Goal: Task Accomplishment & Management: Use online tool/utility

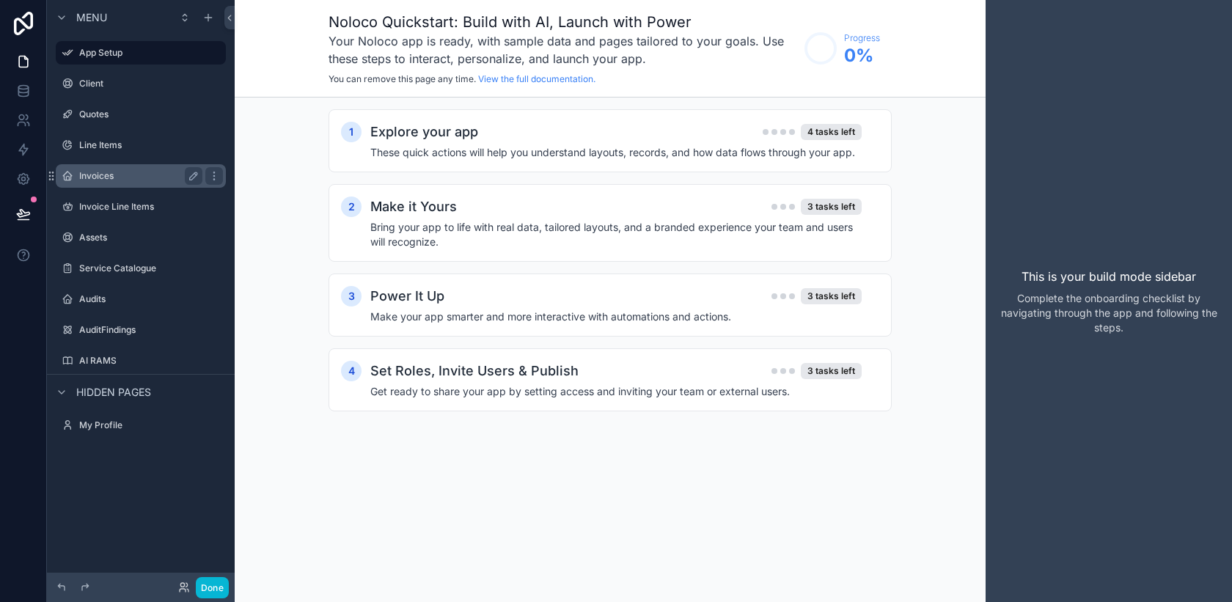
click at [106, 177] on label "Invoices" at bounding box center [137, 176] width 117 height 12
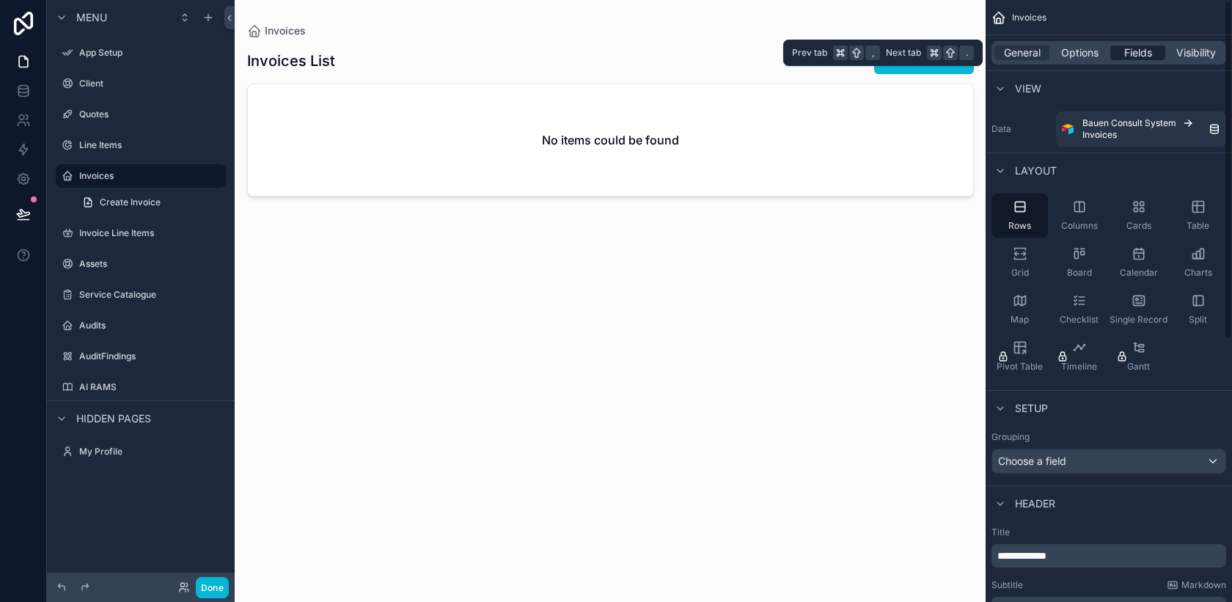
click at [1132, 56] on span "Fields" at bounding box center [1138, 52] width 28 height 15
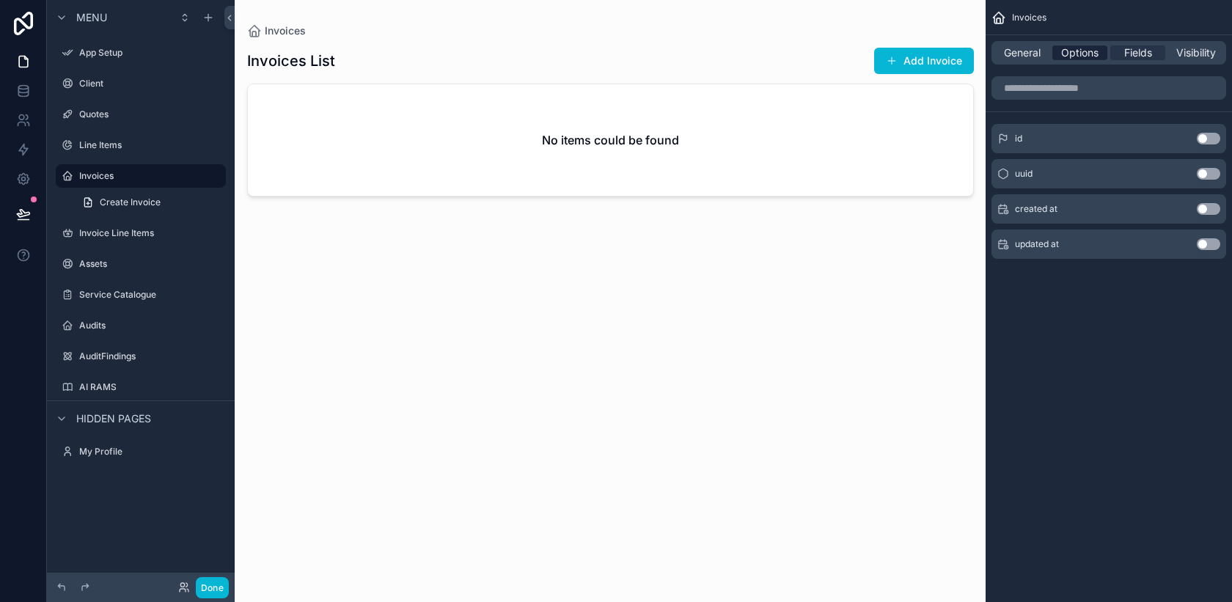
click at [1083, 58] on span "Options" at bounding box center [1079, 52] width 37 height 15
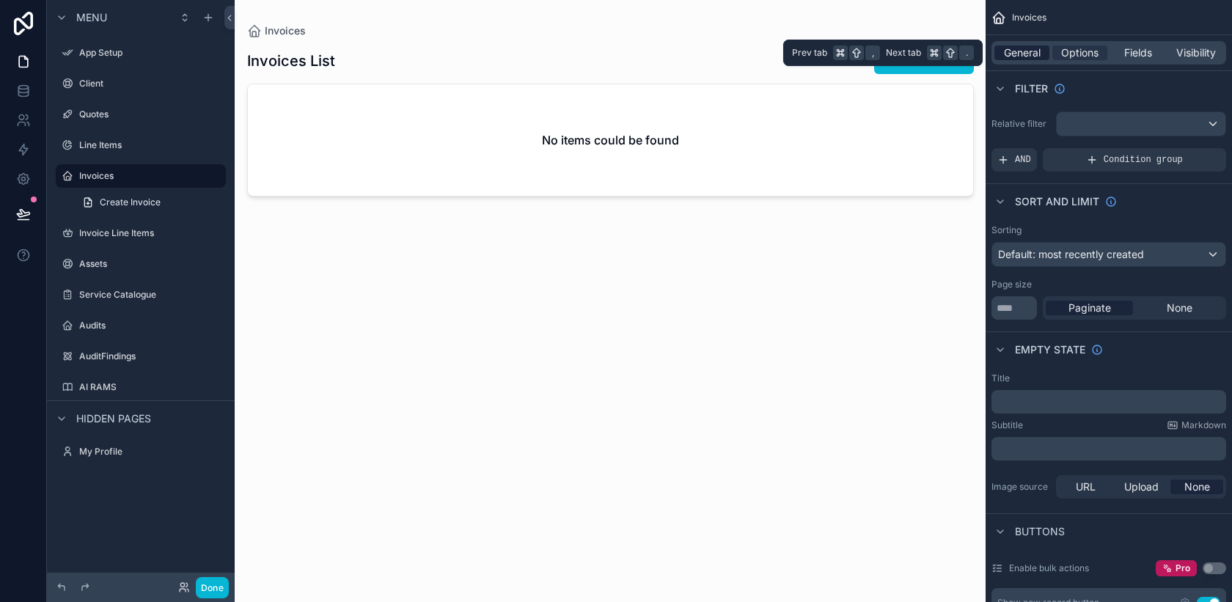
click at [1032, 57] on span "General" at bounding box center [1022, 52] width 37 height 15
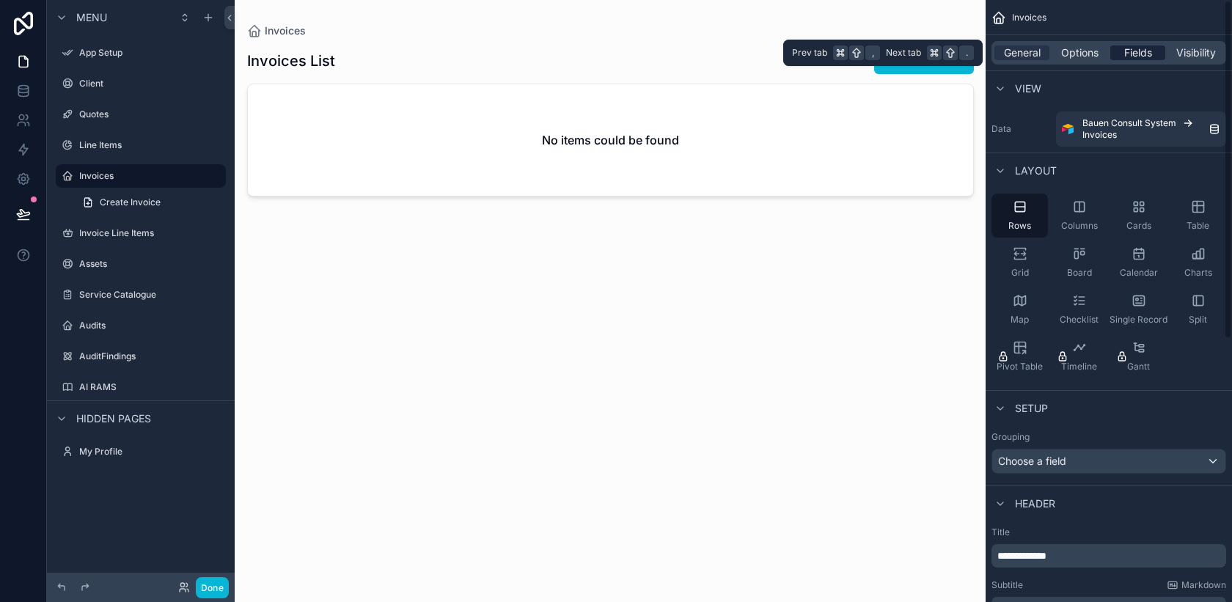
click at [1147, 55] on span "Fields" at bounding box center [1138, 52] width 28 height 15
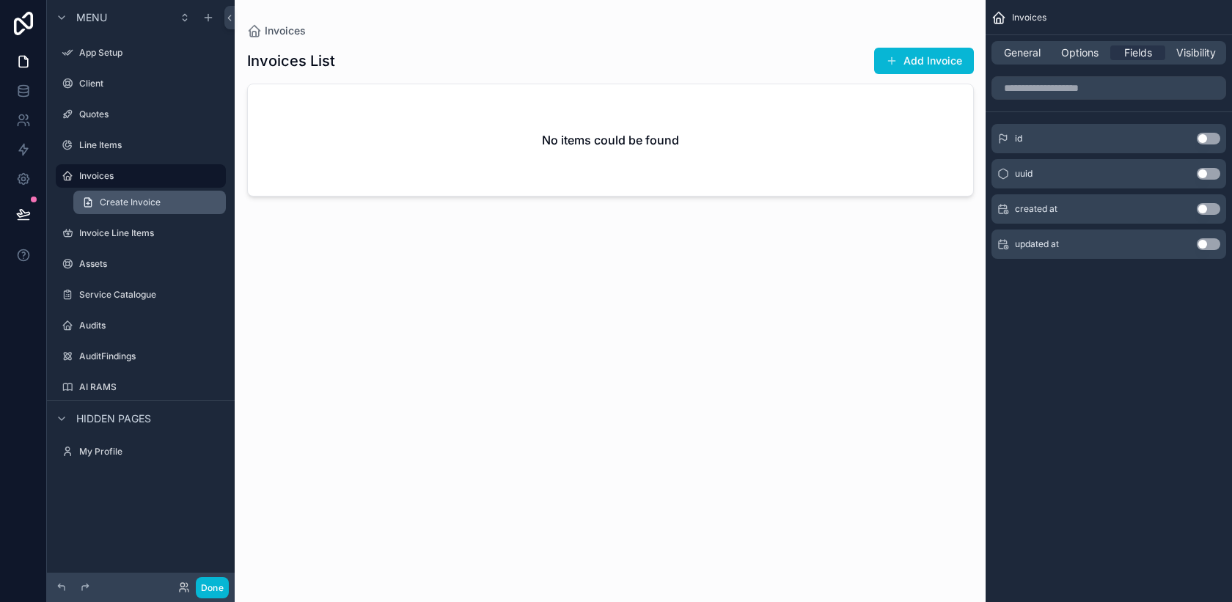
click at [117, 199] on span "Create Invoice" at bounding box center [130, 203] width 61 height 12
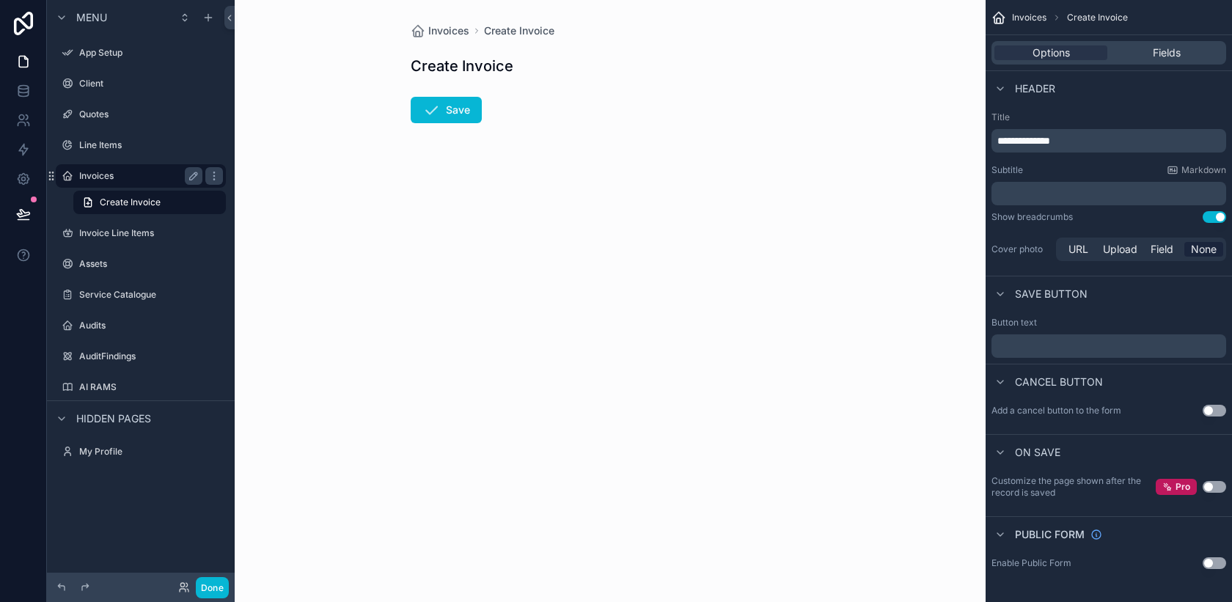
click at [114, 183] on div "Invoices" at bounding box center [140, 176] width 123 height 18
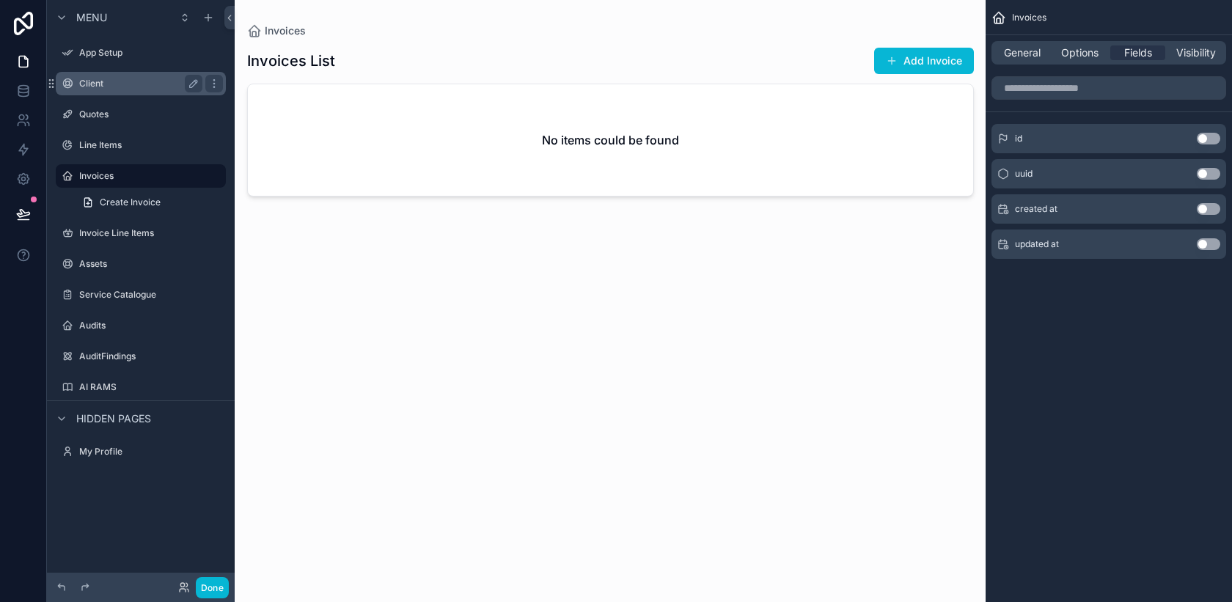
click at [109, 84] on label "Client" at bounding box center [137, 84] width 117 height 12
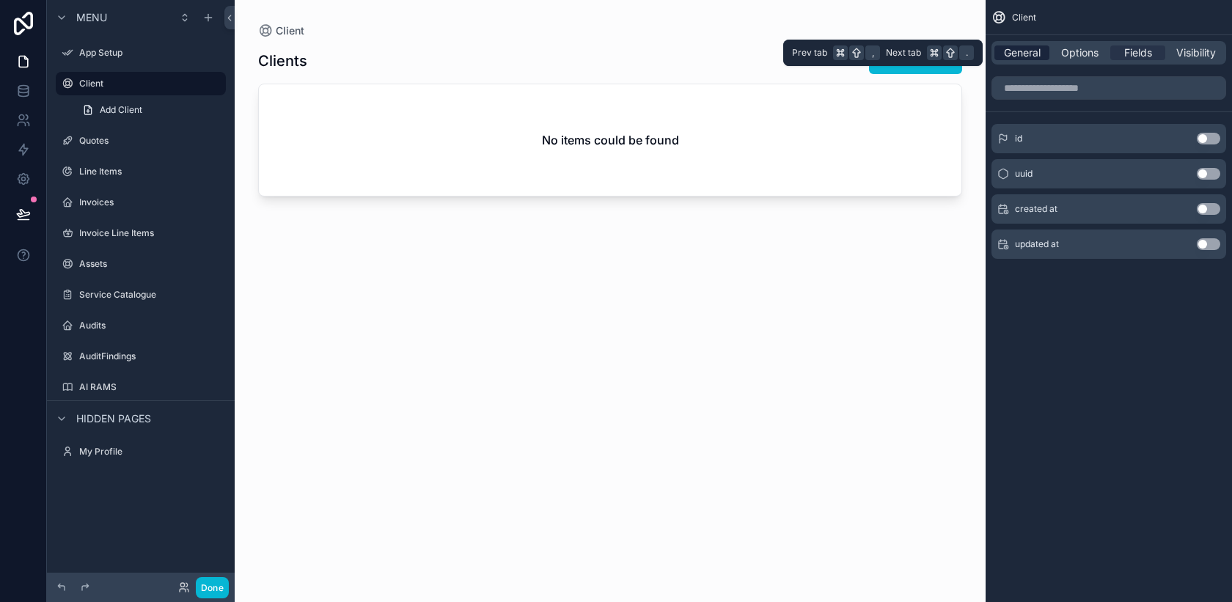
click at [1032, 56] on span "General" at bounding box center [1022, 52] width 37 height 15
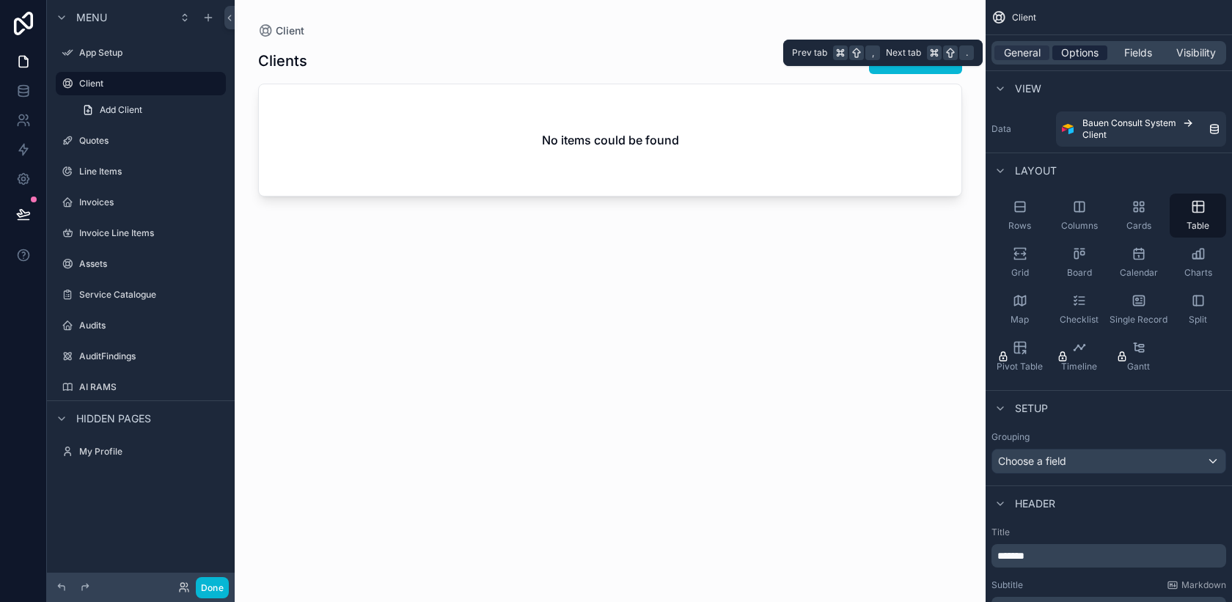
click at [1091, 51] on span "Options" at bounding box center [1079, 52] width 37 height 15
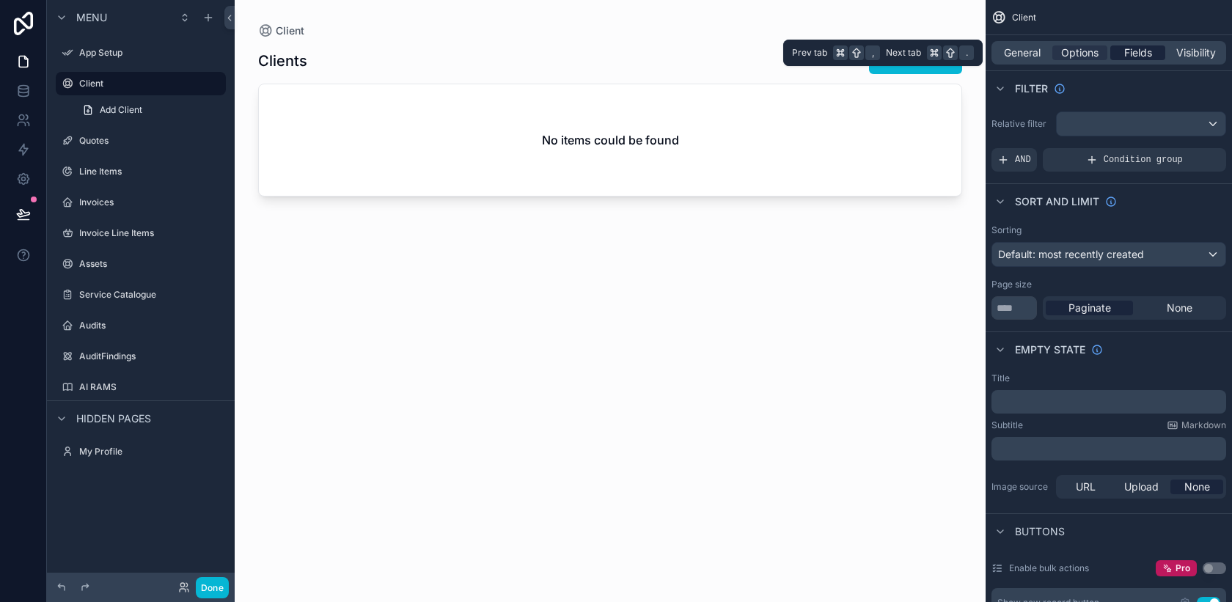
click at [1124, 53] on span "Fields" at bounding box center [1138, 52] width 28 height 15
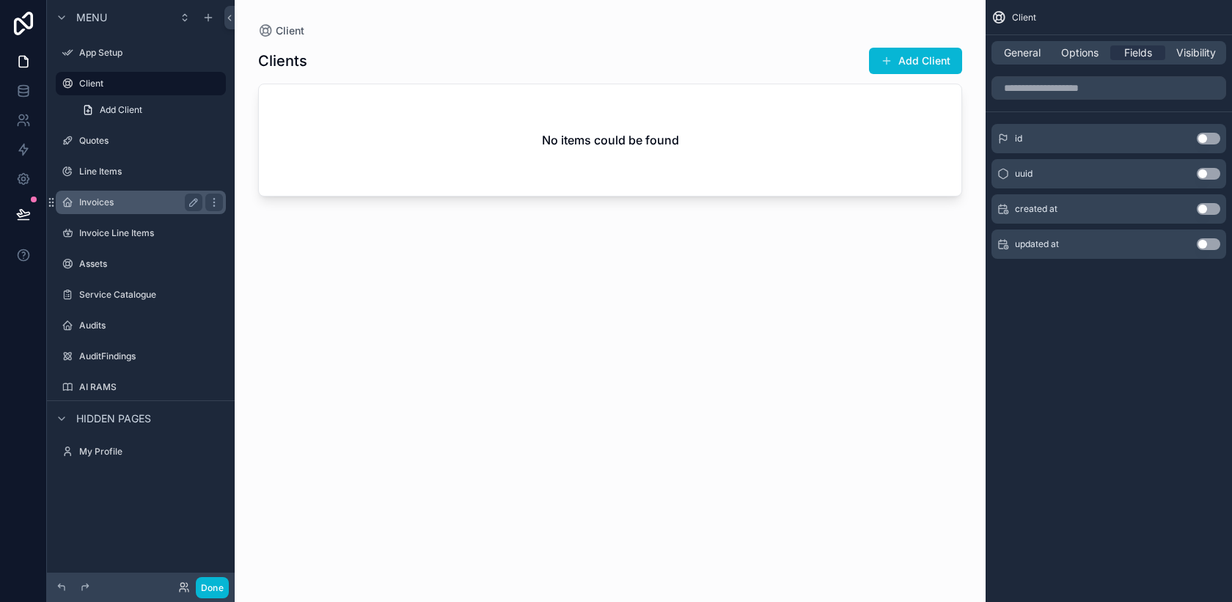
click at [98, 206] on label "Invoices" at bounding box center [137, 203] width 117 height 12
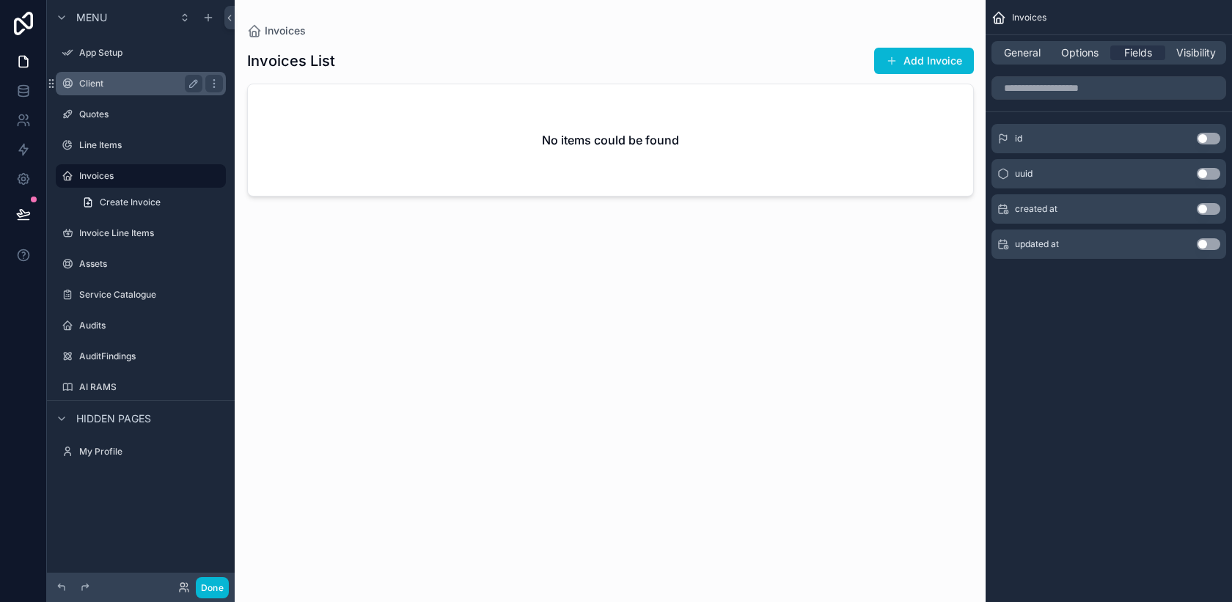
click at [110, 81] on label "Client" at bounding box center [137, 84] width 117 height 12
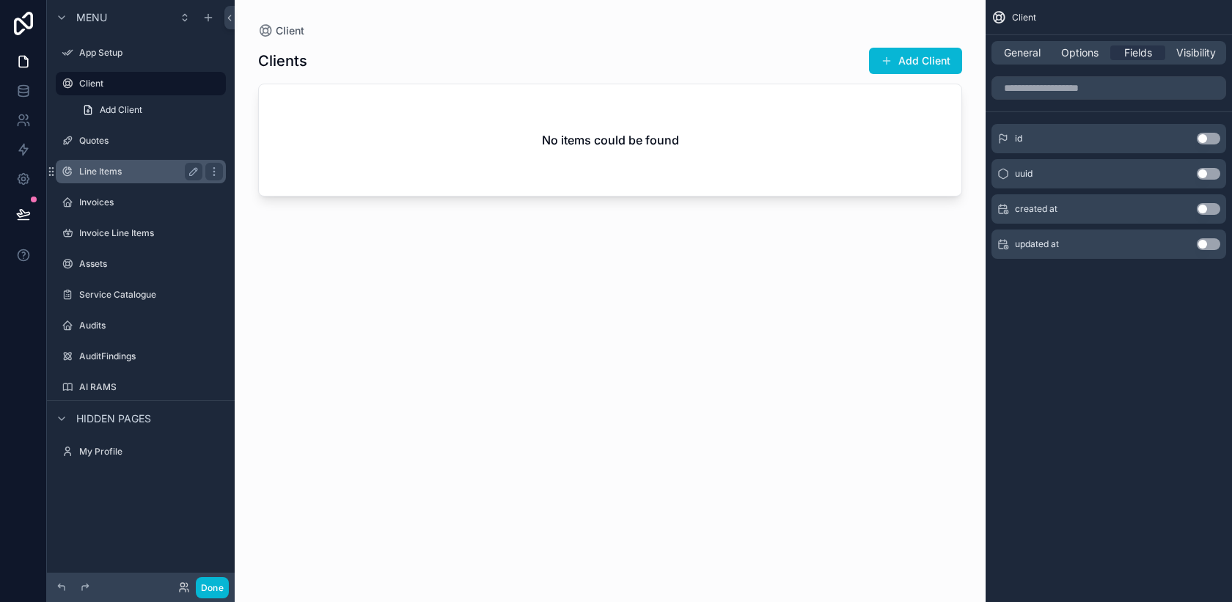
click at [129, 176] on label "Line Items" at bounding box center [137, 172] width 117 height 12
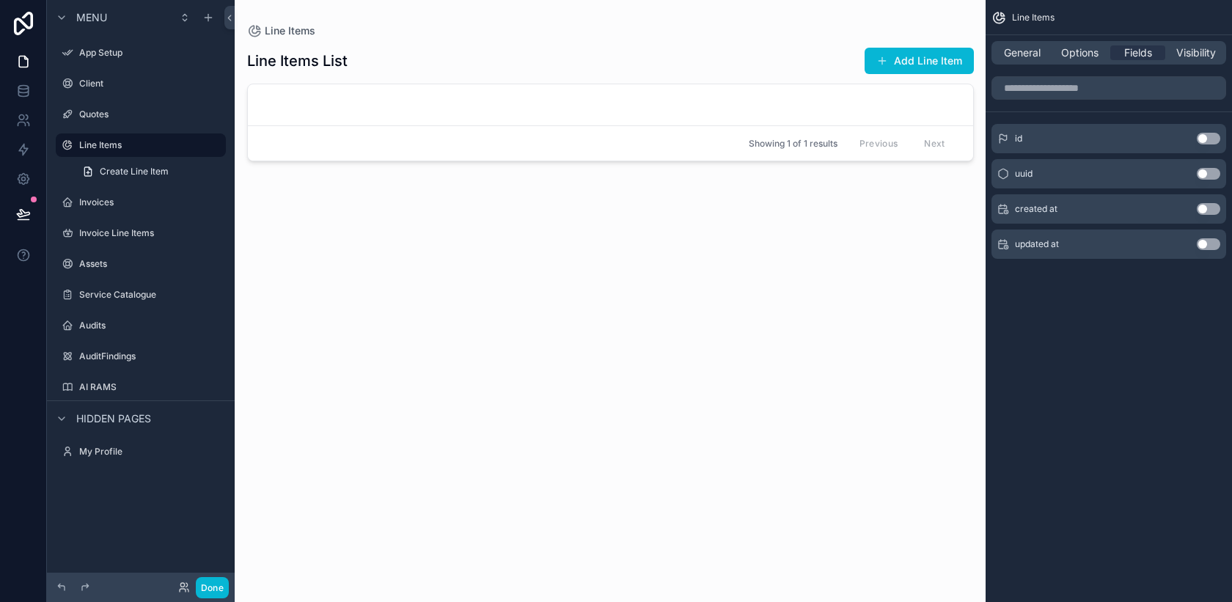
click at [1073, 62] on div "General Options Fields Visibility" at bounding box center [1108, 52] width 235 height 23
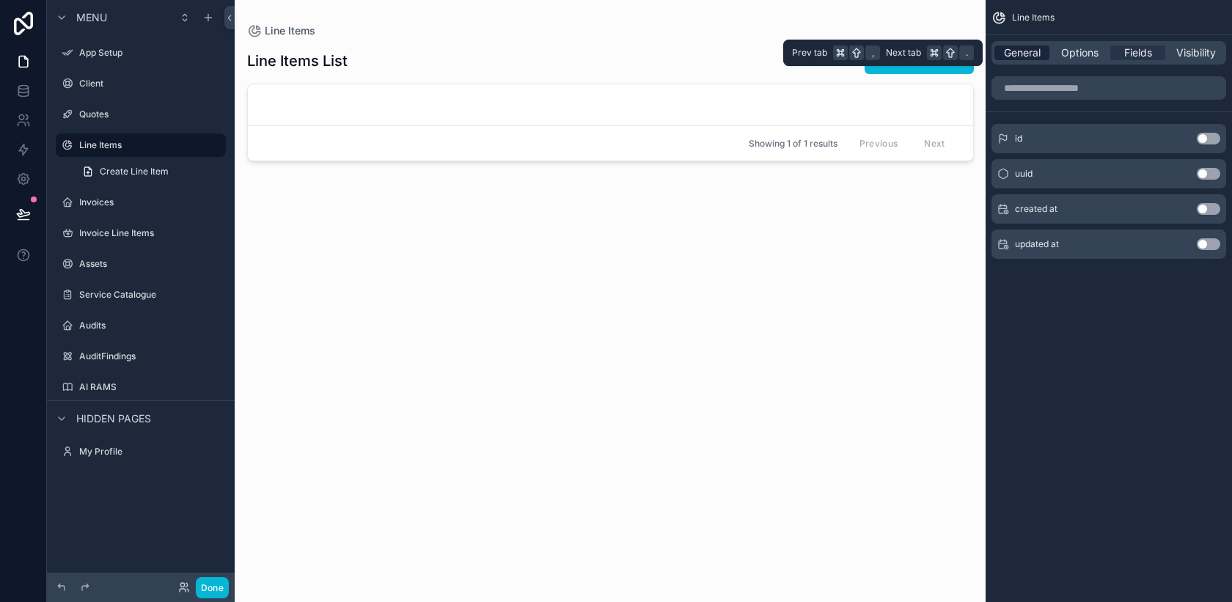
click at [1036, 51] on span "General" at bounding box center [1022, 52] width 37 height 15
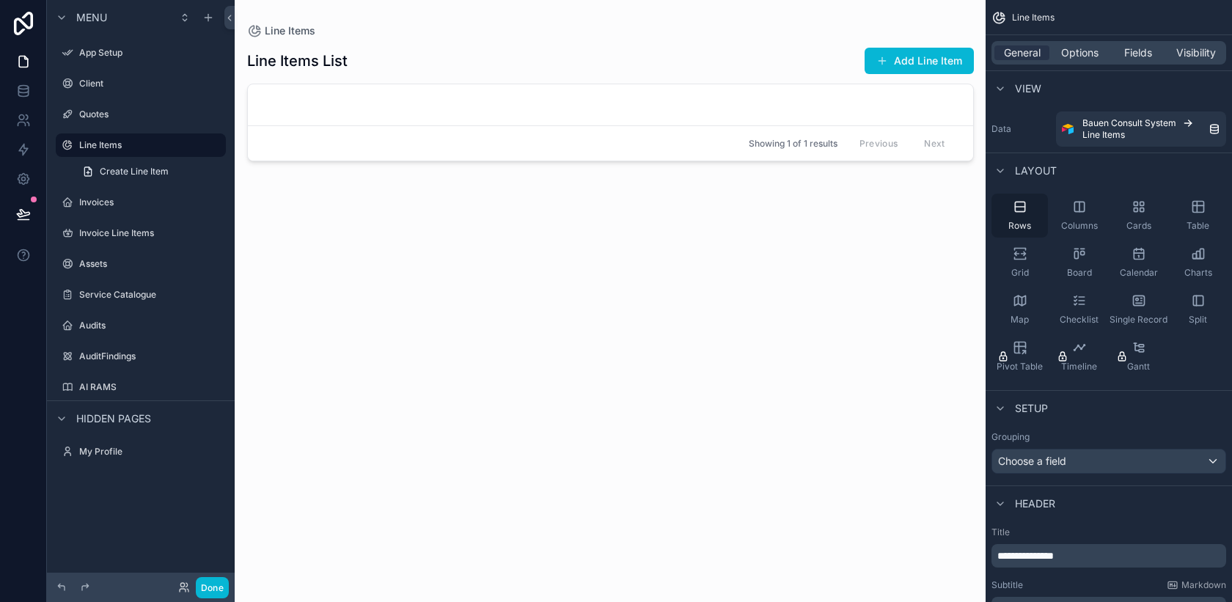
click at [1017, 205] on icon "scrollable content" at bounding box center [1020, 206] width 15 height 15
click at [1074, 210] on icon "scrollable content" at bounding box center [1079, 207] width 10 height 10
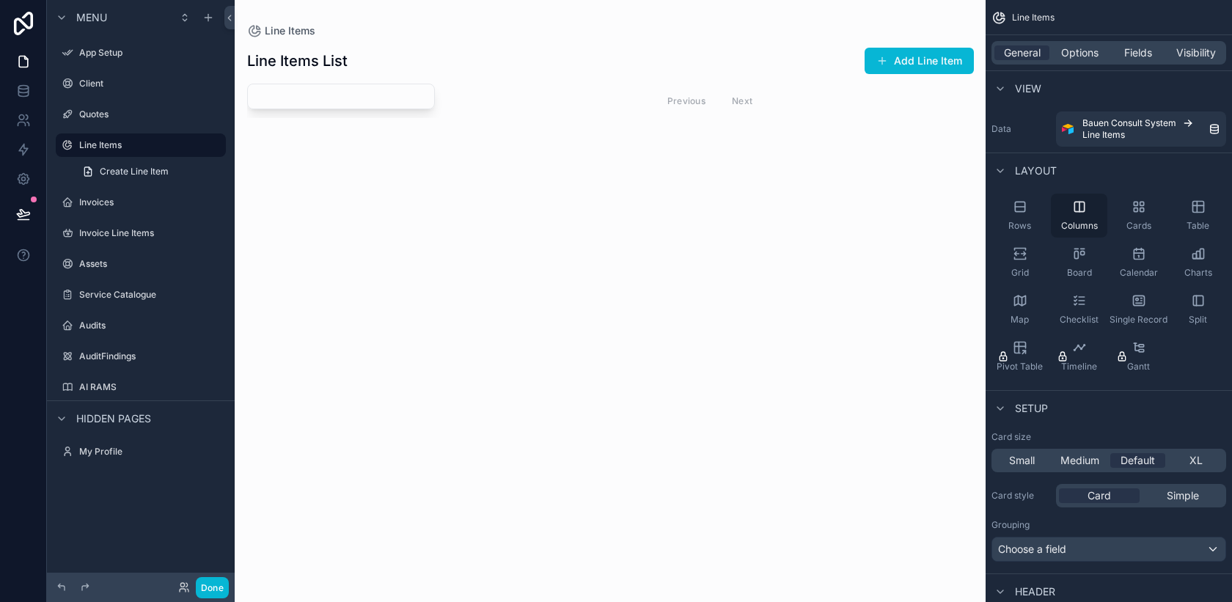
click at [1056, 222] on div "Columns" at bounding box center [1079, 216] width 56 height 44
click at [1032, 221] on div "Rows" at bounding box center [1019, 216] width 56 height 44
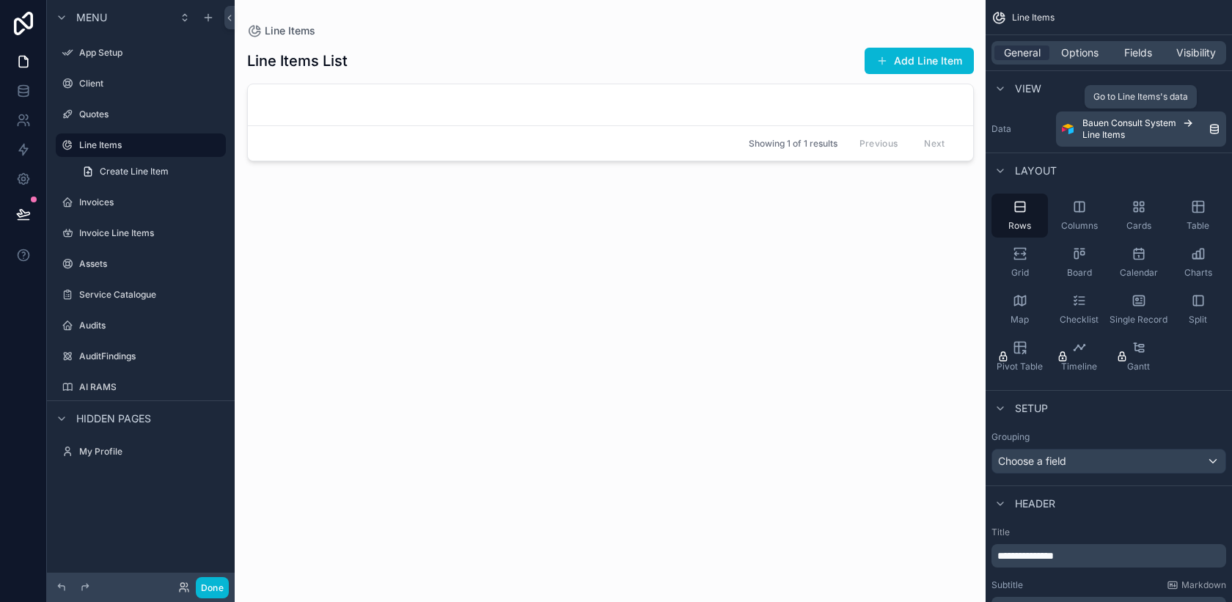
click at [1138, 131] on div "Bauen Consult System Line Items" at bounding box center [1145, 128] width 126 height 23
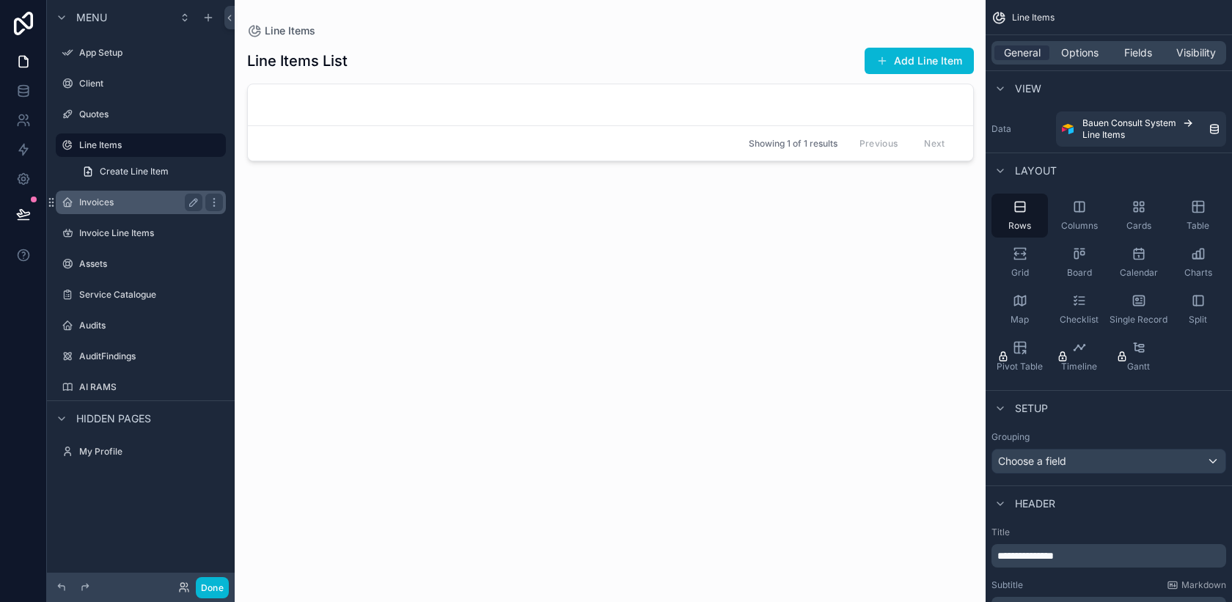
click at [141, 201] on label "Invoices" at bounding box center [137, 203] width 117 height 12
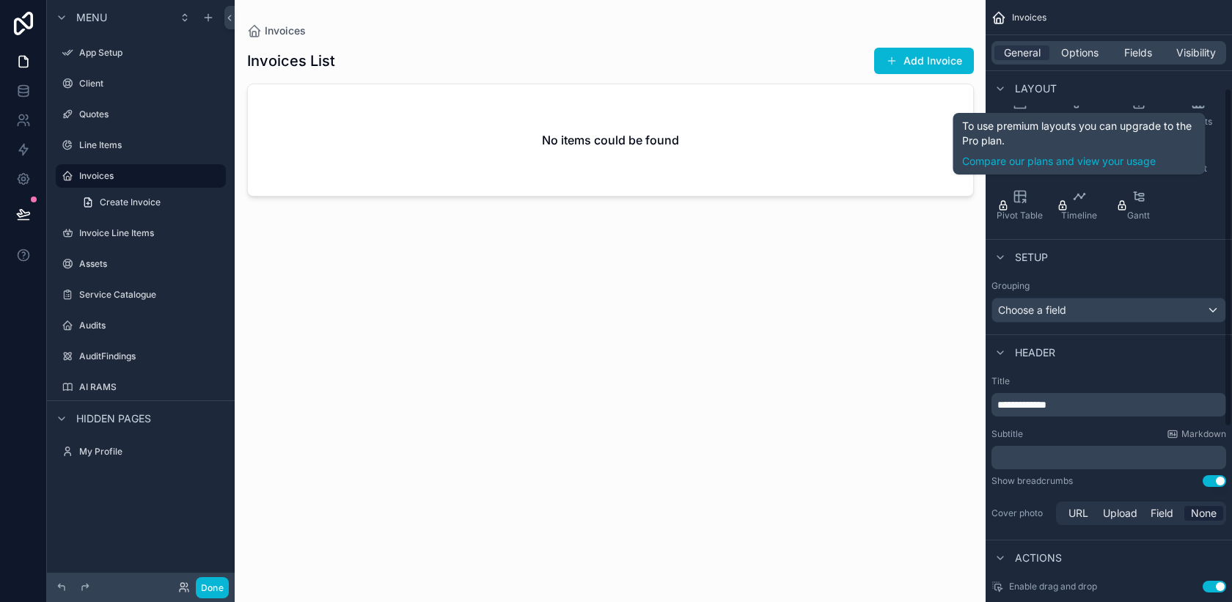
scroll to position [157, 0]
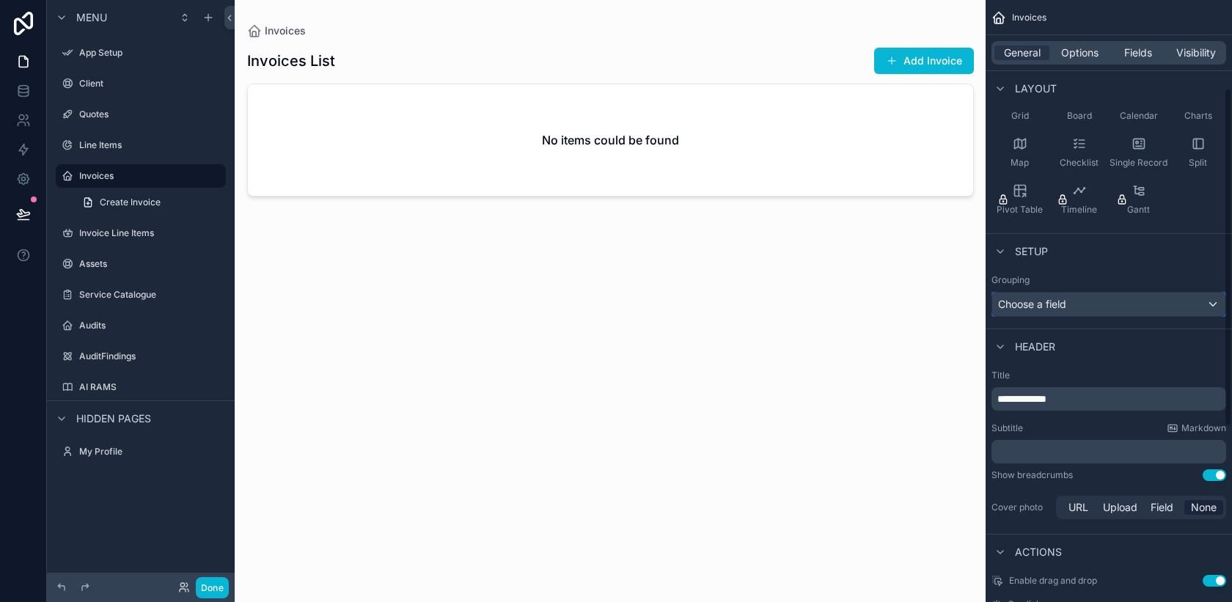
click at [1143, 307] on div "Choose a field" at bounding box center [1108, 304] width 233 height 23
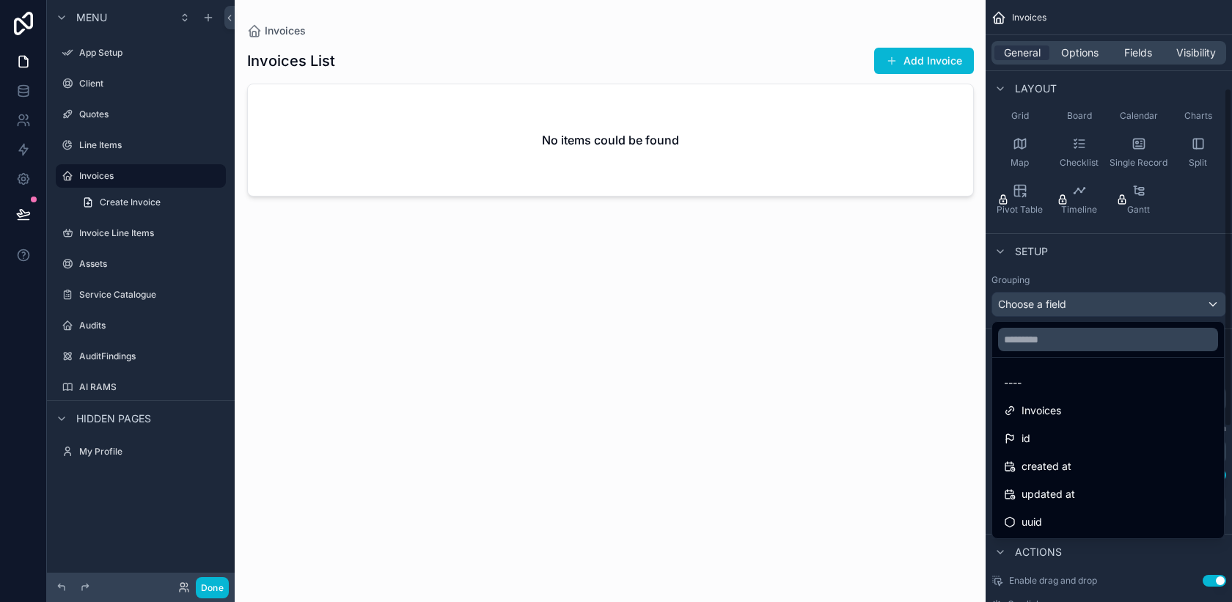
click at [1131, 54] on div "scrollable content" at bounding box center [616, 301] width 1232 height 602
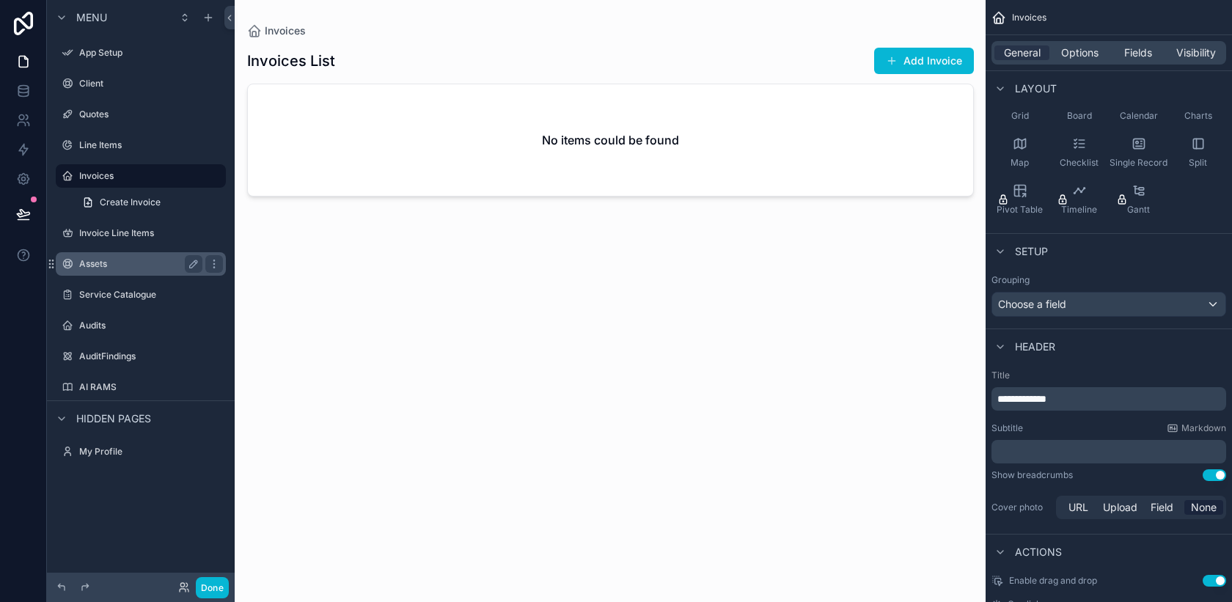
click at [109, 269] on label "Assets" at bounding box center [137, 264] width 117 height 12
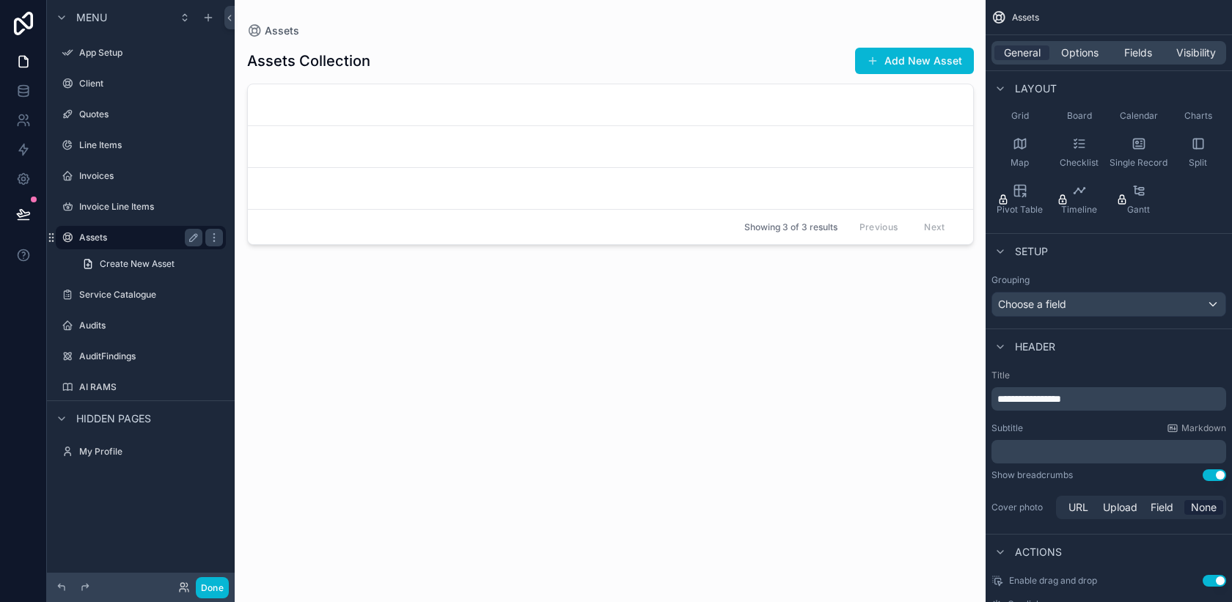
click at [137, 240] on label "Assets" at bounding box center [137, 238] width 117 height 12
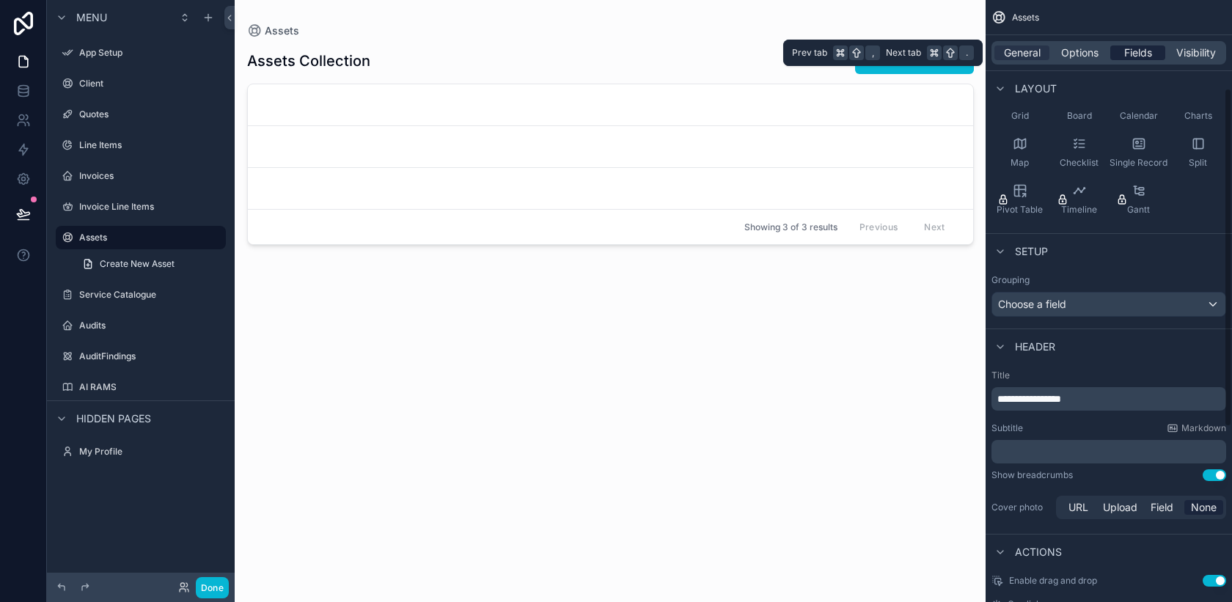
click at [1135, 54] on span "Fields" at bounding box center [1138, 52] width 28 height 15
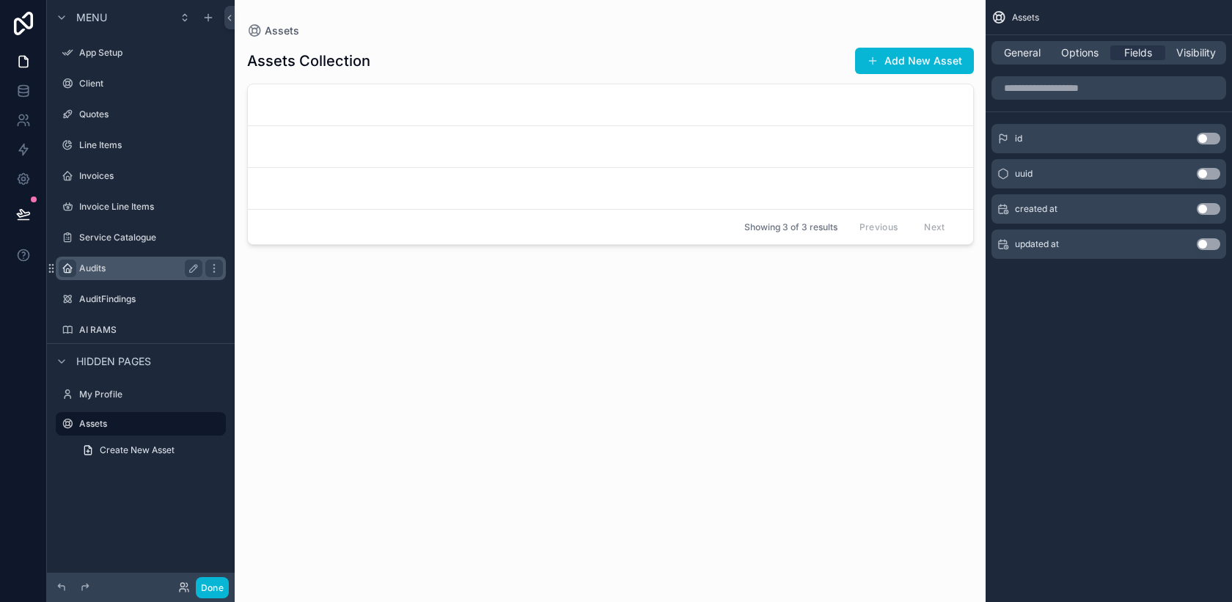
click at [63, 271] on icon "scrollable content" at bounding box center [68, 269] width 12 height 12
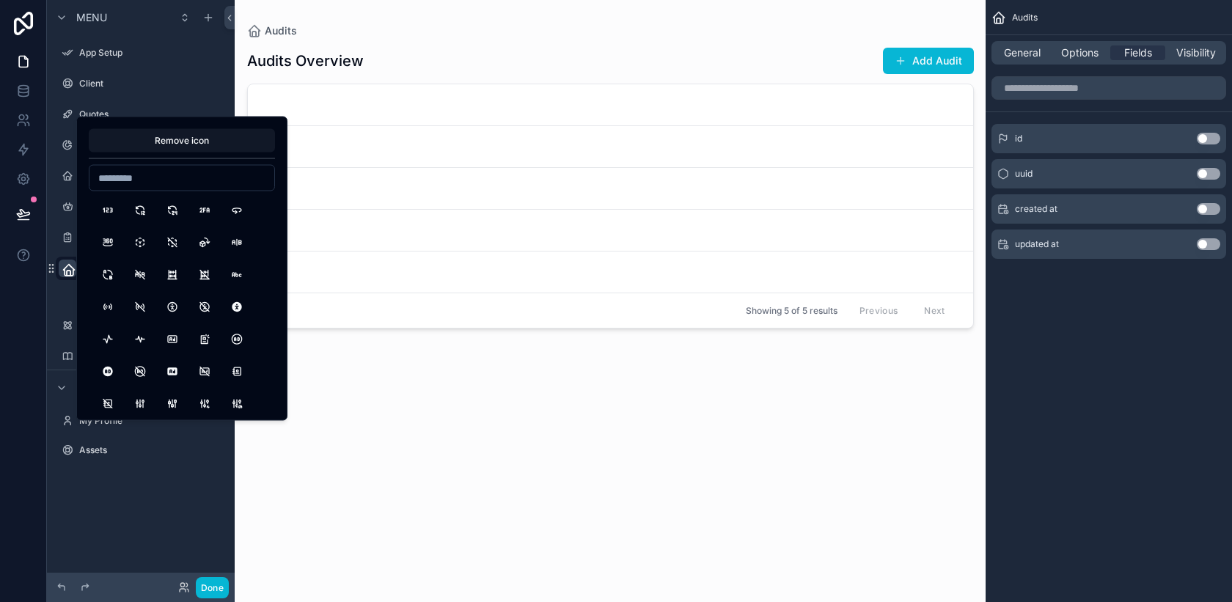
click at [75, 501] on div "Menu App Setup Client Quotes Line Items Invoices Invoice Line Items Service Cat…" at bounding box center [141, 292] width 188 height 584
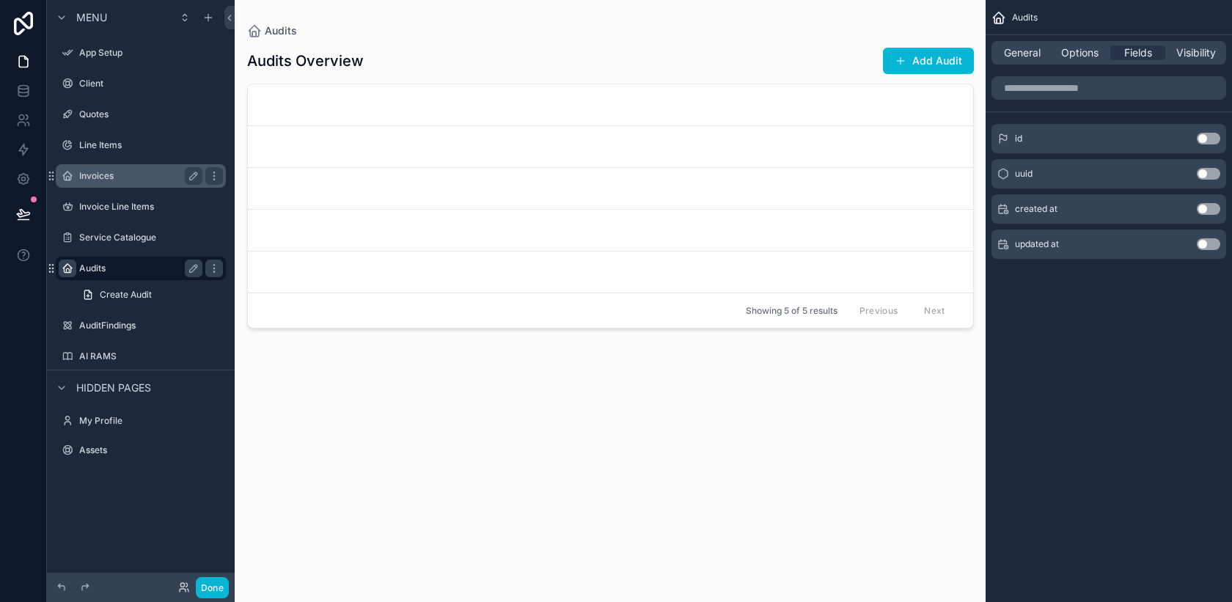
click at [137, 182] on div "Invoices" at bounding box center [140, 176] width 123 height 18
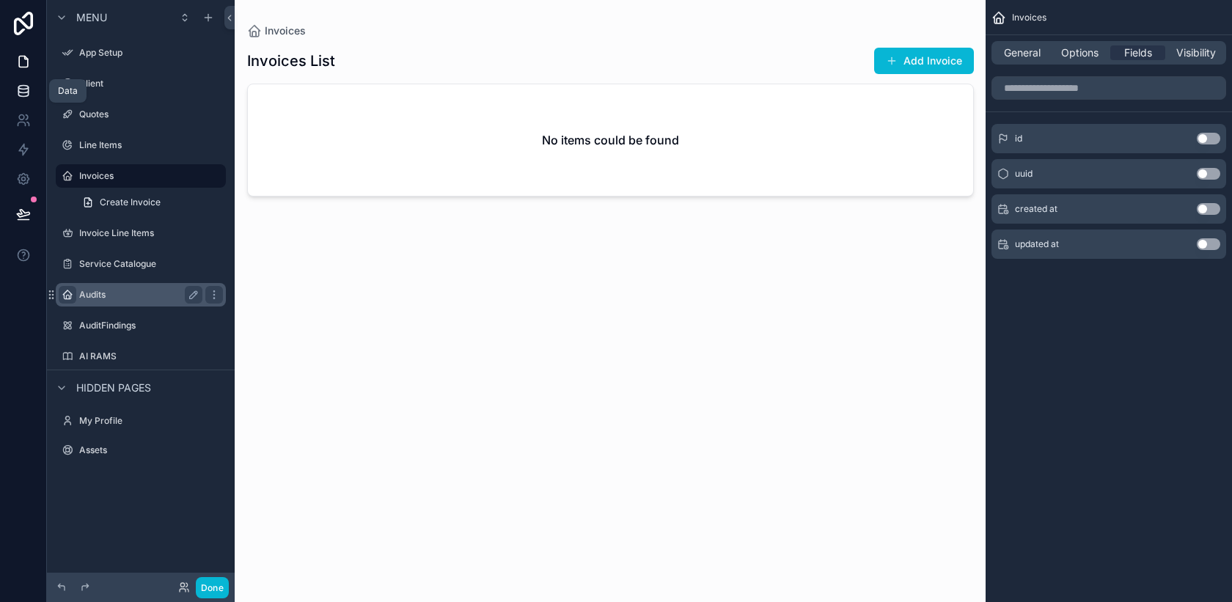
click at [27, 87] on icon at bounding box center [23, 90] width 10 height 6
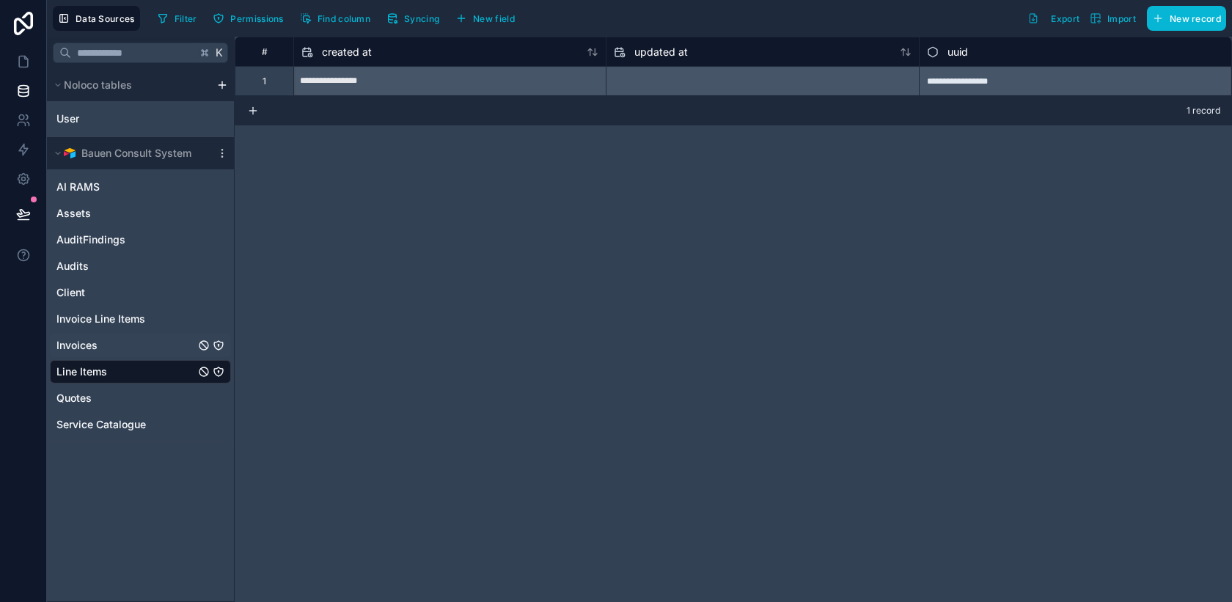
click at [96, 343] on span "Invoices" at bounding box center [76, 345] width 41 height 15
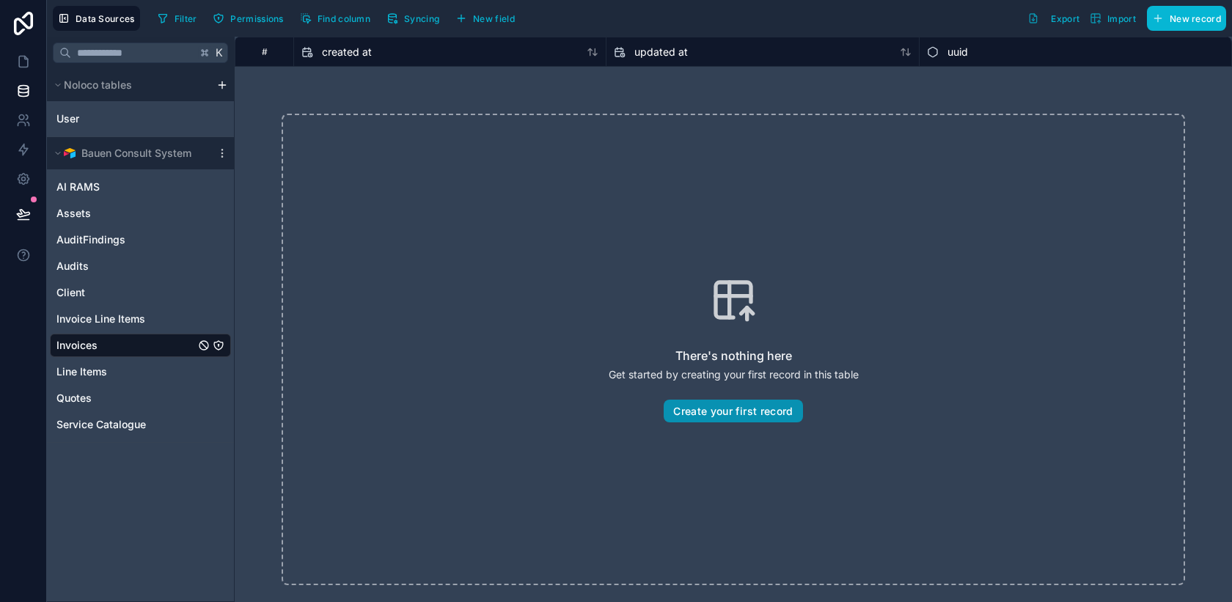
click at [689, 410] on button "Create your first record" at bounding box center [733, 411] width 139 height 23
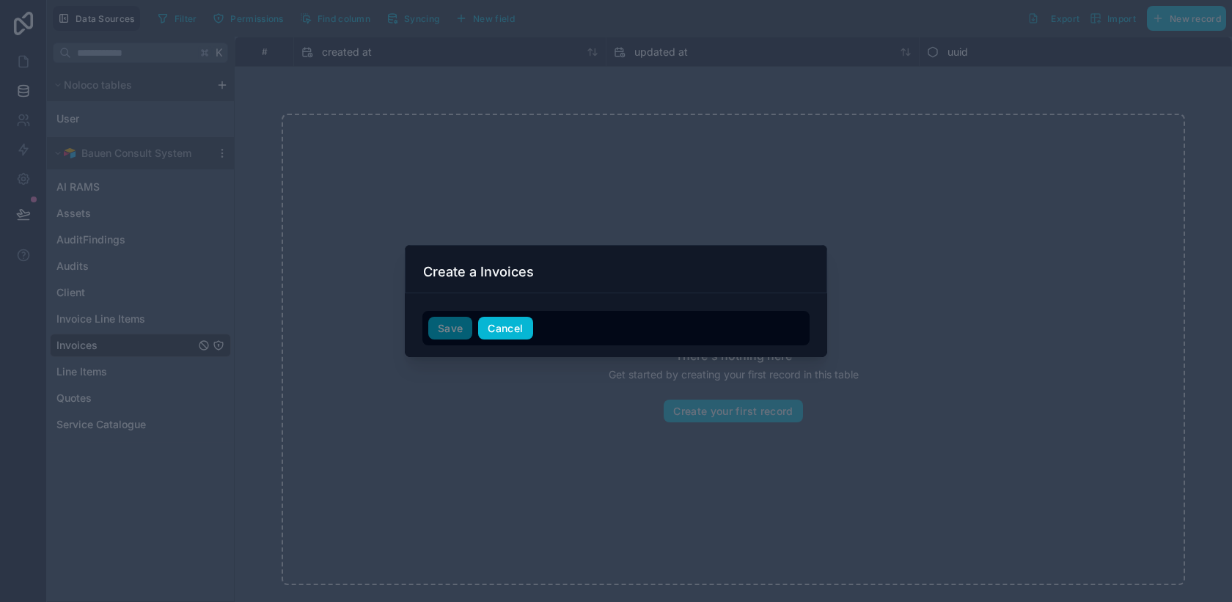
click at [513, 327] on button "Cancel" at bounding box center [505, 328] width 54 height 23
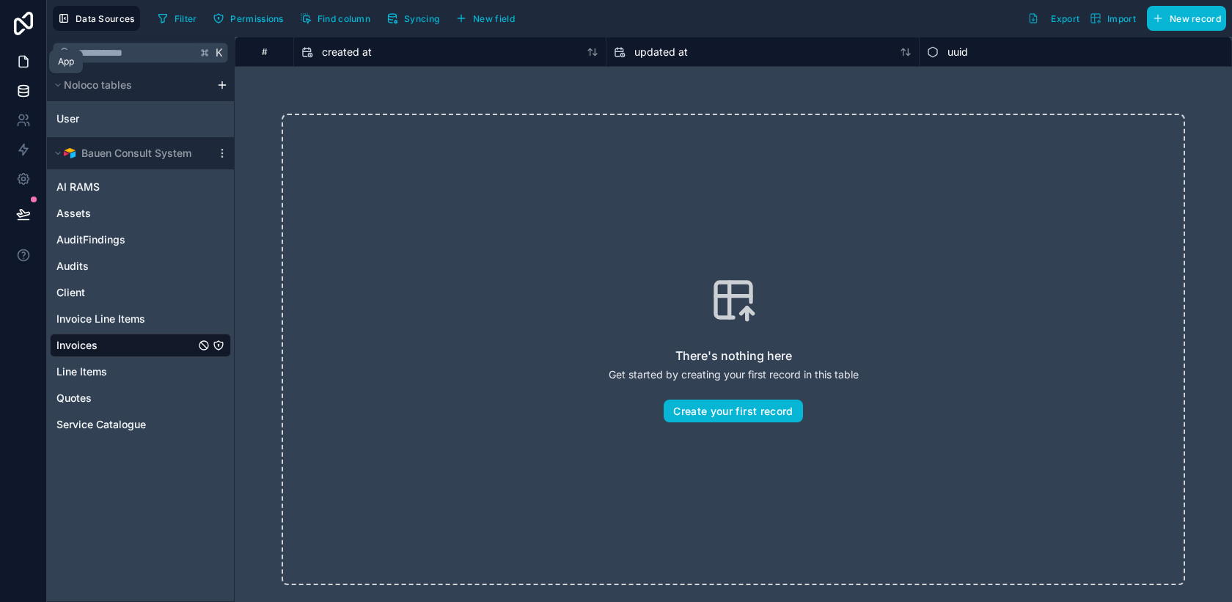
click at [18, 70] on link at bounding box center [23, 61] width 46 height 29
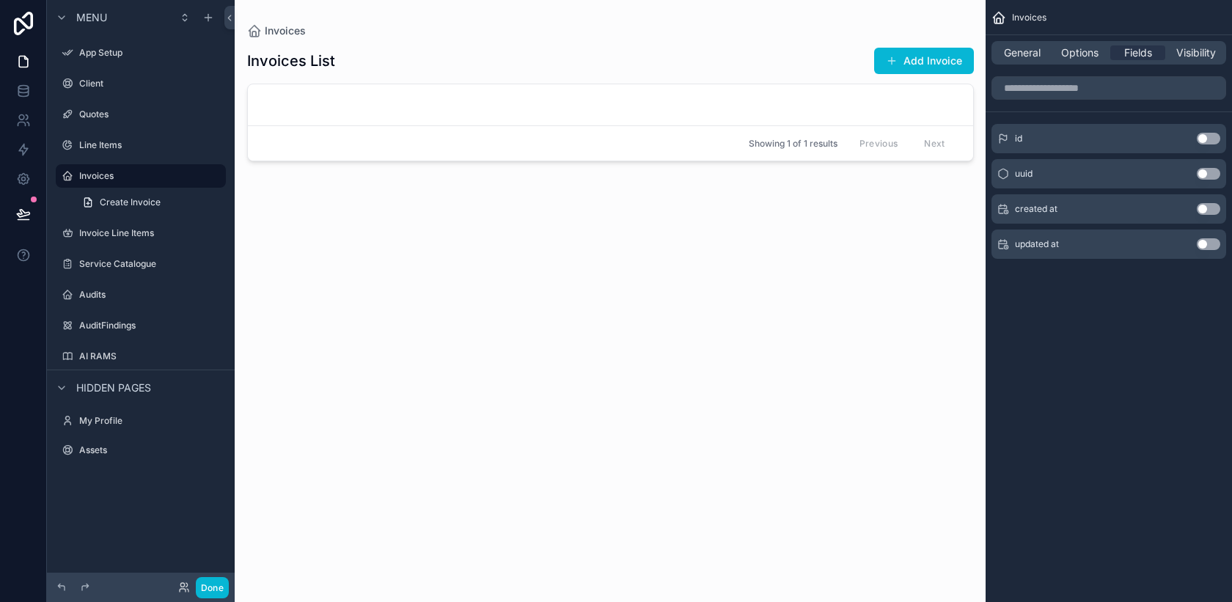
click at [892, 61] on div "scrollable content" at bounding box center [610, 292] width 750 height 584
click at [934, 62] on button "Add Invoice" at bounding box center [924, 61] width 100 height 26
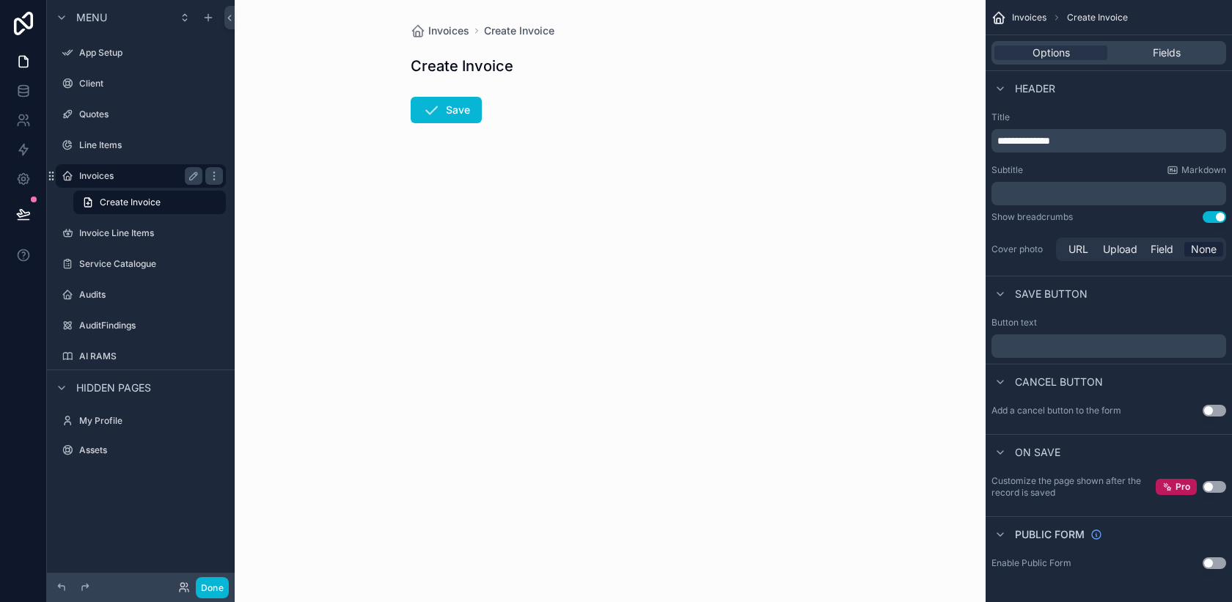
click at [153, 183] on div "Invoices" at bounding box center [140, 176] width 123 height 18
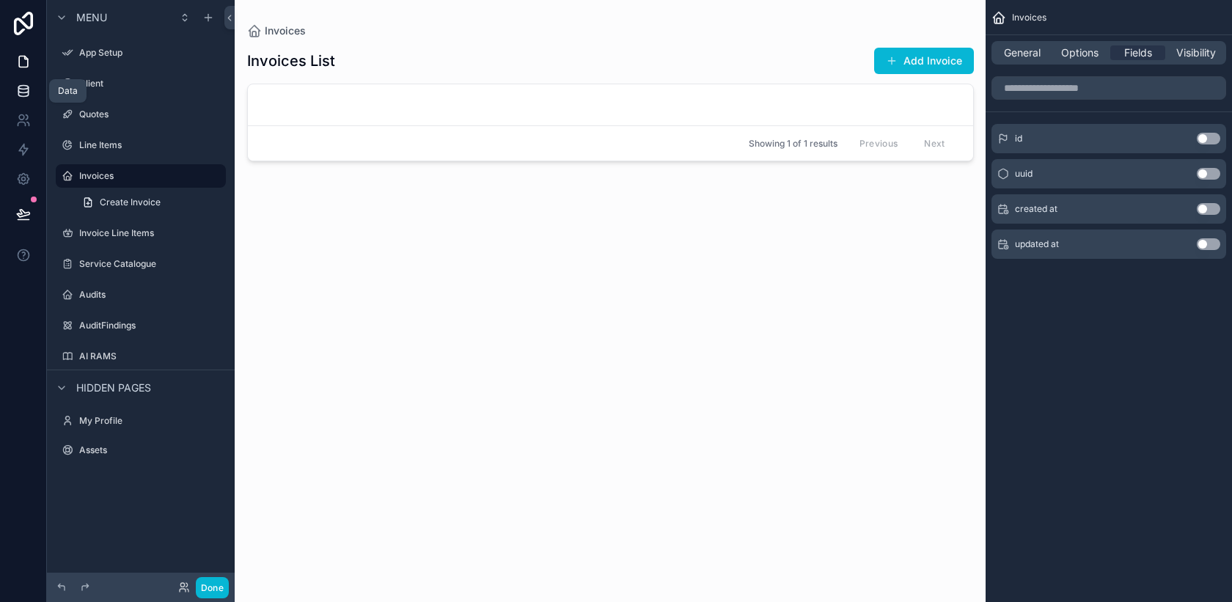
click at [31, 90] on link at bounding box center [23, 90] width 46 height 29
click at [97, 177] on label "Invoices" at bounding box center [137, 176] width 117 height 12
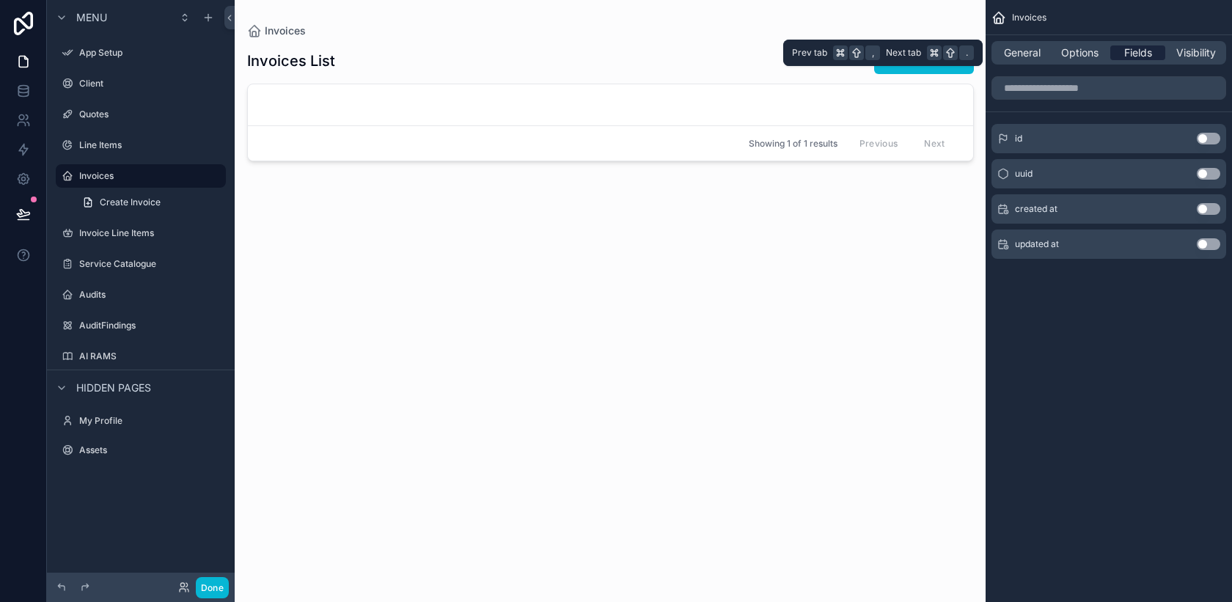
click at [1131, 59] on span "Fields" at bounding box center [1138, 52] width 28 height 15
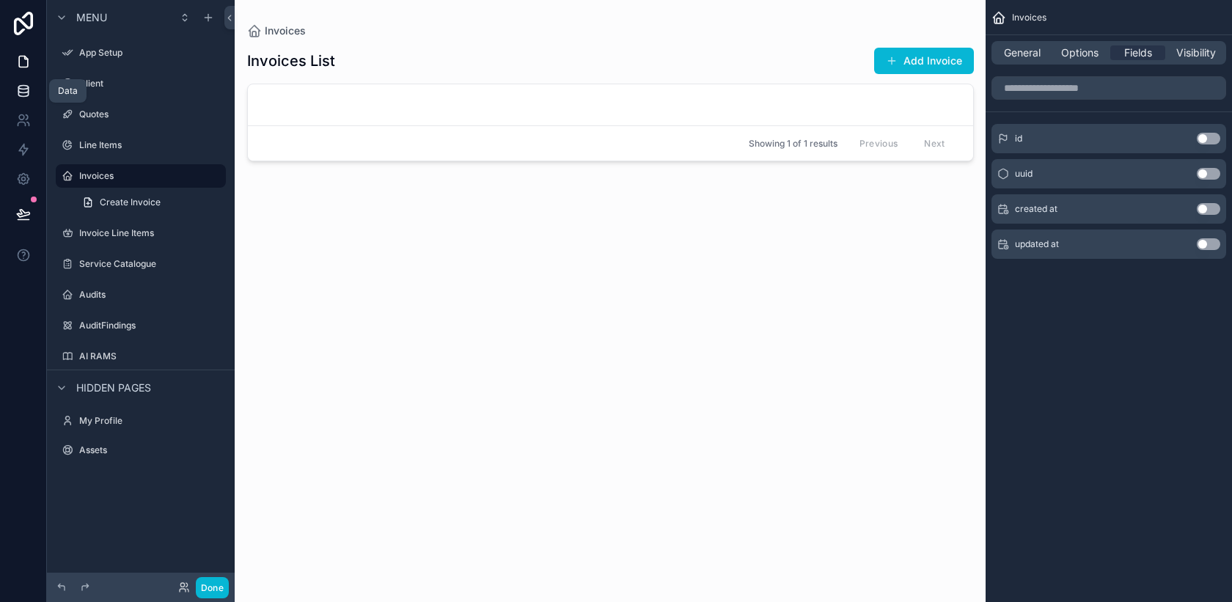
click at [18, 100] on link at bounding box center [23, 90] width 46 height 29
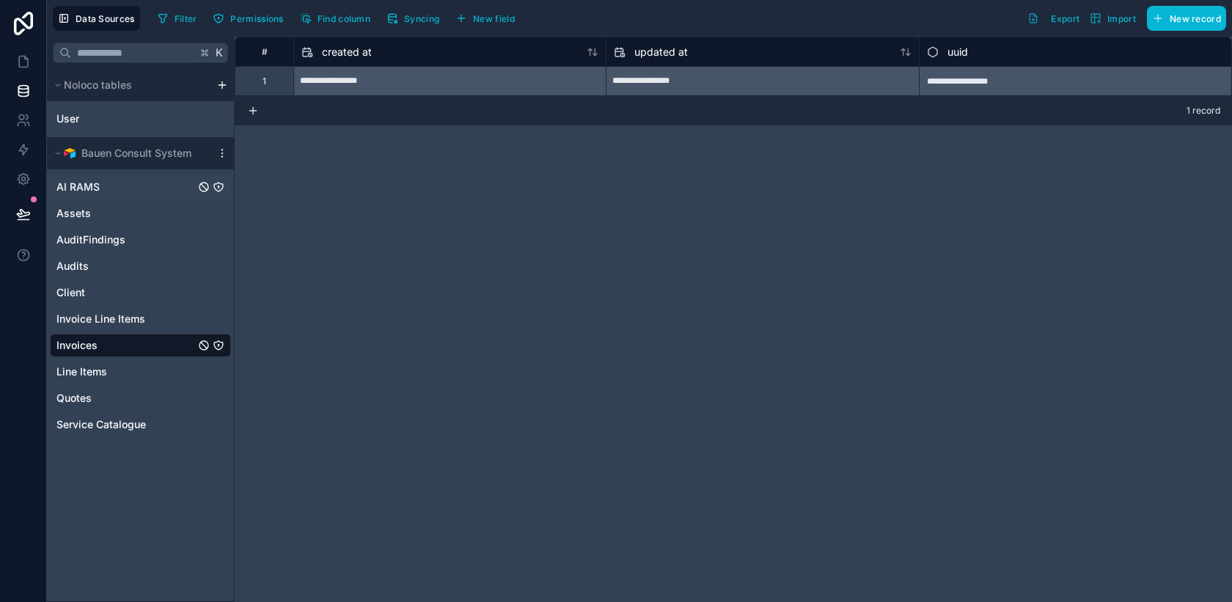
click at [87, 191] on span "AI RAMS" at bounding box center [77, 187] width 43 height 15
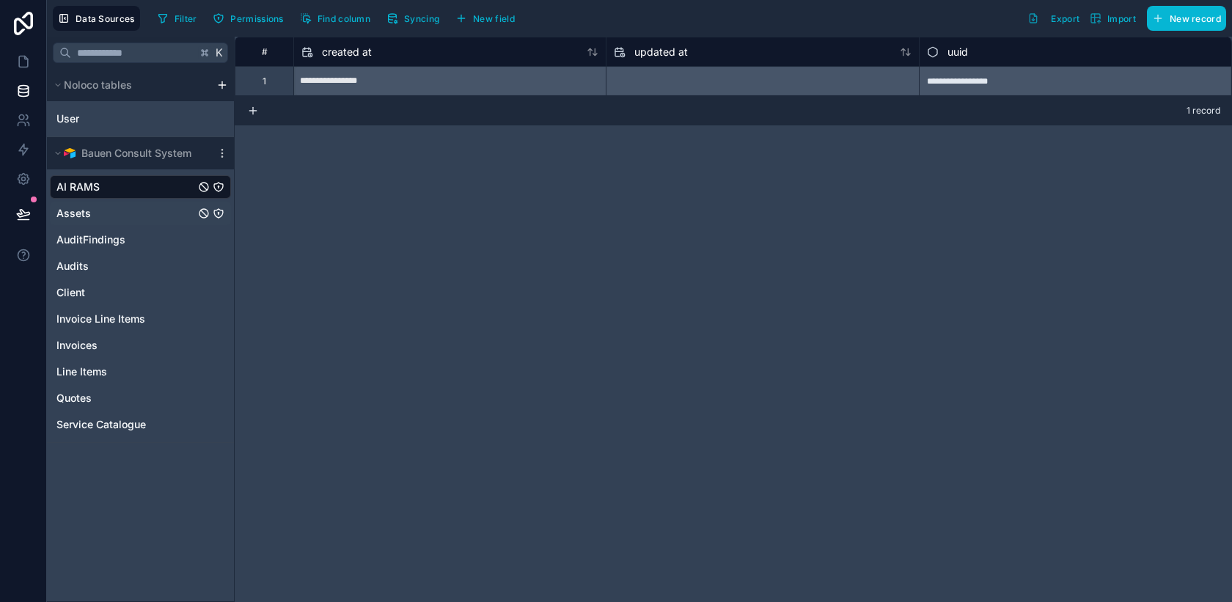
click at [89, 220] on span "Assets" at bounding box center [73, 213] width 34 height 15
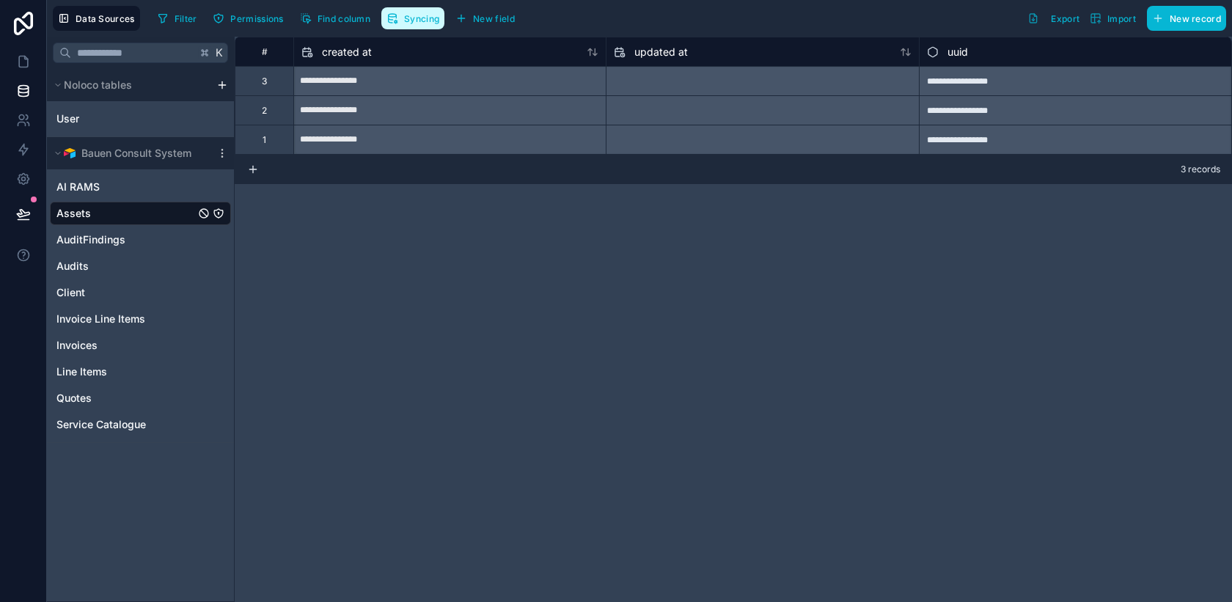
click at [420, 22] on span "Syncing" at bounding box center [421, 18] width 35 height 11
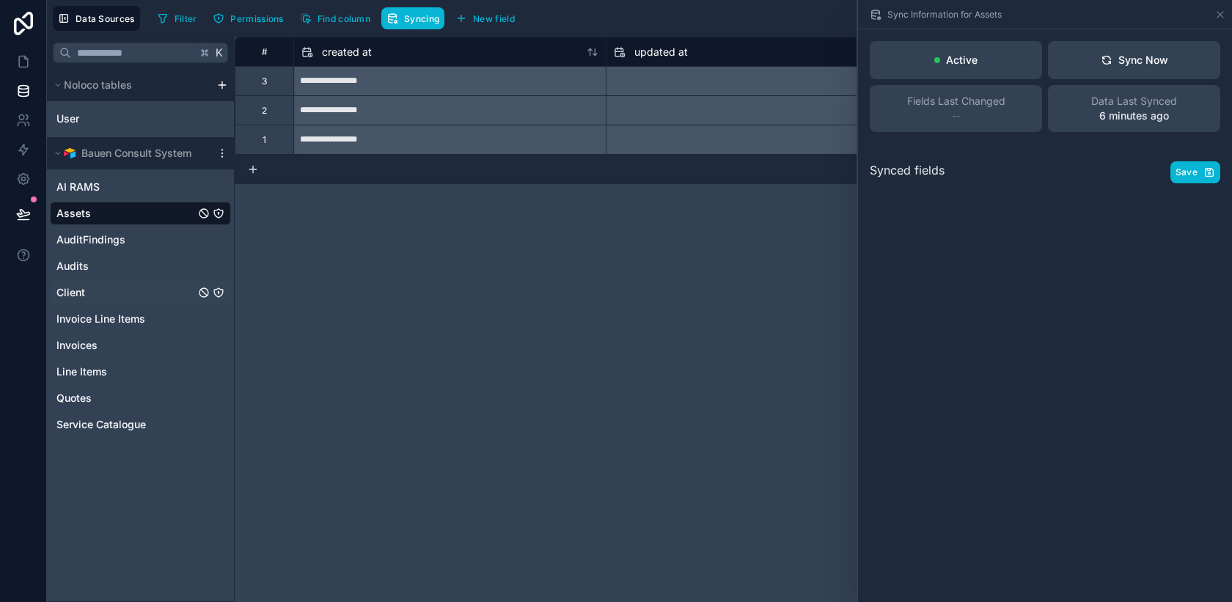
click at [105, 293] on div "Client" at bounding box center [140, 292] width 181 height 23
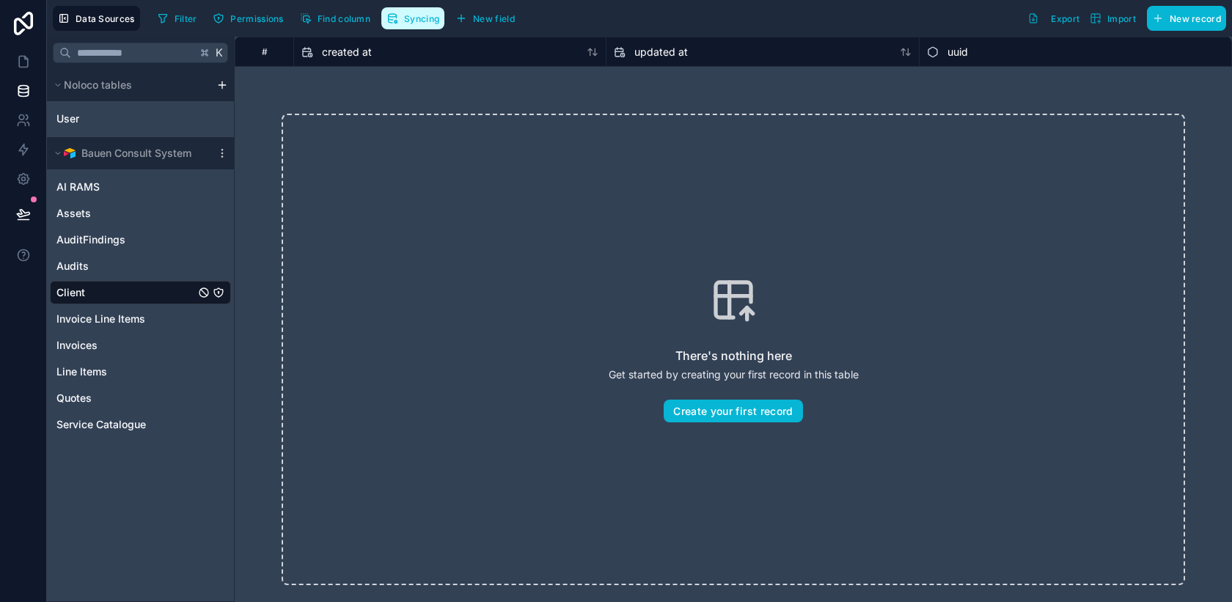
click at [407, 18] on span "Syncing" at bounding box center [421, 18] width 35 height 11
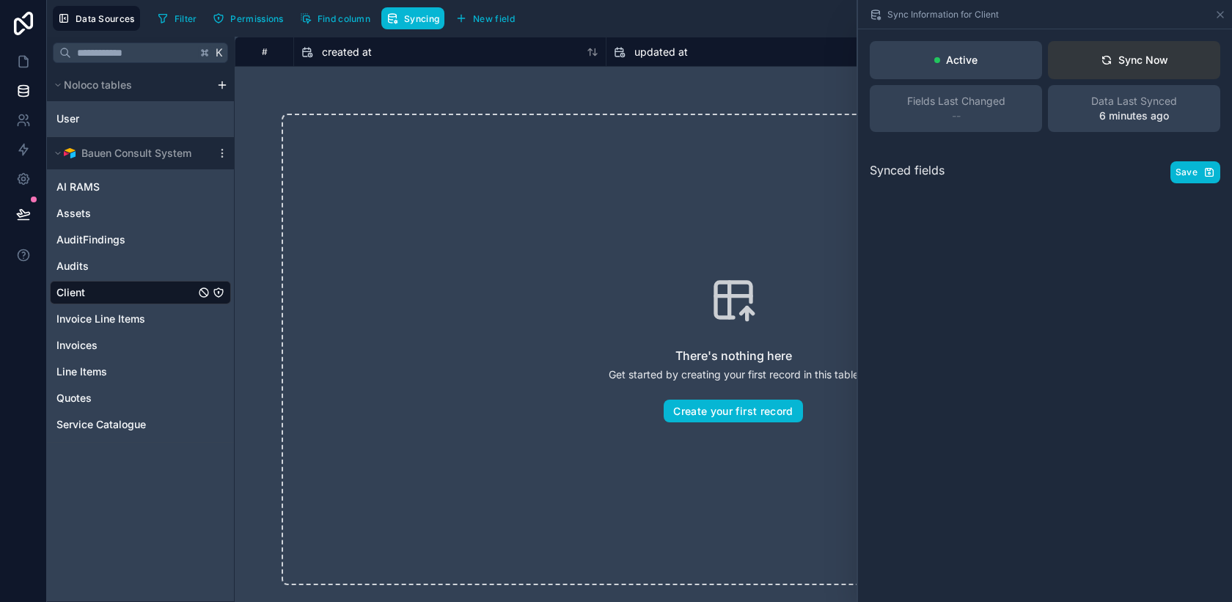
click at [1143, 72] on button "Sync Now" at bounding box center [1134, 60] width 172 height 38
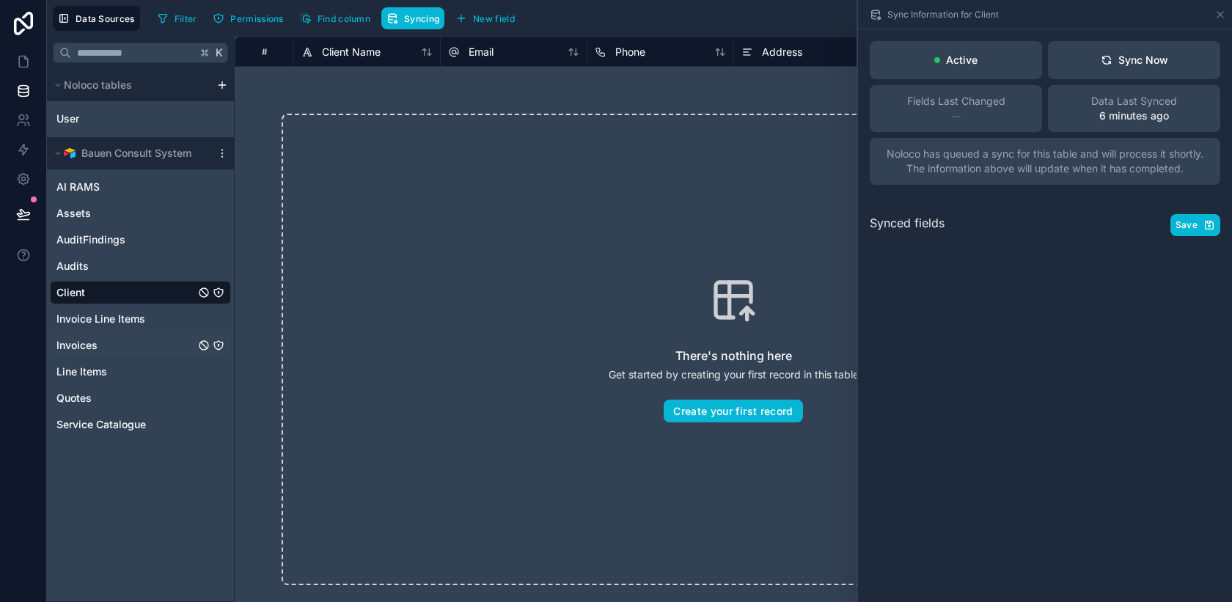
click at [91, 347] on span "Invoices" at bounding box center [76, 345] width 41 height 15
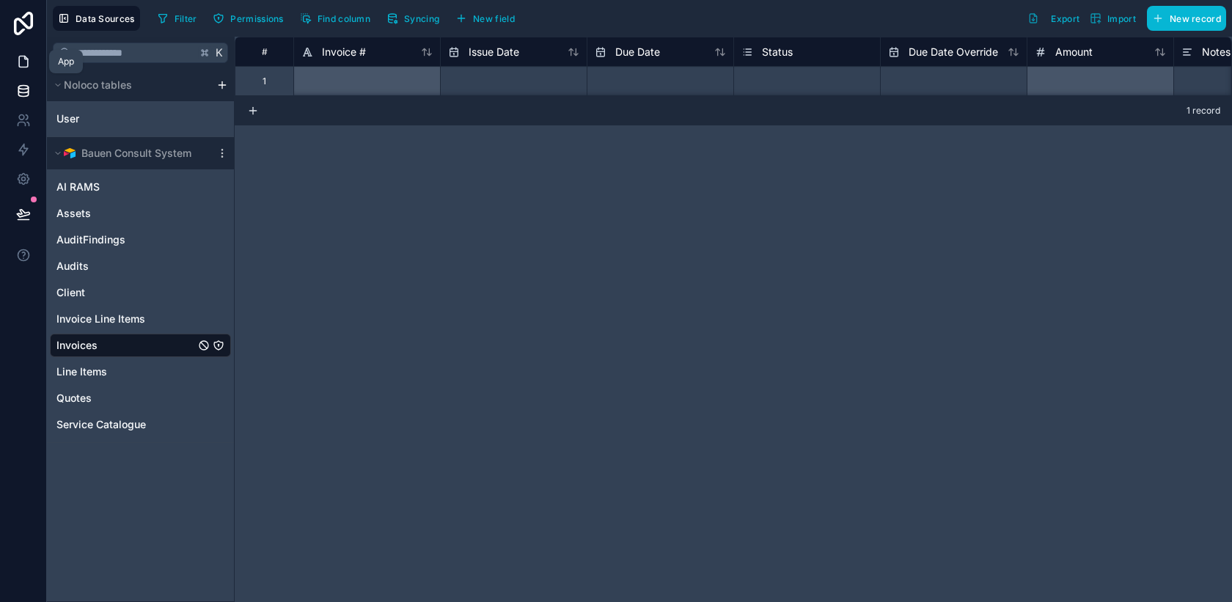
click at [30, 64] on icon at bounding box center [23, 61] width 15 height 15
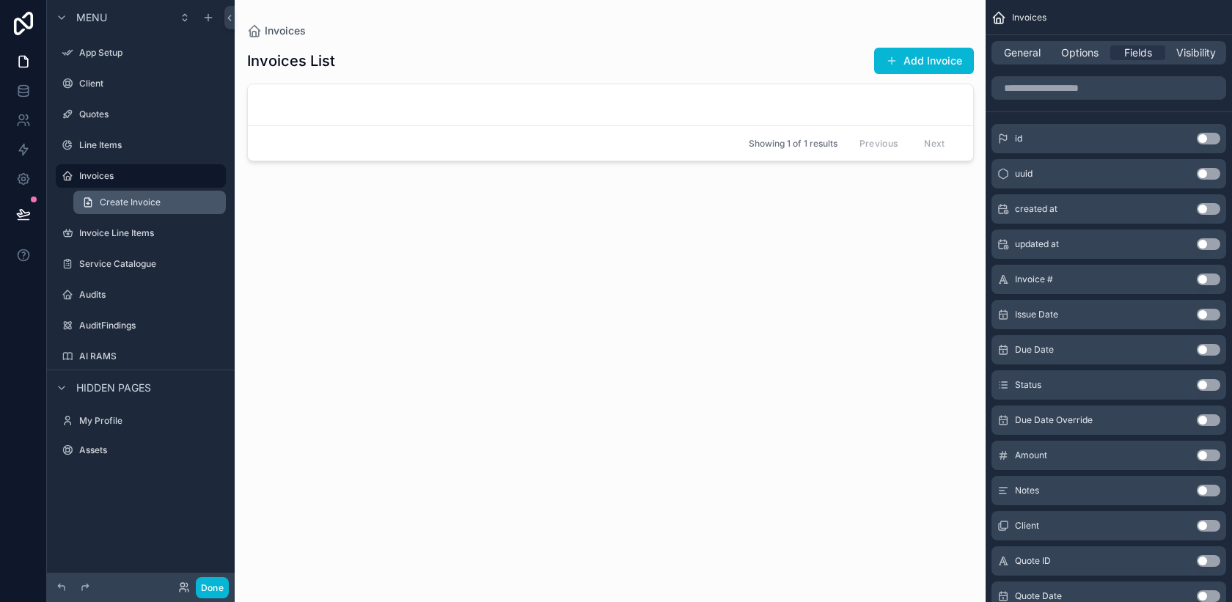
click at [114, 199] on span "Create Invoice" at bounding box center [130, 203] width 61 height 12
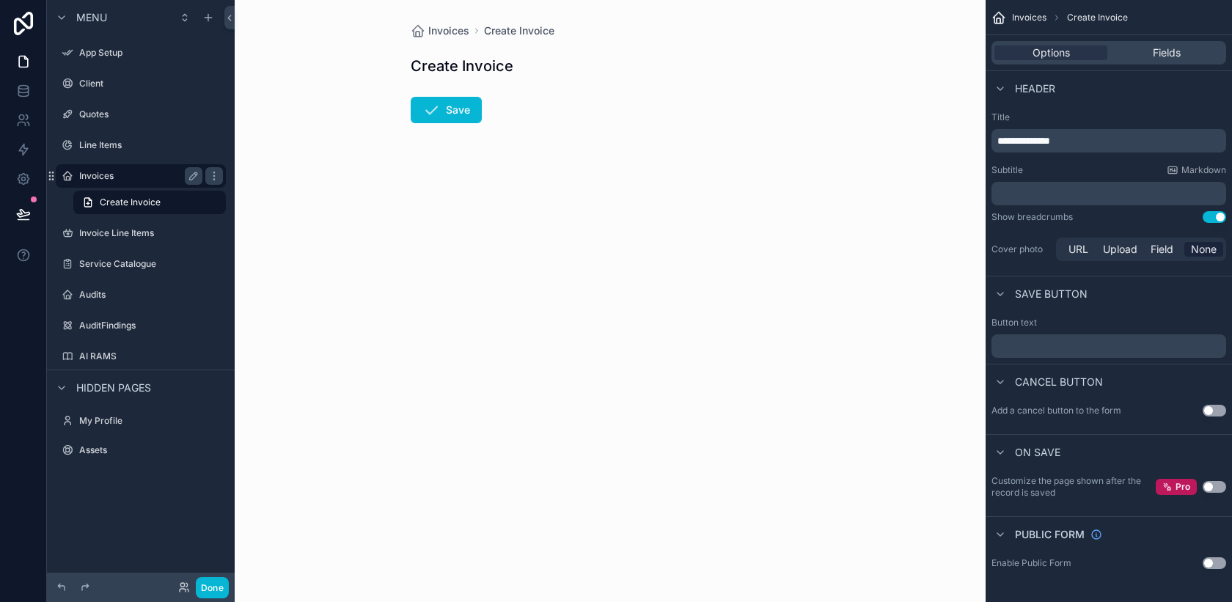
click at [107, 175] on label "Invoices" at bounding box center [137, 176] width 117 height 12
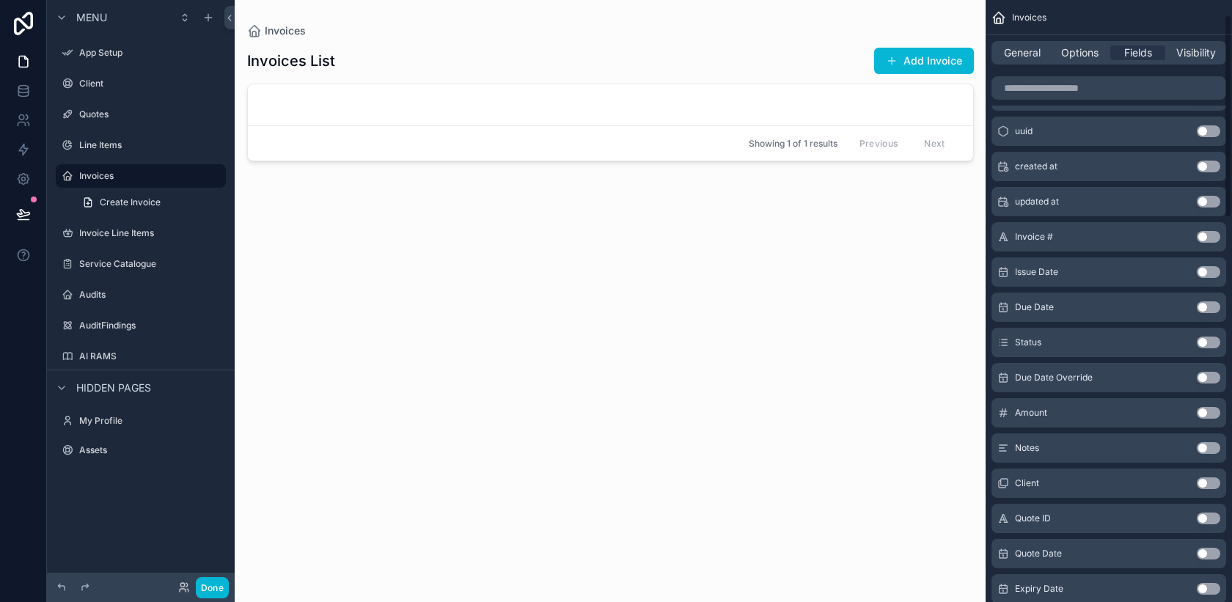
scroll to position [45, 0]
click at [1212, 233] on button "Use setting" at bounding box center [1208, 234] width 23 height 12
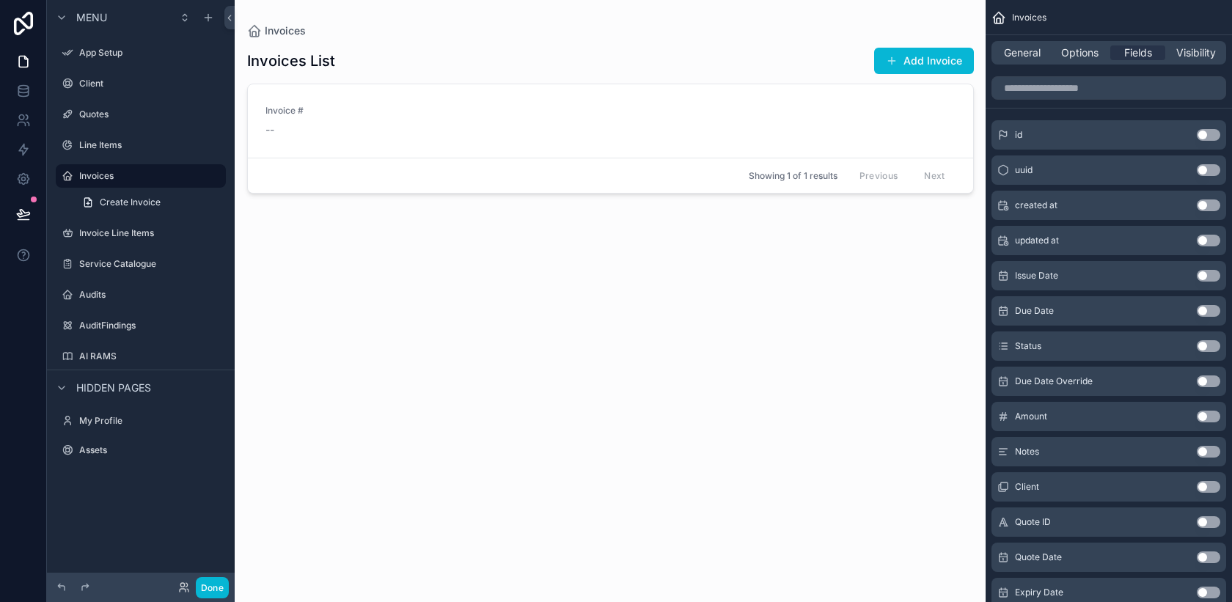
click at [1210, 276] on button "Use setting" at bounding box center [1208, 276] width 23 height 12
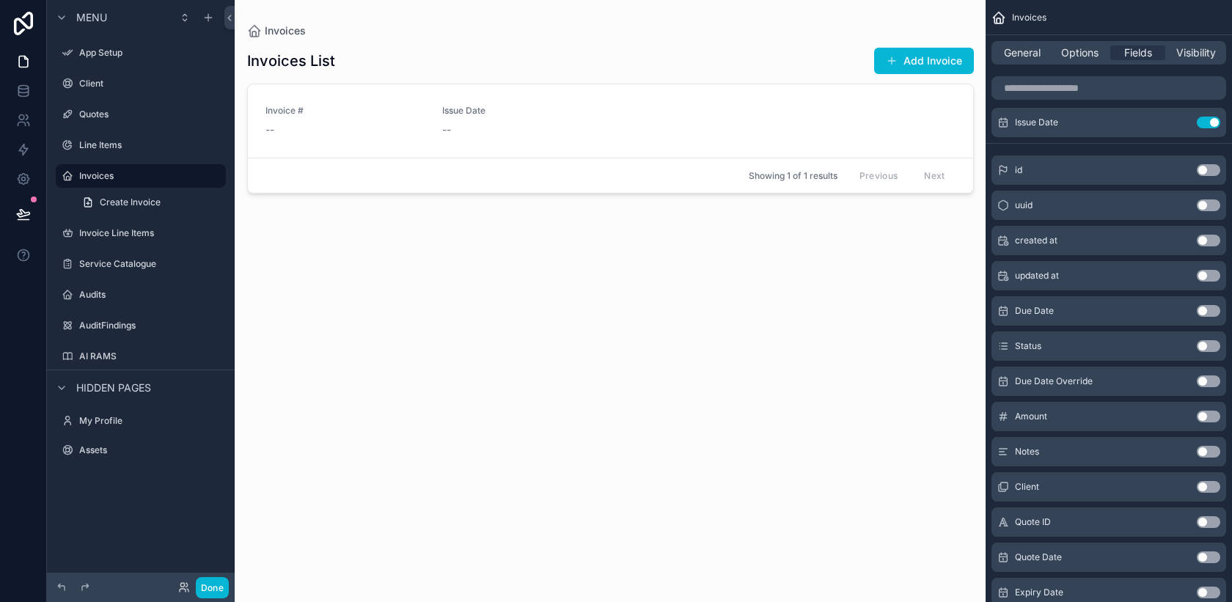
click at [1211, 307] on button "Use setting" at bounding box center [1208, 311] width 23 height 12
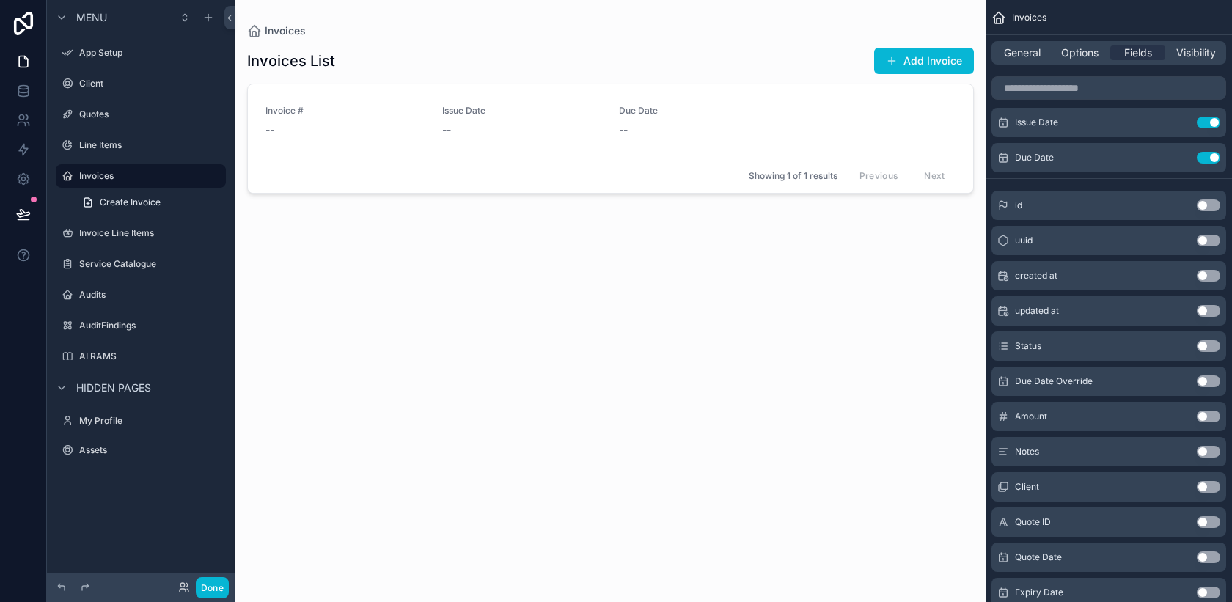
click at [1211, 345] on button "Use setting" at bounding box center [1208, 346] width 23 height 12
click at [1209, 420] on button "Use setting" at bounding box center [1208, 417] width 23 height 12
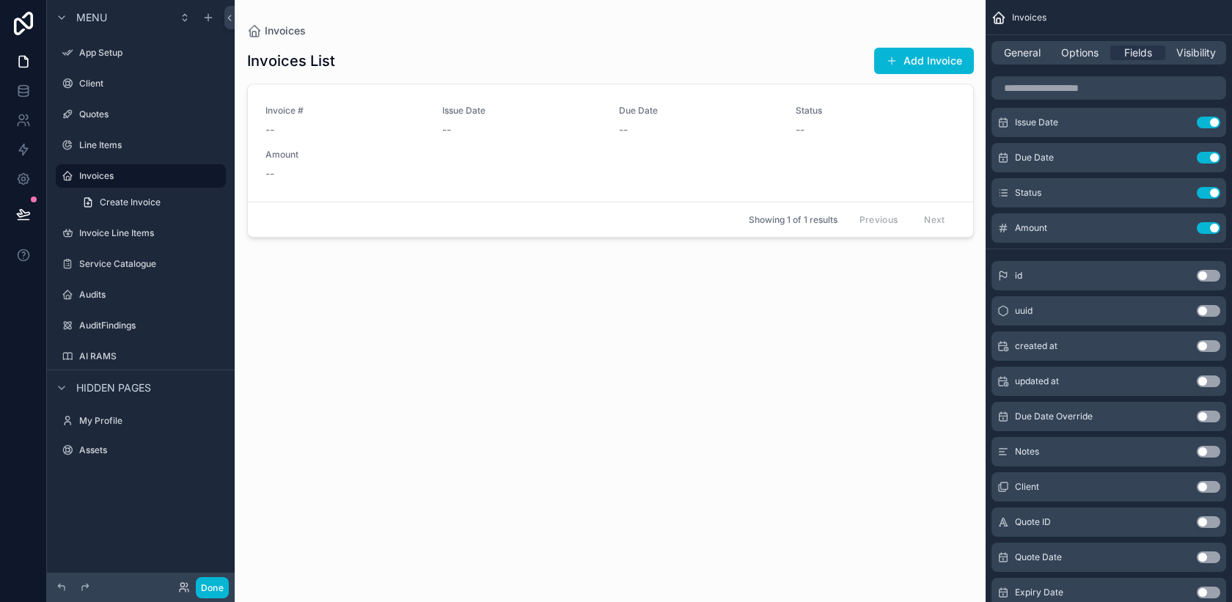
click at [1208, 455] on button "Use setting" at bounding box center [1208, 452] width 23 height 12
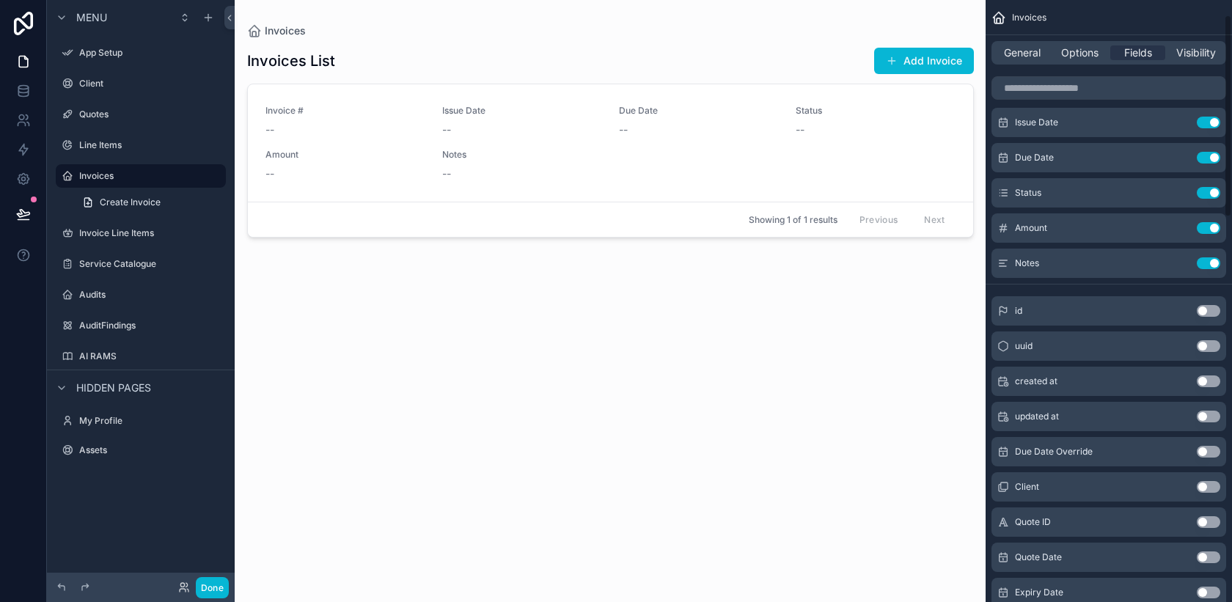
click at [1205, 488] on button "Use setting" at bounding box center [1208, 487] width 23 height 12
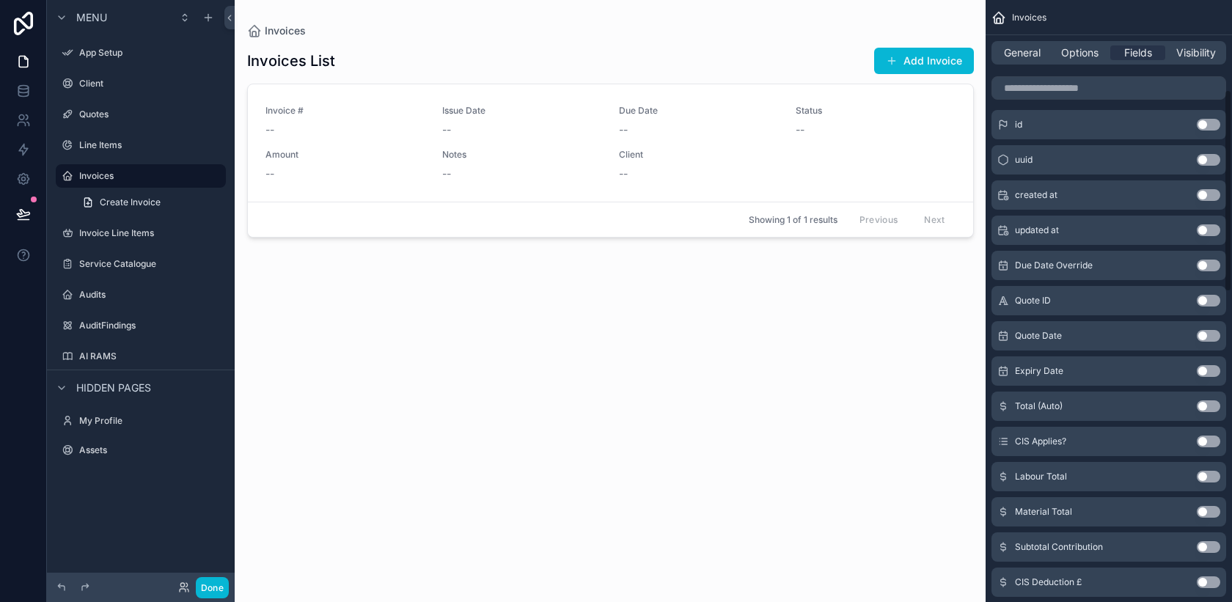
scroll to position [274, 0]
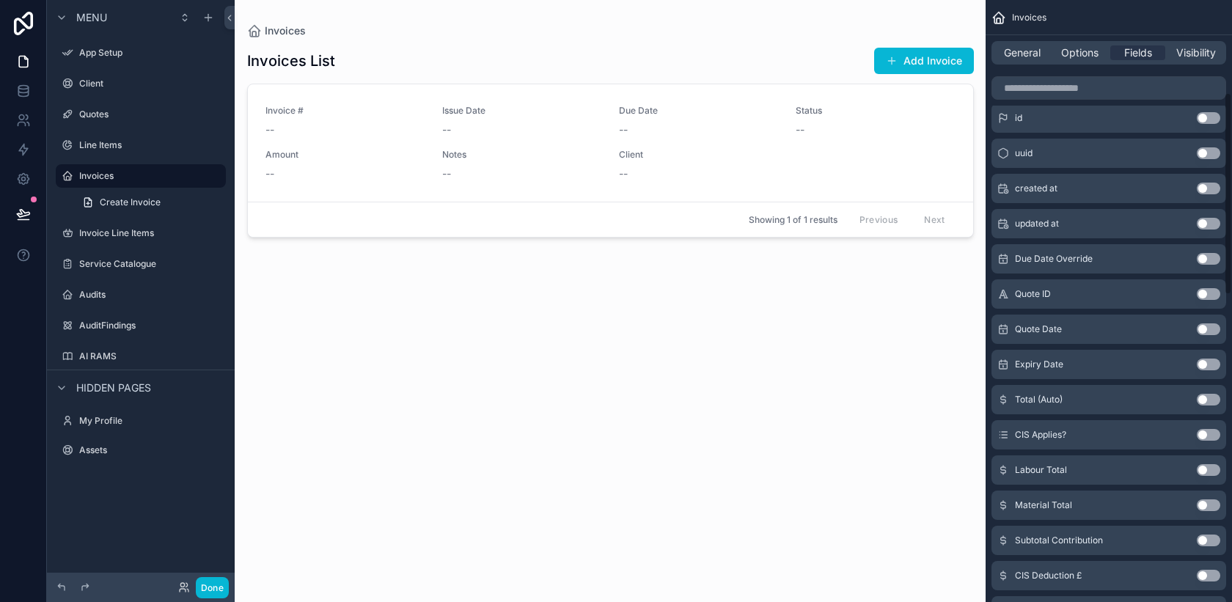
click at [1214, 436] on button "Use setting" at bounding box center [1208, 435] width 23 height 12
click at [1206, 470] on button "Use setting" at bounding box center [1208, 470] width 23 height 12
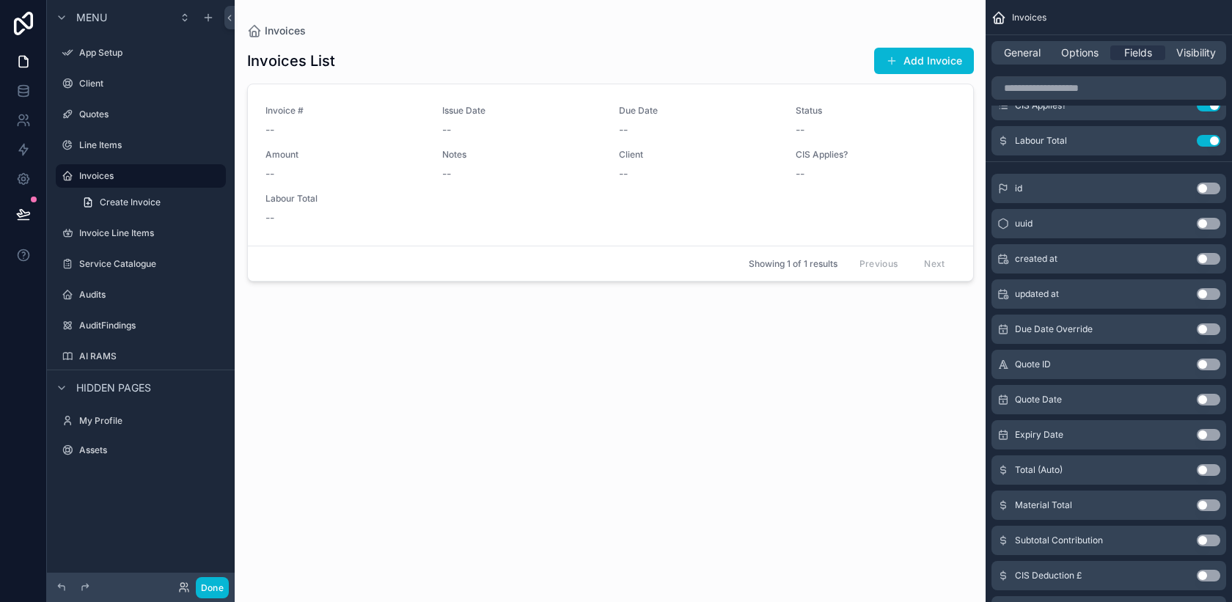
click at [1216, 507] on button "Use setting" at bounding box center [1208, 505] width 23 height 12
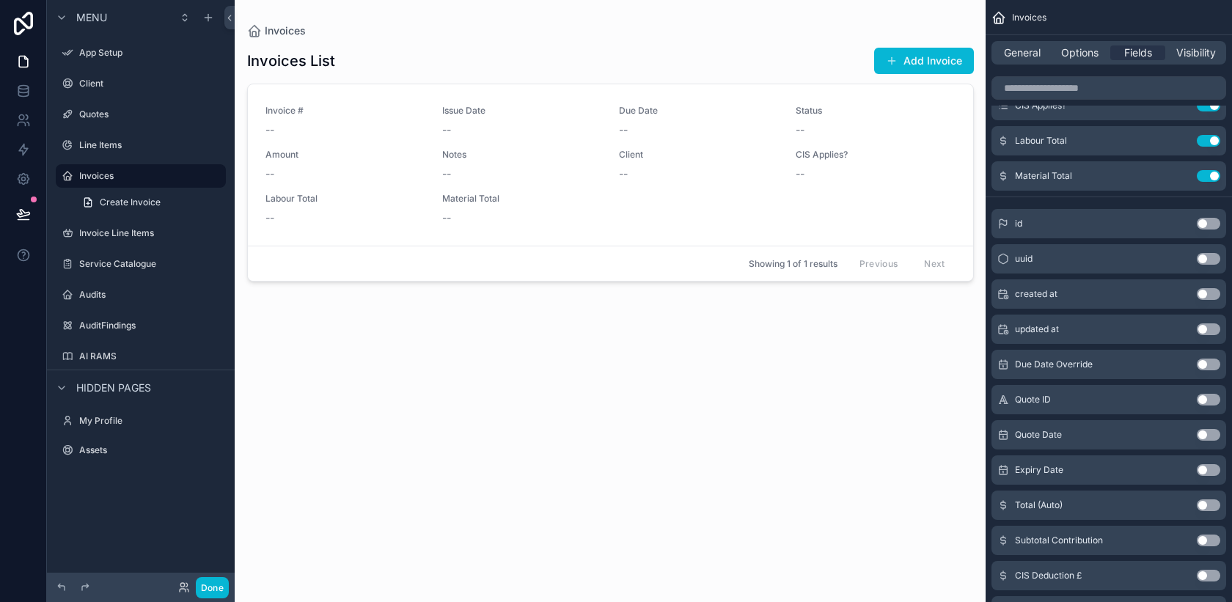
click at [1211, 543] on button "Use setting" at bounding box center [1208, 541] width 23 height 12
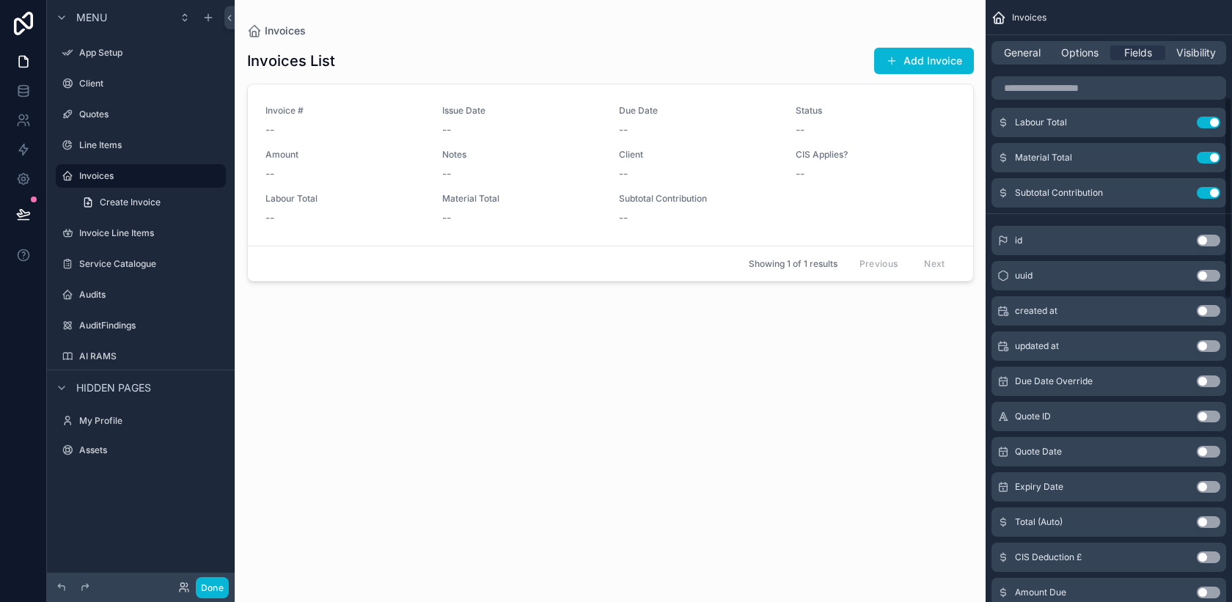
scroll to position [296, 0]
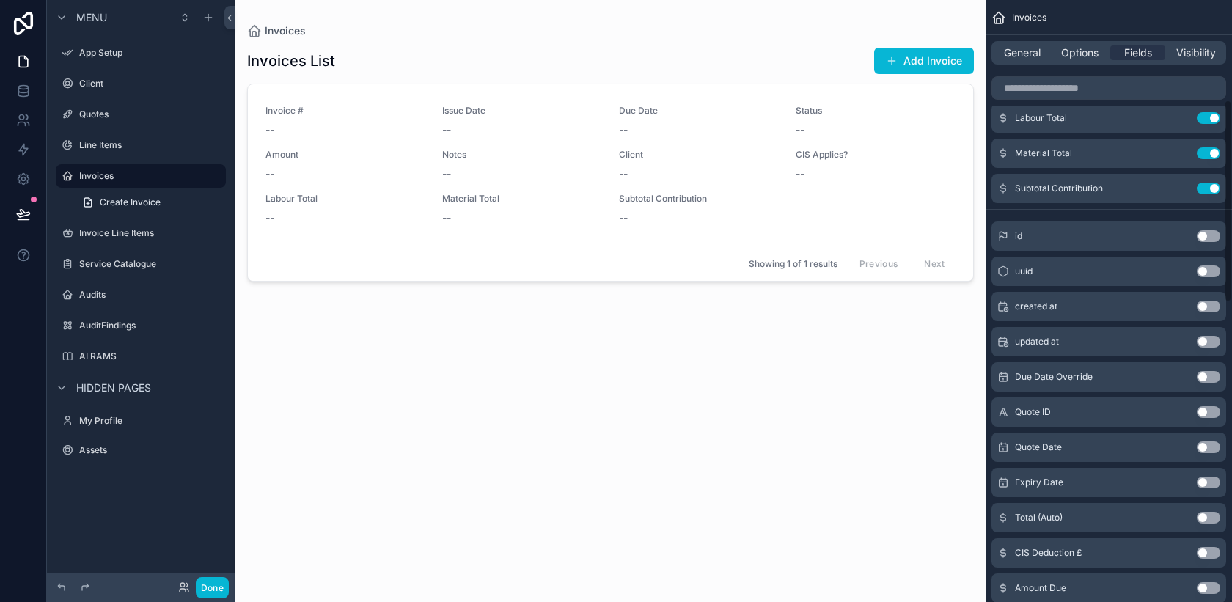
click at [1209, 556] on button "Use setting" at bounding box center [1208, 553] width 23 height 12
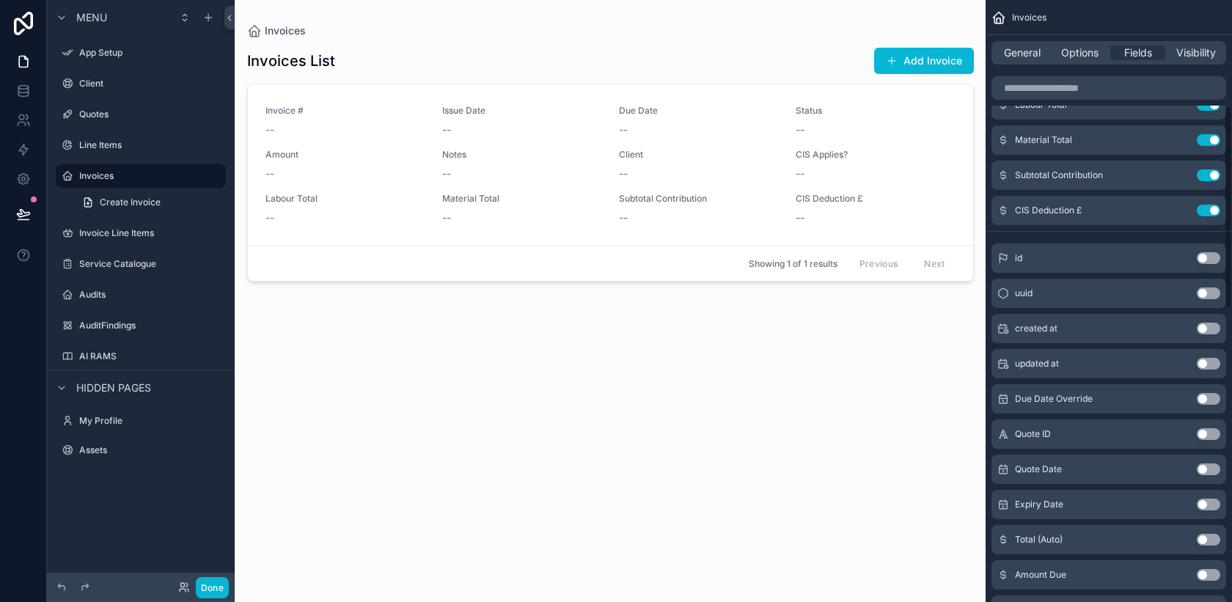
scroll to position [315, 0]
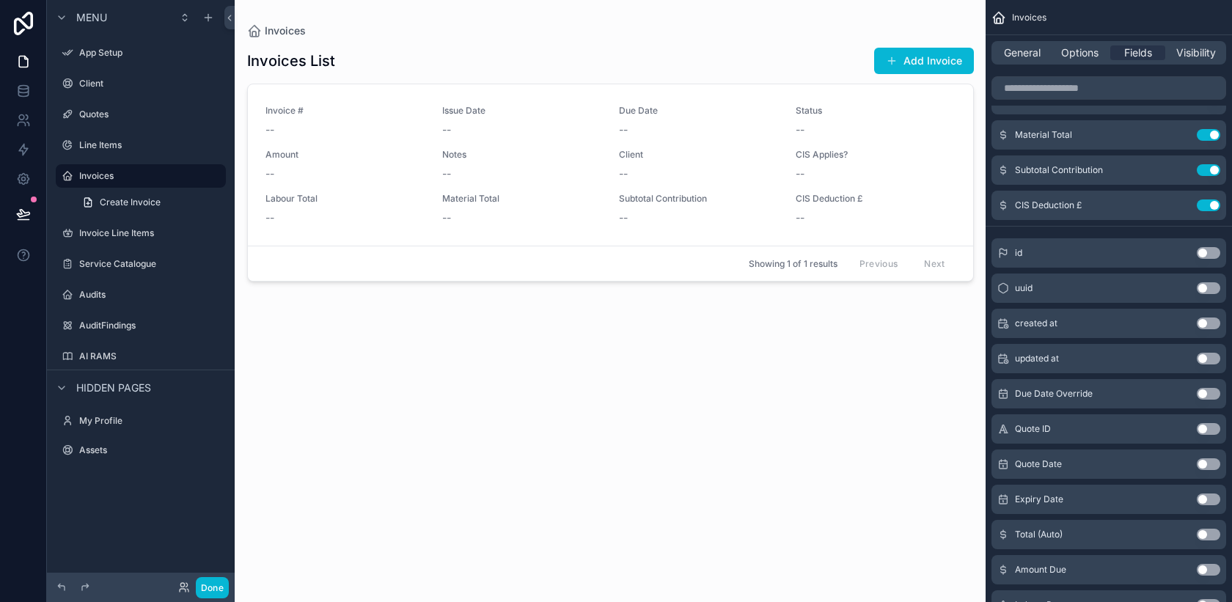
click at [1214, 567] on button "Use setting" at bounding box center [1208, 570] width 23 height 12
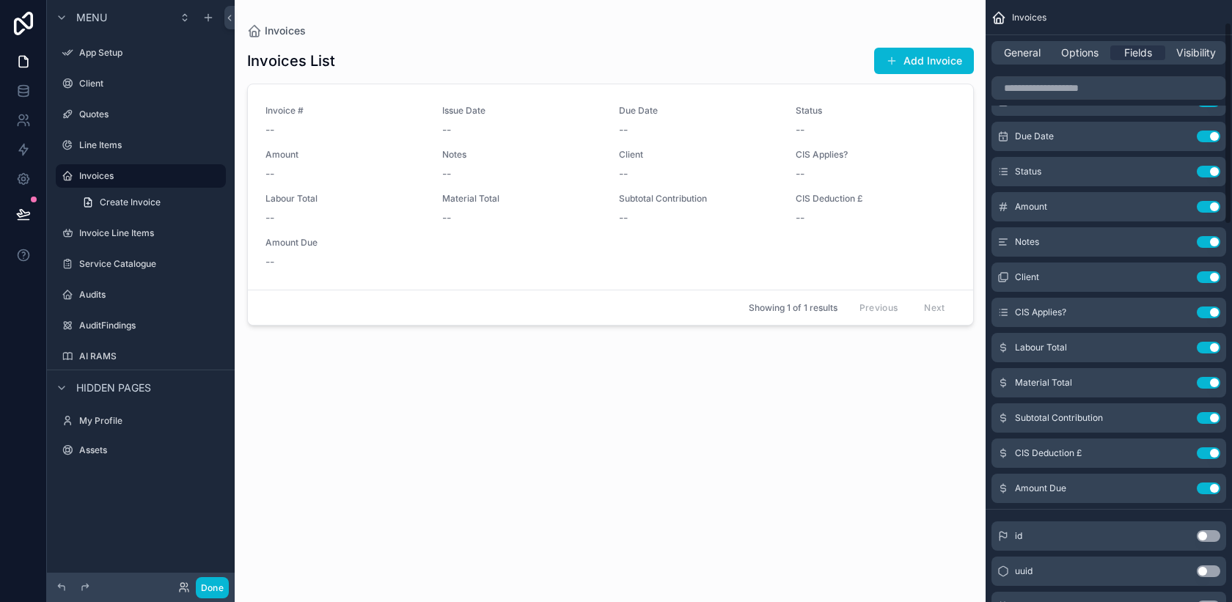
scroll to position [0, 0]
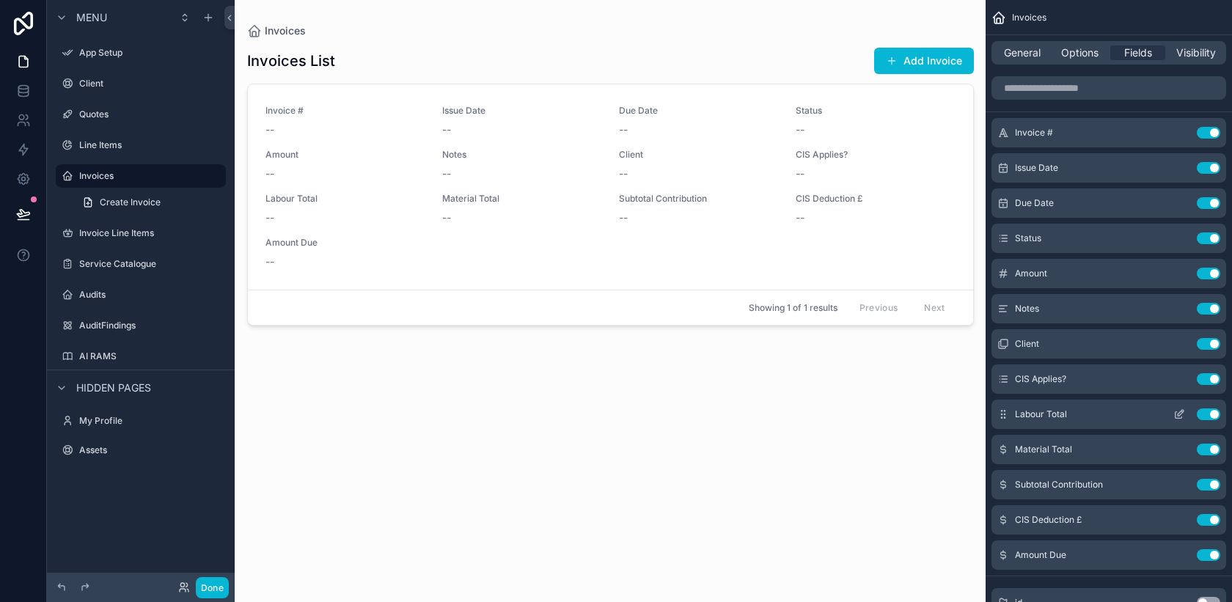
click at [1201, 413] on button "Use setting" at bounding box center [1208, 414] width 23 height 12
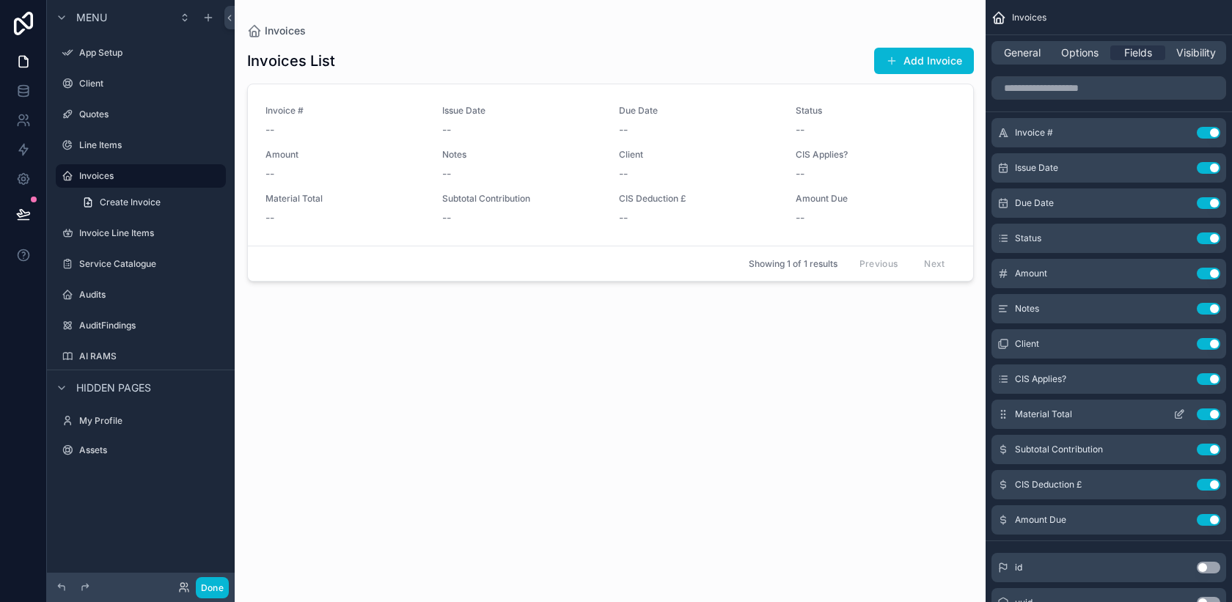
click at [1200, 416] on button "Use setting" at bounding box center [1208, 414] width 23 height 12
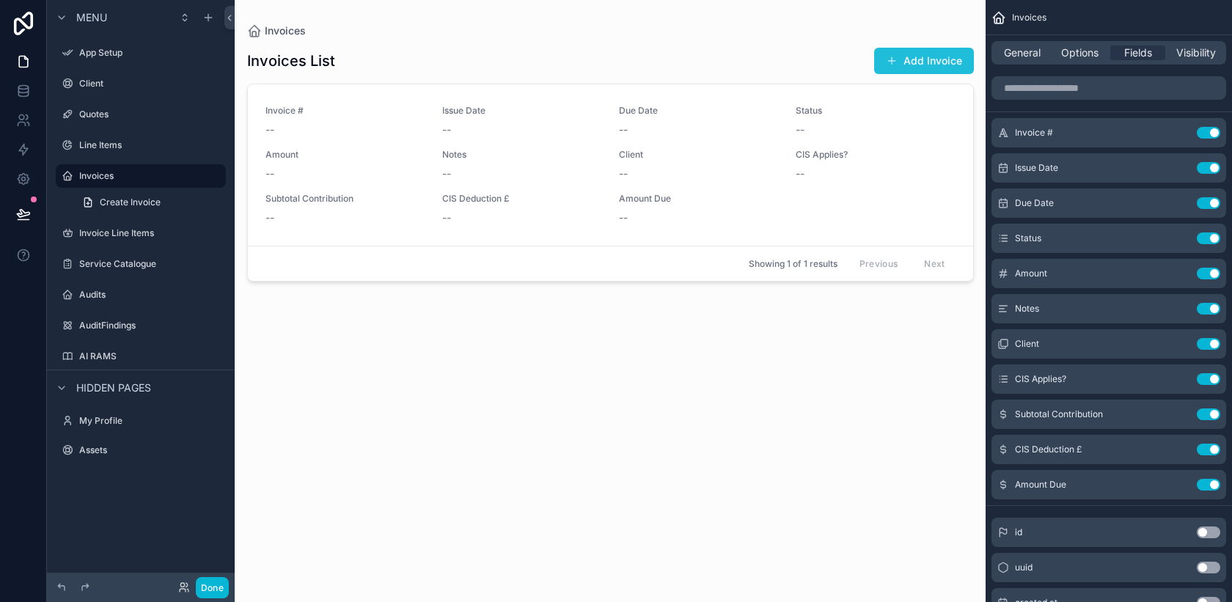
click at [912, 50] on button "Add Invoice" at bounding box center [924, 61] width 100 height 26
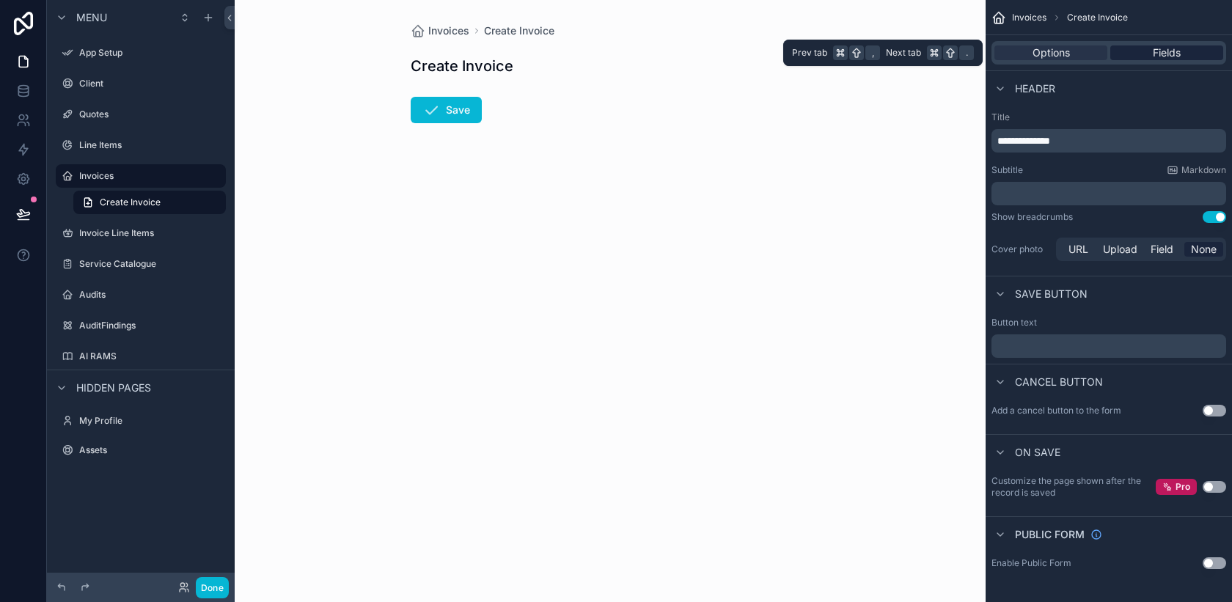
click at [1156, 54] on span "Fields" at bounding box center [1167, 52] width 28 height 15
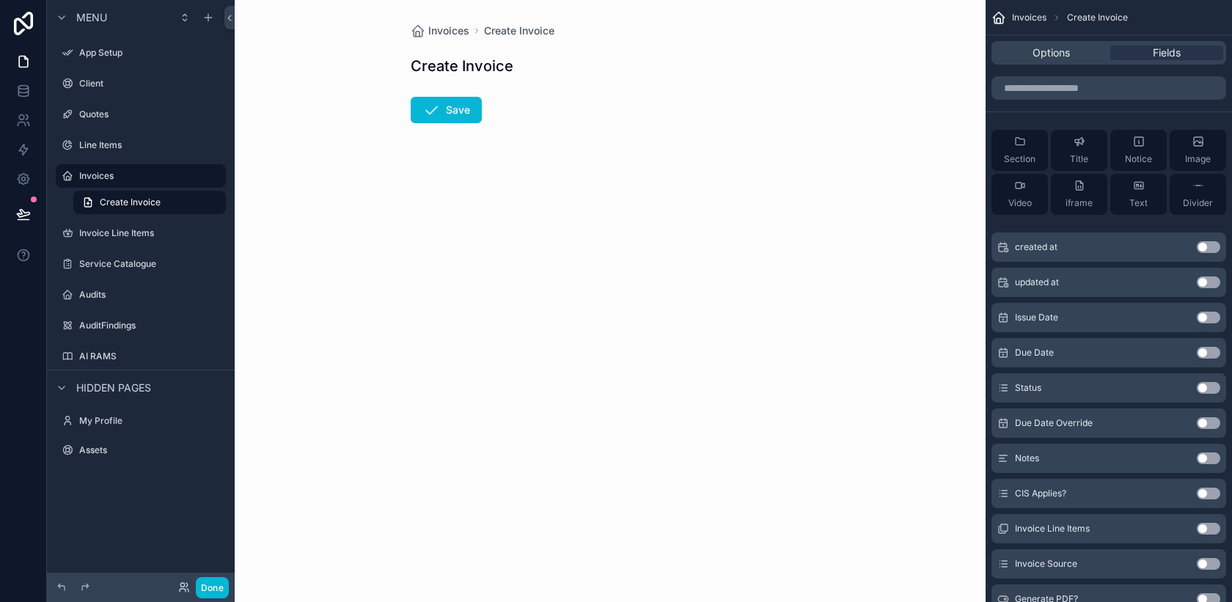
click at [1208, 315] on button "Use setting" at bounding box center [1208, 318] width 23 height 12
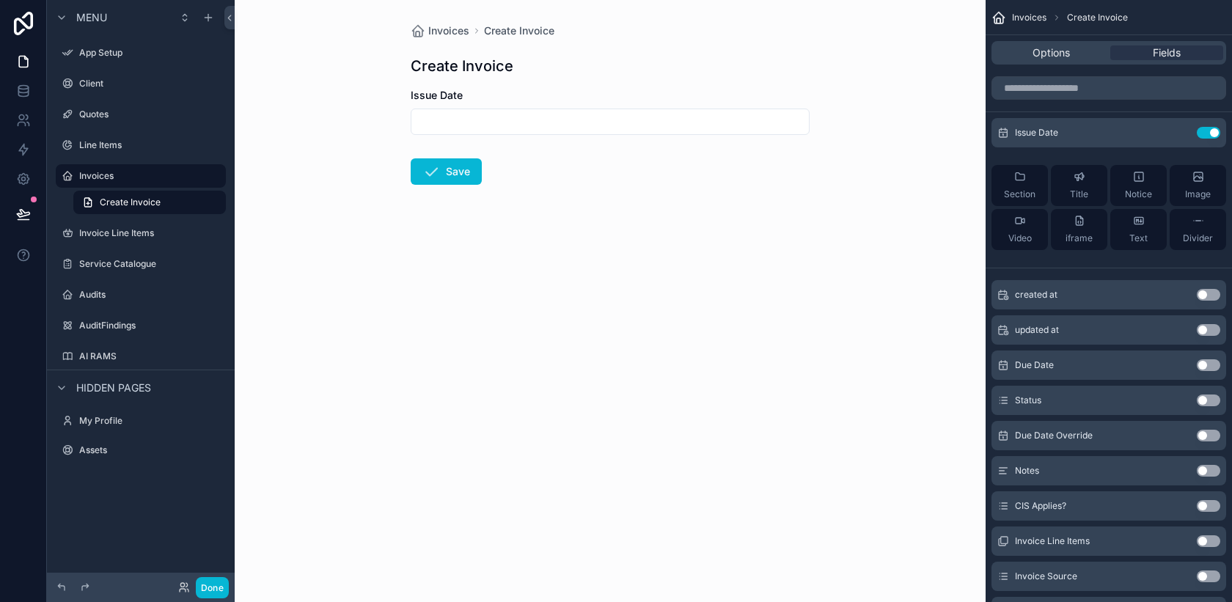
click at [1210, 367] on button "Use setting" at bounding box center [1208, 365] width 23 height 12
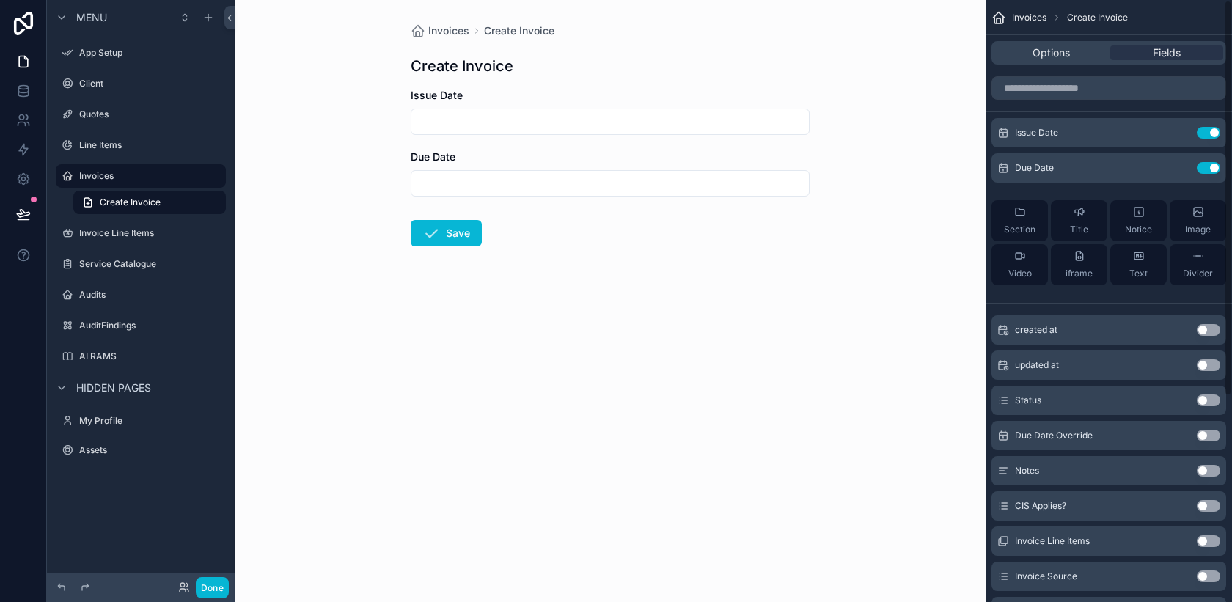
click at [1208, 405] on button "Use setting" at bounding box center [1208, 400] width 23 height 12
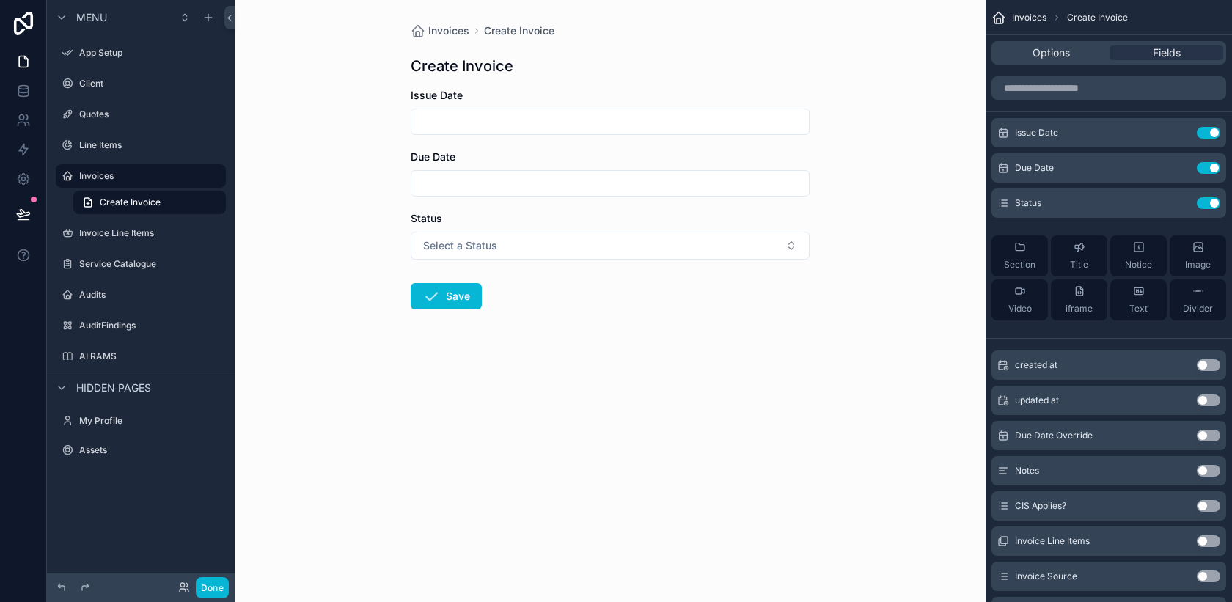
click at [1212, 474] on button "Use setting" at bounding box center [1208, 471] width 23 height 12
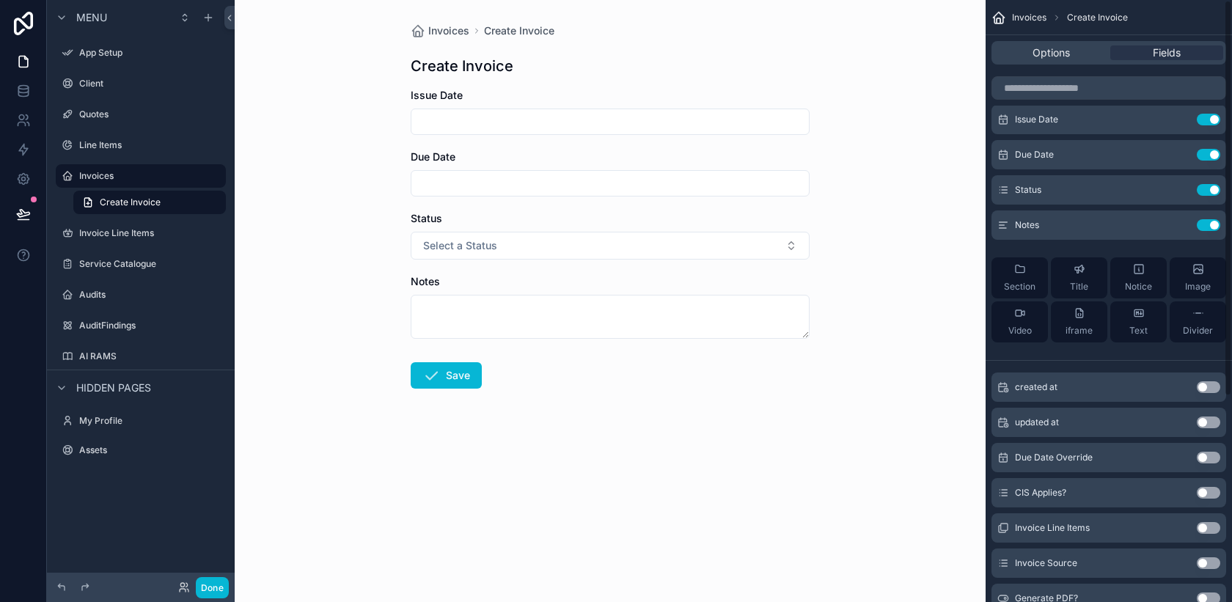
scroll to position [40, 0]
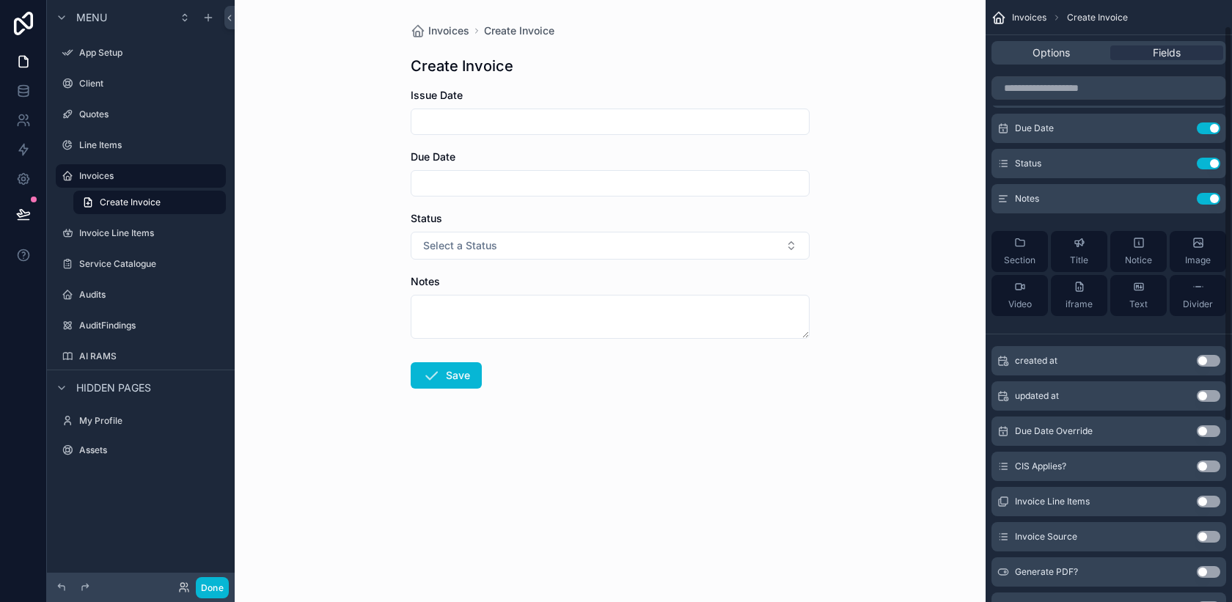
click at [1216, 460] on div "Use setting" at bounding box center [1208, 466] width 23 height 12
click at [1209, 464] on button "Use setting" at bounding box center [1208, 466] width 23 height 12
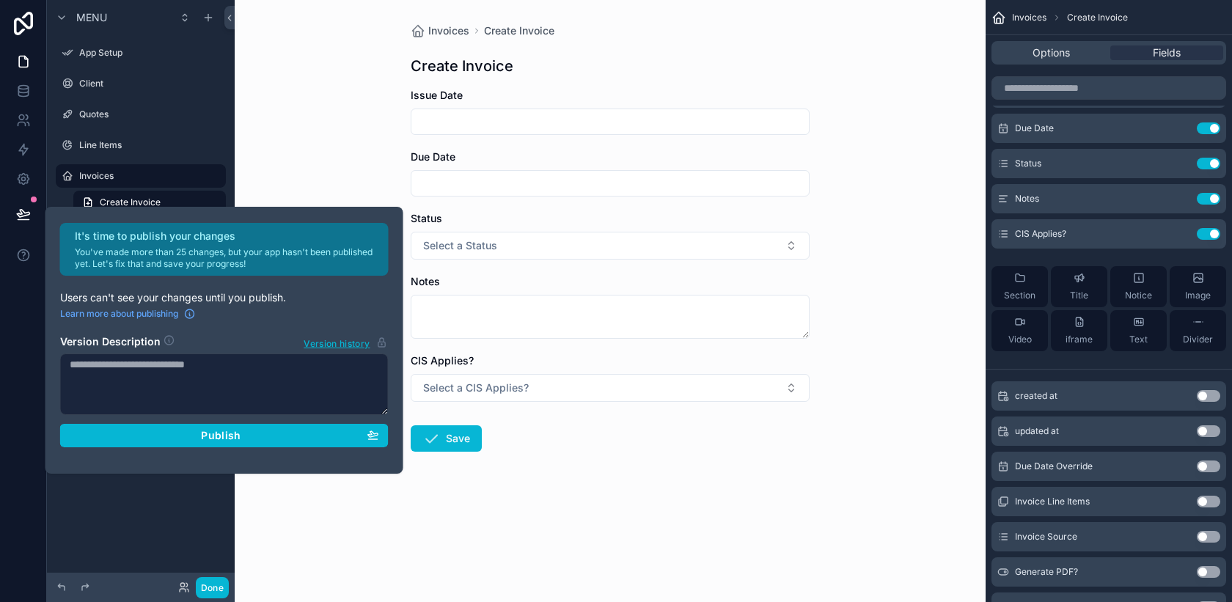
click at [1206, 502] on button "Use setting" at bounding box center [1208, 502] width 23 height 12
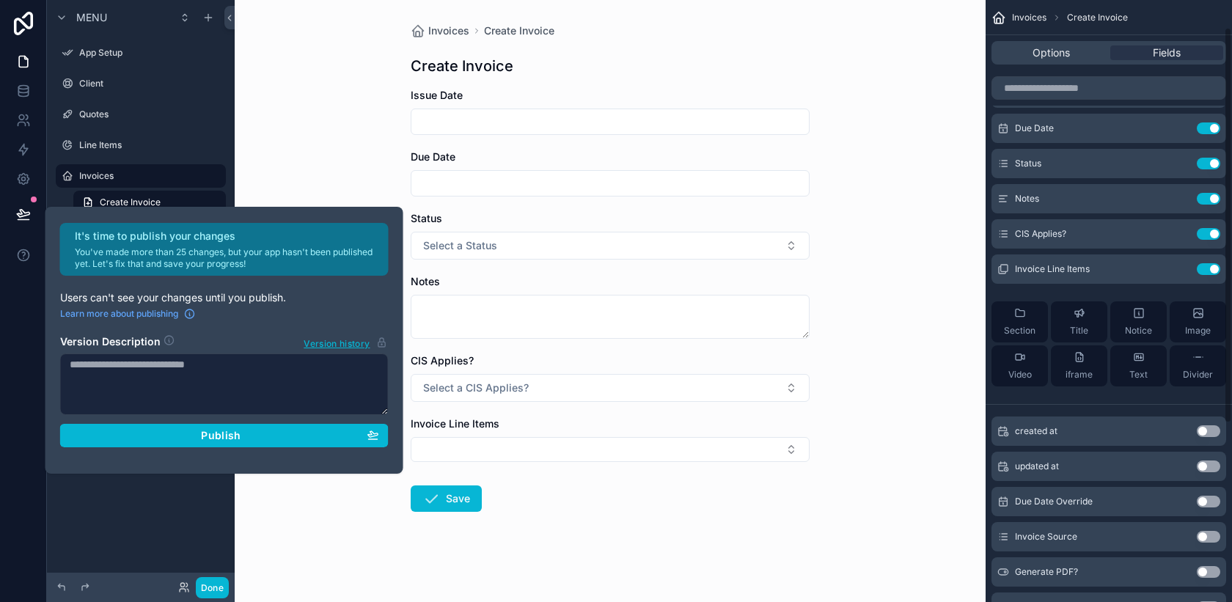
scroll to position [62, 0]
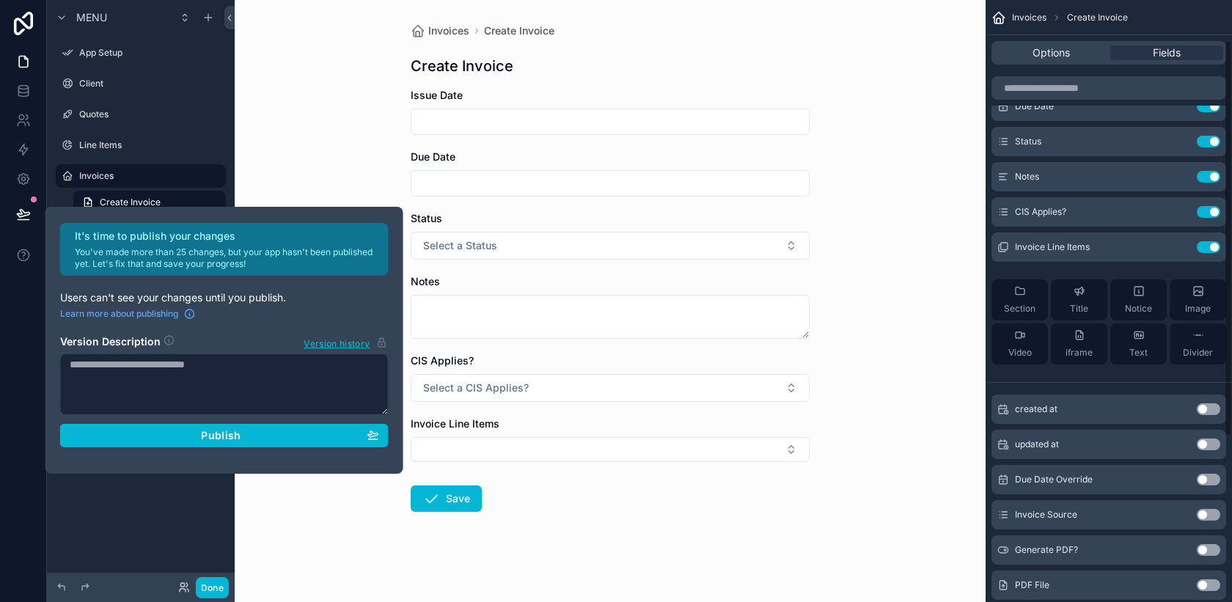
click at [1212, 513] on button "Use setting" at bounding box center [1208, 515] width 23 height 12
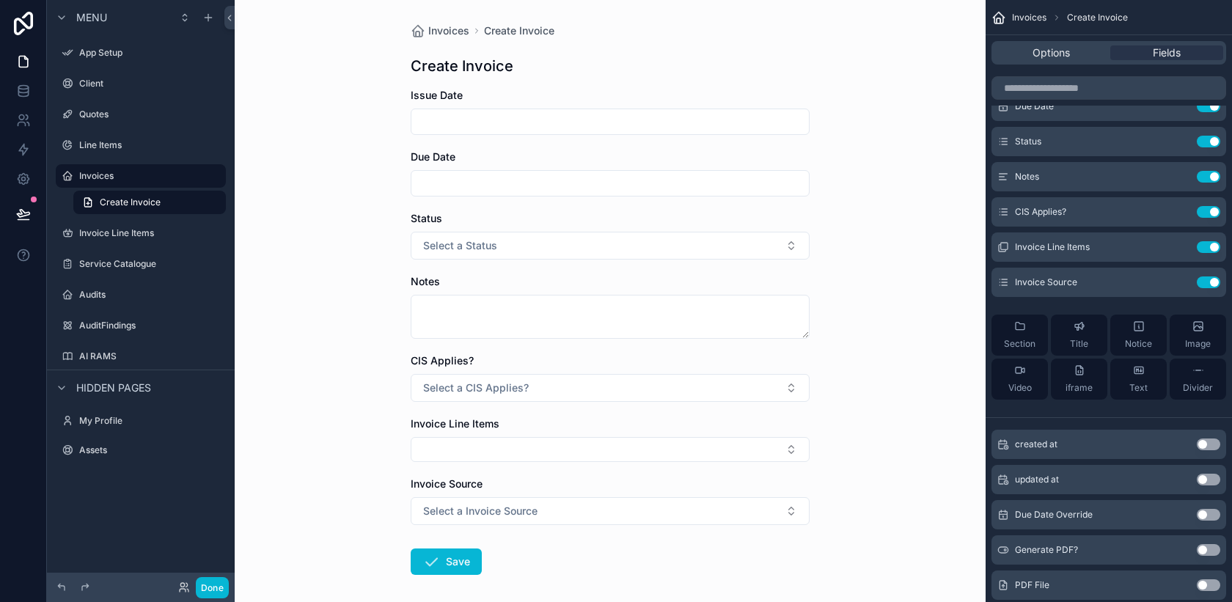
click at [1209, 551] on button "Use setting" at bounding box center [1208, 550] width 23 height 12
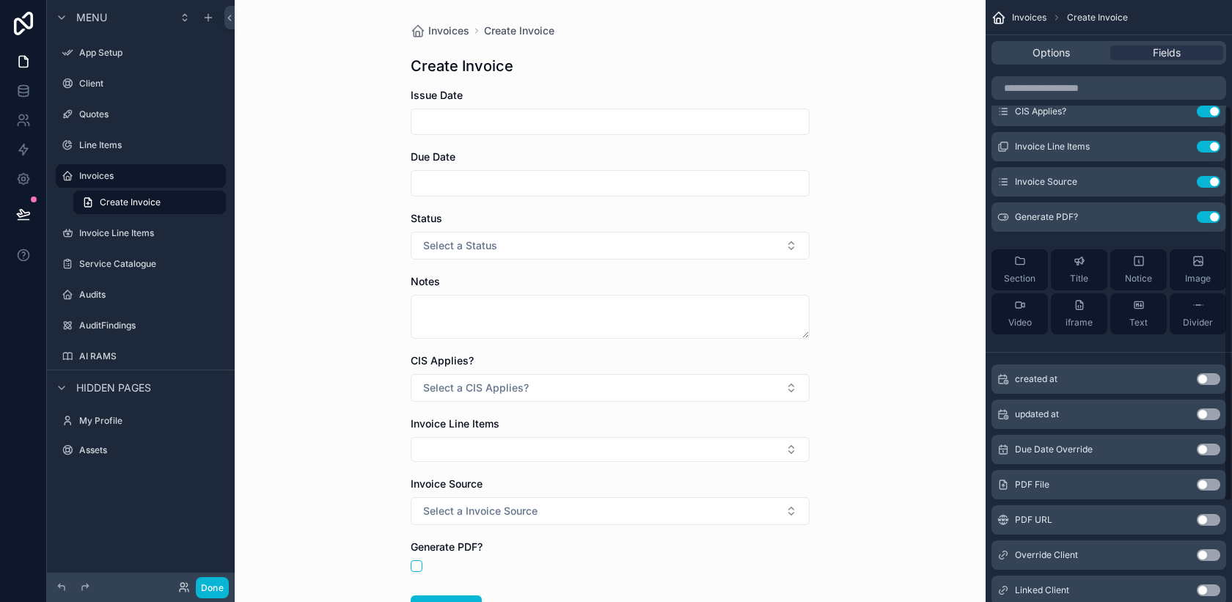
scroll to position [184, 0]
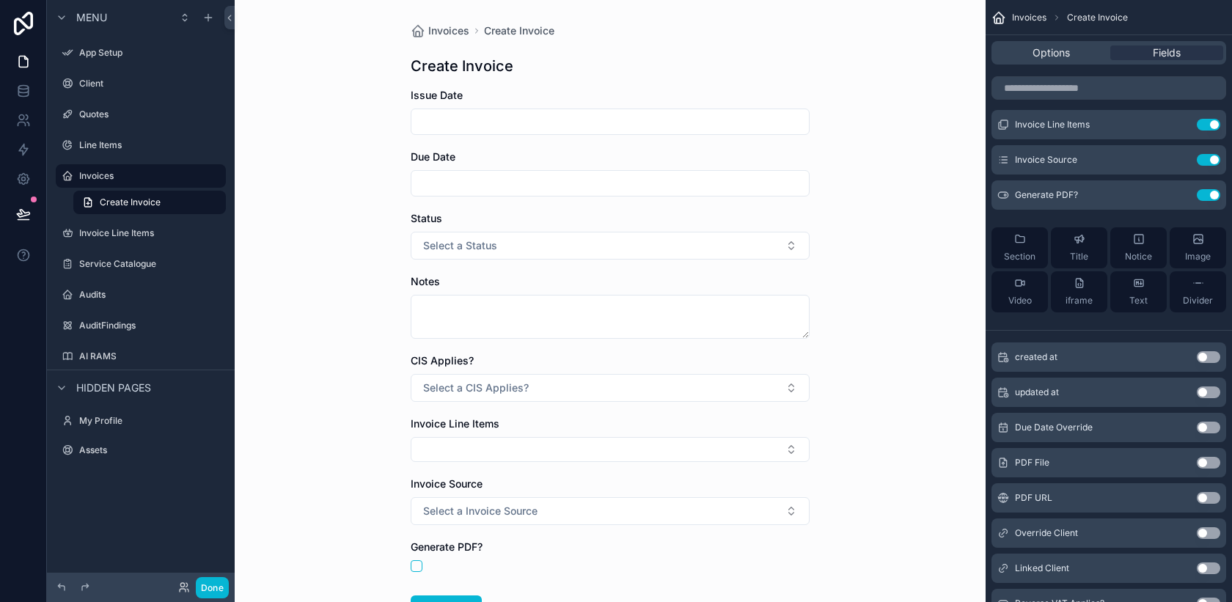
click at [1208, 462] on button "Use setting" at bounding box center [1208, 463] width 23 height 12
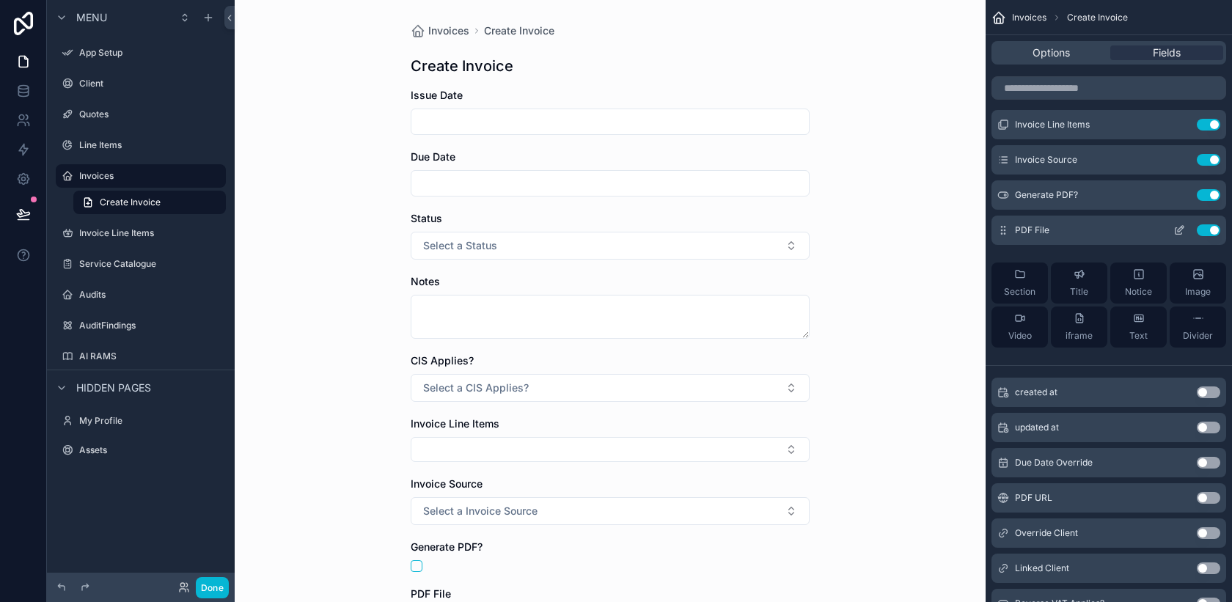
click at [1205, 233] on button "Use setting" at bounding box center [1208, 230] width 23 height 12
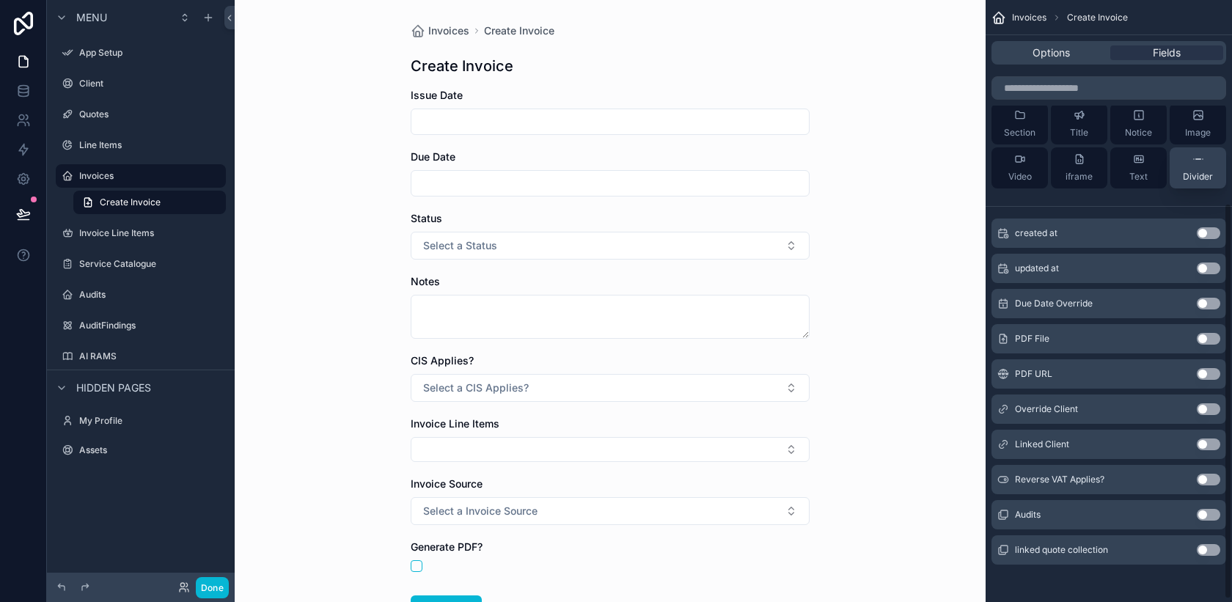
scroll to position [312, 0]
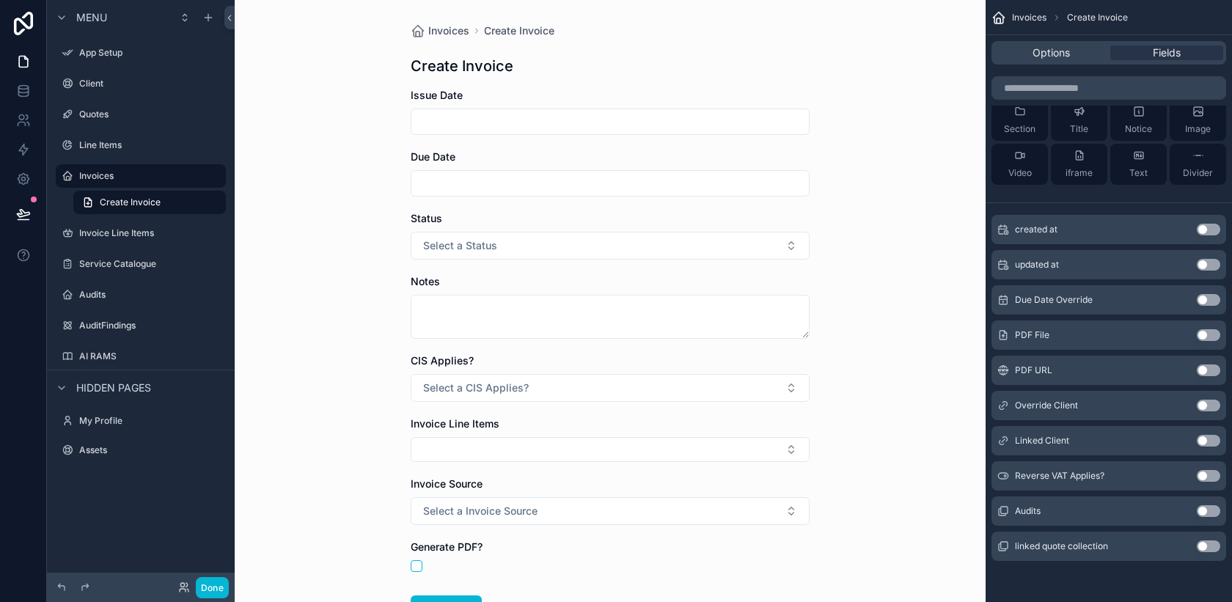
click at [1212, 444] on button "Use setting" at bounding box center [1208, 441] width 23 height 12
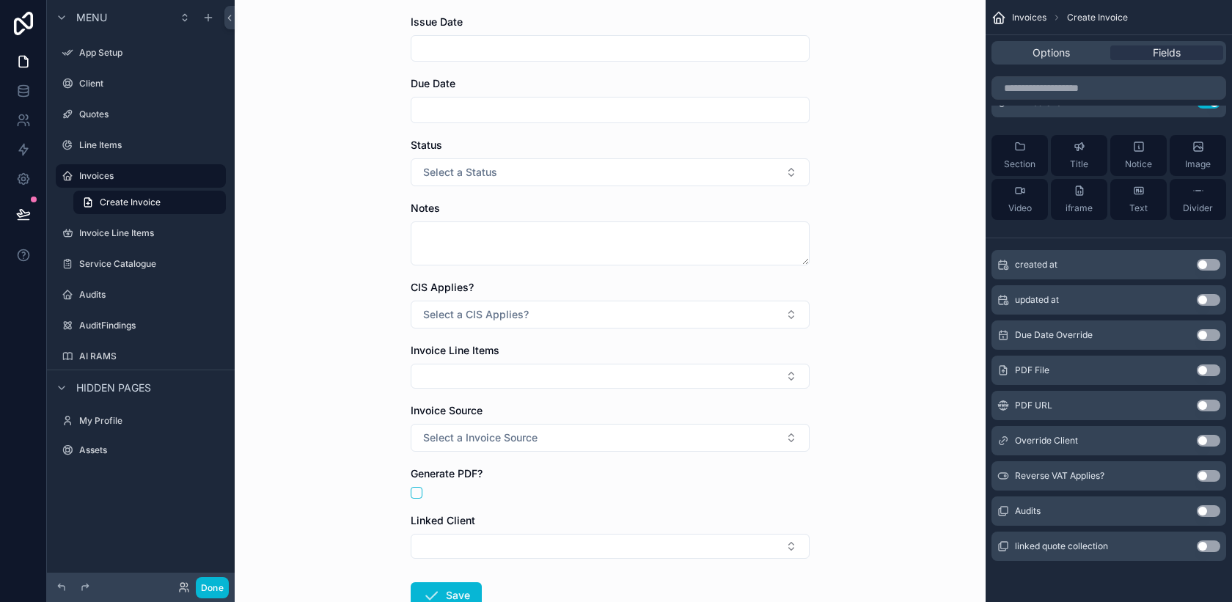
scroll to position [89, 0]
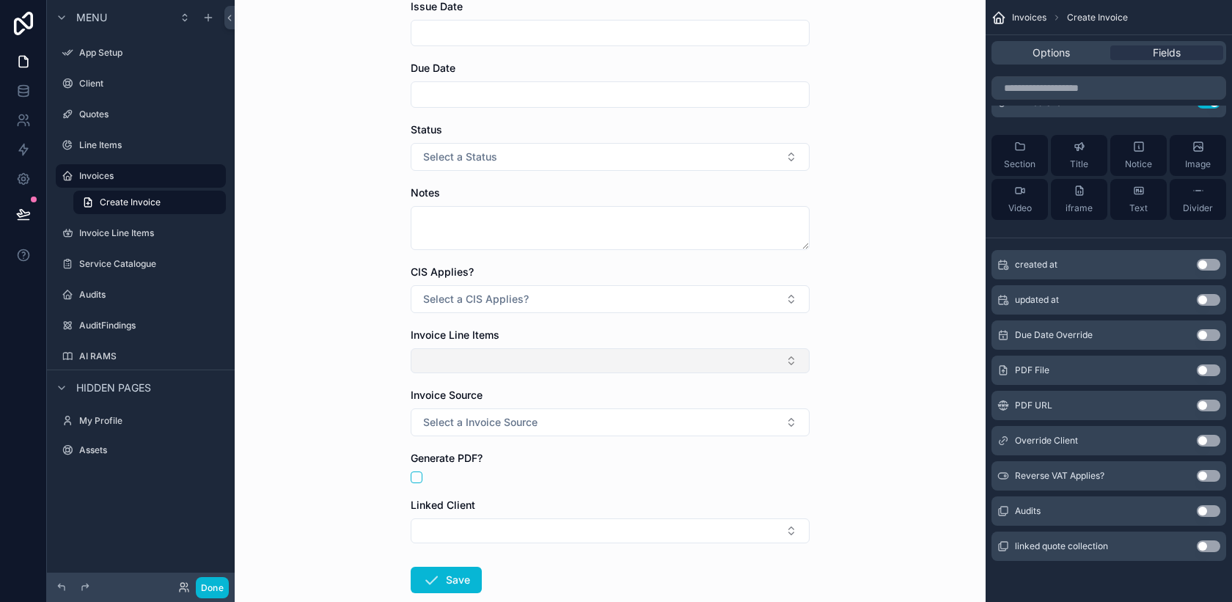
click at [591, 361] on button "Select Button" at bounding box center [610, 360] width 399 height 25
click at [903, 302] on div "Invoices Create Invoice Create Invoice Issue Date Due Date Status Select a Stat…" at bounding box center [610, 212] width 751 height 602
click at [694, 356] on button "Select Button" at bounding box center [610, 360] width 399 height 25
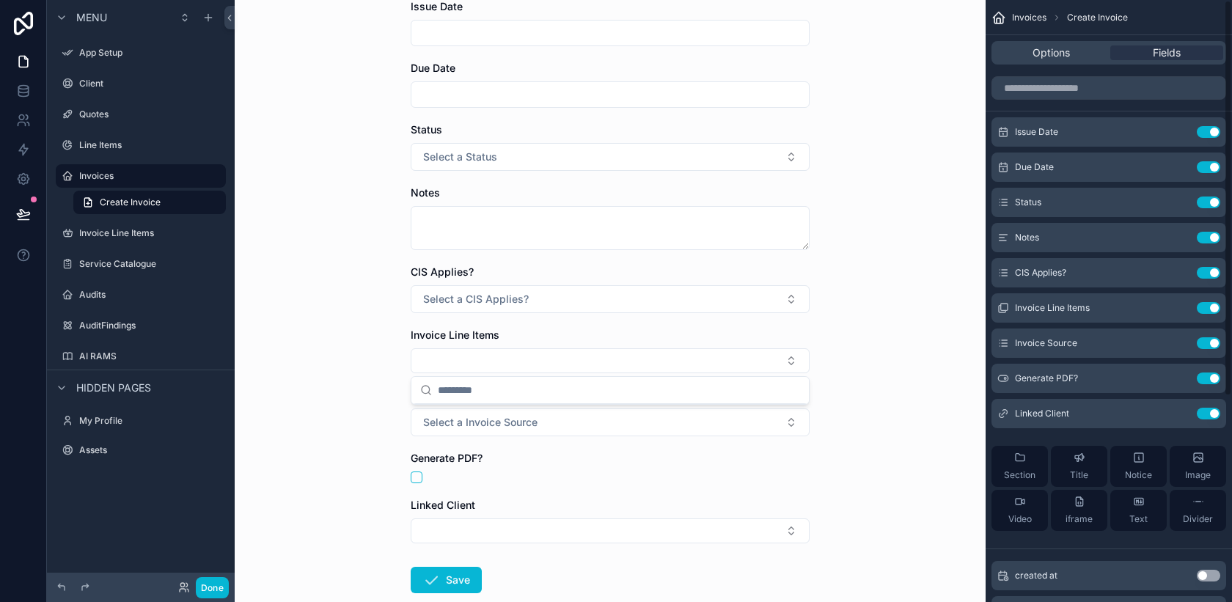
scroll to position [0, 0]
click at [1181, 307] on icon "scrollable content" at bounding box center [1179, 309] width 12 height 12
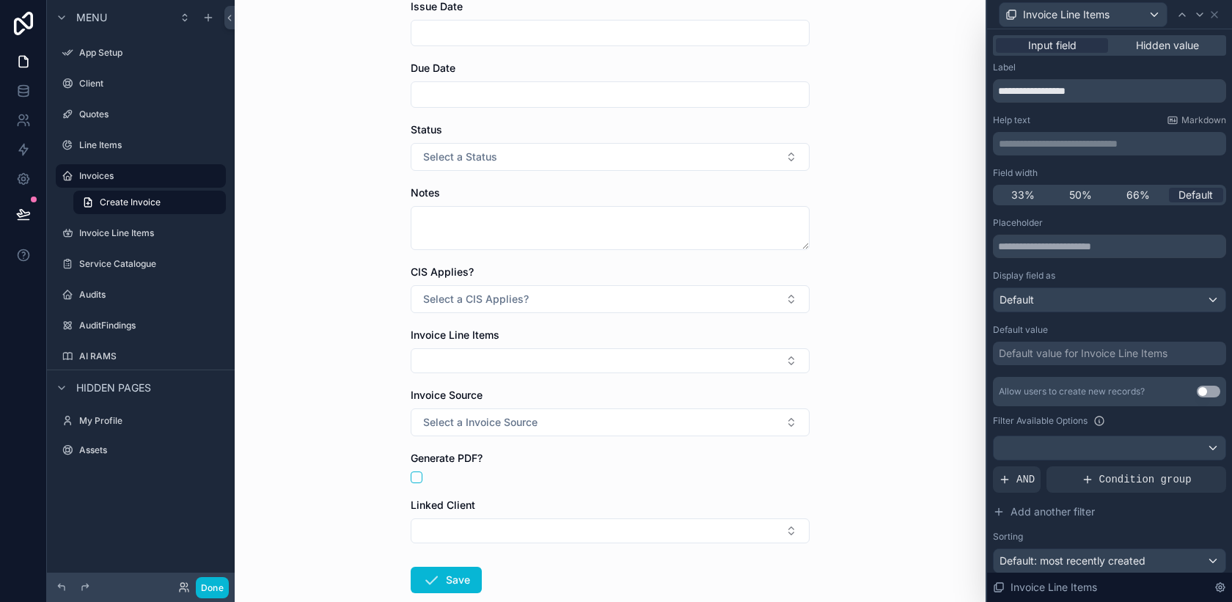
click at [1206, 392] on button "Use setting" at bounding box center [1208, 392] width 23 height 12
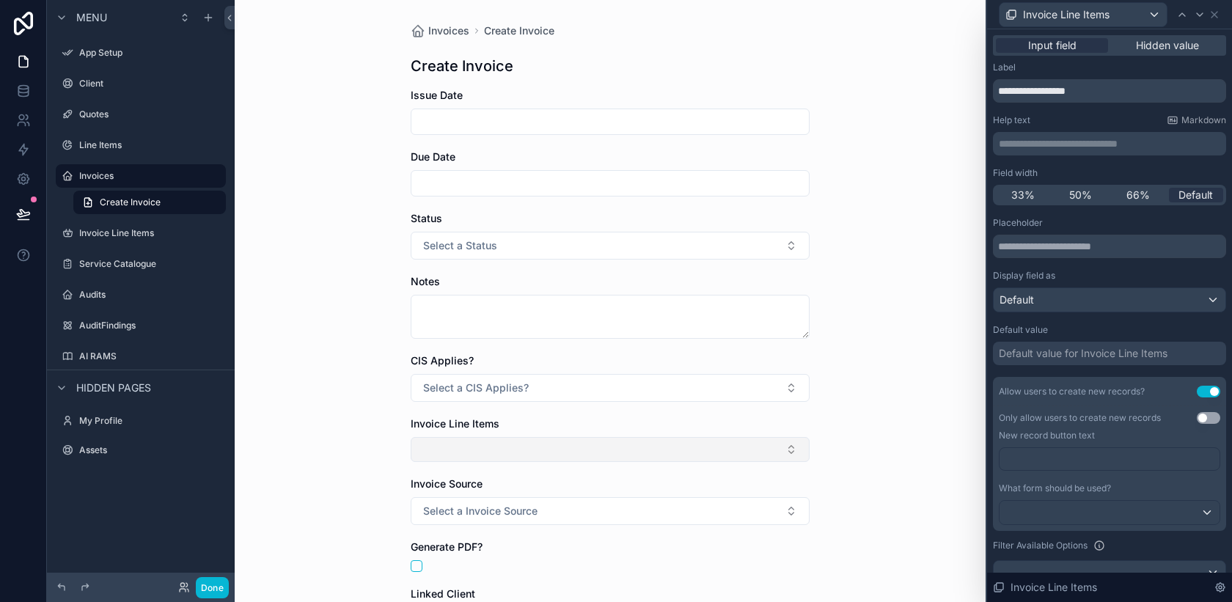
click at [626, 449] on button "Select Button" at bounding box center [610, 449] width 399 height 25
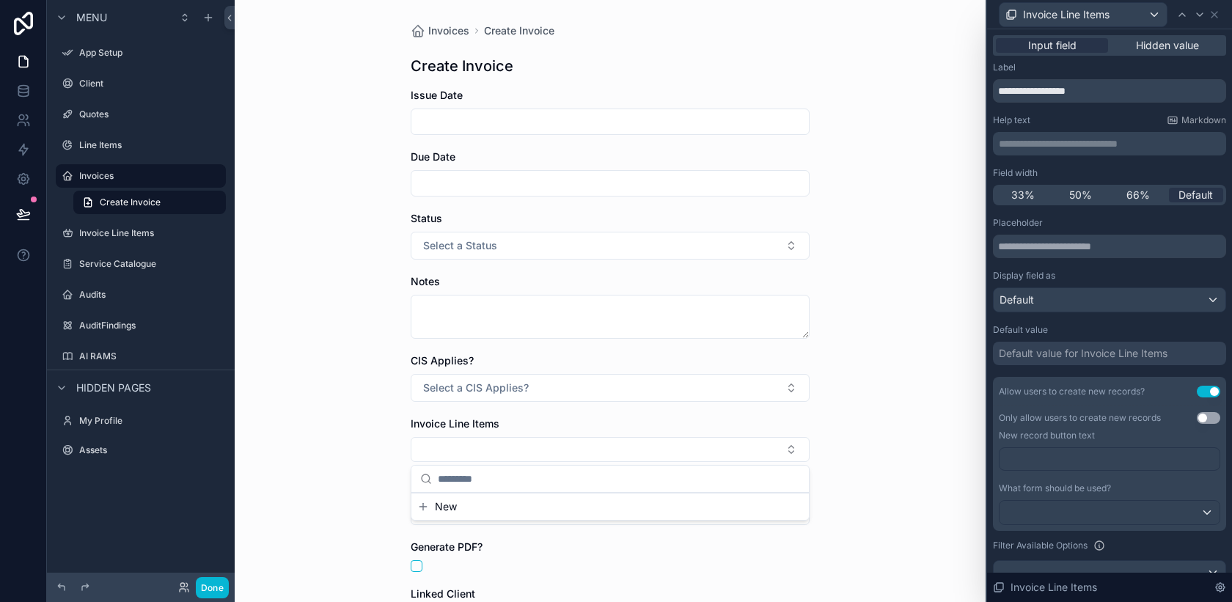
click at [902, 436] on div "Invoices Create Invoice Create Invoice Issue Date Due Date Status Select a Stat…" at bounding box center [610, 301] width 751 height 602
click at [1216, 15] on icon at bounding box center [1214, 15] width 12 height 12
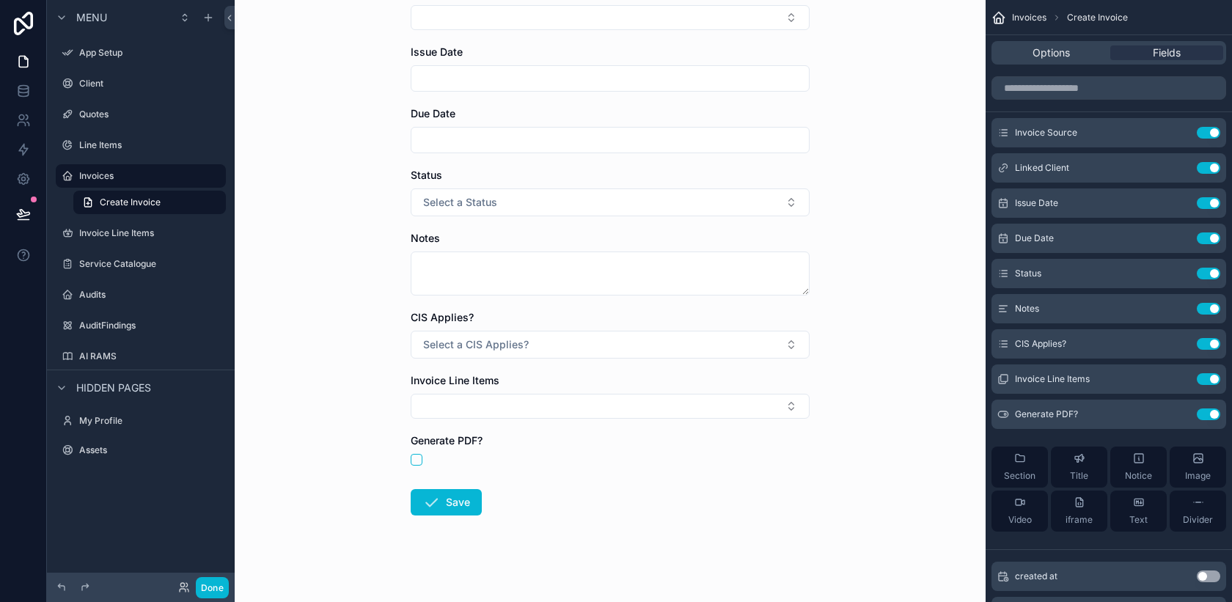
scroll to position [174, 0]
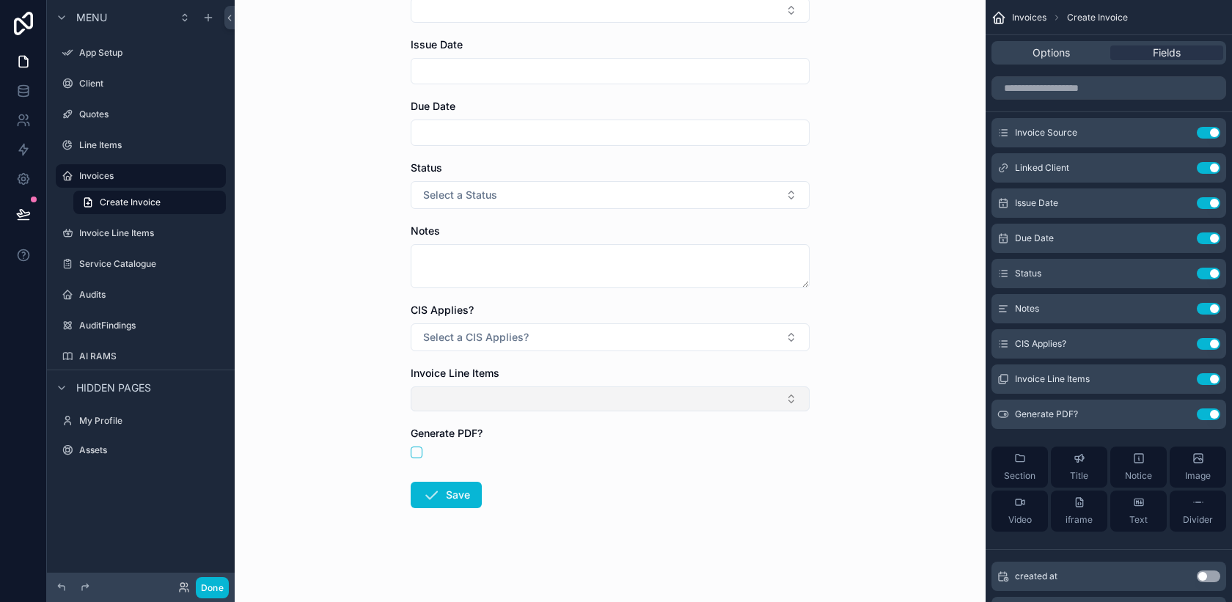
click at [625, 408] on button "Select Button" at bounding box center [610, 398] width 399 height 25
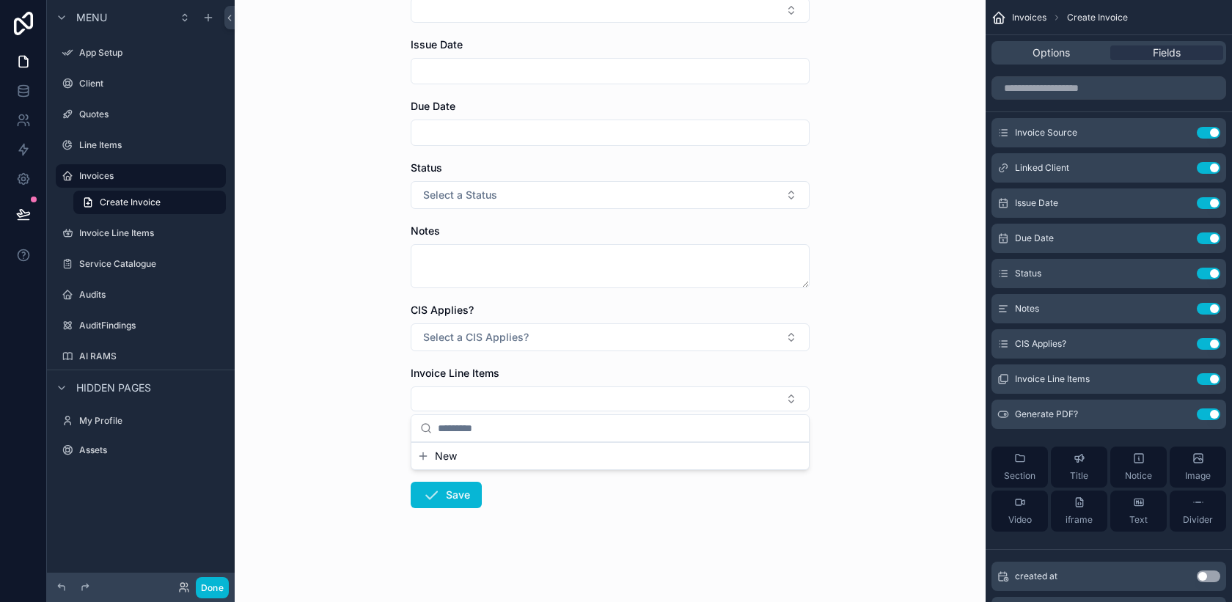
click at [603, 462] on button "New" at bounding box center [610, 456] width 386 height 15
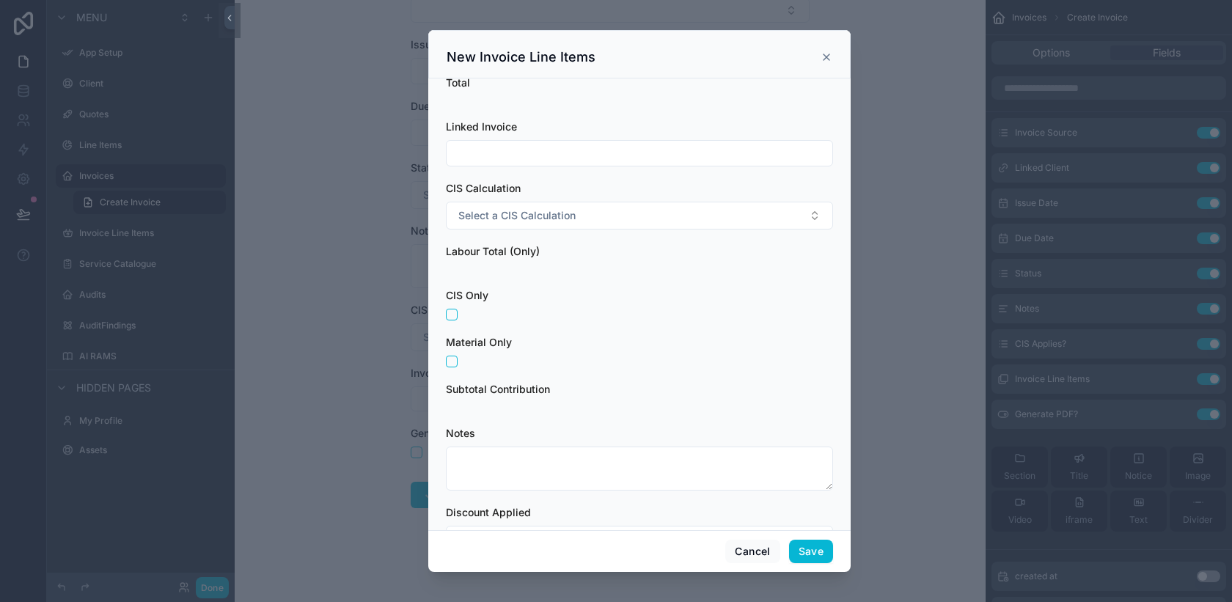
scroll to position [213, 0]
click at [757, 553] on button "Cancel" at bounding box center [752, 551] width 54 height 23
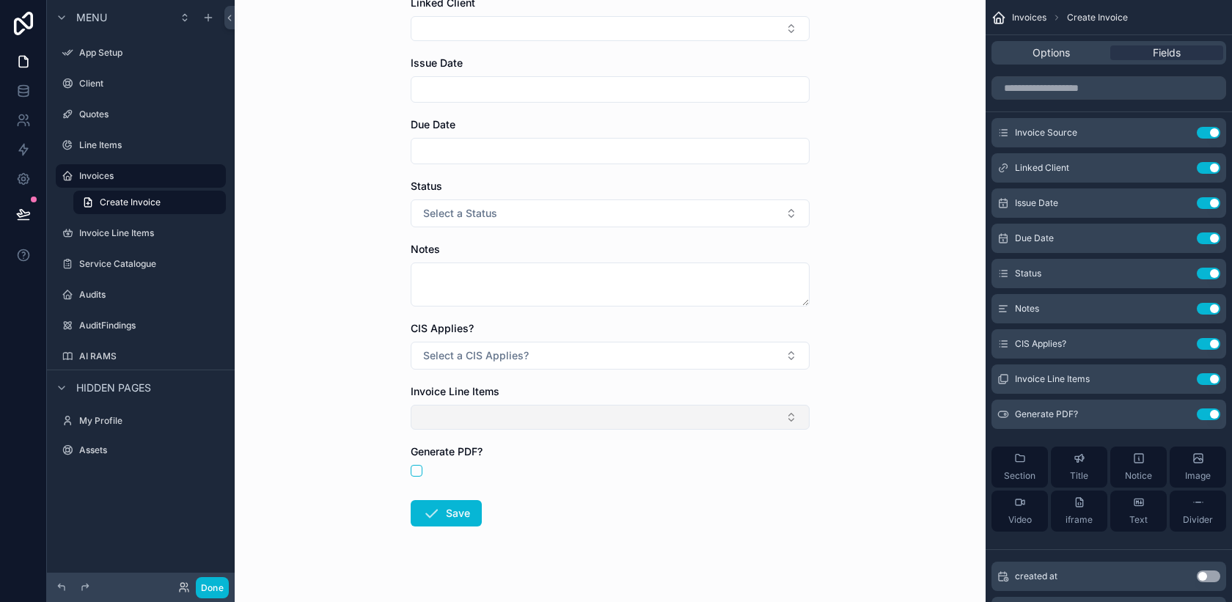
scroll to position [157, 0]
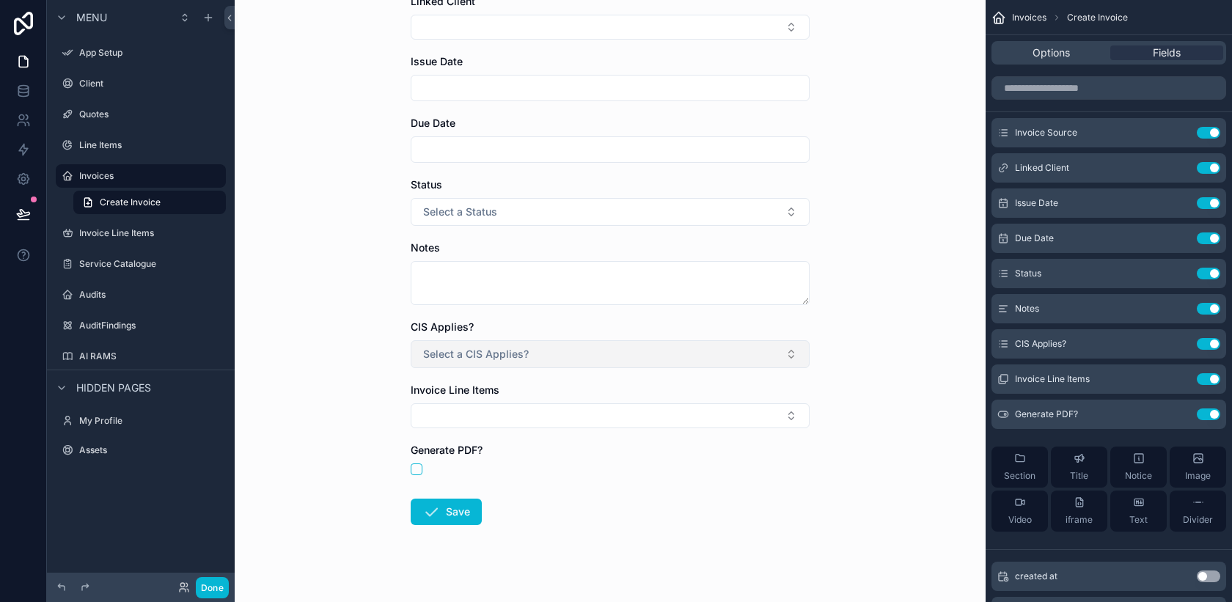
click at [785, 354] on button "Select a CIS Applies?" at bounding box center [610, 354] width 399 height 28
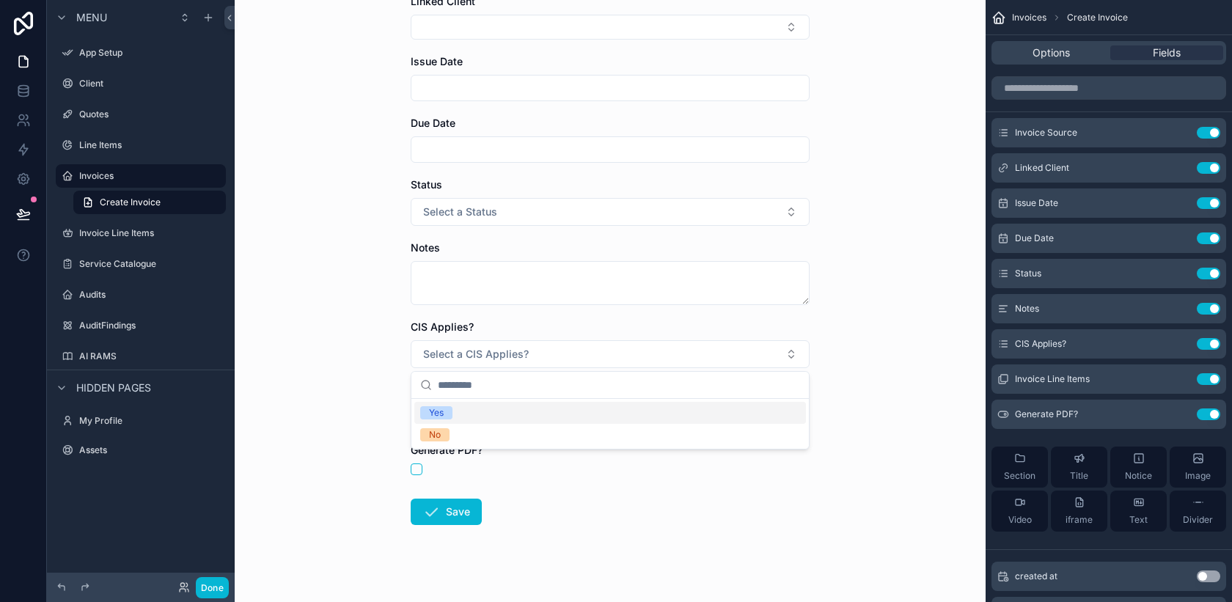
click at [887, 347] on div "Invoices Create Invoice Create Invoice Invoice Source Select a Invoice Source L…" at bounding box center [610, 144] width 751 height 602
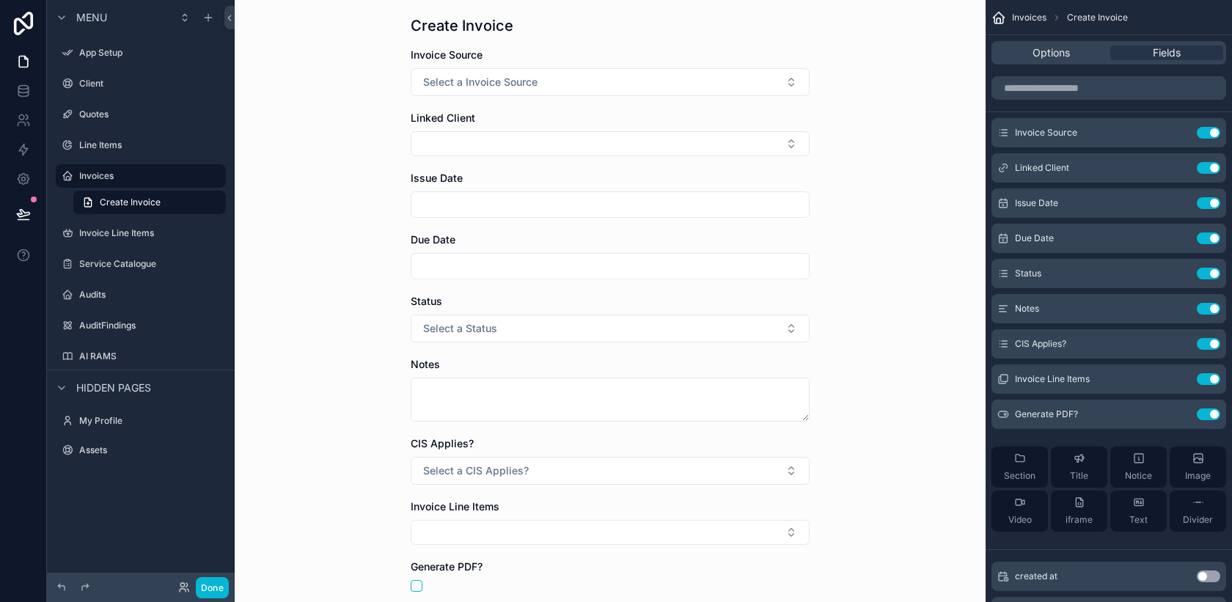
scroll to position [0, 0]
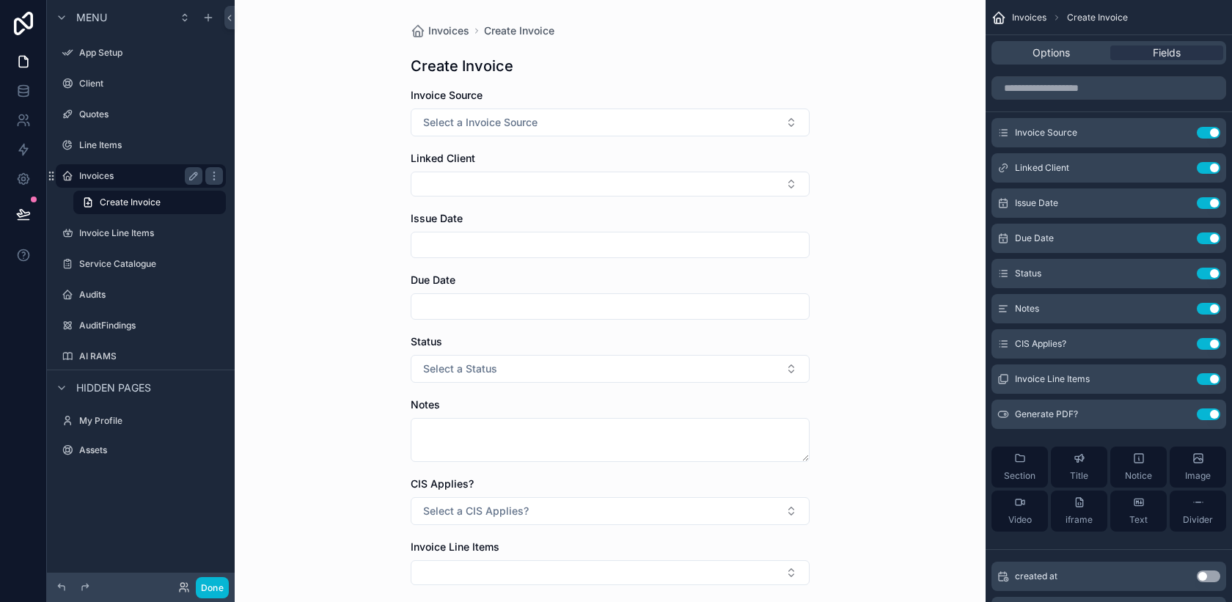
click at [120, 180] on label "Invoices" at bounding box center [137, 176] width 117 height 12
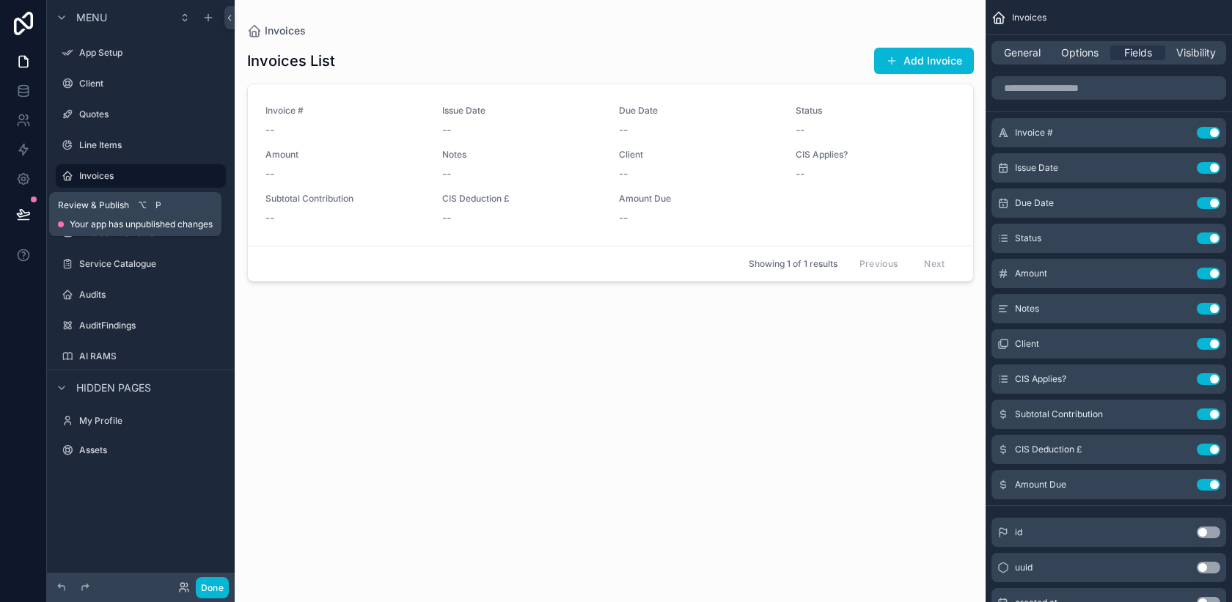
click at [22, 208] on icon at bounding box center [23, 214] width 15 height 15
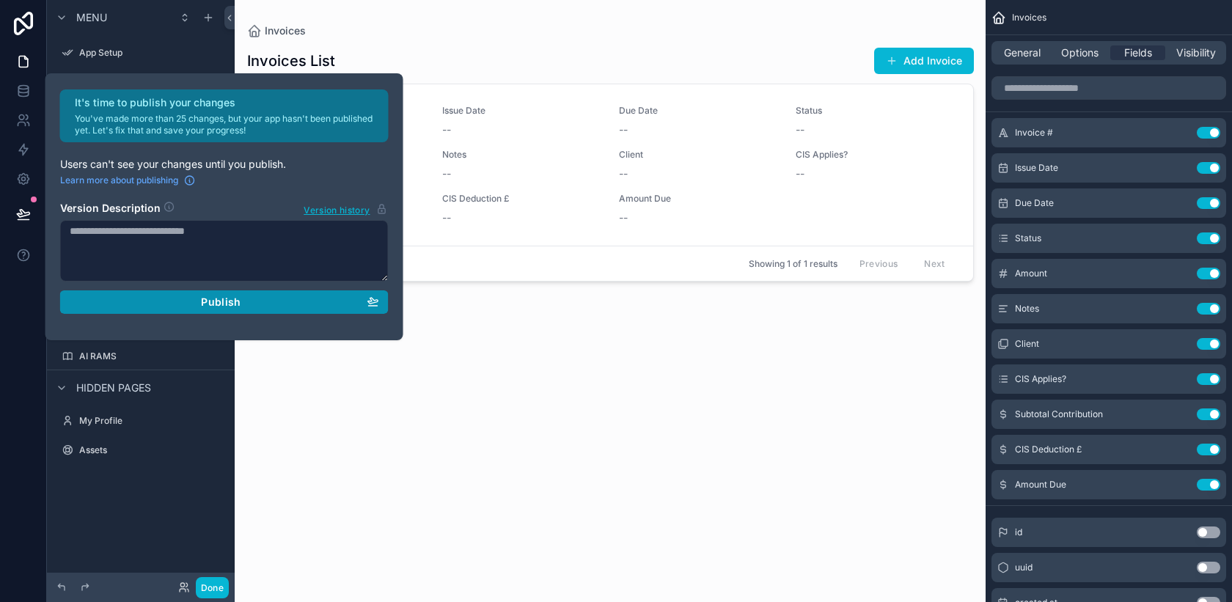
click at [141, 309] on button "Publish" at bounding box center [224, 301] width 329 height 23
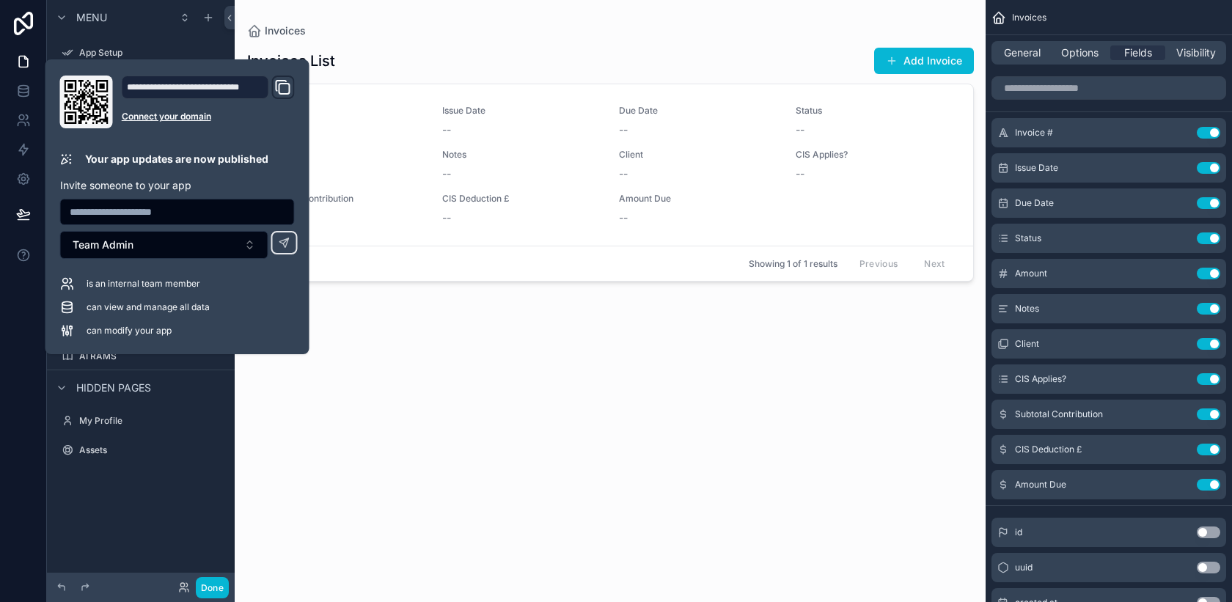
click at [425, 441] on div "Invoices List Add Invoice Invoice # -- Issue Date -- Due Date -- Status -- Amou…" at bounding box center [610, 311] width 727 height 546
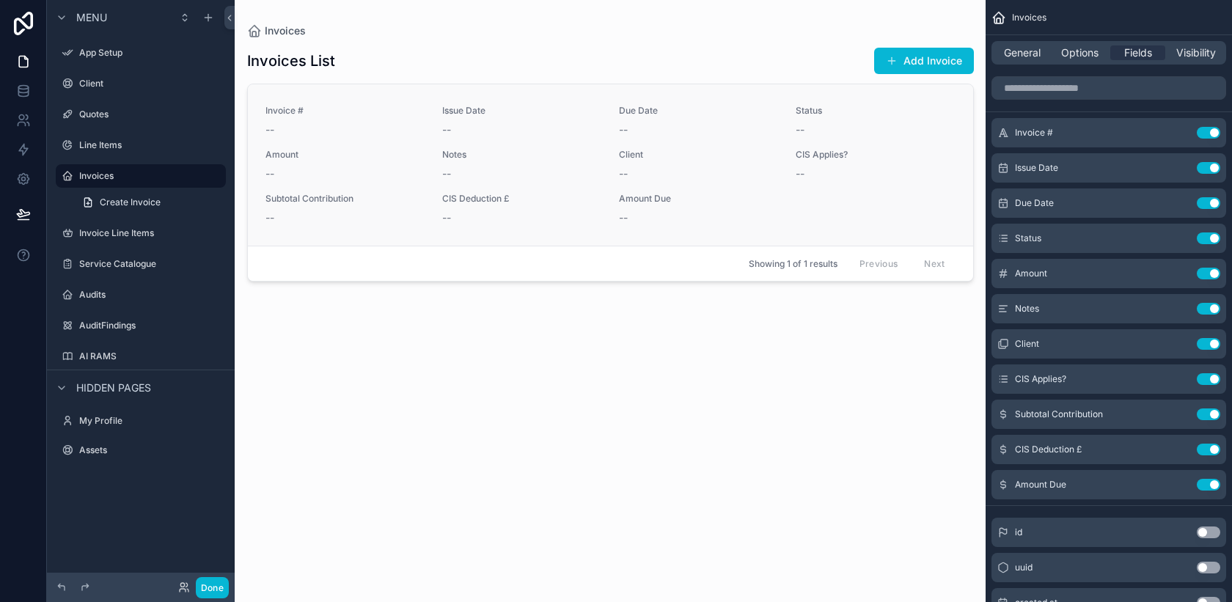
click at [532, 224] on div "--" at bounding box center [521, 217] width 159 height 15
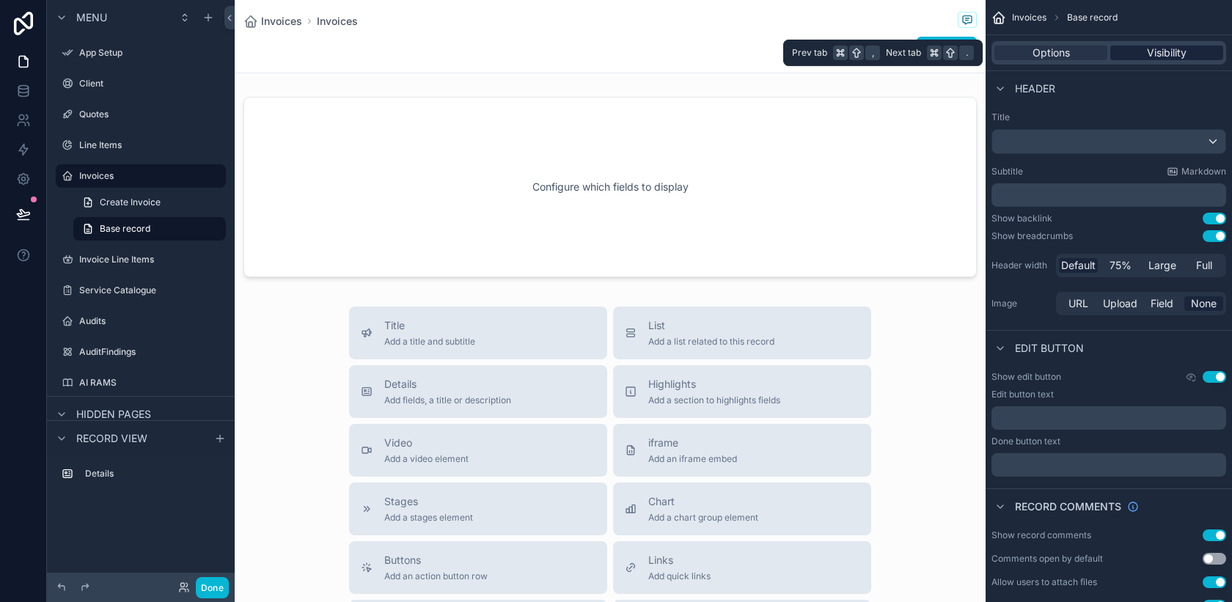
click at [1159, 56] on span "Visibility" at bounding box center [1167, 52] width 40 height 15
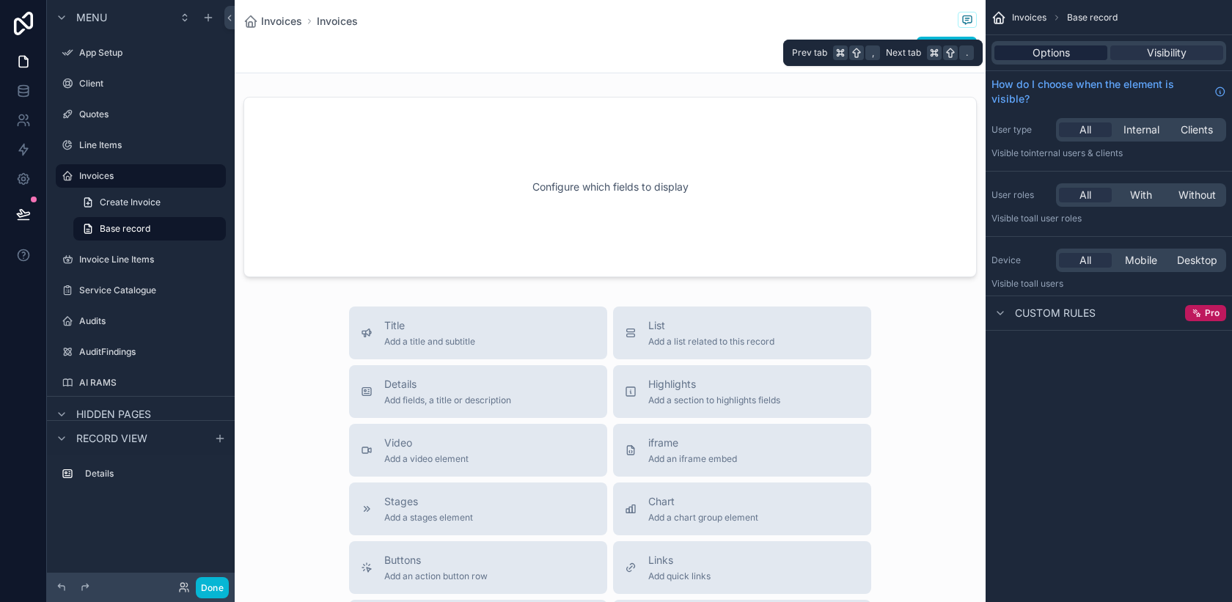
click at [1042, 57] on span "Options" at bounding box center [1050, 52] width 37 height 15
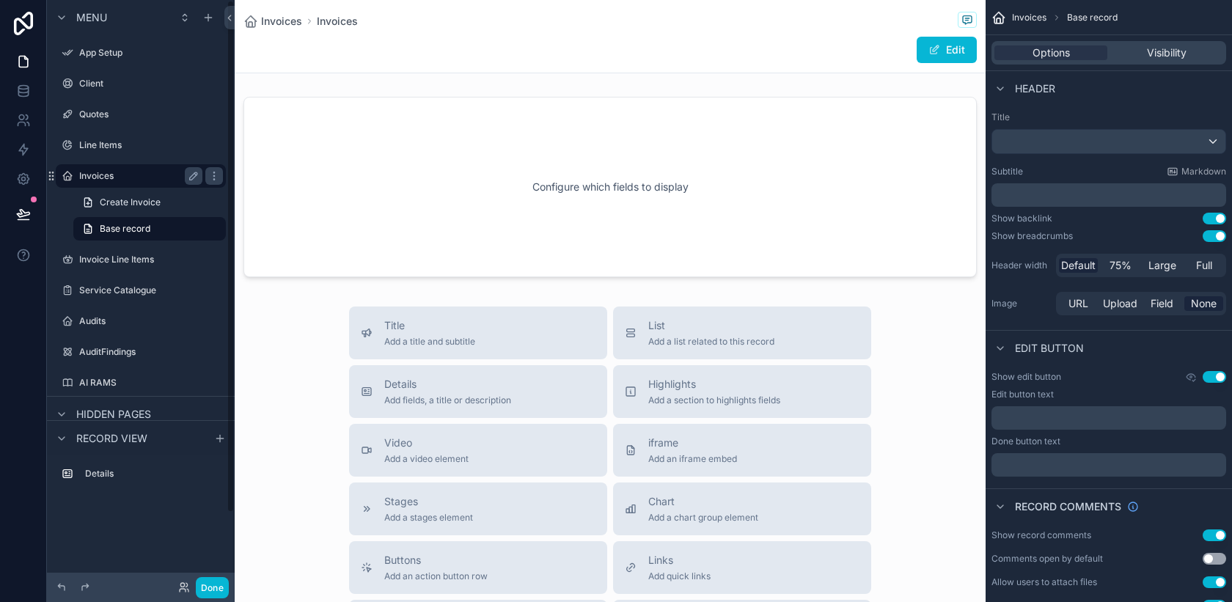
click at [95, 174] on label "Invoices" at bounding box center [137, 176] width 117 height 12
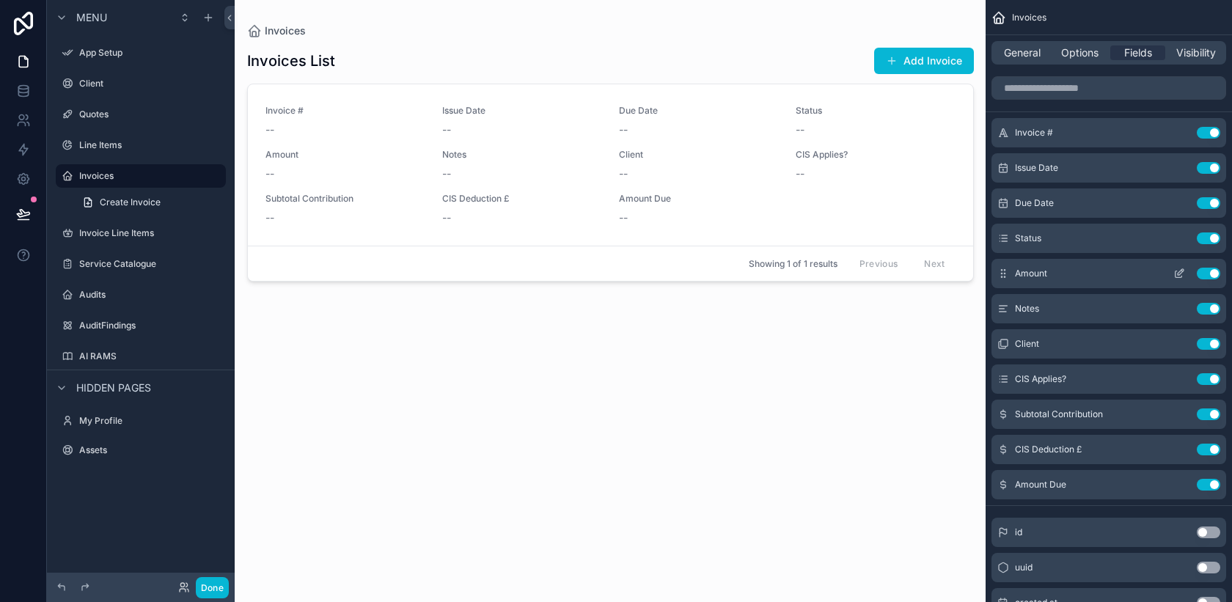
click at [1200, 272] on button "Use setting" at bounding box center [1208, 274] width 23 height 12
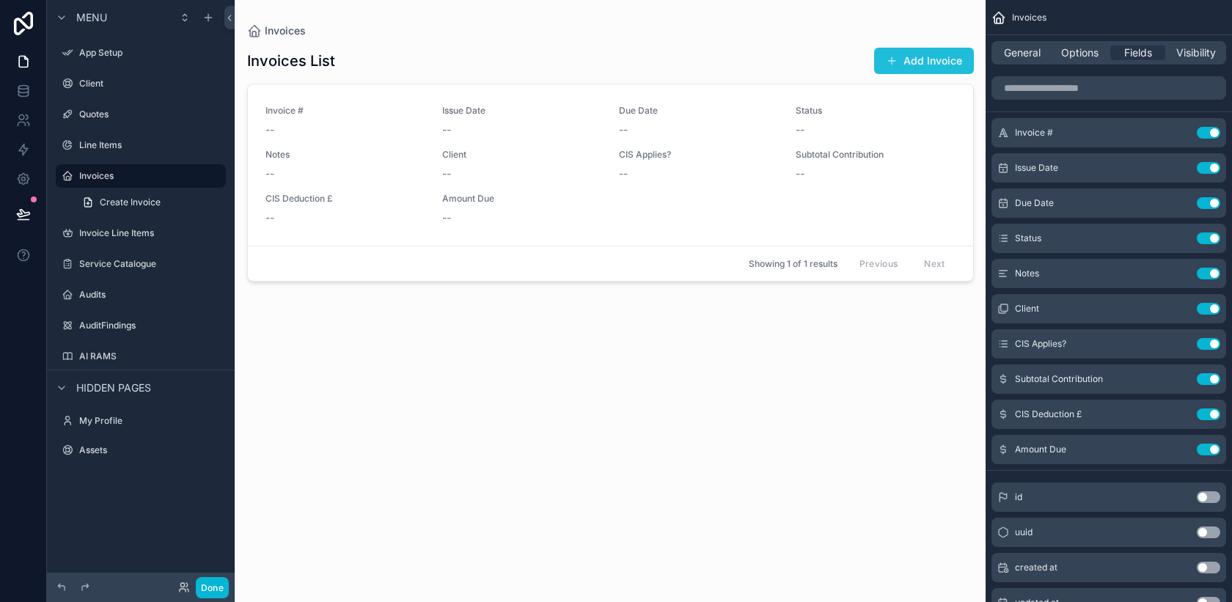
click at [899, 54] on button "Add Invoice" at bounding box center [924, 61] width 100 height 26
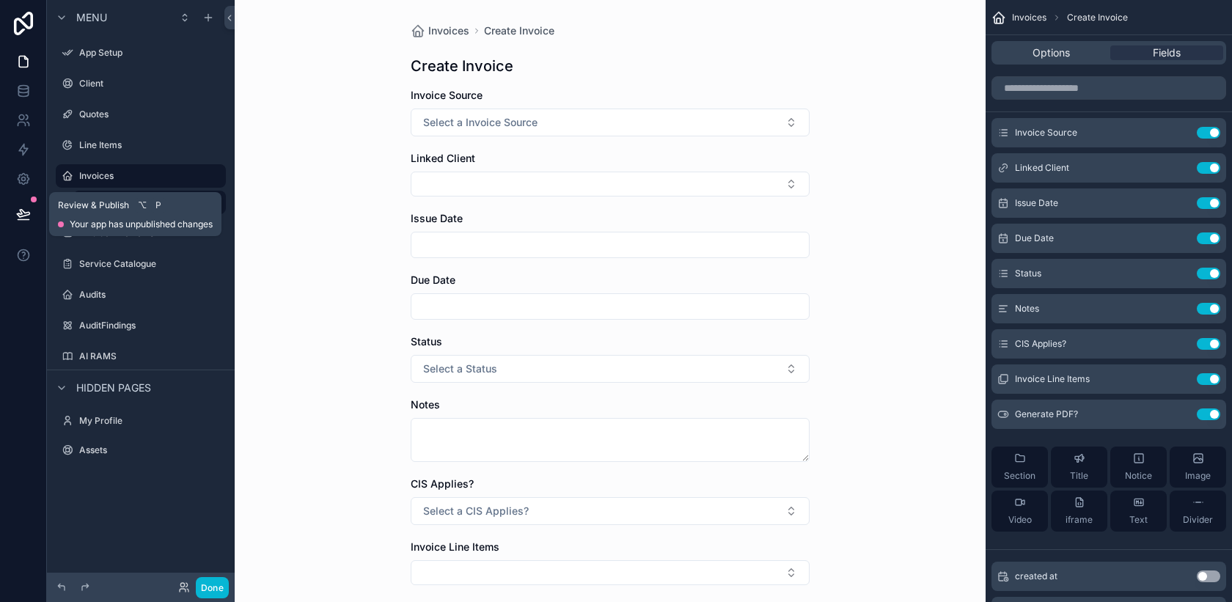
click at [34, 221] on button at bounding box center [23, 214] width 32 height 41
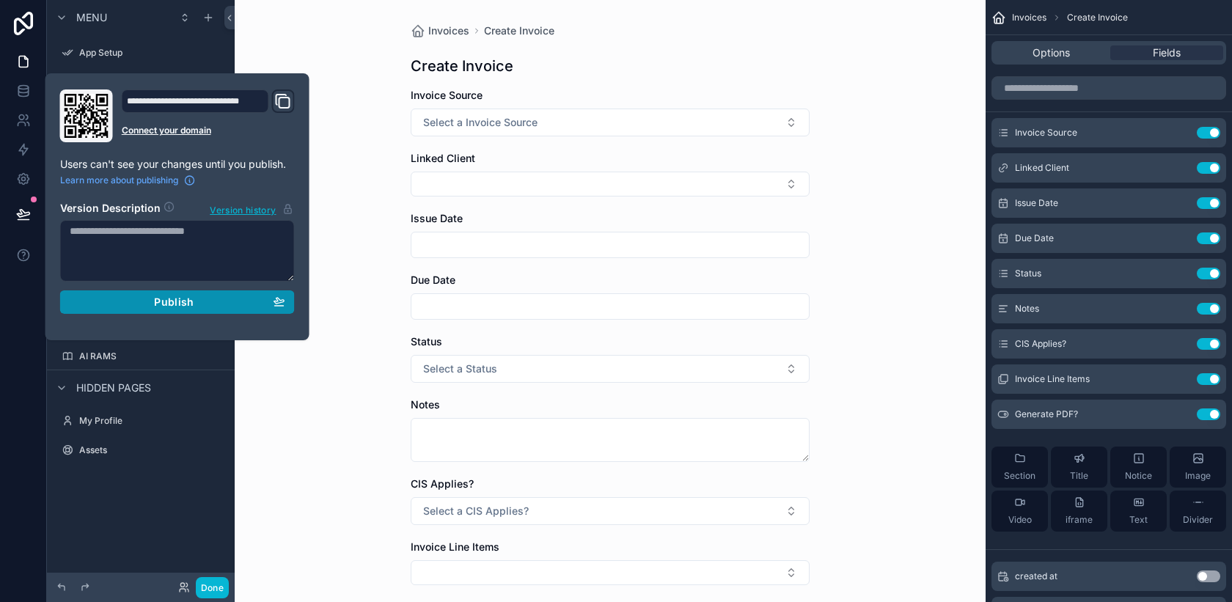
click at [188, 299] on span "Publish" at bounding box center [174, 302] width 40 height 13
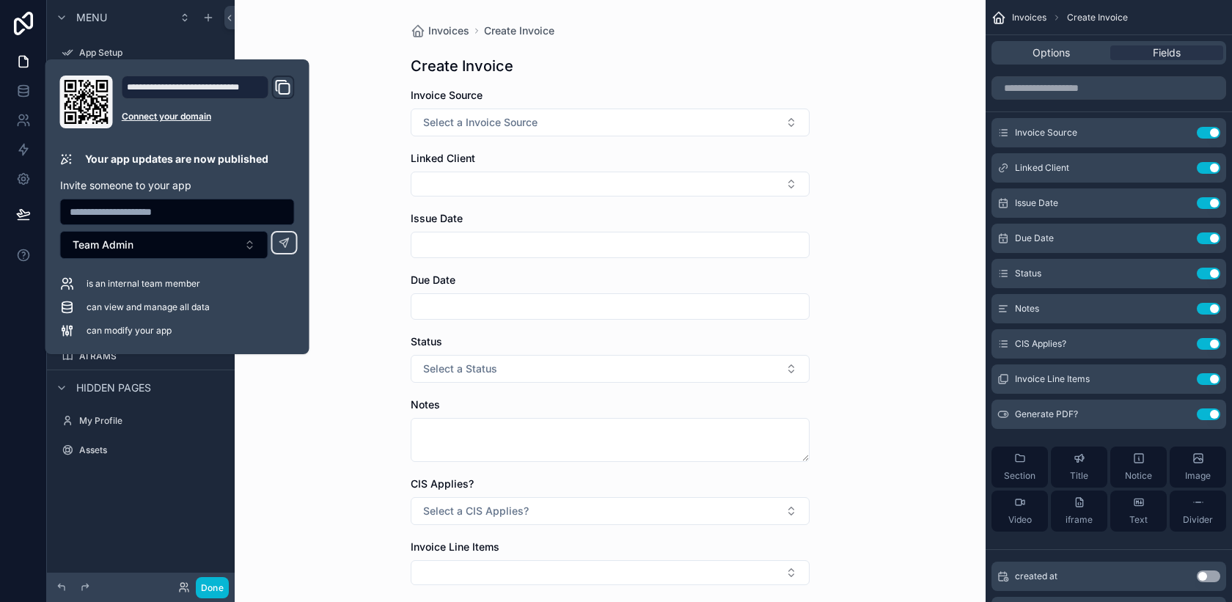
click at [373, 85] on div "Invoices Create Invoice Create Invoice Invoice Source Select a Invoice Source L…" at bounding box center [610, 301] width 751 height 602
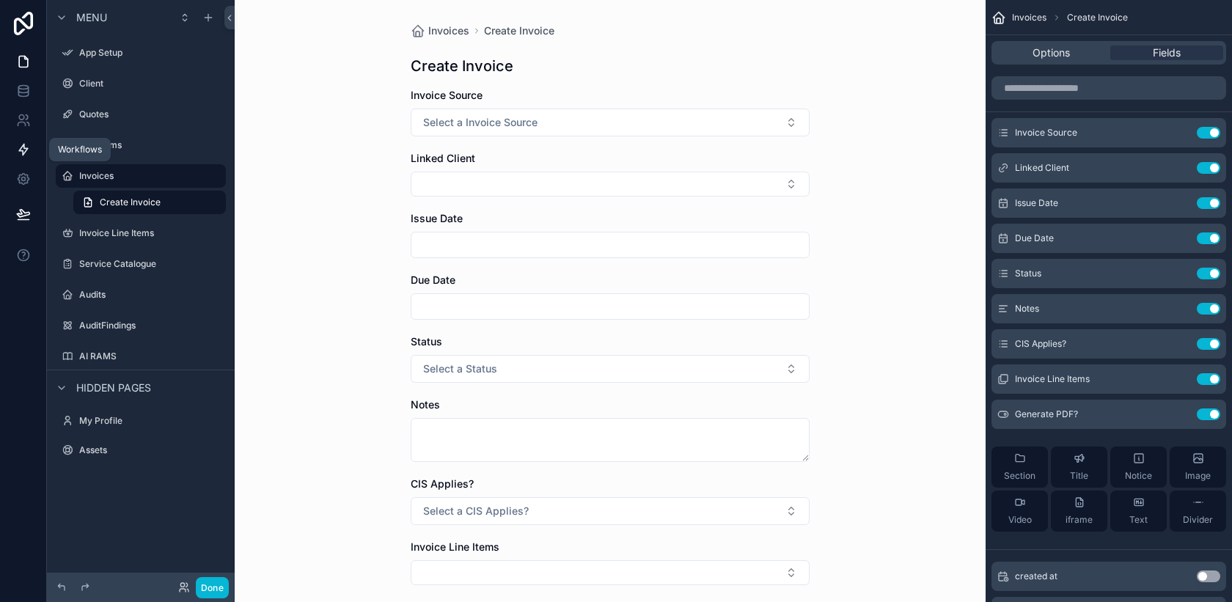
click at [23, 150] on icon at bounding box center [23, 149] width 15 height 15
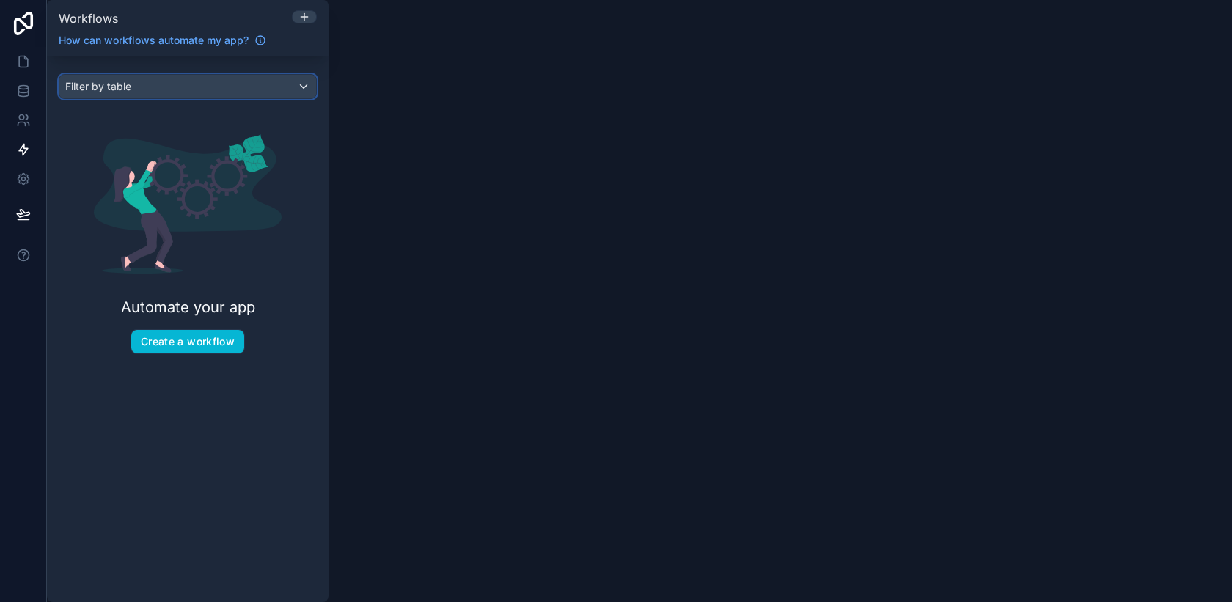
click at [210, 89] on div "Filter by table" at bounding box center [187, 86] width 257 height 23
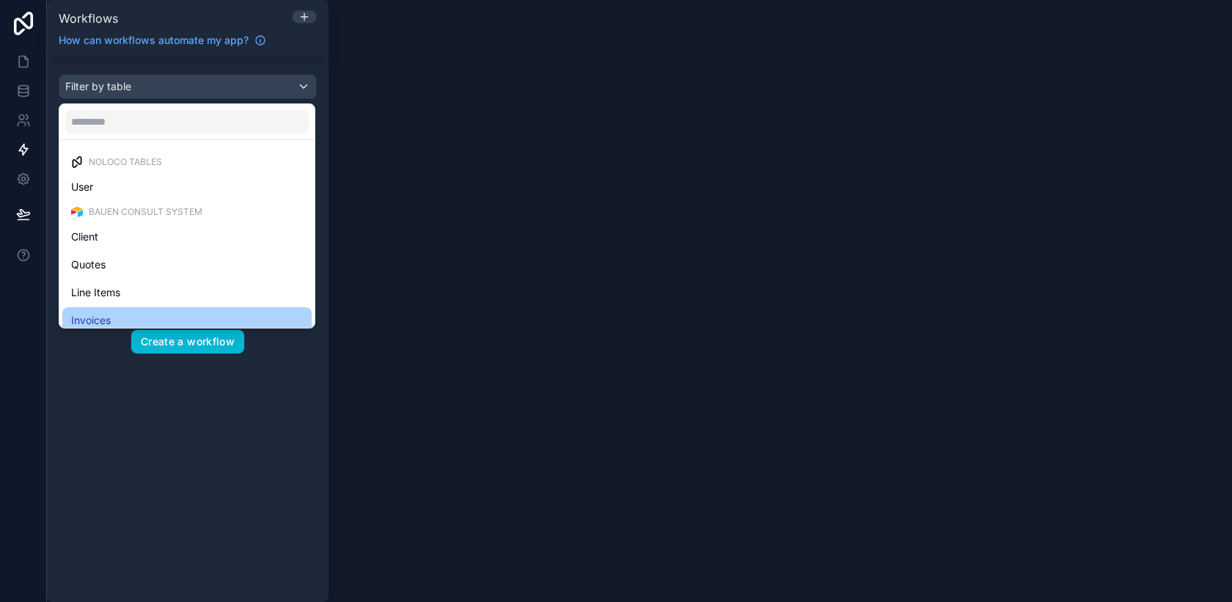
click at [128, 318] on div "Invoices" at bounding box center [187, 321] width 232 height 18
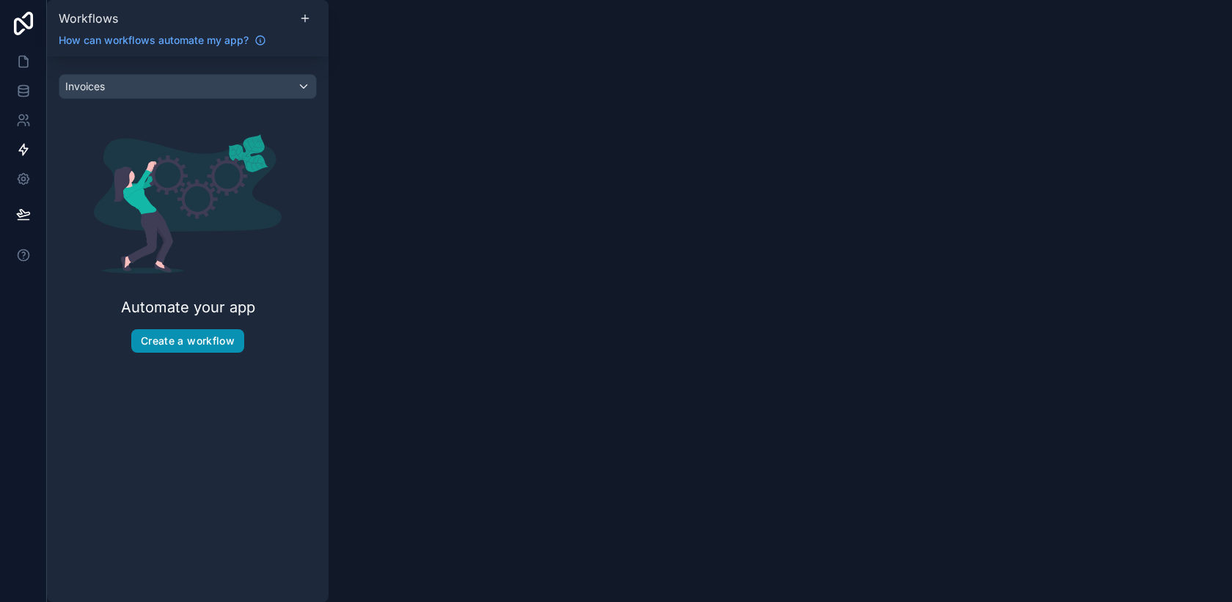
click at [191, 338] on button "Create a workflow" at bounding box center [187, 340] width 113 height 23
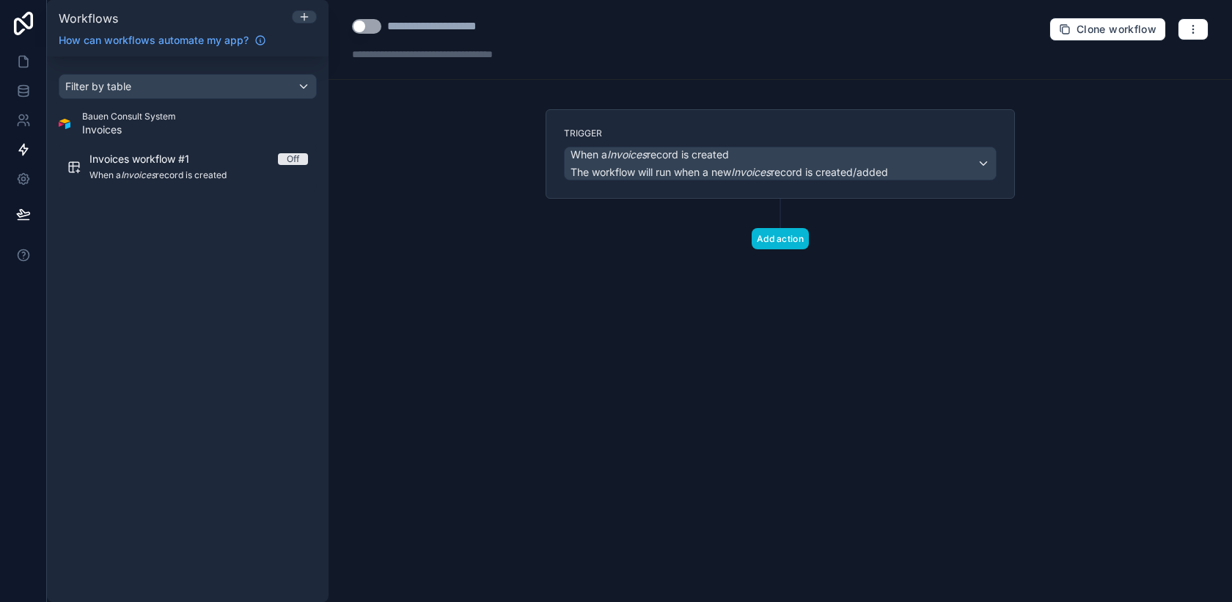
click at [373, 25] on button "Use setting" at bounding box center [366, 26] width 29 height 15
click at [411, 25] on div "**********" at bounding box center [451, 27] width 128 height 18
type div "**********"
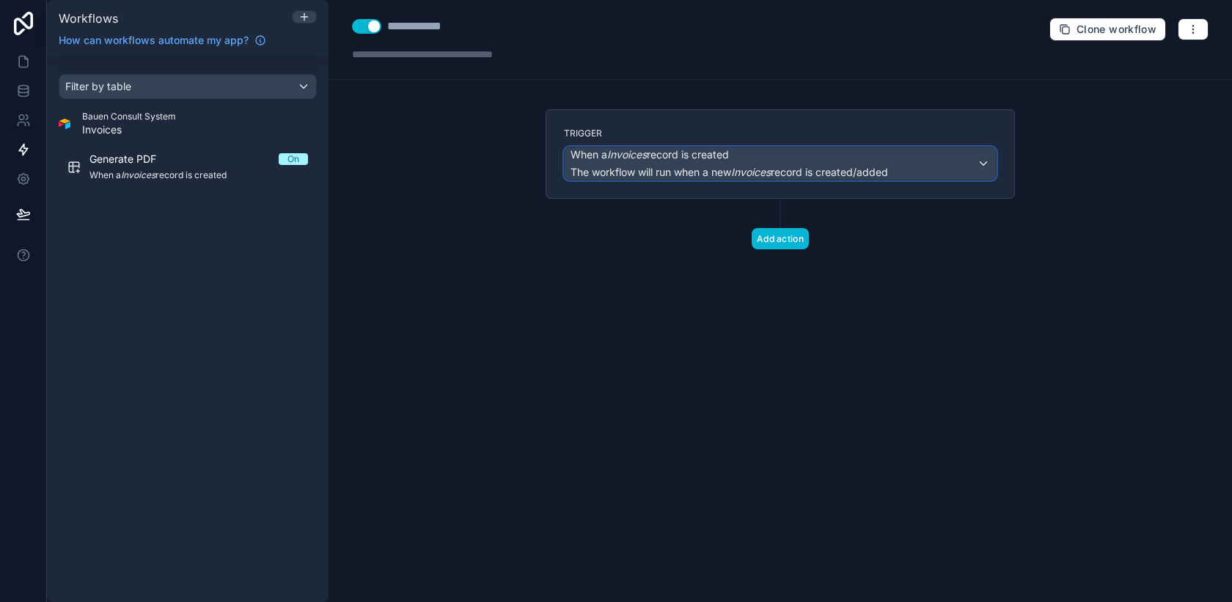
click at [923, 169] on div "When a Invoices record is created The workflow will run when a new Invoices rec…" at bounding box center [780, 163] width 431 height 32
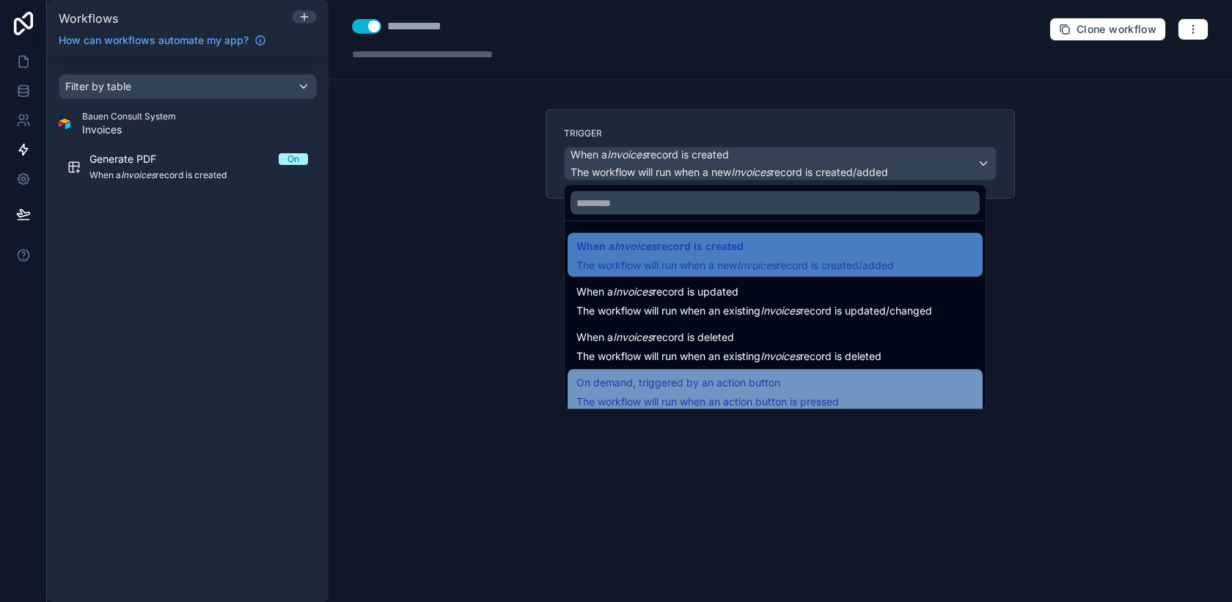
click at [748, 398] on span "The workflow will run when an action button is pressed" at bounding box center [707, 401] width 263 height 12
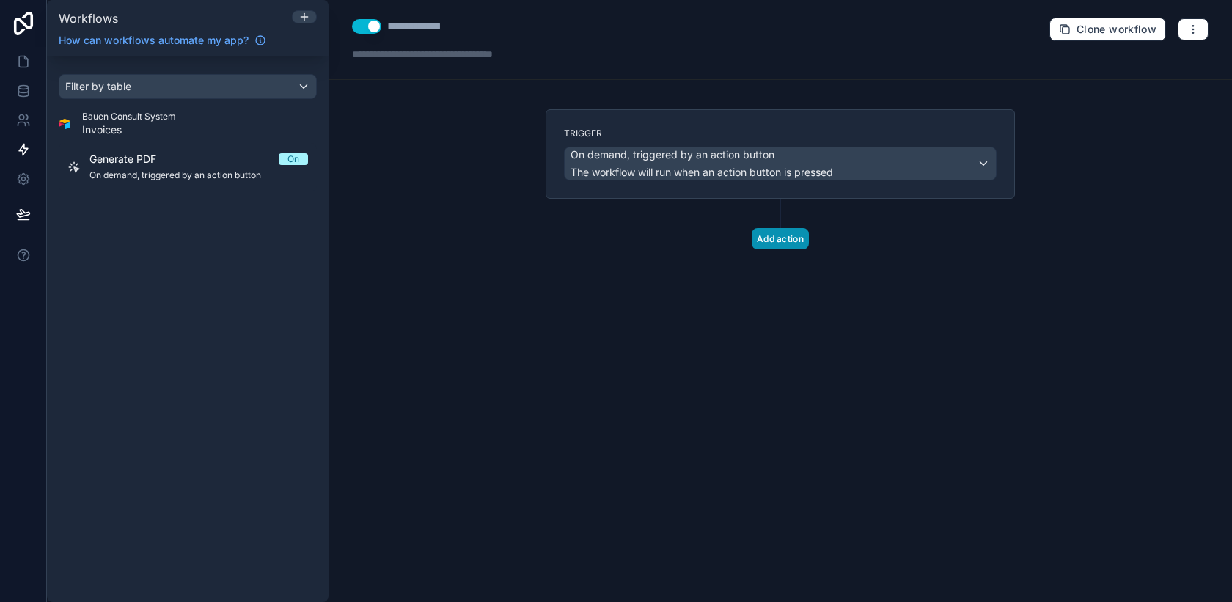
click at [802, 236] on button "Add action" at bounding box center [780, 238] width 57 height 21
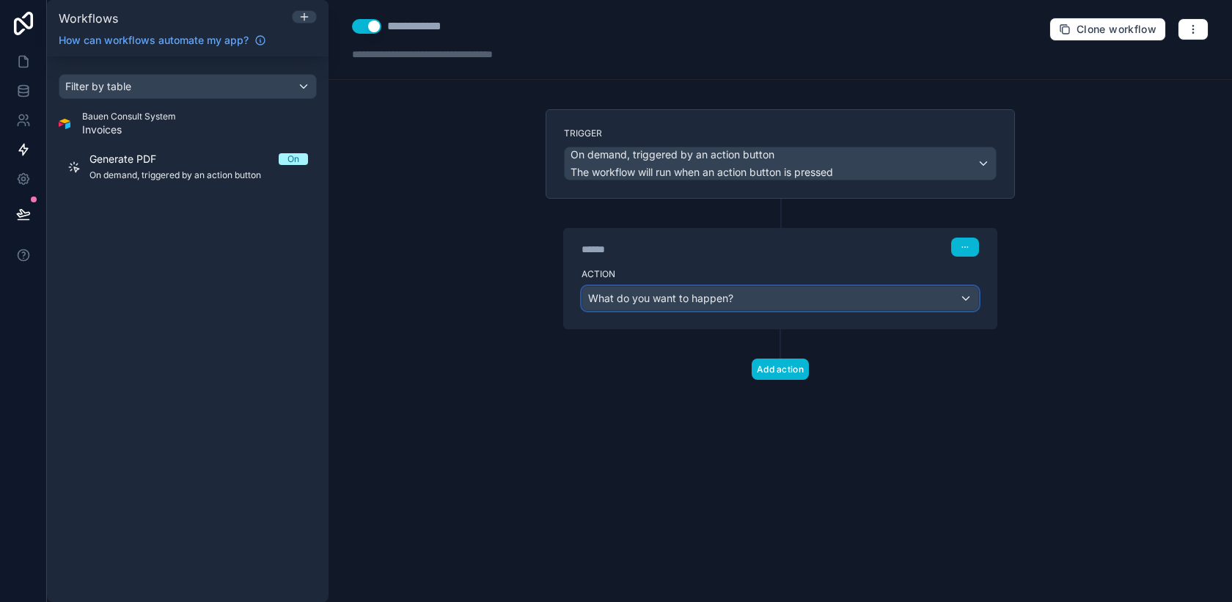
click at [788, 305] on div "What do you want to happen?" at bounding box center [780, 298] width 396 height 23
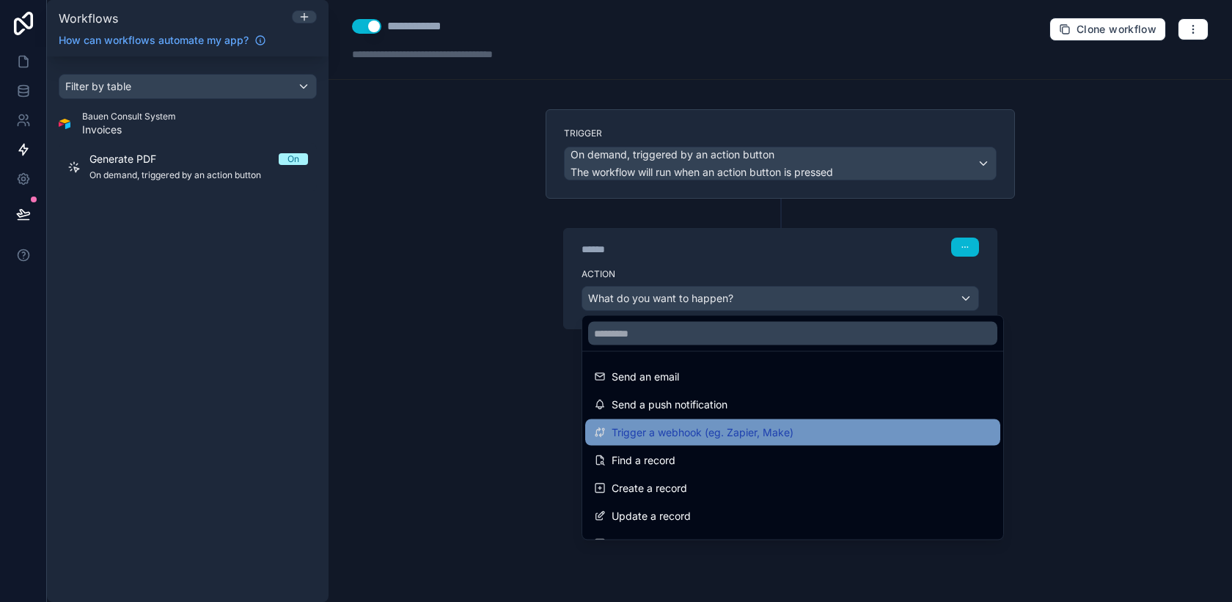
click at [790, 431] on span "Trigger a webhook (eg. Zapier, Make)" at bounding box center [703, 433] width 182 height 18
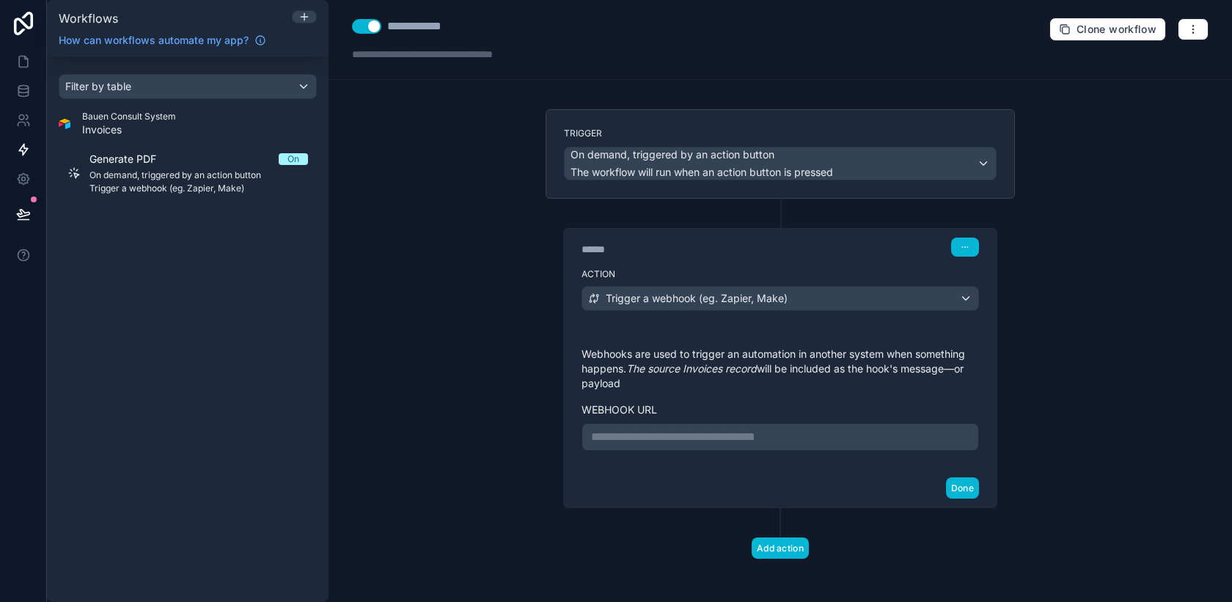
click at [781, 441] on p "**********" at bounding box center [780, 437] width 378 height 18
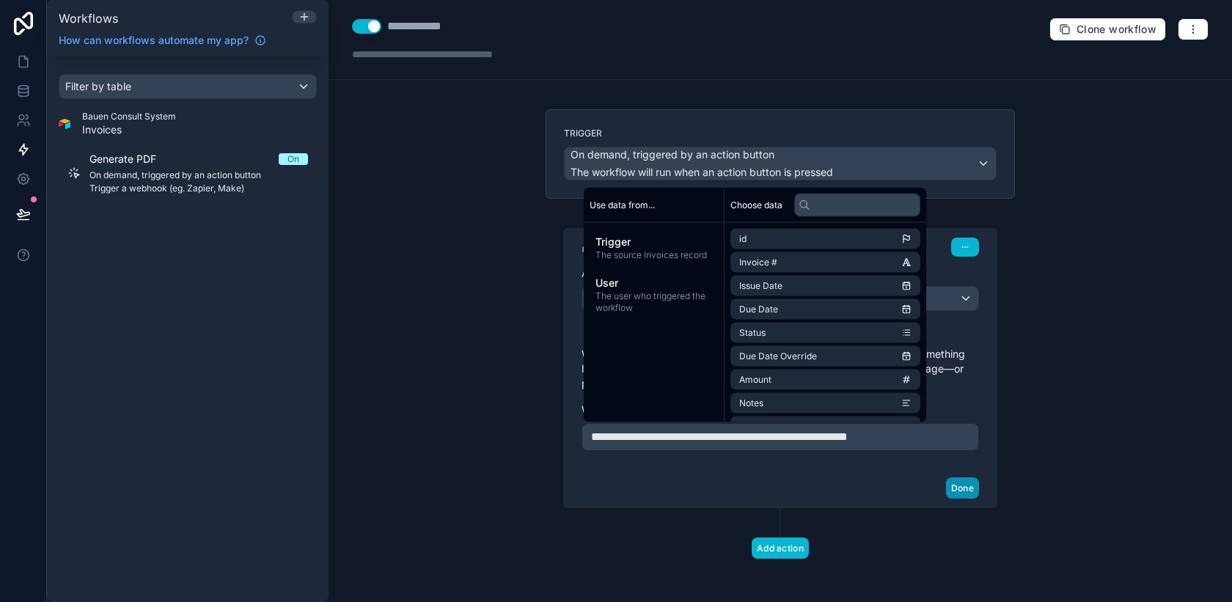
click at [965, 490] on button "Done" at bounding box center [962, 487] width 33 height 21
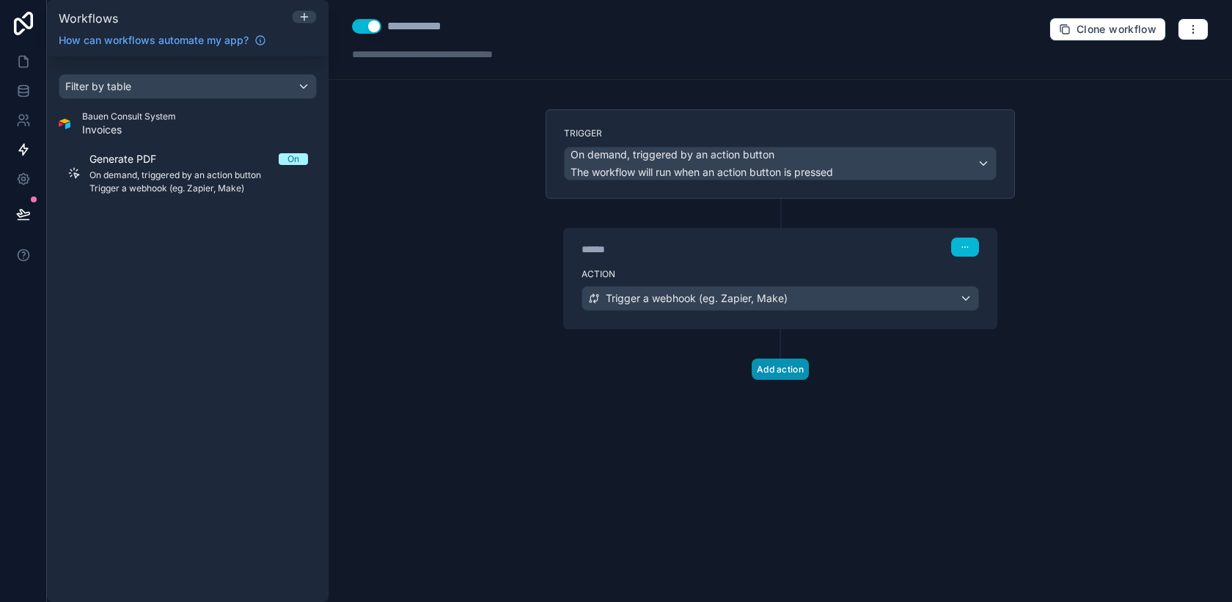
click at [796, 368] on button "Add action" at bounding box center [780, 369] width 57 height 21
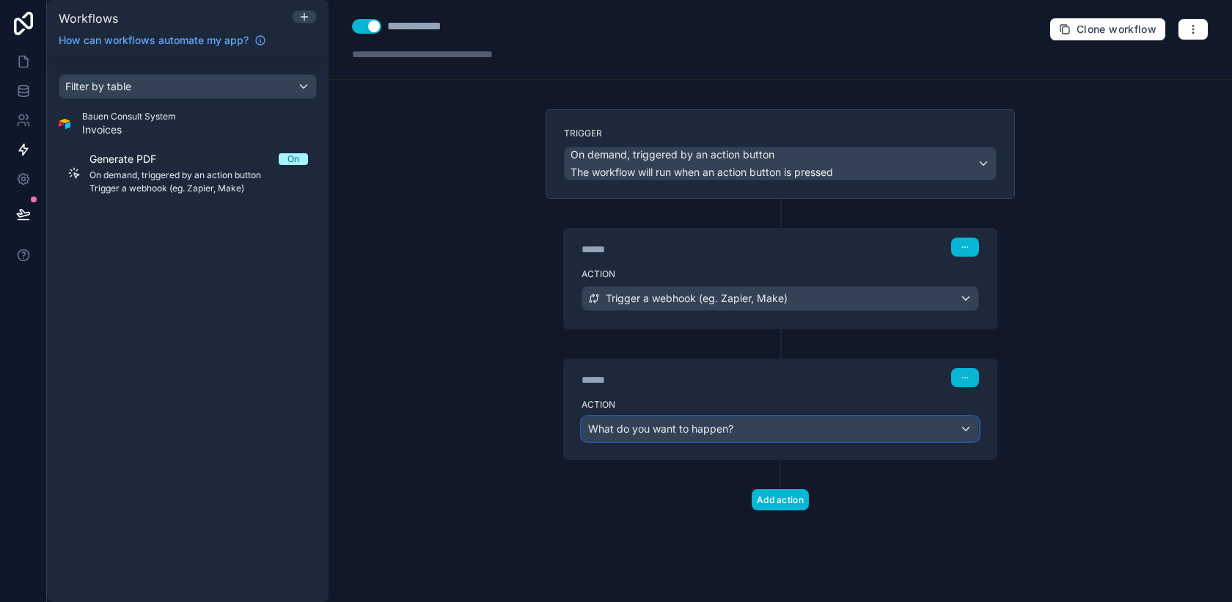
click at [774, 433] on div "What do you want to happen?" at bounding box center [780, 428] width 396 height 23
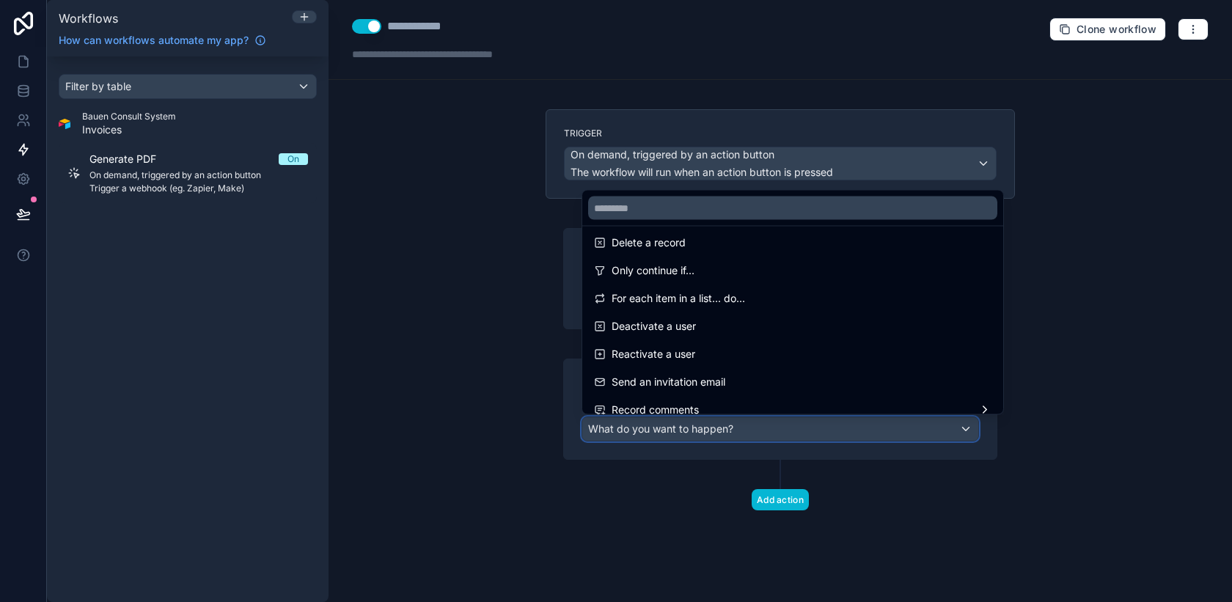
scroll to position [190, 0]
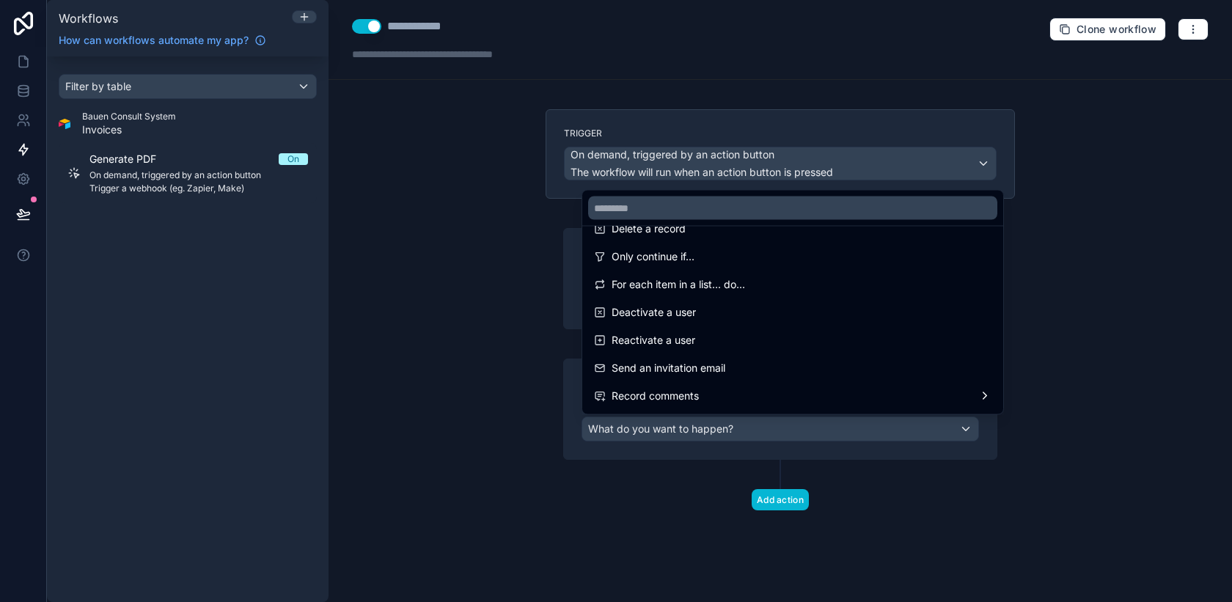
click at [678, 512] on div at bounding box center [616, 301] width 1232 height 602
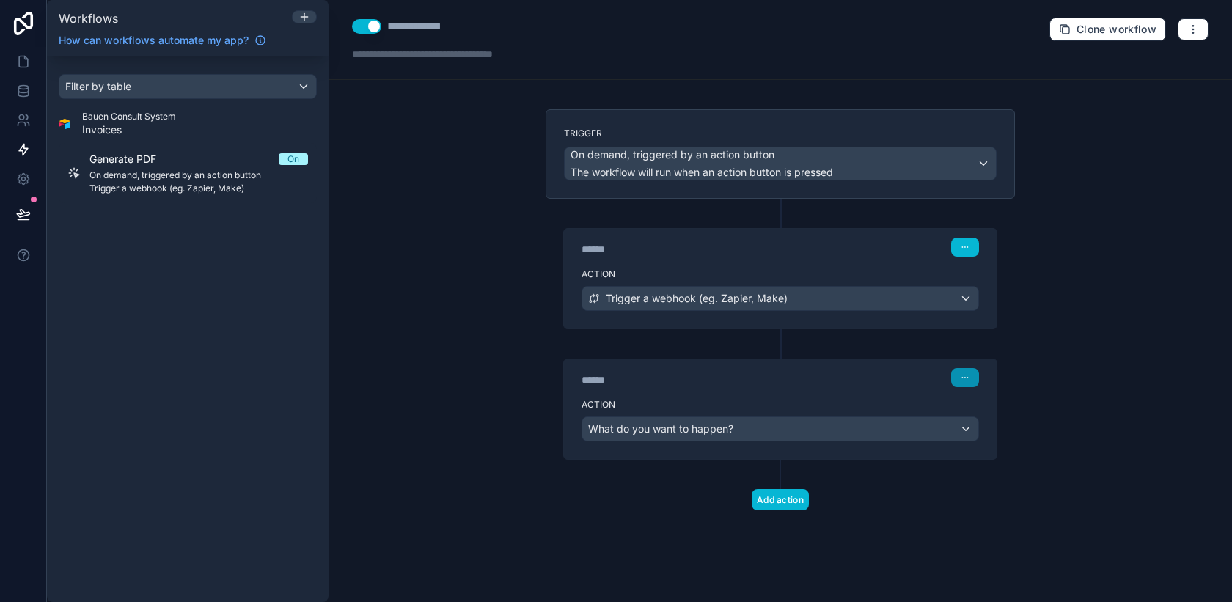
click at [969, 378] on button "button" at bounding box center [965, 377] width 28 height 19
click at [977, 441] on button "Delete" at bounding box center [1000, 433] width 100 height 23
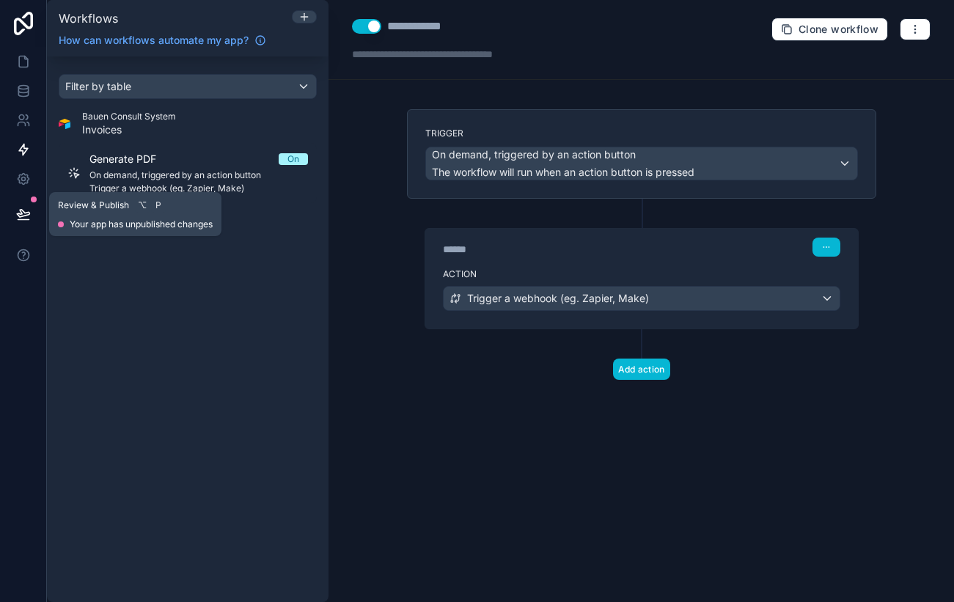
click at [18, 210] on icon at bounding box center [23, 214] width 15 height 15
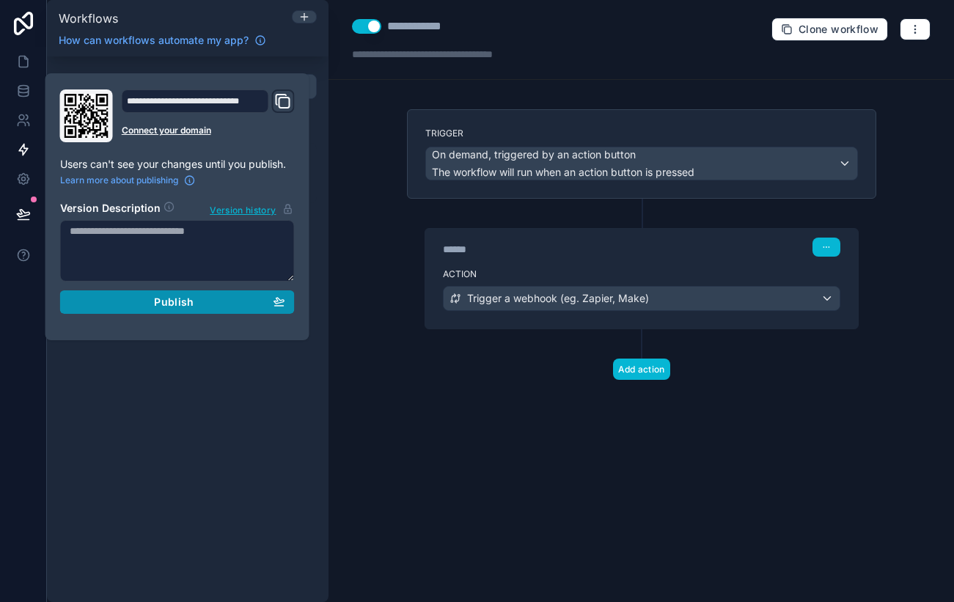
click at [110, 296] on div "Publish" at bounding box center [178, 302] width 216 height 13
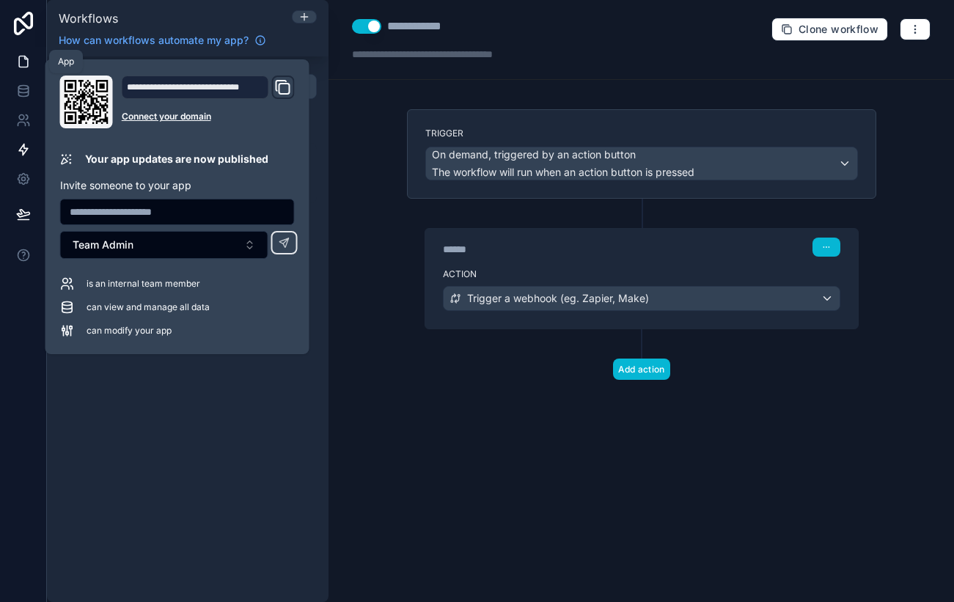
click at [22, 71] on link at bounding box center [23, 61] width 46 height 29
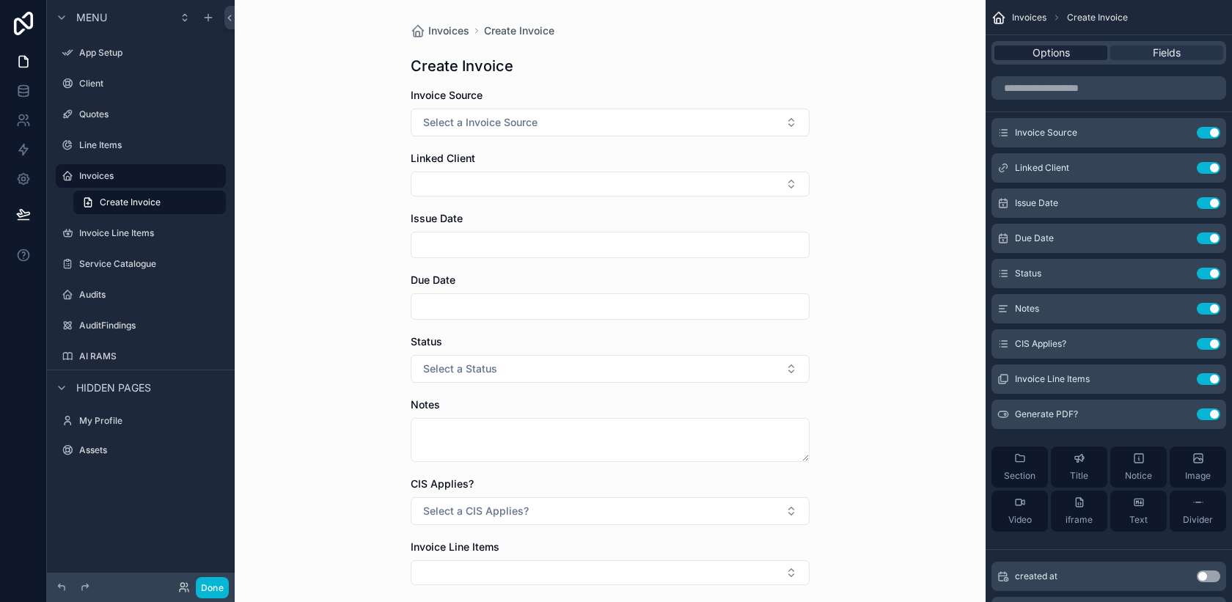
click at [1064, 59] on span "Options" at bounding box center [1050, 52] width 37 height 15
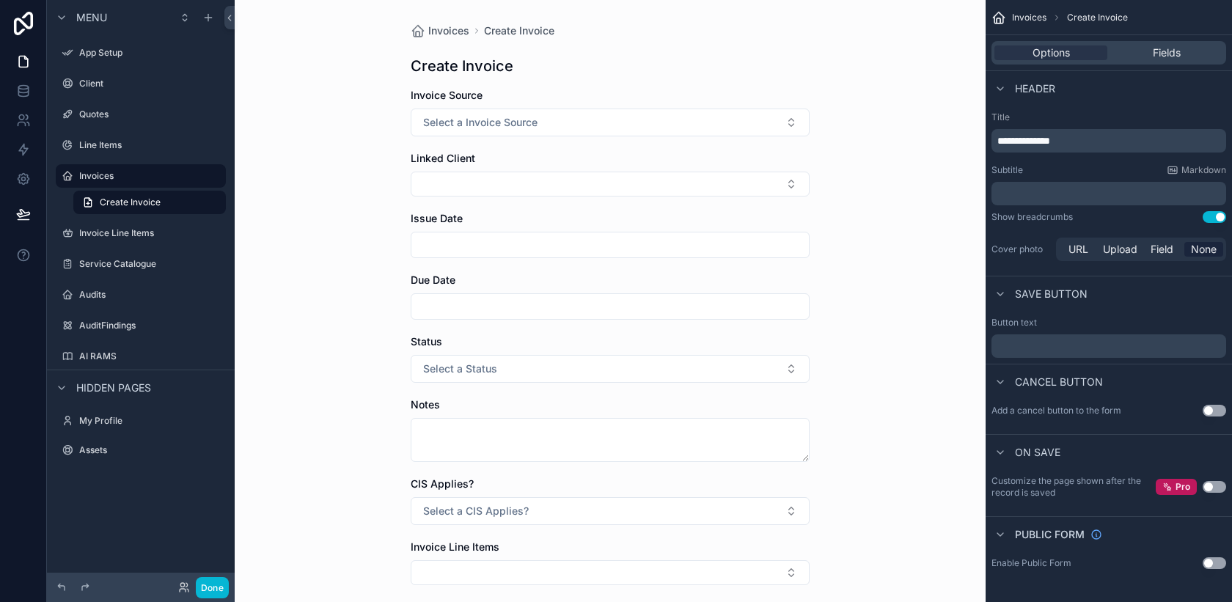
click at [1216, 408] on button "Use setting" at bounding box center [1214, 411] width 23 height 12
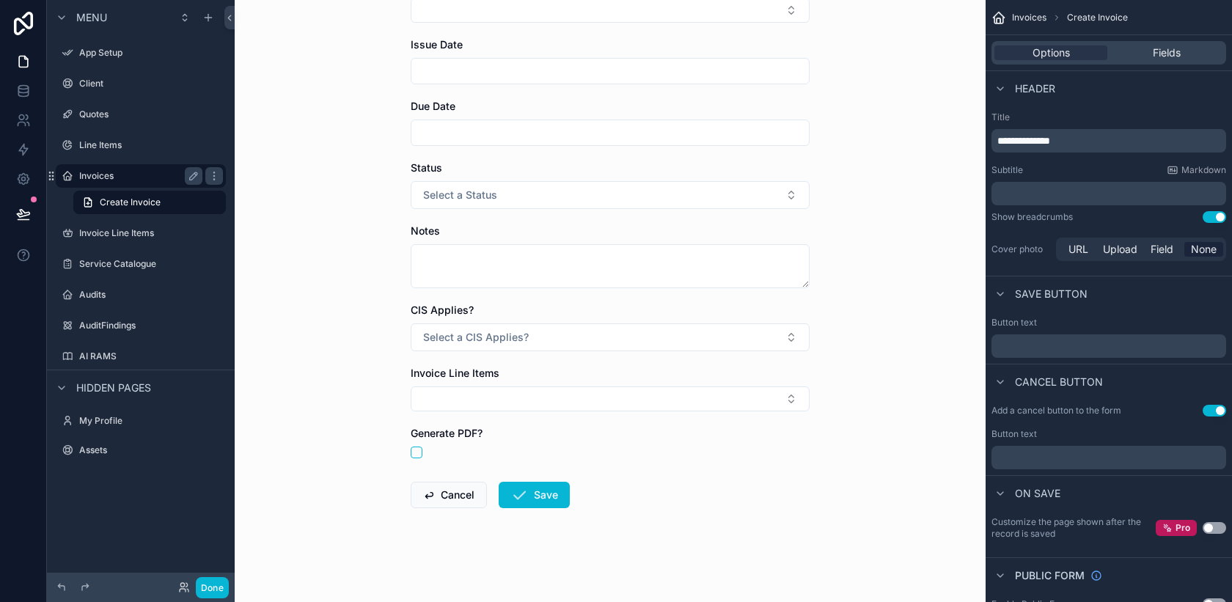
click at [110, 177] on label "Invoices" at bounding box center [137, 176] width 117 height 12
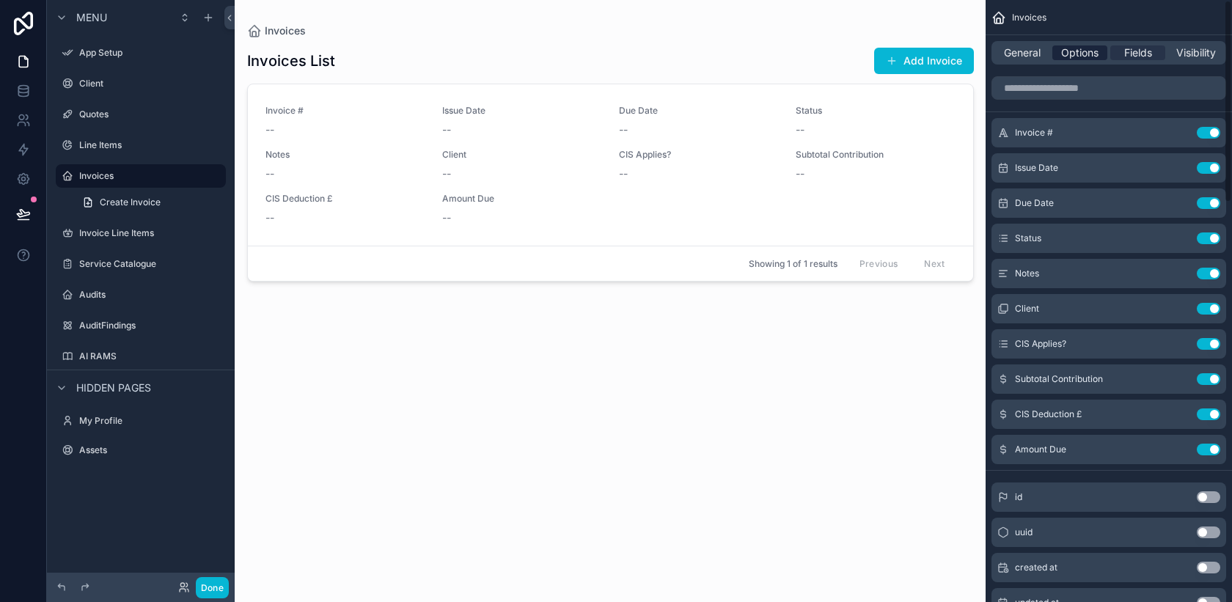
click at [1068, 54] on span "Options" at bounding box center [1079, 52] width 37 height 15
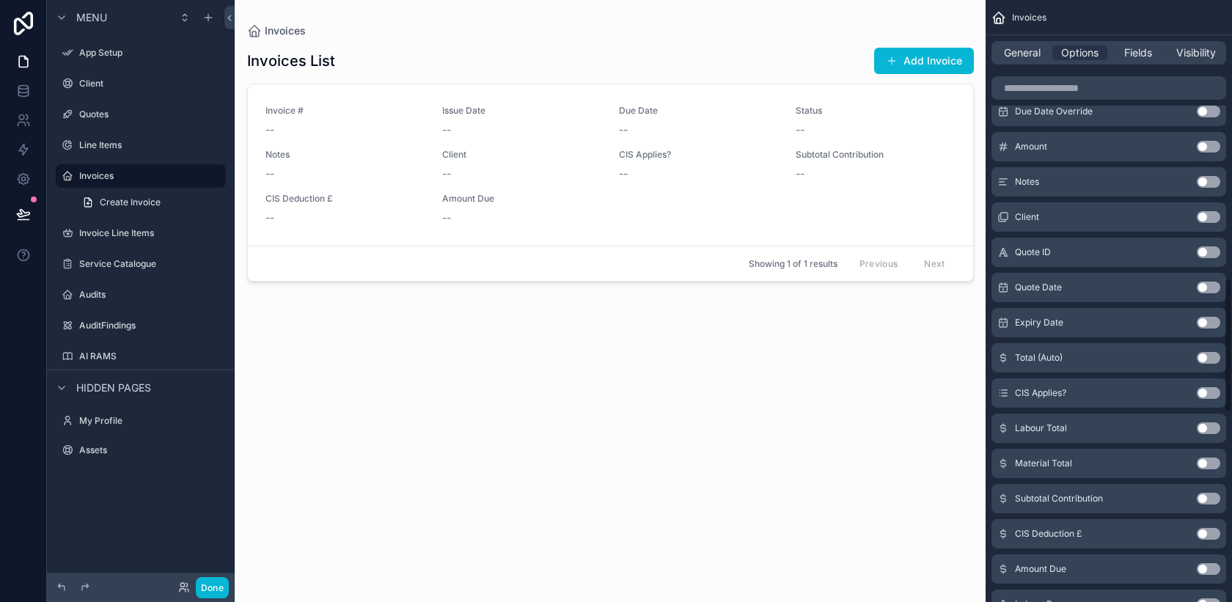
scroll to position [1332, 0]
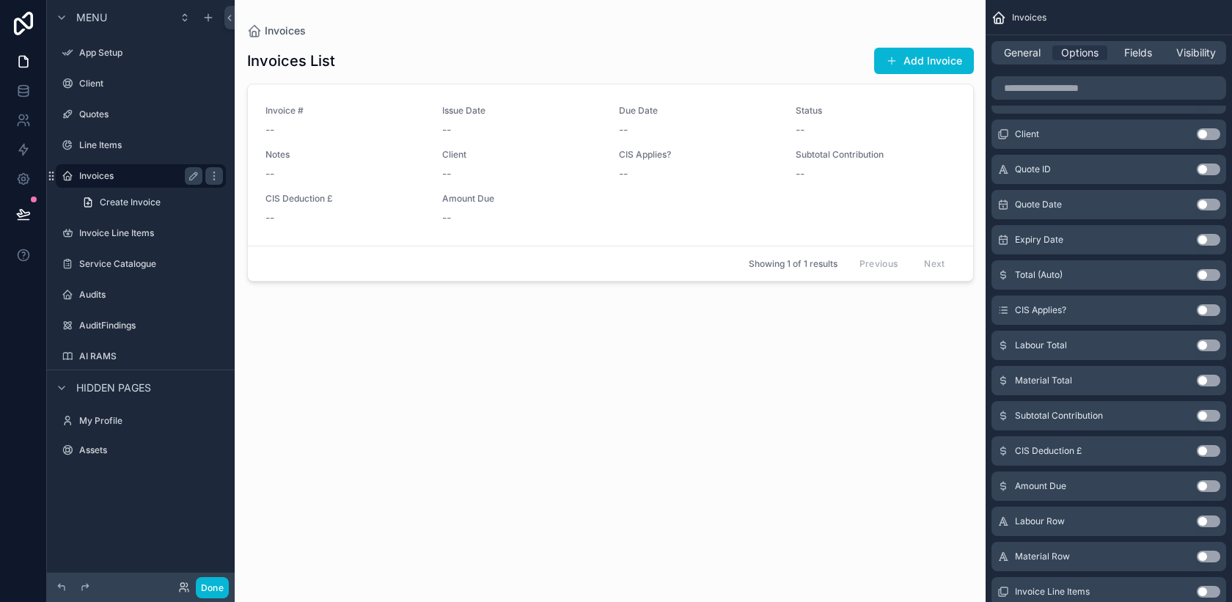
click at [125, 172] on label "Invoices" at bounding box center [137, 176] width 117 height 12
click at [1027, 42] on div "General Options Fields Visibility" at bounding box center [1108, 52] width 235 height 23
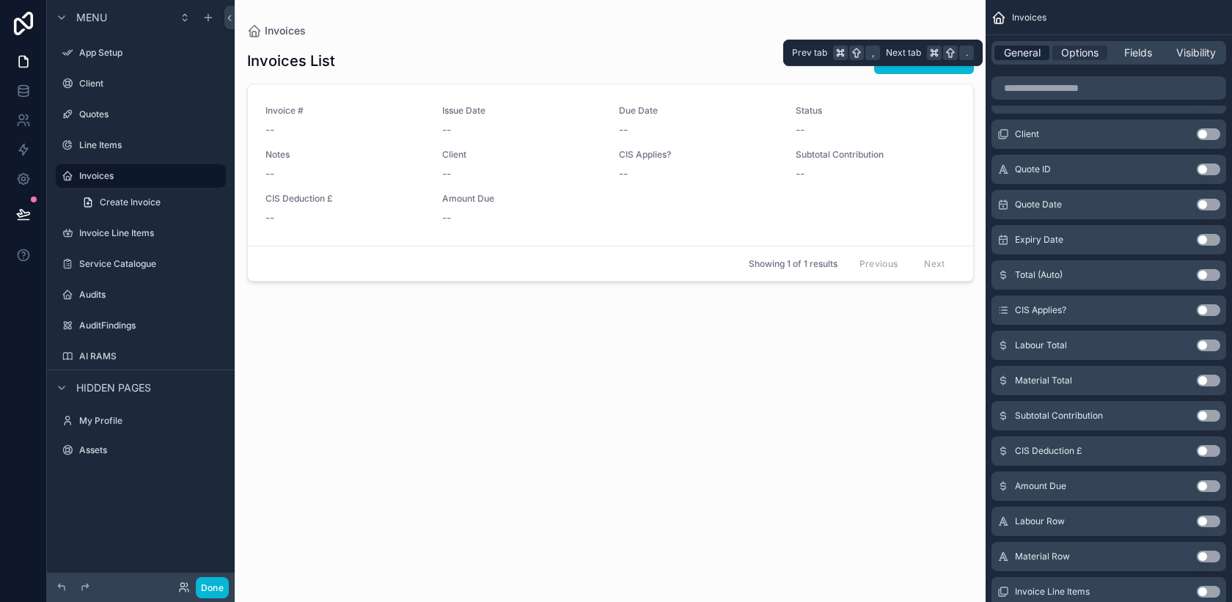
click at [1029, 53] on span "General" at bounding box center [1022, 52] width 37 height 15
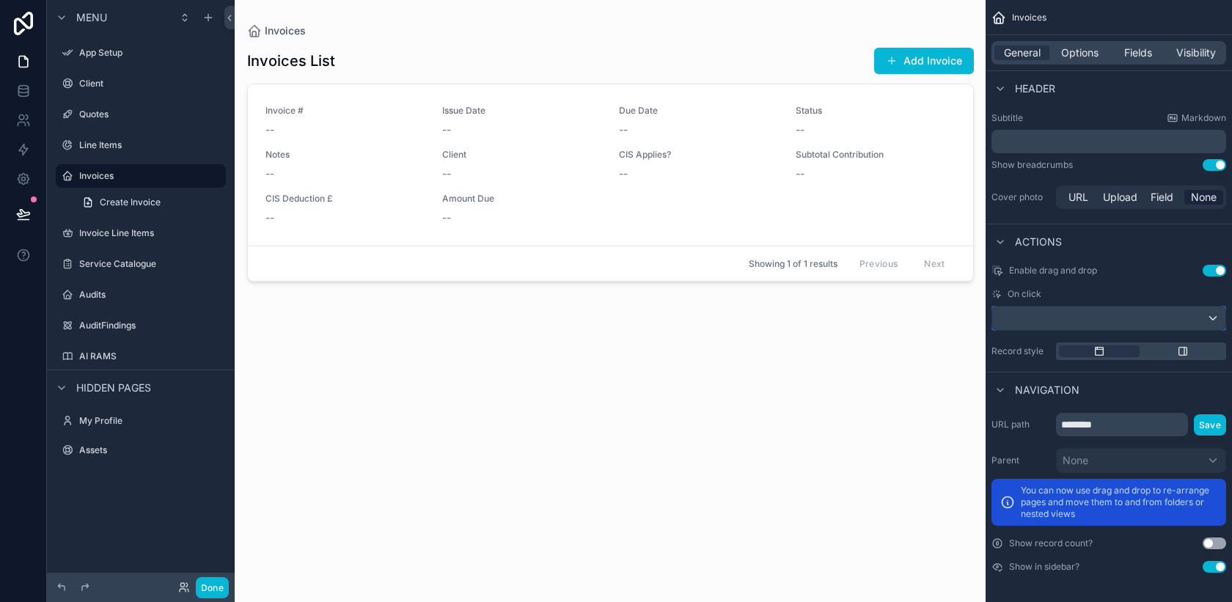
click at [1212, 316] on div "scrollable content" at bounding box center [1108, 318] width 233 height 23
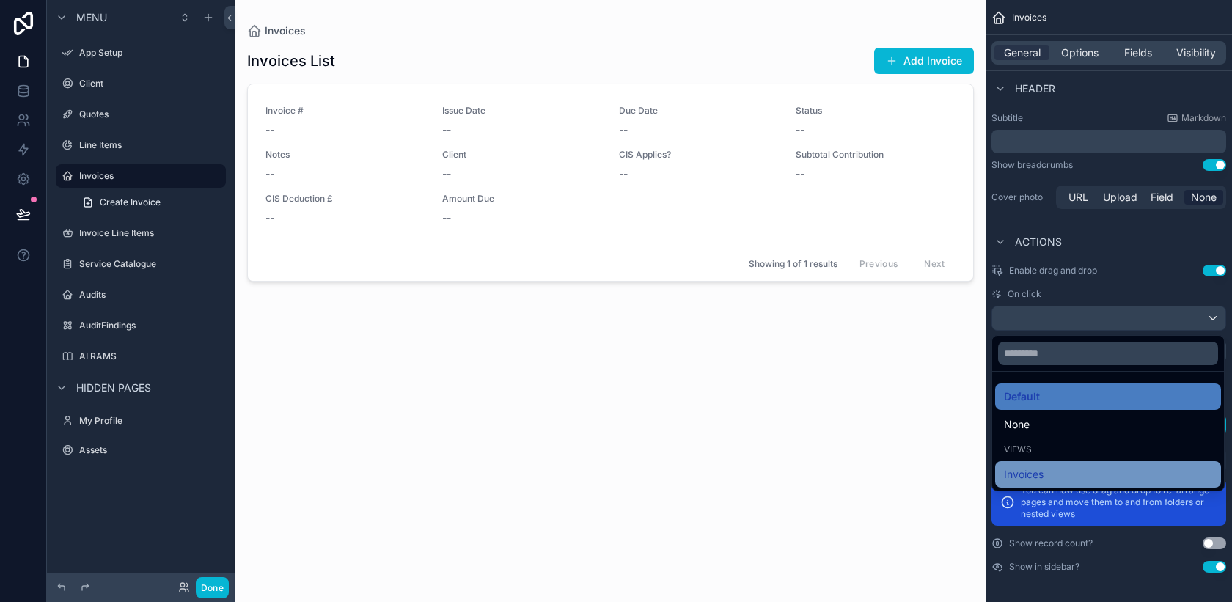
click at [1084, 470] on div "Invoices" at bounding box center [1108, 475] width 208 height 18
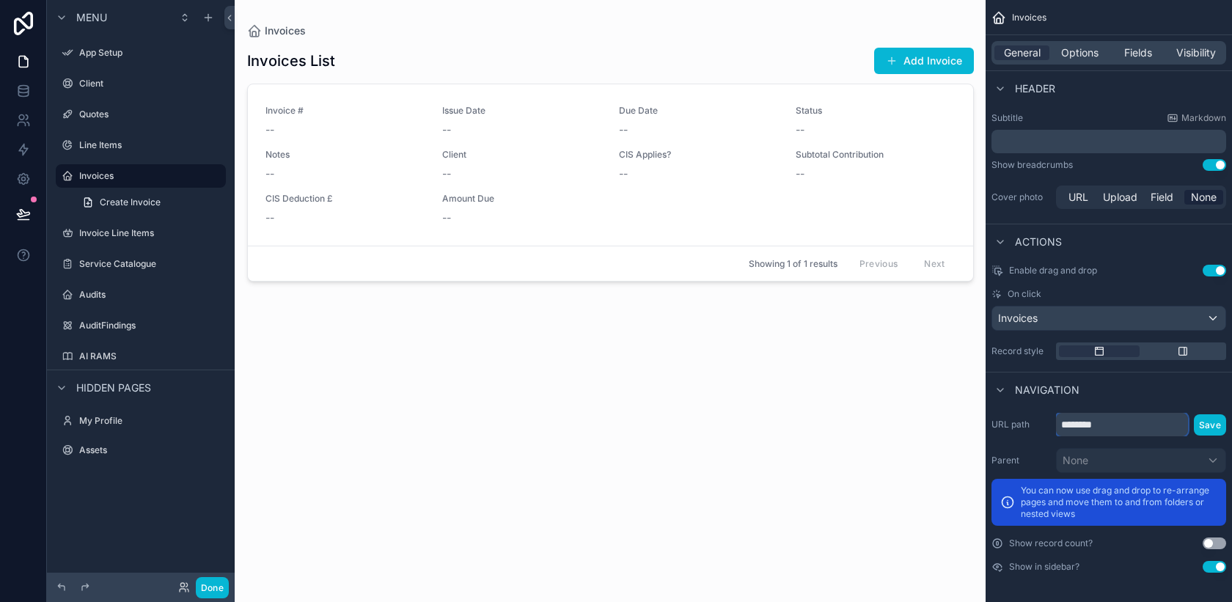
drag, startPoint x: 1101, startPoint y: 425, endPoint x: 1036, endPoint y: 422, distance: 65.3
click at [1036, 422] on div "URL path ******** Save" at bounding box center [1108, 424] width 235 height 23
click at [1099, 252] on div "Actions" at bounding box center [1109, 241] width 246 height 35
click at [1002, 248] on div "scrollable content" at bounding box center [1000, 242] width 18 height 18
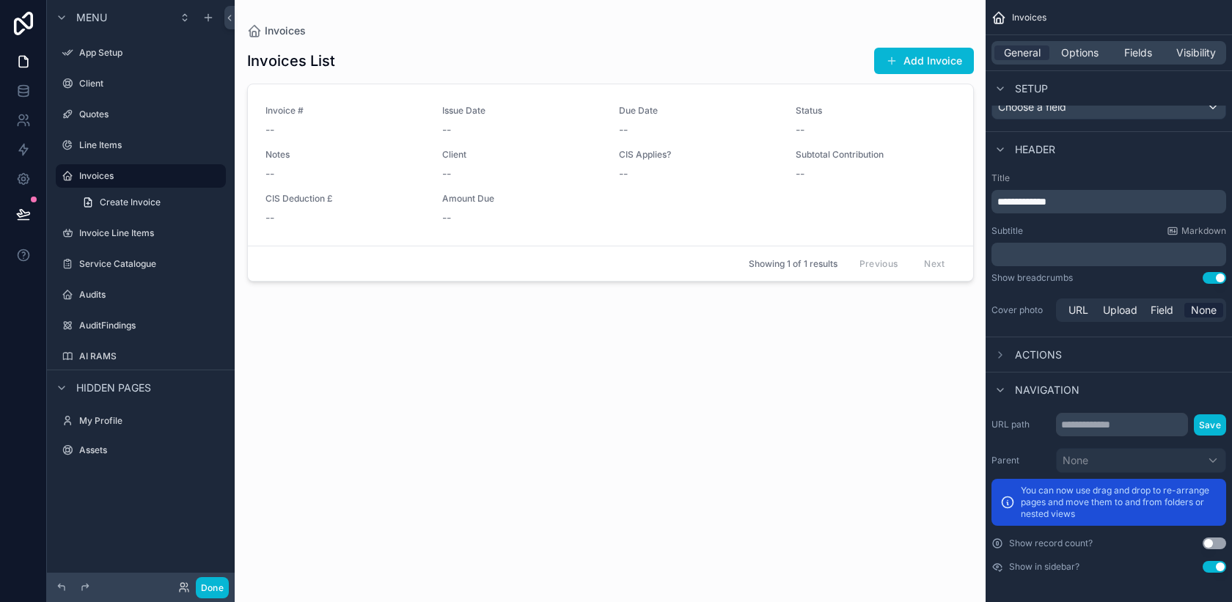
click at [1010, 356] on div "Actions" at bounding box center [1026, 355] width 70 height 18
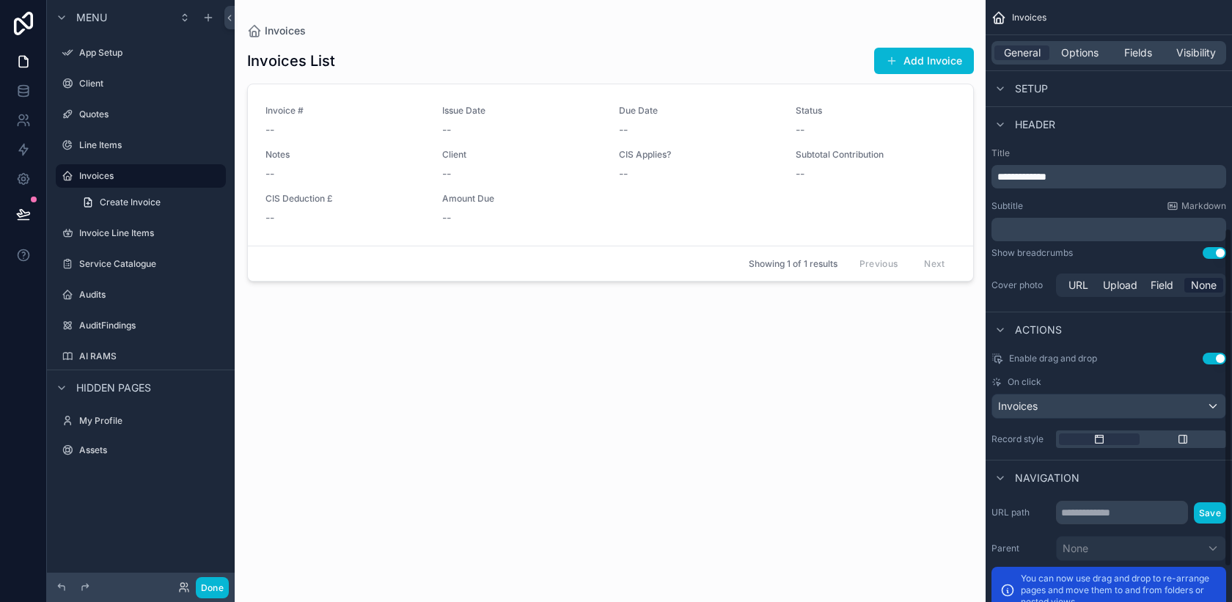
scroll to position [467, 0]
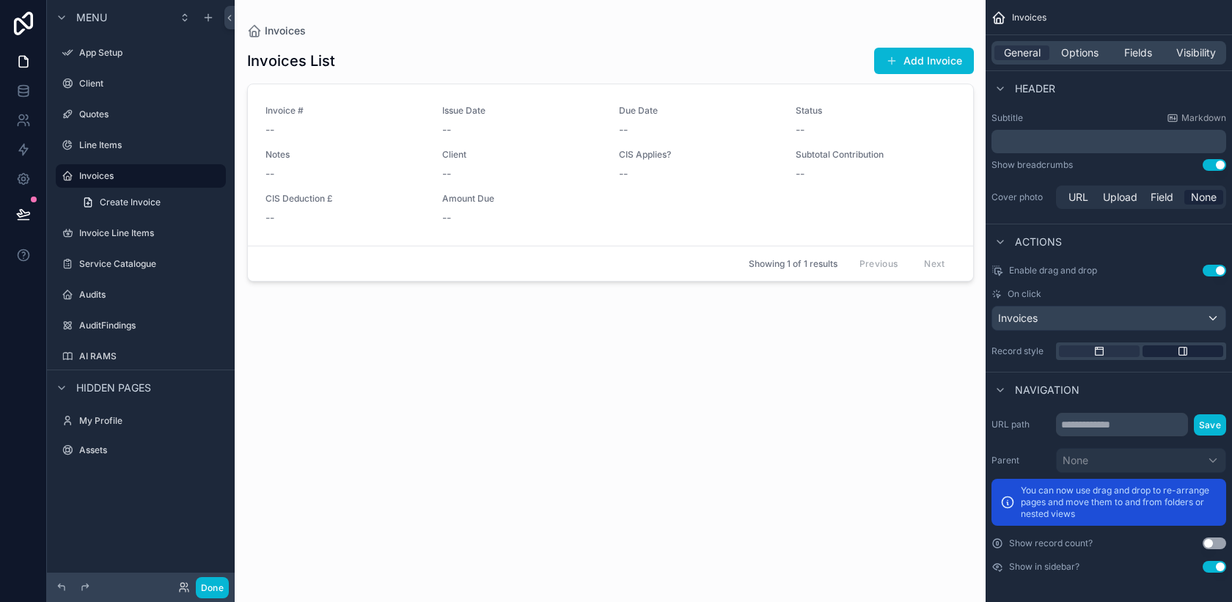
click at [1189, 350] on div "scrollable content" at bounding box center [1182, 351] width 81 height 12
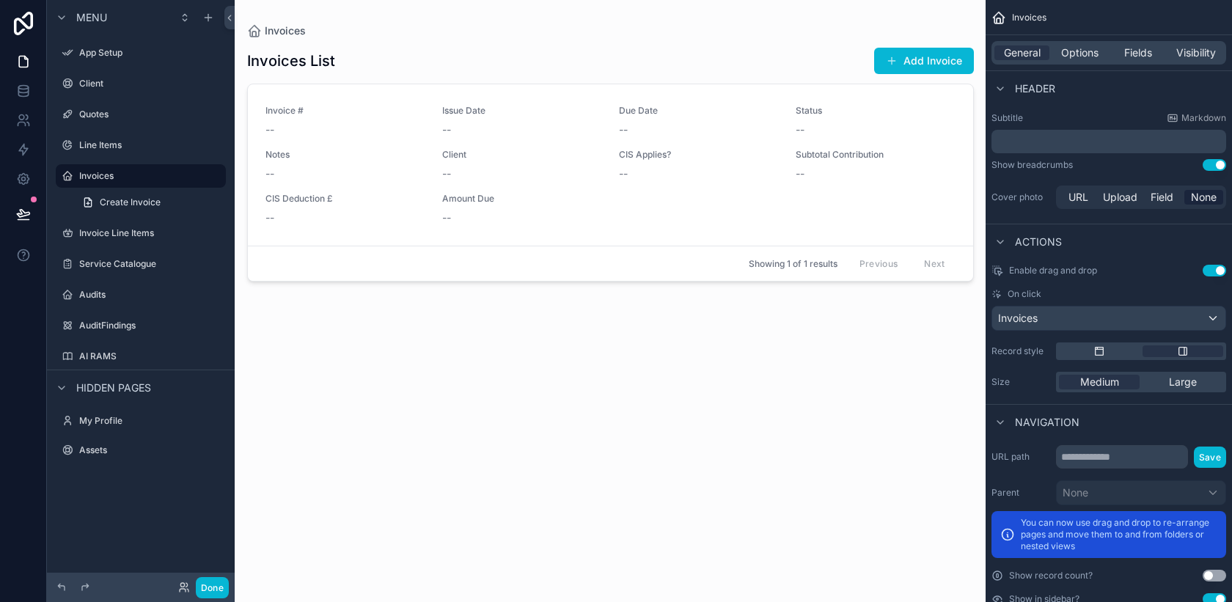
click at [1109, 357] on div "scrollable content" at bounding box center [1141, 351] width 170 height 18
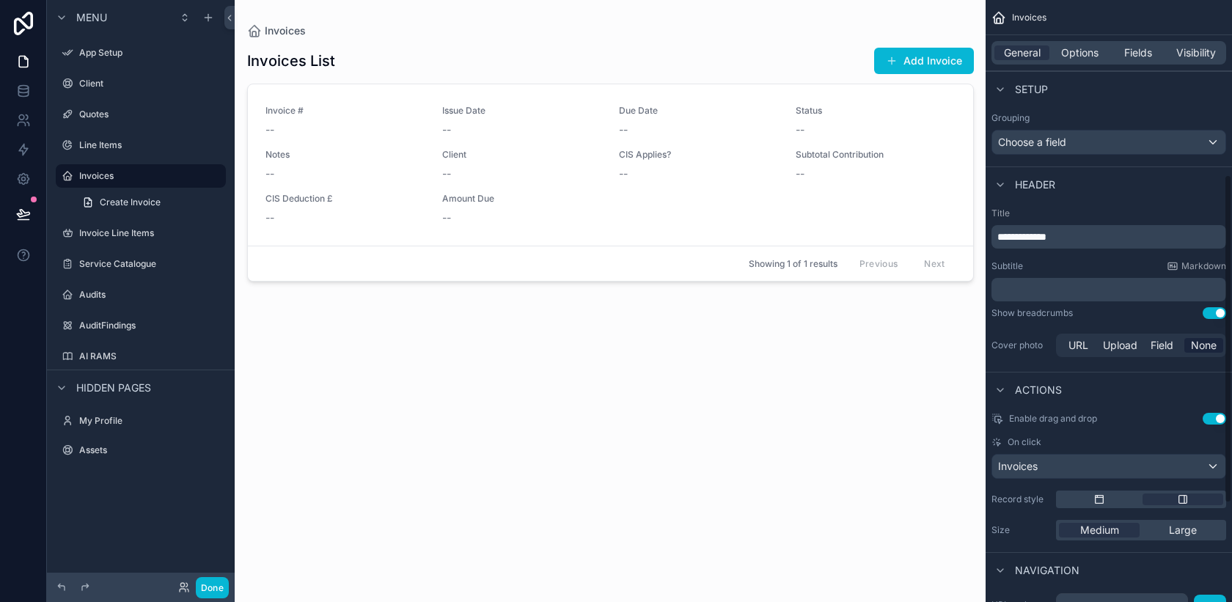
scroll to position [320, 0]
click at [1091, 391] on div "Actions" at bounding box center [1109, 387] width 246 height 35
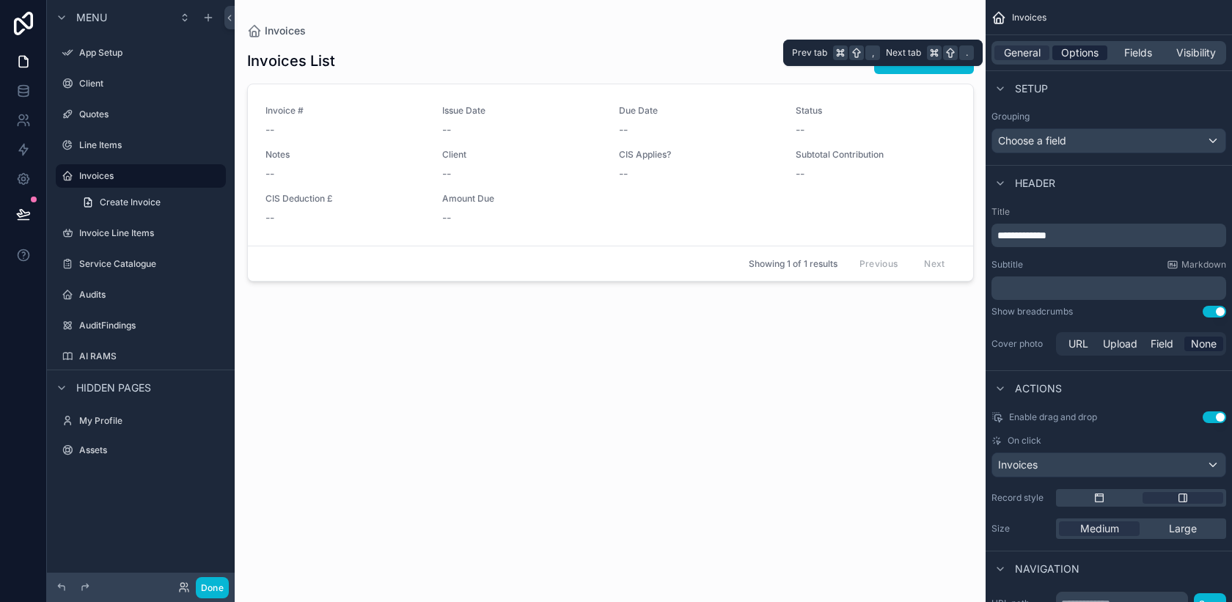
click at [1083, 57] on span "Options" at bounding box center [1079, 52] width 37 height 15
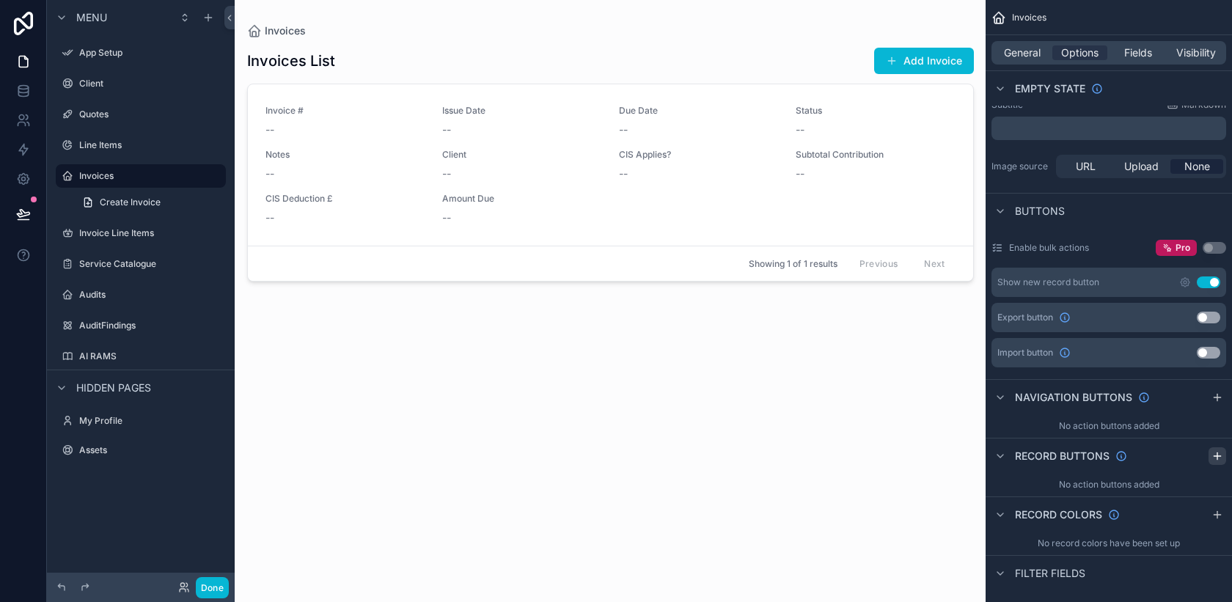
click at [1214, 459] on icon "scrollable content" at bounding box center [1217, 456] width 12 height 12
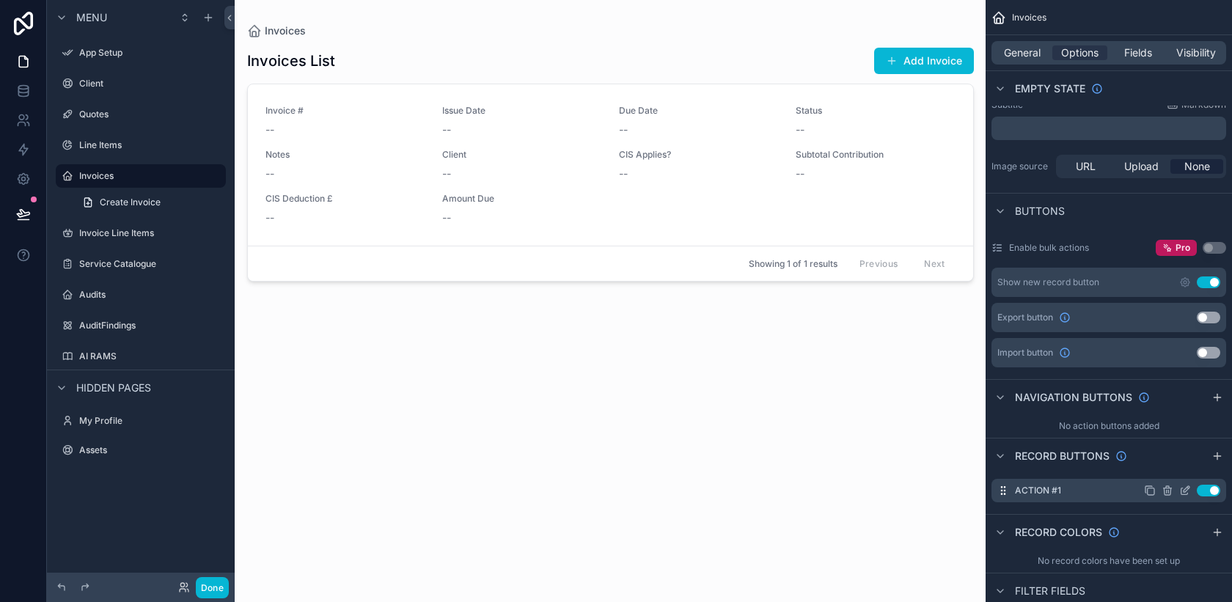
click at [1084, 492] on div "Action #1 Use setting" at bounding box center [1108, 490] width 235 height 23
click at [1181, 490] on icon "scrollable content" at bounding box center [1184, 491] width 7 height 7
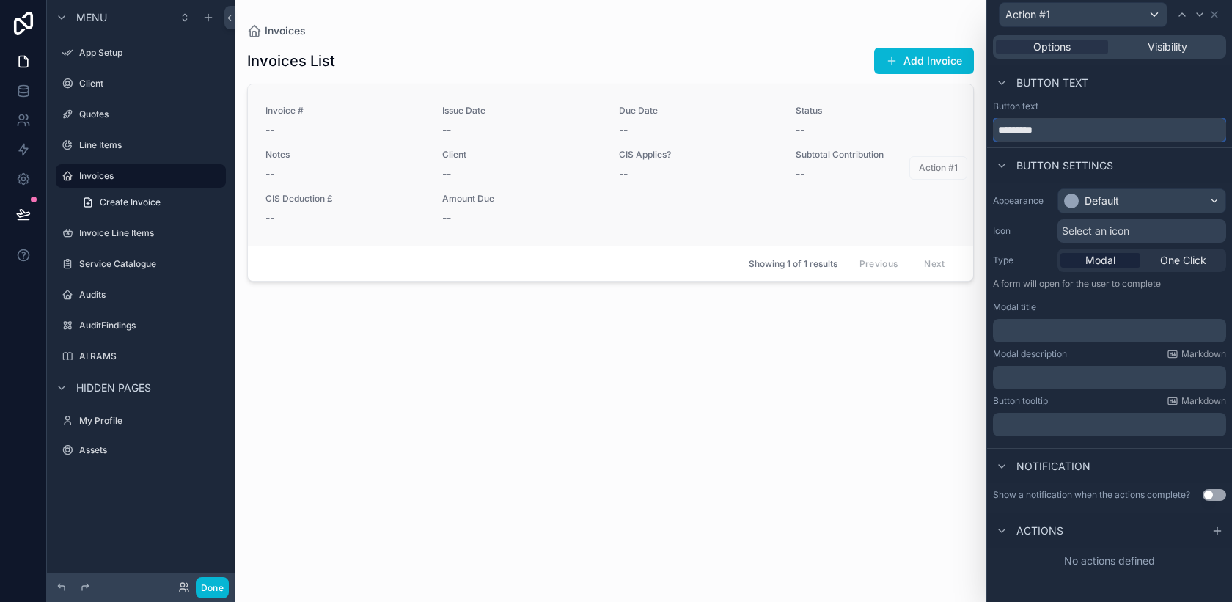
drag, startPoint x: 1082, startPoint y: 128, endPoint x: 955, endPoint y: 119, distance: 127.9
click at [955, 119] on div "Action #1 Options Visibility Button text Button text ********* Button settings …" at bounding box center [616, 301] width 1232 height 602
type input "**********"
click at [1139, 207] on div "Default" at bounding box center [1141, 200] width 167 height 23
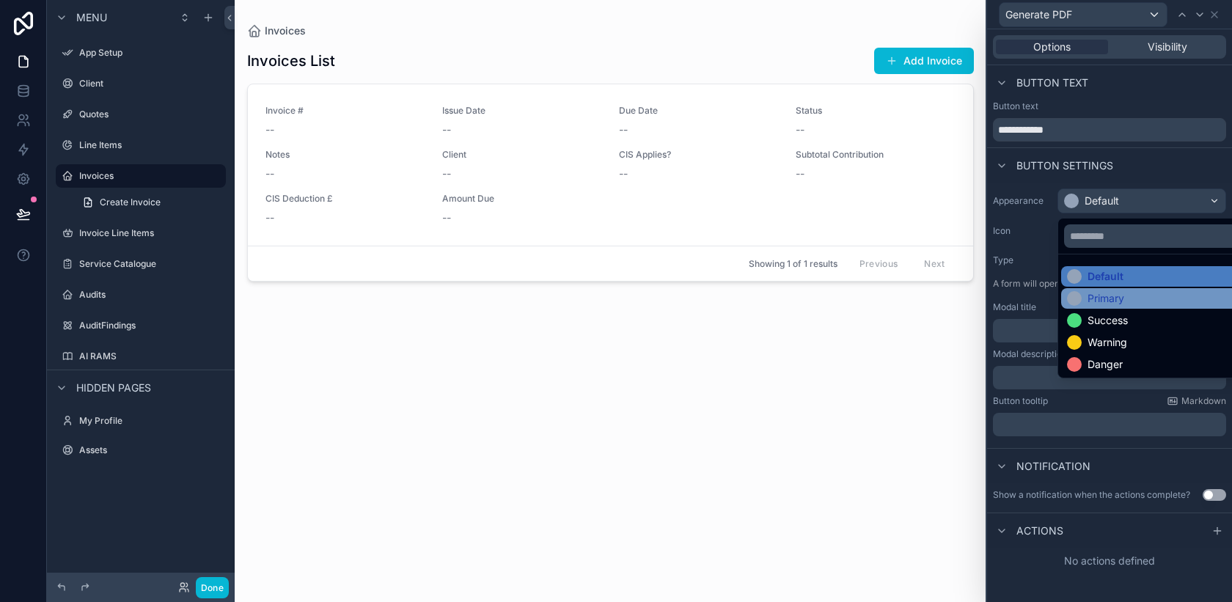
click at [1124, 300] on div "Primary" at bounding box center [1105, 298] width 37 height 15
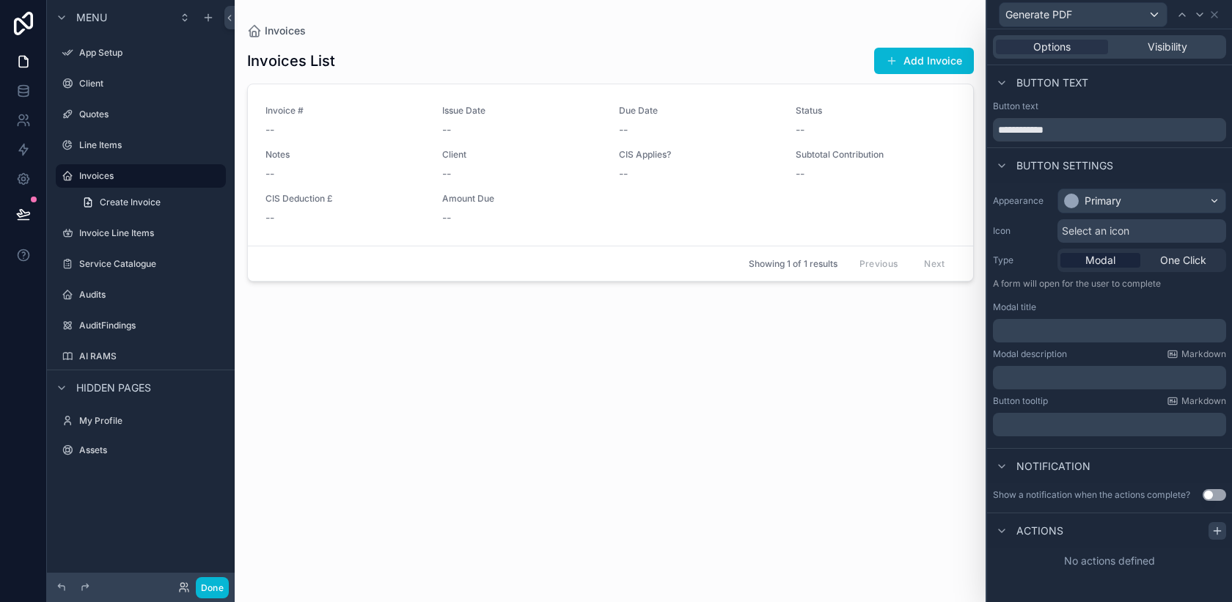
click at [1217, 531] on icon at bounding box center [1217, 530] width 0 height 7
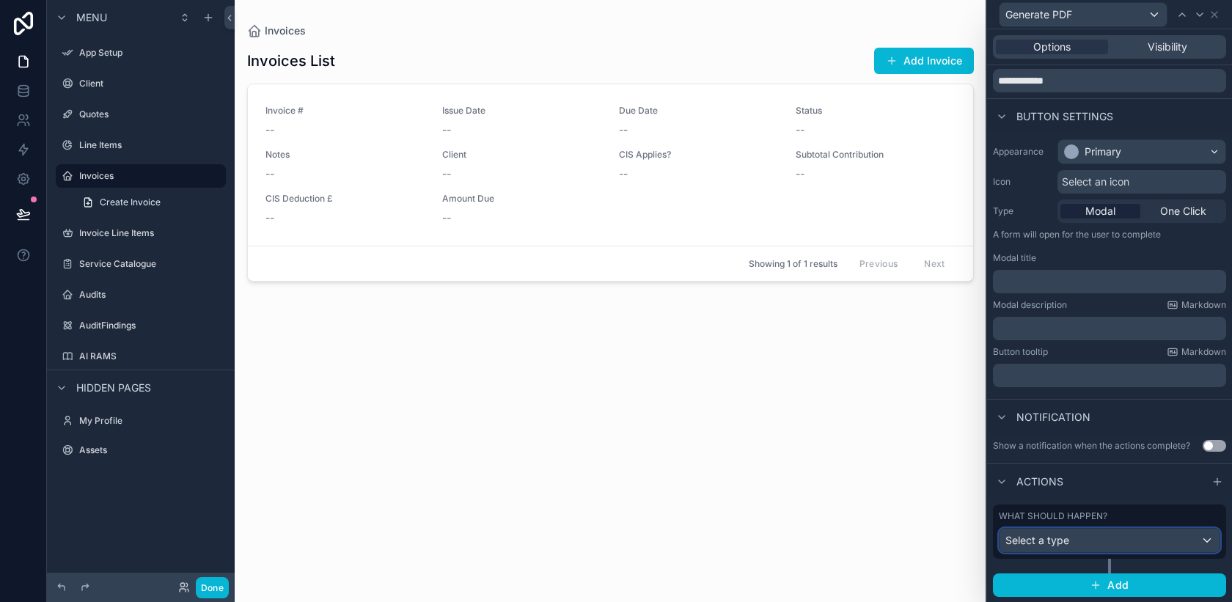
click at [1210, 546] on div "Select a type" at bounding box center [1109, 540] width 220 height 23
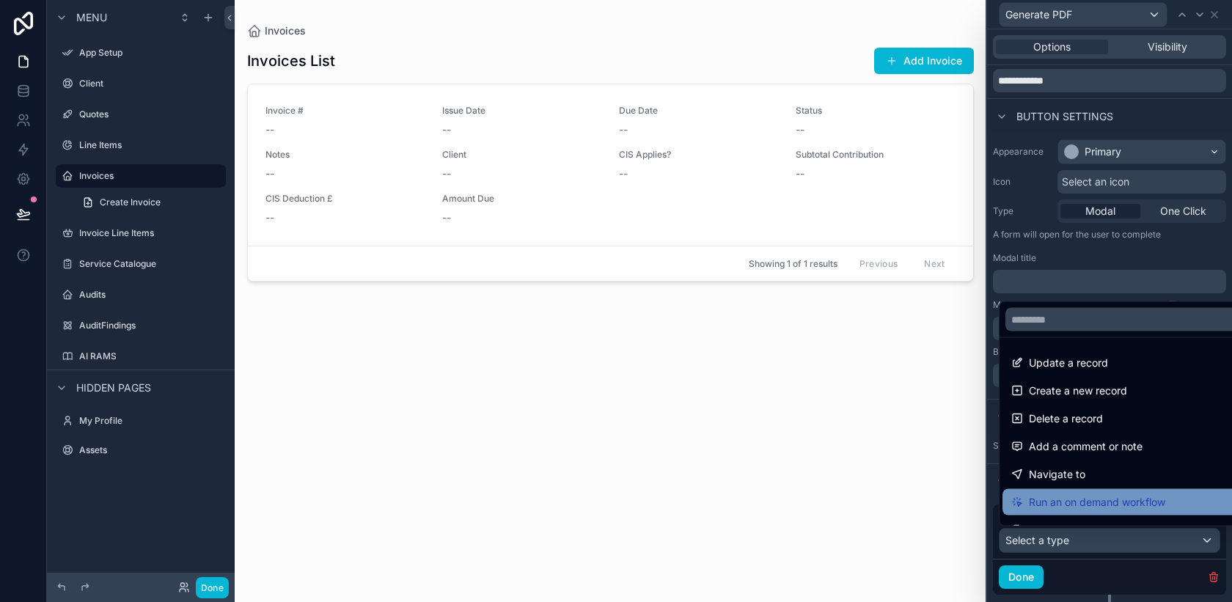
click at [1170, 502] on div "Run an on demand workflow" at bounding box center [1126, 502] width 230 height 18
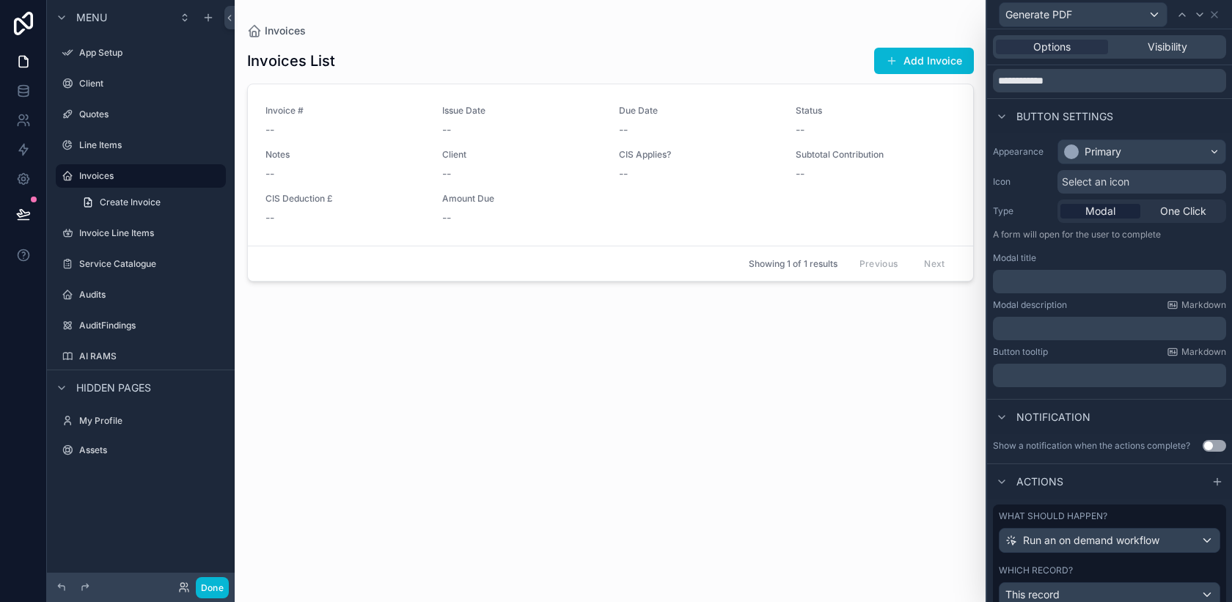
click at [1055, 332] on p "﻿" at bounding box center [1111, 328] width 224 height 15
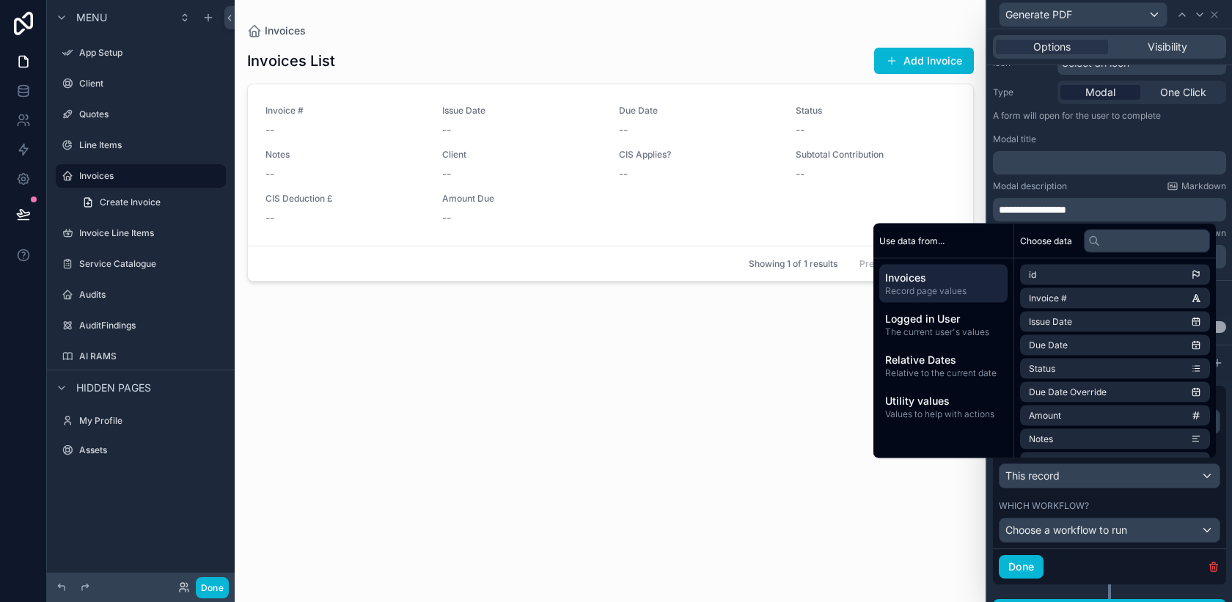
scroll to position [169, 0]
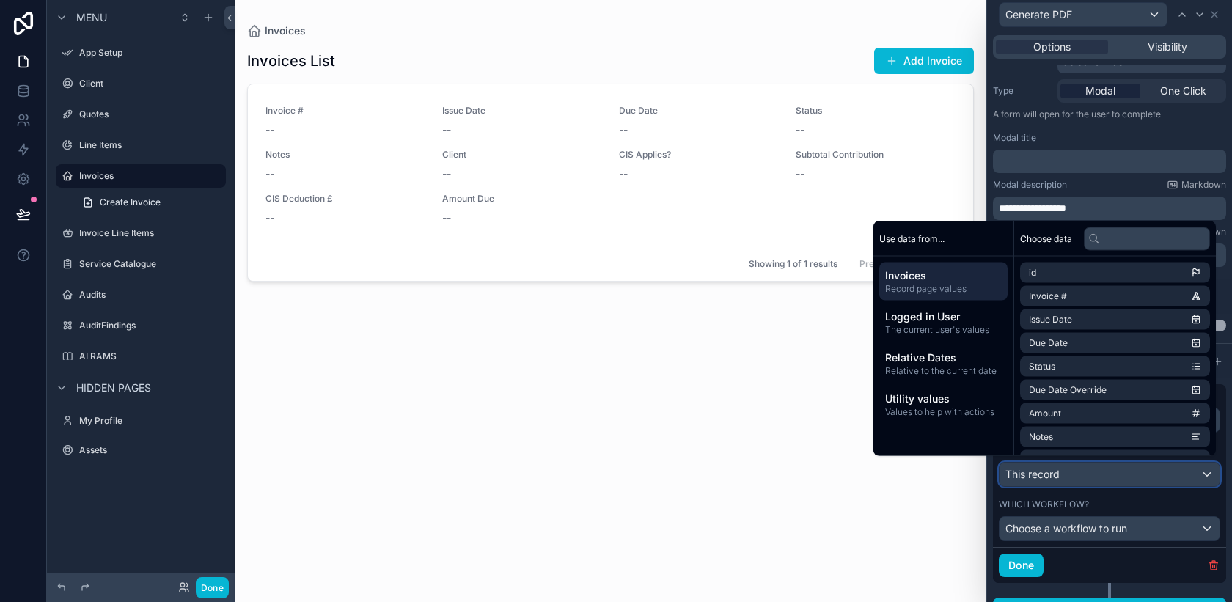
click at [1170, 483] on div "This record" at bounding box center [1109, 474] width 220 height 23
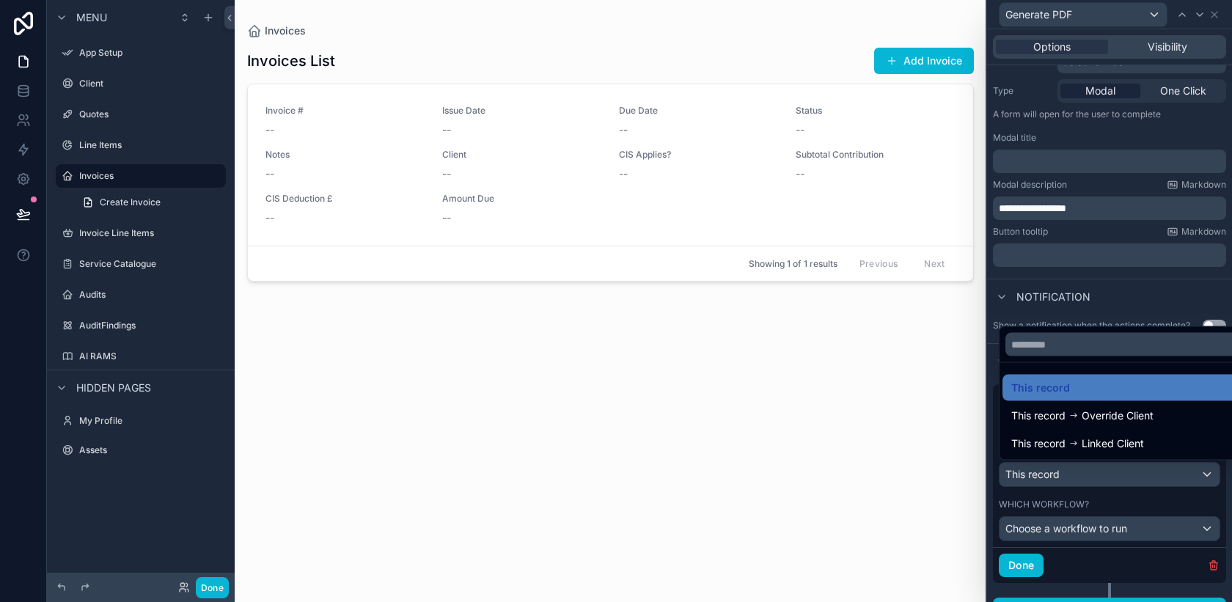
click at [1170, 483] on div at bounding box center [1109, 301] width 245 height 602
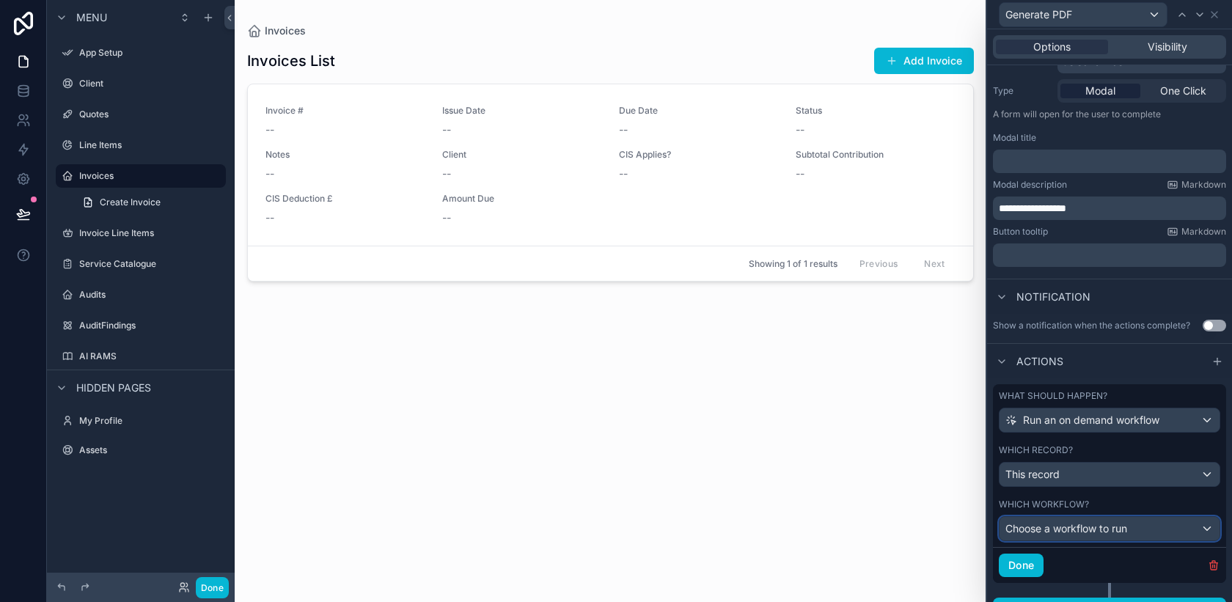
click at [1112, 535] on div "Choose a workflow to run" at bounding box center [1109, 528] width 220 height 23
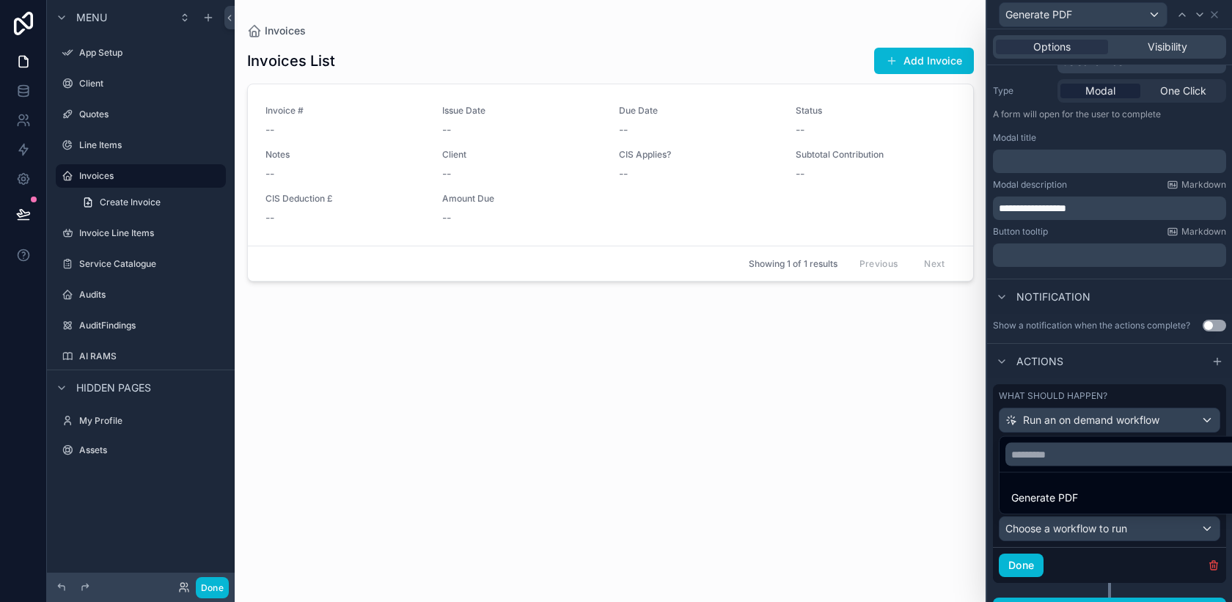
click at [1205, 526] on div at bounding box center [1109, 301] width 245 height 602
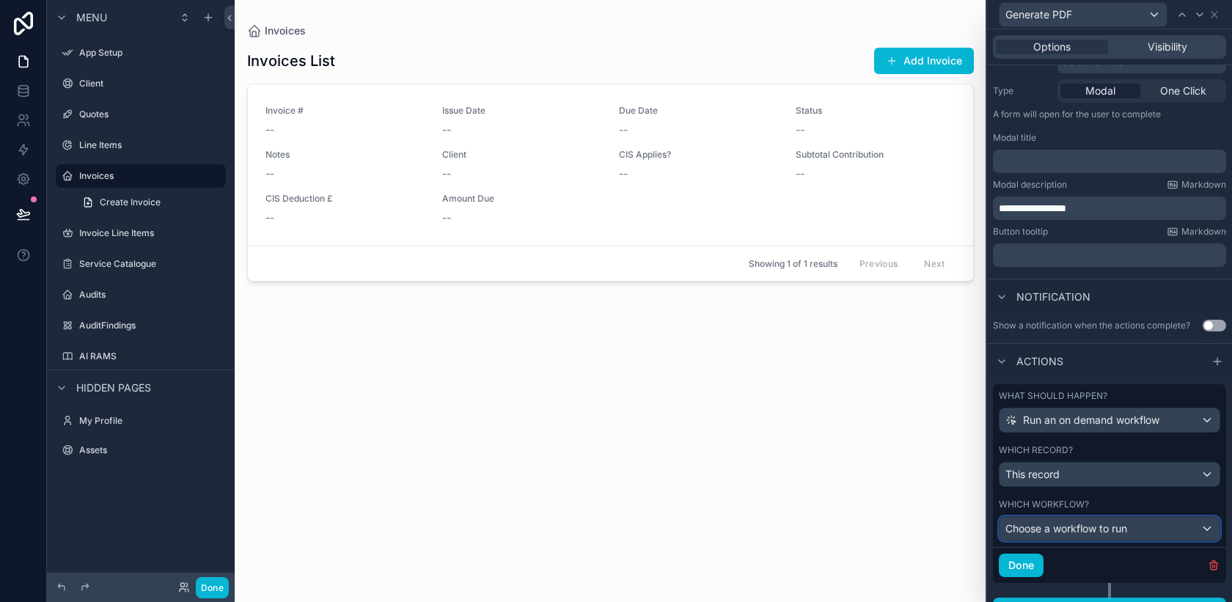
click at [1205, 526] on div "Choose a workflow to run" at bounding box center [1109, 528] width 220 height 23
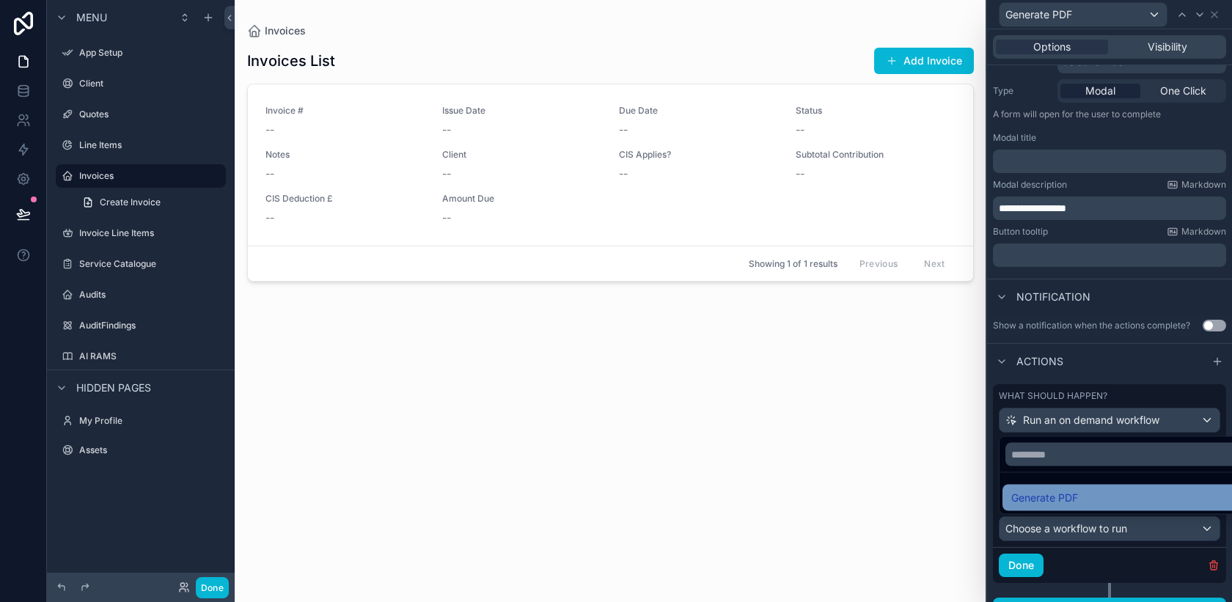
click at [1156, 503] on div "Generate PDF" at bounding box center [1126, 498] width 230 height 18
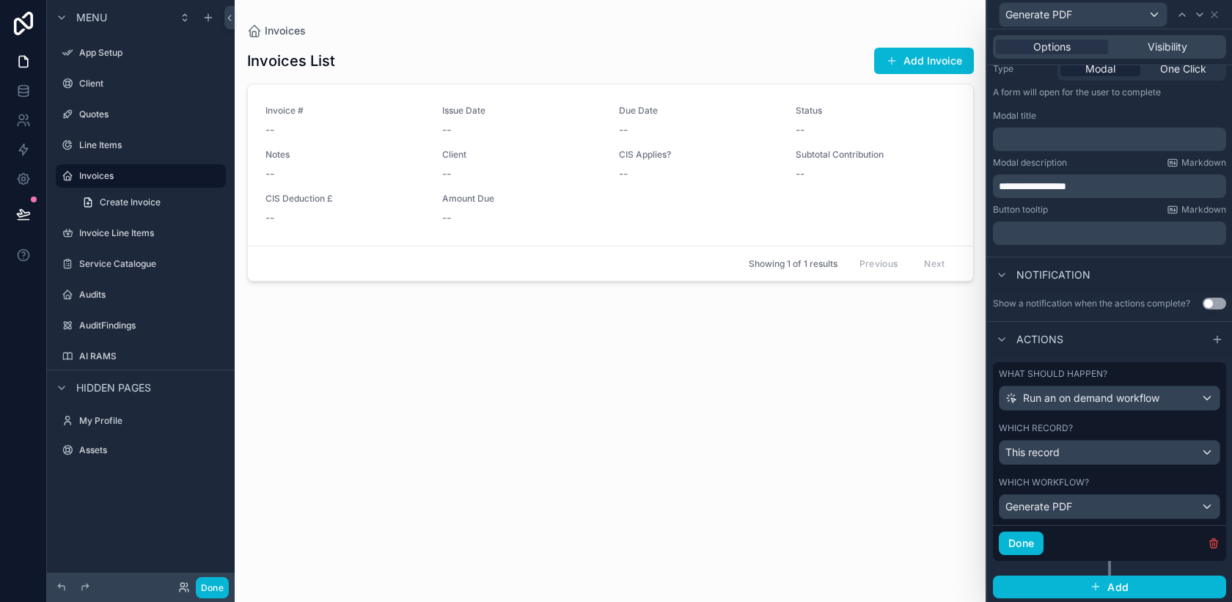
scroll to position [194, 0]
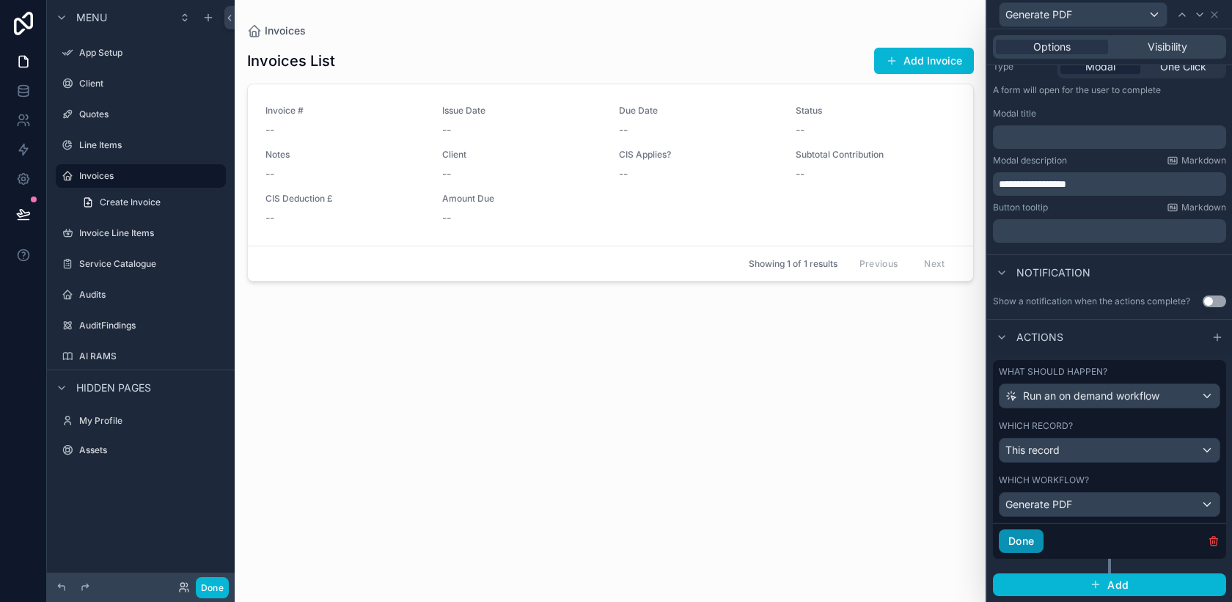
click at [1032, 545] on button "Done" at bounding box center [1021, 540] width 45 height 23
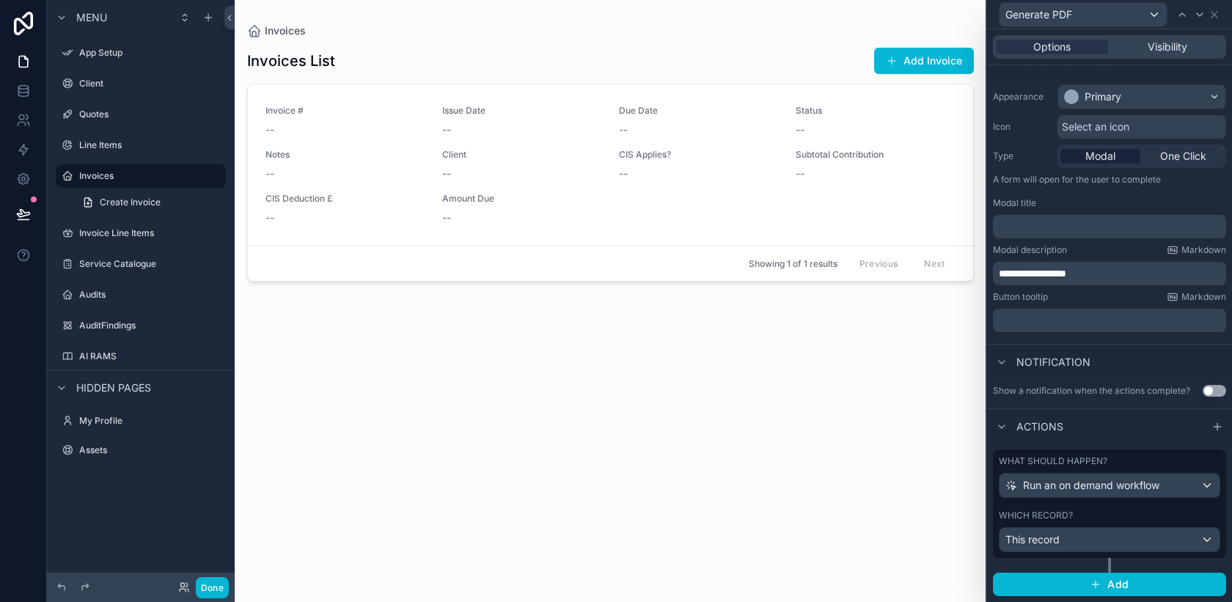
scroll to position [103, 0]
click at [921, 165] on span "Generate PDF" at bounding box center [929, 167] width 76 height 12
click at [782, 191] on div "Invoice # -- Issue Date -- Due Date -- Status -- Notes -- Client -- CIS Applies…" at bounding box center [610, 165] width 690 height 120
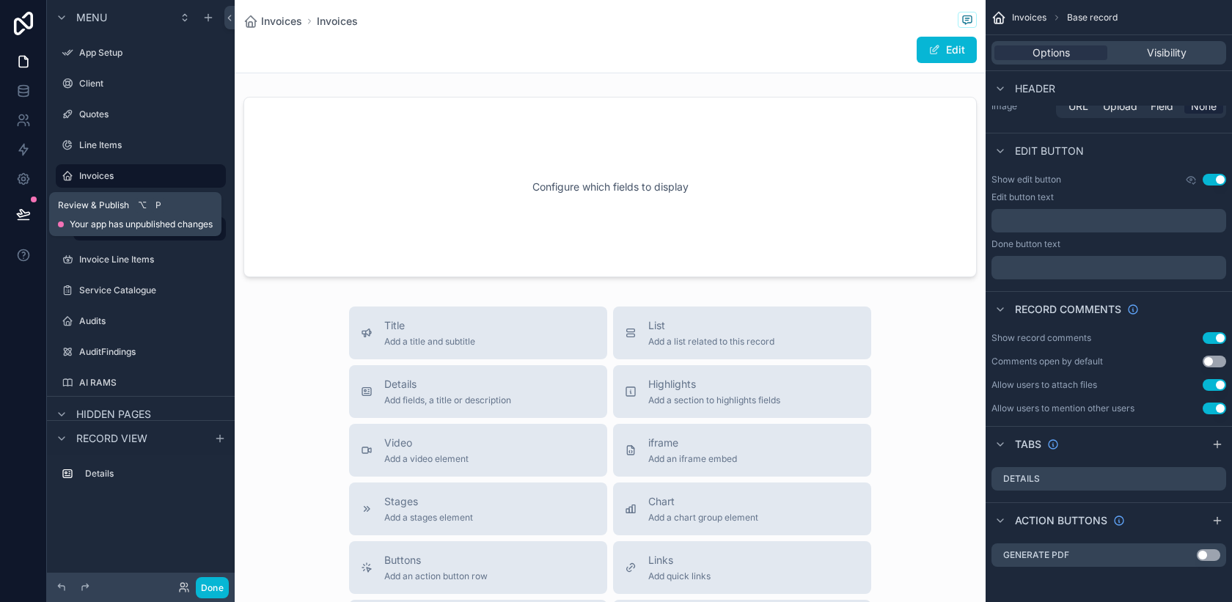
click at [27, 209] on icon at bounding box center [23, 214] width 15 height 15
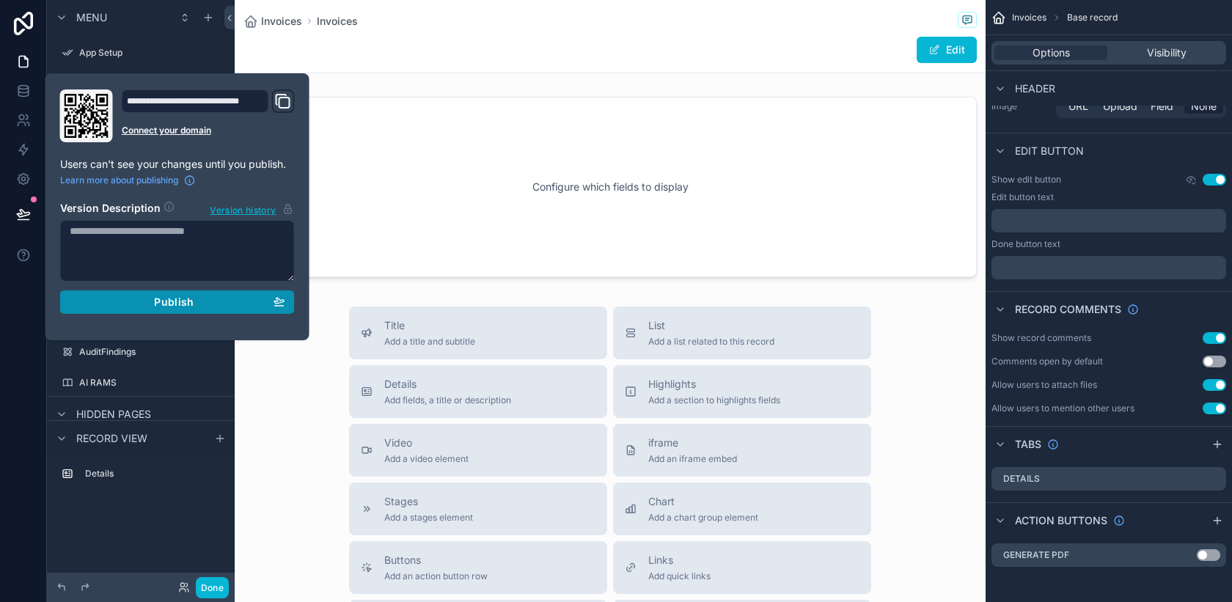
click at [153, 296] on div "Publish" at bounding box center [178, 302] width 216 height 13
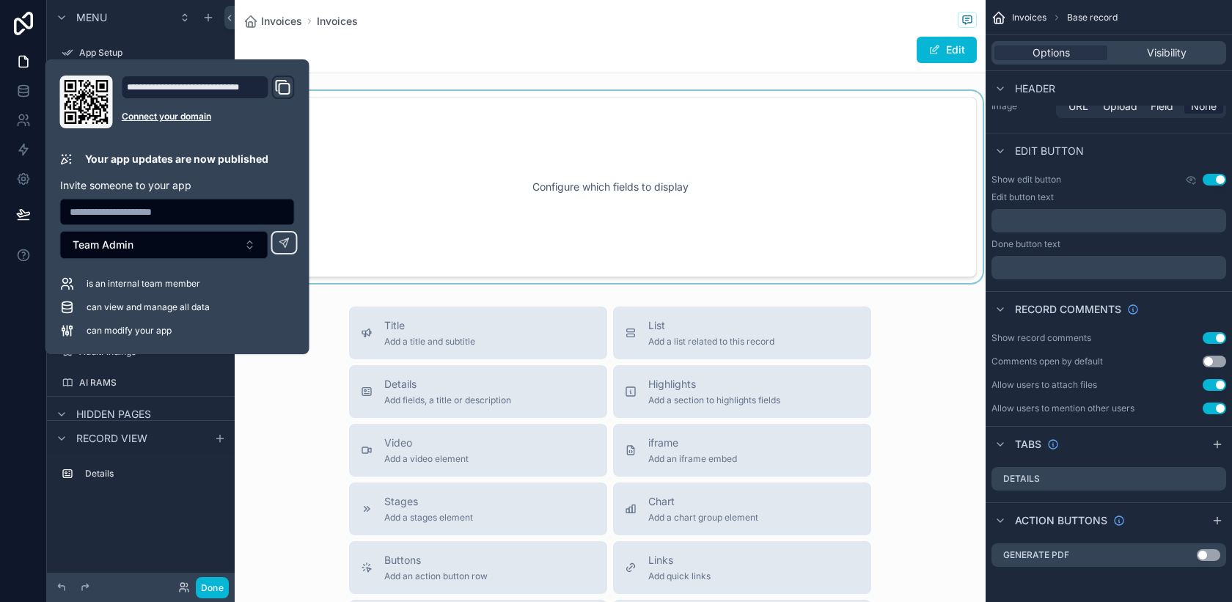
click at [478, 180] on div "scrollable content" at bounding box center [610, 187] width 751 height 192
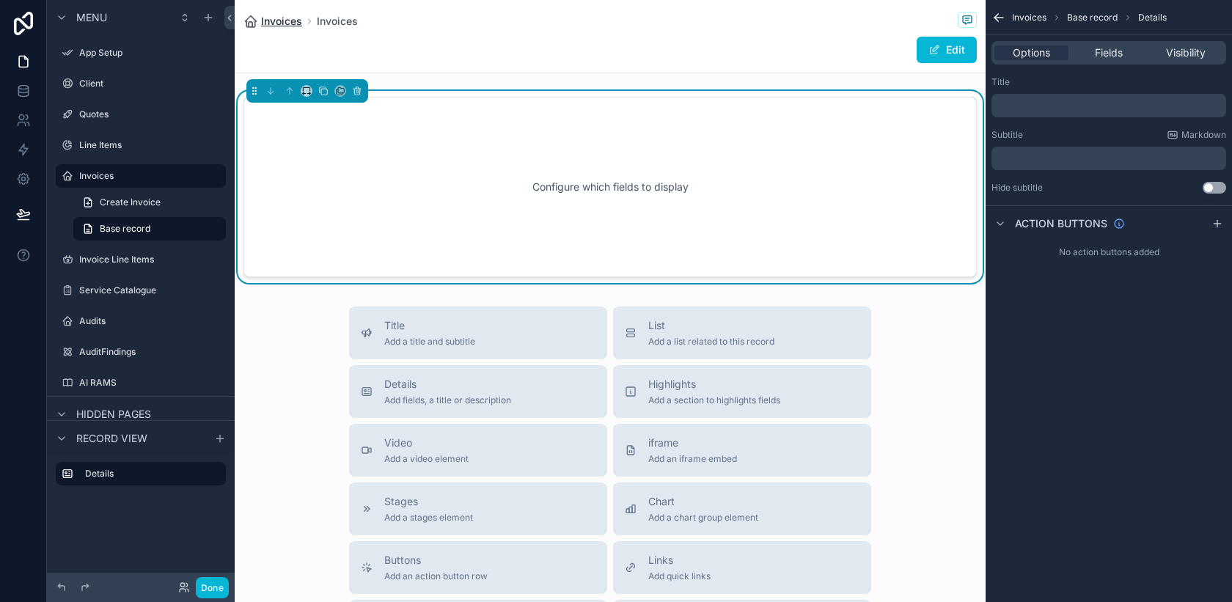
click at [269, 19] on span "Invoices" at bounding box center [281, 21] width 41 height 15
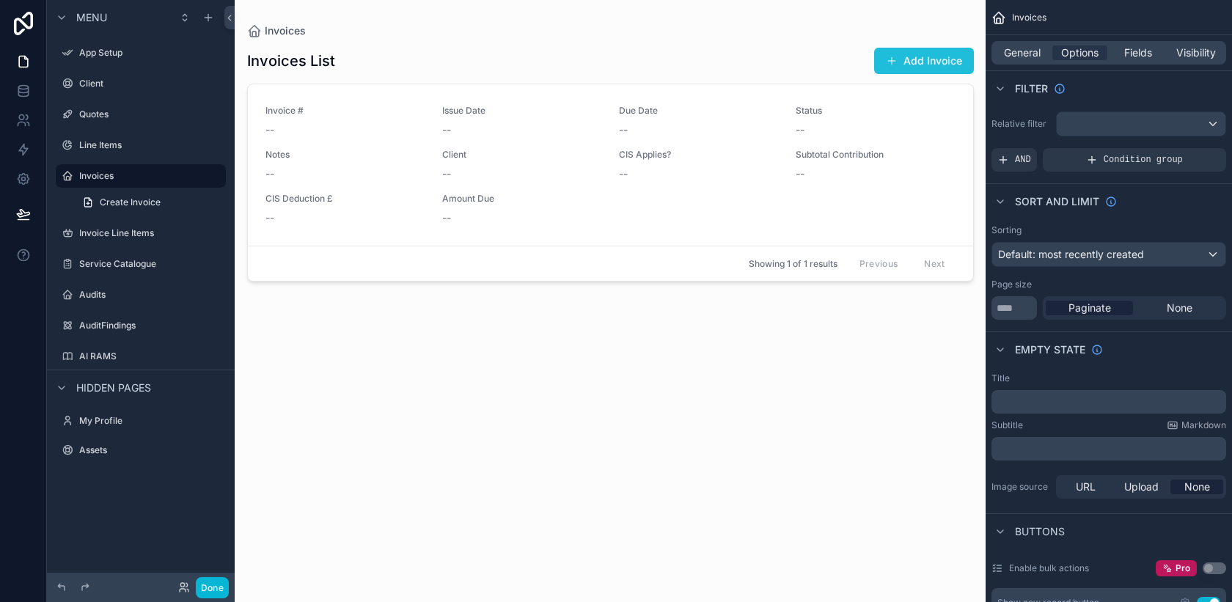
click at [901, 60] on button "Add Invoice" at bounding box center [924, 61] width 100 height 26
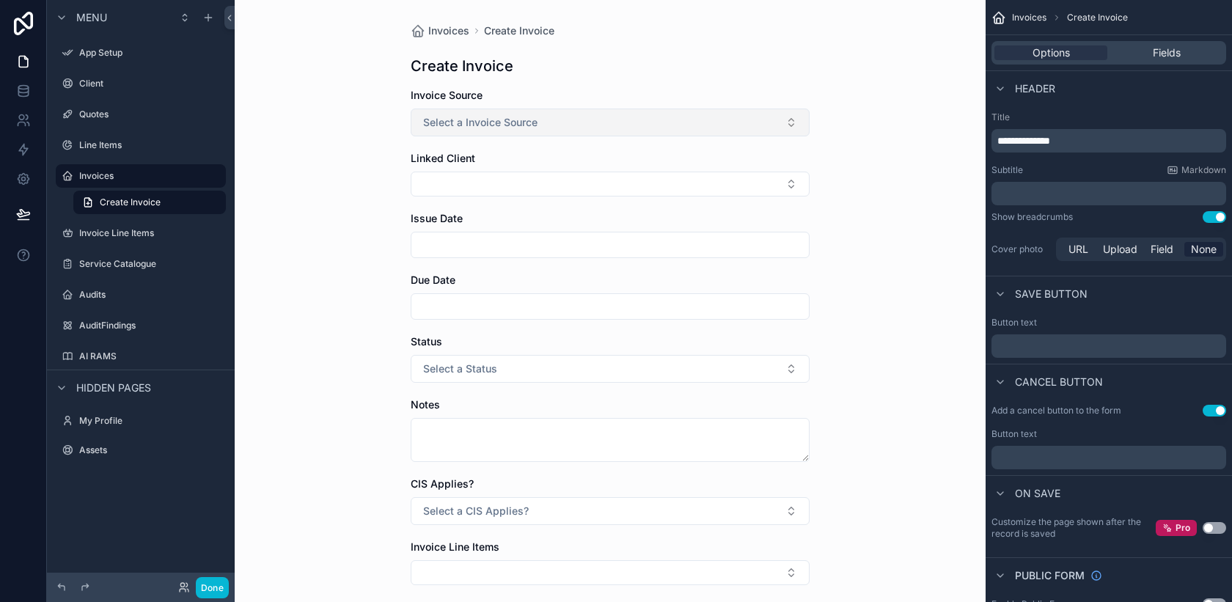
click at [553, 130] on button "Select a Invoice Source" at bounding box center [610, 123] width 399 height 28
click at [529, 199] on div "Manual" at bounding box center [610, 203] width 392 height 22
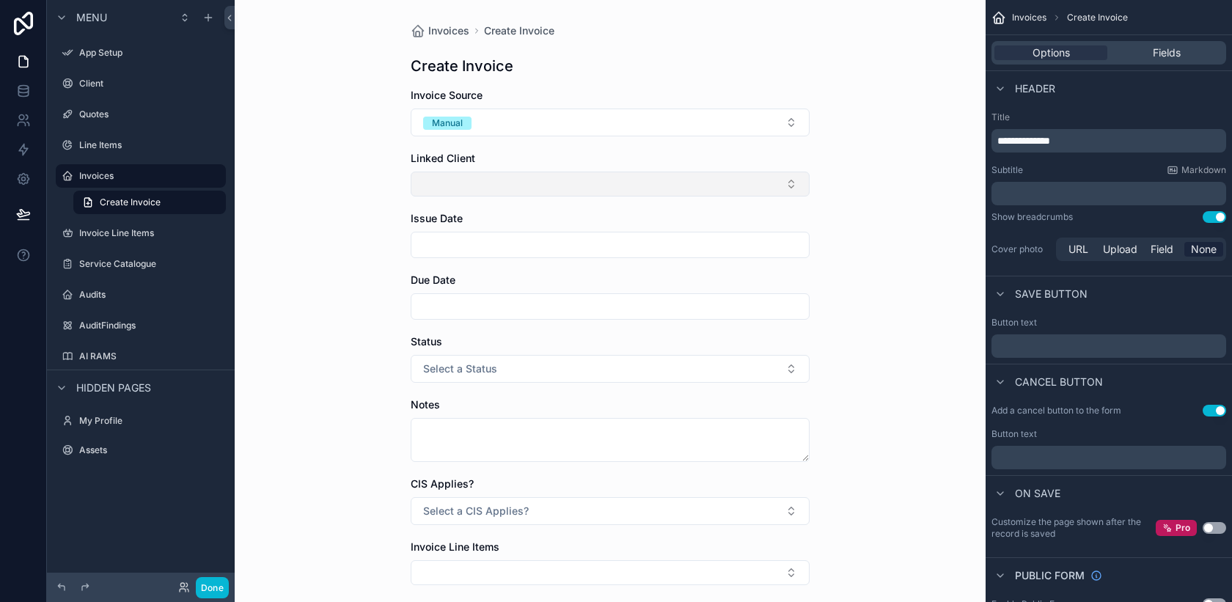
click at [527, 192] on button "Select Button" at bounding box center [610, 184] width 399 height 25
click at [525, 212] on input "scrollable content" at bounding box center [619, 213] width 362 height 26
click at [524, 223] on input "scrollable content" at bounding box center [619, 213] width 362 height 26
click at [886, 158] on div "Invoices Create Invoice Create Invoice Invoice Source Manual Linked Client Issu…" at bounding box center [610, 301] width 751 height 602
click at [113, 175] on label "Invoices" at bounding box center [137, 176] width 117 height 12
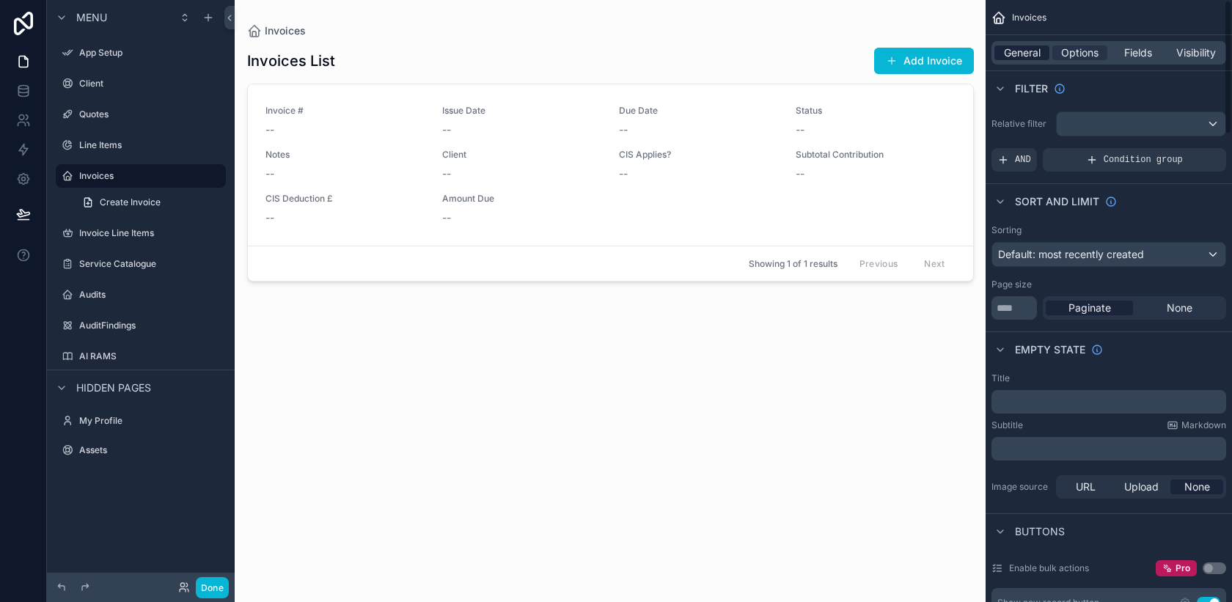
click at [1034, 53] on span "General" at bounding box center [1022, 52] width 37 height 15
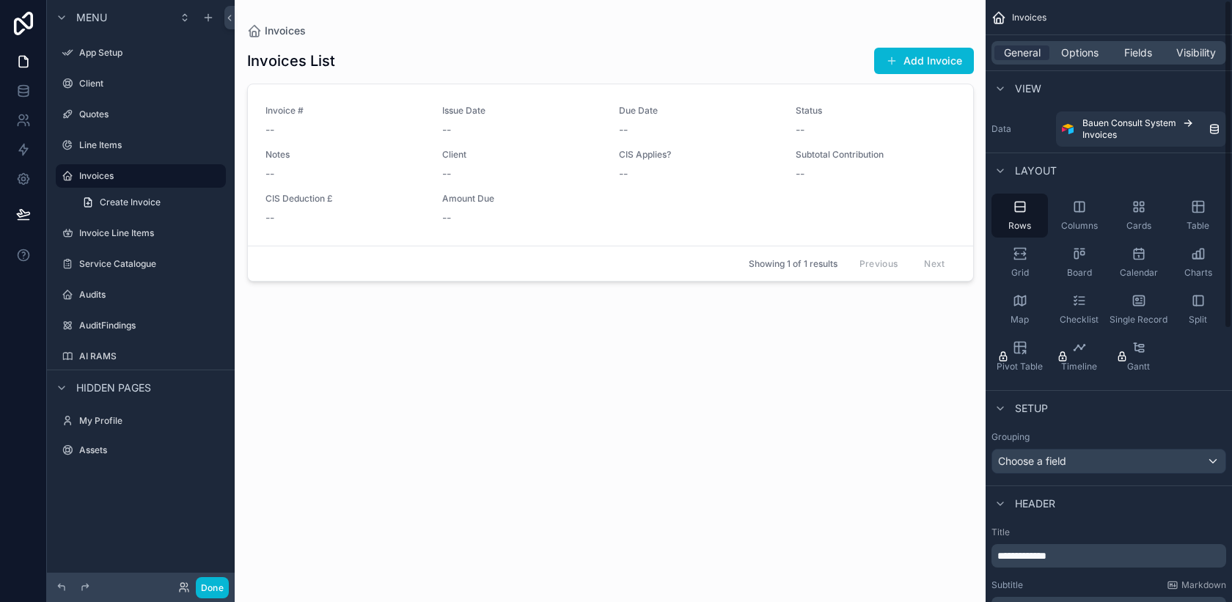
click at [1140, 62] on div "General Options Fields Visibility" at bounding box center [1108, 52] width 235 height 23
click at [1138, 53] on span "Fields" at bounding box center [1138, 52] width 28 height 15
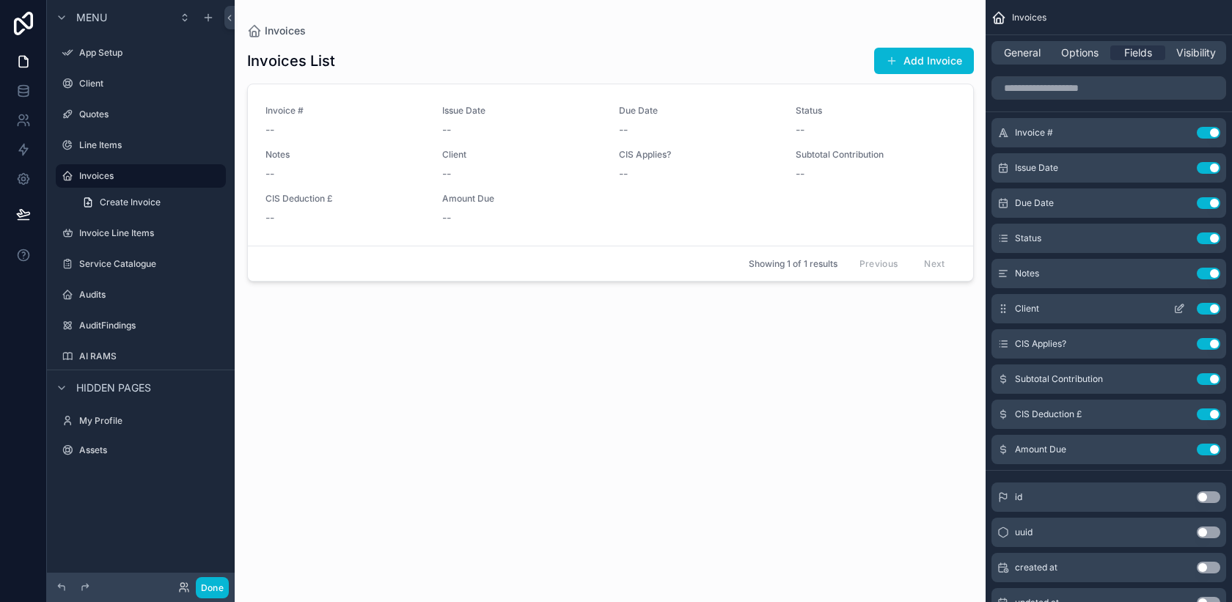
click at [1178, 307] on icon "scrollable content" at bounding box center [1179, 309] width 12 height 12
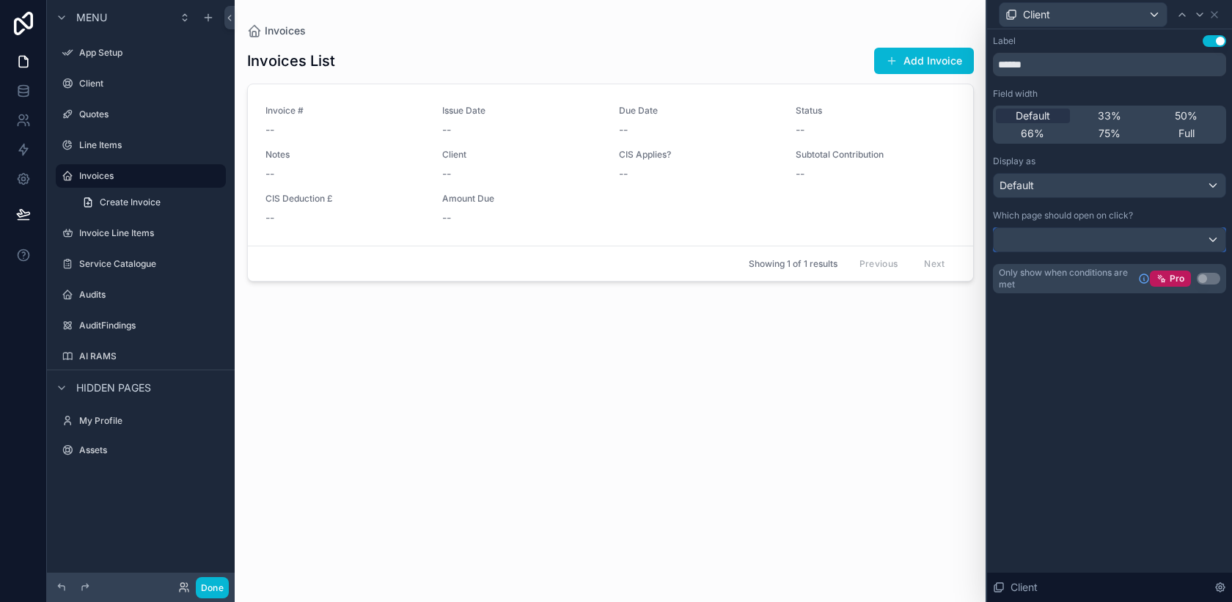
click at [1209, 239] on div at bounding box center [1110, 239] width 232 height 23
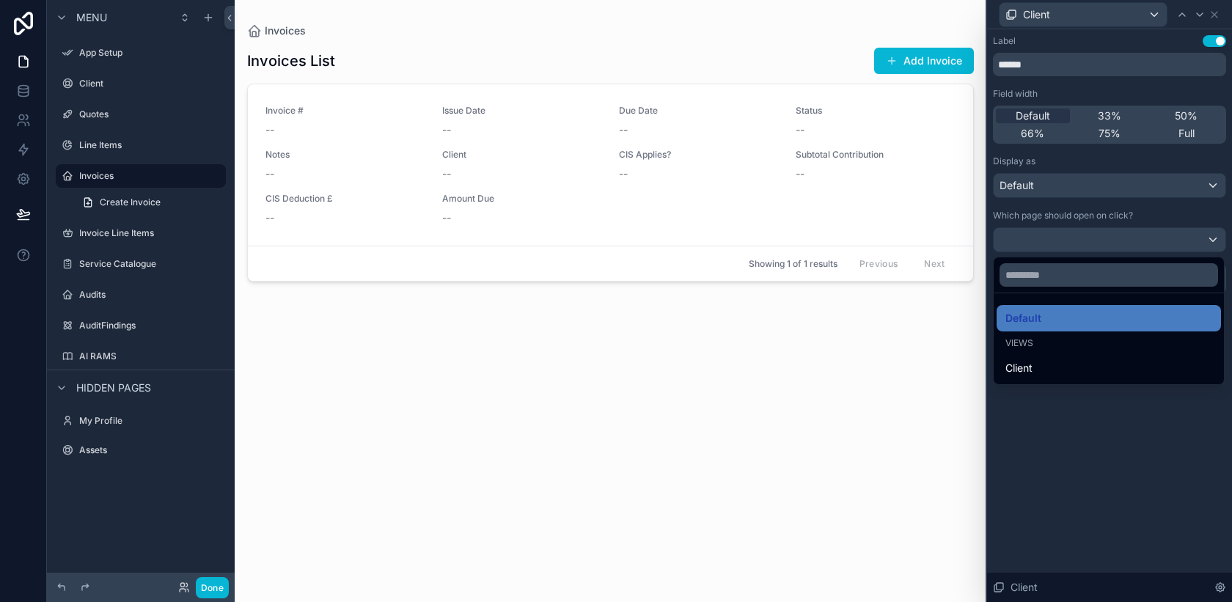
click at [1101, 423] on div at bounding box center [1109, 301] width 245 height 602
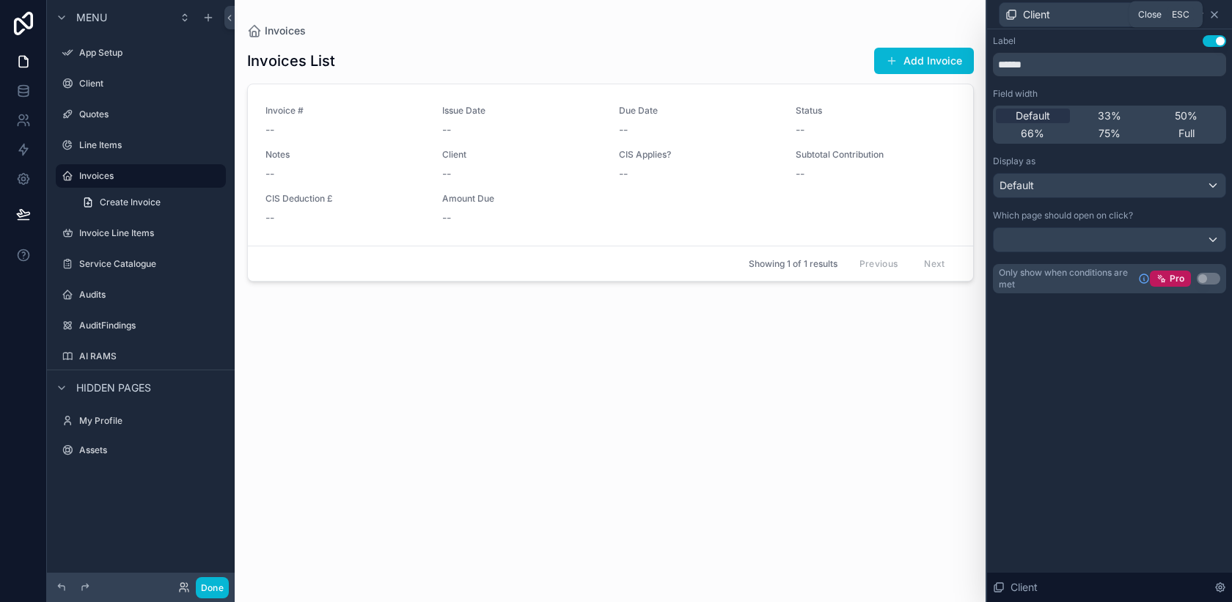
click at [1216, 10] on icon at bounding box center [1214, 15] width 12 height 12
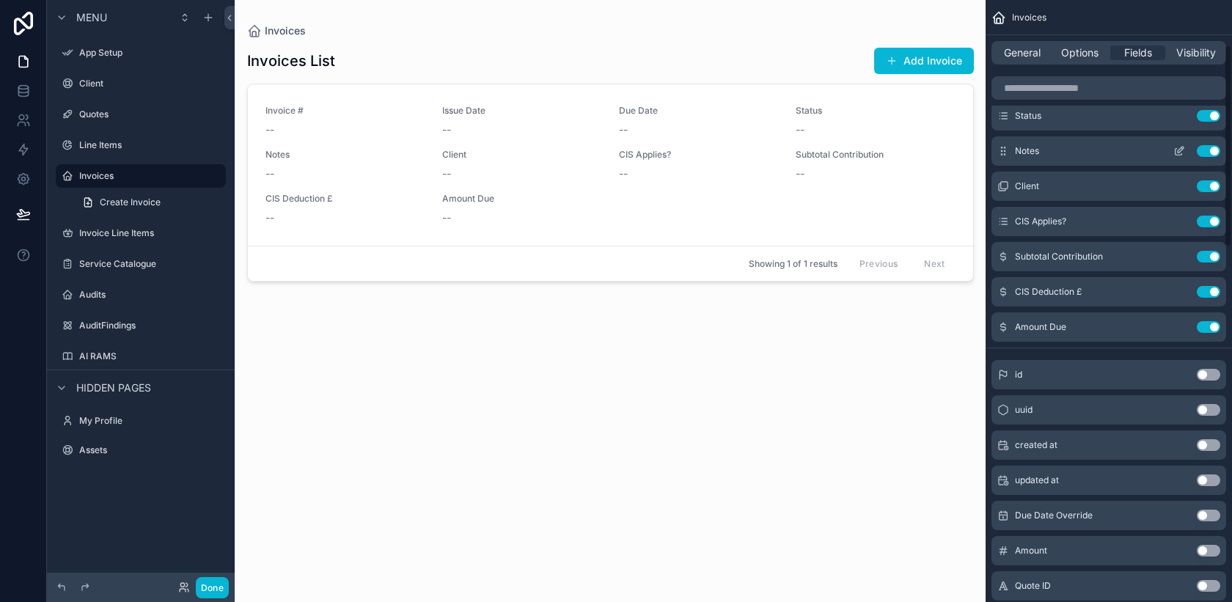
scroll to position [139, 0]
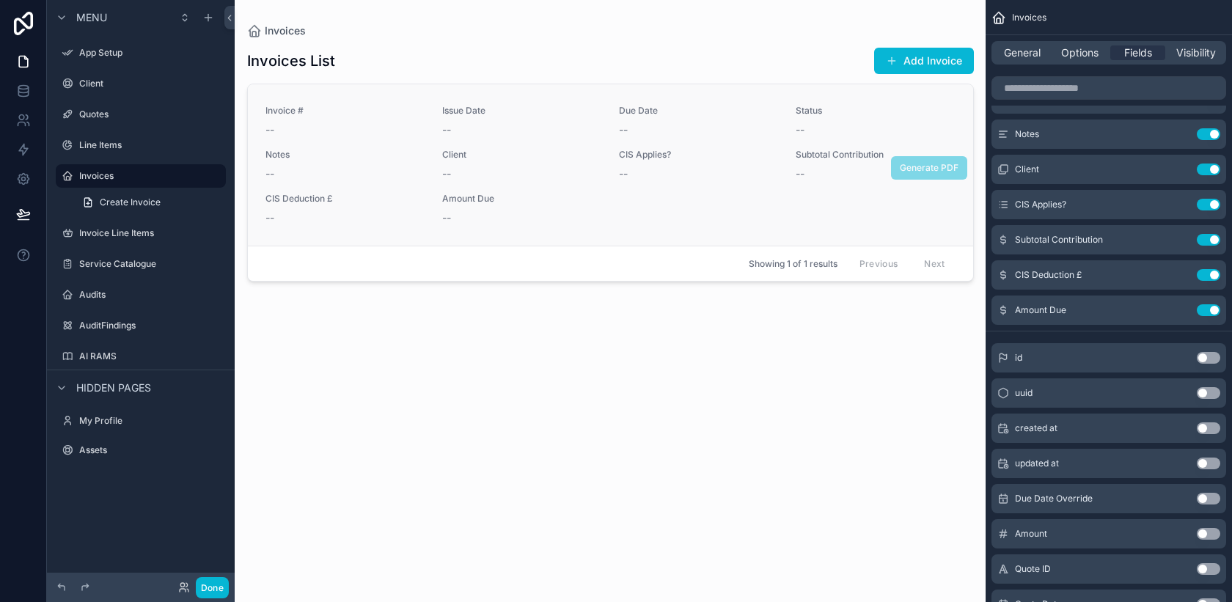
click at [887, 214] on div "Invoice # -- Issue Date -- Due Date -- Status -- Notes -- Client -- CIS Applies…" at bounding box center [610, 165] width 690 height 120
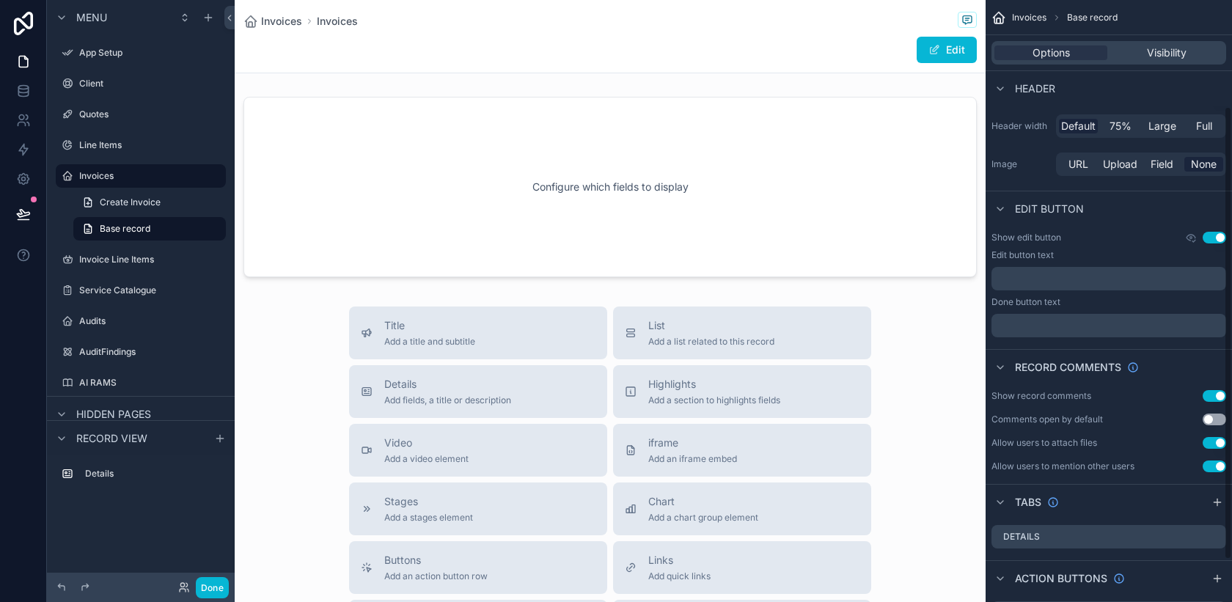
scroll to position [157, 0]
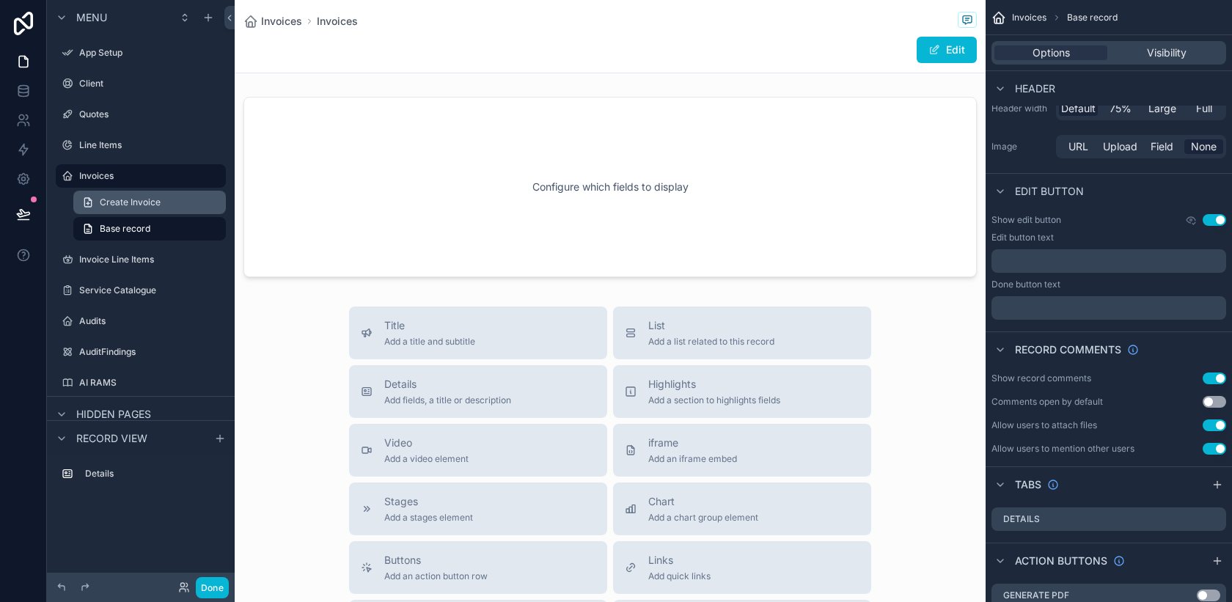
click at [147, 197] on span "Create Invoice" at bounding box center [130, 203] width 61 height 12
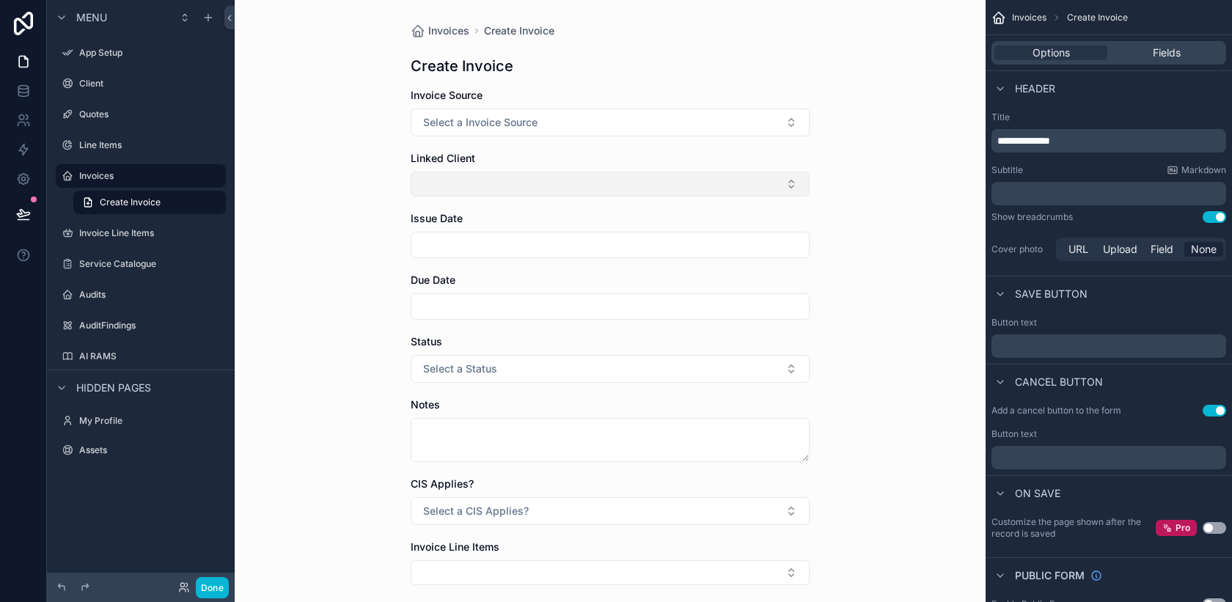
click at [480, 180] on button "Select Button" at bounding box center [610, 184] width 399 height 25
click at [878, 92] on div "Invoices Create Invoice Create Invoice Invoice Source Select a Invoice Source L…" at bounding box center [610, 301] width 751 height 602
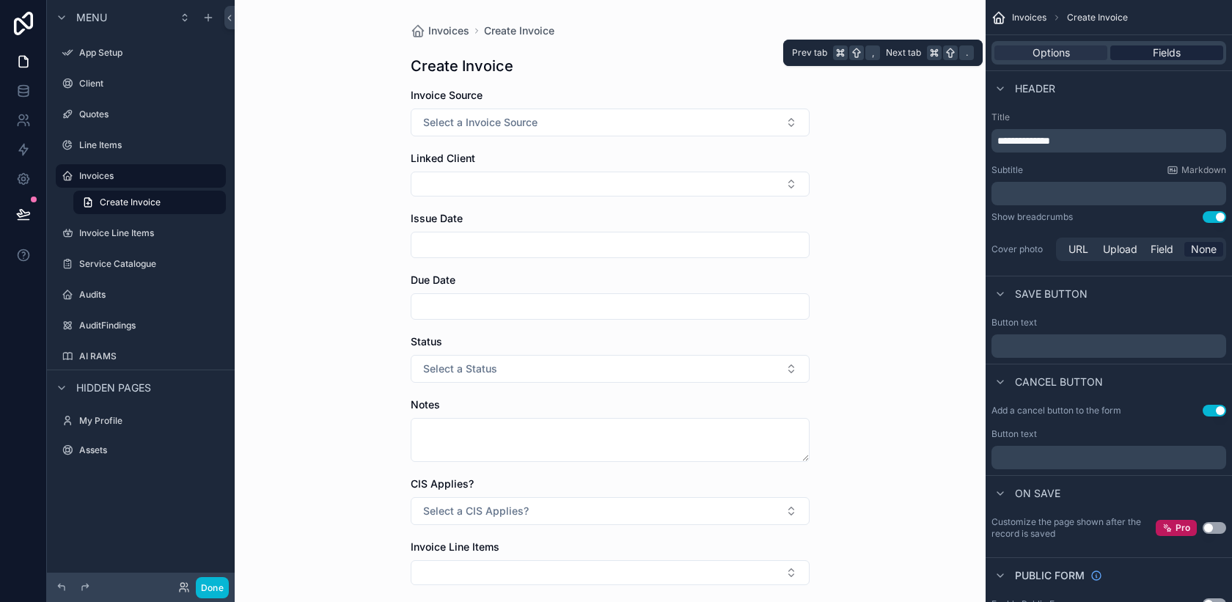
click at [1176, 56] on span "Fields" at bounding box center [1167, 52] width 28 height 15
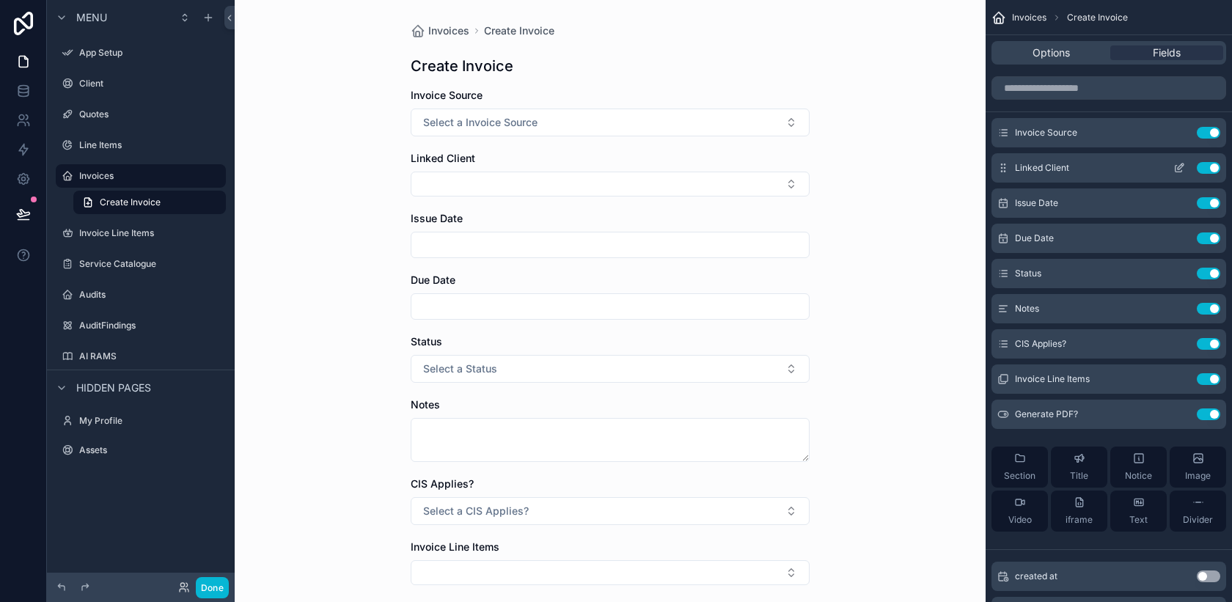
click at [1178, 165] on icon "scrollable content" at bounding box center [1179, 168] width 12 height 12
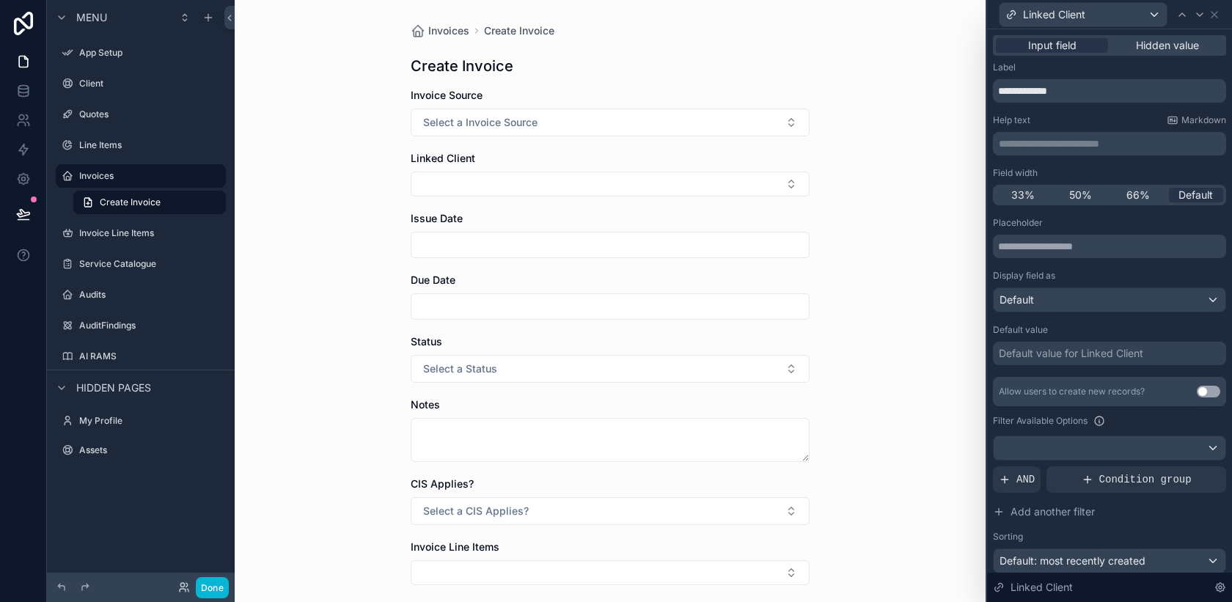
click at [1206, 390] on button "Use setting" at bounding box center [1208, 392] width 23 height 12
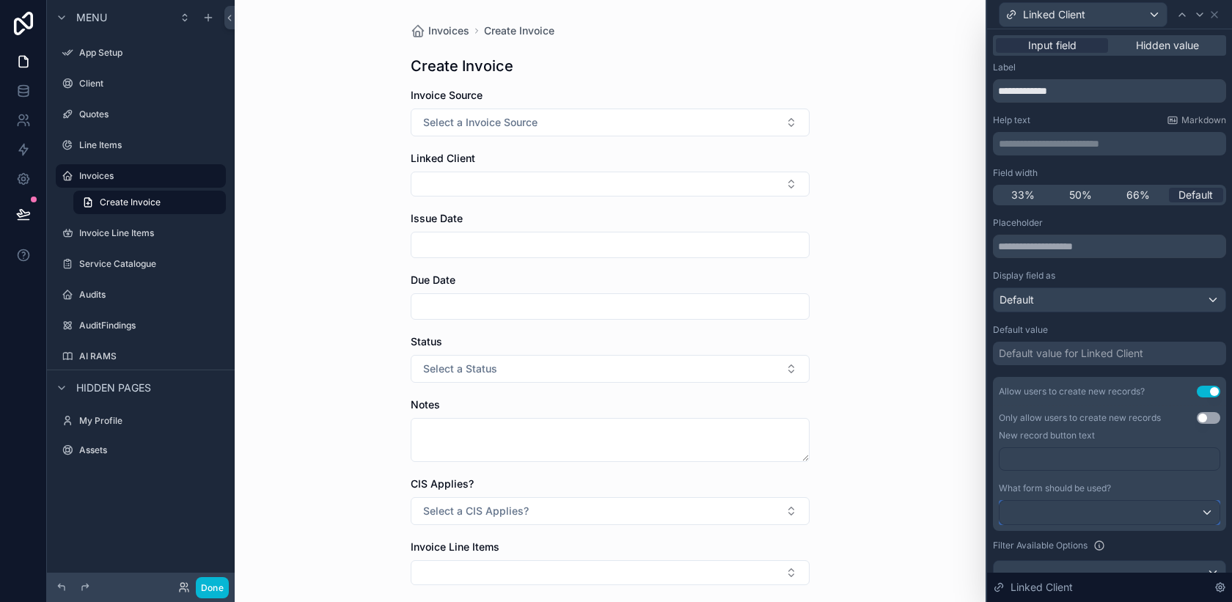
click at [1205, 512] on div at bounding box center [1109, 512] width 220 height 23
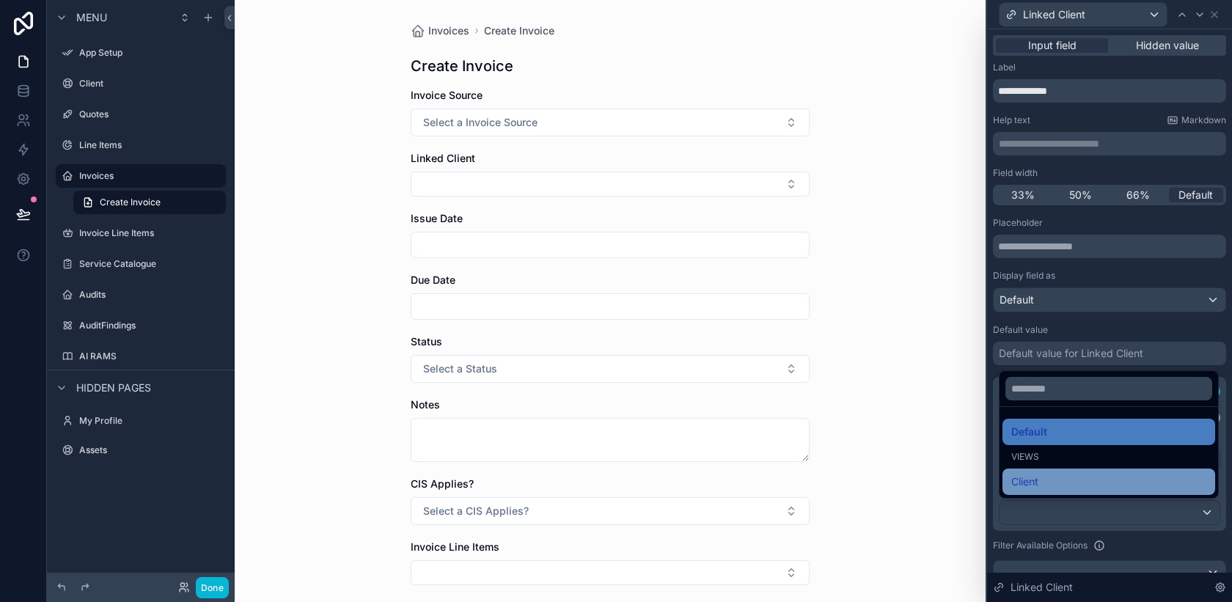
click at [1179, 485] on div "Client" at bounding box center [1108, 482] width 195 height 18
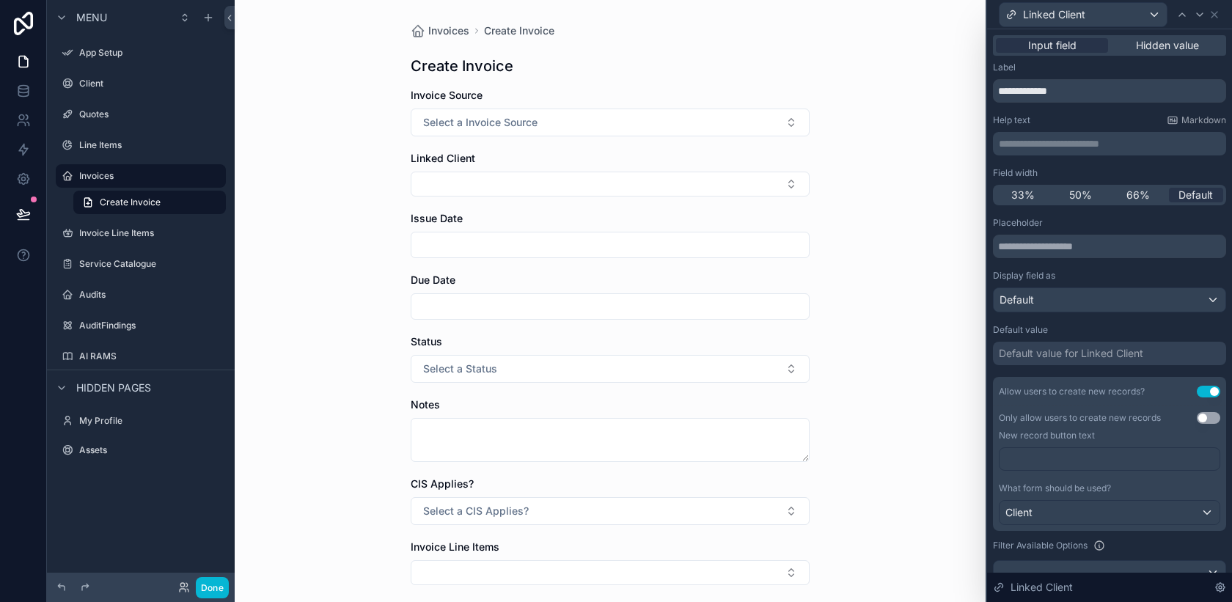
click at [913, 392] on div "Invoices Create Invoice Create Invoice Invoice Source Select a Invoice Source L…" at bounding box center [610, 301] width 751 height 602
click at [661, 184] on button "Select Button" at bounding box center [610, 184] width 399 height 25
click at [566, 249] on div "New" at bounding box center [609, 241] width 397 height 26
click at [457, 241] on button "New" at bounding box center [610, 241] width 386 height 15
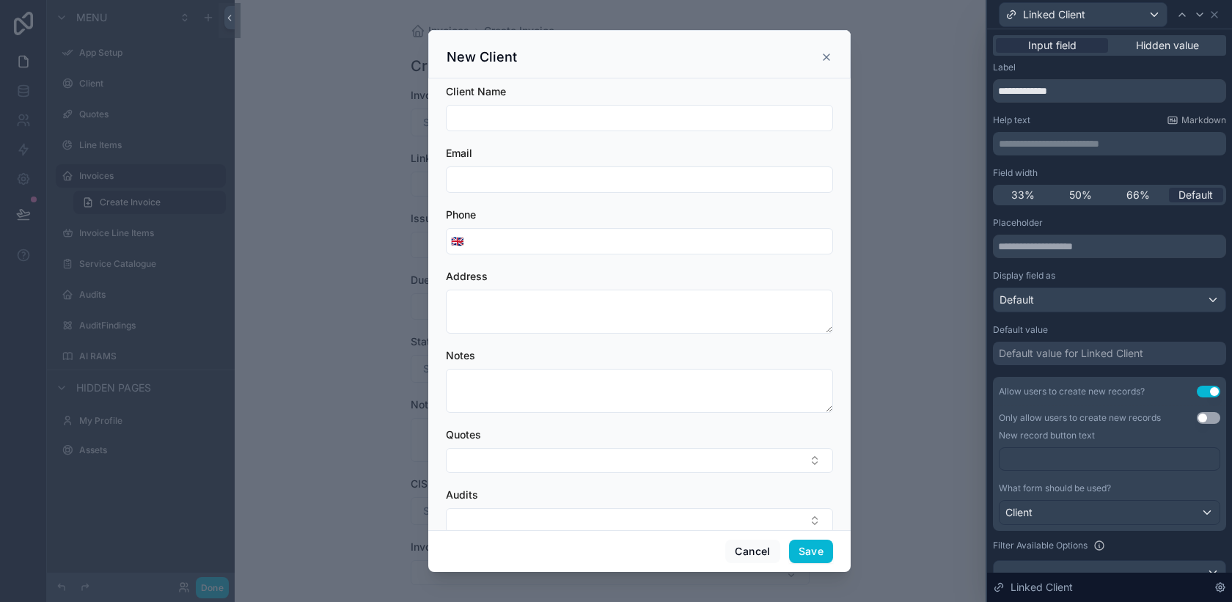
click at [823, 57] on icon "scrollable content" at bounding box center [827, 57] width 12 height 12
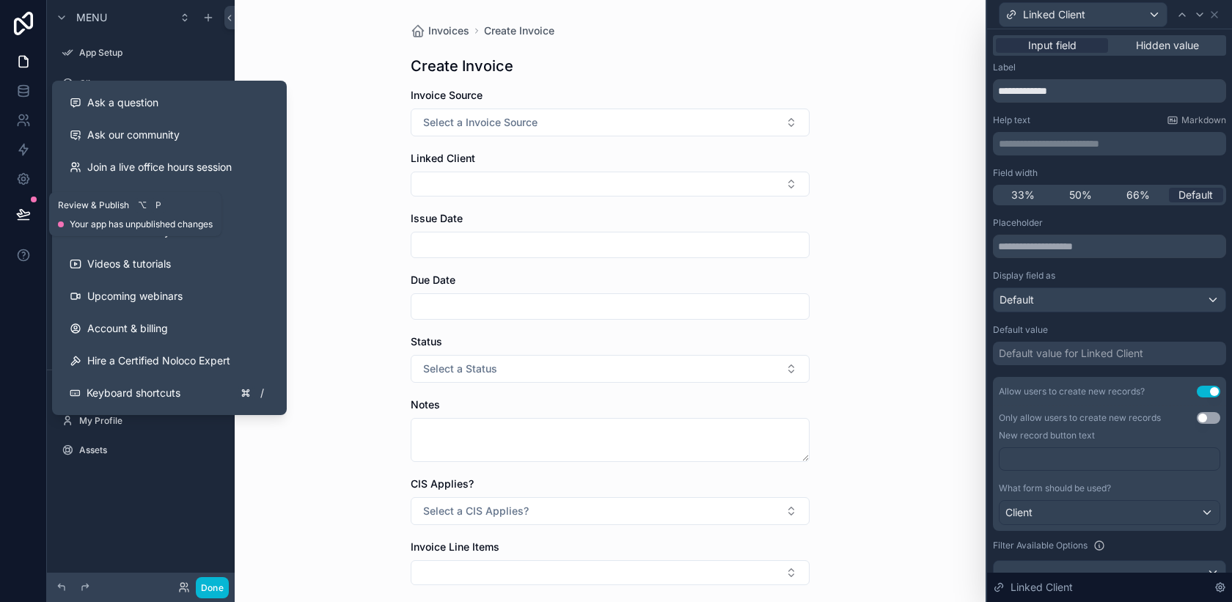
click at [21, 212] on icon at bounding box center [23, 213] width 12 height 7
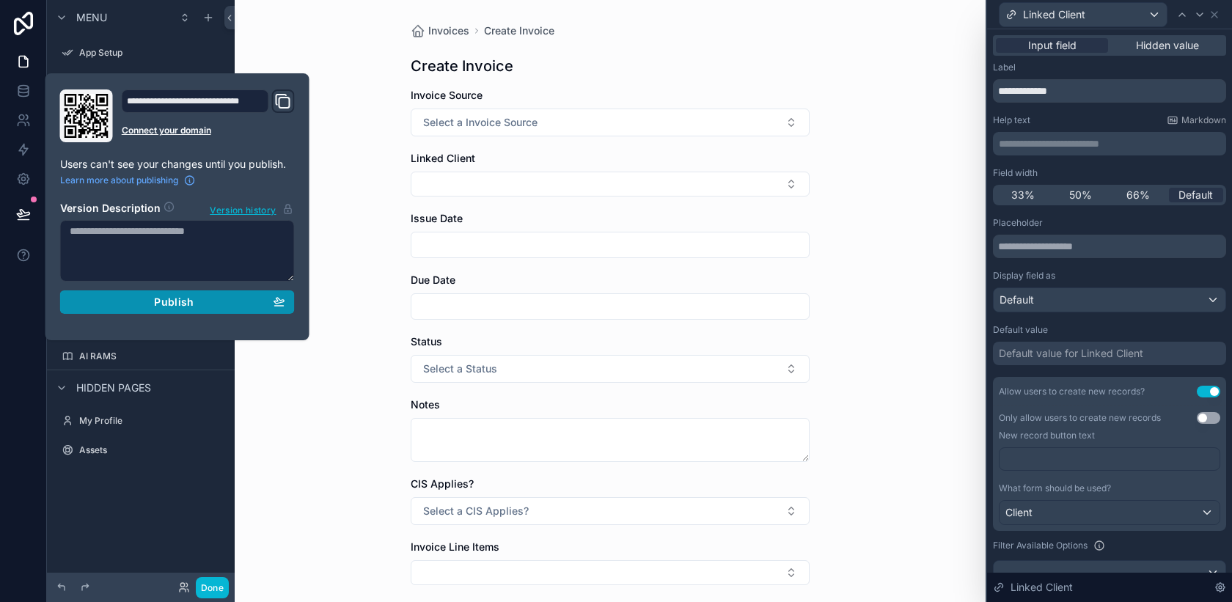
click at [137, 298] on div "Publish" at bounding box center [178, 302] width 216 height 13
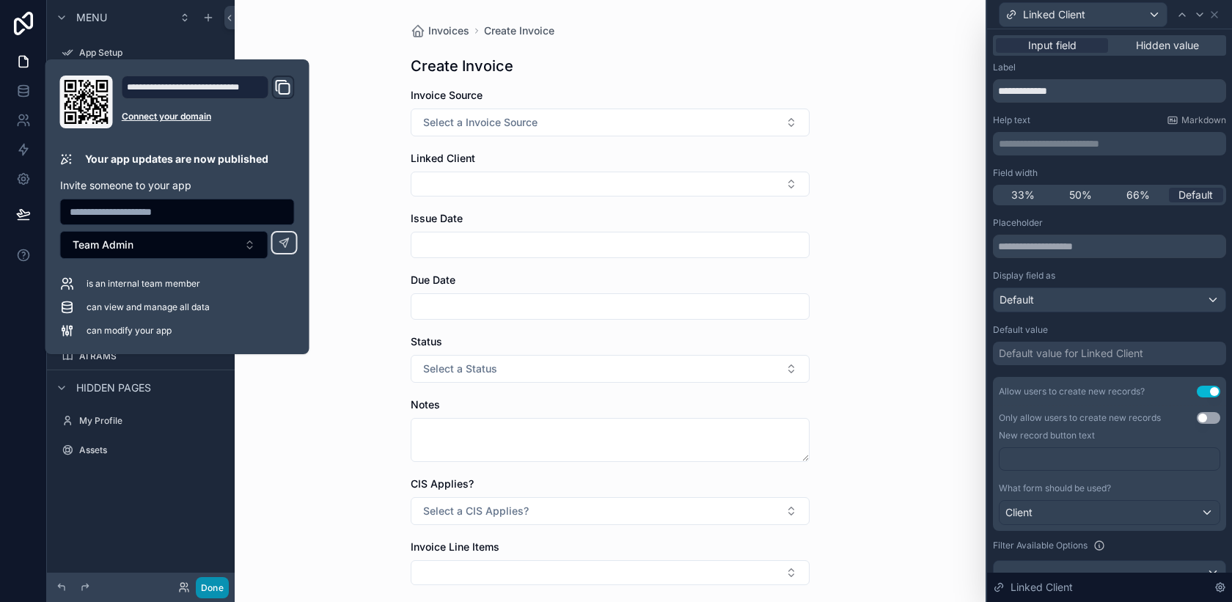
click at [217, 586] on button "Done" at bounding box center [212, 587] width 33 height 21
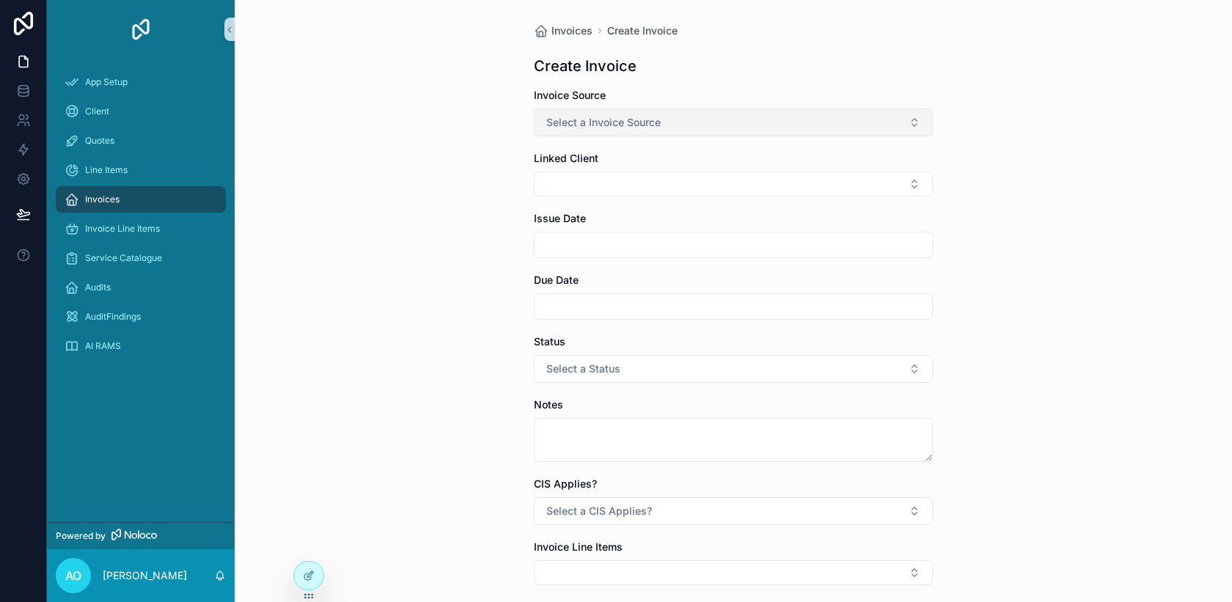
click at [707, 125] on button "Select a Invoice Source" at bounding box center [733, 123] width 399 height 28
click at [646, 206] on div "Manual" at bounding box center [733, 203] width 392 height 22
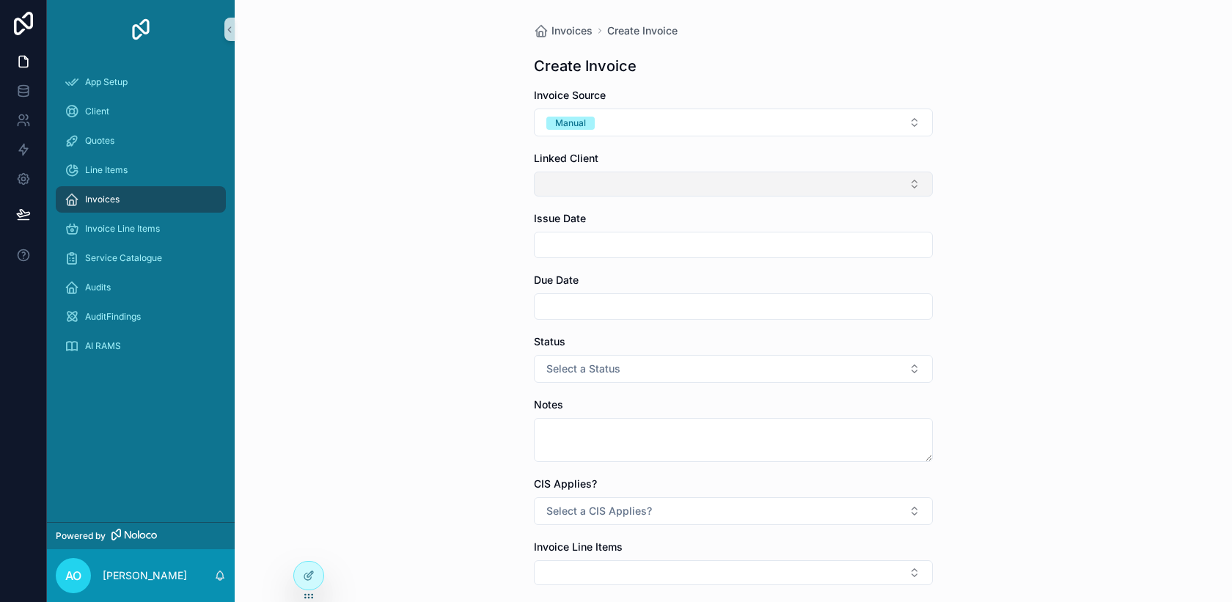
click at [646, 191] on button "Select Button" at bounding box center [733, 184] width 399 height 25
click at [631, 243] on button "New" at bounding box center [733, 241] width 386 height 15
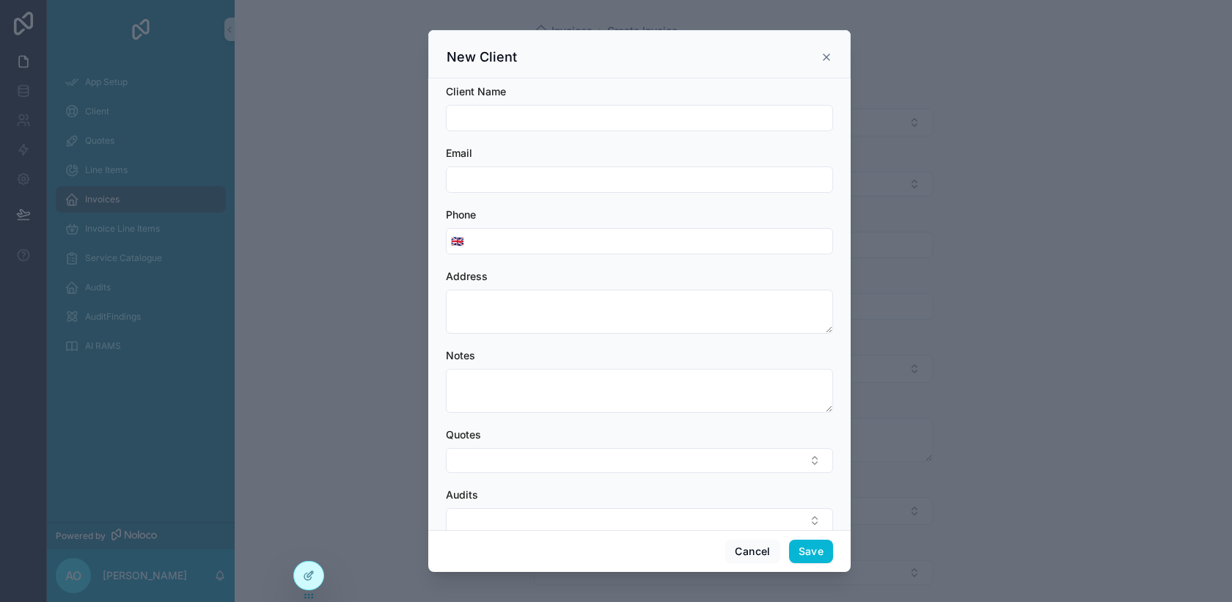
click at [633, 120] on input "scrollable content" at bounding box center [640, 118] width 386 height 21
type input "****"
click at [816, 547] on button "Save" at bounding box center [811, 551] width 44 height 23
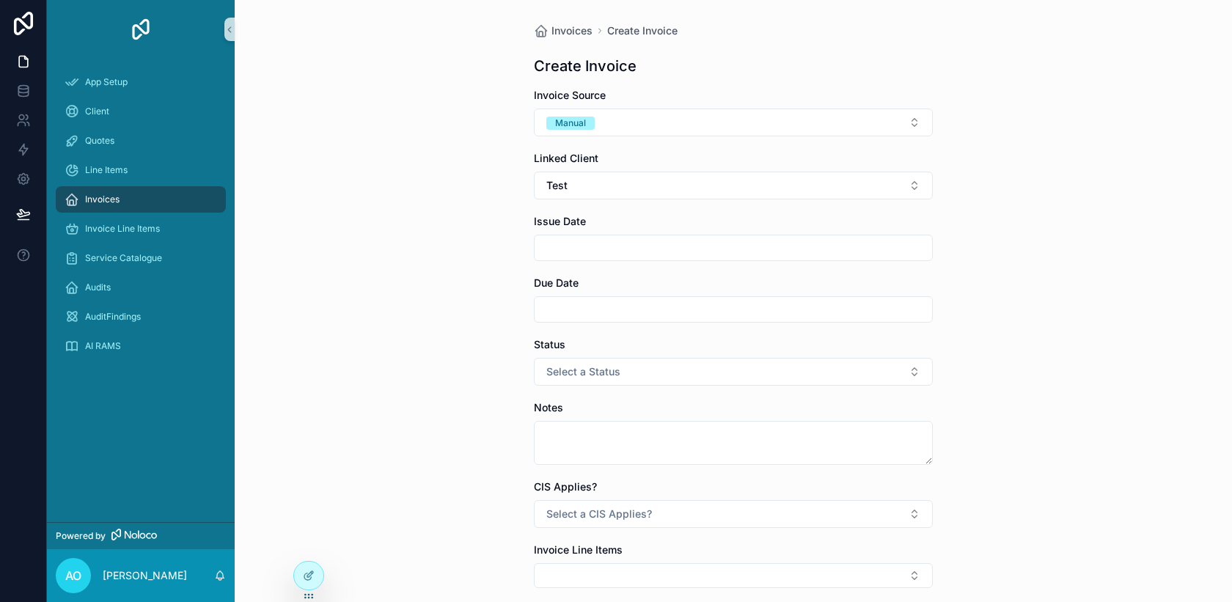
click at [648, 253] on input "scrollable content" at bounding box center [733, 248] width 397 height 21
click at [815, 501] on button "31" at bounding box center [812, 498] width 26 height 26
type input "**********"
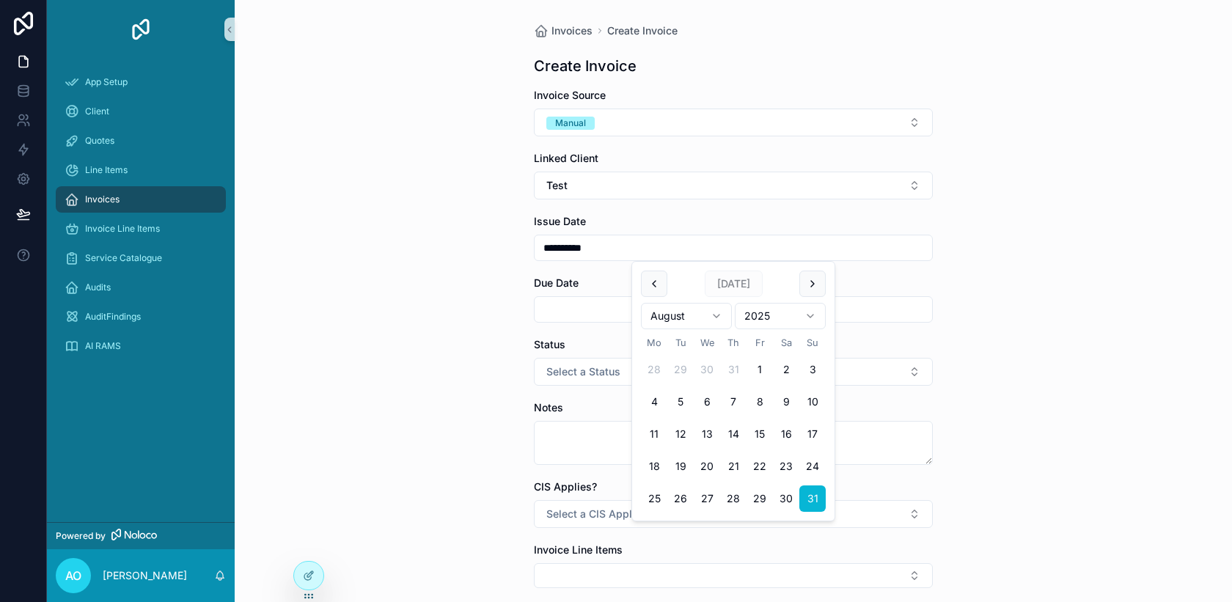
click at [584, 315] on input "scrollable content" at bounding box center [733, 309] width 397 height 21
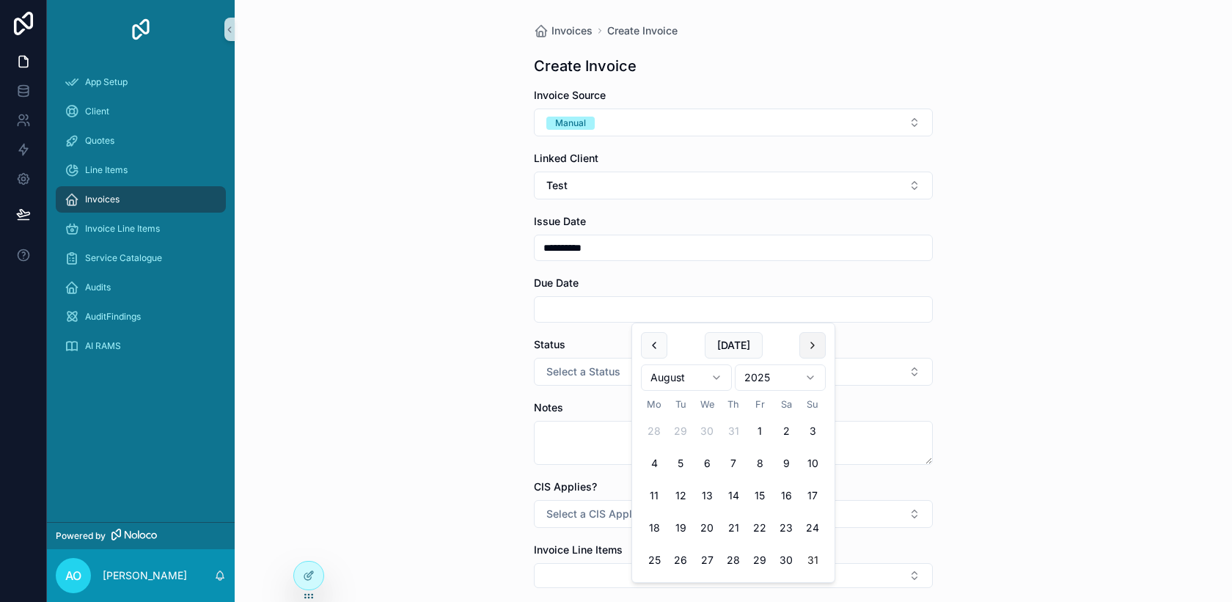
click at [814, 348] on button "scrollable content" at bounding box center [812, 345] width 26 height 26
click at [661, 425] on button "1" at bounding box center [654, 431] width 26 height 26
type input "**********"
click at [581, 378] on span "Select a Status" at bounding box center [583, 371] width 74 height 15
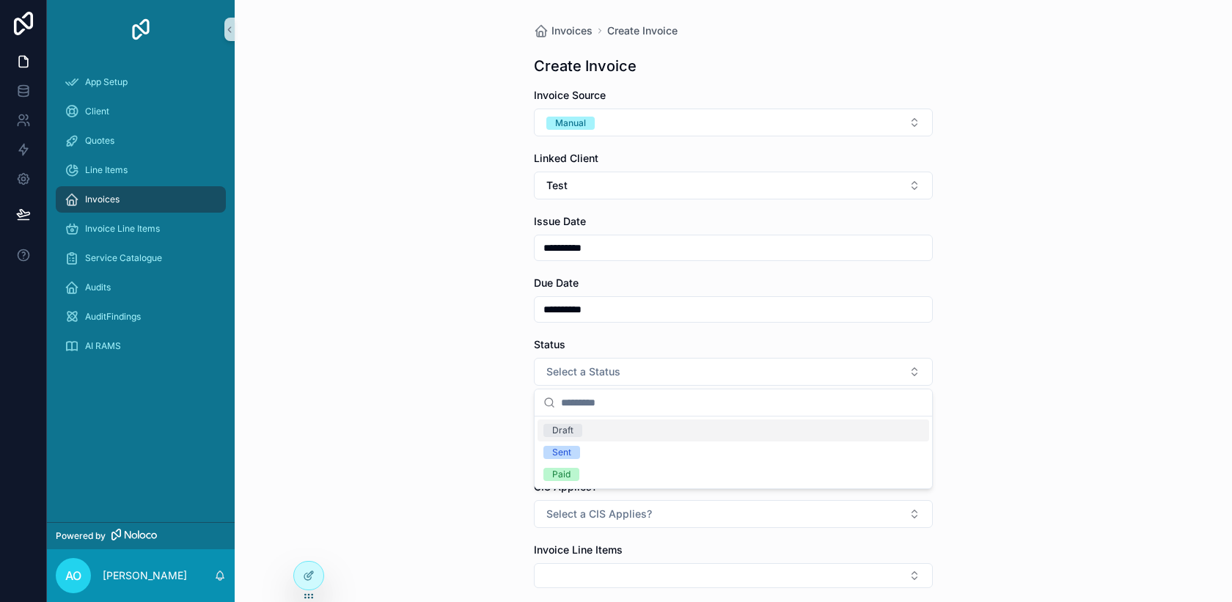
click at [594, 429] on div "Draft" at bounding box center [733, 430] width 392 height 22
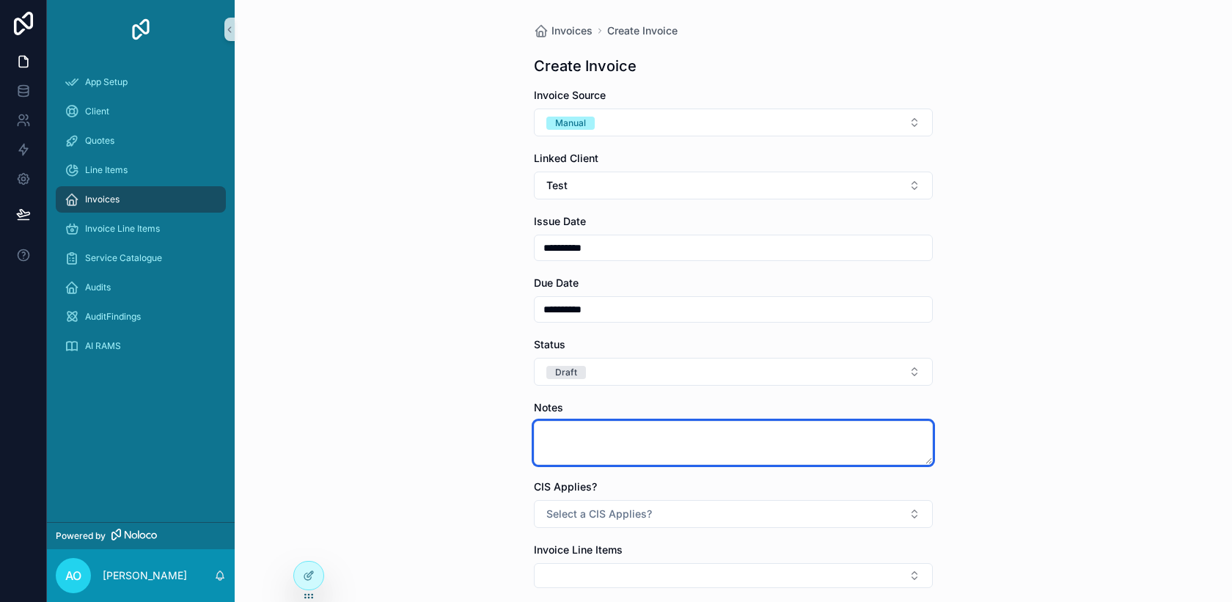
click at [606, 440] on textarea "scrollable content" at bounding box center [733, 443] width 399 height 44
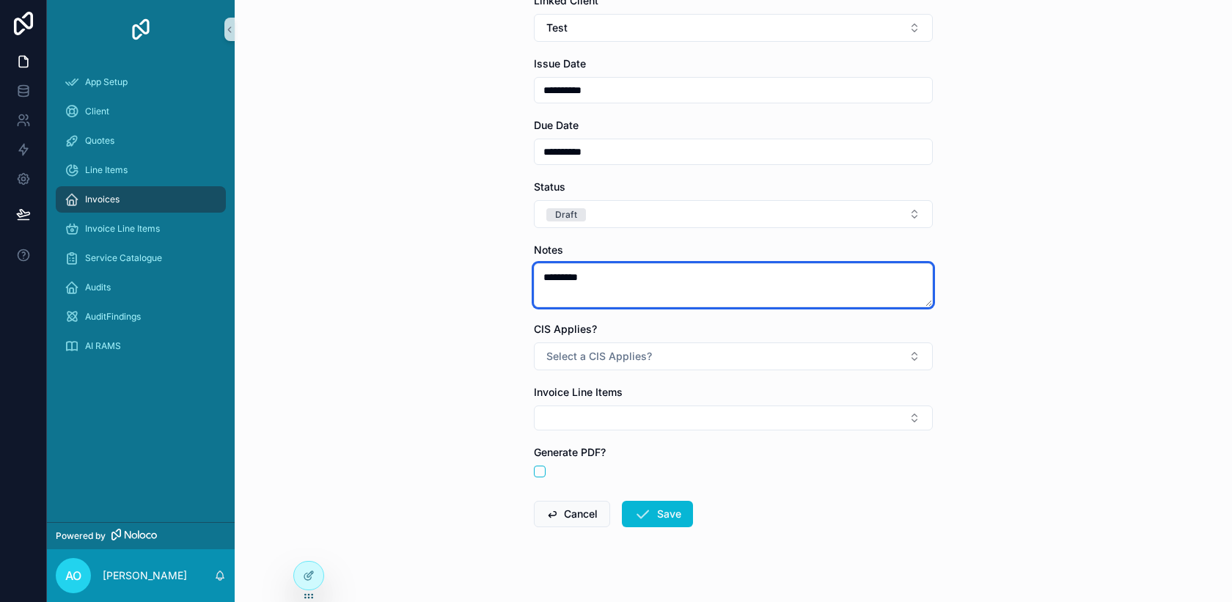
scroll to position [177, 0]
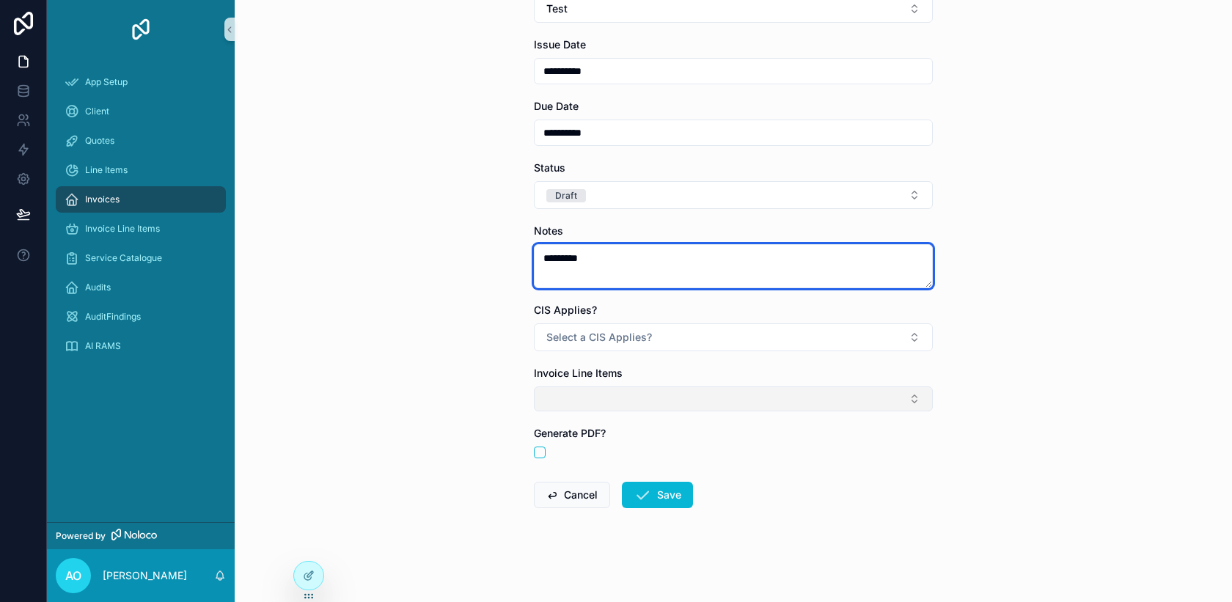
type textarea "*********"
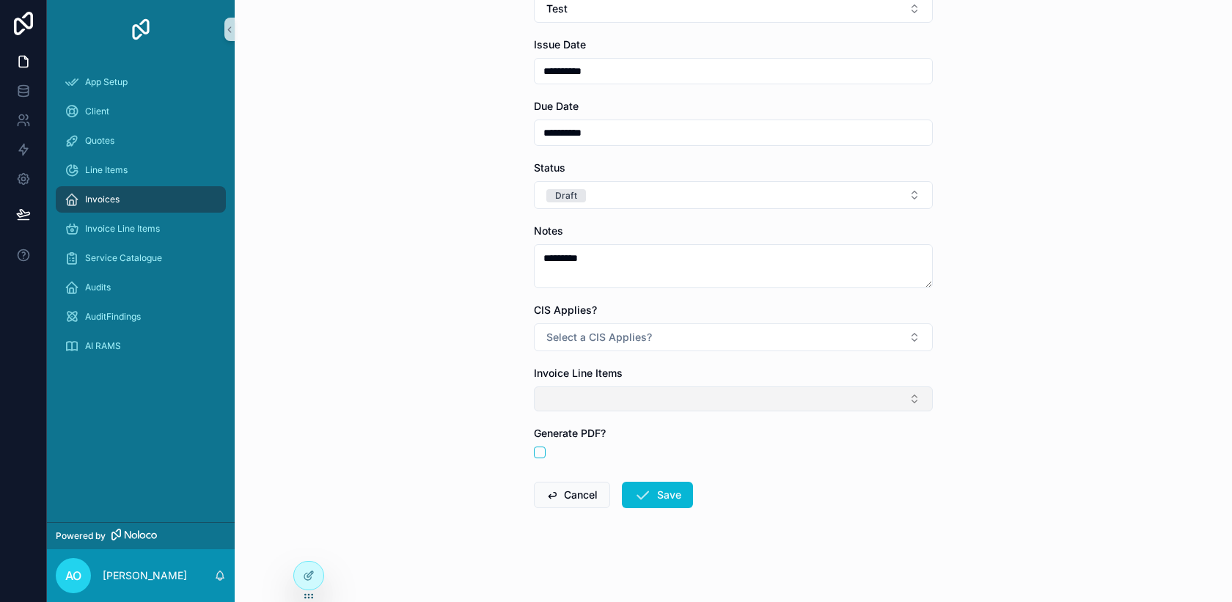
click at [662, 403] on button "Select Button" at bounding box center [733, 398] width 399 height 25
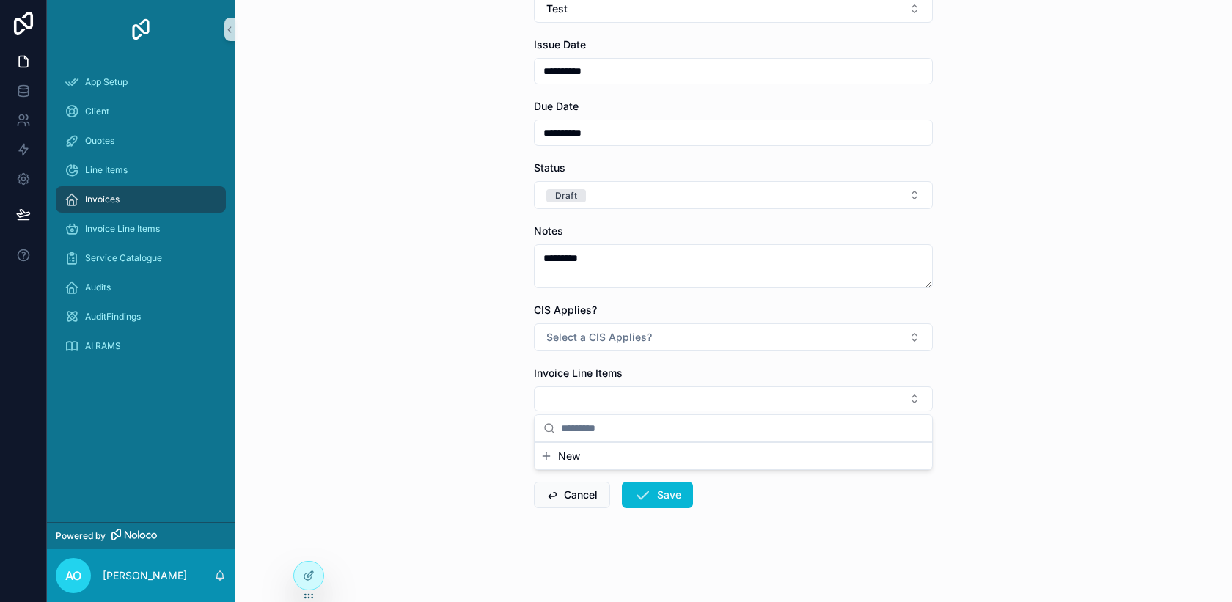
click at [629, 452] on button "New" at bounding box center [733, 456] width 386 height 15
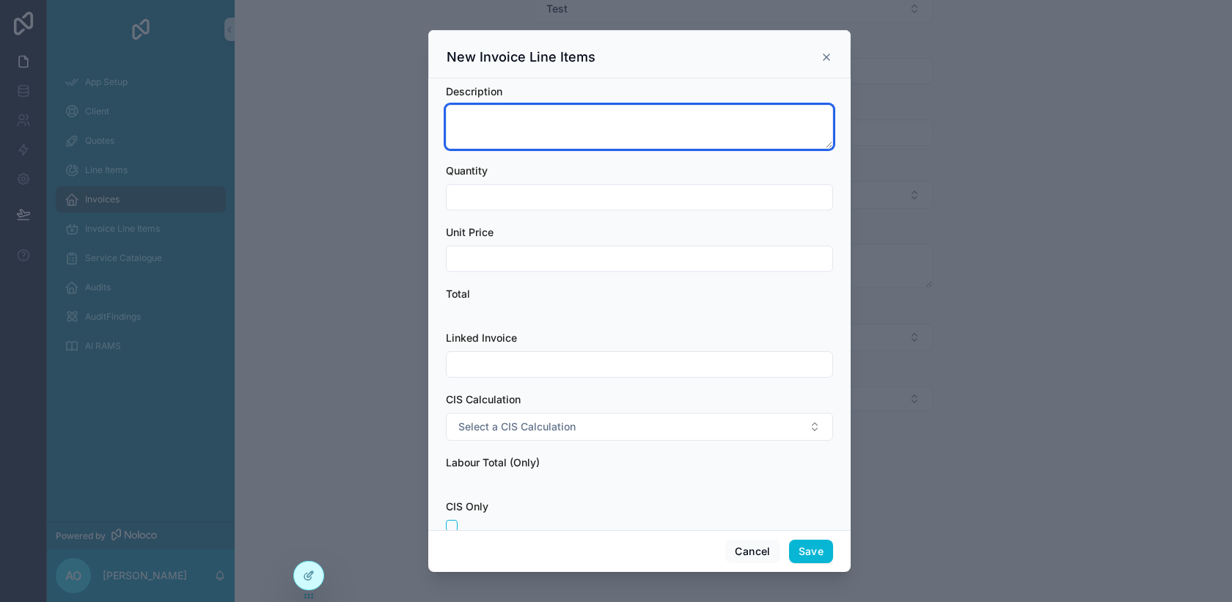
click at [614, 122] on textarea "scrollable content" at bounding box center [639, 127] width 387 height 44
type textarea "**********"
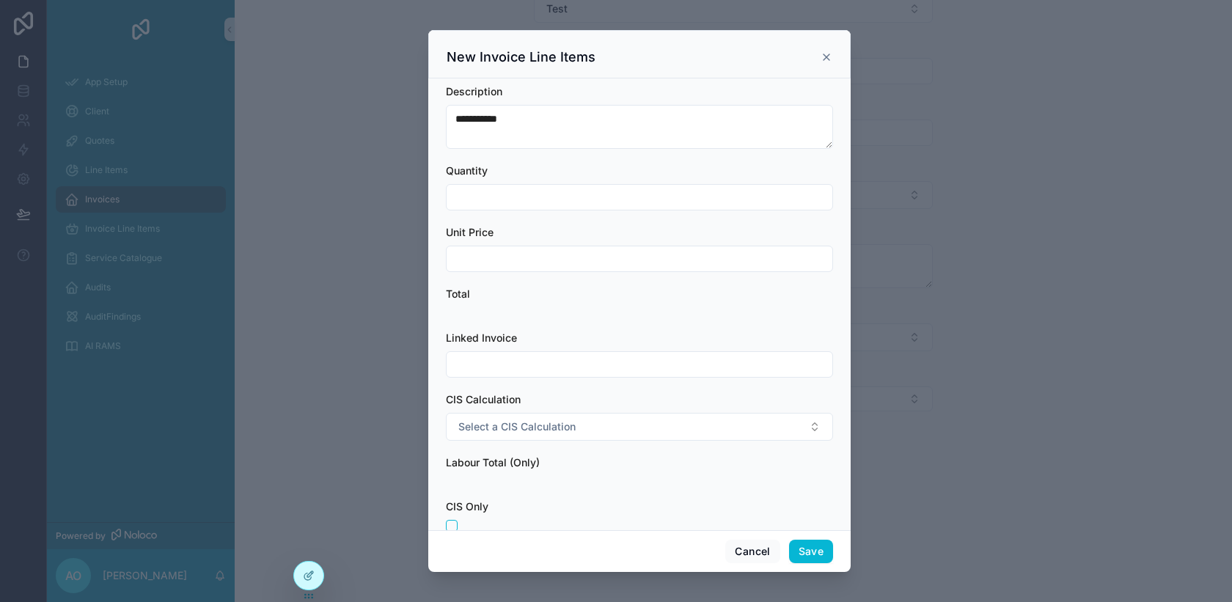
click at [590, 199] on input "scrollable content" at bounding box center [640, 197] width 386 height 21
type input "***"
click at [562, 257] on input "scrollable content" at bounding box center [640, 259] width 386 height 21
type input "********"
click at [548, 370] on input "scrollable content" at bounding box center [640, 364] width 386 height 21
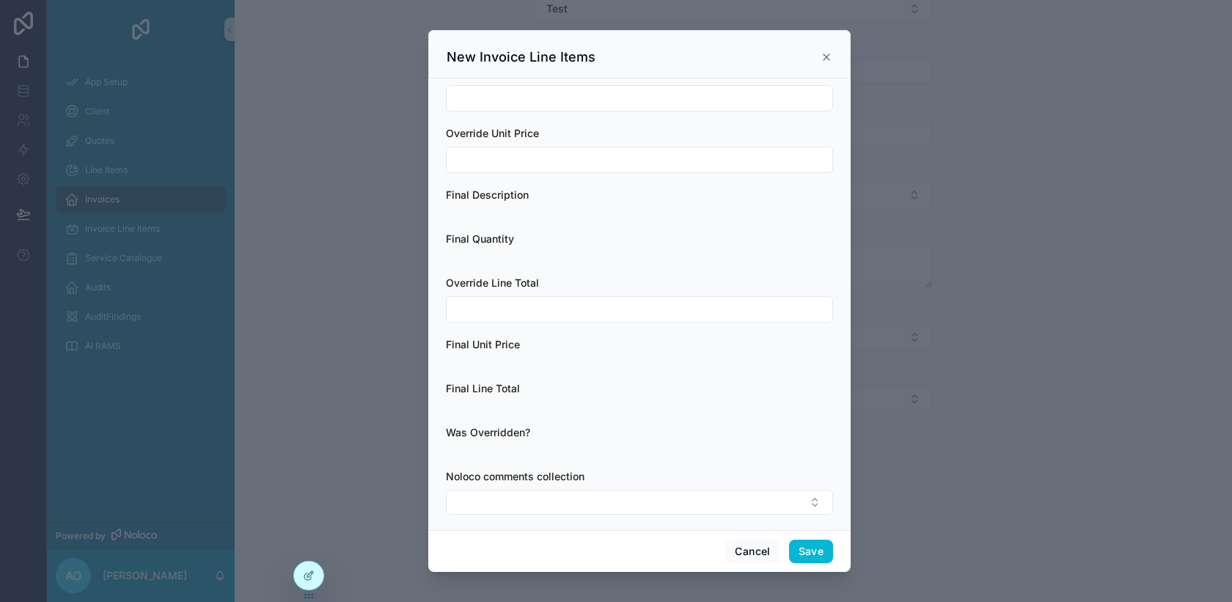
scroll to position [894, 0]
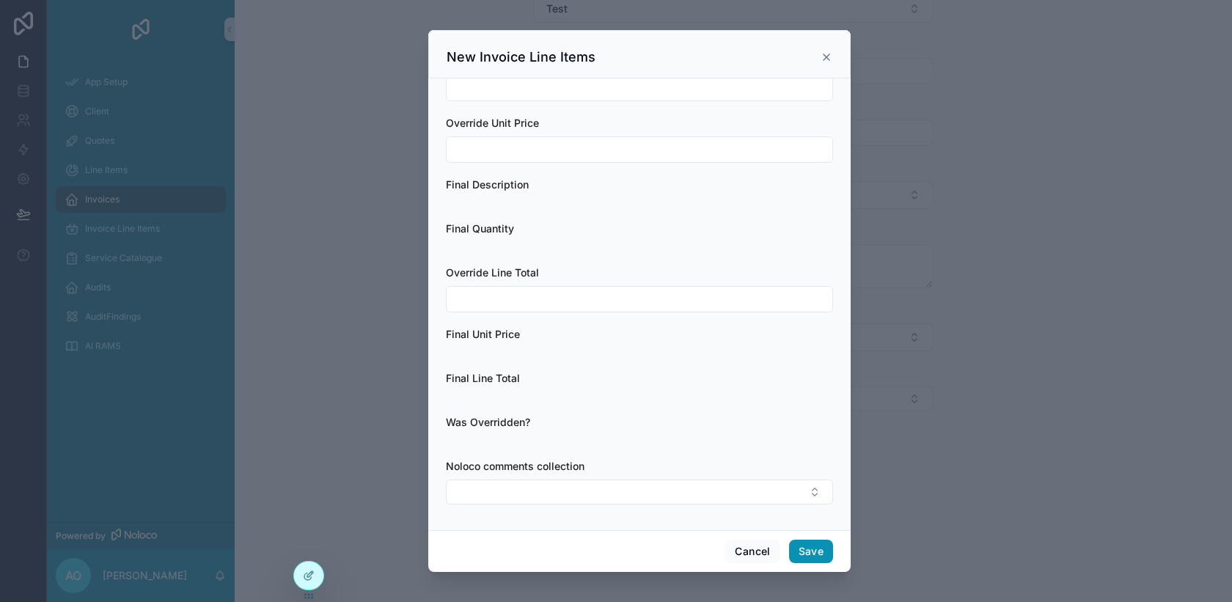
click at [818, 551] on button "Save" at bounding box center [811, 551] width 44 height 23
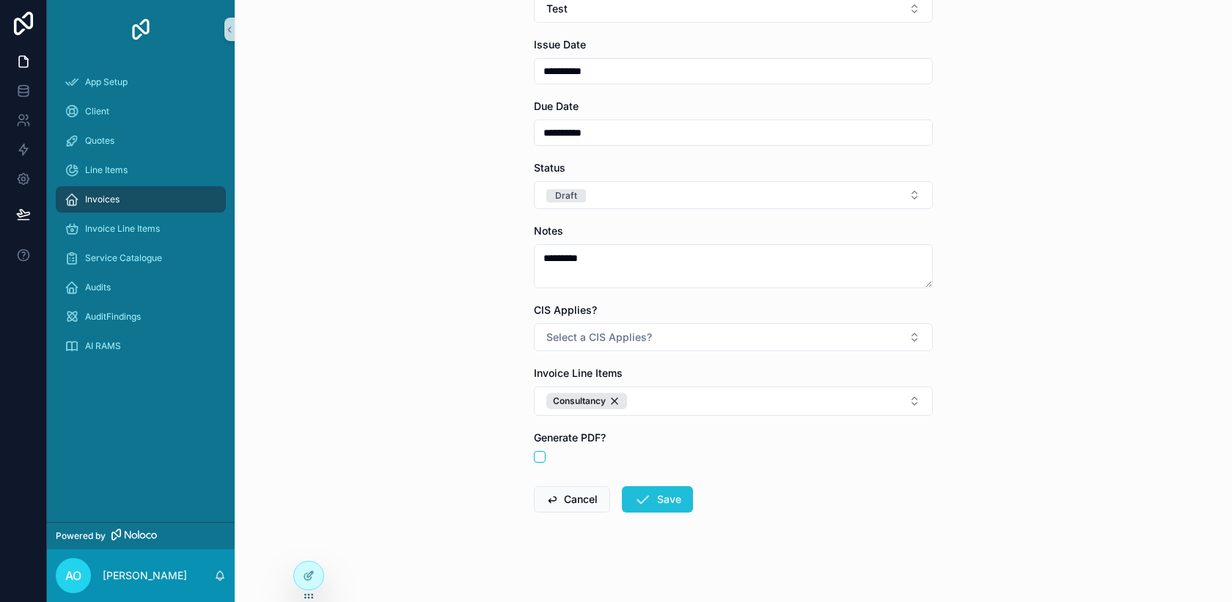
click at [660, 502] on button "Save" at bounding box center [657, 499] width 71 height 26
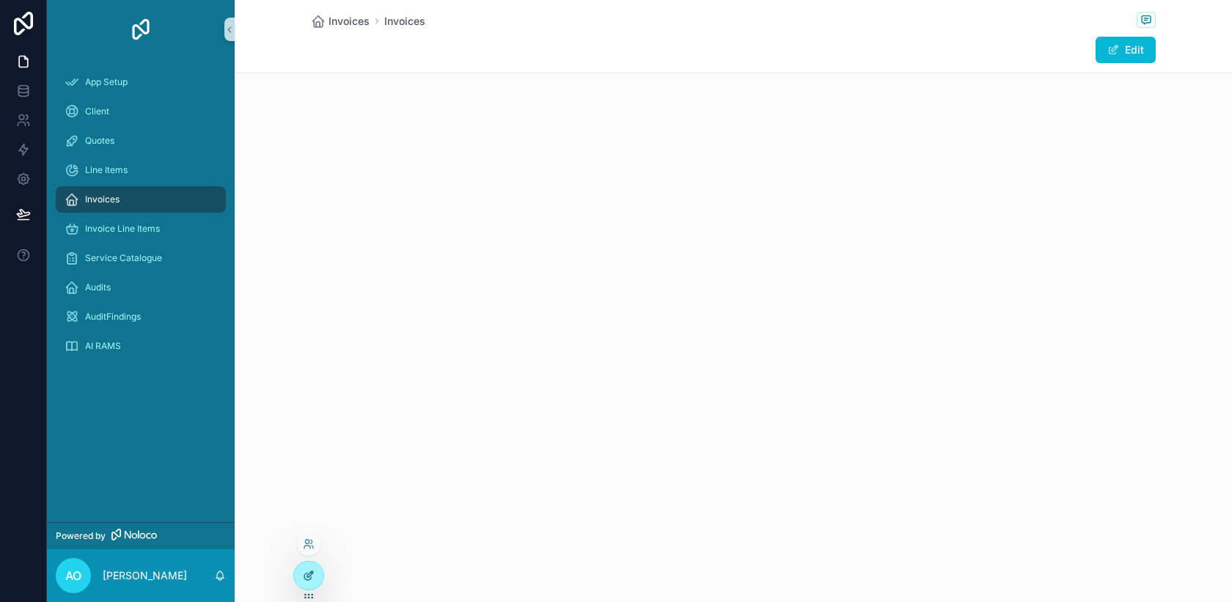
click at [309, 583] on div at bounding box center [308, 576] width 29 height 28
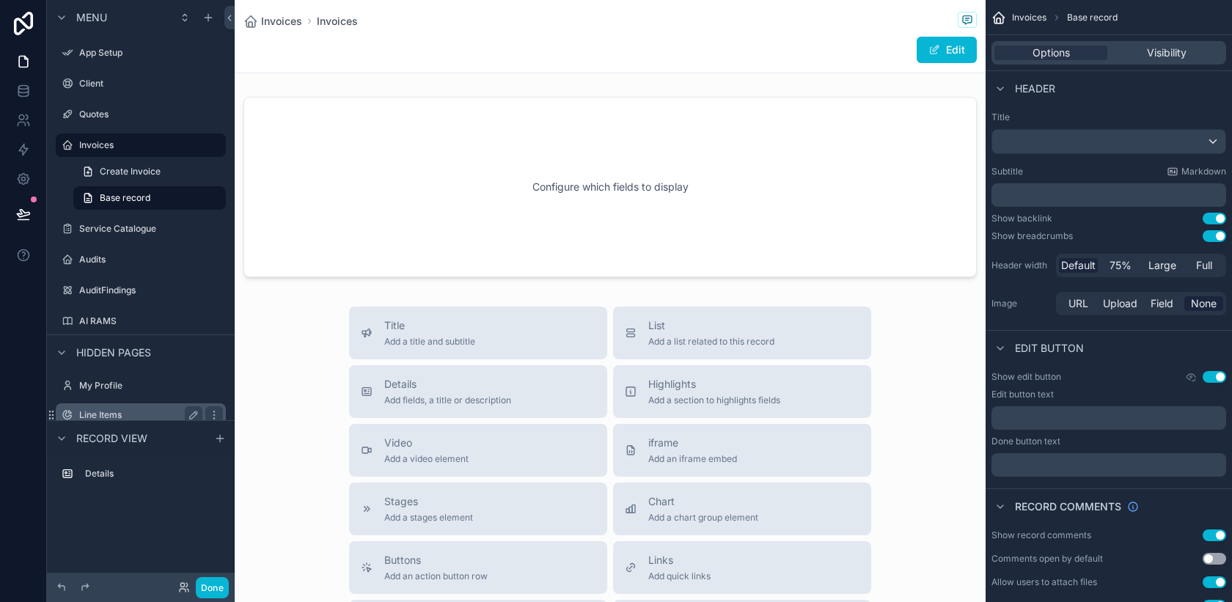
click at [124, 410] on label "Line Items" at bounding box center [137, 415] width 117 height 12
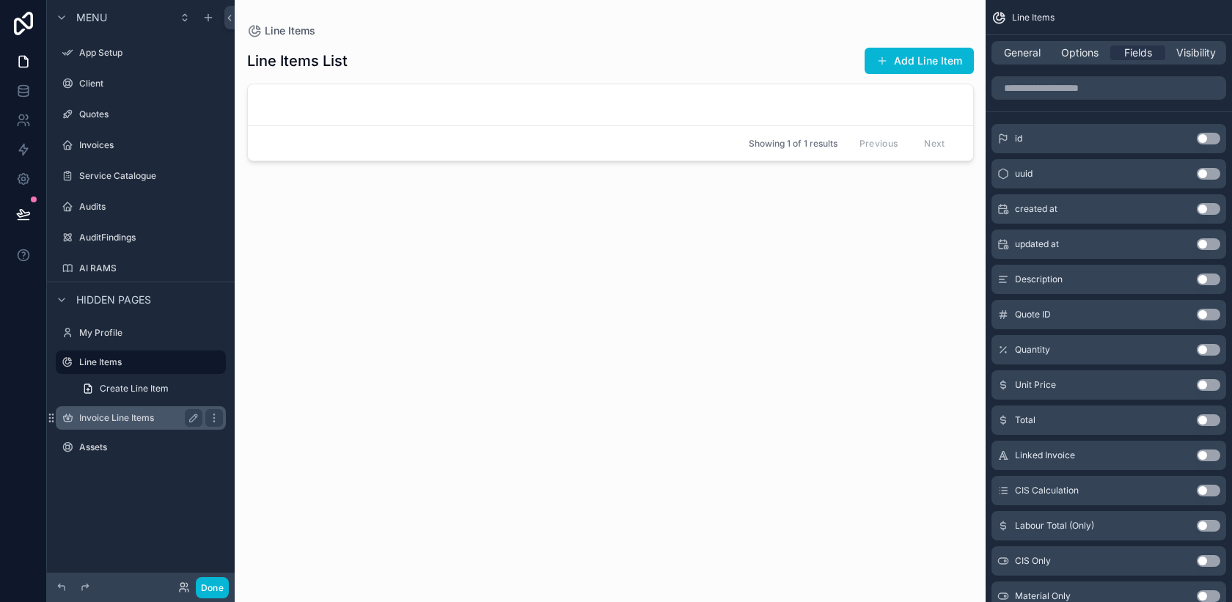
click at [116, 414] on label "Invoice Line Items" at bounding box center [137, 418] width 117 height 12
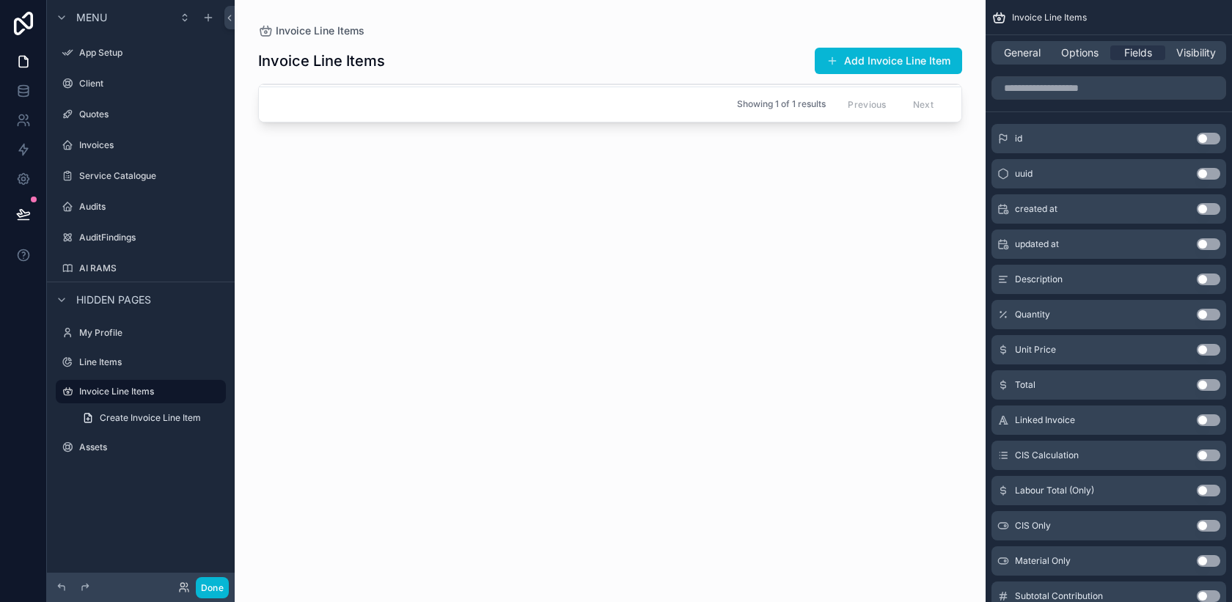
click at [847, 65] on div "scrollable content" at bounding box center [610, 292] width 751 height 584
click at [841, 57] on button "Add Invoice Line Item" at bounding box center [888, 61] width 147 height 26
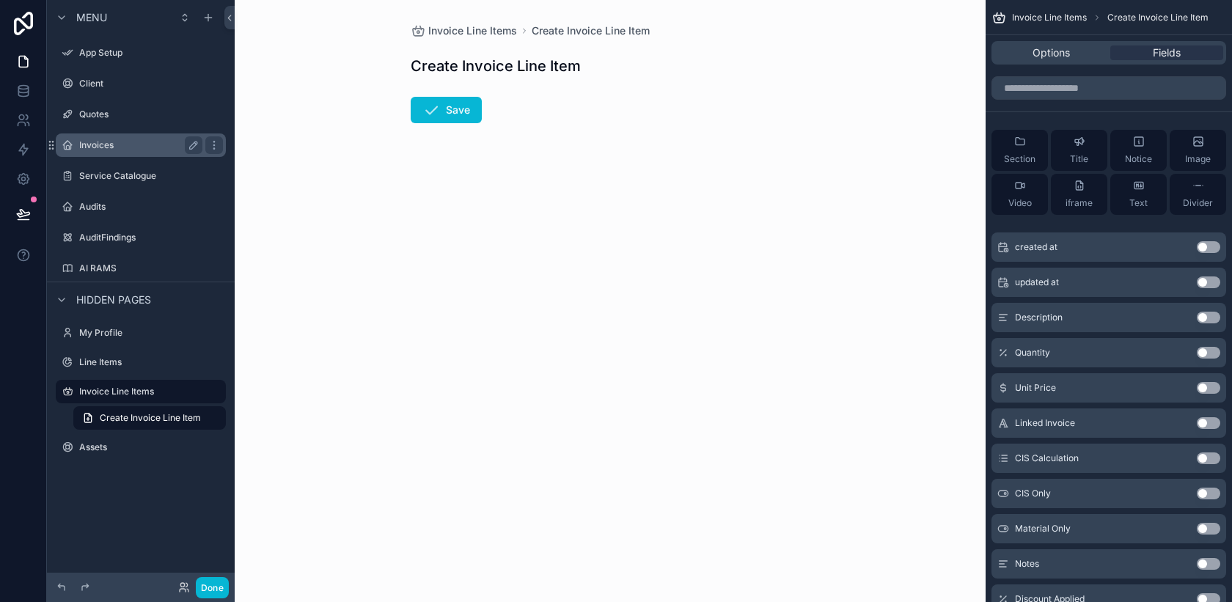
click at [110, 149] on label "Invoices" at bounding box center [137, 145] width 117 height 12
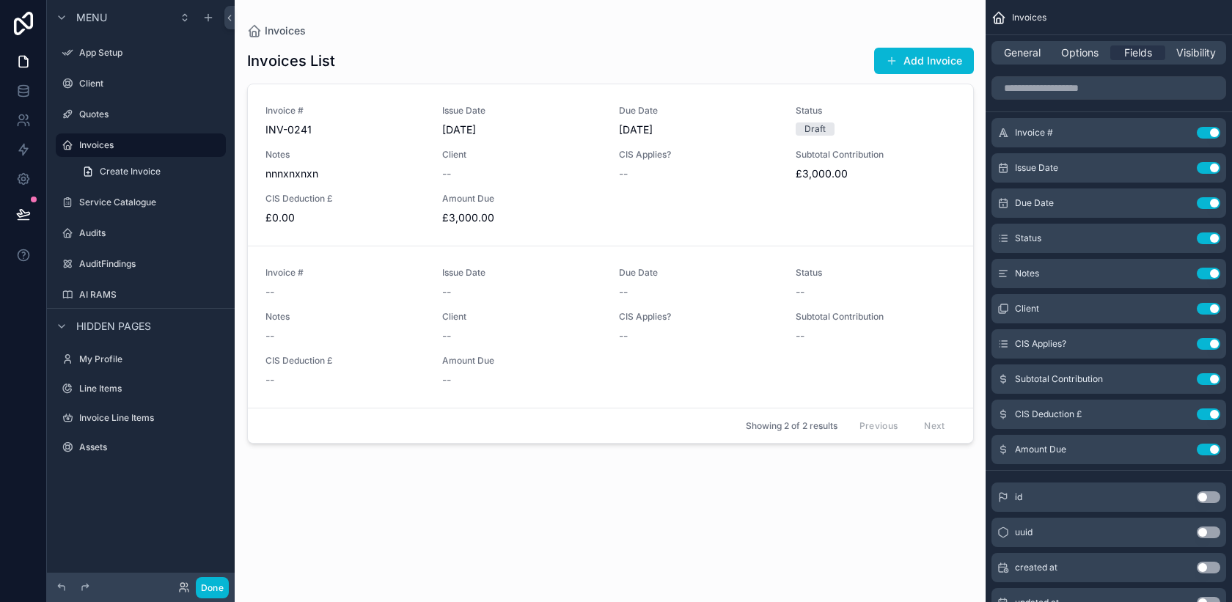
click at [579, 196] on div "scrollable content" at bounding box center [610, 292] width 750 height 584
click at [632, 212] on div "Invoice # INV-0241 Issue Date [DATE] Due Date [DATE] Status Draft Notes nnnxnxn…" at bounding box center [610, 165] width 690 height 120
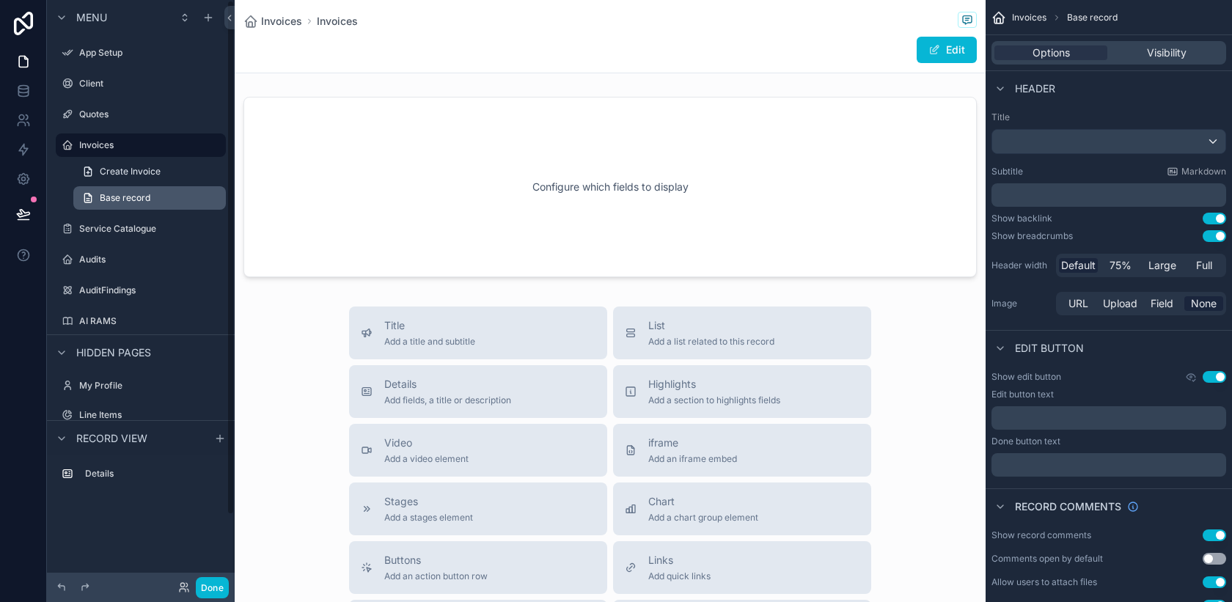
click at [139, 196] on span "Base record" at bounding box center [125, 198] width 51 height 12
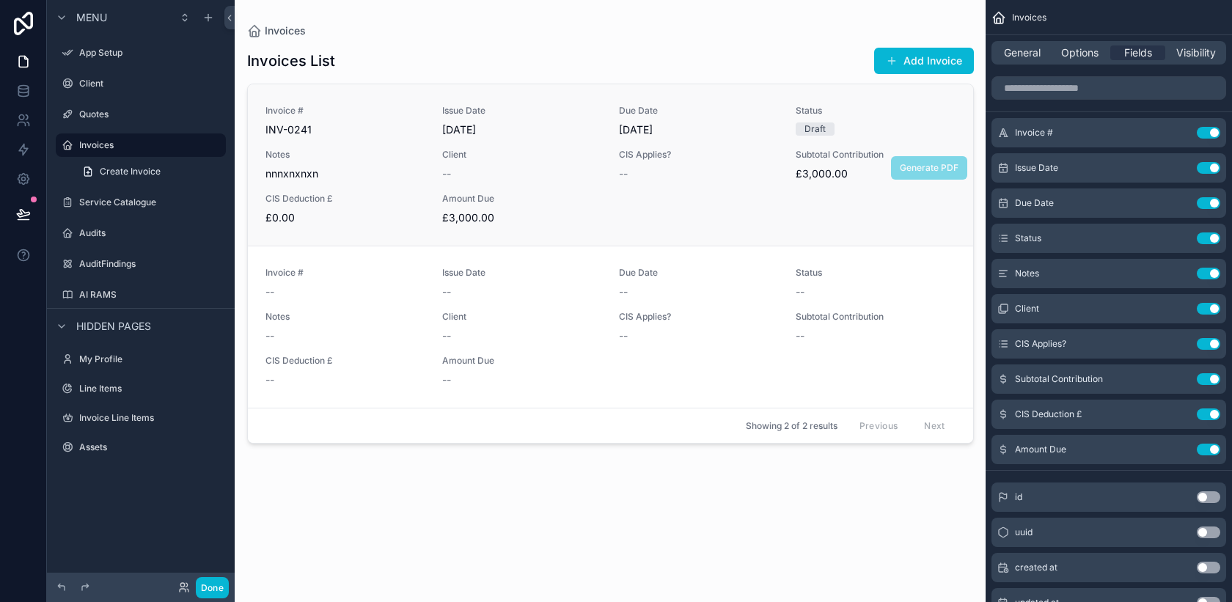
click at [386, 176] on span "nnnxnxnxn" at bounding box center [344, 173] width 159 height 15
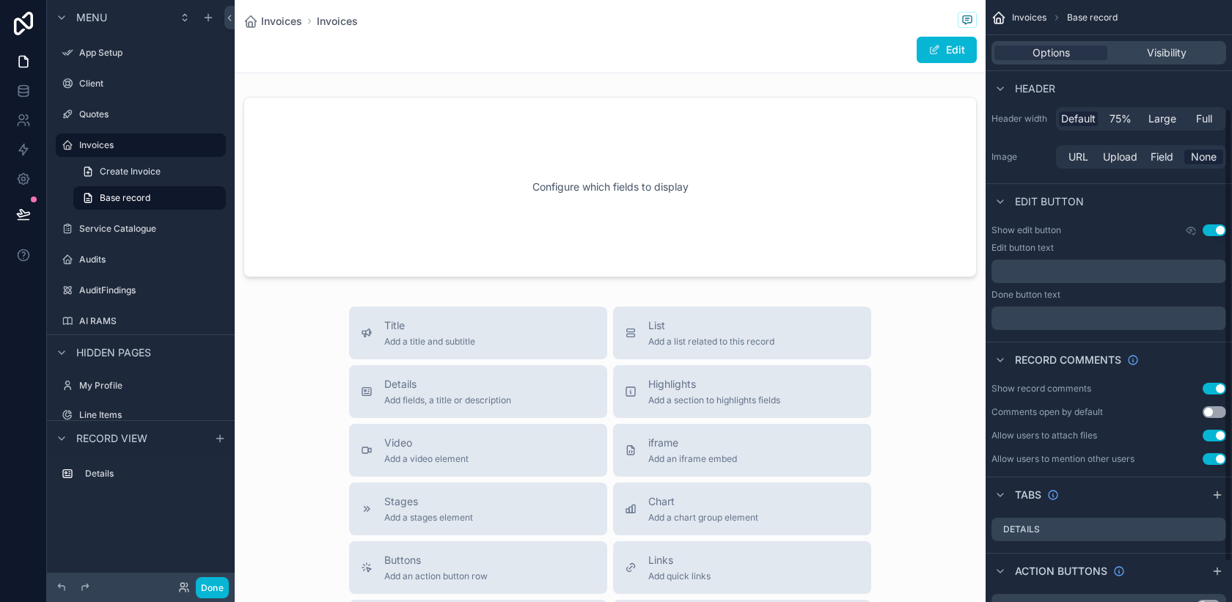
scroll to position [197, 0]
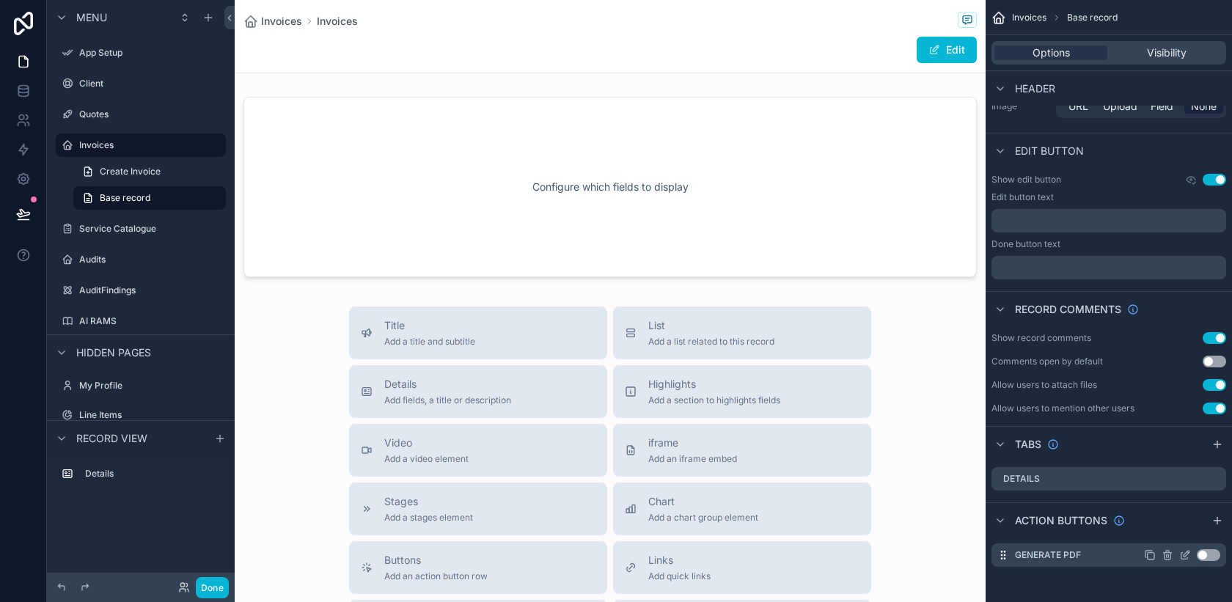
click at [1216, 555] on button "Use setting" at bounding box center [1208, 555] width 23 height 12
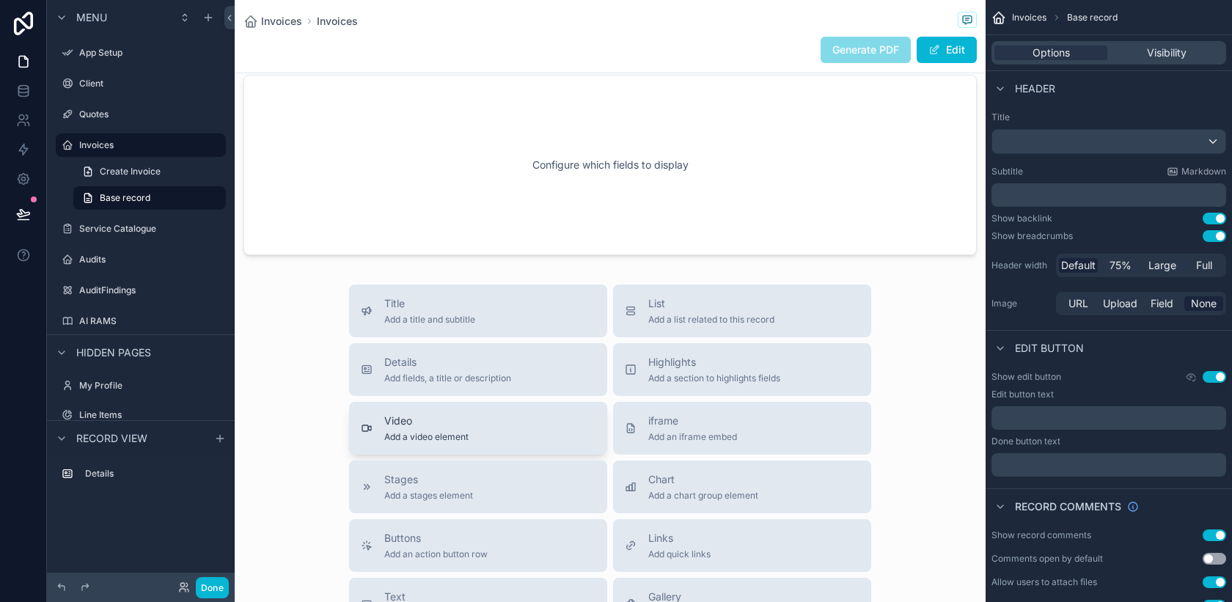
scroll to position [0, 0]
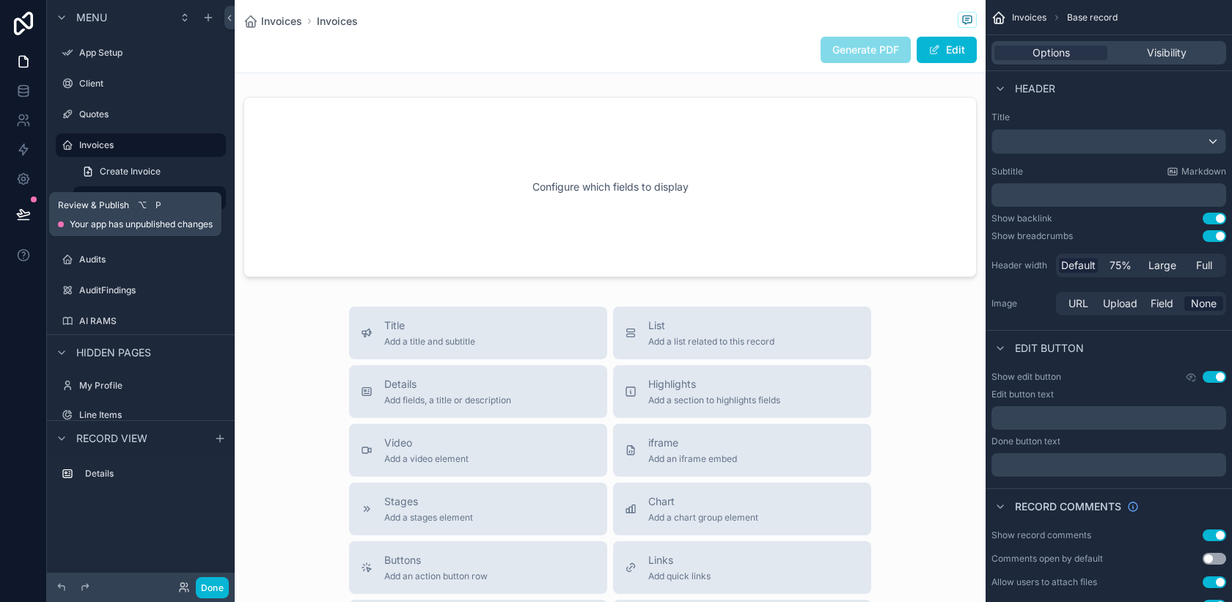
click at [21, 207] on icon at bounding box center [23, 214] width 15 height 15
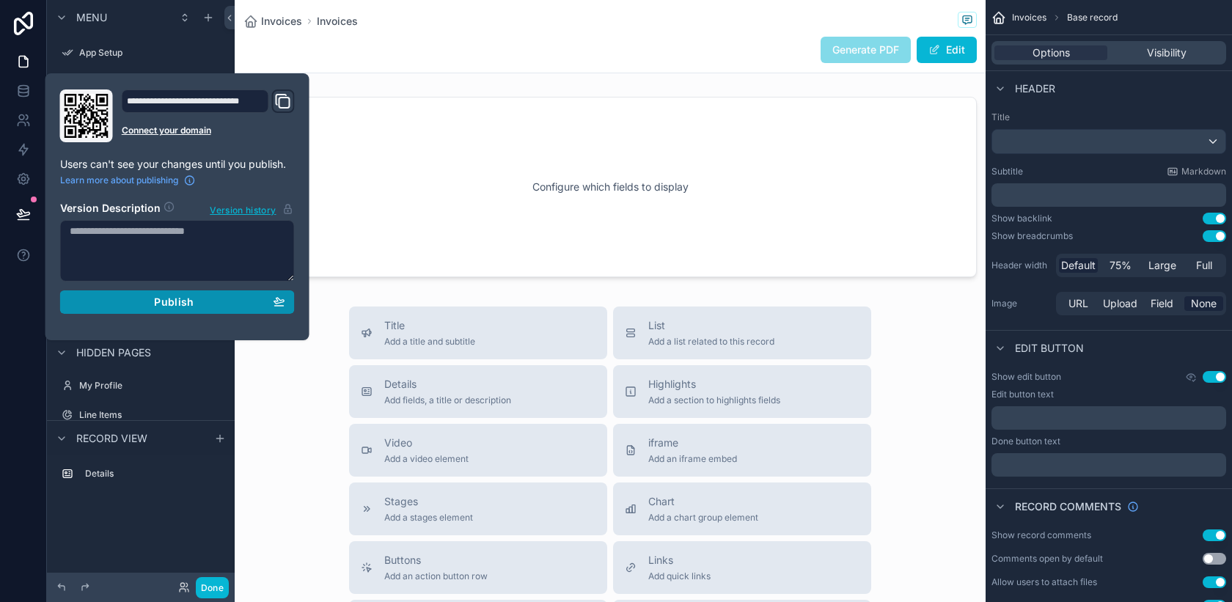
click at [91, 300] on div "Publish" at bounding box center [178, 302] width 216 height 13
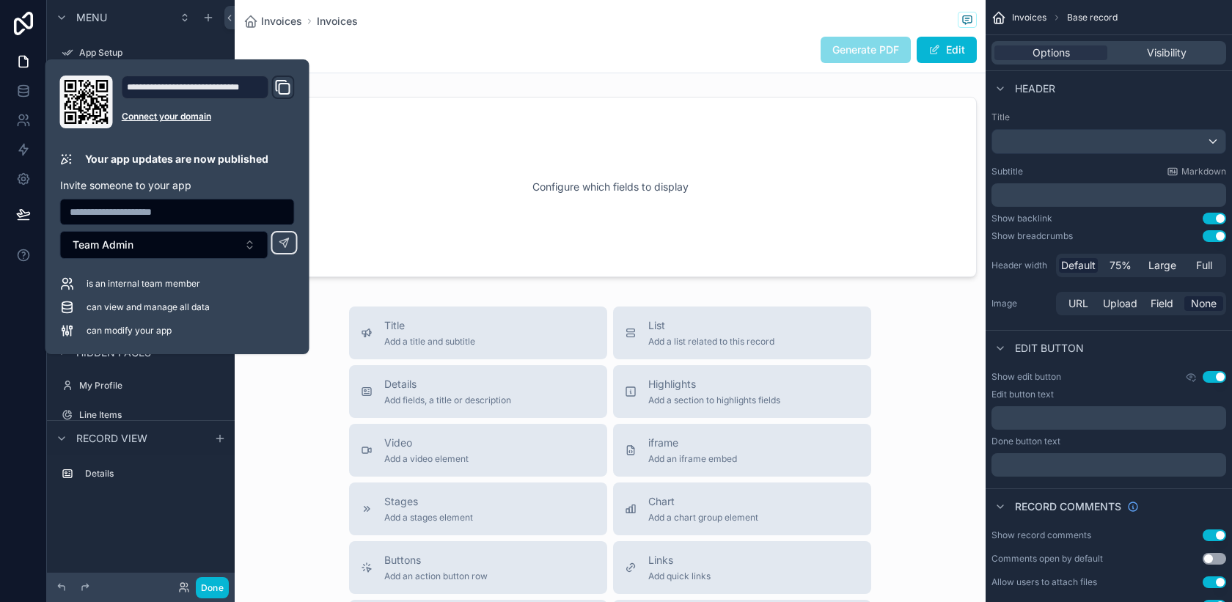
click at [844, 54] on span "Generate PDF" at bounding box center [866, 49] width 90 height 15
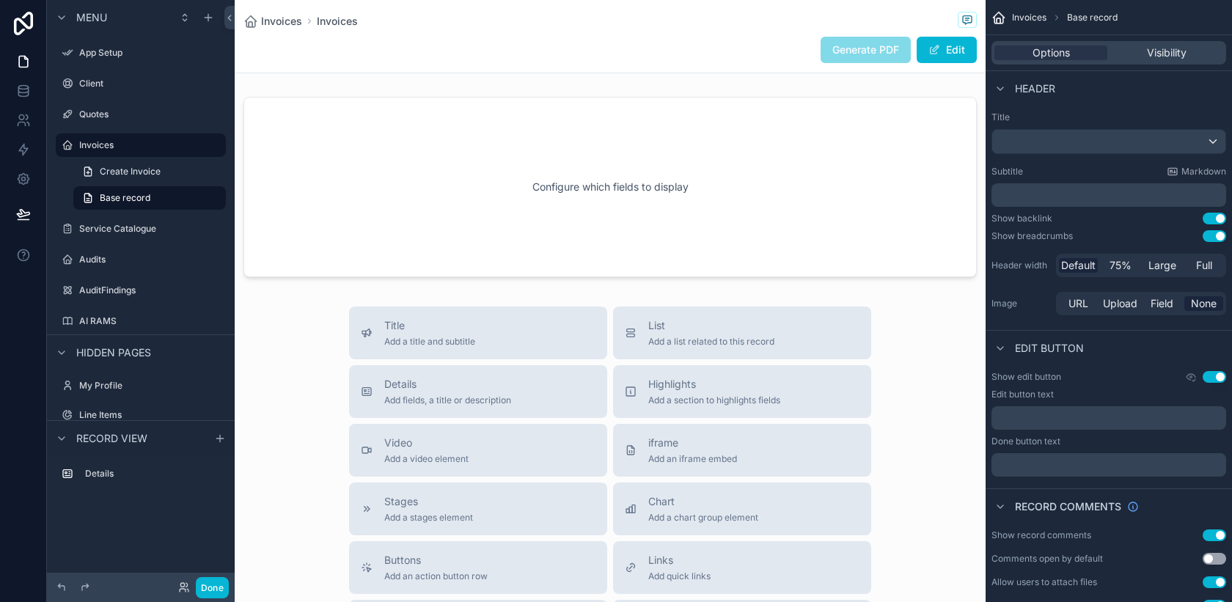
click at [844, 54] on span "Generate PDF" at bounding box center [866, 49] width 90 height 15
click at [119, 144] on label "Invoices" at bounding box center [137, 145] width 117 height 12
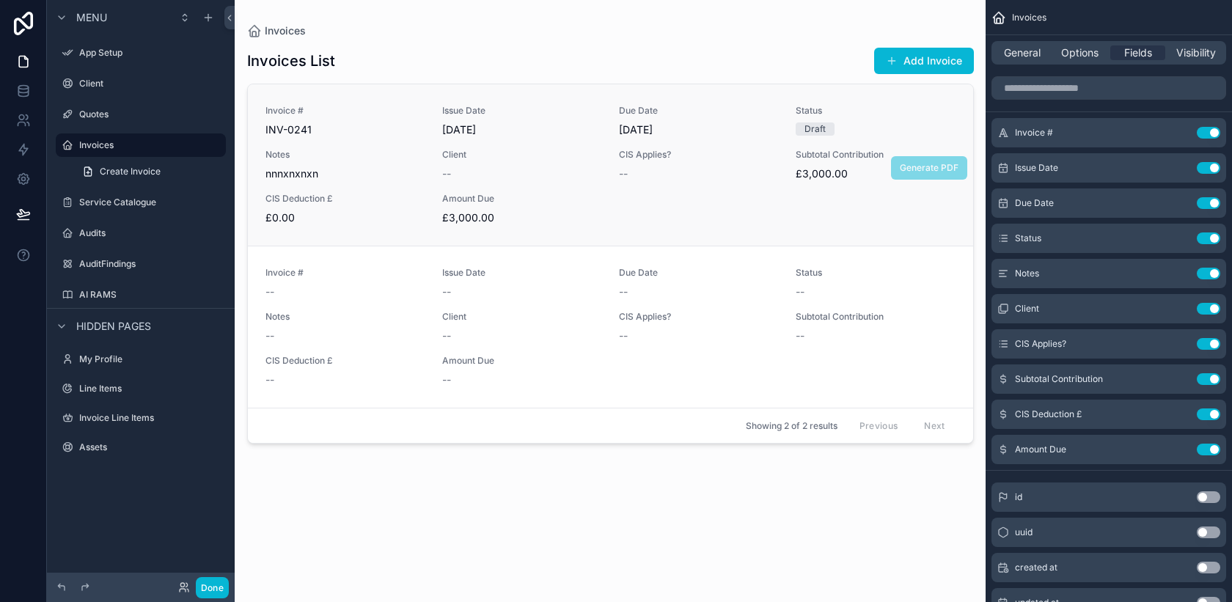
click at [911, 164] on span "Generate PDF" at bounding box center [929, 167] width 76 height 12
click at [906, 166] on span "Generate PDF" at bounding box center [929, 167] width 76 height 12
click at [915, 169] on span "Generate PDF" at bounding box center [929, 167] width 76 height 12
click at [764, 206] on div "Invoice # INV-0241 Issue Date [DATE] Due Date [DATE] Status Draft Notes nnnxnxn…" at bounding box center [610, 165] width 690 height 120
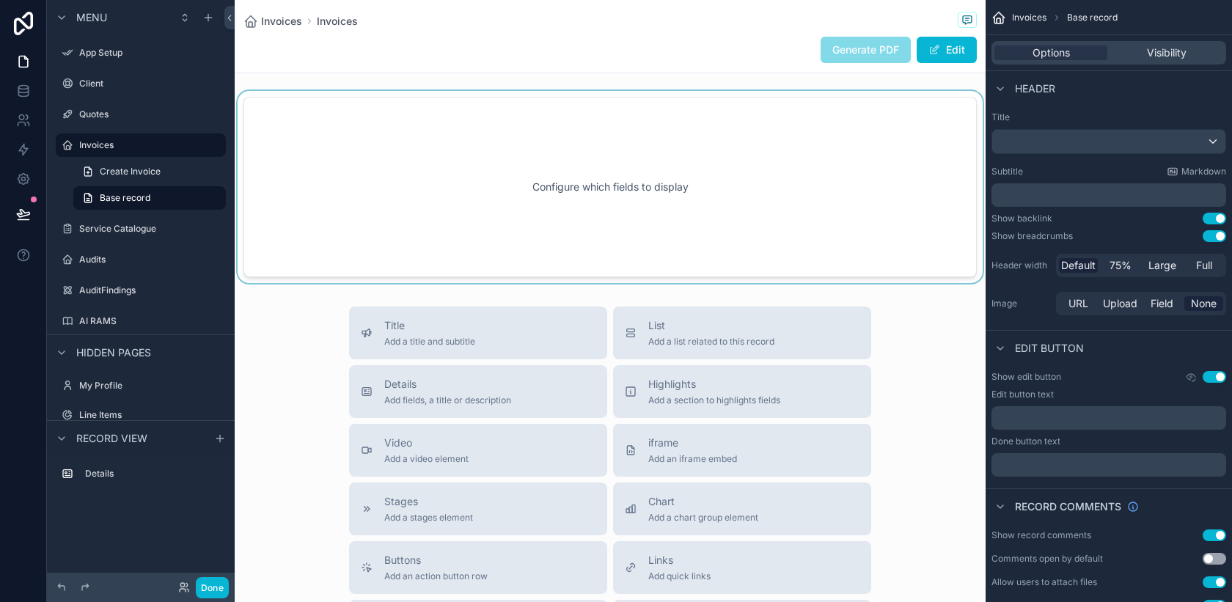
drag, startPoint x: 398, startPoint y: 343, endPoint x: 413, endPoint y: 203, distance: 140.8
click at [413, 203] on div "Invoices Invoices Generate PDF Edit Configure which fields to display Title Add…" at bounding box center [610, 473] width 751 height 946
drag, startPoint x: 424, startPoint y: 323, endPoint x: 424, endPoint y: 155, distance: 167.2
click at [424, 155] on div "Invoices Invoices Generate PDF Edit Configure which fields to display Title Add…" at bounding box center [610, 473] width 751 height 946
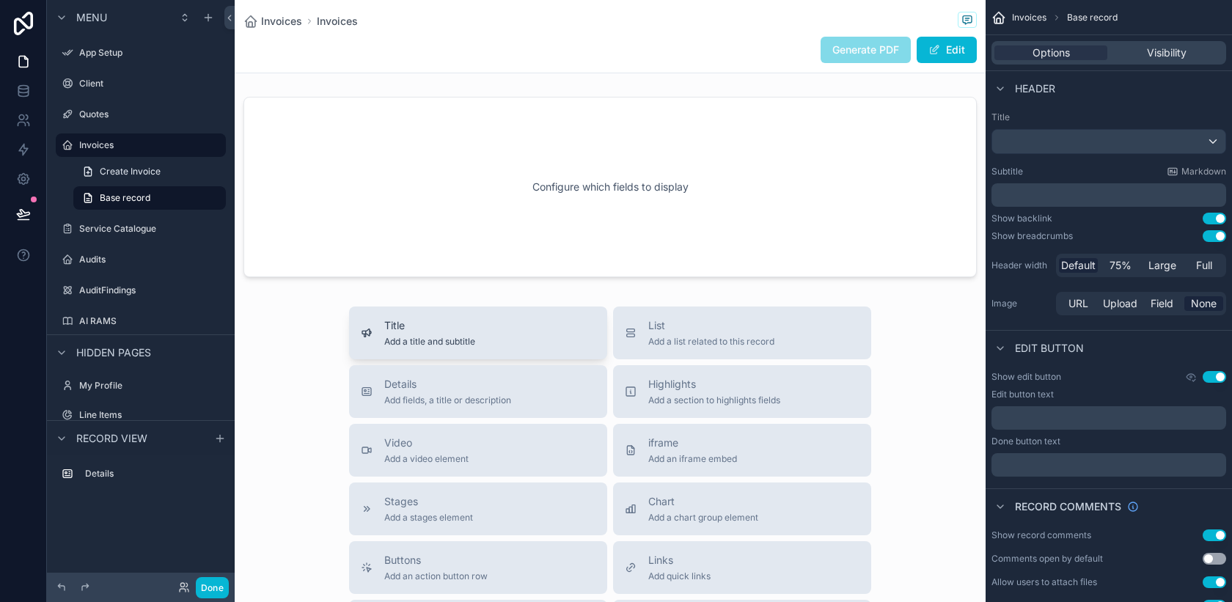
click at [447, 328] on span "Title" at bounding box center [429, 325] width 91 height 15
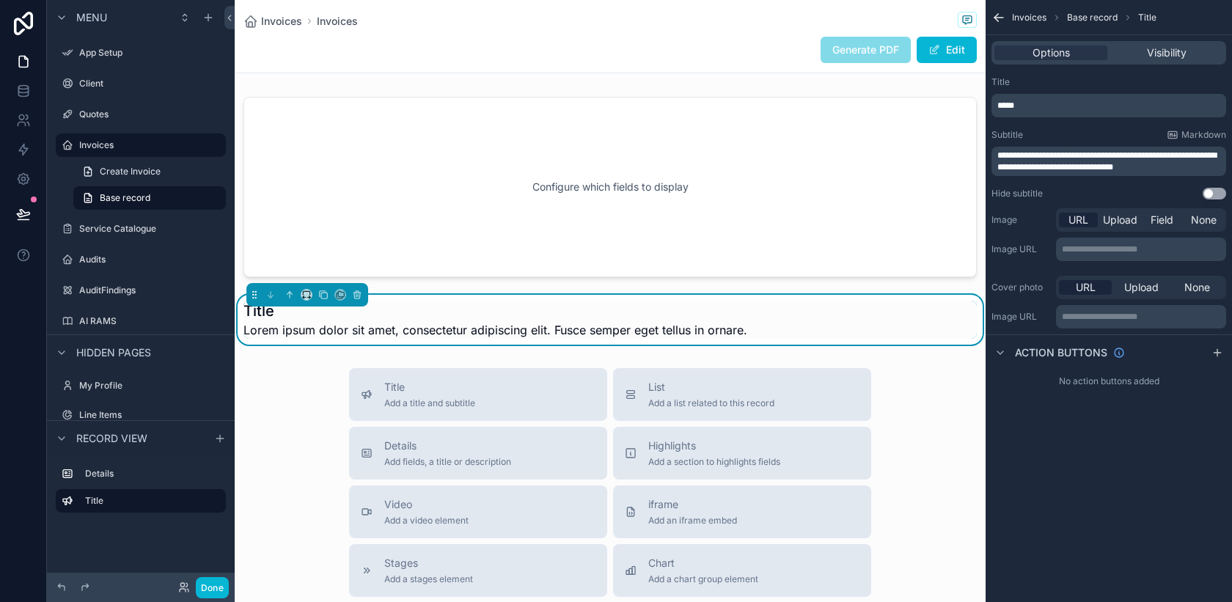
scroll to position [19, 0]
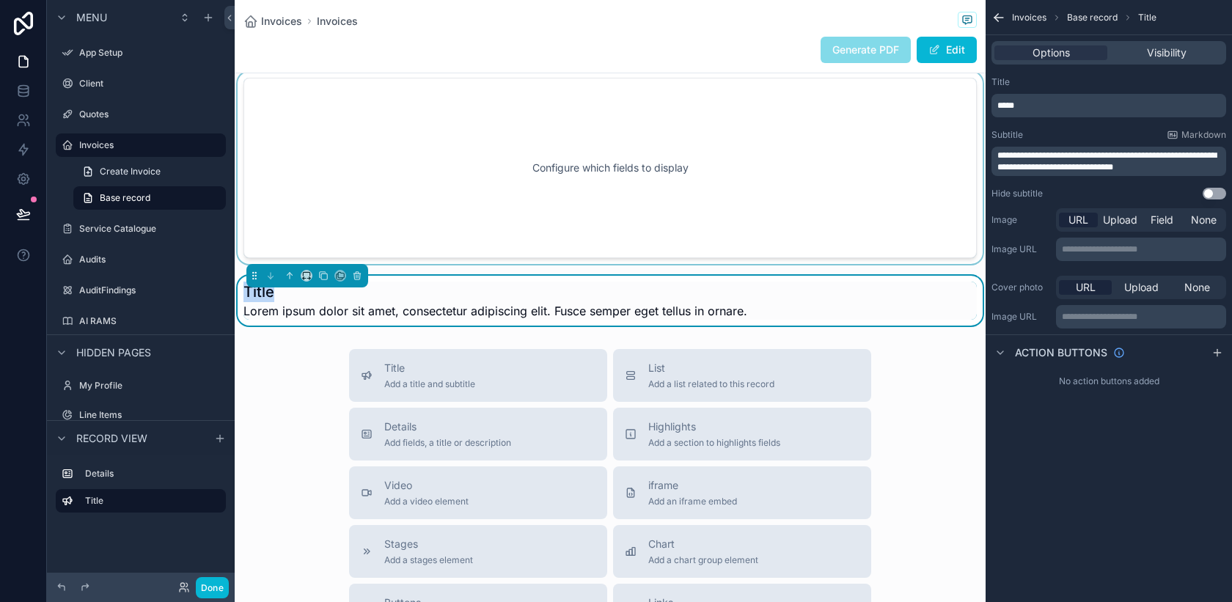
drag, startPoint x: 452, startPoint y: 298, endPoint x: 449, endPoint y: 186, distance: 112.2
click at [449, 186] on div "Configure which fields to display Title Lorem ipsum dolor sit amet, consectetur…" at bounding box center [610, 199] width 751 height 254
drag, startPoint x: 1027, startPoint y: 110, endPoint x: 987, endPoint y: 111, distance: 39.6
click at [987, 111] on div "**********" at bounding box center [1109, 137] width 246 height 135
click at [1175, 56] on span "Visibility" at bounding box center [1167, 52] width 40 height 15
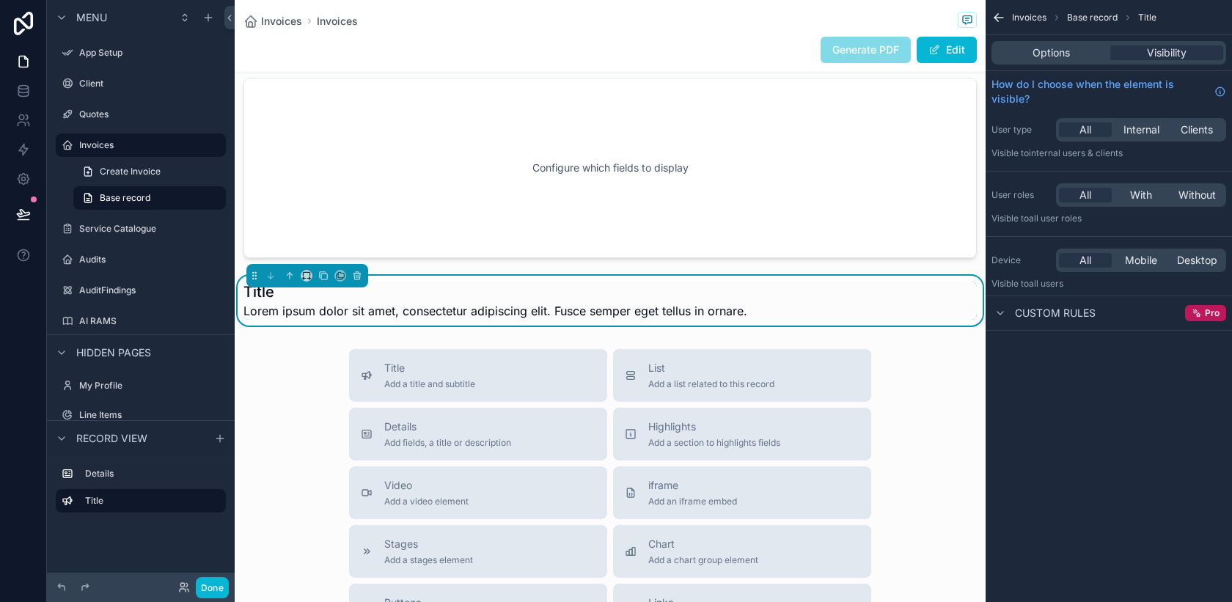
click at [1070, 60] on div "Options Visibility" at bounding box center [1108, 52] width 235 height 23
click at [1057, 54] on span "Options" at bounding box center [1050, 52] width 37 height 15
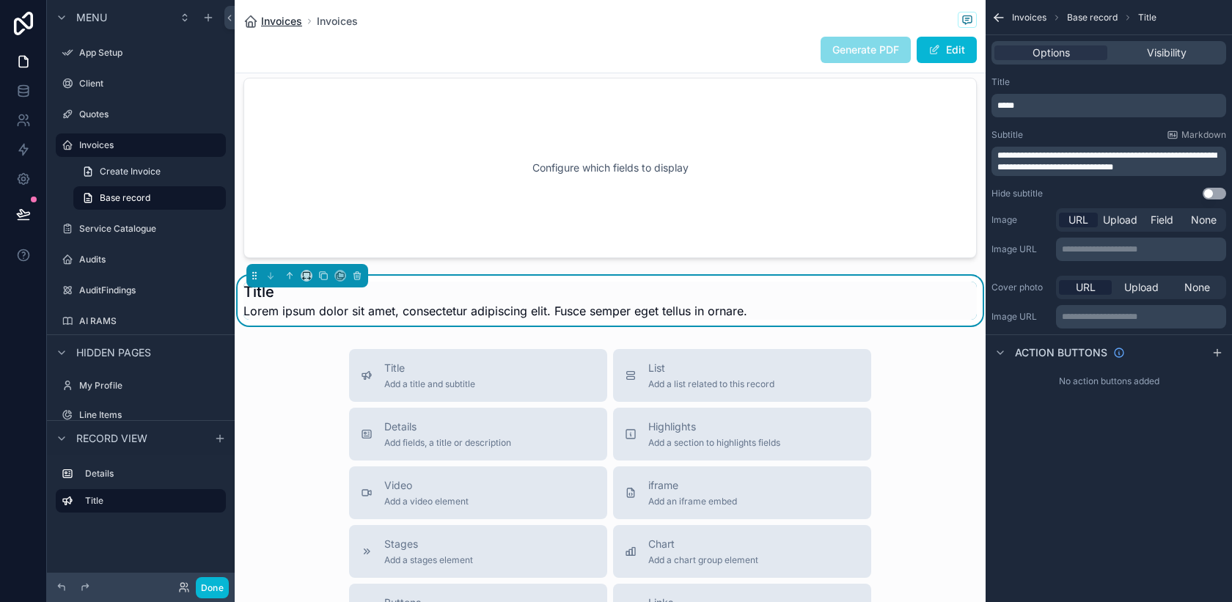
click at [265, 22] on span "Invoices" at bounding box center [281, 21] width 41 height 15
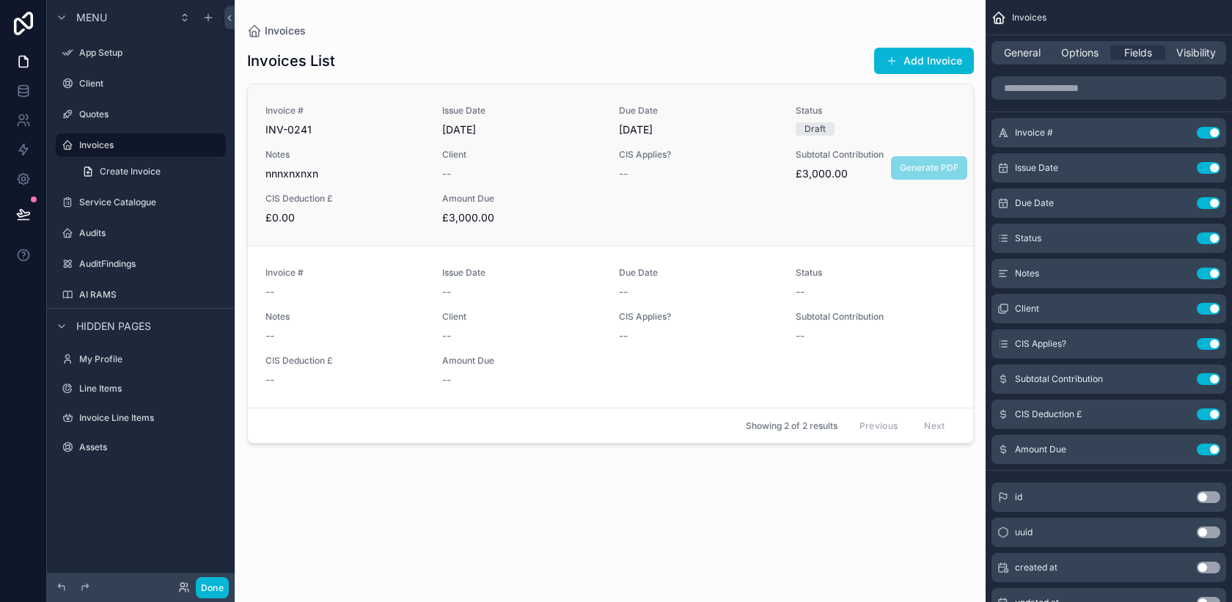
click at [354, 164] on div "Notes nnnxnxnxn" at bounding box center [344, 165] width 159 height 32
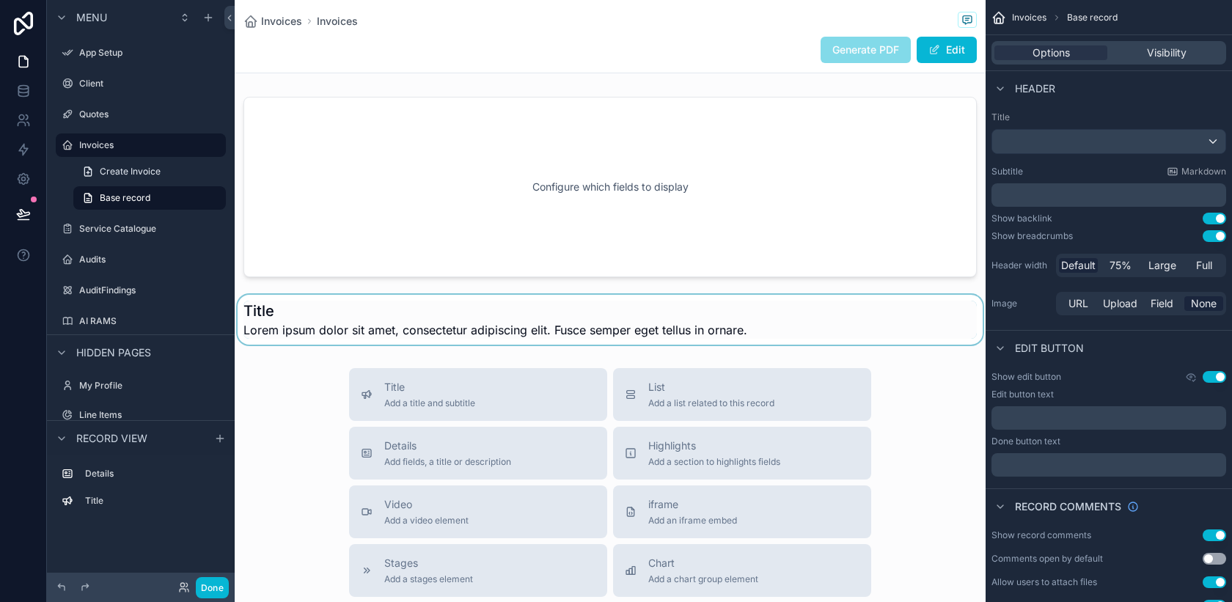
click at [335, 303] on div "scrollable content" at bounding box center [610, 320] width 751 height 50
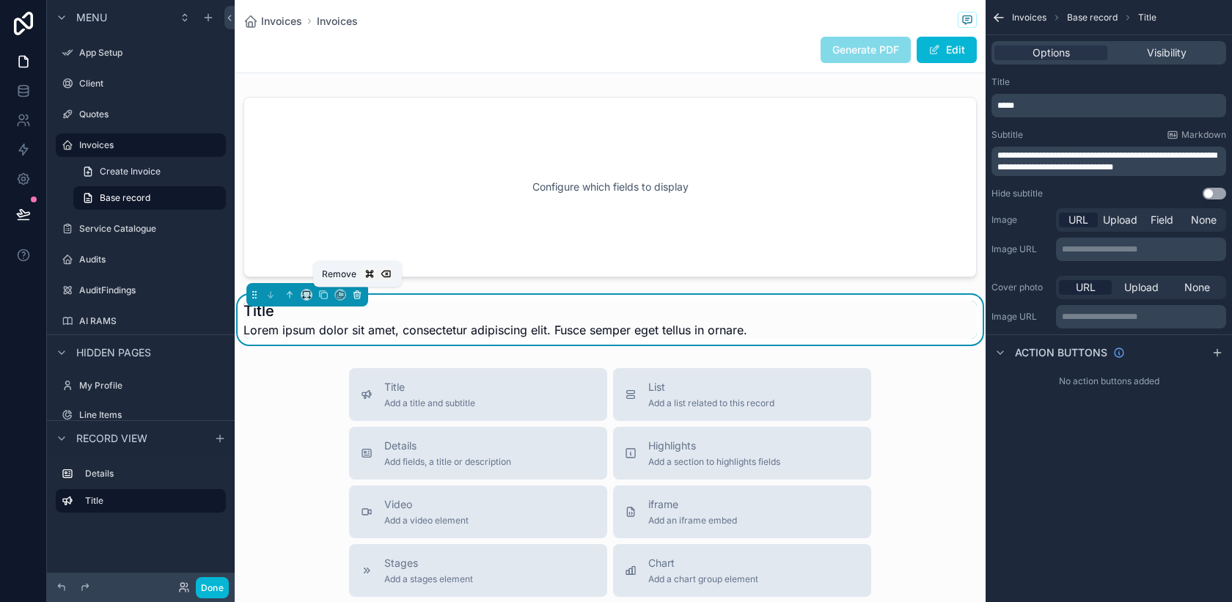
click at [359, 295] on icon "scrollable content" at bounding box center [357, 295] width 10 height 10
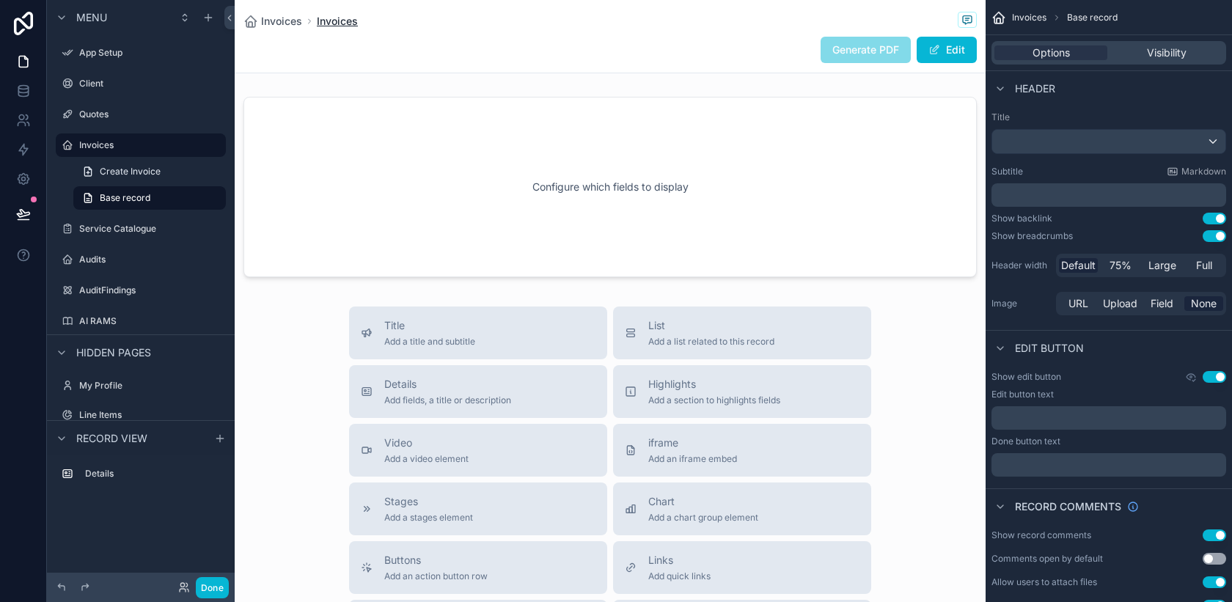
click at [338, 21] on span "Invoices" at bounding box center [337, 21] width 41 height 15
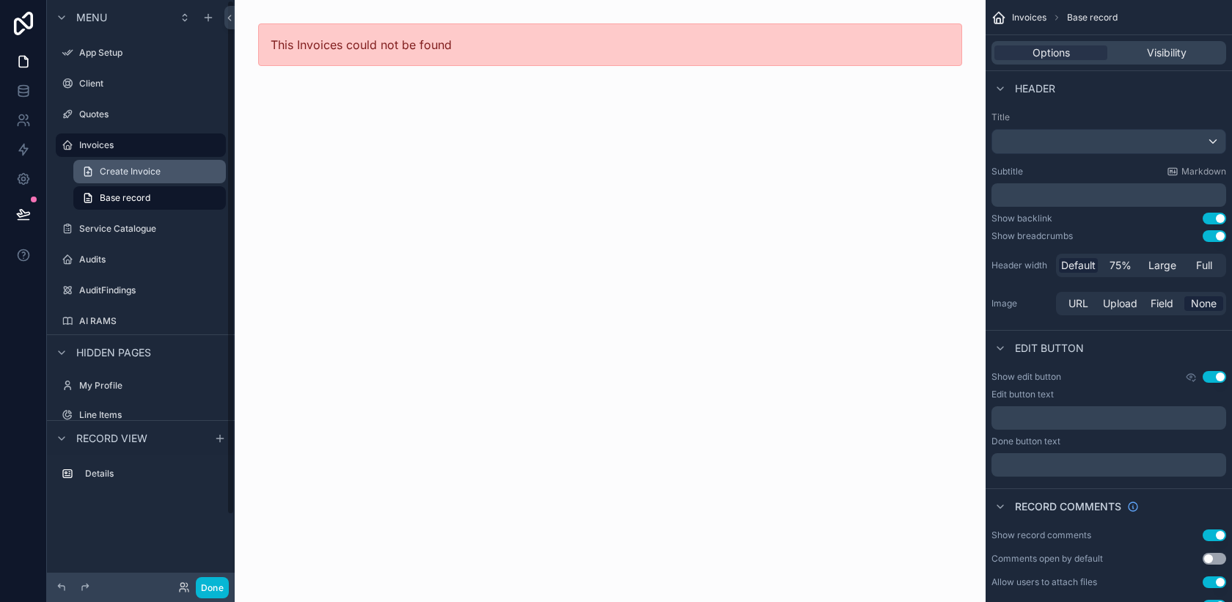
click at [144, 175] on span "Create Invoice" at bounding box center [130, 172] width 61 height 12
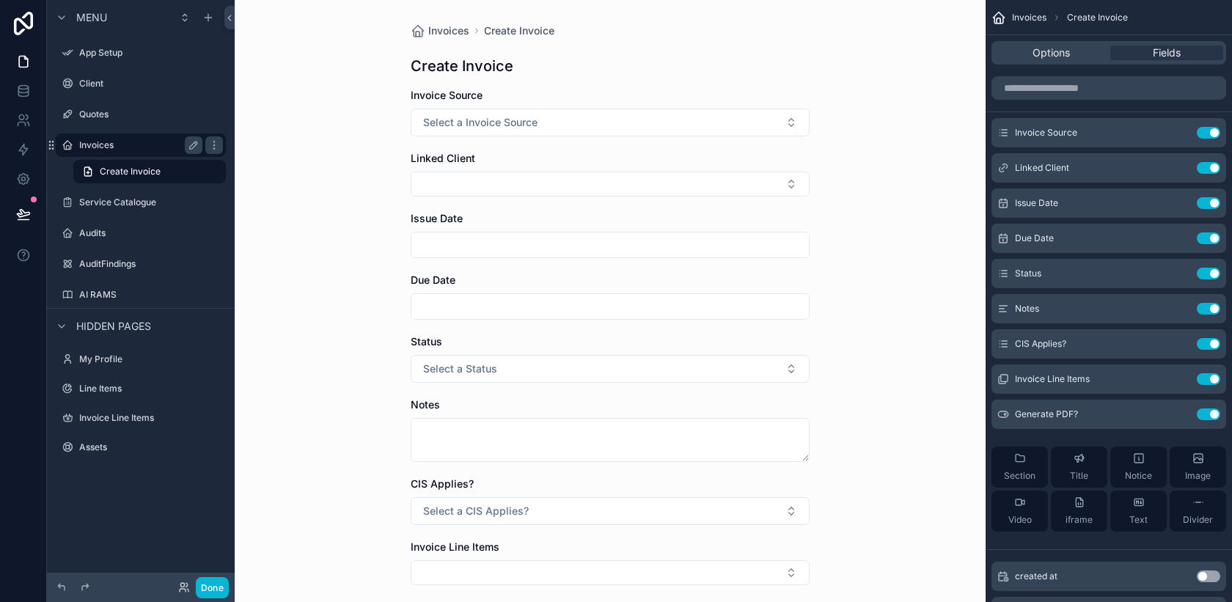
click at [109, 151] on div "Invoices" at bounding box center [140, 145] width 123 height 18
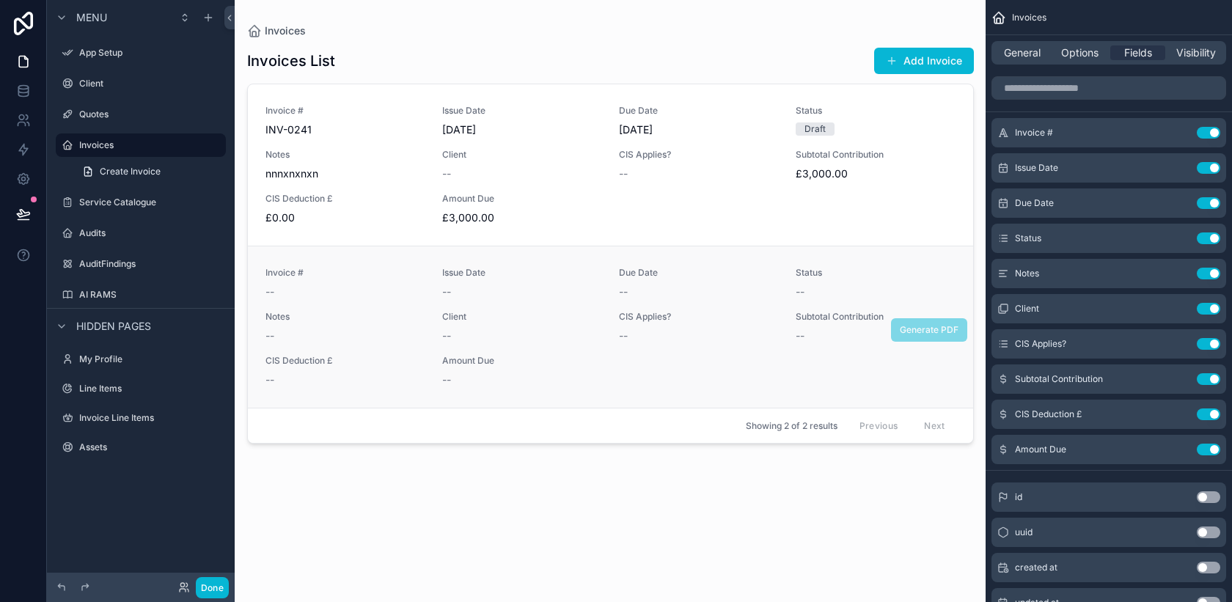
click at [342, 294] on div "--" at bounding box center [344, 292] width 159 height 15
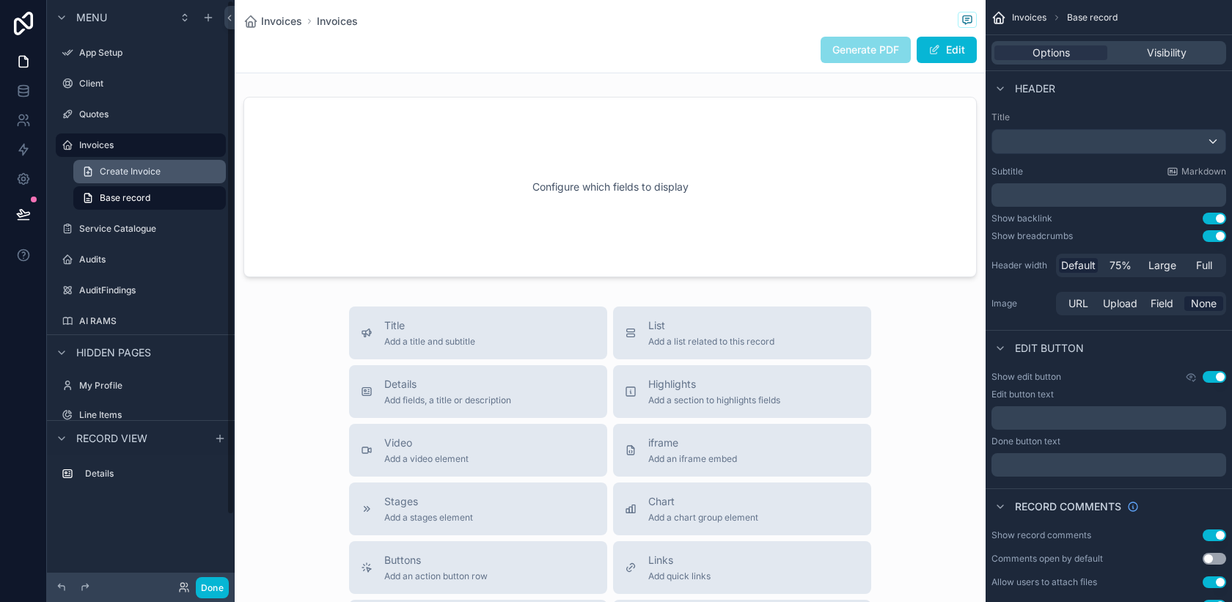
click at [168, 172] on link "Create Invoice" at bounding box center [149, 171] width 153 height 23
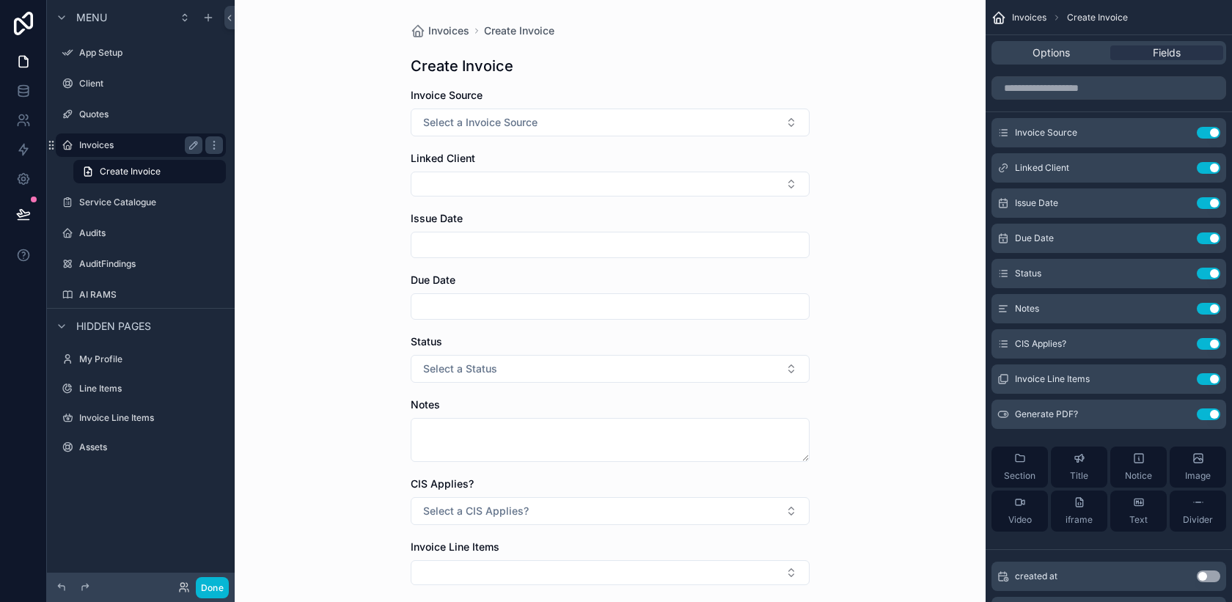
click at [131, 150] on label "Invoices" at bounding box center [137, 145] width 117 height 12
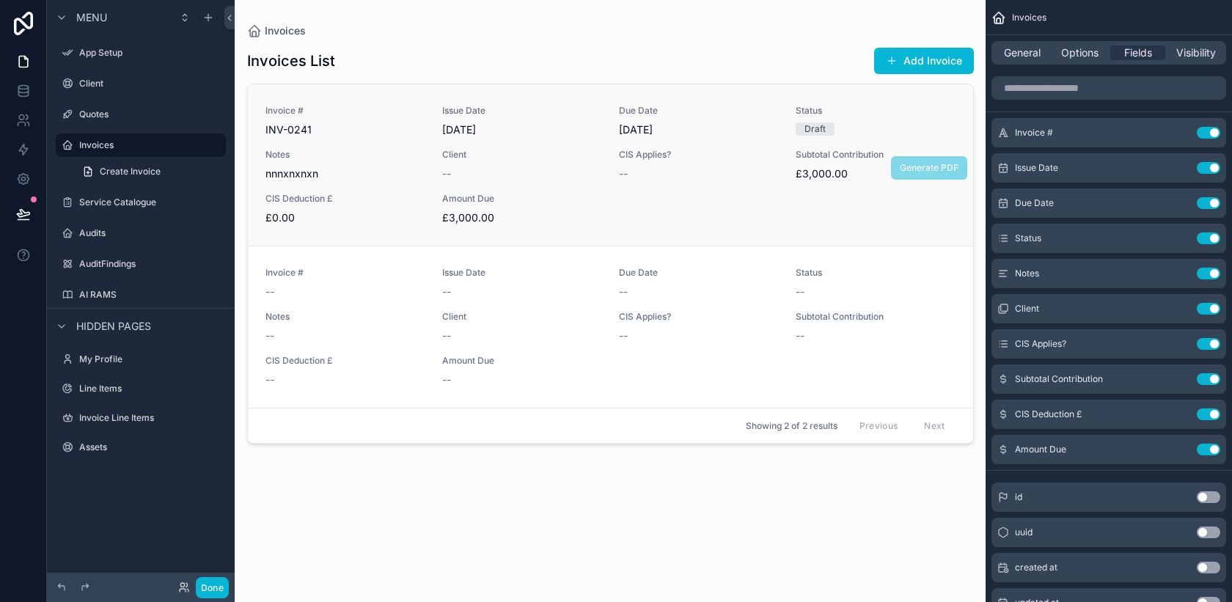
click at [388, 152] on span "Notes" at bounding box center [344, 155] width 159 height 12
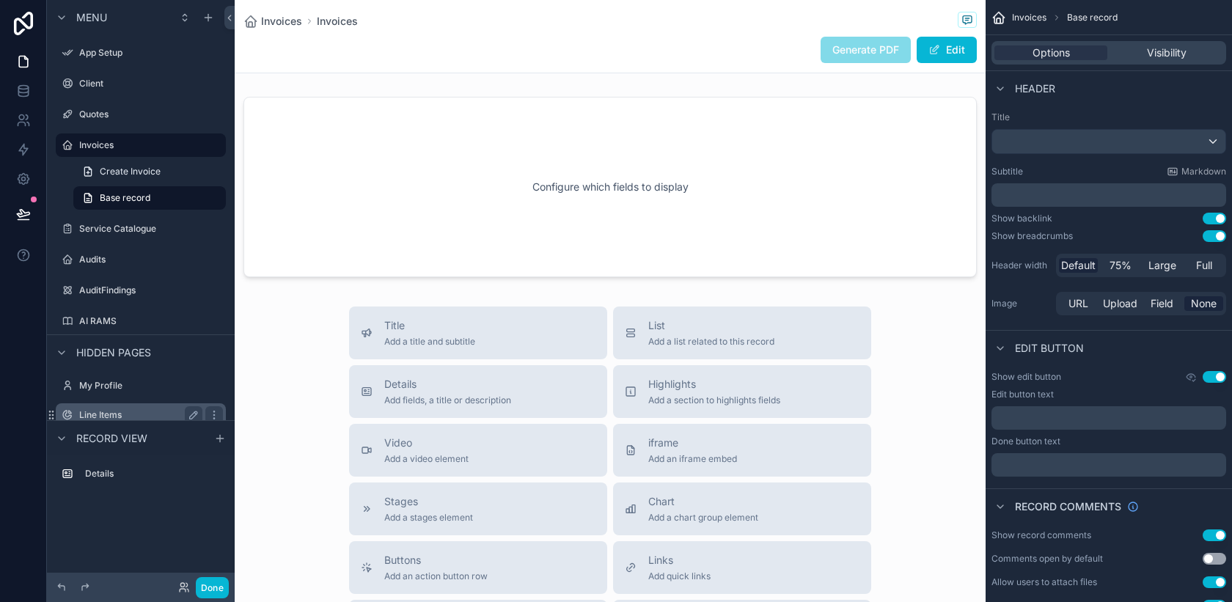
click at [122, 415] on label "Line Items" at bounding box center [137, 415] width 117 height 12
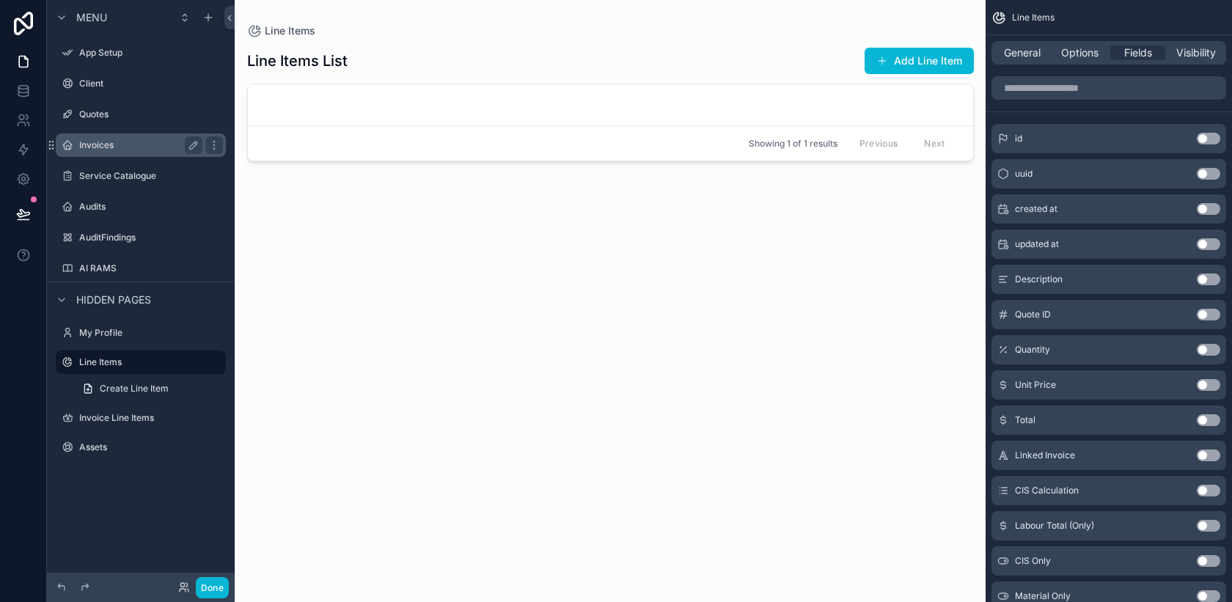
click at [123, 150] on label "Invoices" at bounding box center [137, 145] width 117 height 12
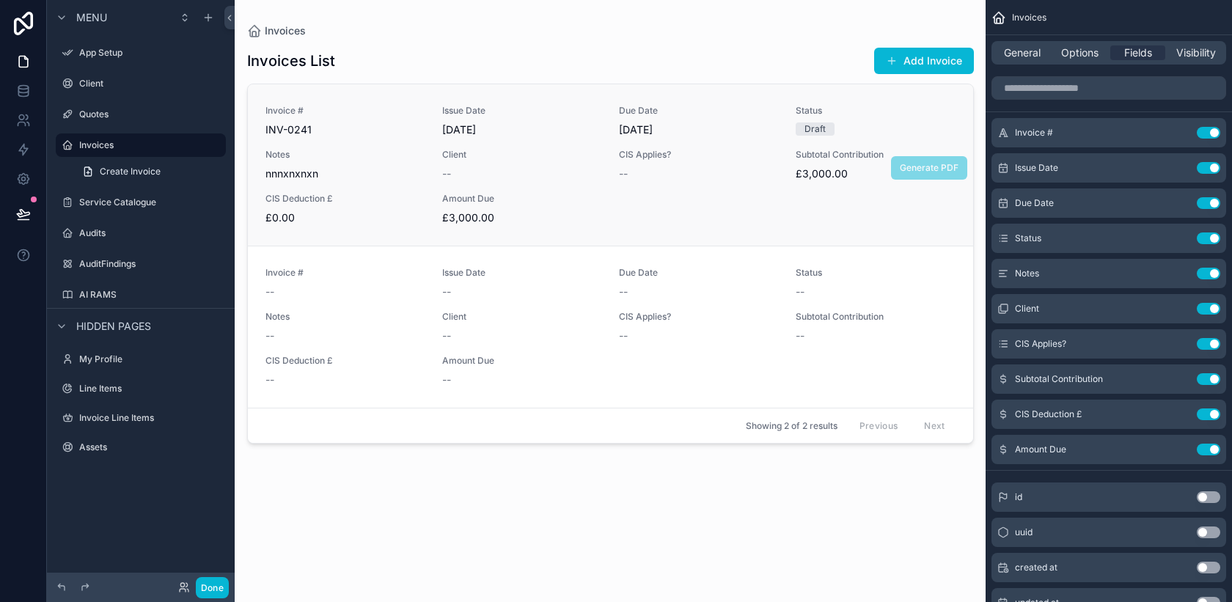
click at [388, 209] on div "CIS Deduction £ £0.00" at bounding box center [344, 209] width 159 height 32
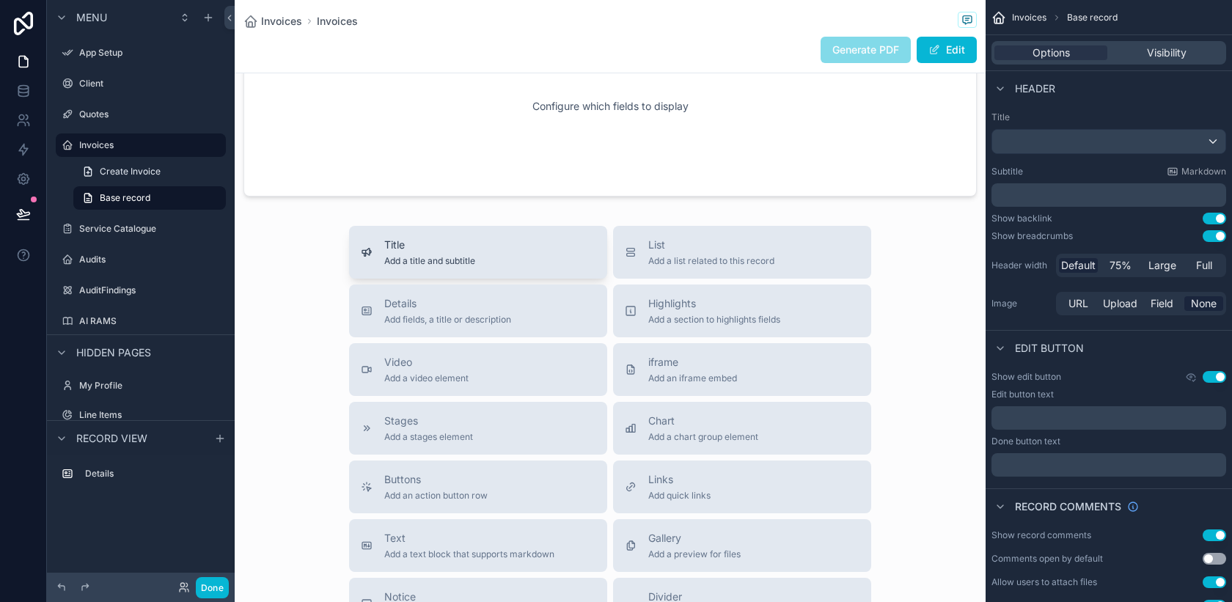
scroll to position [77, 0]
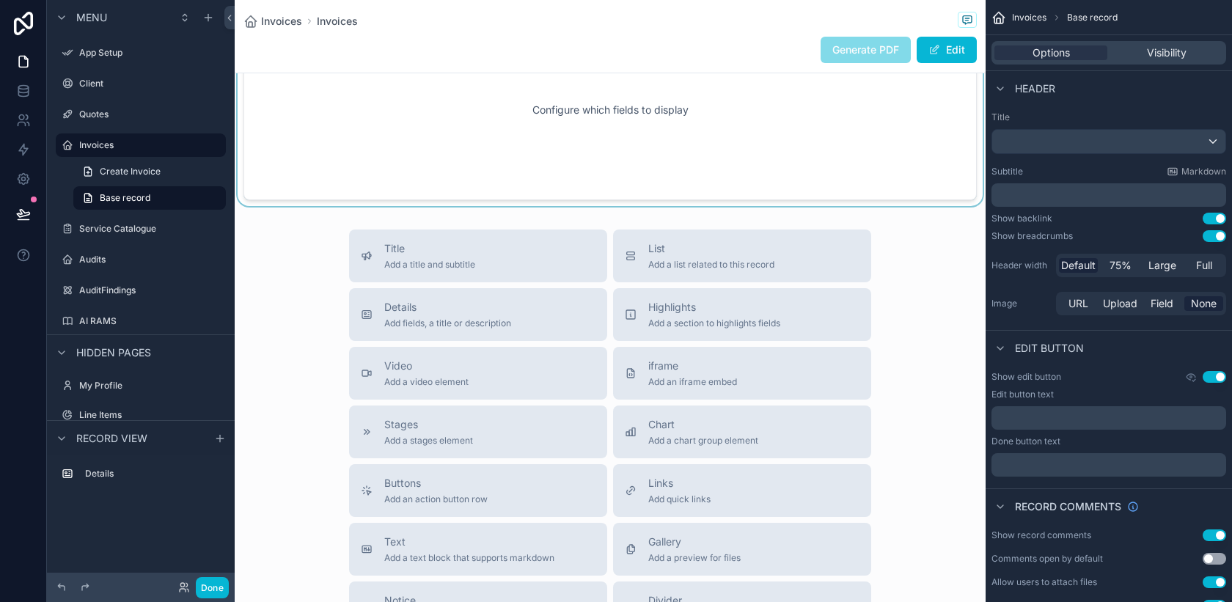
drag, startPoint x: 534, startPoint y: 263, endPoint x: 550, endPoint y: 100, distance: 162.9
click at [550, 100] on div "Invoices Invoices Generate PDF Edit Configure which fields to display Title Add…" at bounding box center [610, 396] width 751 height 946
drag, startPoint x: 502, startPoint y: 252, endPoint x: 493, endPoint y: 120, distance: 132.3
click at [493, 120] on div "Invoices Invoices Generate PDF Edit Configure which fields to display Title Add…" at bounding box center [610, 396] width 751 height 946
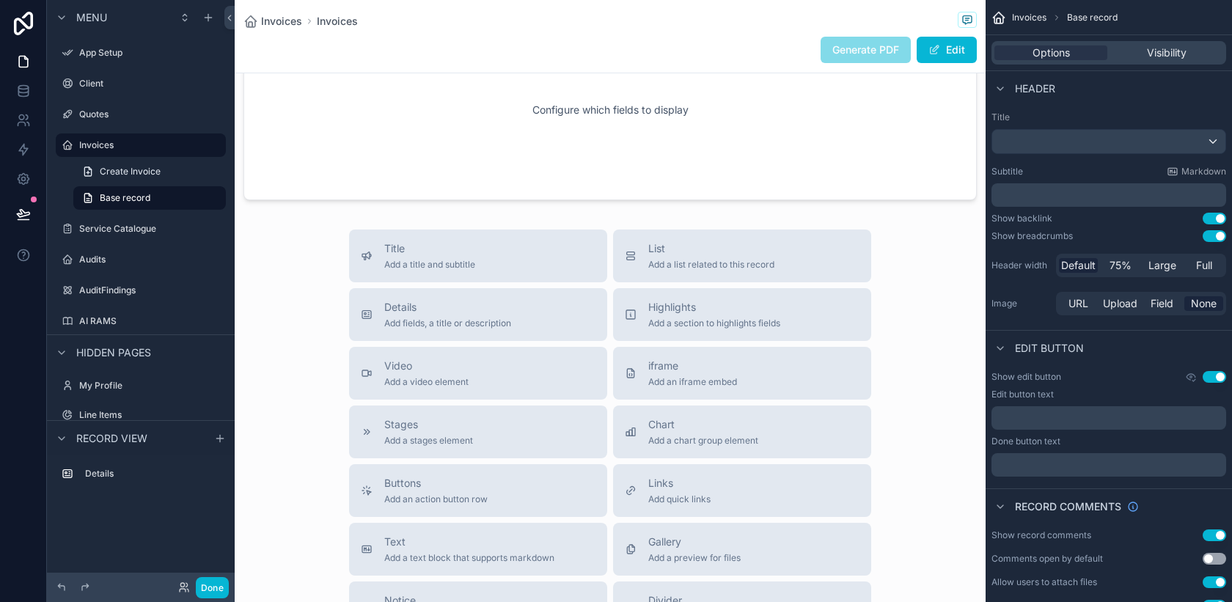
click at [477, 283] on div "Title Add a title and subtitle List Add a list related to this record Details A…" at bounding box center [610, 491] width 546 height 522
click at [477, 274] on button "Title Add a title and subtitle" at bounding box center [478, 256] width 258 height 53
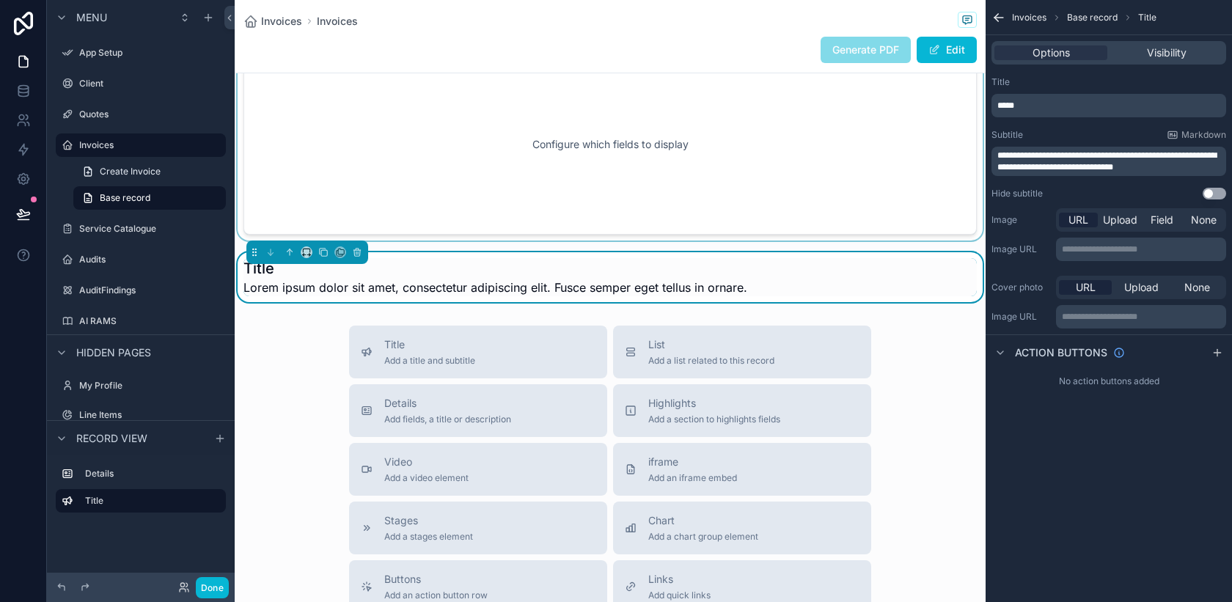
scroll to position [19, 0]
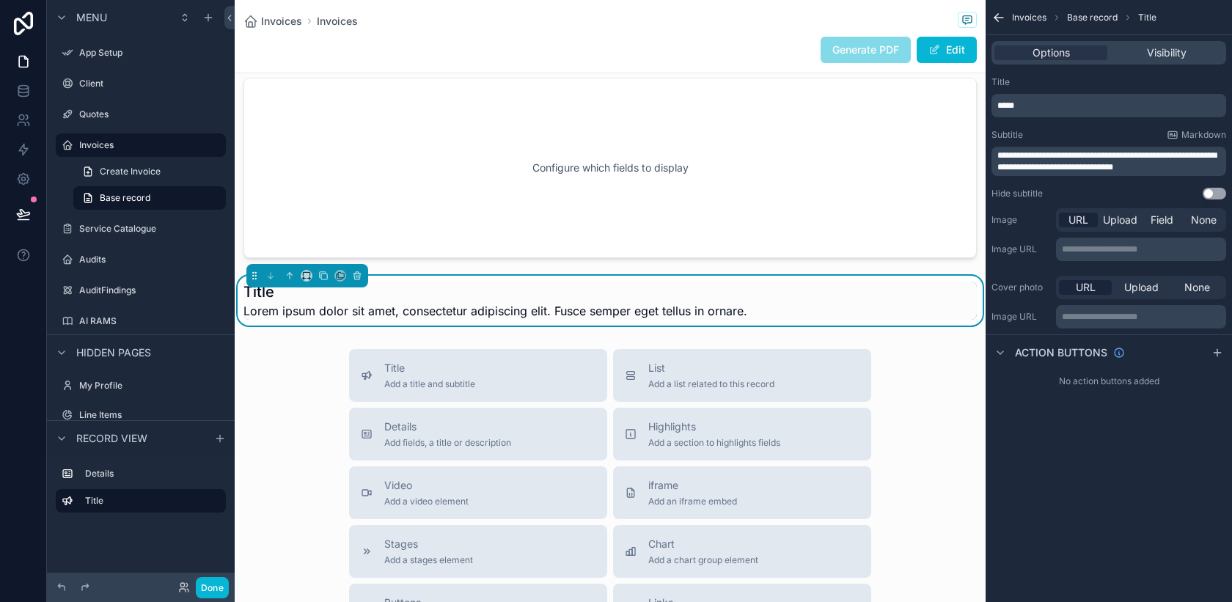
click at [350, 310] on span "Lorem ipsum dolor sit amet, consectetur adipiscing elit. Fusce semper eget tell…" at bounding box center [495, 311] width 504 height 18
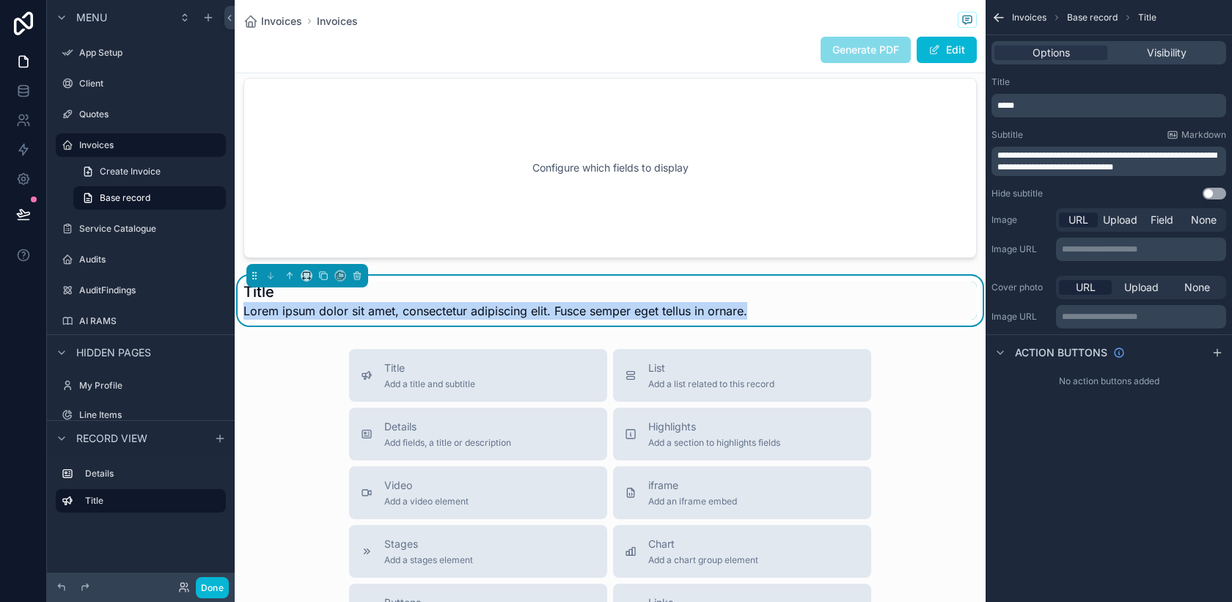
click at [350, 310] on span "Lorem ipsum dolor sit amet, consectetur adipiscing elit. Fusce semper eget tell…" at bounding box center [495, 311] width 504 height 18
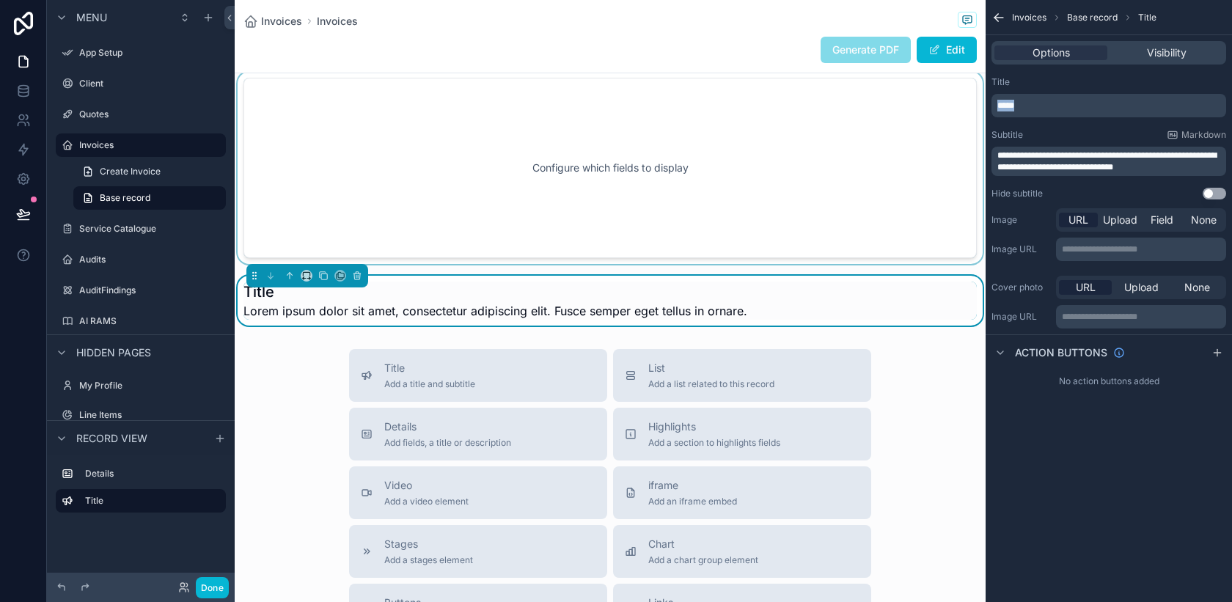
drag, startPoint x: 1018, startPoint y: 106, endPoint x: 961, endPoint y: 107, distance: 56.5
click at [961, 107] on div "App Setup Client Quotes Invoices Service Catalogue Audits AuditFindings AI RAMS…" at bounding box center [733, 301] width 997 height 602
click at [389, 306] on span "Lorem ipsum dolor sit amet, consectetur adipiscing elit. Fusce semper eget tell…" at bounding box center [495, 311] width 504 height 18
click at [1169, 224] on span "Field" at bounding box center [1161, 220] width 23 height 15
click at [1211, 248] on div "scrollable content" at bounding box center [1141, 249] width 169 height 23
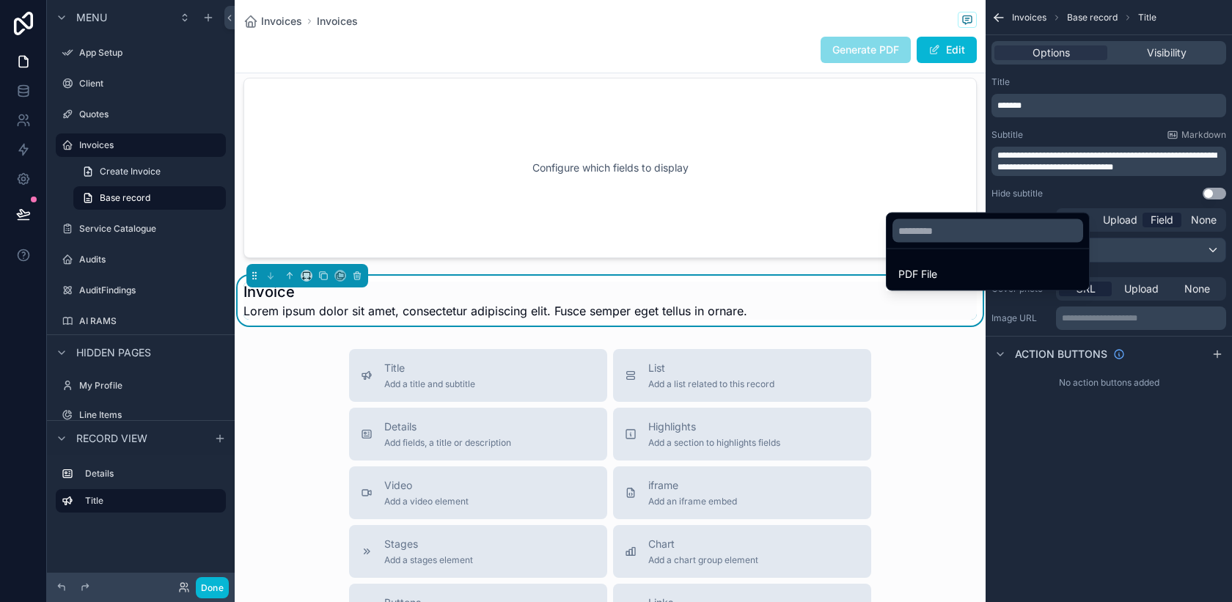
click at [1211, 248] on div "scrollable content" at bounding box center [616, 301] width 1232 height 602
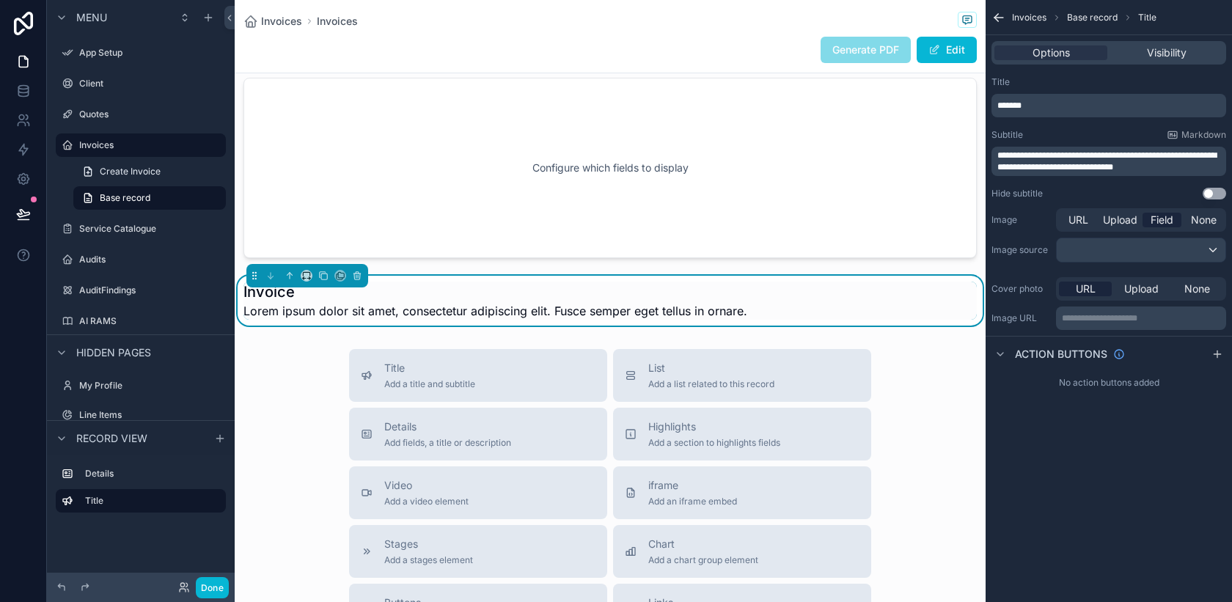
click at [1098, 164] on span "**********" at bounding box center [1106, 161] width 219 height 21
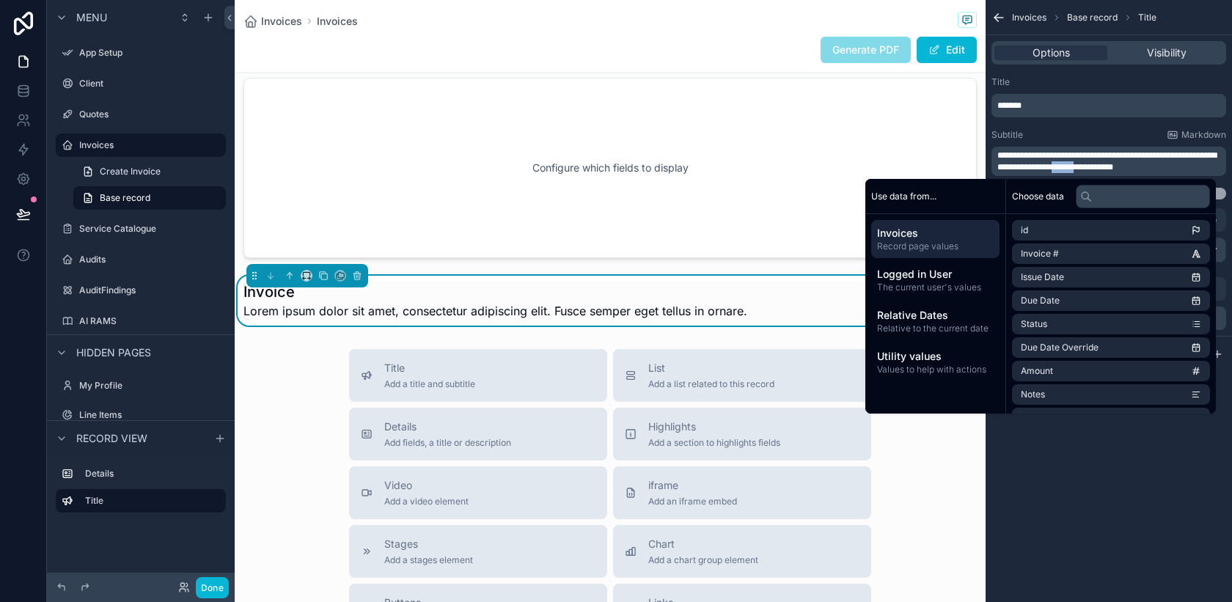
click at [1098, 164] on span "**********" at bounding box center [1106, 161] width 219 height 21
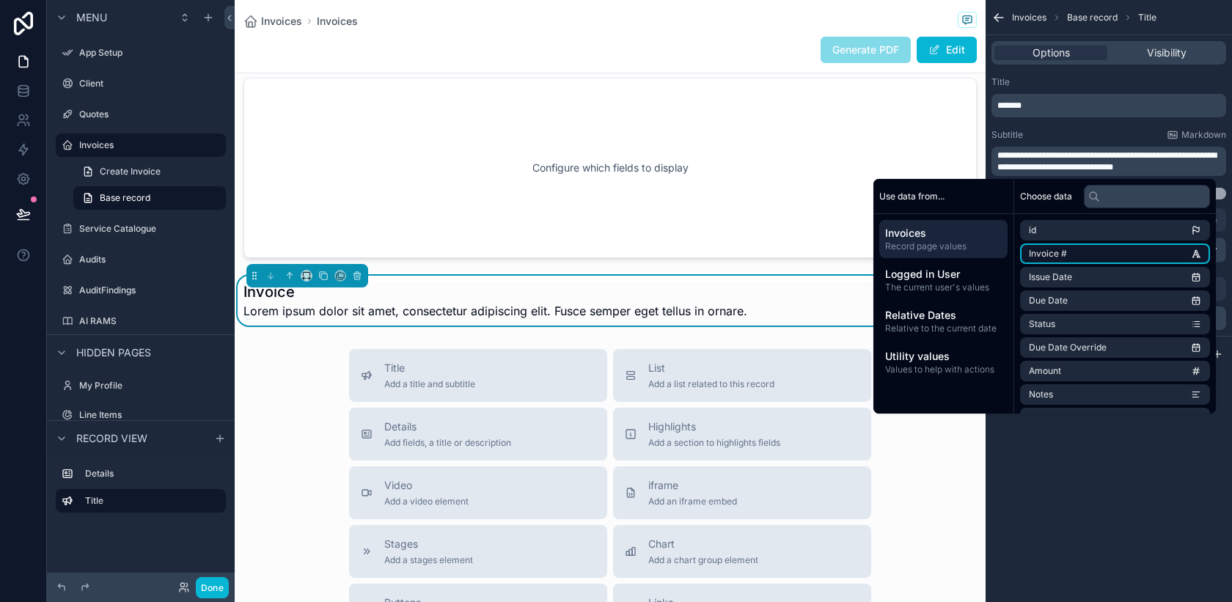
click at [1084, 253] on li "Invoice #" at bounding box center [1115, 253] width 190 height 21
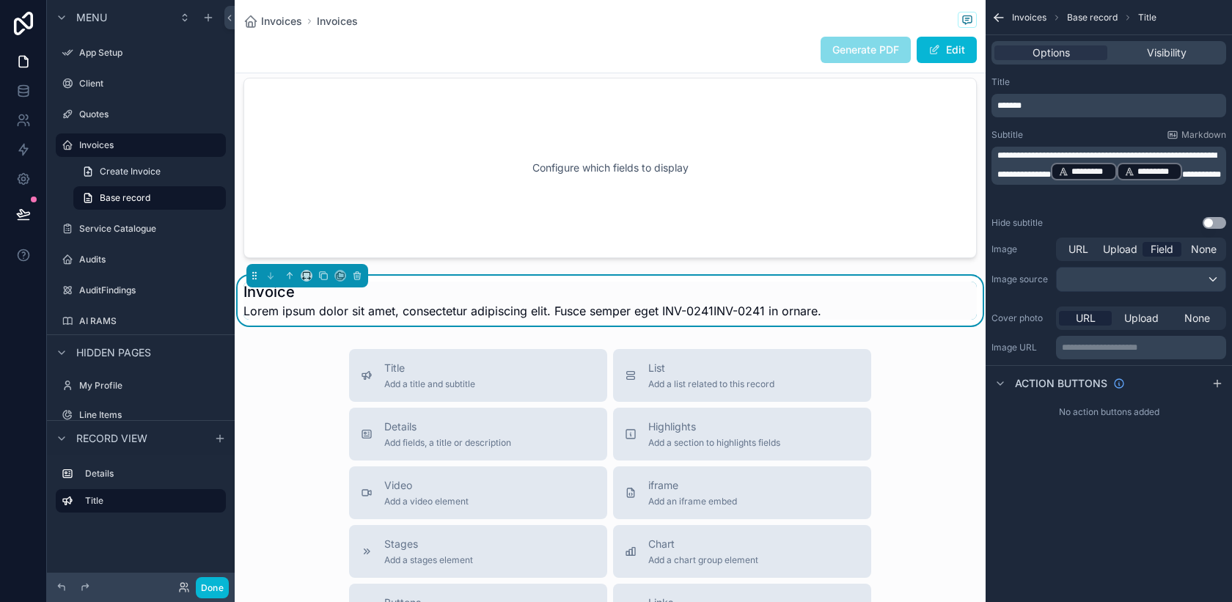
click at [1076, 513] on div "**********" at bounding box center [1109, 301] width 246 height 602
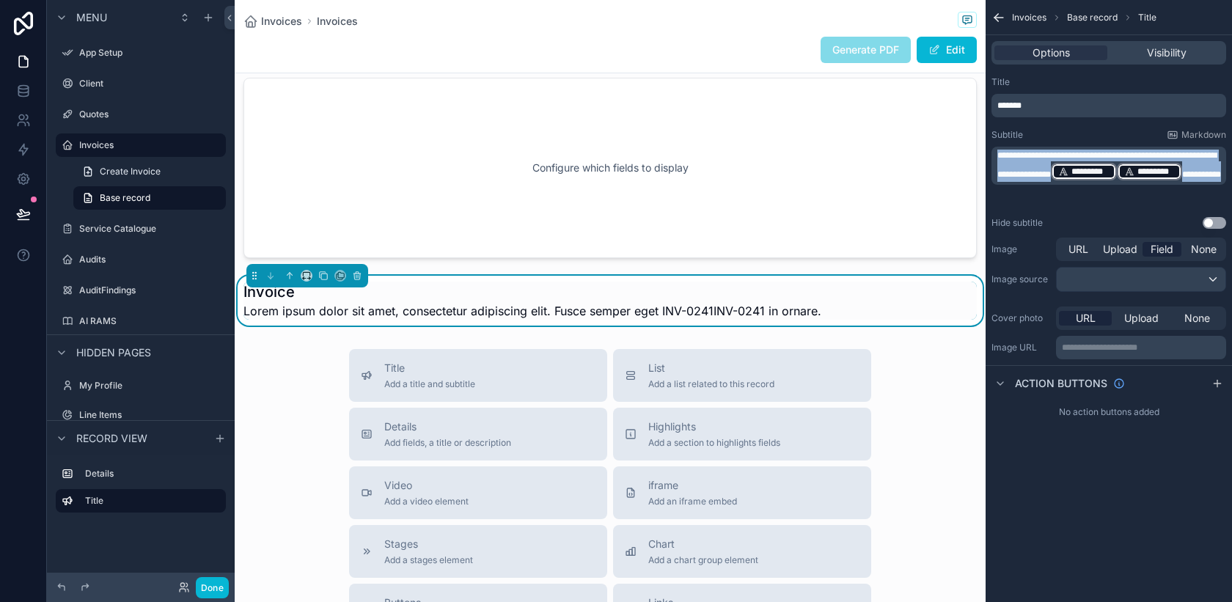
drag, startPoint x: 1120, startPoint y: 192, endPoint x: 991, endPoint y: 157, distance: 133.1
click at [991, 157] on div "**********" at bounding box center [1108, 166] width 235 height 38
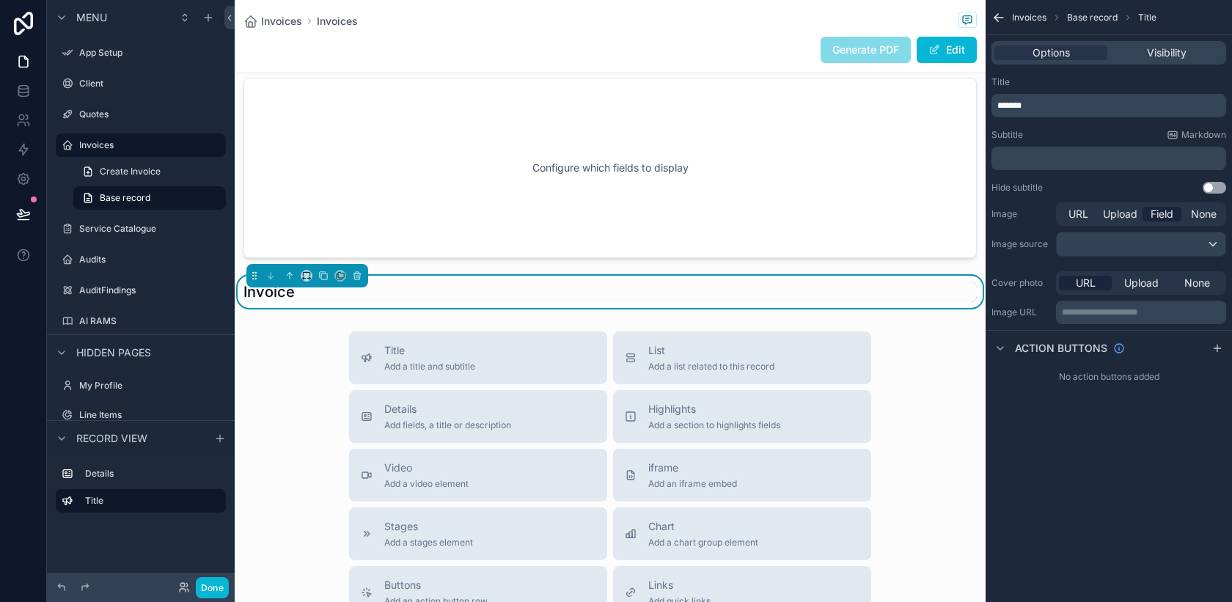
click at [1038, 154] on p "﻿" at bounding box center [1110, 159] width 226 height 12
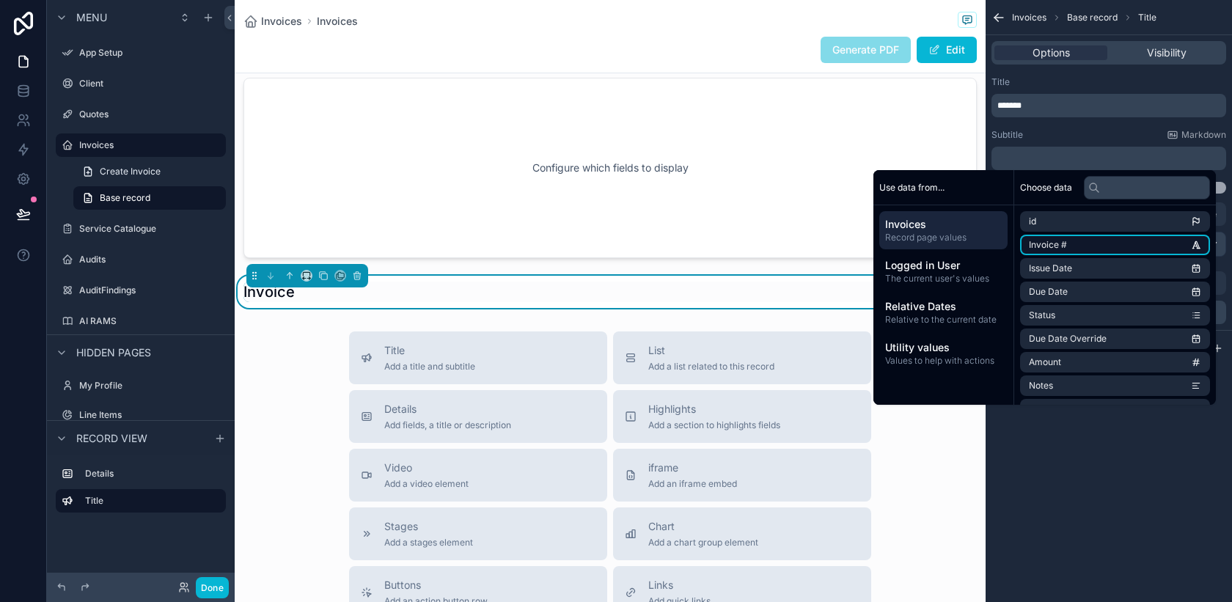
click at [1066, 247] on li "Invoice #" at bounding box center [1115, 245] width 190 height 21
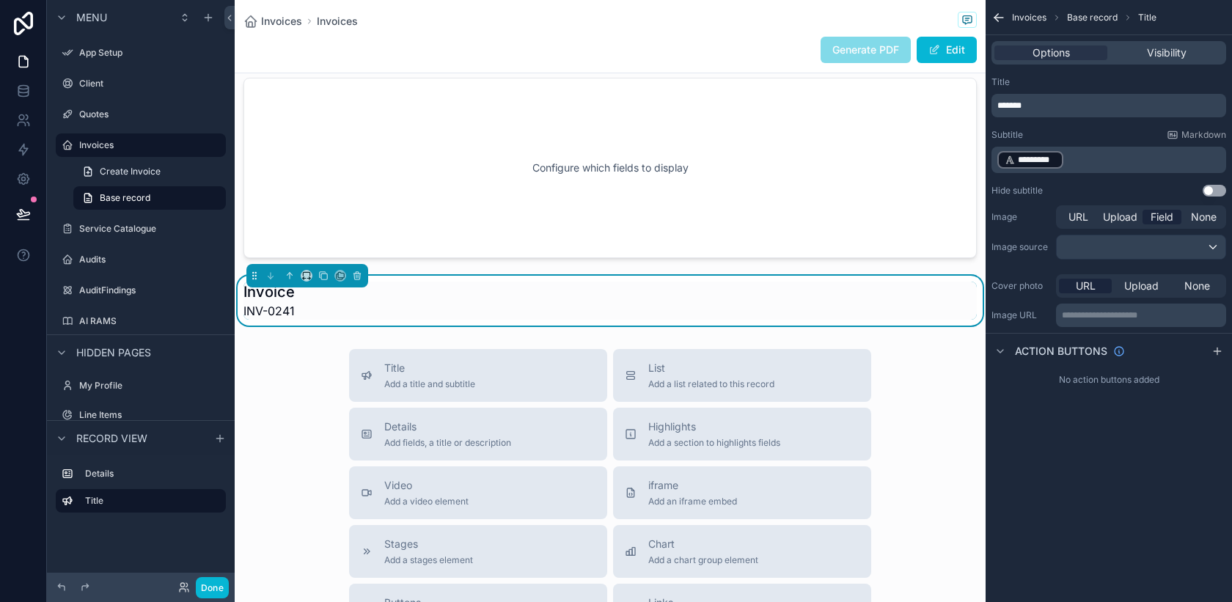
click at [1073, 473] on div "**********" at bounding box center [1109, 301] width 246 height 602
click at [585, 301] on div "Invoice INV-0241" at bounding box center [609, 301] width 733 height 38
click at [1169, 219] on span "Field" at bounding box center [1161, 217] width 23 height 15
click at [1206, 218] on span "None" at bounding box center [1204, 217] width 26 height 15
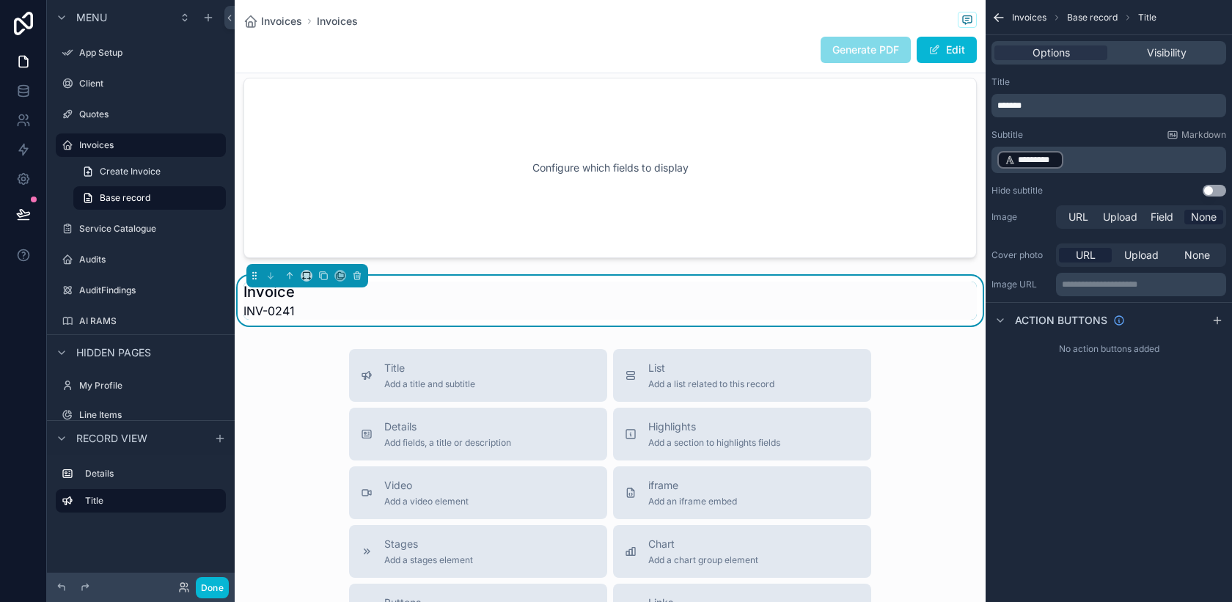
click at [1206, 218] on span "None" at bounding box center [1204, 217] width 26 height 15
click at [1170, 217] on span "Field" at bounding box center [1161, 217] width 23 height 15
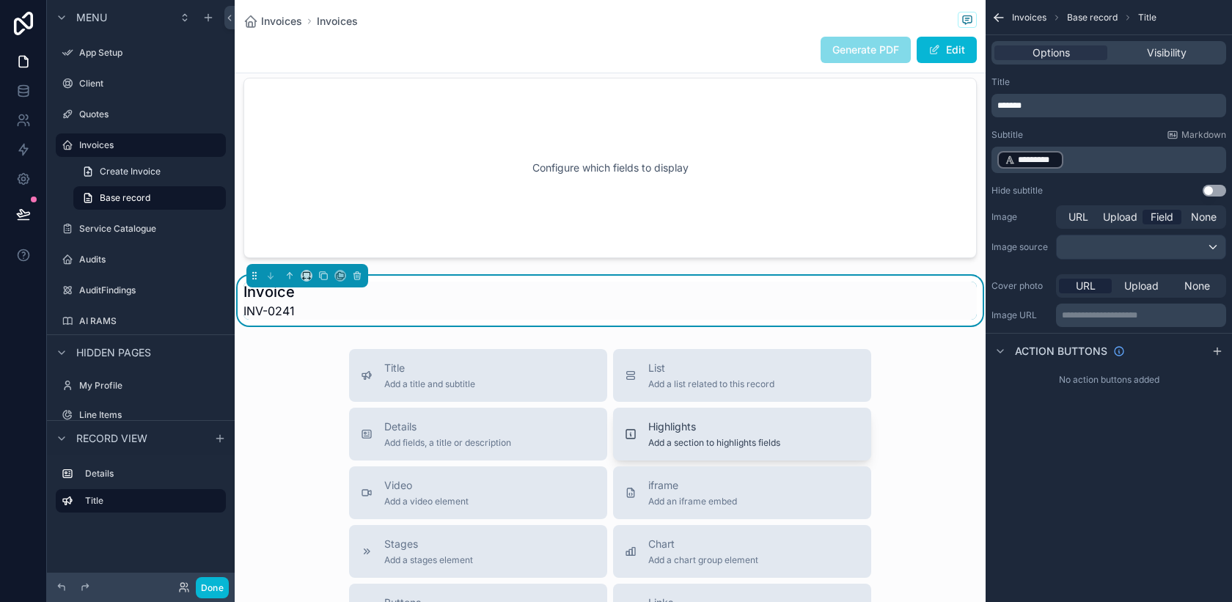
click at [677, 427] on span "Highlights" at bounding box center [714, 426] width 132 height 15
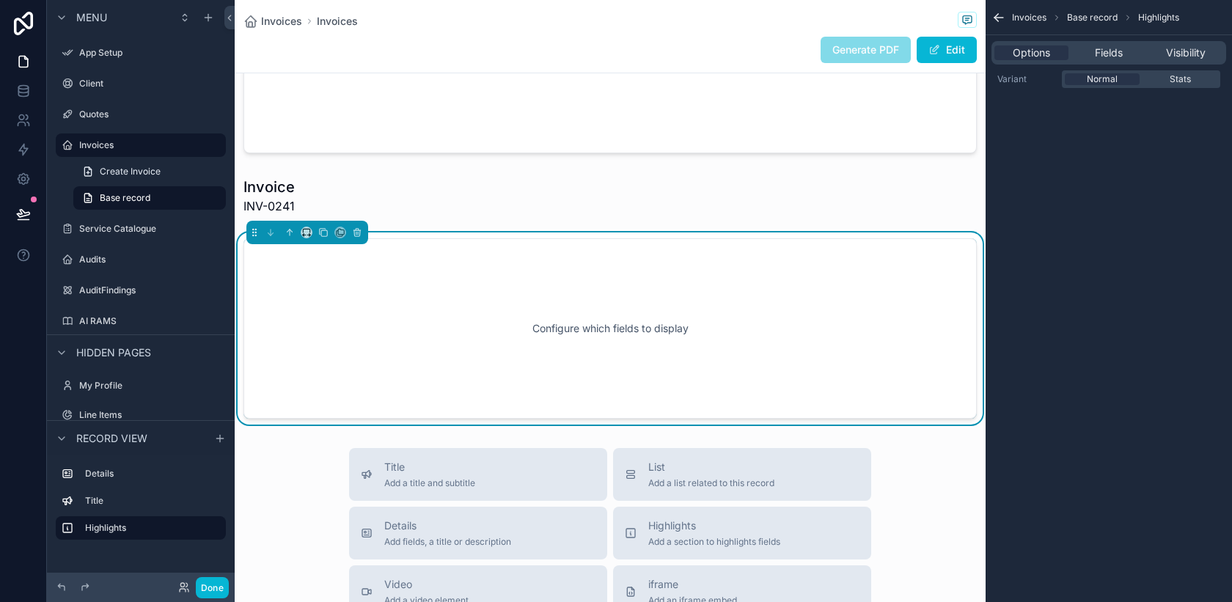
scroll to position [152, 0]
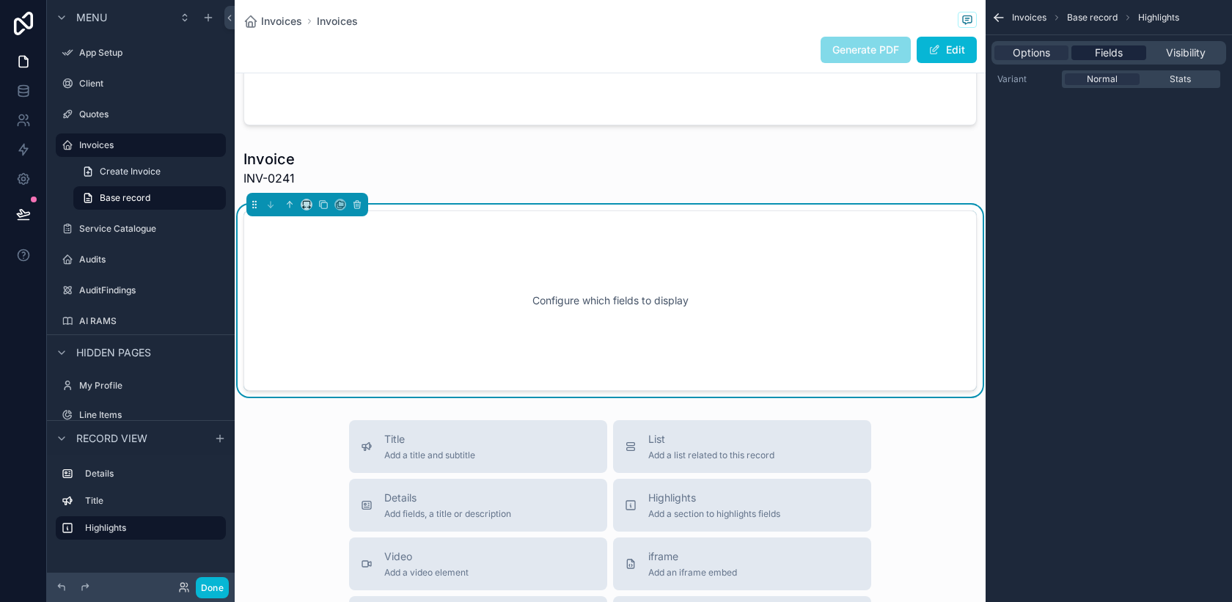
click at [1103, 58] on span "Fields" at bounding box center [1109, 52] width 28 height 15
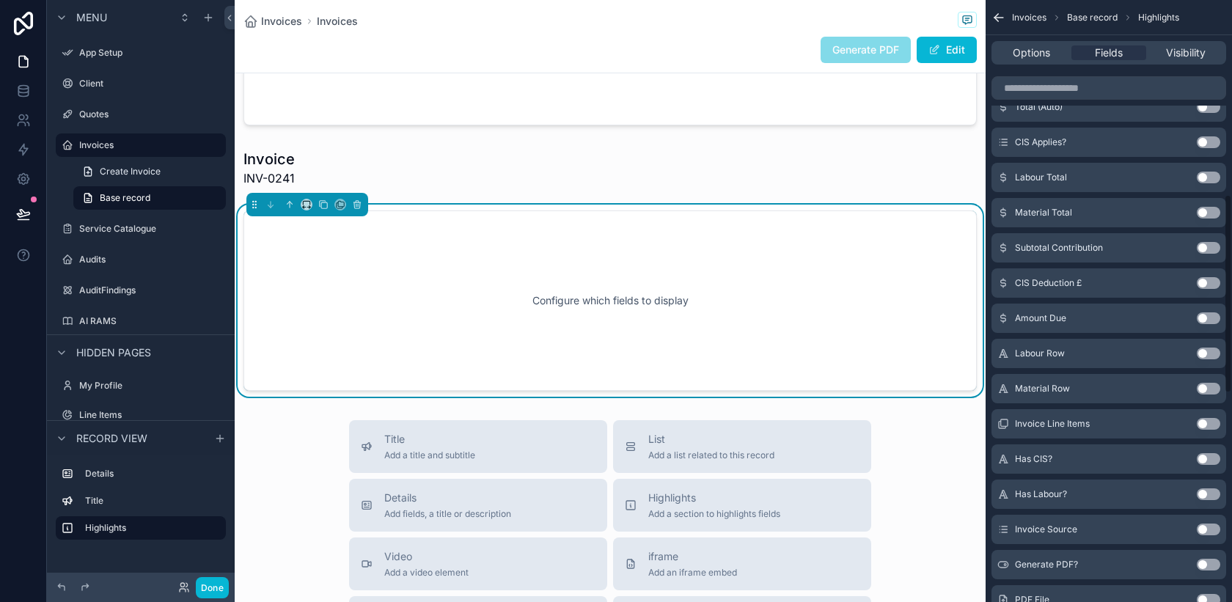
scroll to position [577, 0]
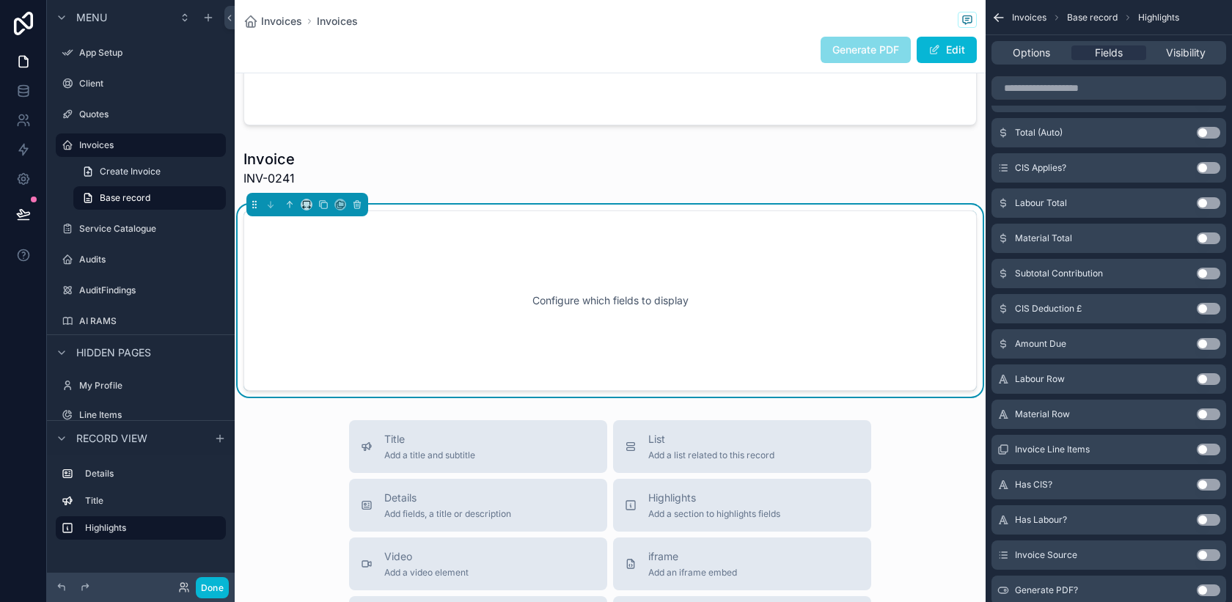
click at [1206, 343] on button "Use setting" at bounding box center [1208, 344] width 23 height 12
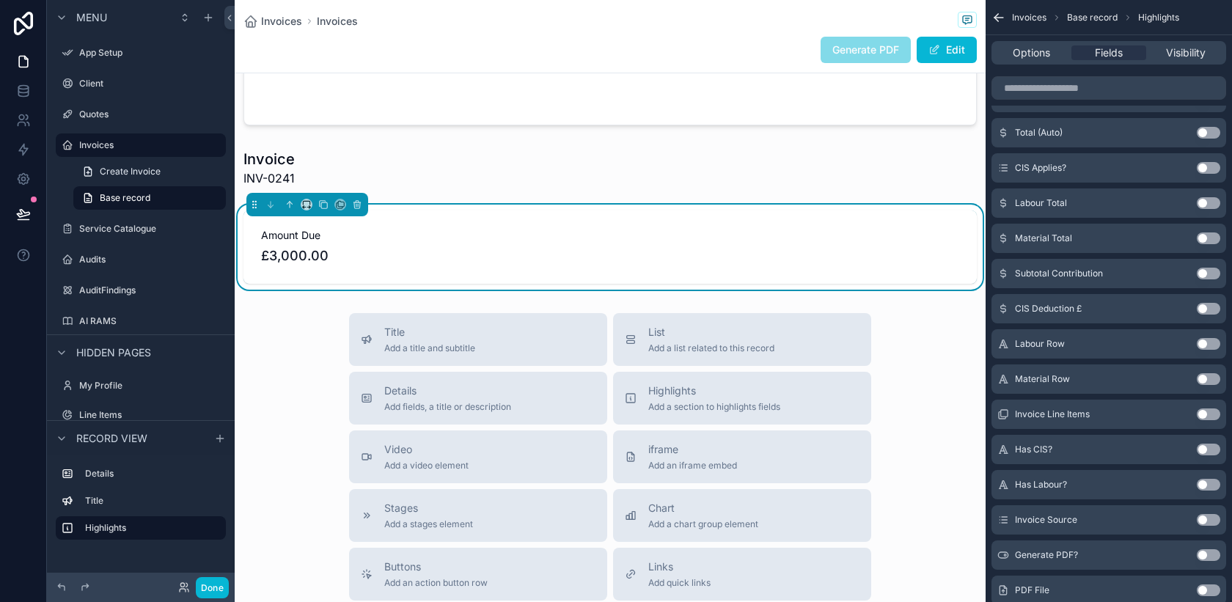
click at [1210, 275] on button "Use setting" at bounding box center [1208, 274] width 23 height 12
click at [1205, 275] on button "Use setting" at bounding box center [1208, 274] width 23 height 12
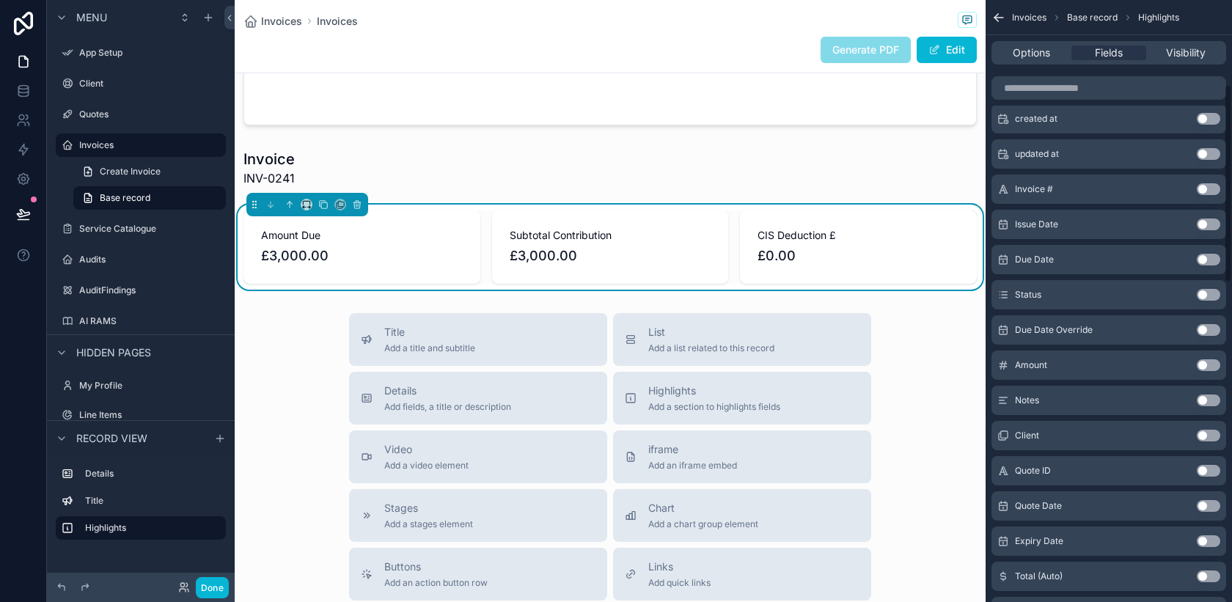
scroll to position [231, 0]
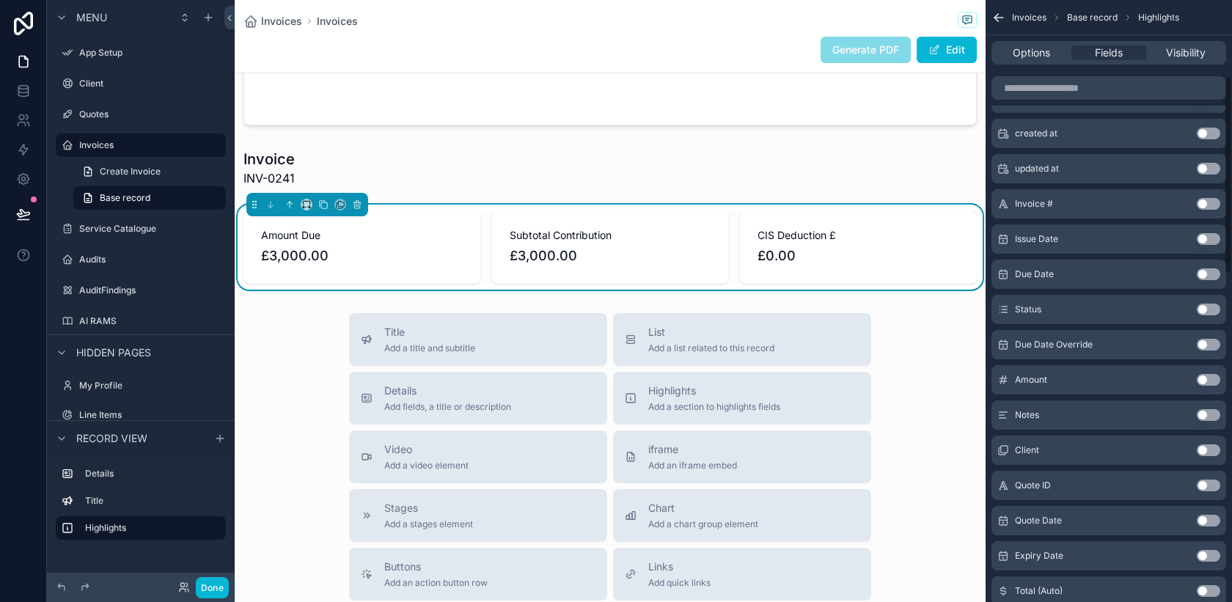
click at [1211, 312] on button "Use setting" at bounding box center [1208, 310] width 23 height 12
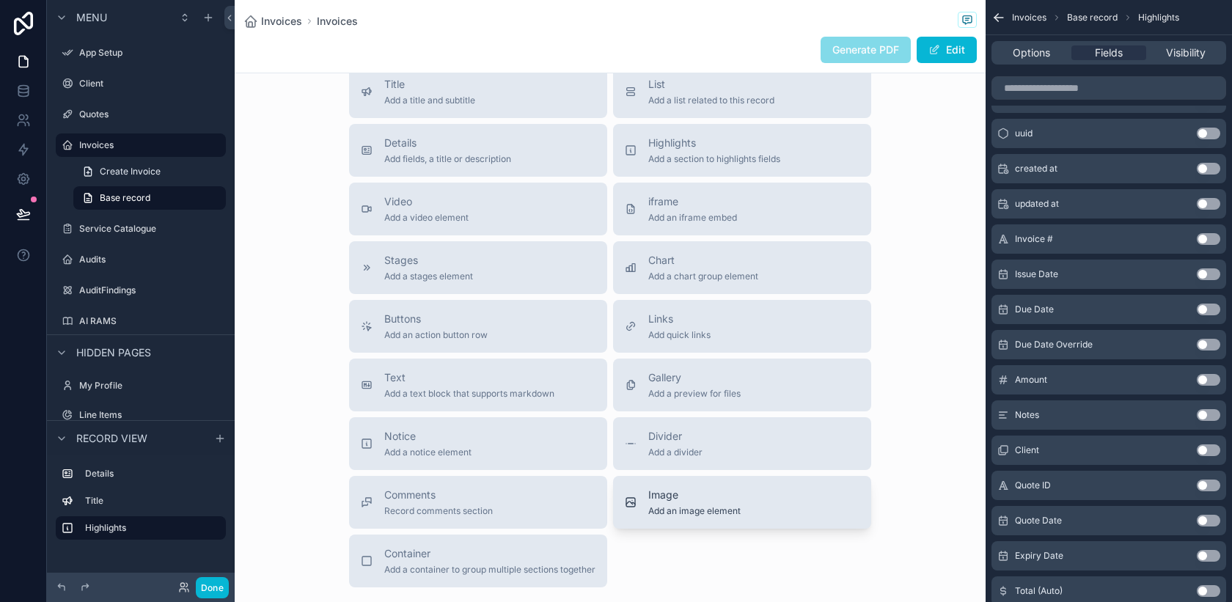
scroll to position [402, 0]
click at [522, 334] on div "Buttons Add an action button row" at bounding box center [478, 323] width 235 height 29
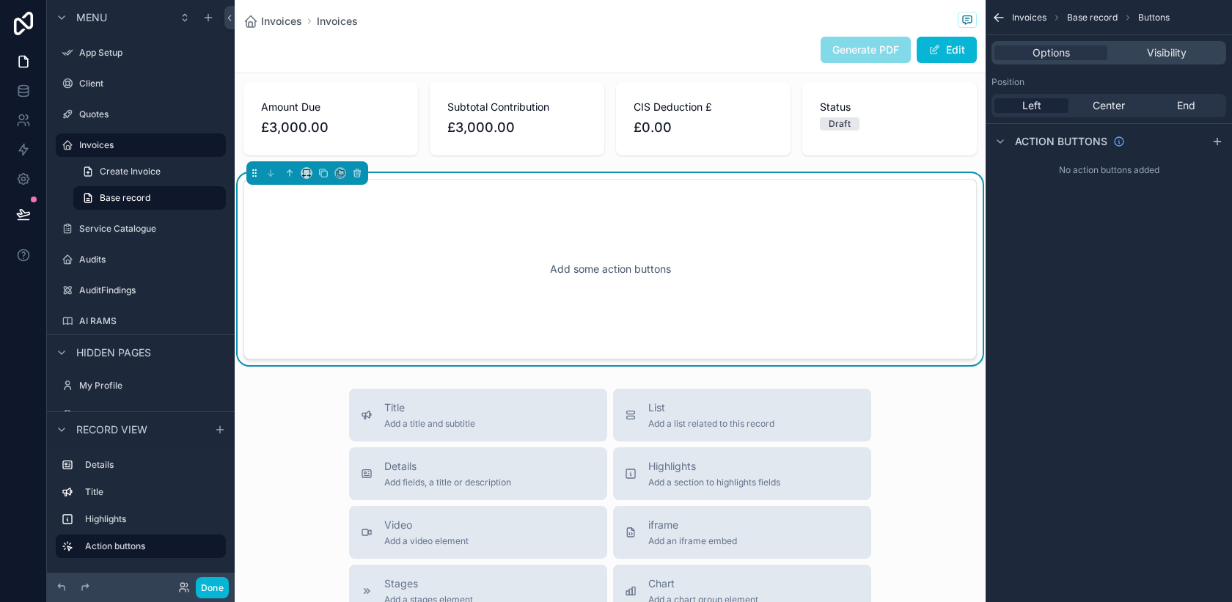
scroll to position [249, 0]
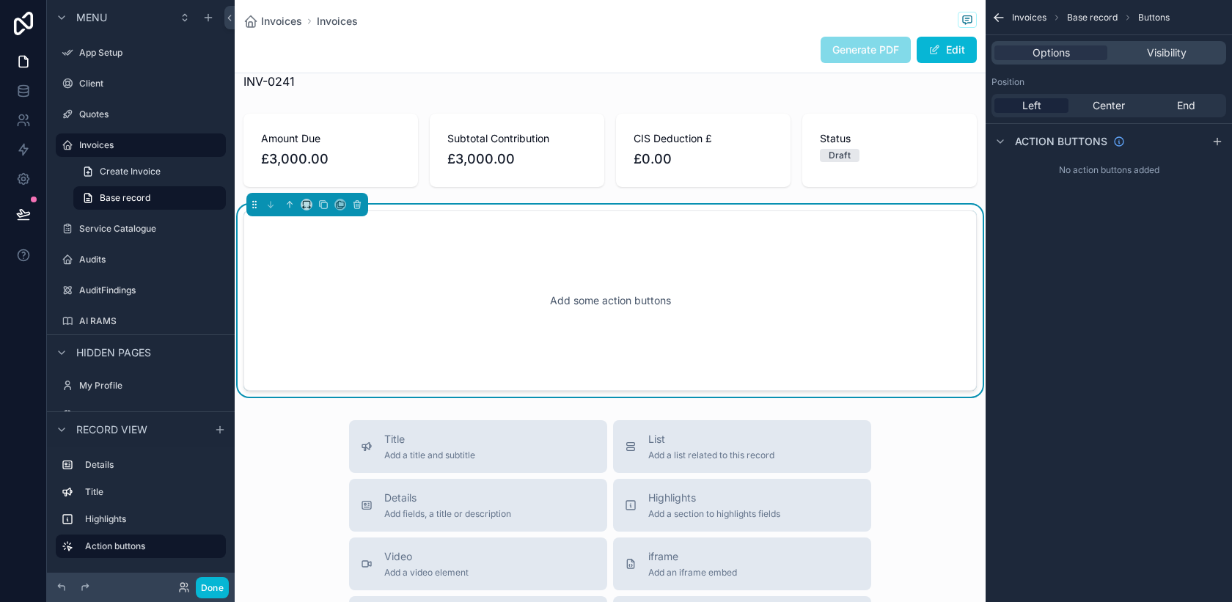
click at [557, 289] on div "Add some action buttons" at bounding box center [610, 301] width 685 height 132
click at [1212, 144] on icon "scrollable content" at bounding box center [1217, 142] width 12 height 12
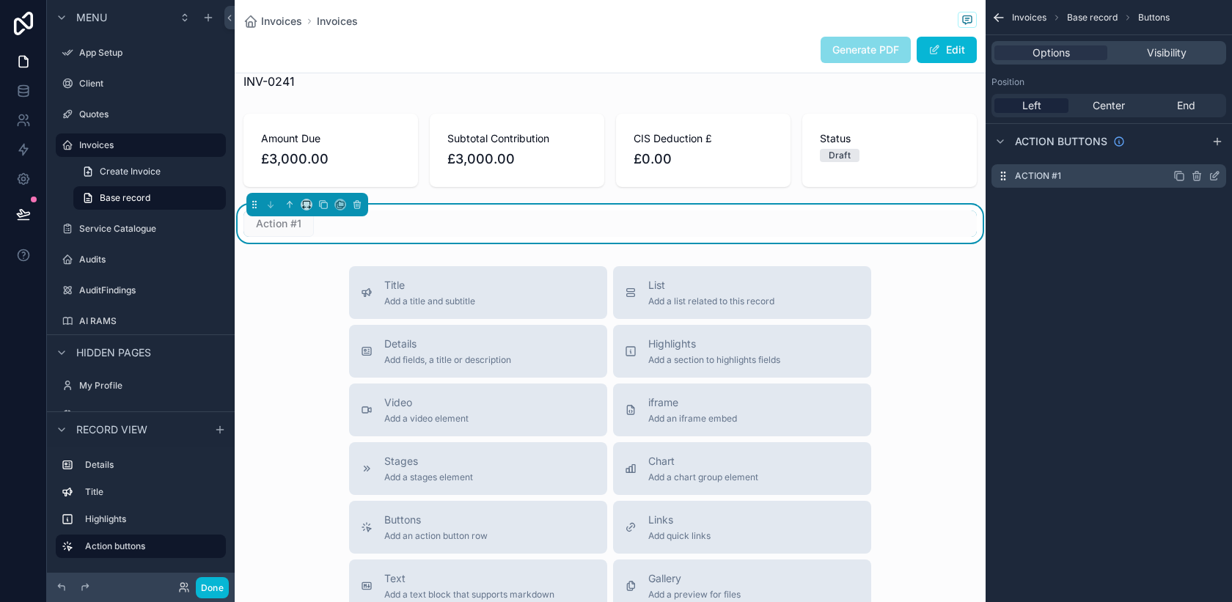
click at [1082, 179] on div "Action #1" at bounding box center [1108, 175] width 235 height 23
click at [1194, 179] on icon "scrollable content" at bounding box center [1197, 176] width 12 height 12
click at [1192, 153] on icon at bounding box center [1192, 153] width 0 height 3
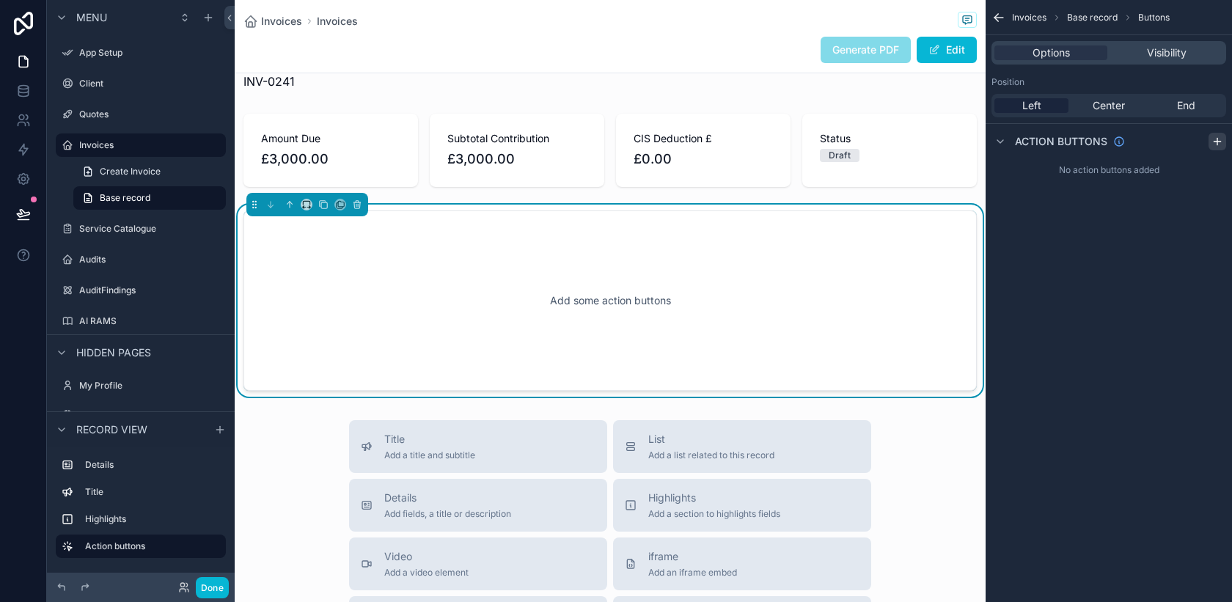
click at [1215, 143] on icon "scrollable content" at bounding box center [1217, 142] width 12 height 12
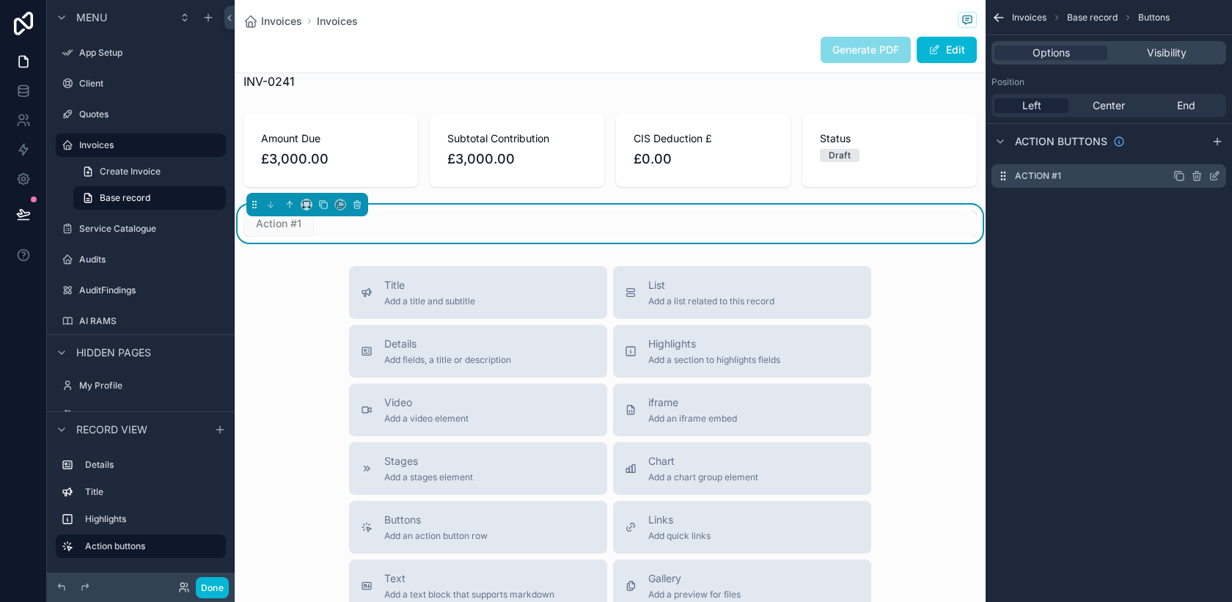
click at [1201, 174] on icon "scrollable content" at bounding box center [1197, 176] width 12 height 12
click at [1192, 153] on icon at bounding box center [1191, 153] width 12 height 12
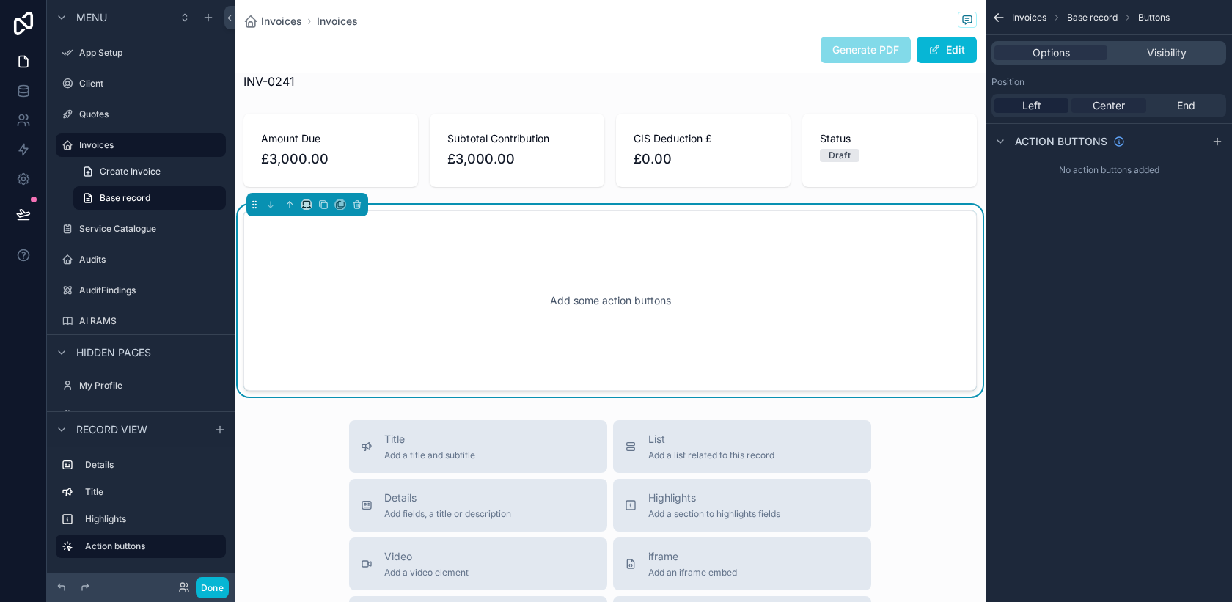
click at [1115, 101] on span "Center" at bounding box center [1109, 105] width 32 height 15
click at [1180, 103] on span "End" at bounding box center [1186, 105] width 18 height 15
click at [1110, 107] on span "Center" at bounding box center [1109, 105] width 32 height 15
click at [1095, 169] on div "No action buttons added" at bounding box center [1109, 169] width 246 height 23
click at [1211, 140] on icon "scrollable content" at bounding box center [1217, 142] width 12 height 12
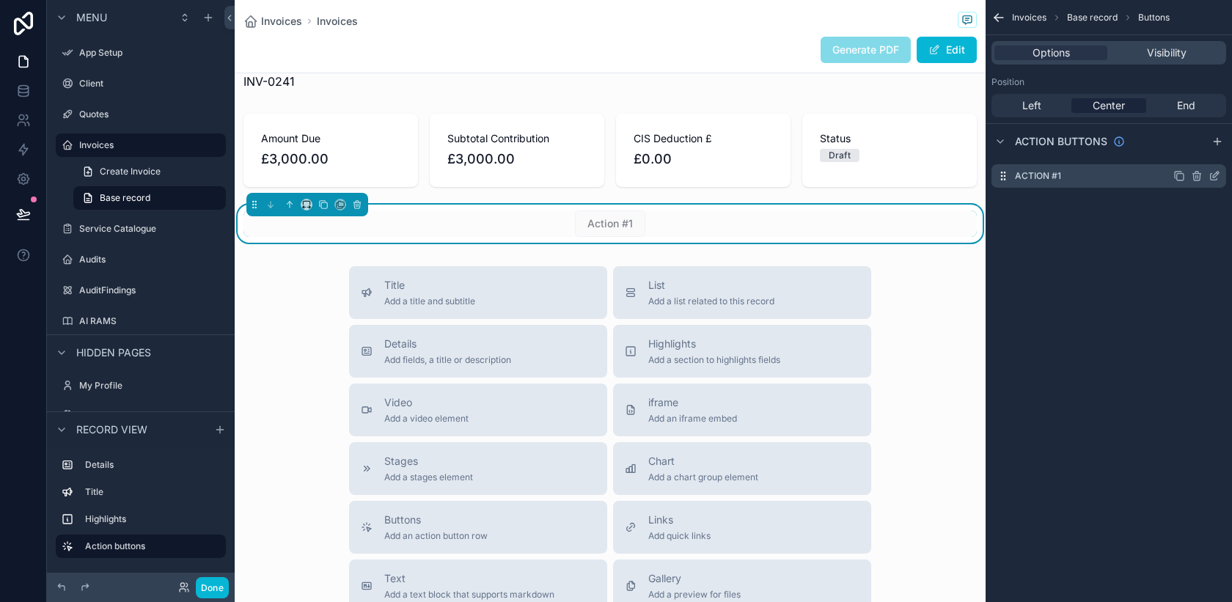
click at [1052, 177] on label "Action #1" at bounding box center [1038, 176] width 46 height 12
click at [1070, 176] on div "Action #1" at bounding box center [1108, 175] width 235 height 23
click at [1211, 176] on icon "scrollable content" at bounding box center [1214, 176] width 12 height 12
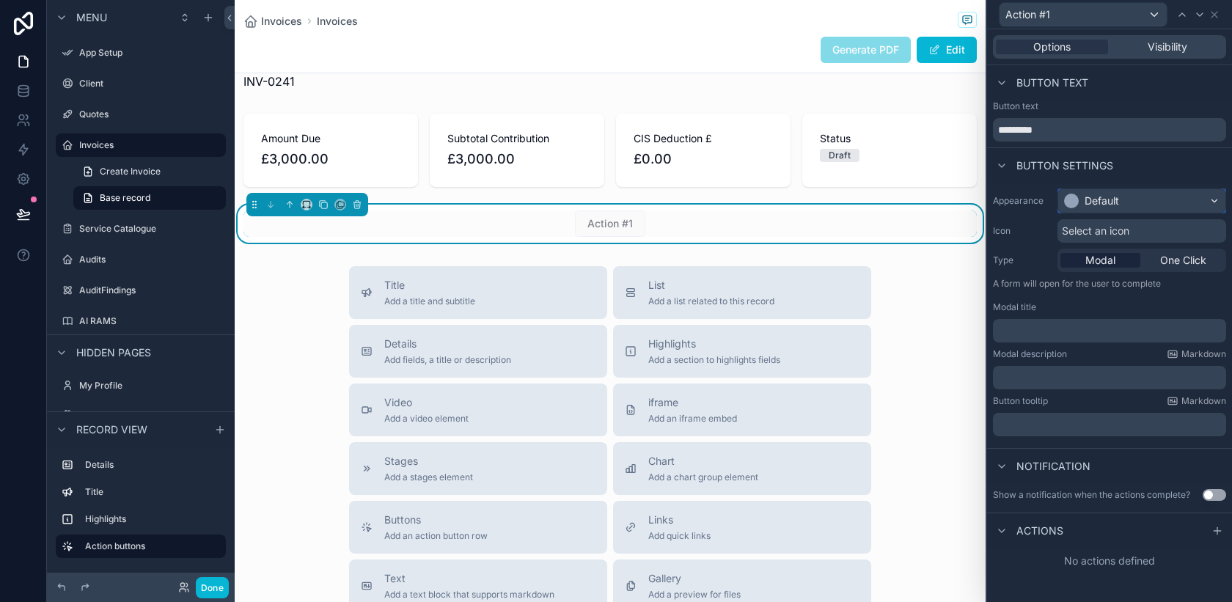
click at [1148, 202] on div "Default" at bounding box center [1141, 200] width 167 height 23
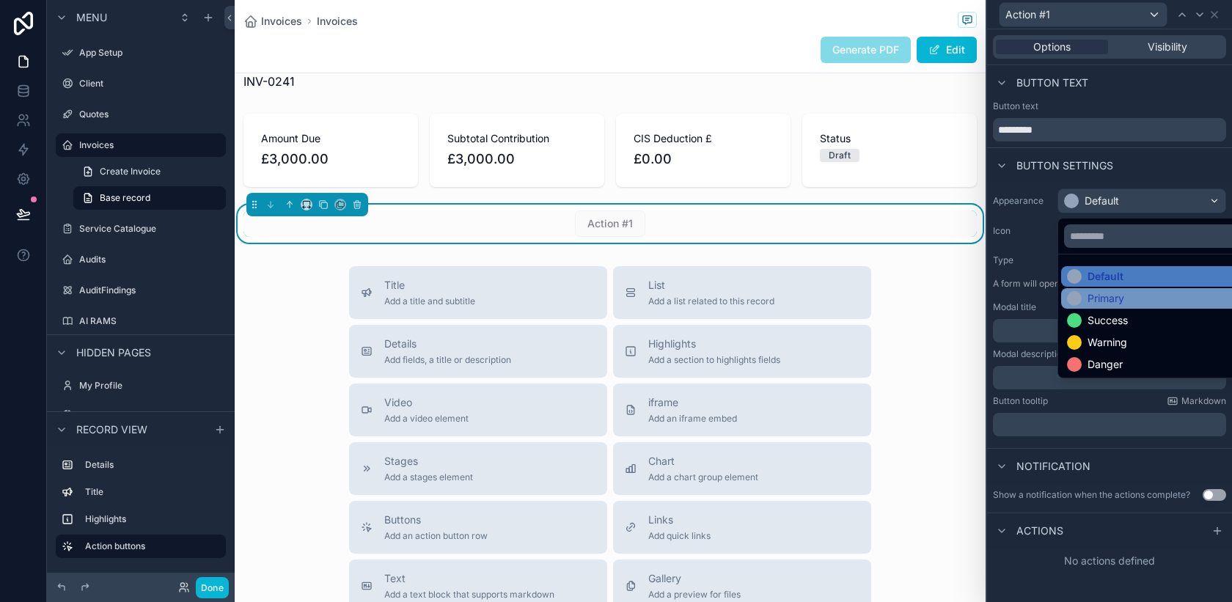
click at [1109, 293] on div "Primary" at bounding box center [1105, 298] width 37 height 15
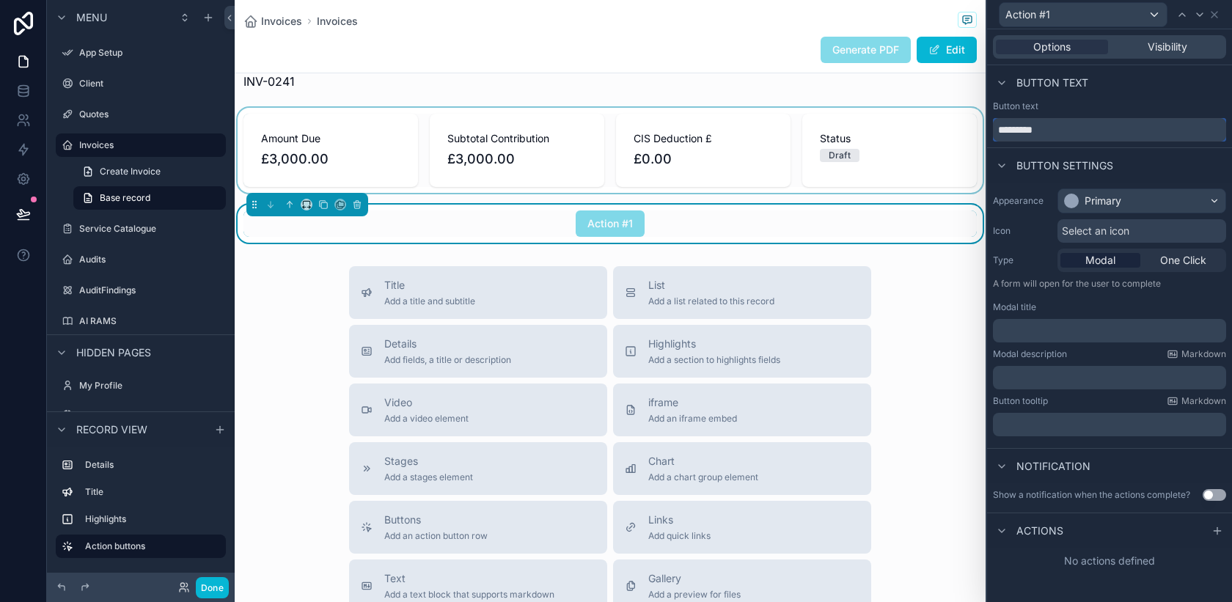
drag, startPoint x: 1057, startPoint y: 131, endPoint x: 976, endPoint y: 131, distance: 81.4
click at [976, 131] on div "Action #1 Options Visibility Button text Button text ********* Button settings …" at bounding box center [616, 301] width 1232 height 602
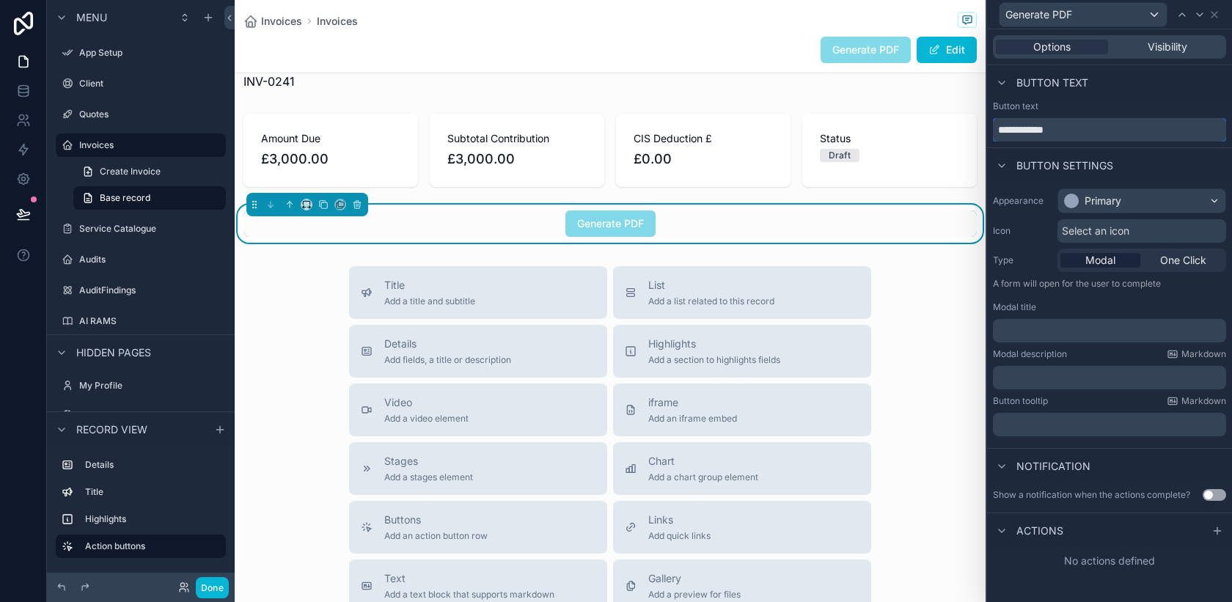
type input "**********"
click at [1061, 336] on p "﻿" at bounding box center [1111, 330] width 224 height 15
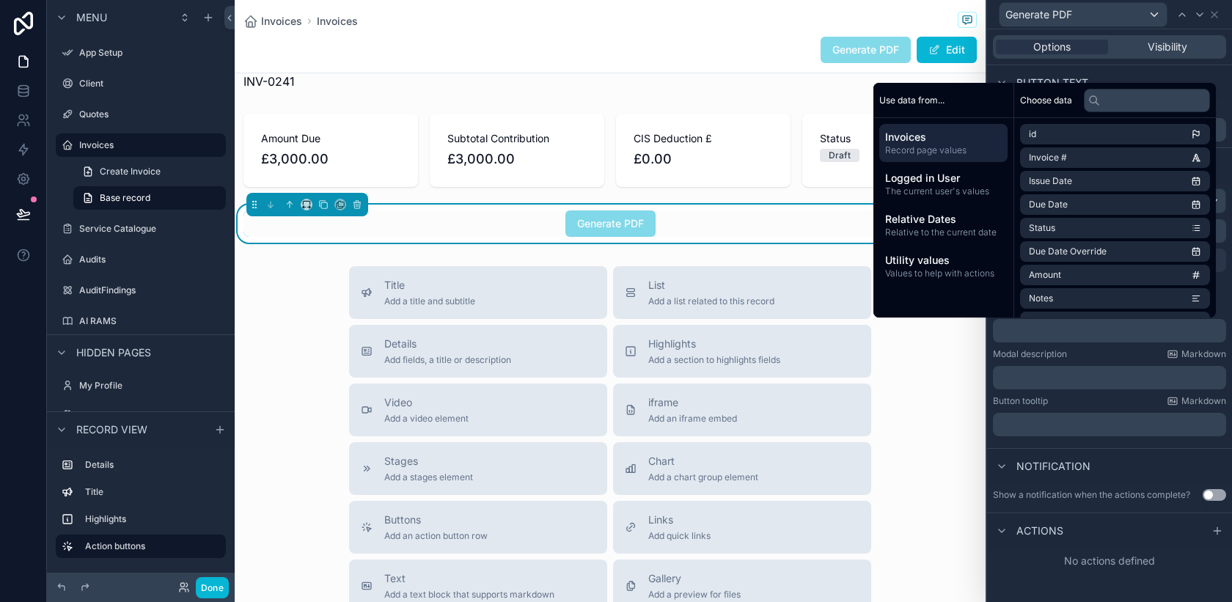
click at [1061, 378] on p "﻿" at bounding box center [1111, 377] width 224 height 15
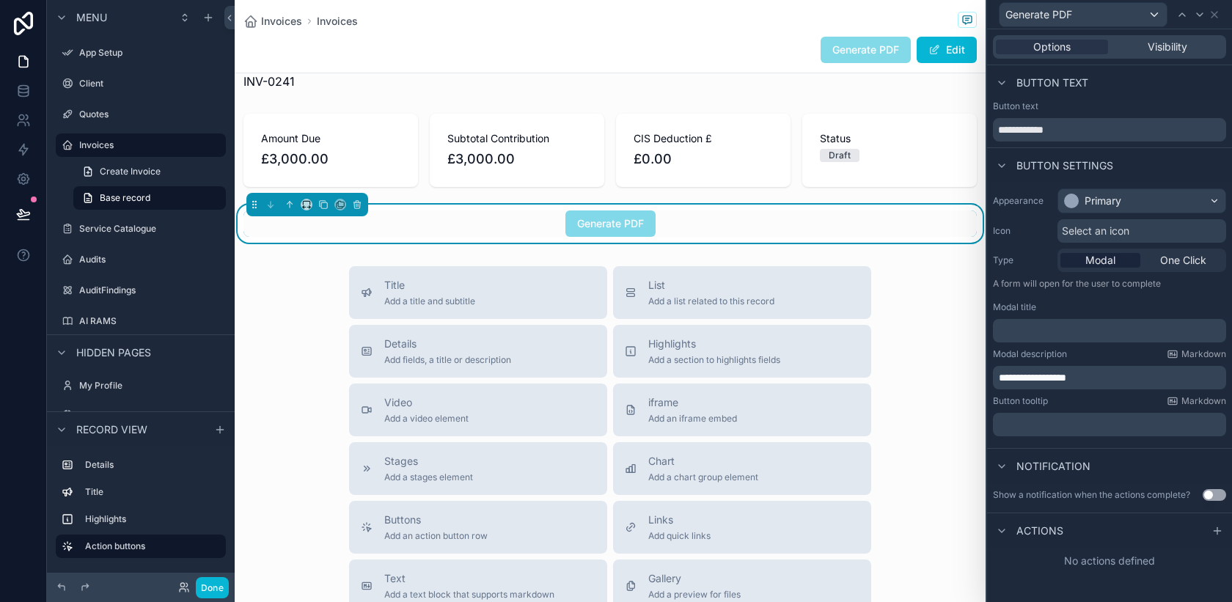
click at [1012, 551] on div "No actions defined" at bounding box center [1109, 561] width 245 height 26
click at [1214, 529] on icon at bounding box center [1217, 531] width 12 height 12
click at [1214, 499] on button "Use setting" at bounding box center [1214, 495] width 23 height 12
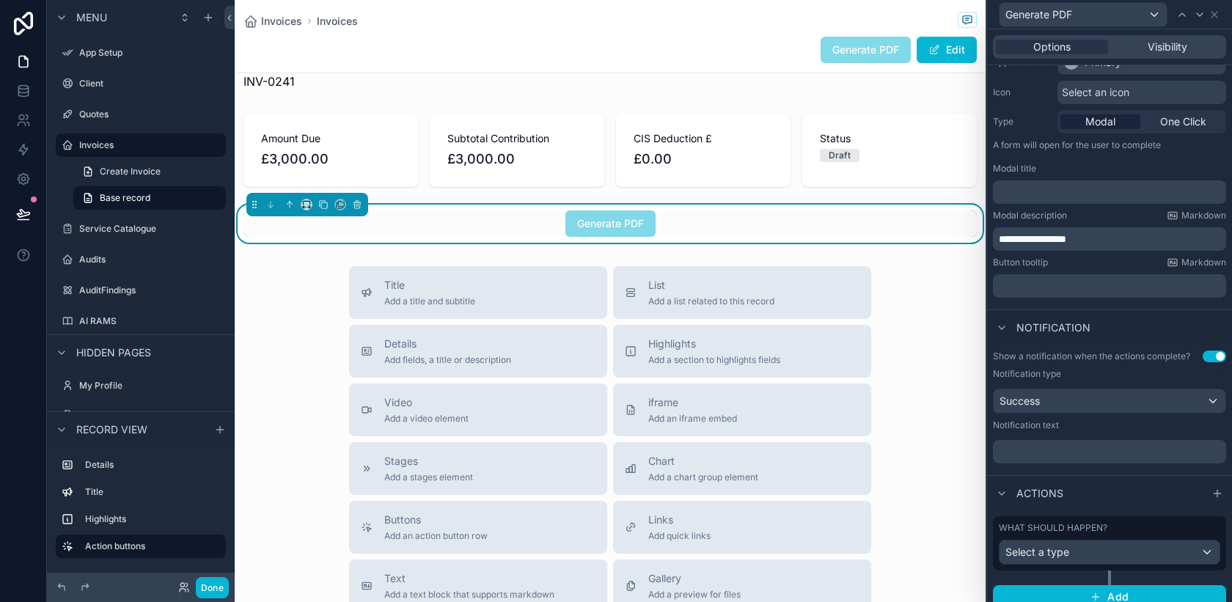
scroll to position [150, 0]
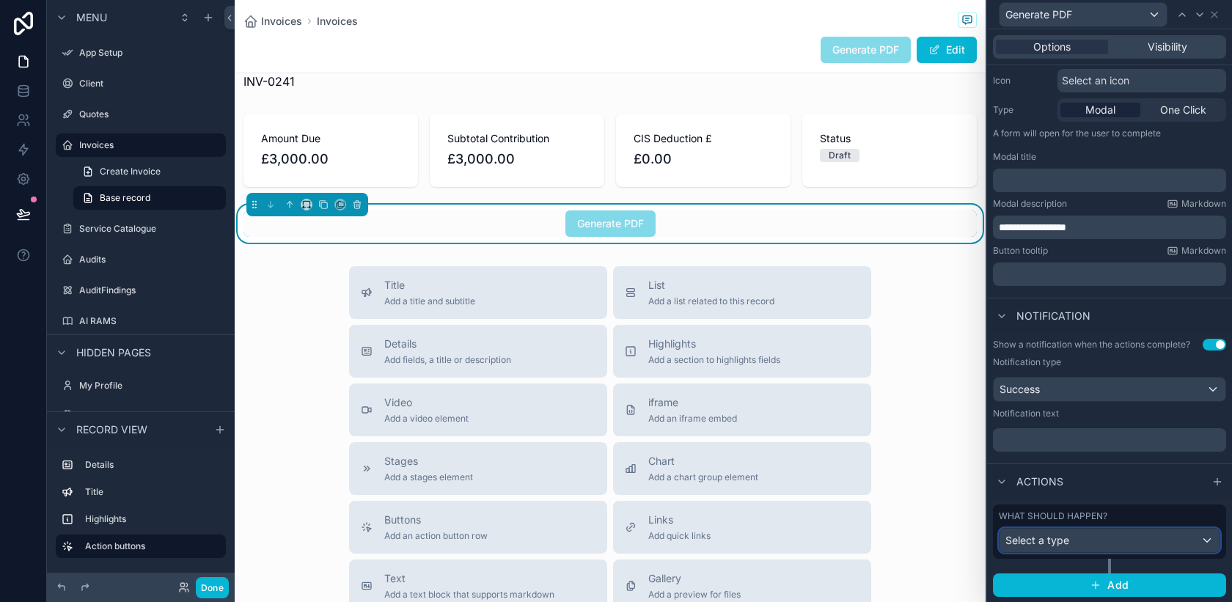
click at [1169, 546] on div "Select a type" at bounding box center [1109, 540] width 220 height 23
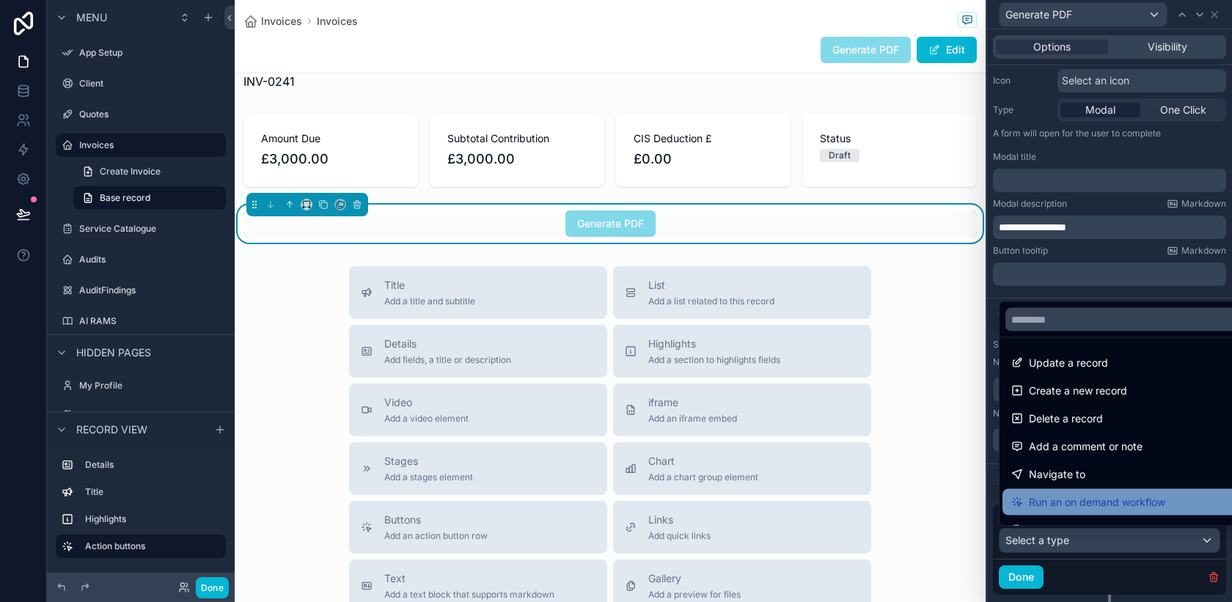
click at [1150, 491] on div "Run an on demand workflow" at bounding box center [1126, 502] width 248 height 26
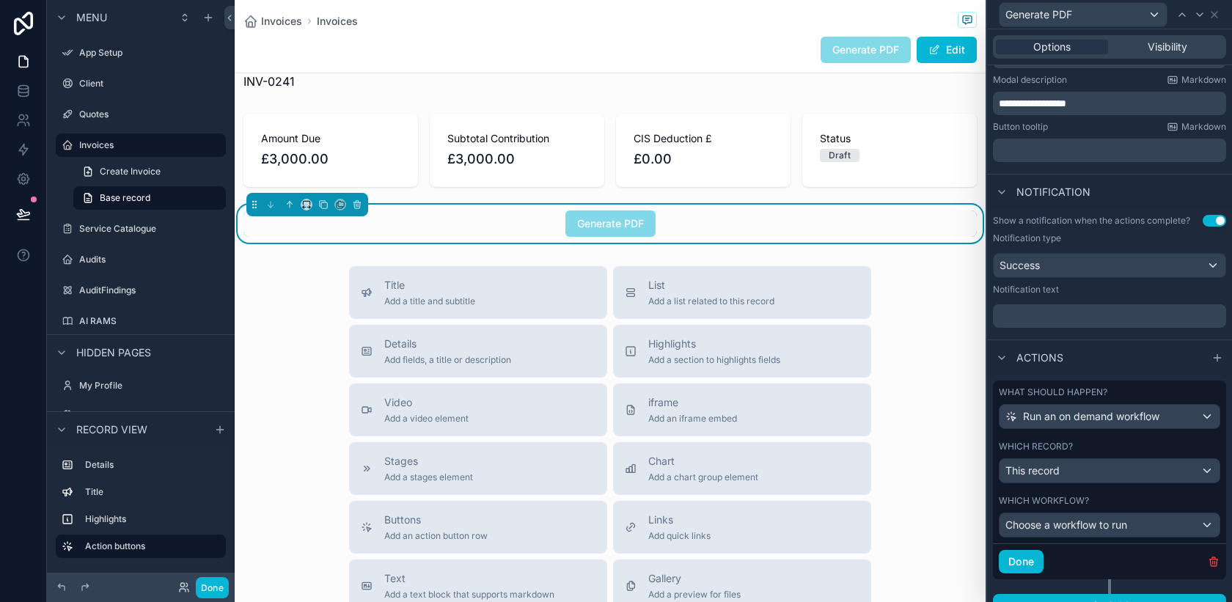
scroll to position [295, 0]
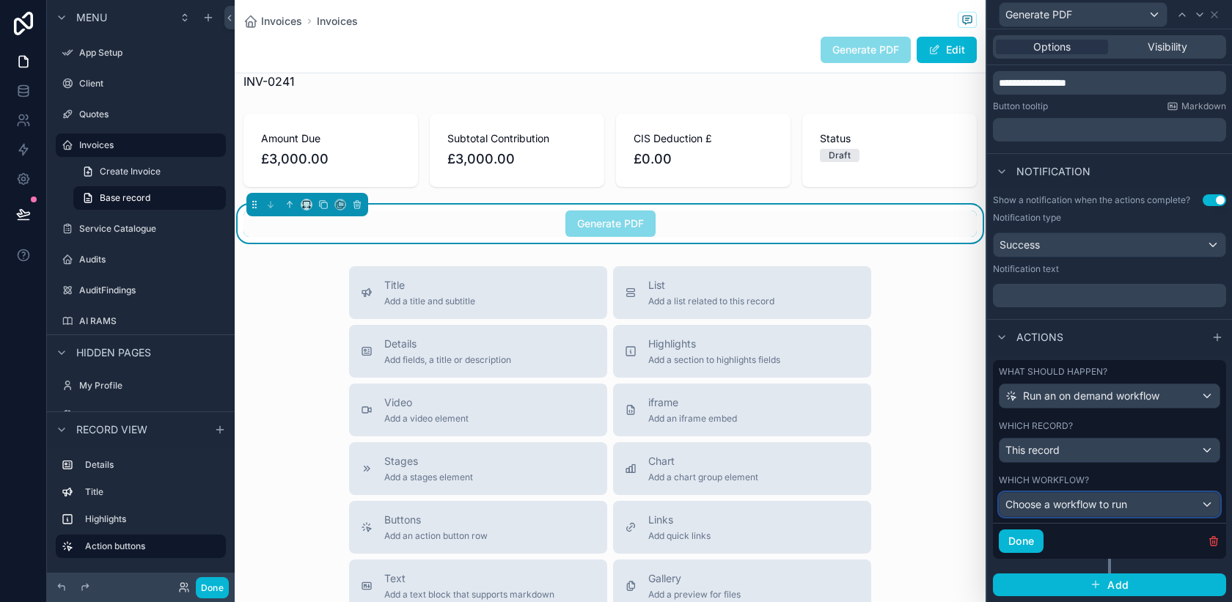
click at [1203, 504] on div "Choose a workflow to run" at bounding box center [1109, 504] width 220 height 23
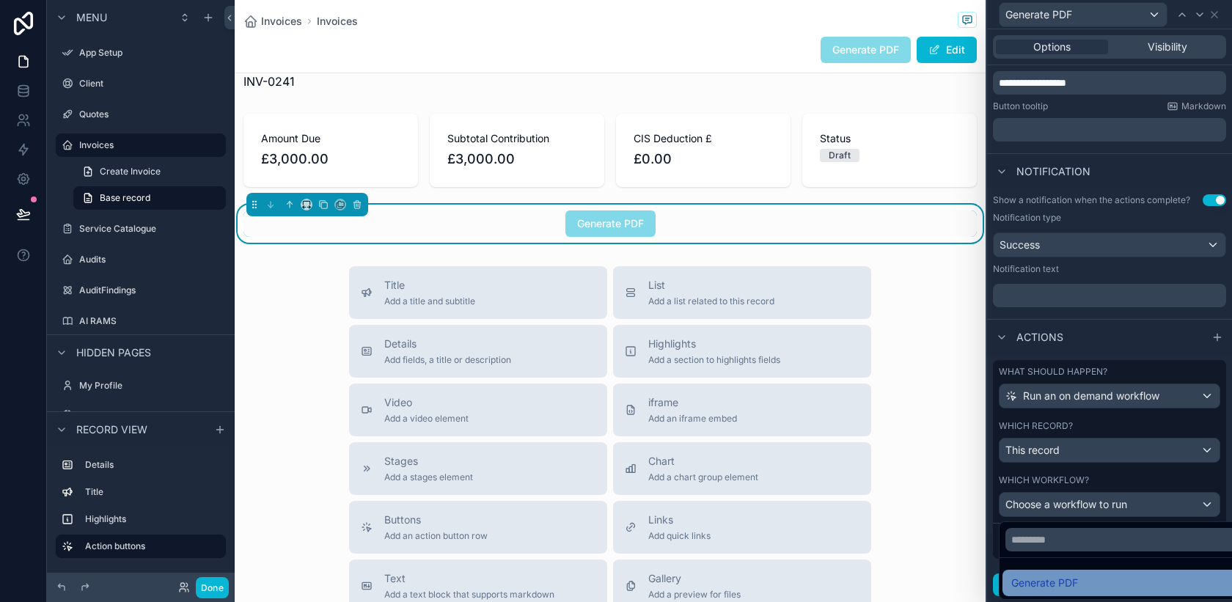
click at [1087, 591] on div "Generate PDF" at bounding box center [1126, 583] width 230 height 18
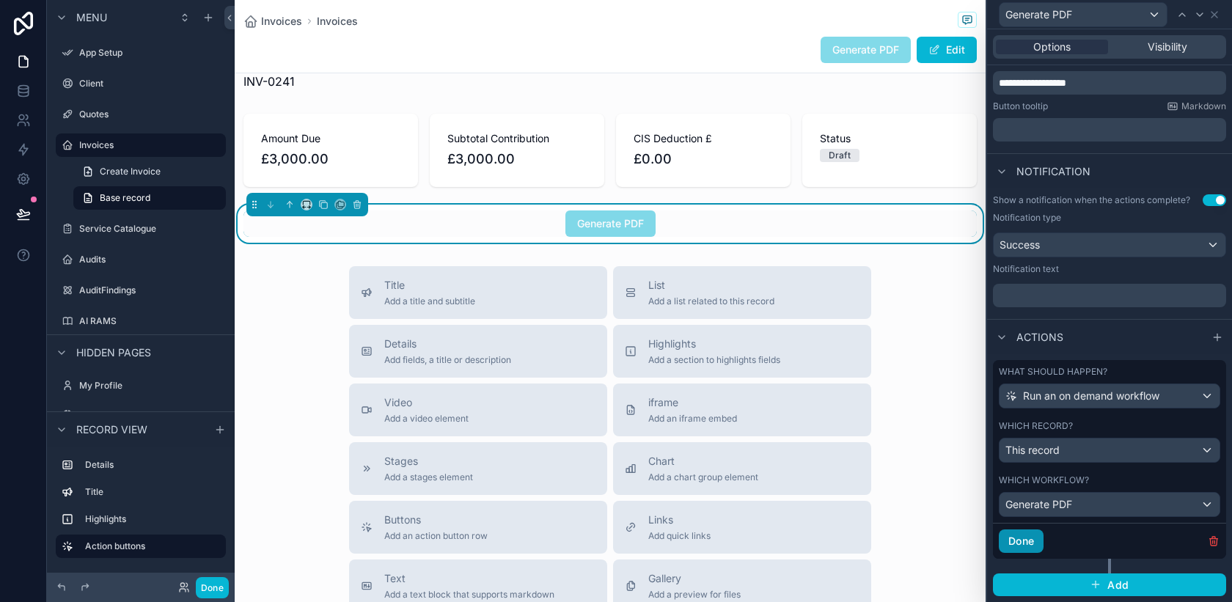
click at [1020, 545] on button "Done" at bounding box center [1021, 540] width 45 height 23
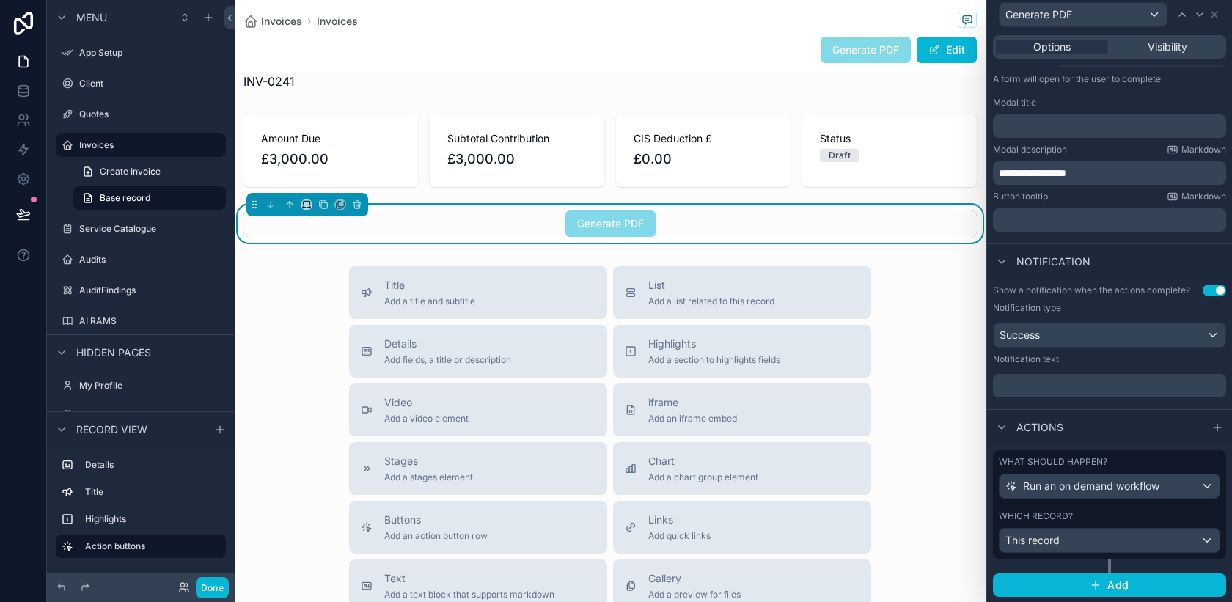
click at [924, 335] on div "Title Add a title and subtitle List Add a list related to this record Details A…" at bounding box center [610, 527] width 751 height 522
click at [604, 233] on div "Generate PDF" at bounding box center [610, 223] width 90 height 26
click at [741, 42] on div "Generate PDF Edit" at bounding box center [609, 50] width 733 height 28
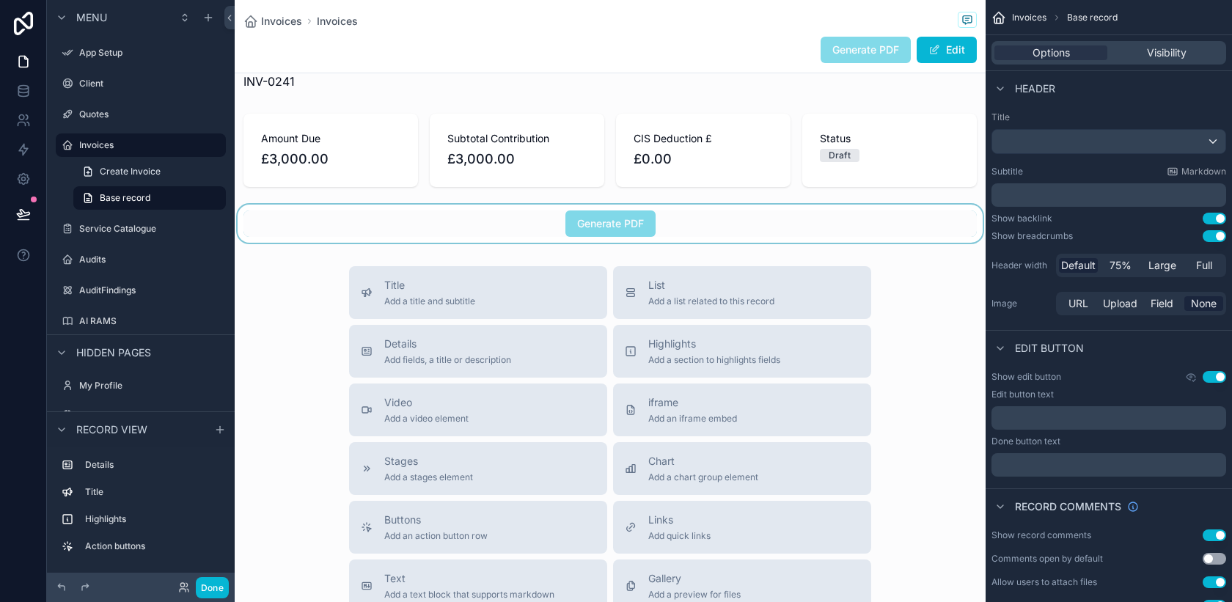
click at [629, 216] on div "scrollable content" at bounding box center [610, 224] width 751 height 38
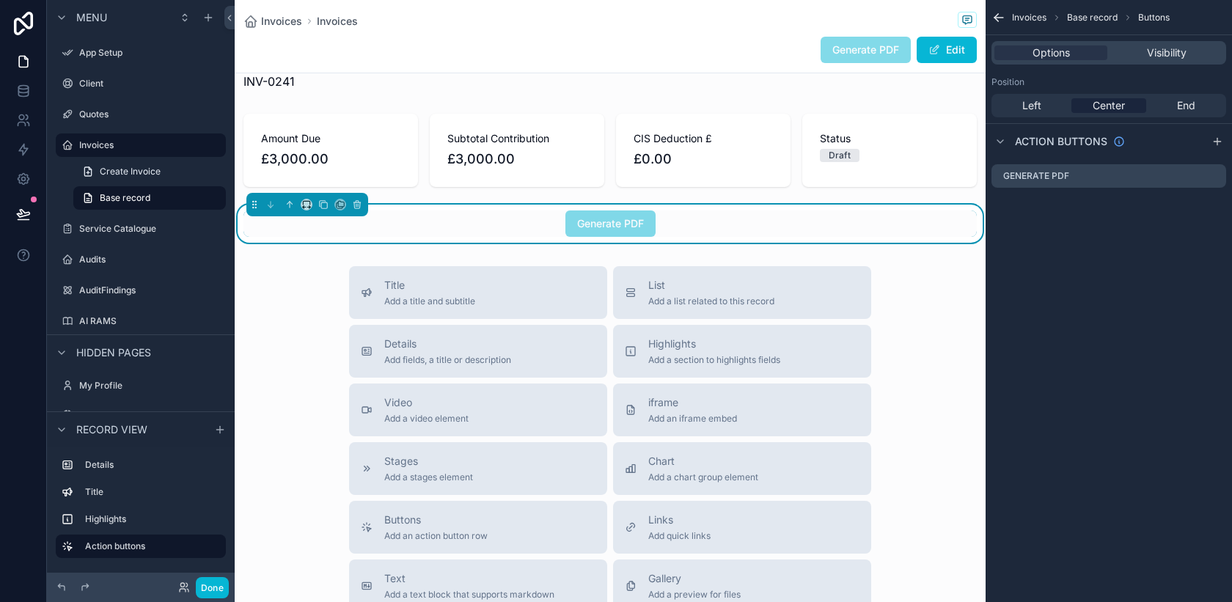
click at [307, 307] on div "Title Add a title and subtitle List Add a list related to this record Details A…" at bounding box center [610, 527] width 751 height 522
click at [846, 49] on span "Generate PDF" at bounding box center [866, 49] width 90 height 15
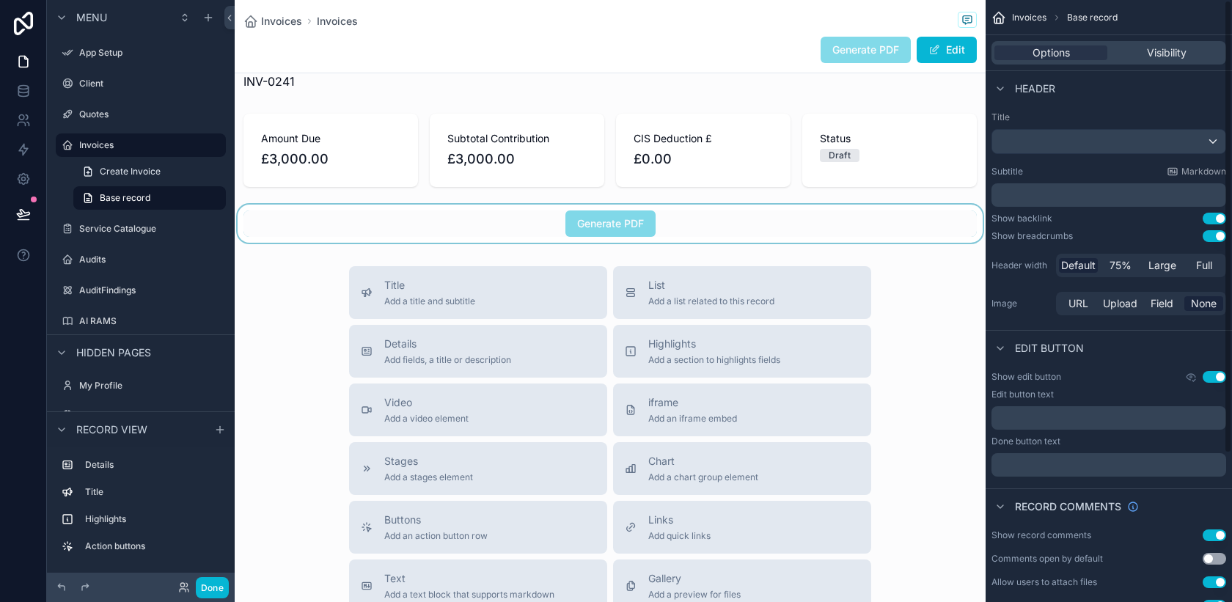
scroll to position [197, 0]
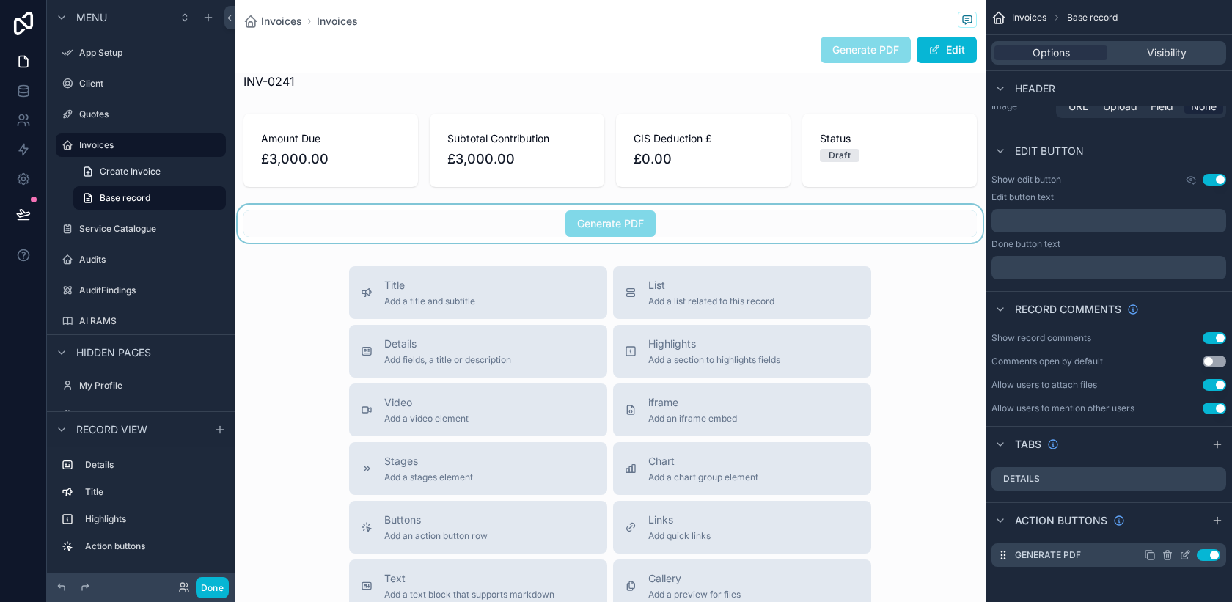
click at [1183, 557] on icon "scrollable content" at bounding box center [1186, 554] width 6 height 6
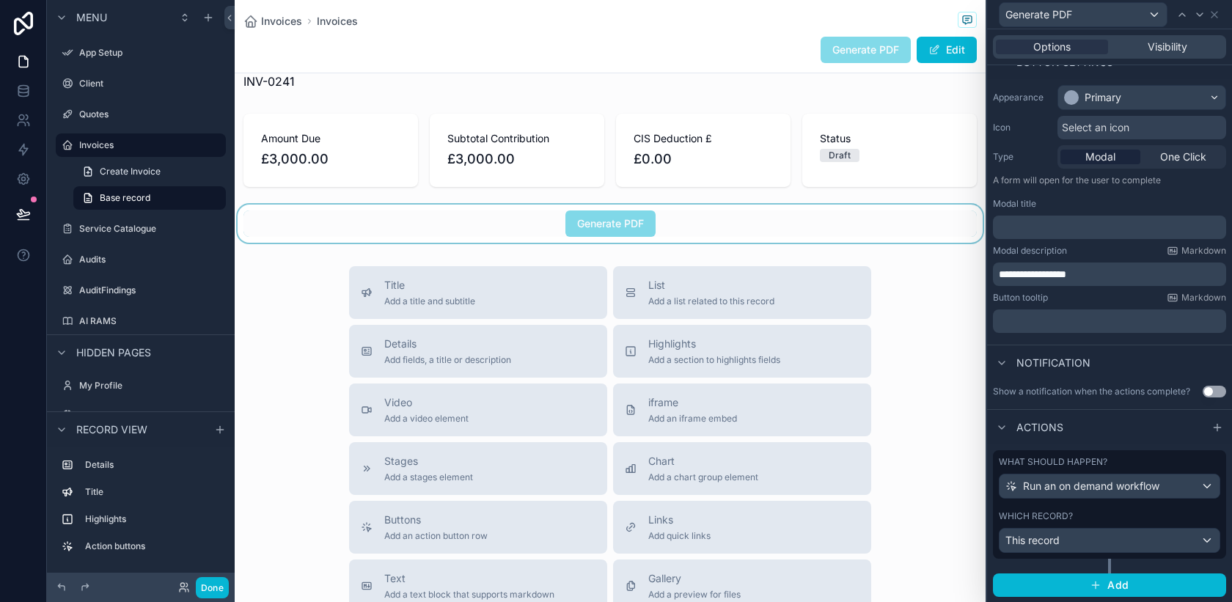
scroll to position [103, 0]
click at [1216, 390] on button "Use setting" at bounding box center [1214, 392] width 23 height 12
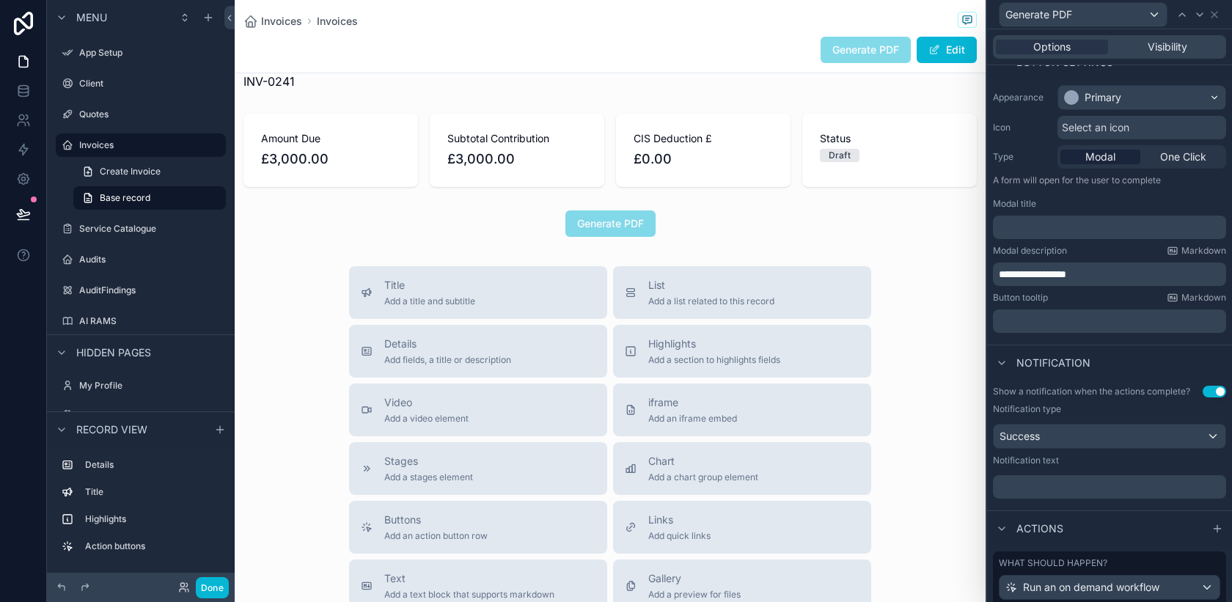
click at [671, 56] on div "Generate PDF Edit" at bounding box center [609, 50] width 733 height 28
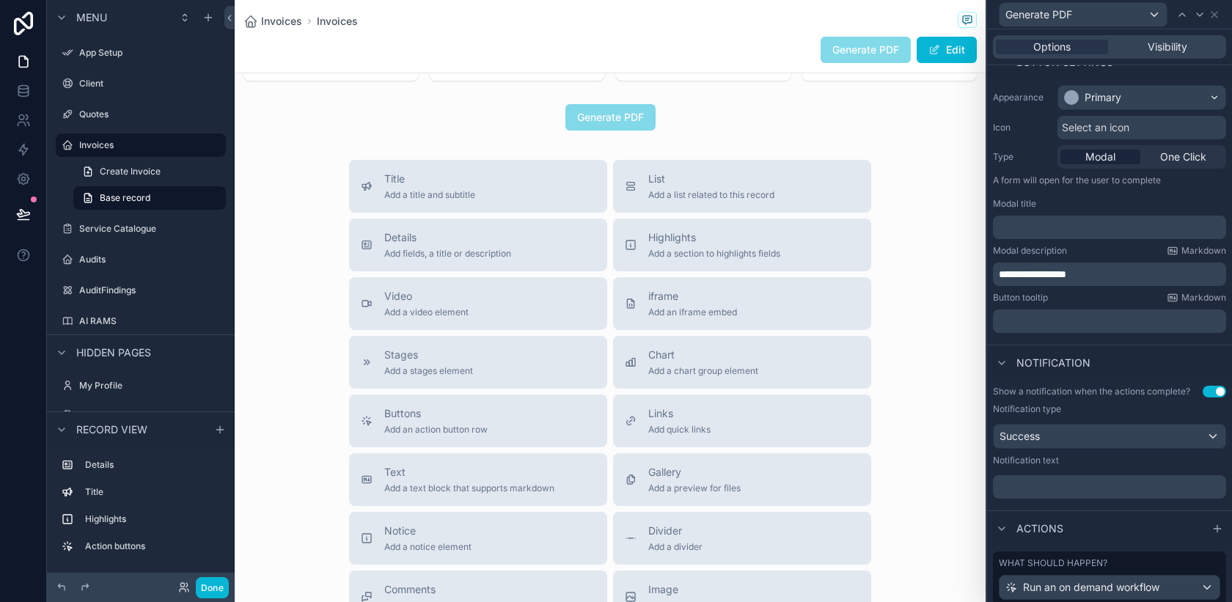
scroll to position [350, 0]
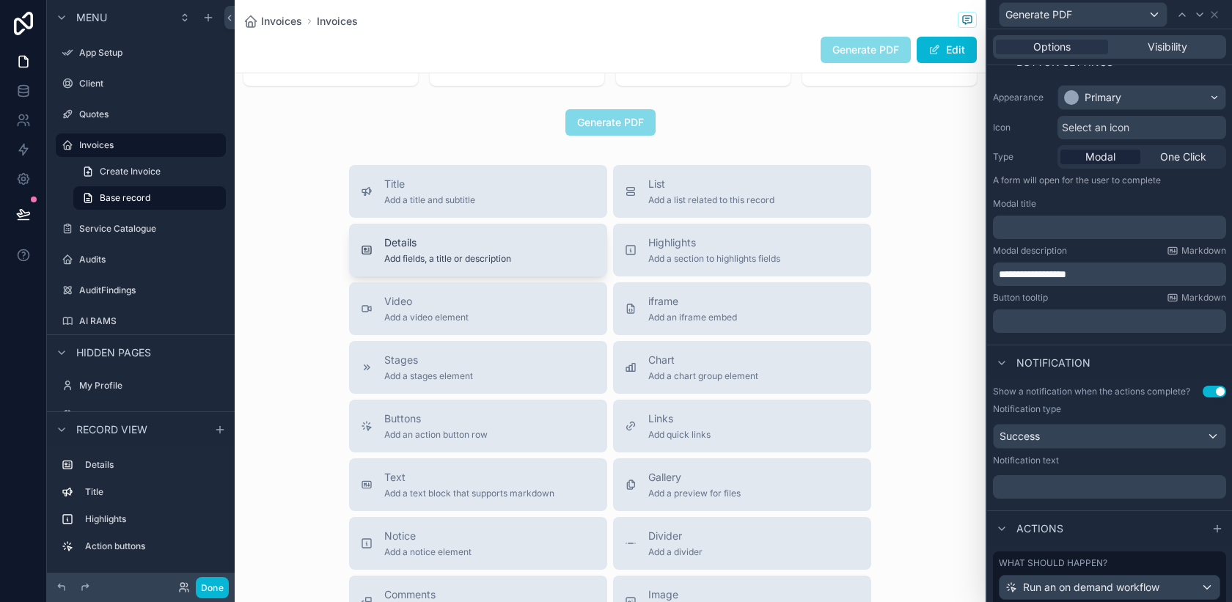
click at [521, 252] on div "Details Add fields, a title or description" at bounding box center [478, 249] width 235 height 29
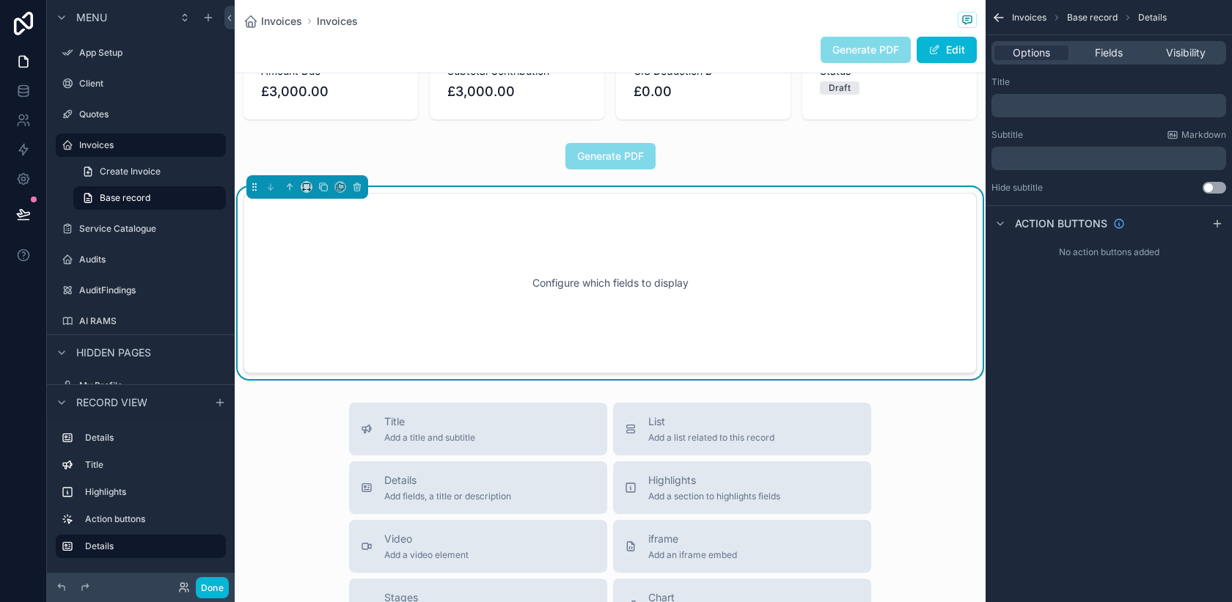
scroll to position [298, 0]
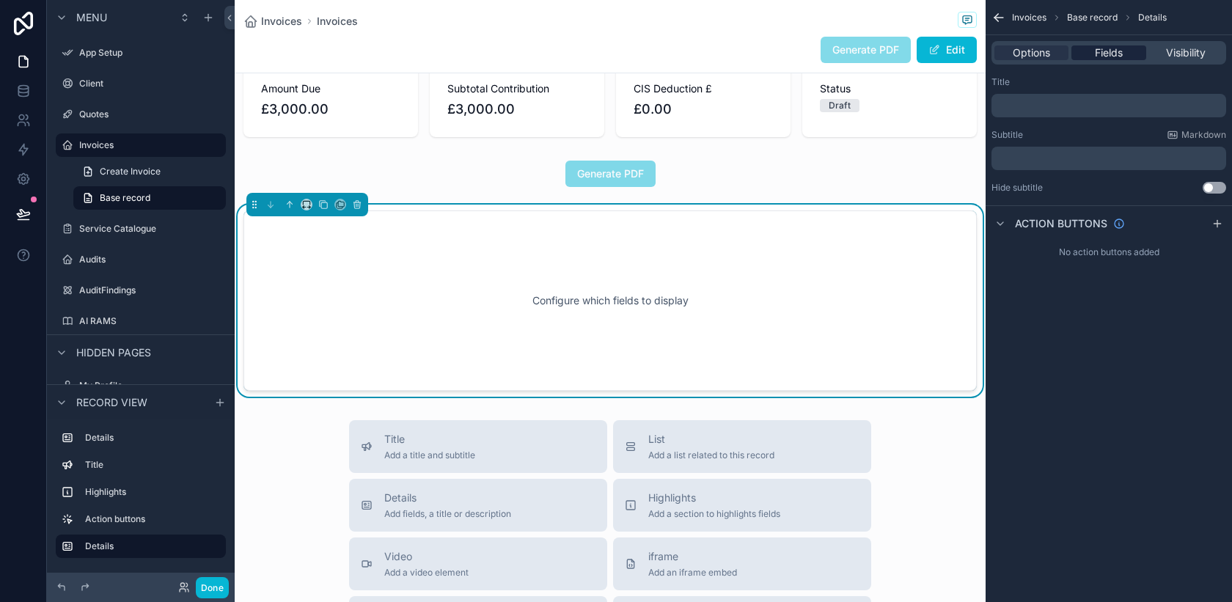
click at [1100, 54] on span "Fields" at bounding box center [1109, 52] width 28 height 15
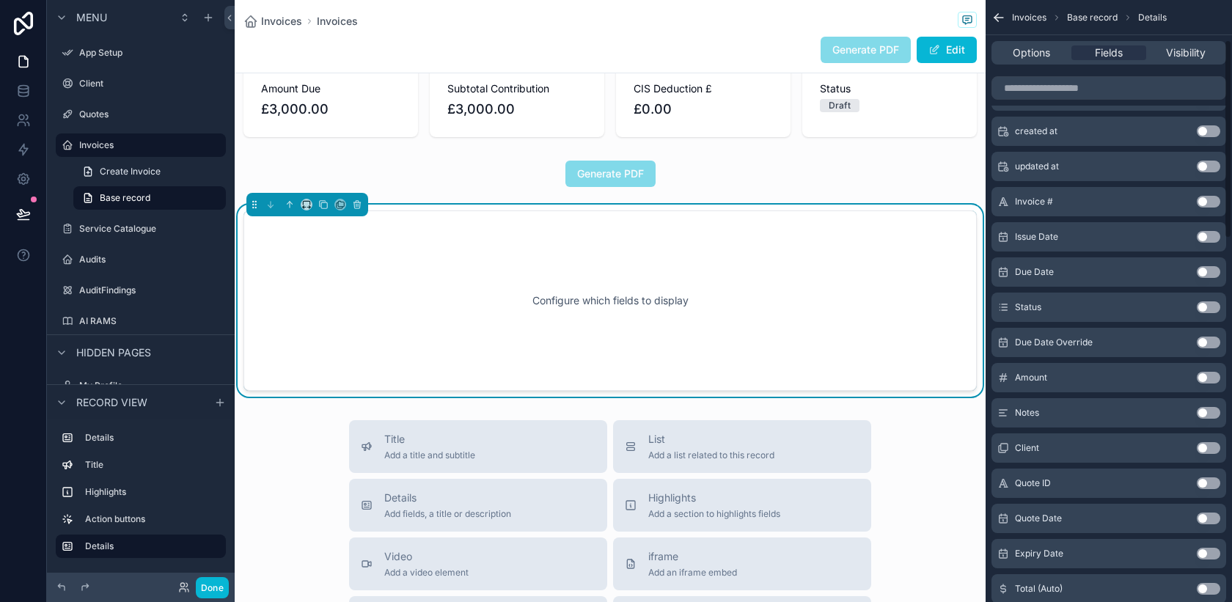
scroll to position [123, 0]
click at [1213, 444] on button "Use setting" at bounding box center [1208, 446] width 23 height 12
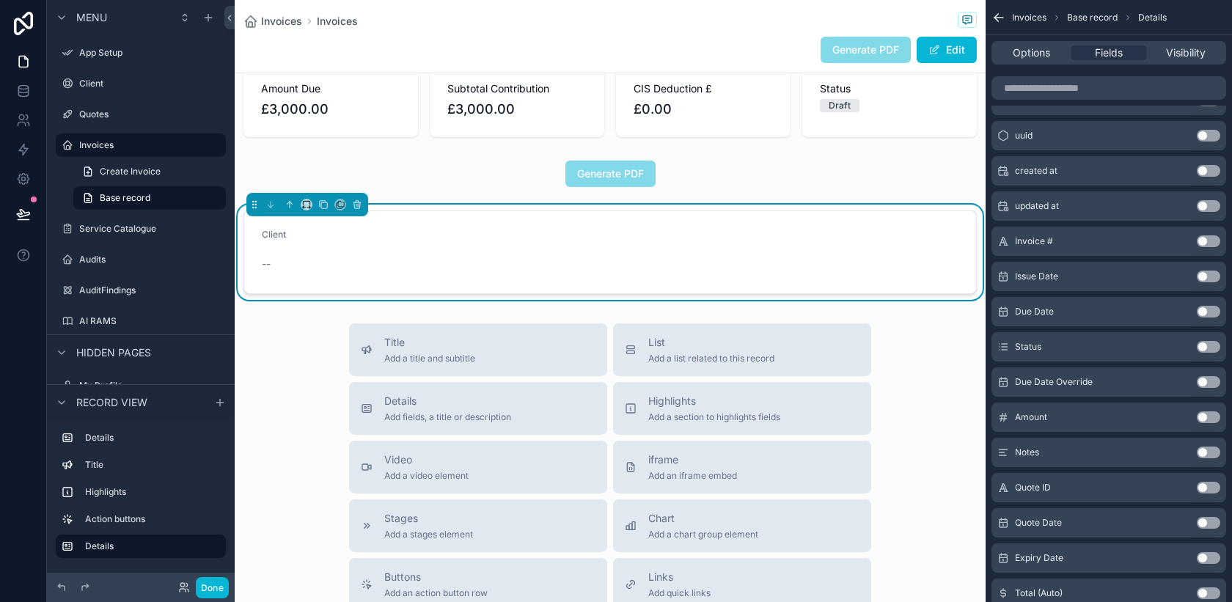
click at [1215, 273] on button "Use setting" at bounding box center [1208, 277] width 23 height 12
click at [1211, 309] on button "Use setting" at bounding box center [1208, 312] width 23 height 12
click at [1211, 451] on button "Use setting" at bounding box center [1208, 453] width 23 height 12
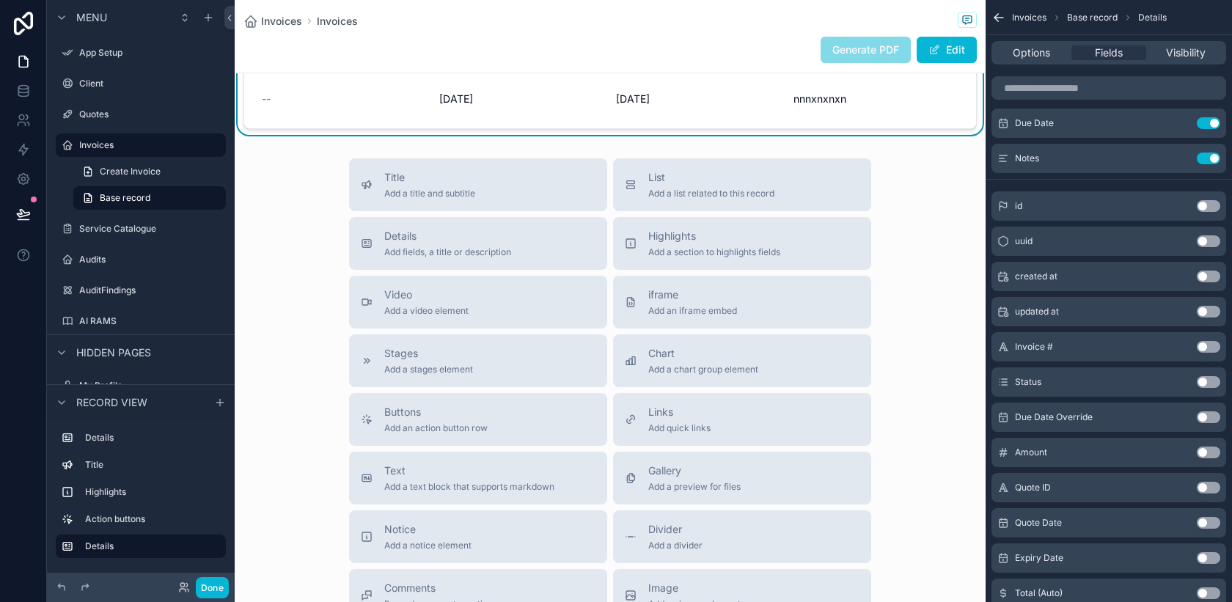
scroll to position [466, 0]
click at [752, 186] on span "Add a list related to this record" at bounding box center [711, 192] width 126 height 12
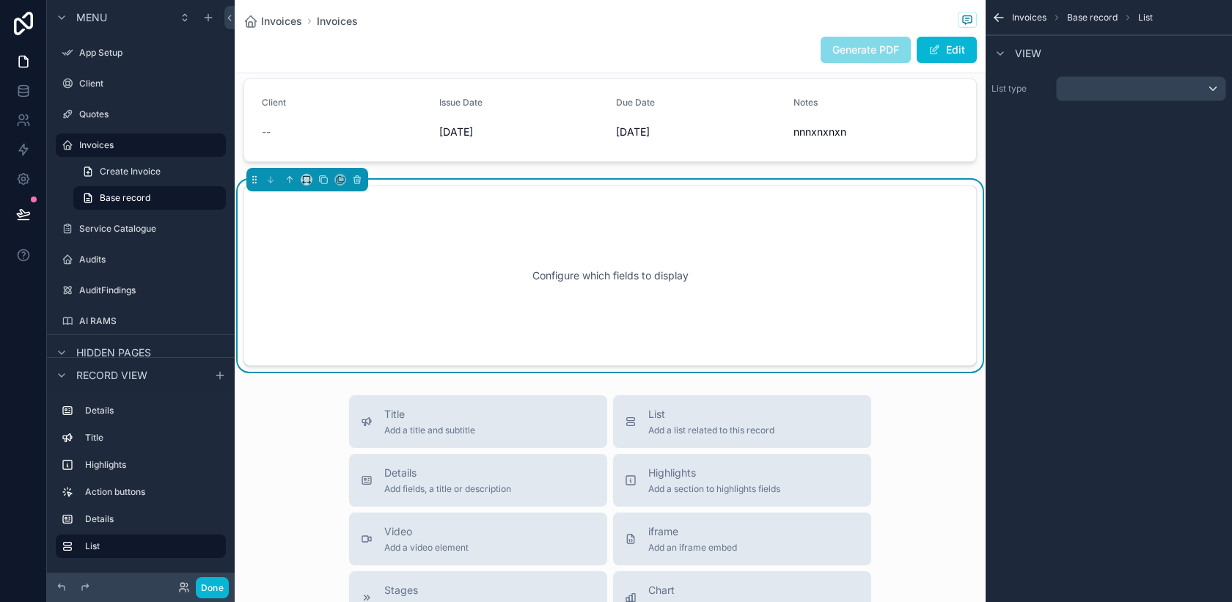
scroll to position [405, 0]
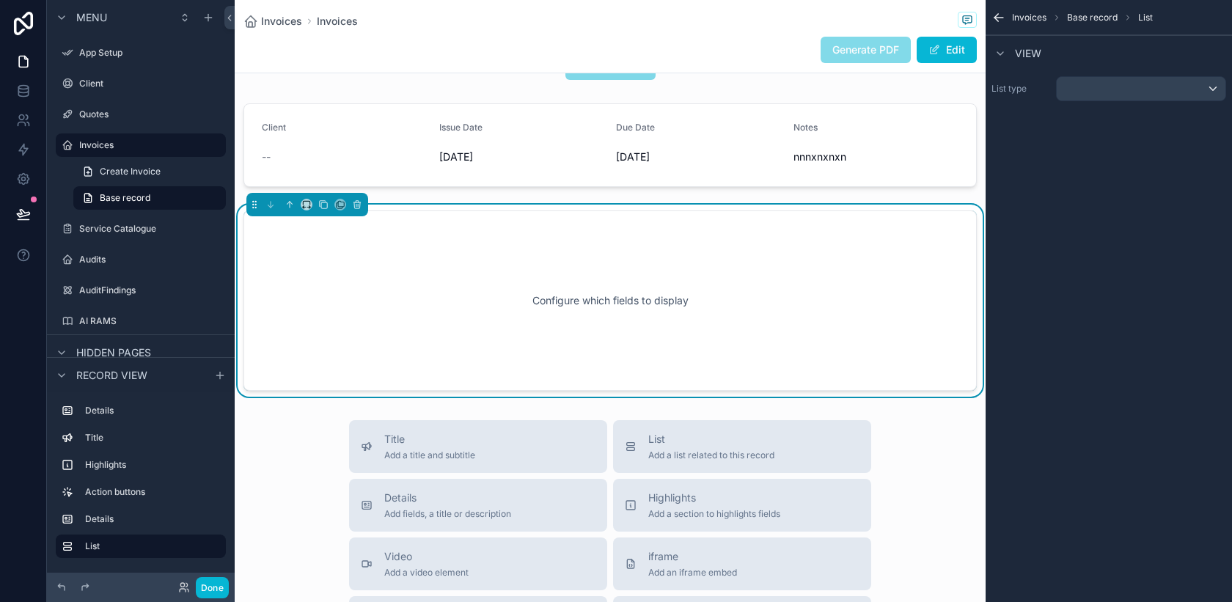
click at [643, 304] on div "Configure which fields to display" at bounding box center [610, 301] width 685 height 132
click at [1091, 93] on div "scrollable content" at bounding box center [1141, 88] width 169 height 23
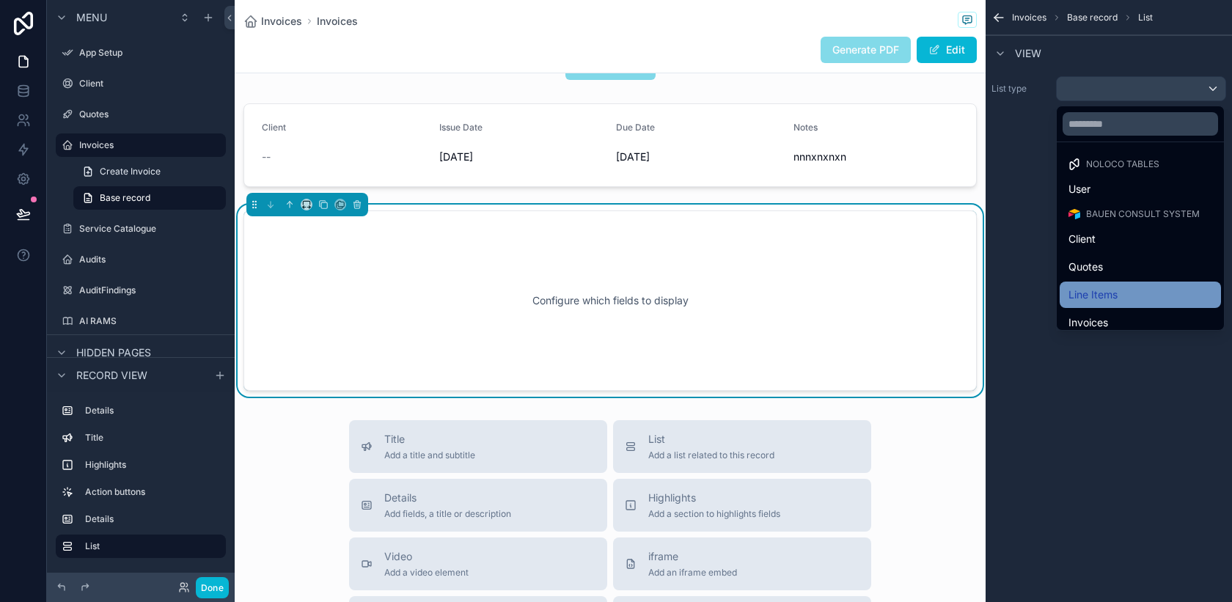
click at [1098, 301] on span "Line Items" at bounding box center [1092, 295] width 49 height 18
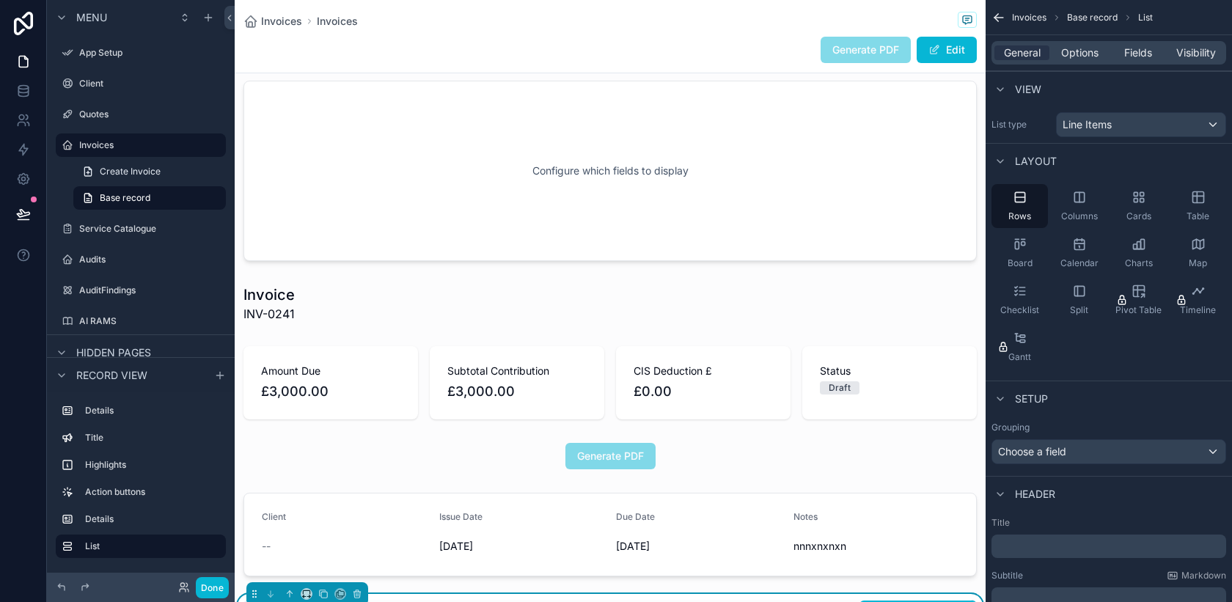
scroll to position [0, 0]
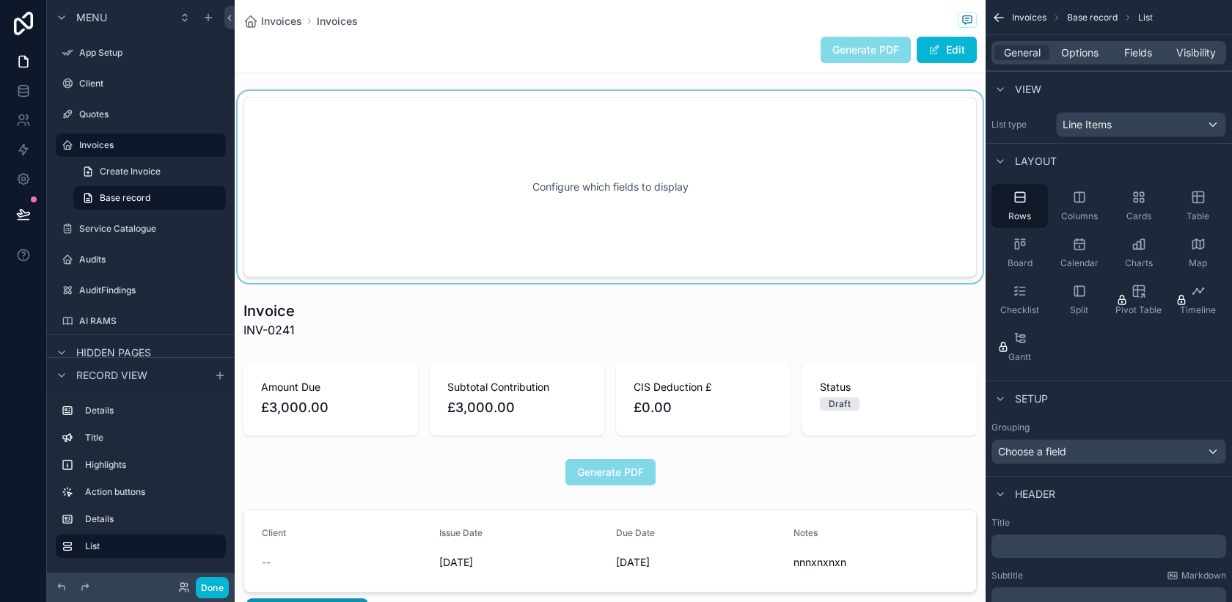
click at [856, 253] on div "scrollable content" at bounding box center [610, 187] width 751 height 192
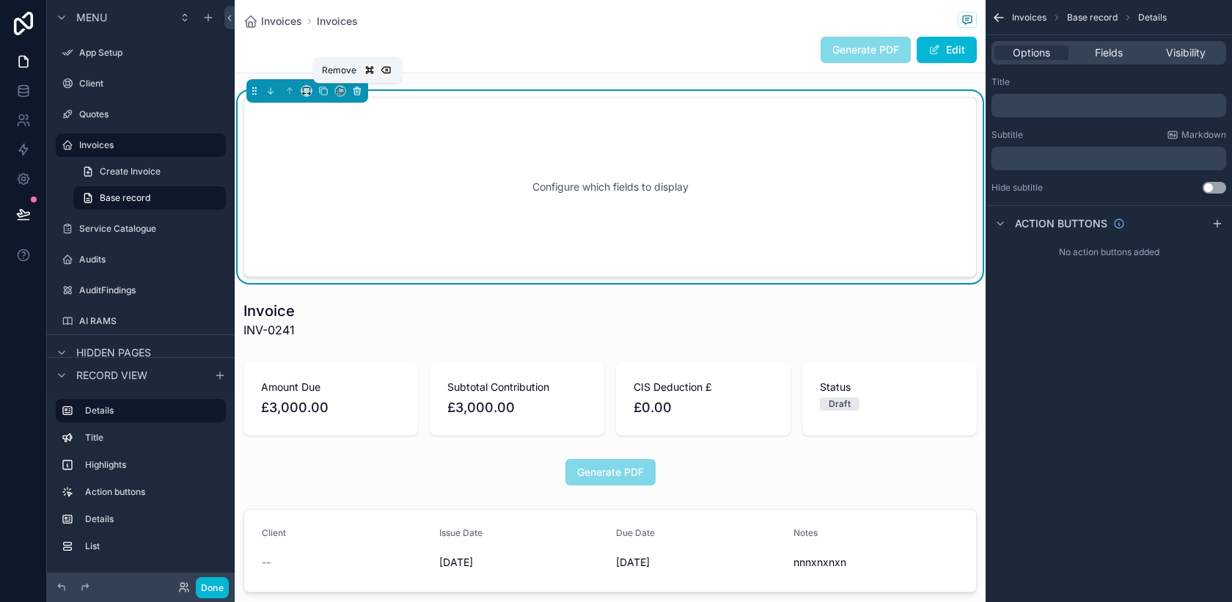
click at [360, 90] on icon "scrollable content" at bounding box center [357, 92] width 6 height 6
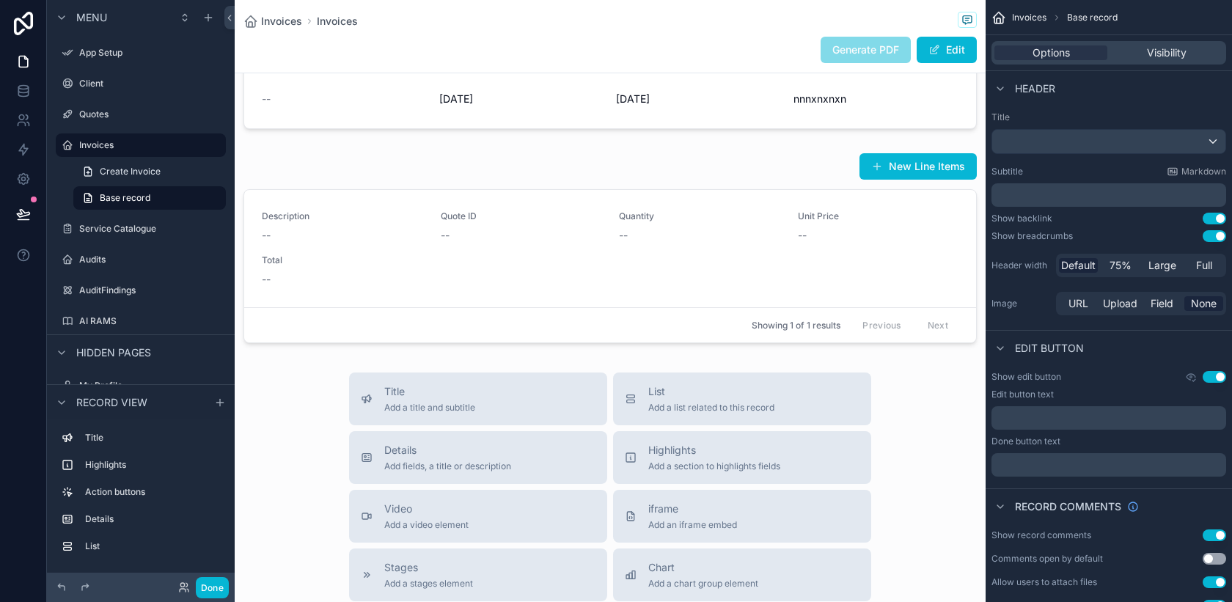
scroll to position [273, 0]
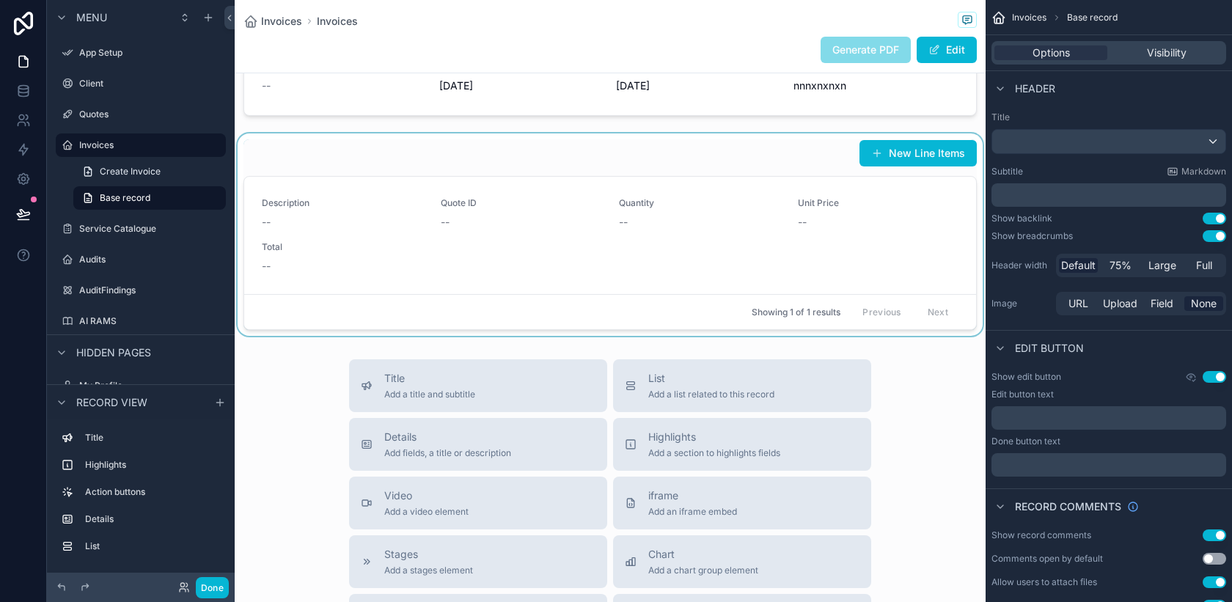
click at [875, 154] on div "scrollable content" at bounding box center [610, 234] width 751 height 202
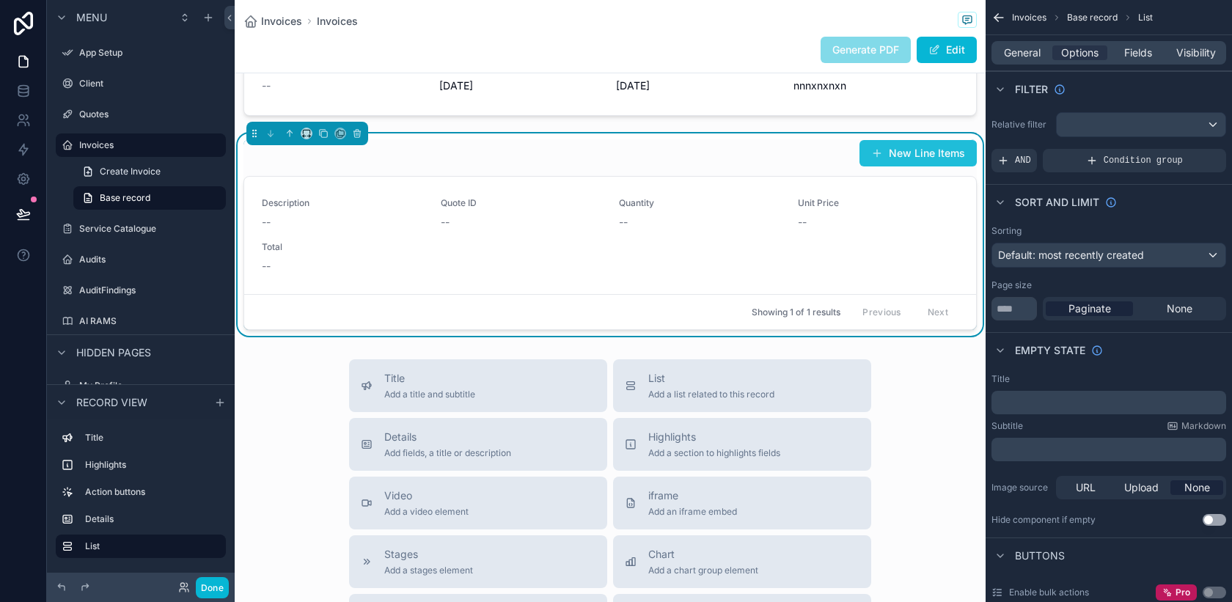
click at [913, 154] on button "New Line Items" at bounding box center [917, 153] width 117 height 26
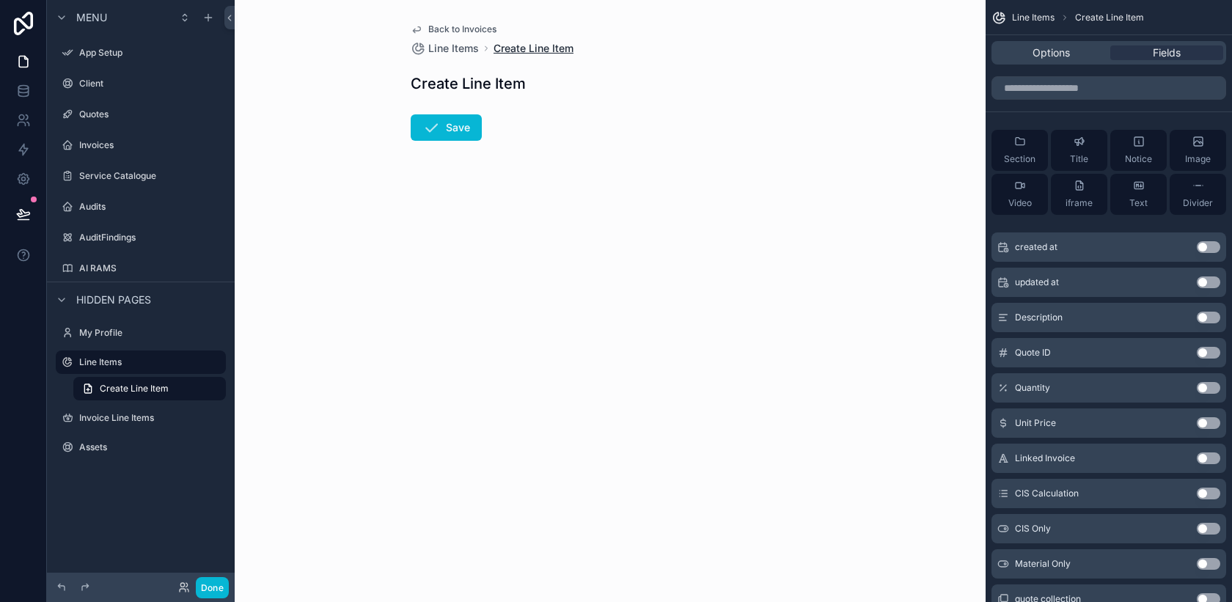
click at [529, 48] on span "Create Line Item" at bounding box center [533, 48] width 80 height 15
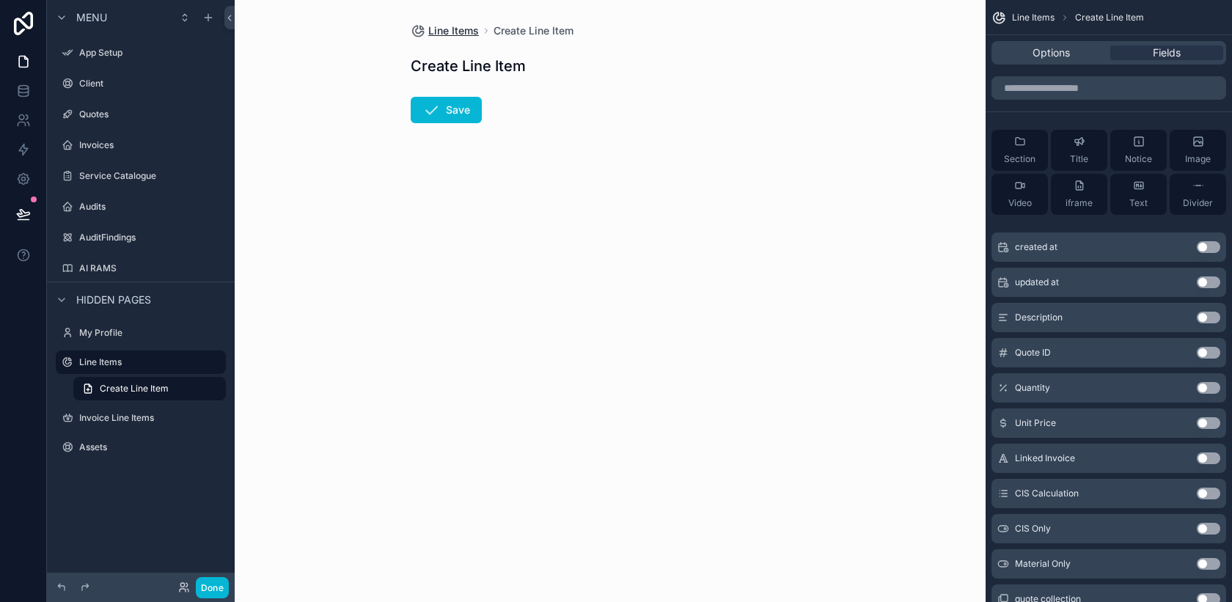
click at [449, 32] on span "Line Items" at bounding box center [453, 30] width 51 height 15
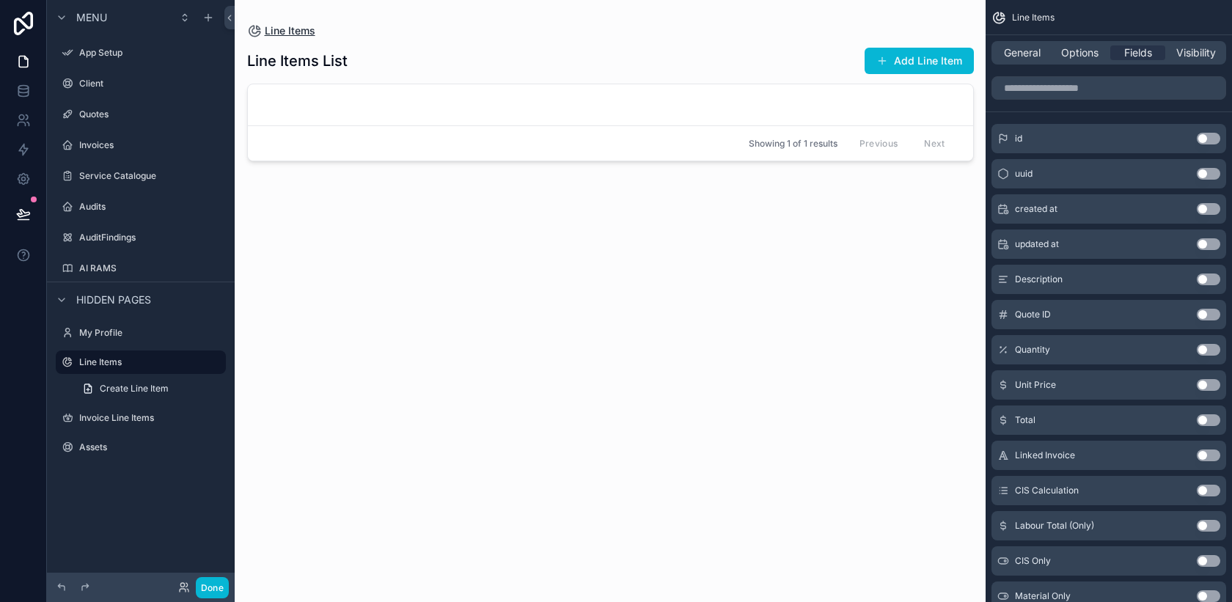
click at [276, 29] on span "Line Items" at bounding box center [290, 30] width 51 height 15
click at [104, 147] on label "Invoices" at bounding box center [137, 145] width 117 height 12
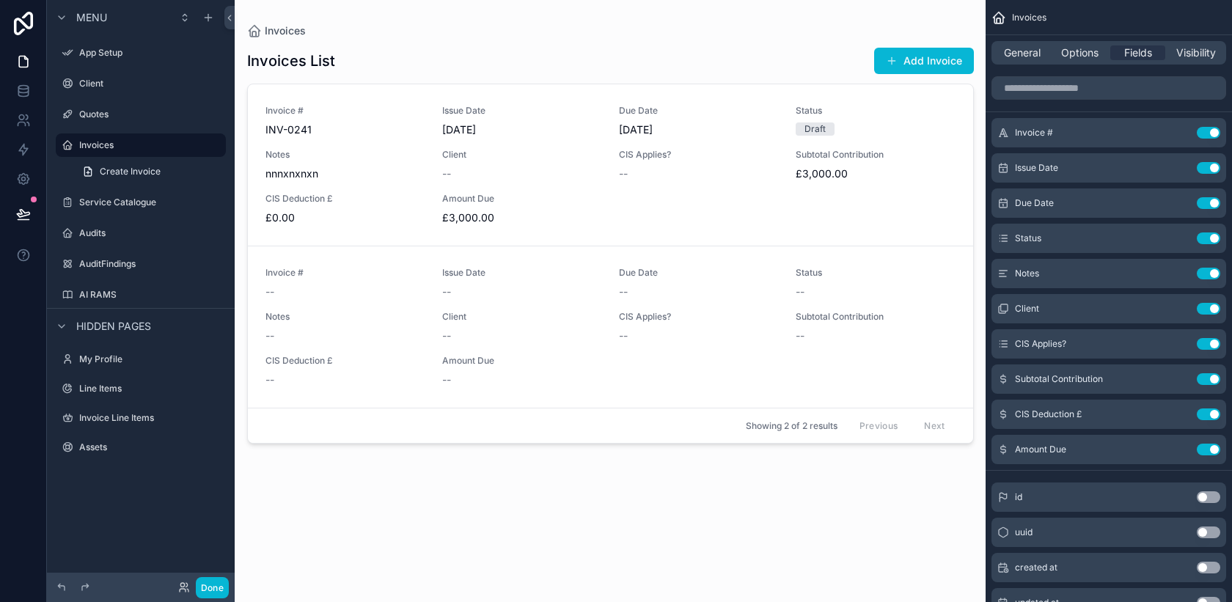
click at [336, 200] on div "scrollable content" at bounding box center [610, 292] width 750 height 584
click at [416, 216] on span "£0.00" at bounding box center [344, 217] width 159 height 15
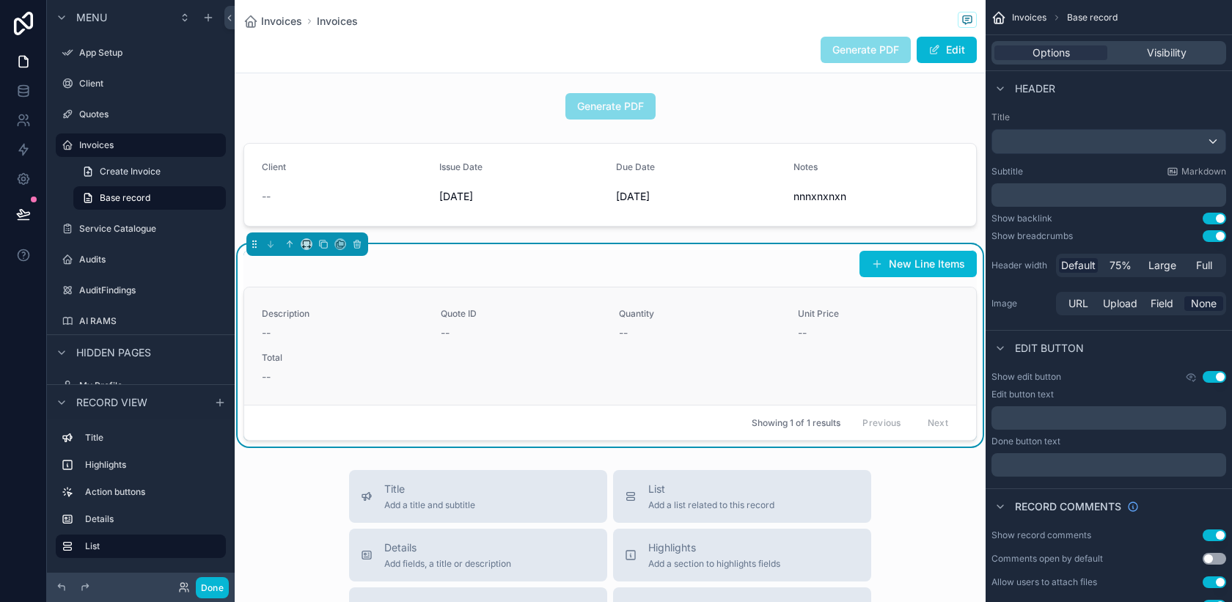
scroll to position [169, 0]
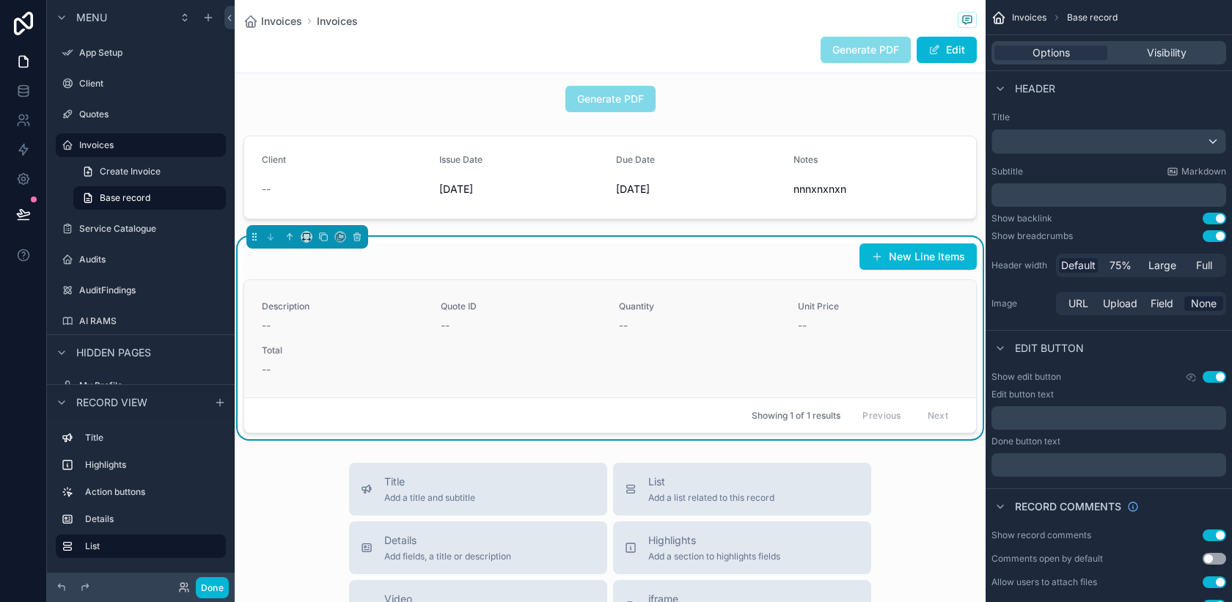
click at [617, 353] on div "Description -- Quote ID -- Quantity -- Unit Price -- Total --" at bounding box center [610, 339] width 697 height 76
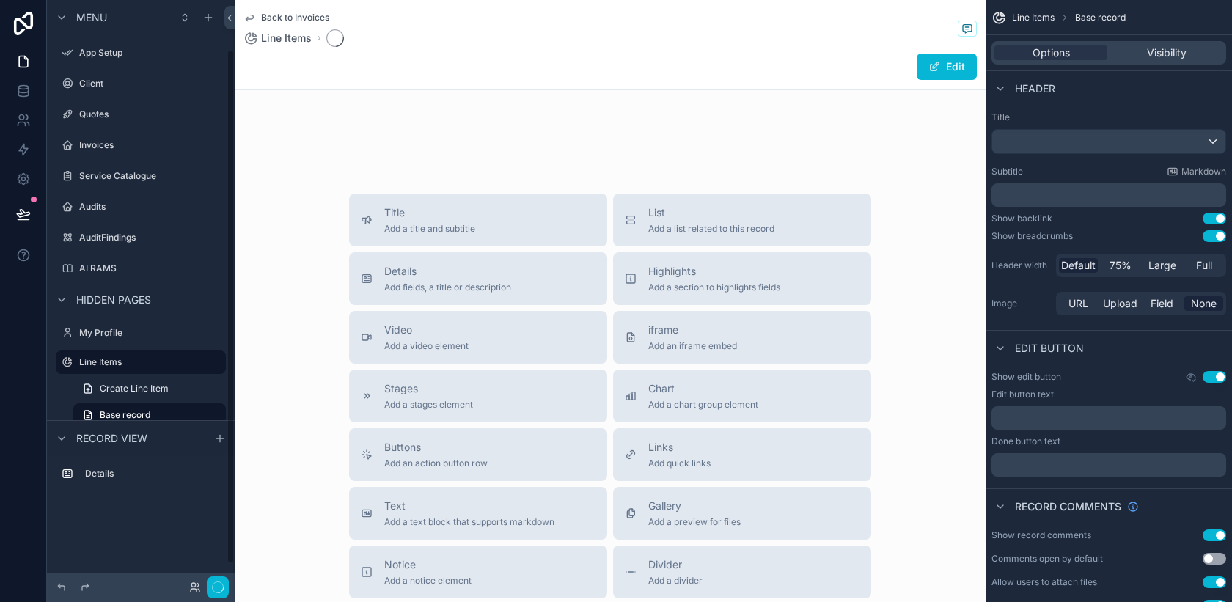
scroll to position [55, 0]
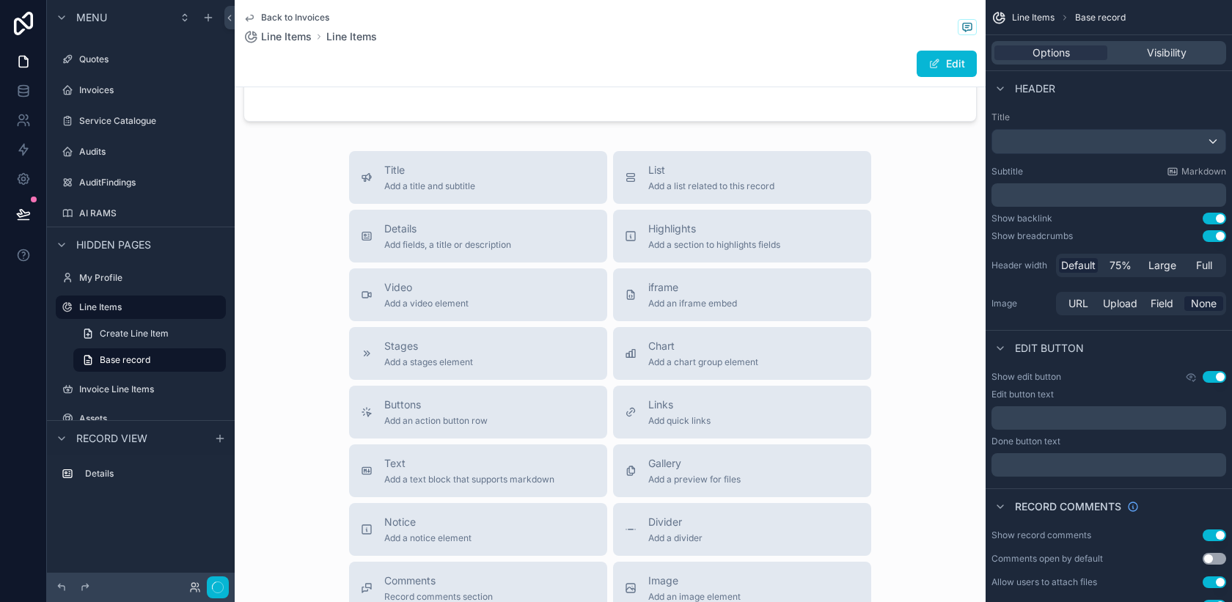
click at [293, 19] on span "Back to Invoices" at bounding box center [295, 18] width 68 height 12
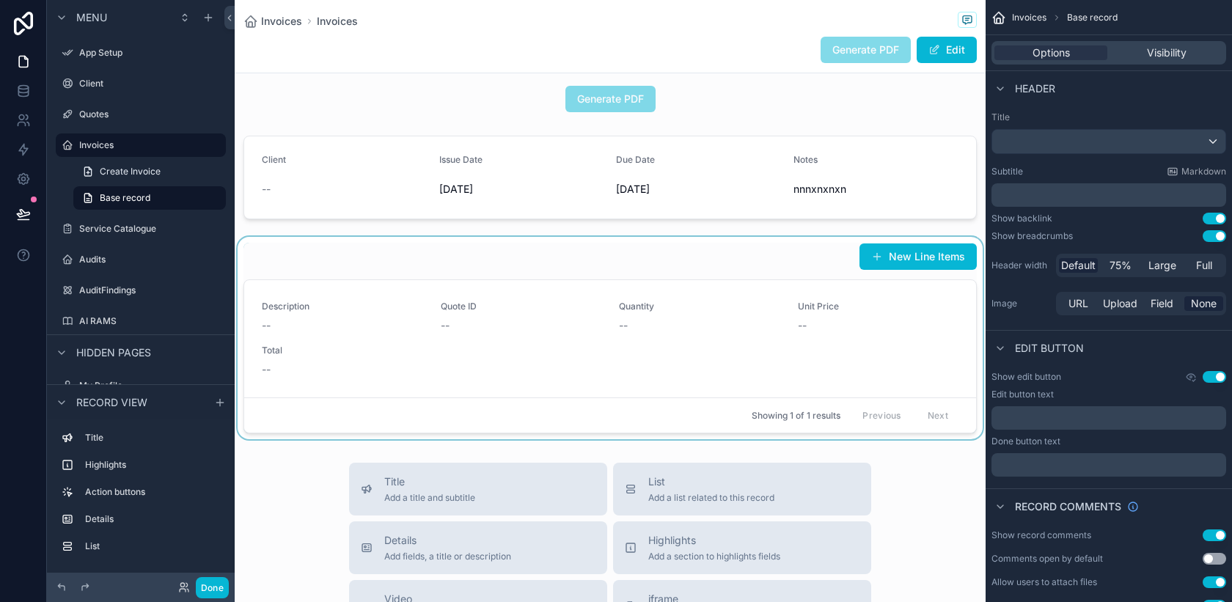
scroll to position [204, 0]
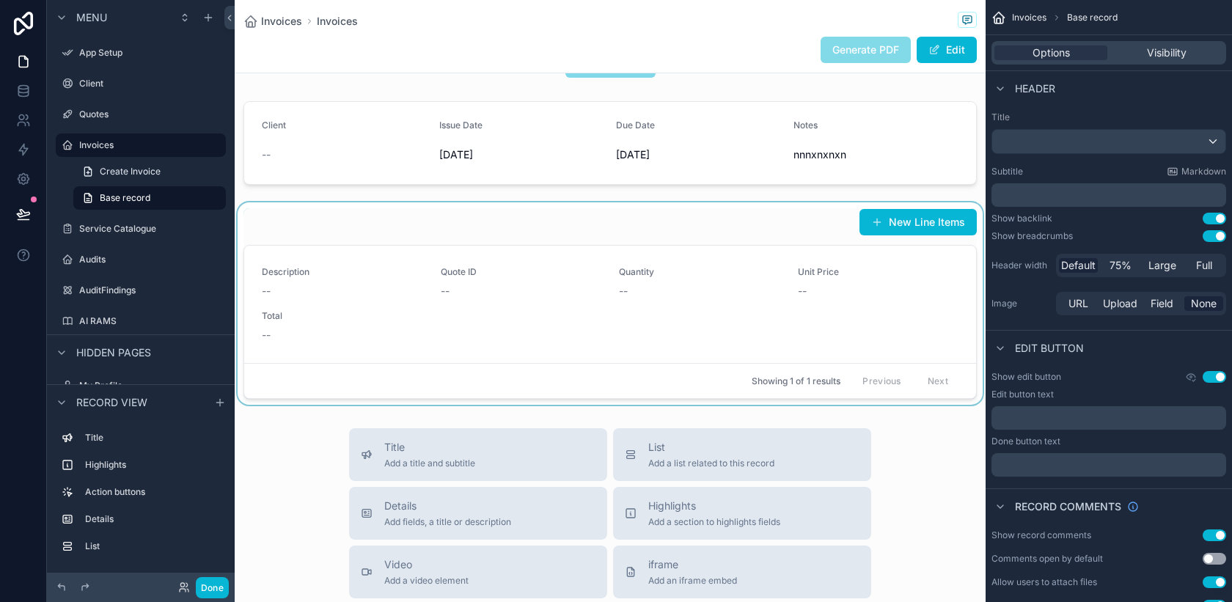
click at [427, 339] on div "scrollable content" at bounding box center [610, 303] width 751 height 202
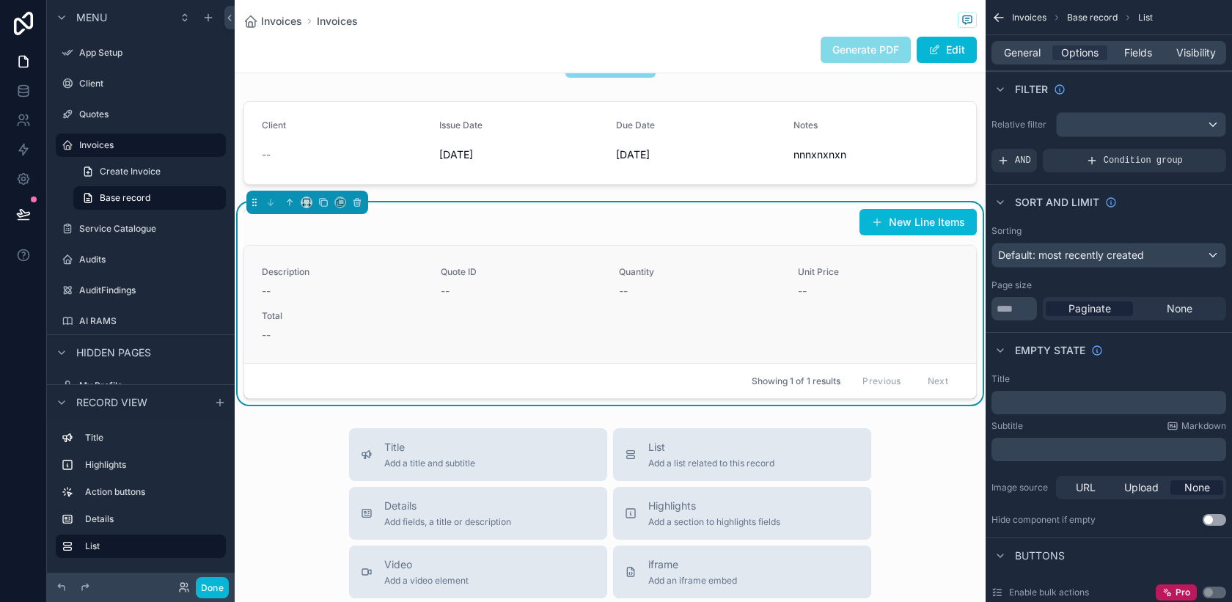
click at [382, 312] on span "Total" at bounding box center [342, 316] width 161 height 12
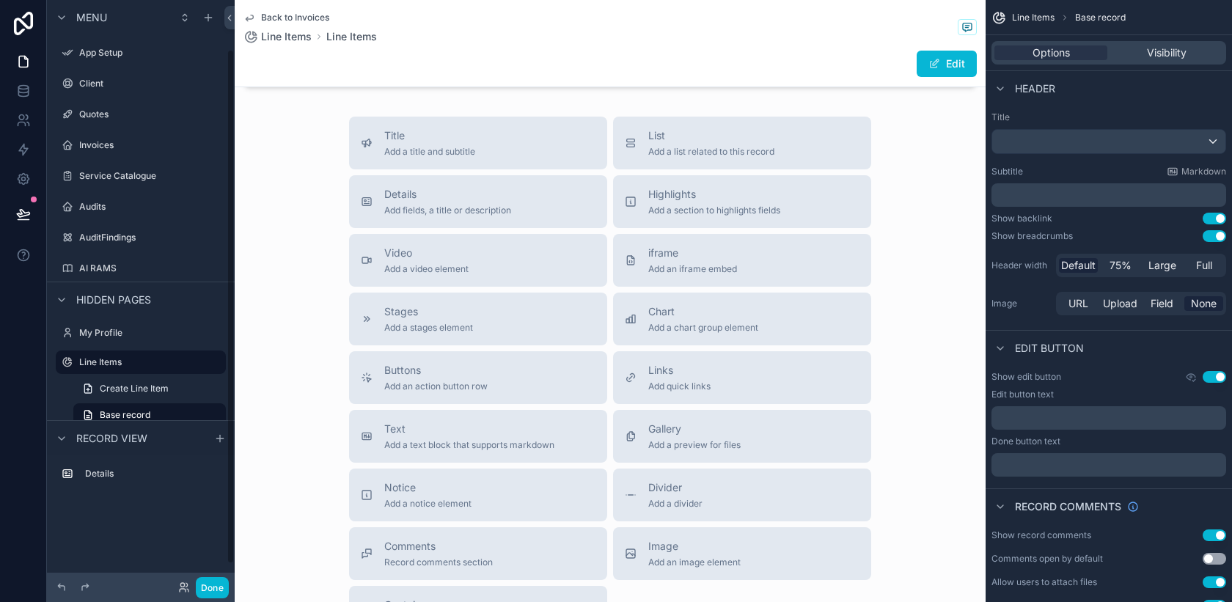
scroll to position [55, 0]
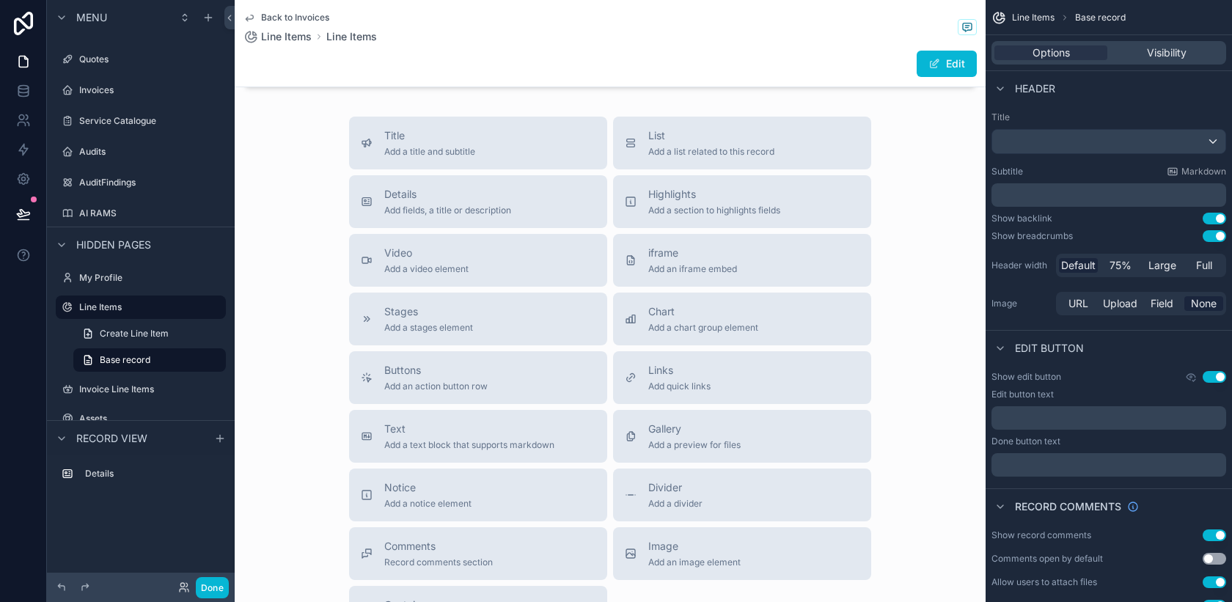
click at [309, 19] on span "Back to Invoices" at bounding box center [295, 18] width 68 height 12
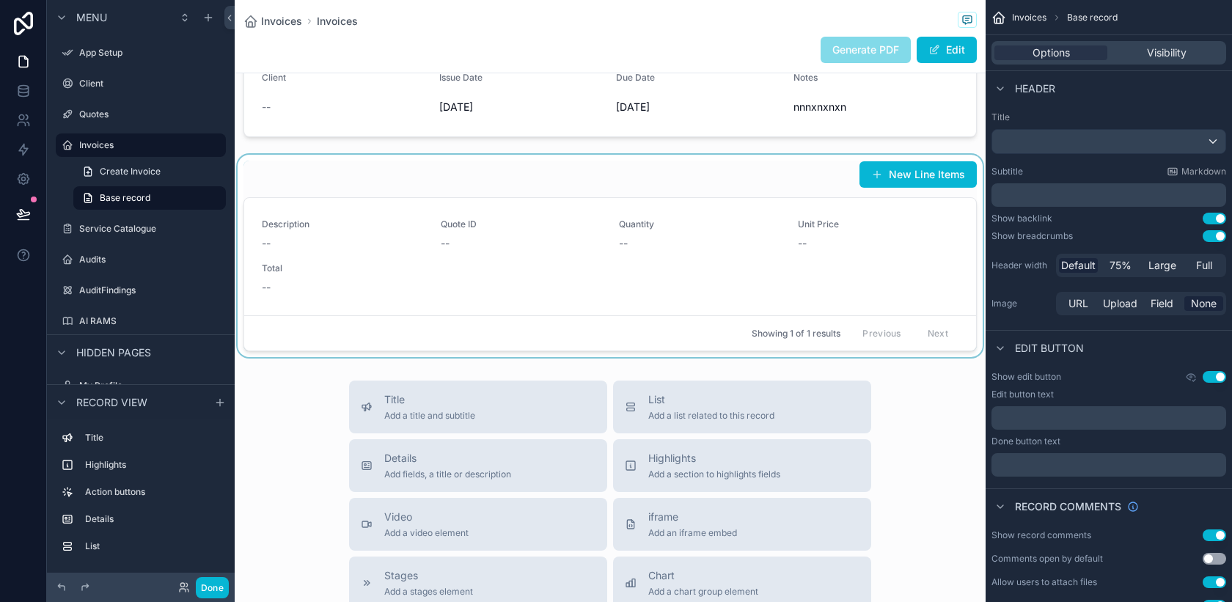
scroll to position [253, 0]
click at [1211, 235] on button "Use setting" at bounding box center [1214, 236] width 23 height 12
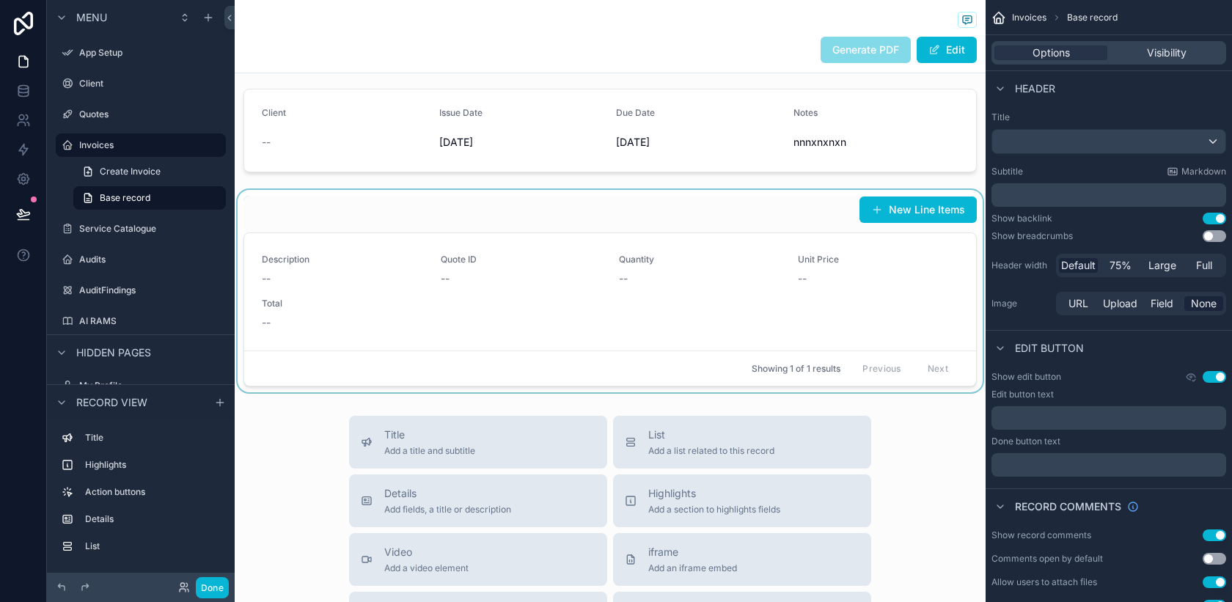
scroll to position [205, 0]
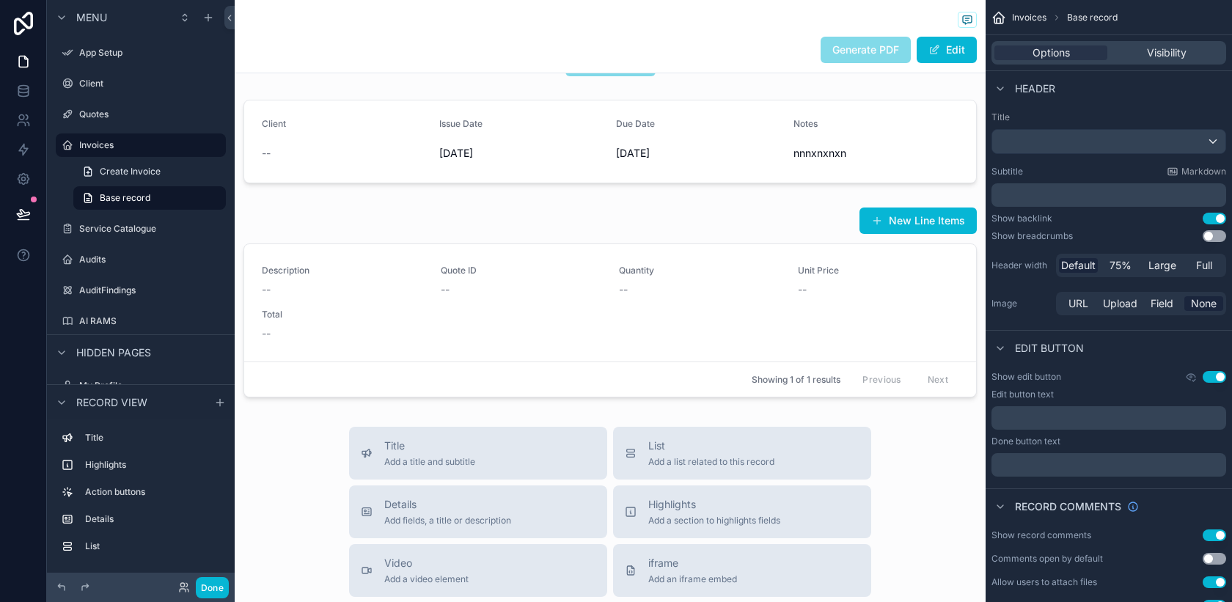
click at [1223, 236] on button "Use setting" at bounding box center [1214, 236] width 23 height 12
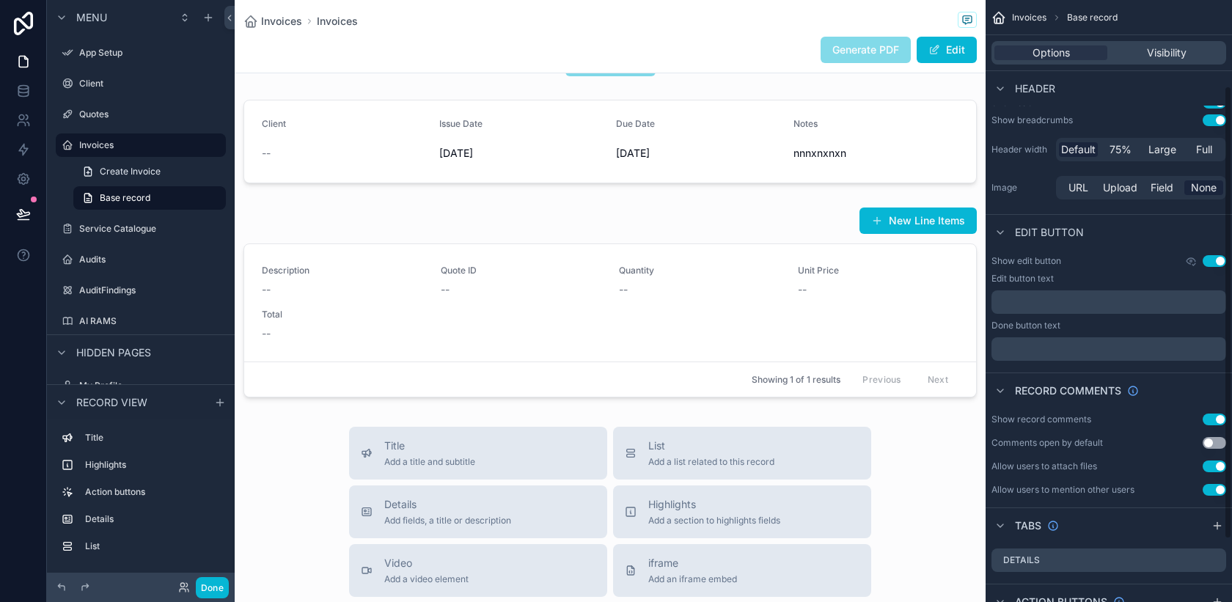
scroll to position [121, 0]
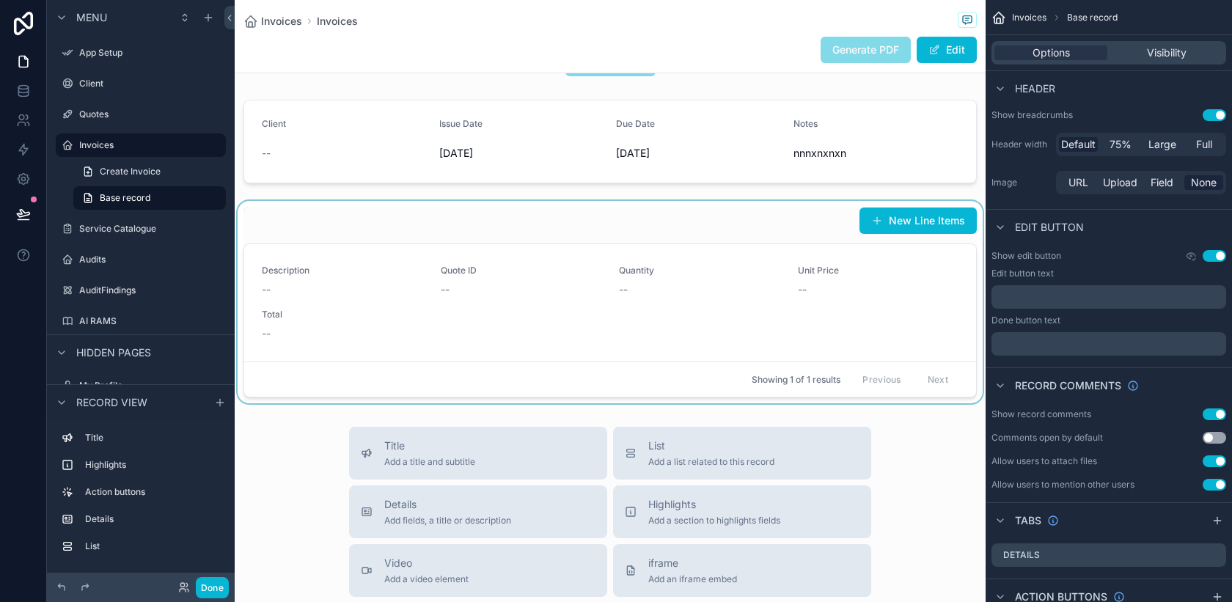
click at [872, 344] on div "scrollable content" at bounding box center [610, 302] width 751 height 202
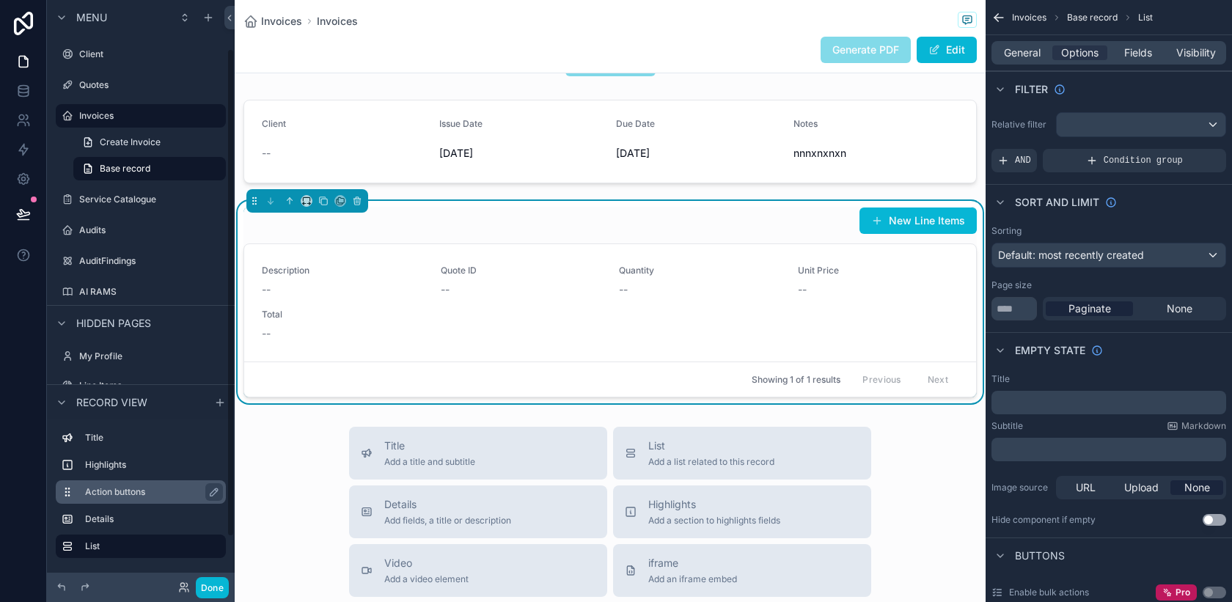
scroll to position [114, 0]
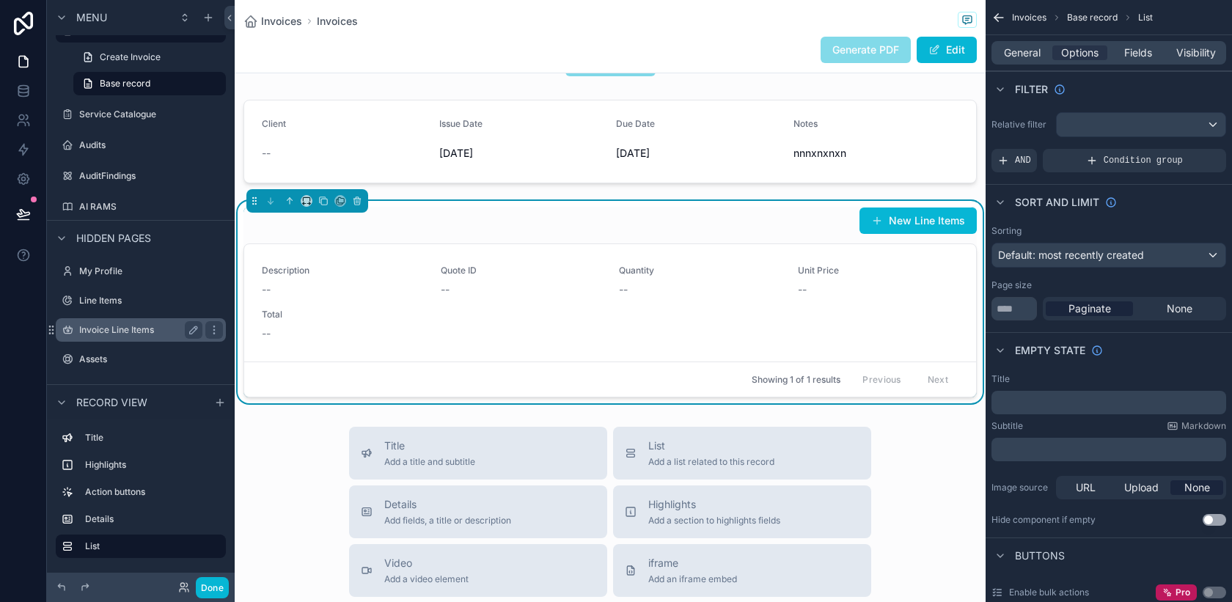
click at [130, 334] on label "Invoice Line Items" at bounding box center [137, 330] width 117 height 12
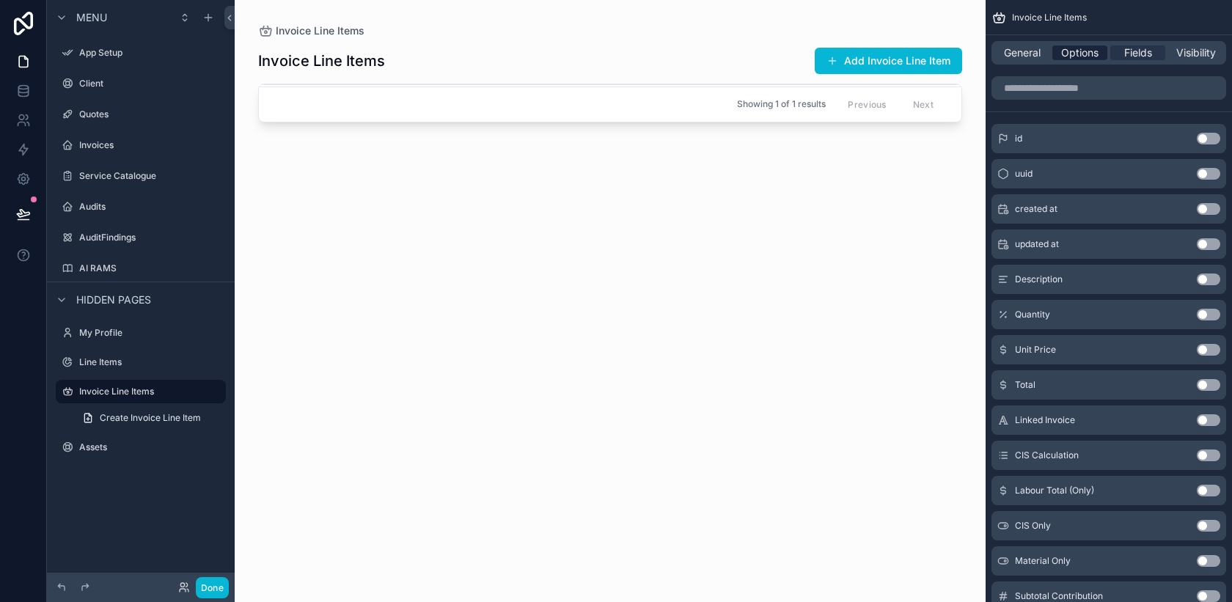
click at [1083, 54] on span "Options" at bounding box center [1079, 52] width 37 height 15
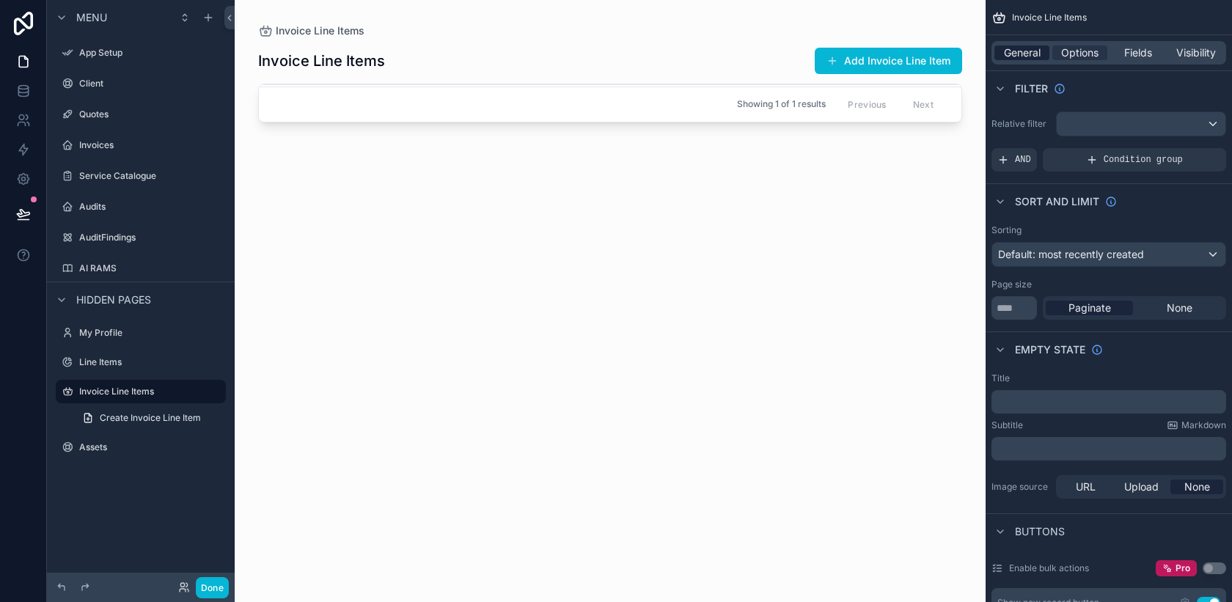
click at [1028, 59] on span "General" at bounding box center [1022, 52] width 37 height 15
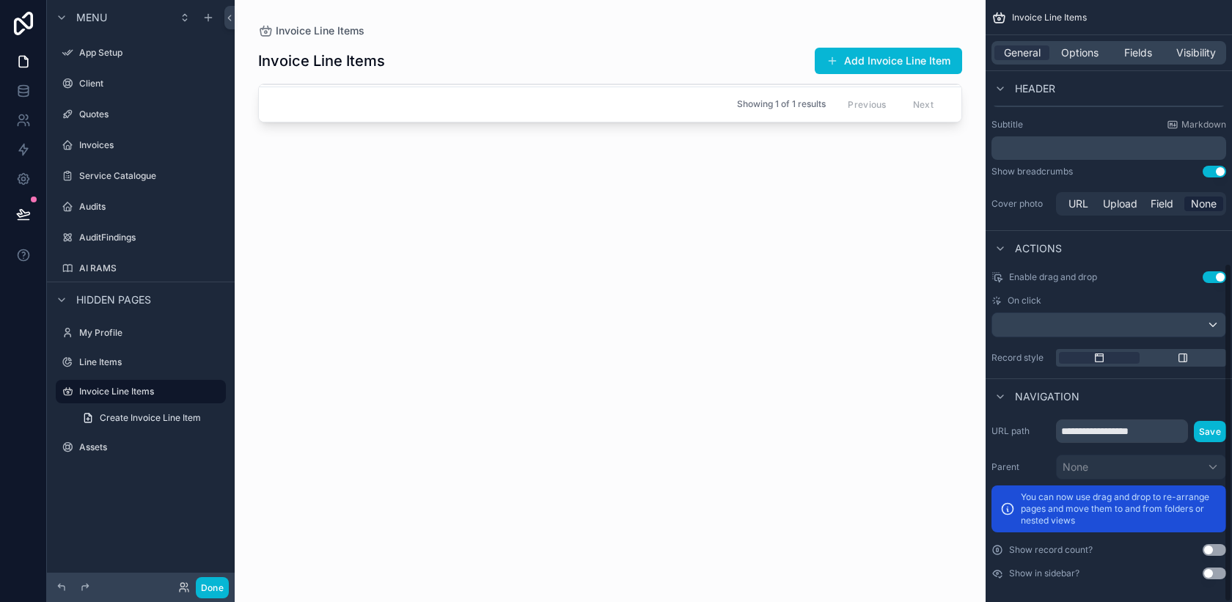
scroll to position [467, 0]
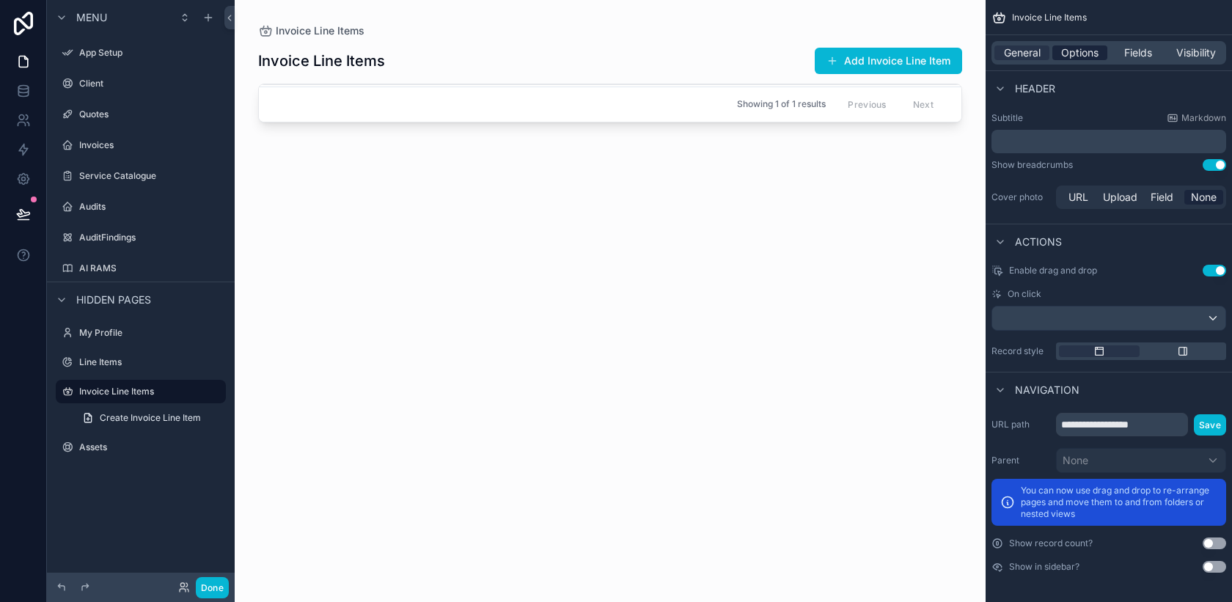
click at [1082, 53] on span "Options" at bounding box center [1079, 52] width 37 height 15
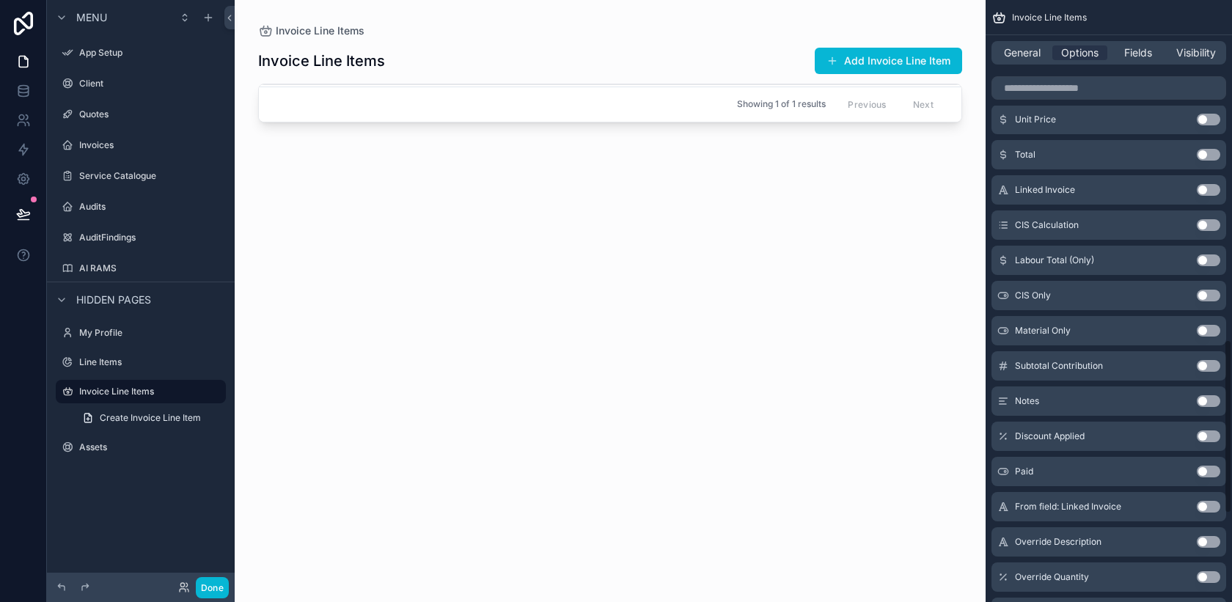
scroll to position [1176, 0]
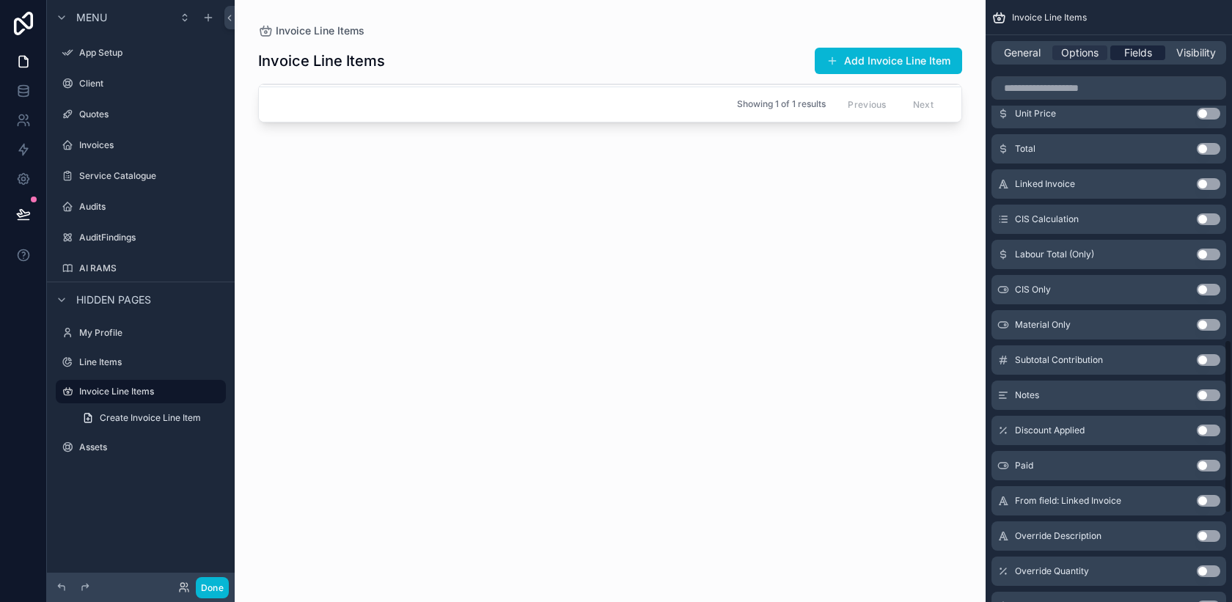
click at [1134, 56] on span "Fields" at bounding box center [1138, 52] width 28 height 15
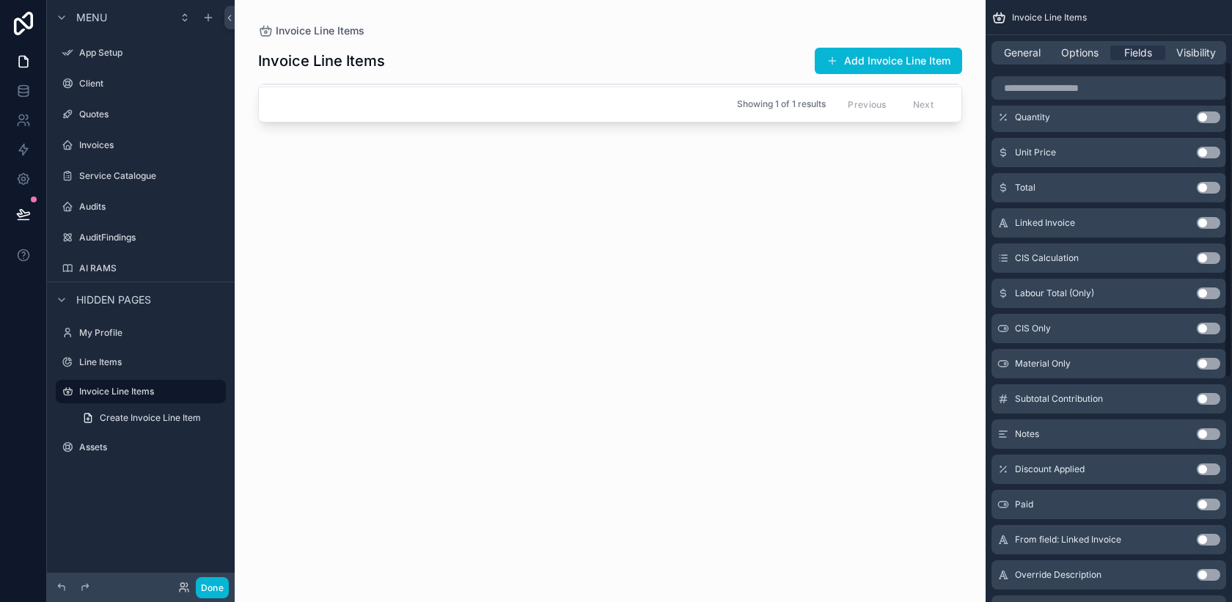
scroll to position [0, 0]
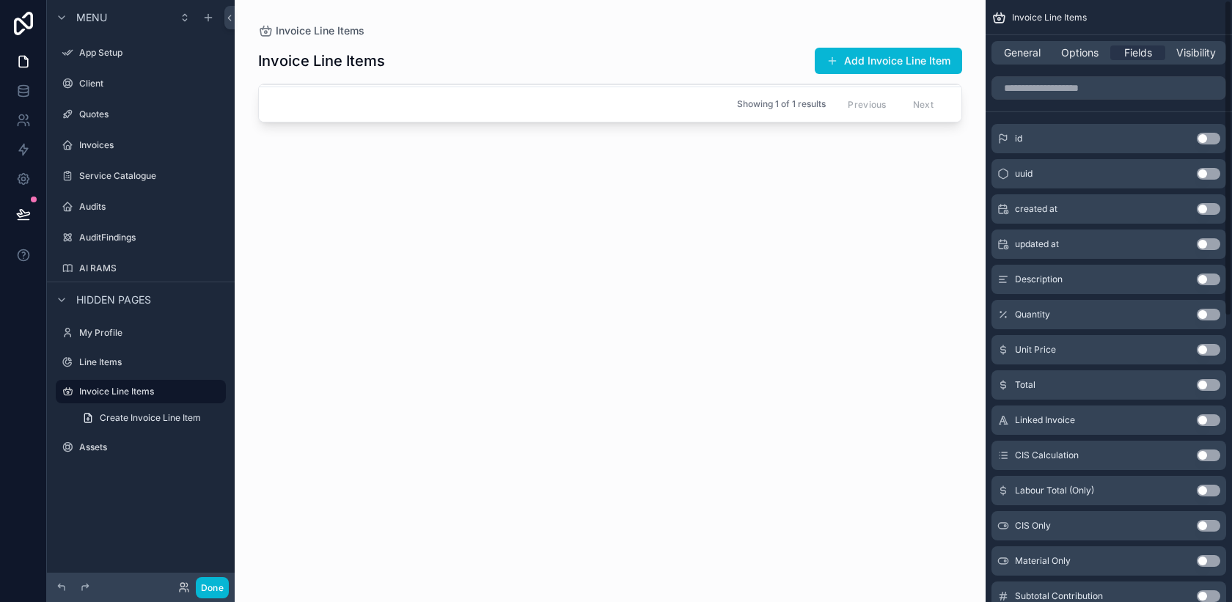
click at [1213, 283] on button "Use setting" at bounding box center [1208, 280] width 23 height 12
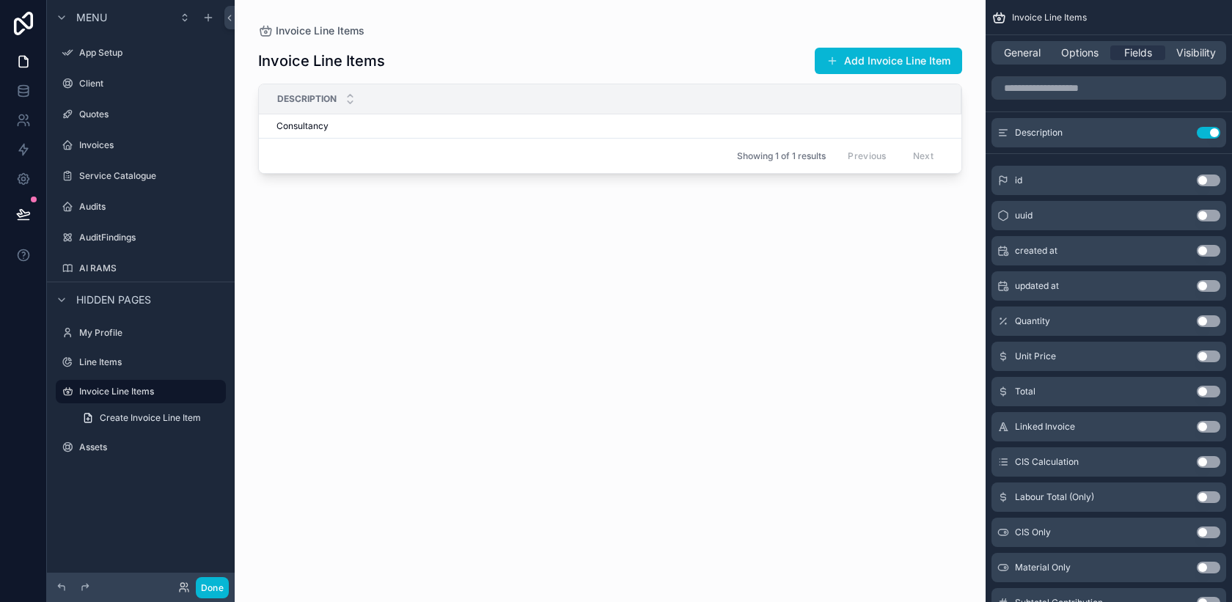
click at [1211, 323] on button "Use setting" at bounding box center [1208, 321] width 23 height 12
click at [1214, 356] on button "Use setting" at bounding box center [1208, 356] width 23 height 12
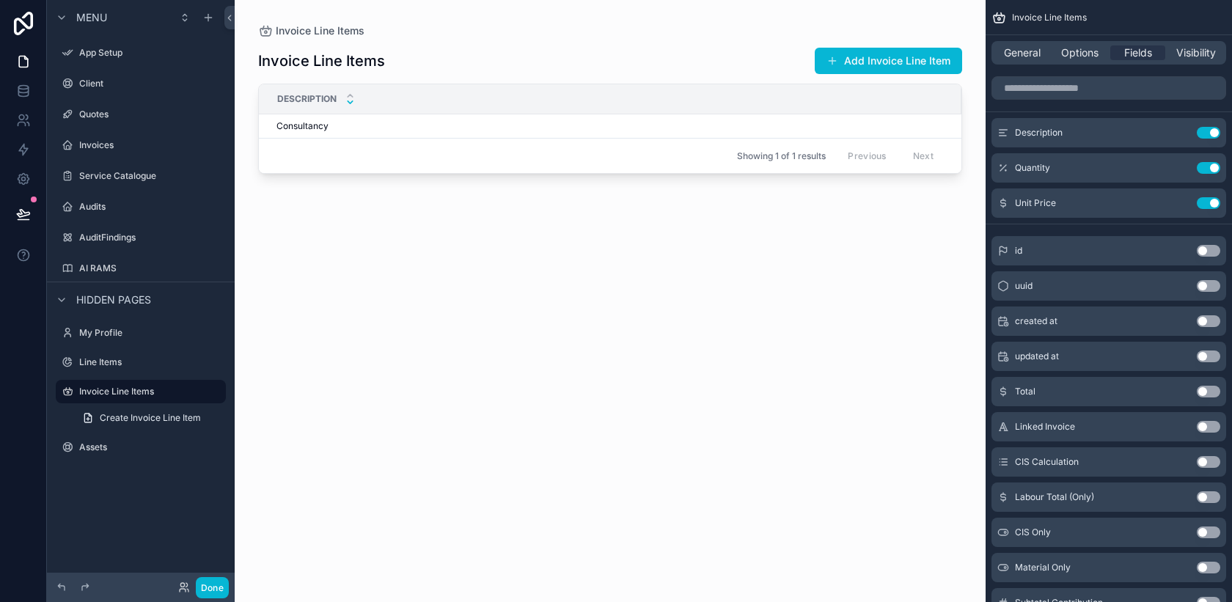
click at [351, 101] on icon "scrollable content" at bounding box center [350, 103] width 10 height 10
click at [317, 99] on span "Description" at bounding box center [306, 99] width 59 height 12
click at [871, 57] on button "Add Invoice Line Item" at bounding box center [888, 61] width 147 height 26
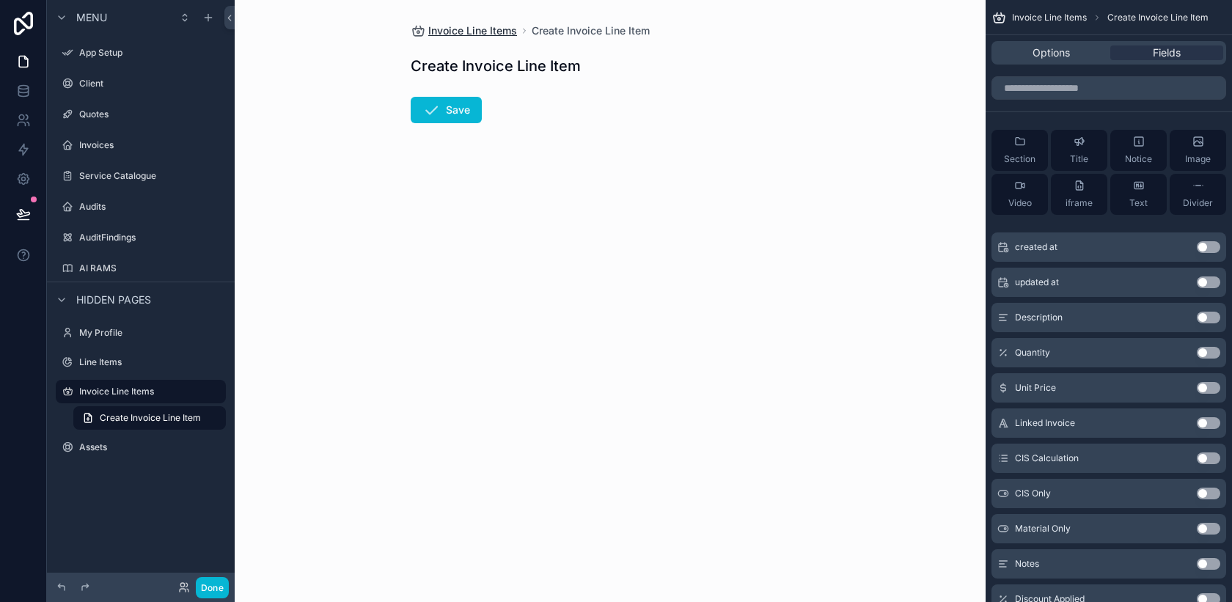
click at [491, 35] on span "Invoice Line Items" at bounding box center [472, 30] width 89 height 15
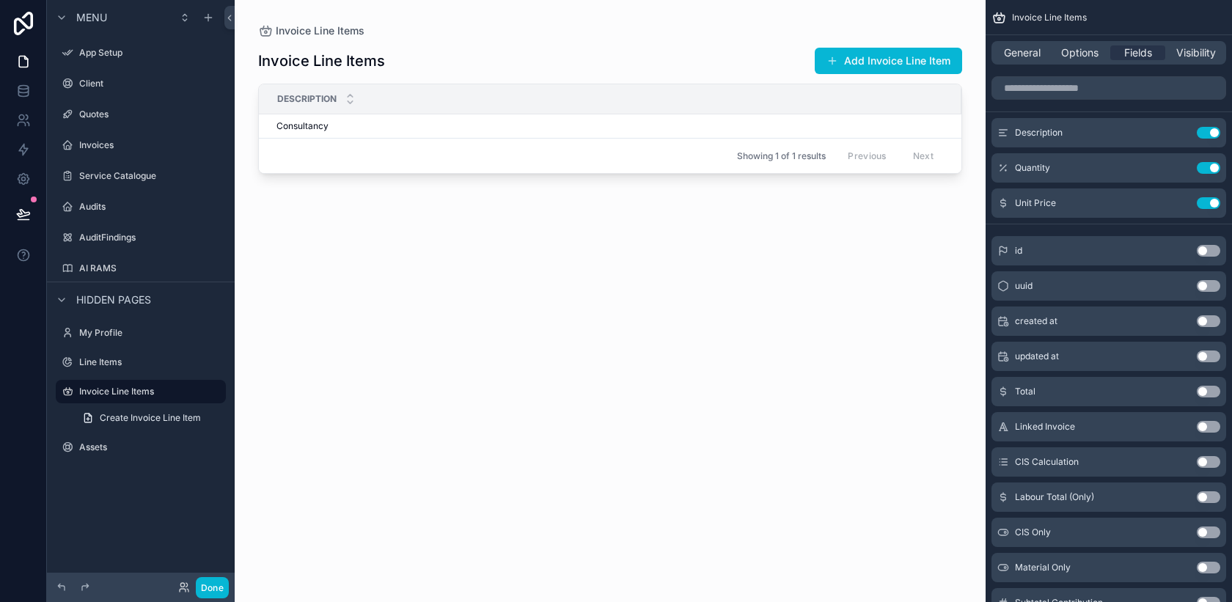
click at [343, 96] on div "Description" at bounding box center [610, 99] width 701 height 28
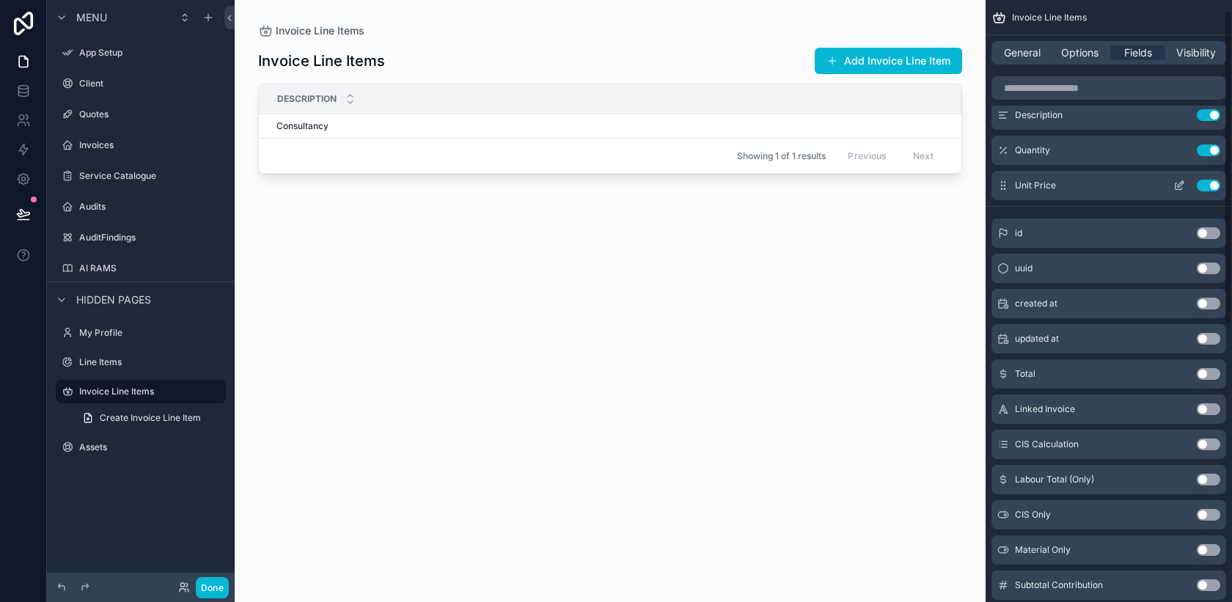
scroll to position [21, 0]
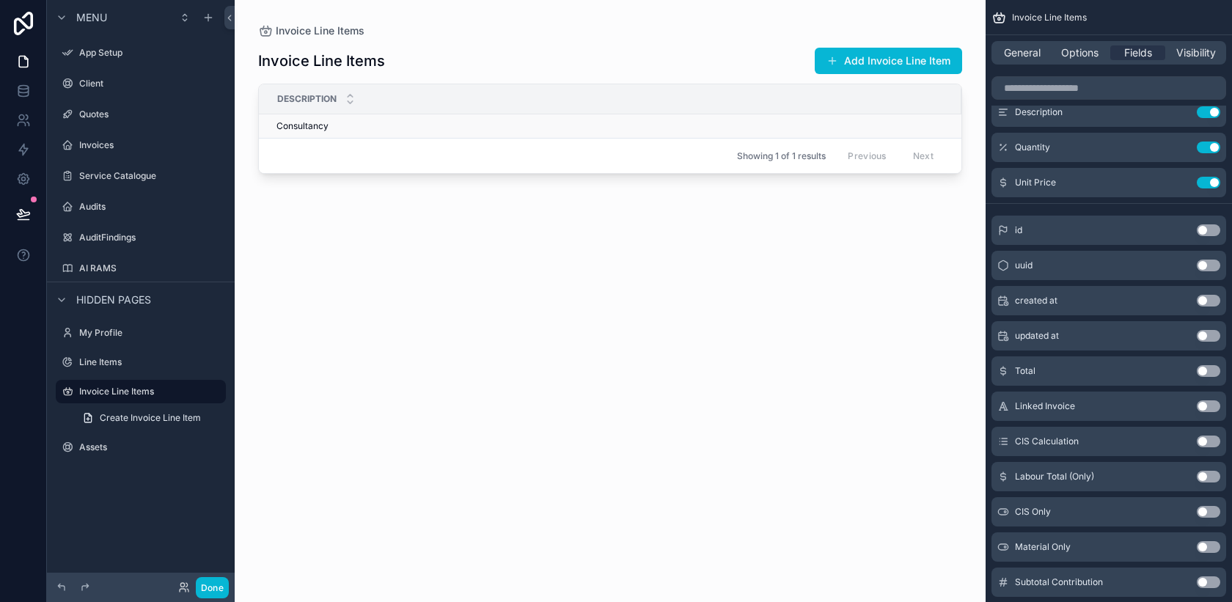
click at [628, 133] on td "Consultancy Consultancy" at bounding box center [610, 126] width 702 height 24
click at [1205, 183] on button "Use setting" at bounding box center [1208, 183] width 23 height 12
click at [1205, 149] on button "Use setting" at bounding box center [1208, 148] width 23 height 12
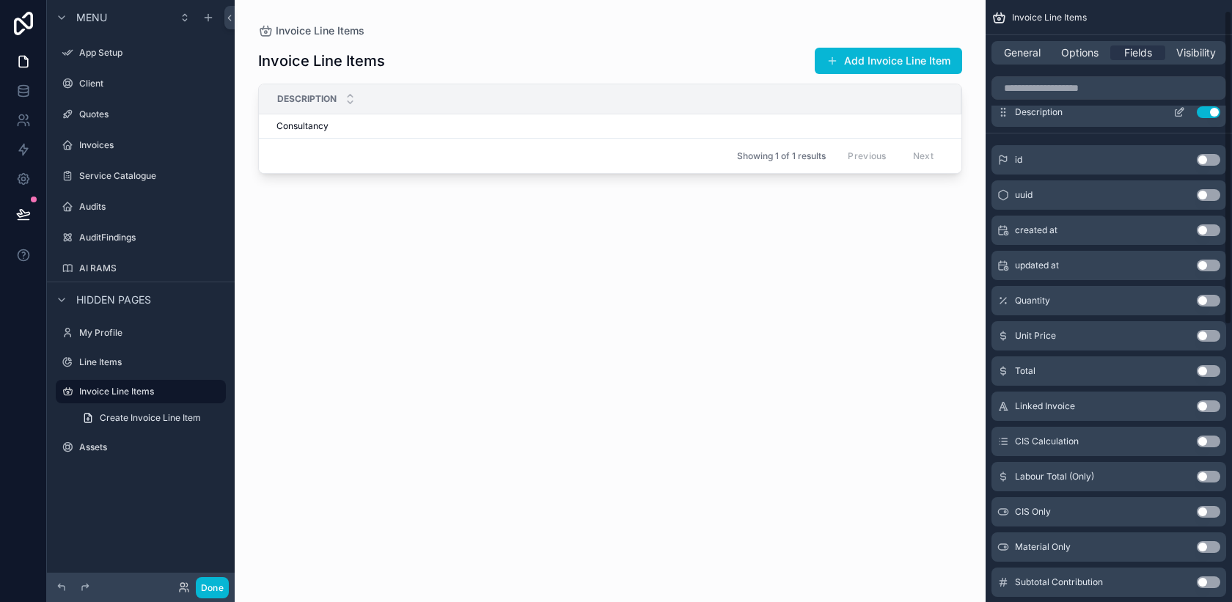
click at [1203, 113] on button "Use setting" at bounding box center [1208, 112] width 23 height 12
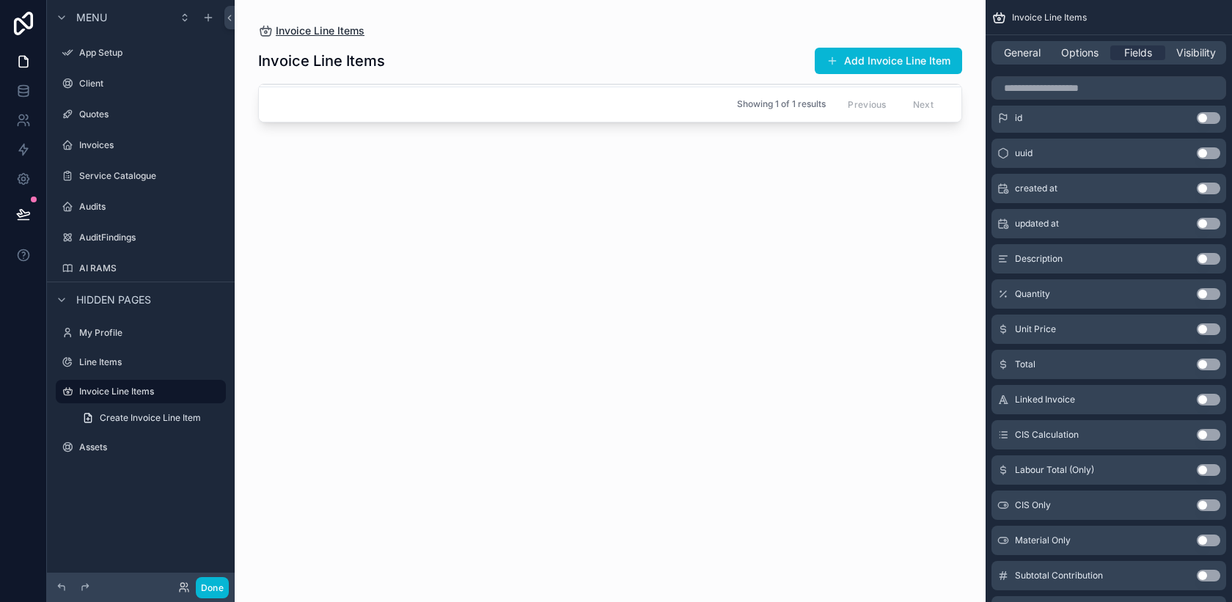
click at [301, 33] on span "Invoice Line Items" at bounding box center [320, 30] width 89 height 15
click at [885, 54] on button "Add Invoice Line Item" at bounding box center [888, 61] width 147 height 26
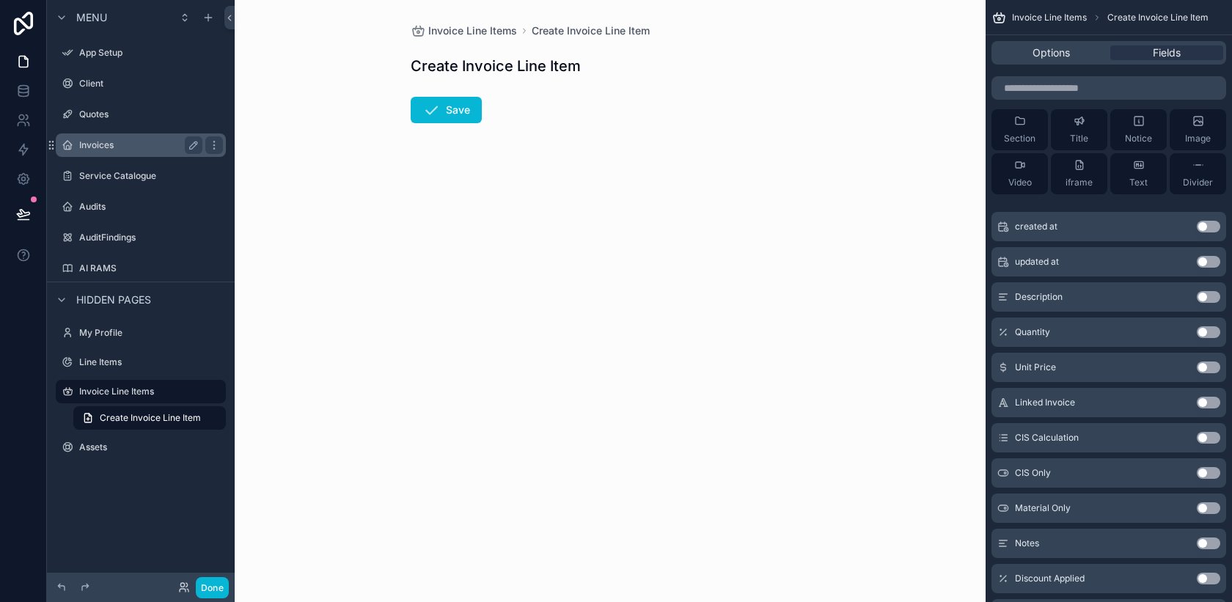
click at [119, 147] on label "Invoices" at bounding box center [137, 145] width 117 height 12
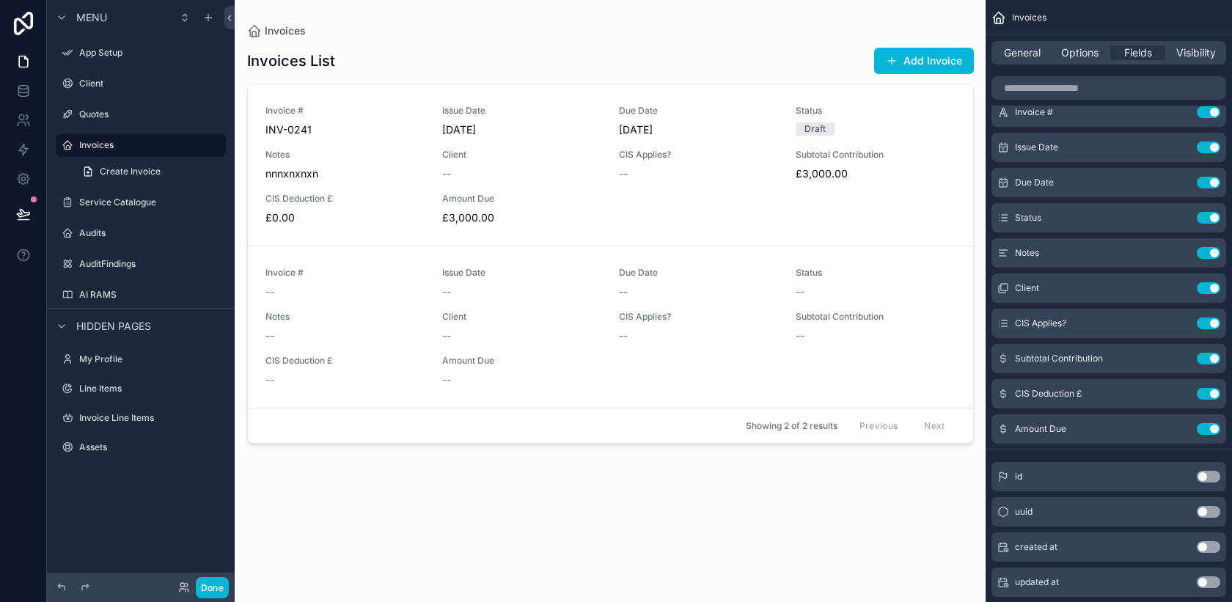
click at [364, 169] on div "scrollable content" at bounding box center [610, 292] width 750 height 584
click at [370, 179] on span "nnnxnxnxn" at bounding box center [344, 173] width 159 height 15
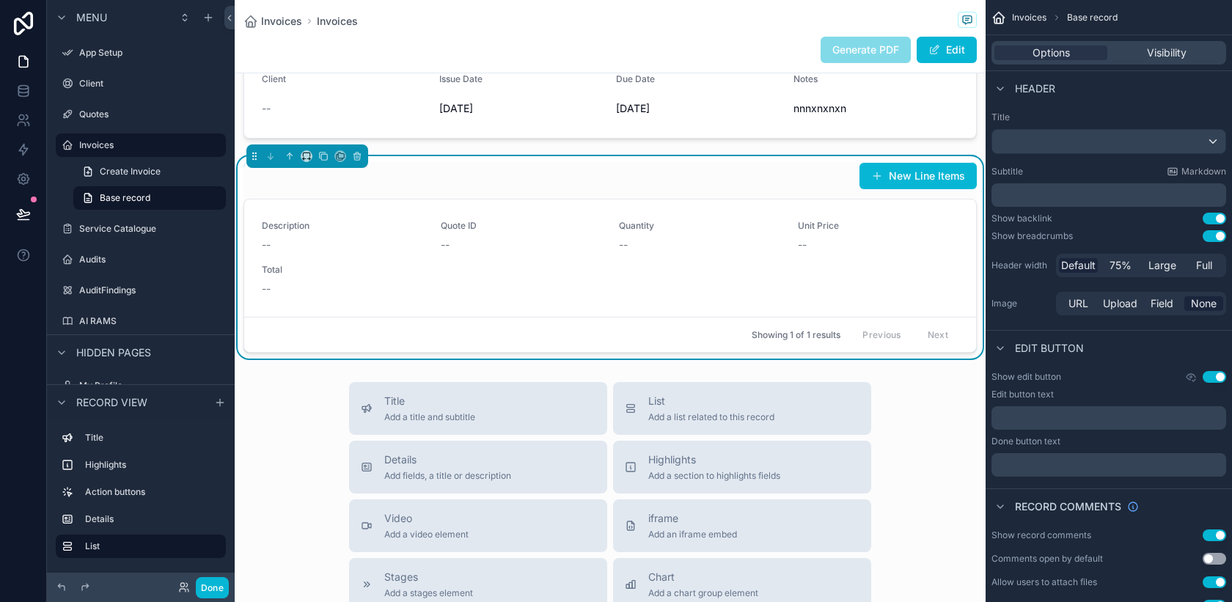
click at [812, 180] on div "New Line Items" at bounding box center [609, 176] width 733 height 28
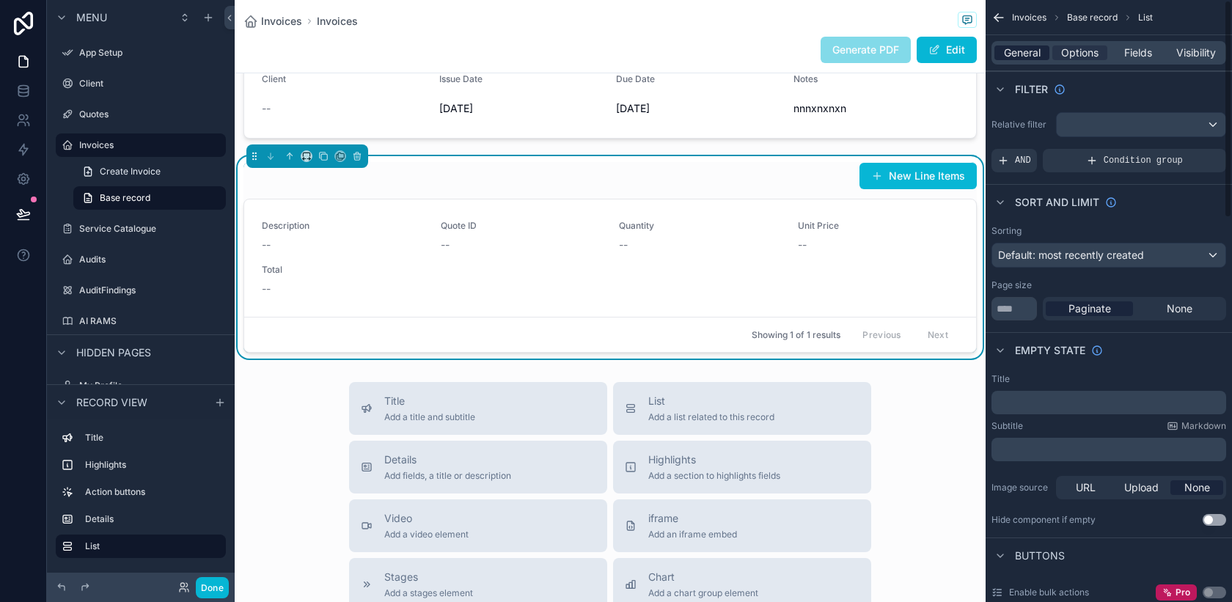
click at [1021, 56] on span "General" at bounding box center [1022, 52] width 37 height 15
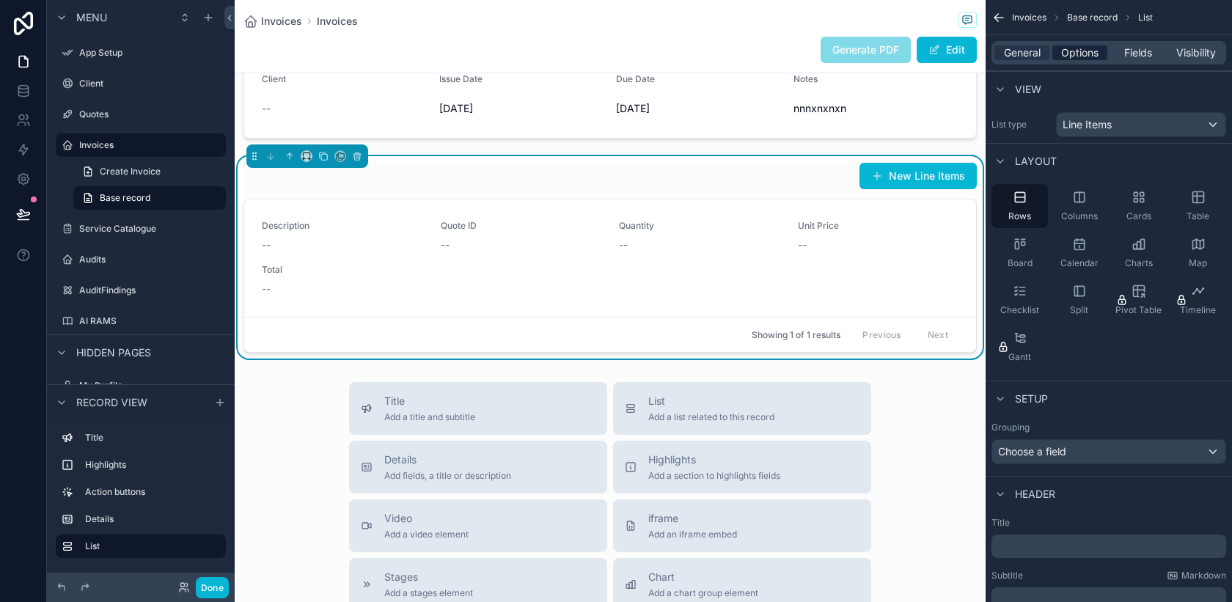
click at [1087, 56] on span "Options" at bounding box center [1079, 52] width 37 height 15
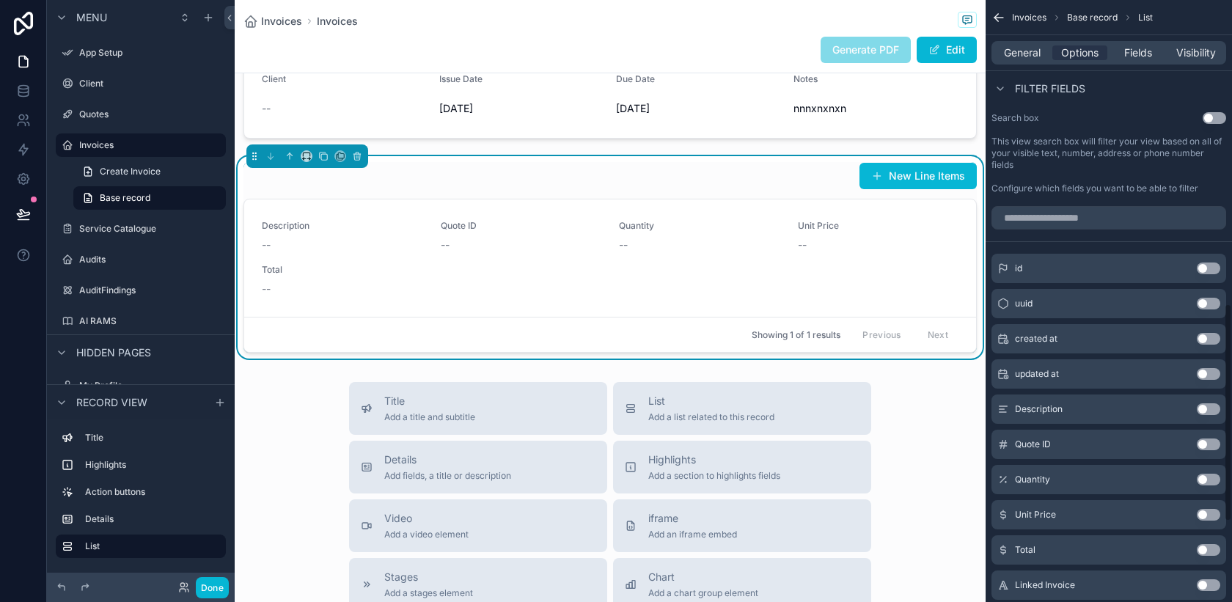
scroll to position [869, 0]
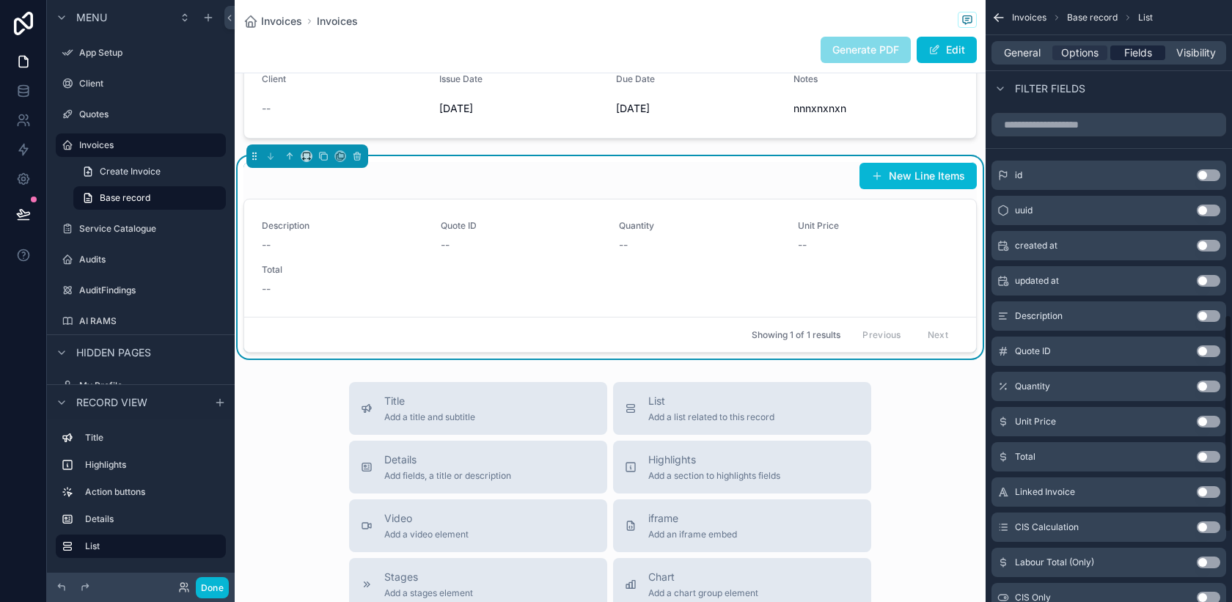
click at [1138, 54] on span "Fields" at bounding box center [1138, 52] width 28 height 15
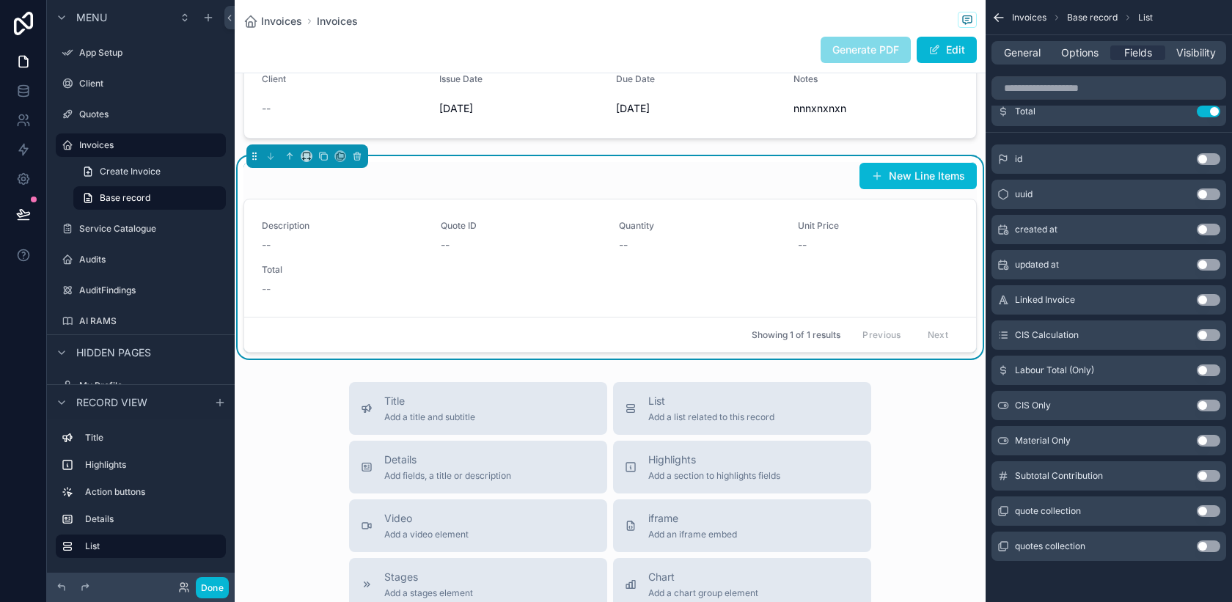
scroll to position [0, 0]
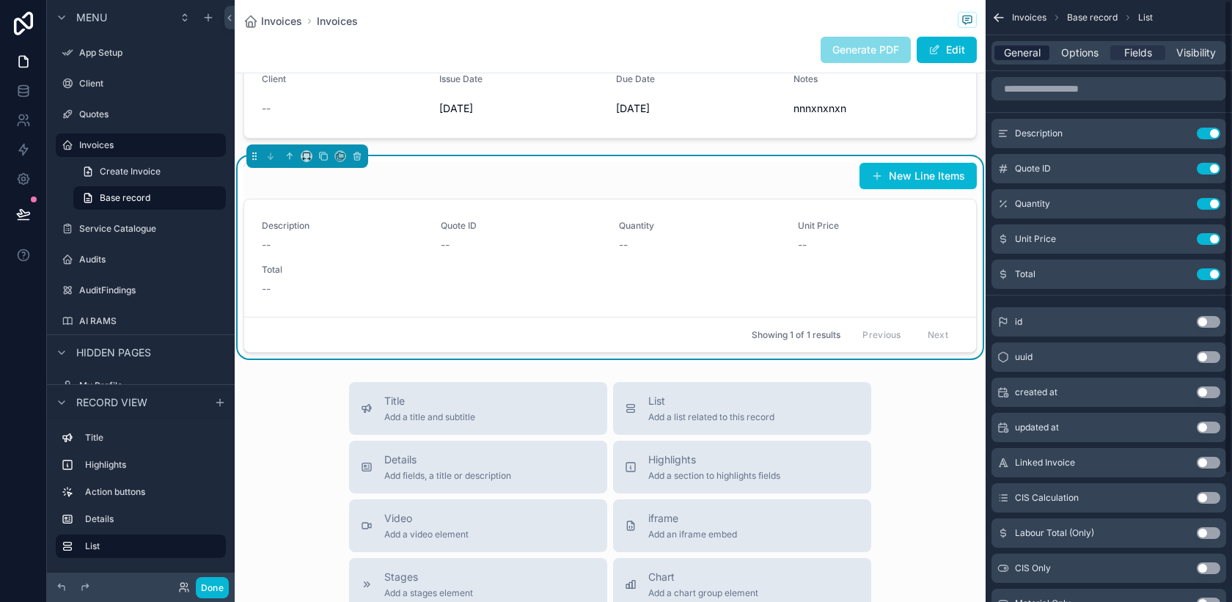
click at [1033, 51] on span "General" at bounding box center [1022, 52] width 37 height 15
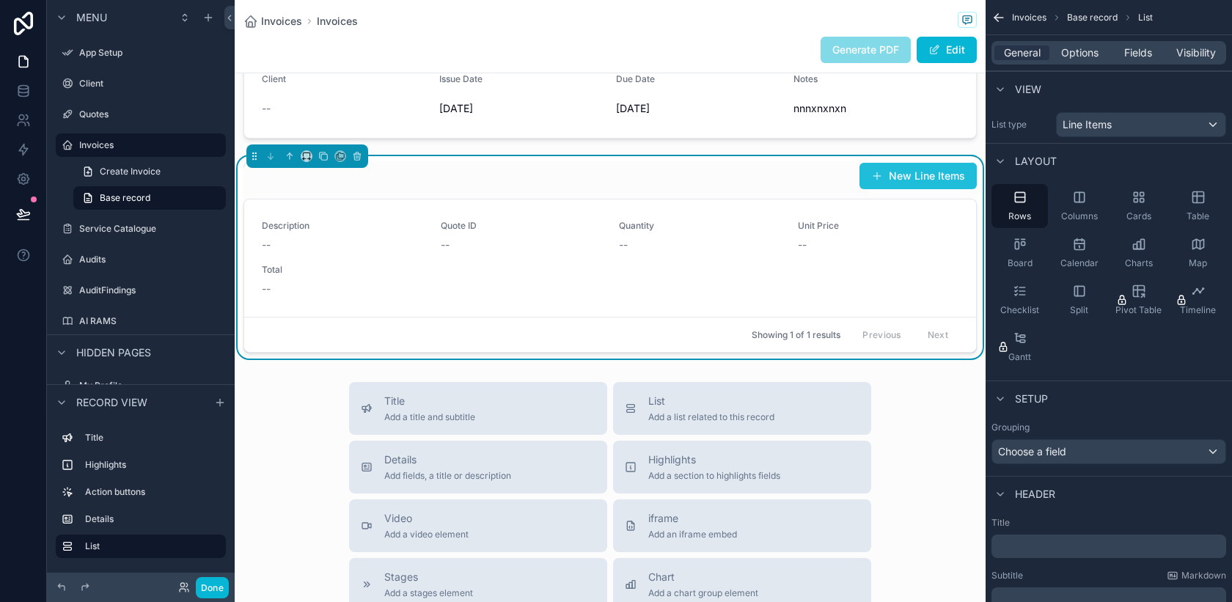
click at [927, 180] on button "New Line Items" at bounding box center [917, 176] width 117 height 26
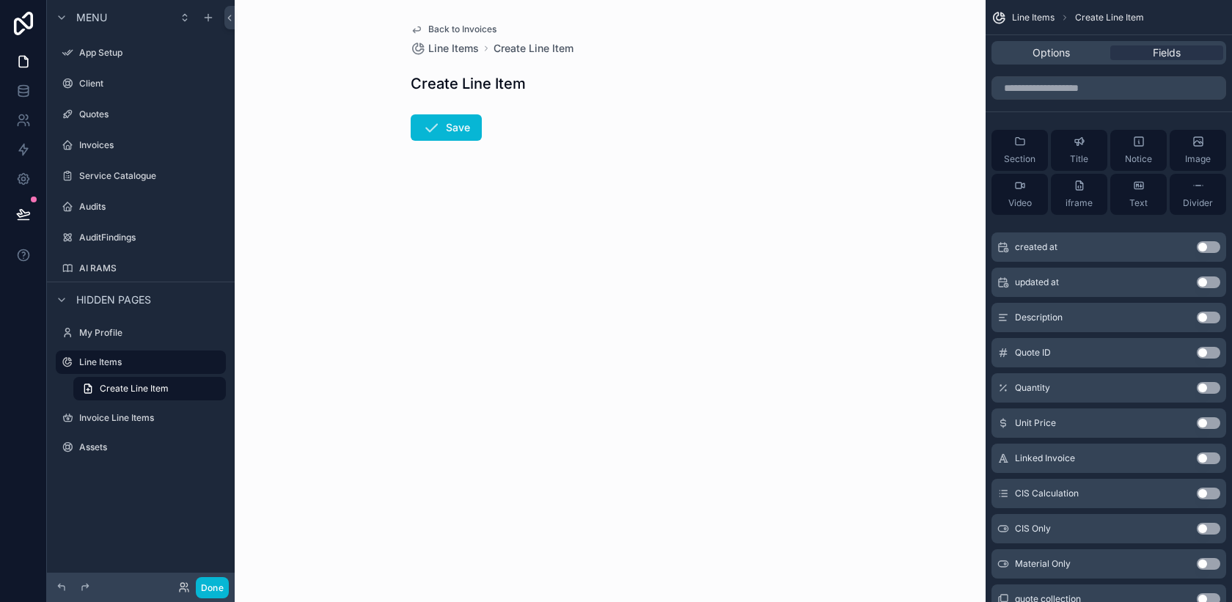
click at [1203, 385] on button "Use setting" at bounding box center [1208, 388] width 23 height 12
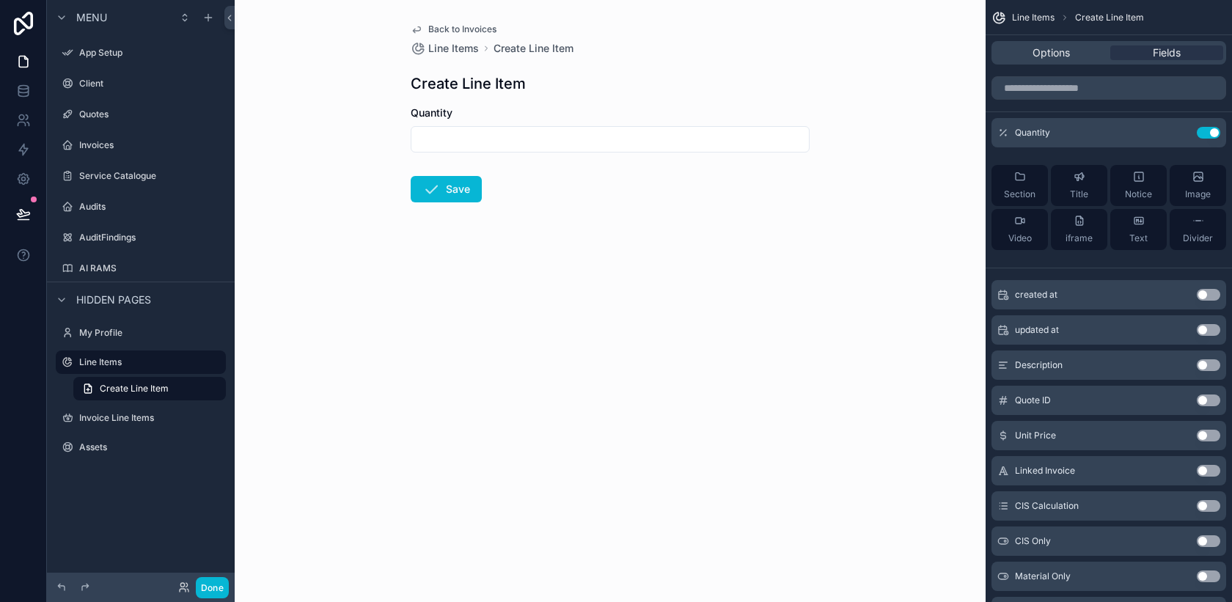
click at [1208, 441] on button "Use setting" at bounding box center [1208, 436] width 23 height 12
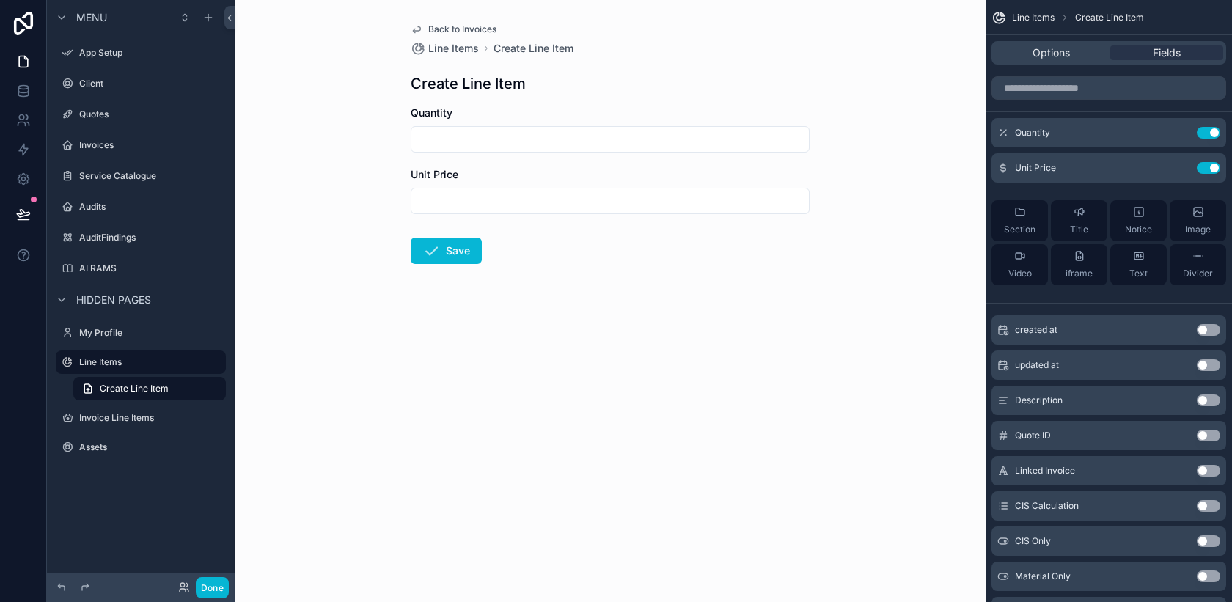
click at [1210, 400] on button "Use setting" at bounding box center [1208, 400] width 23 height 12
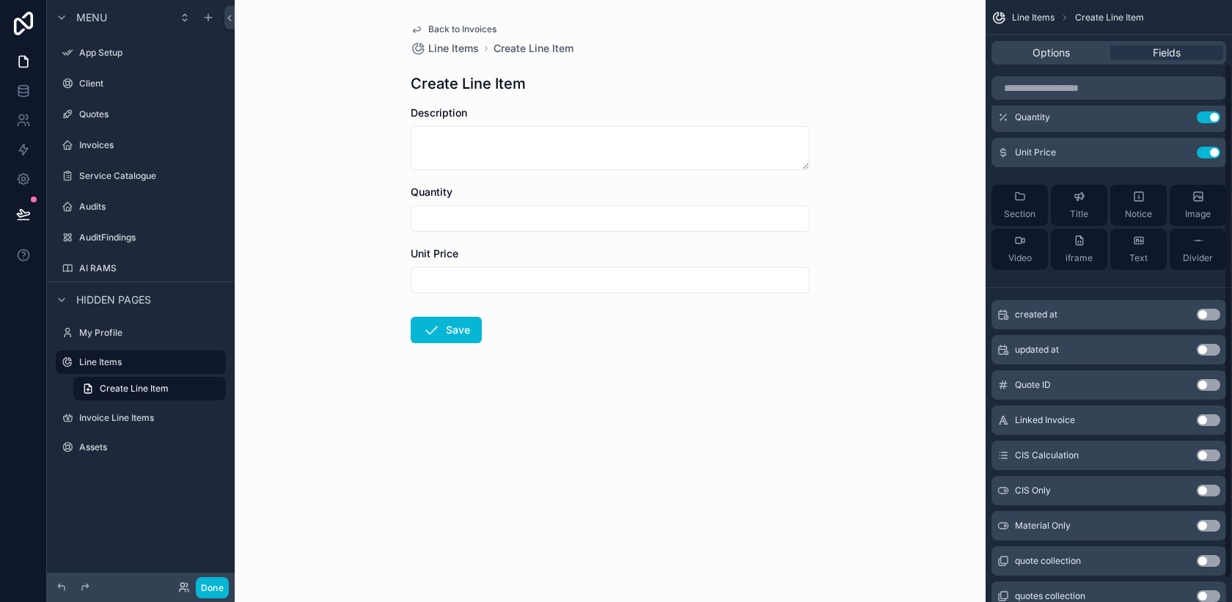
scroll to position [100, 0]
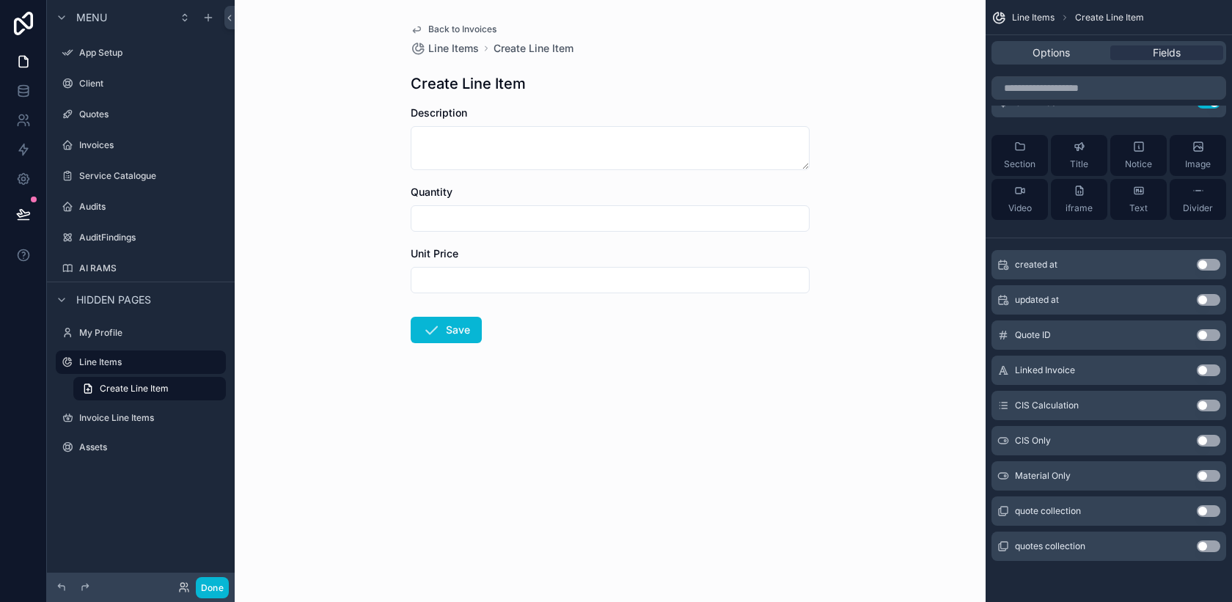
click at [780, 482] on div "Back to Invoices Line Items Create Line Item Create Line Item Description Quant…" at bounding box center [610, 301] width 751 height 602
click at [456, 29] on span "Back to Invoices" at bounding box center [462, 29] width 68 height 12
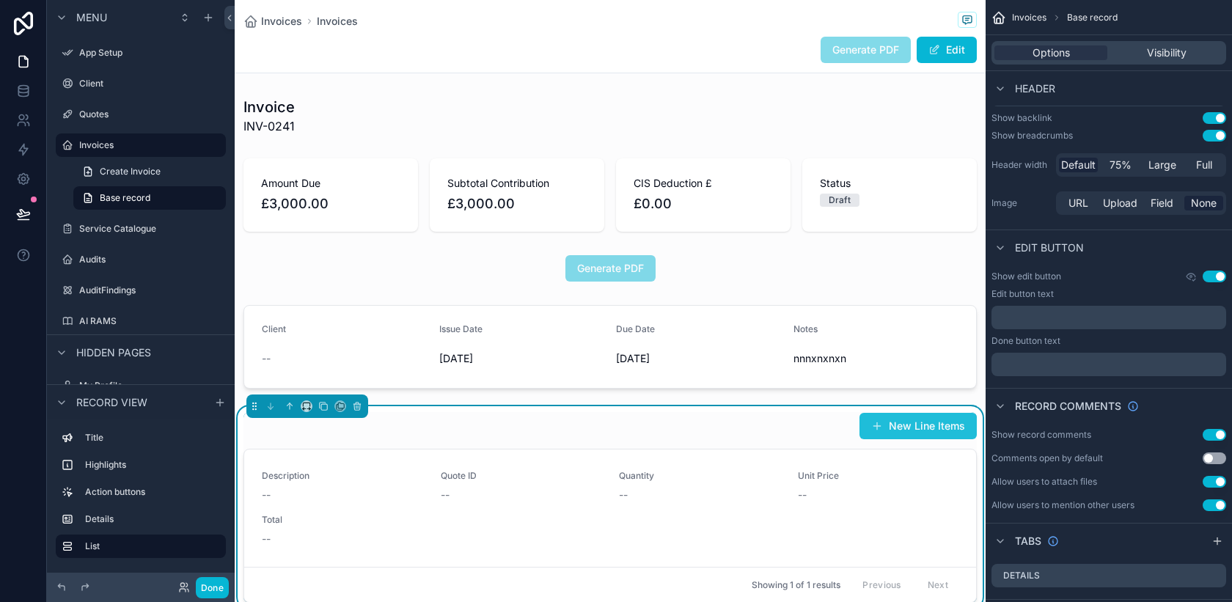
click at [898, 420] on button "New Line Items" at bounding box center [917, 426] width 117 height 26
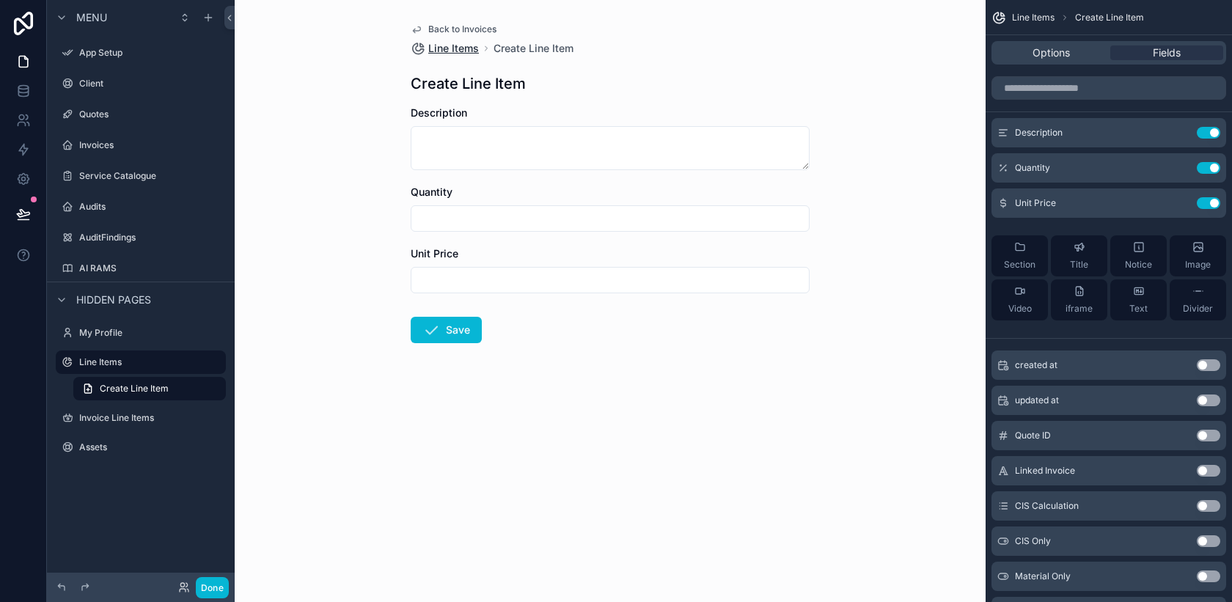
click at [460, 51] on span "Line Items" at bounding box center [453, 48] width 51 height 15
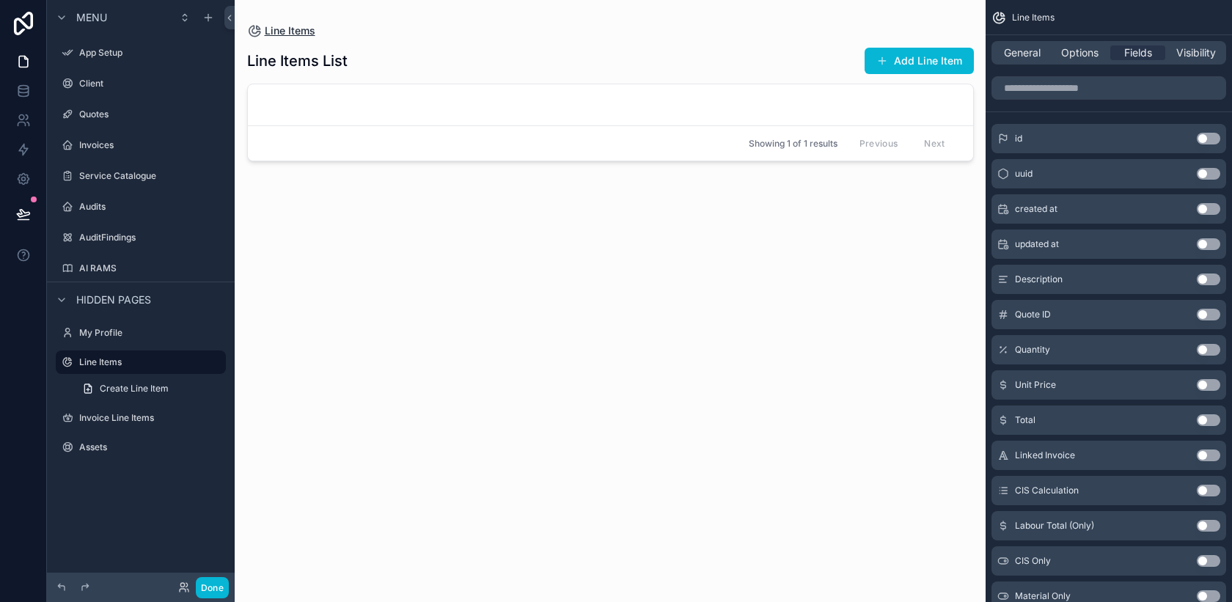
click at [298, 29] on span "Line Items" at bounding box center [290, 30] width 51 height 15
click at [307, 30] on span "Line Items" at bounding box center [290, 30] width 51 height 15
click at [901, 68] on button "Add Line Item" at bounding box center [919, 61] width 109 height 26
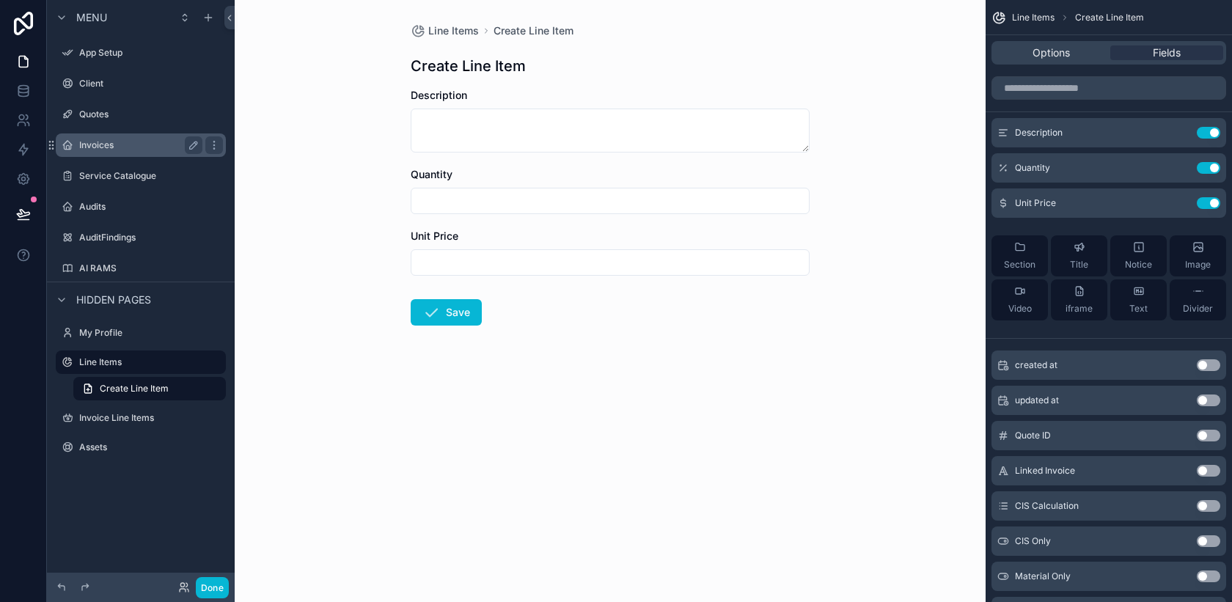
click at [108, 153] on div "Invoices" at bounding box center [140, 145] width 123 height 18
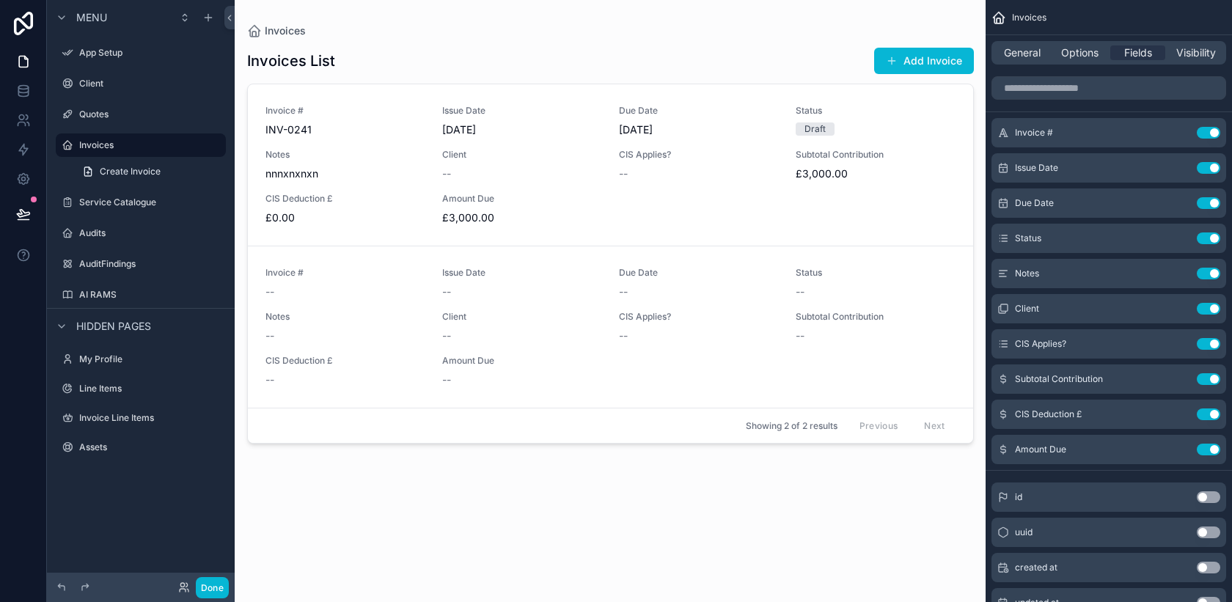
click at [547, 195] on div "scrollable content" at bounding box center [610, 292] width 750 height 584
click at [741, 347] on div "Invoice # -- Issue Date -- Due Date -- Status -- Notes -- Client -- CIS Applies…" at bounding box center [610, 327] width 690 height 120
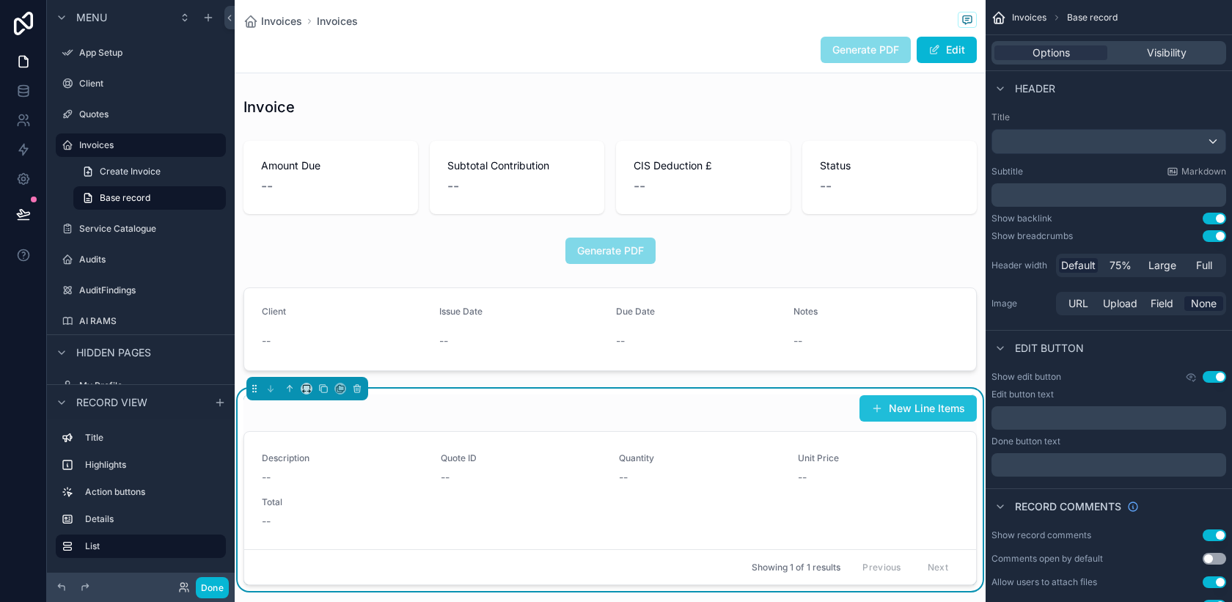
click at [910, 406] on button "New Line Items" at bounding box center [917, 408] width 117 height 26
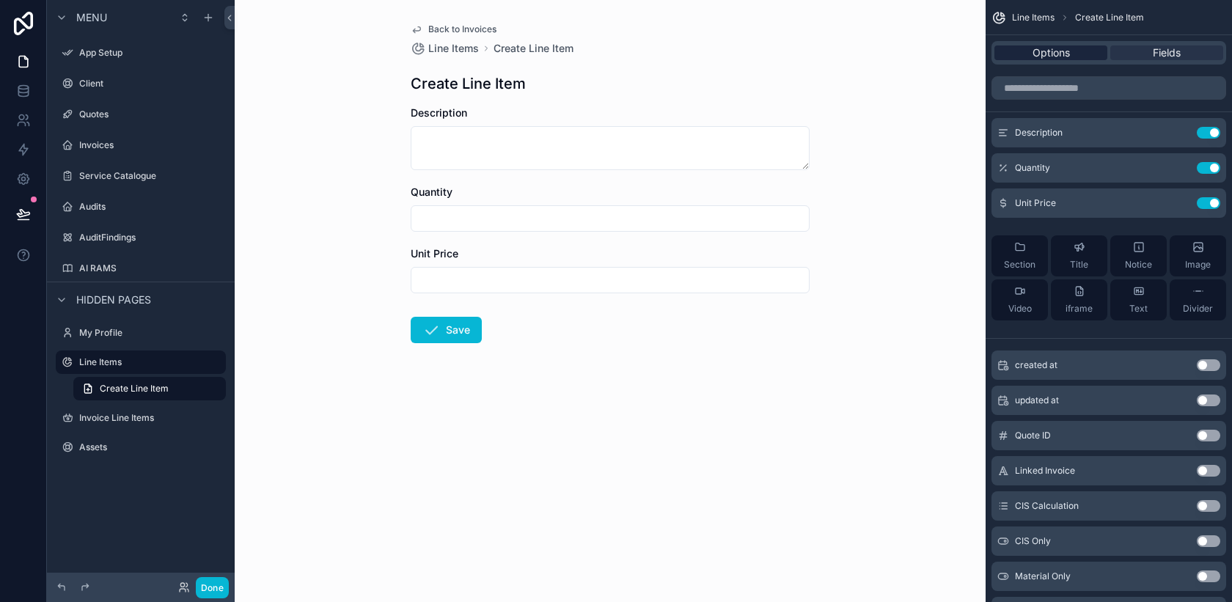
click at [1075, 48] on div "Options" at bounding box center [1050, 52] width 113 height 15
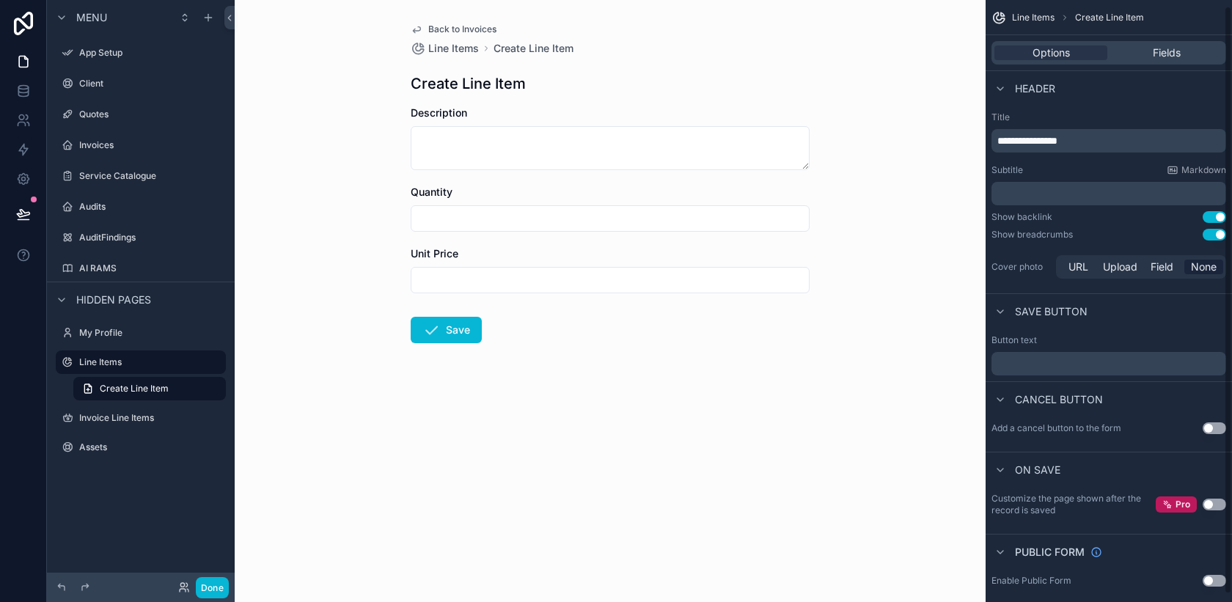
scroll to position [14, 0]
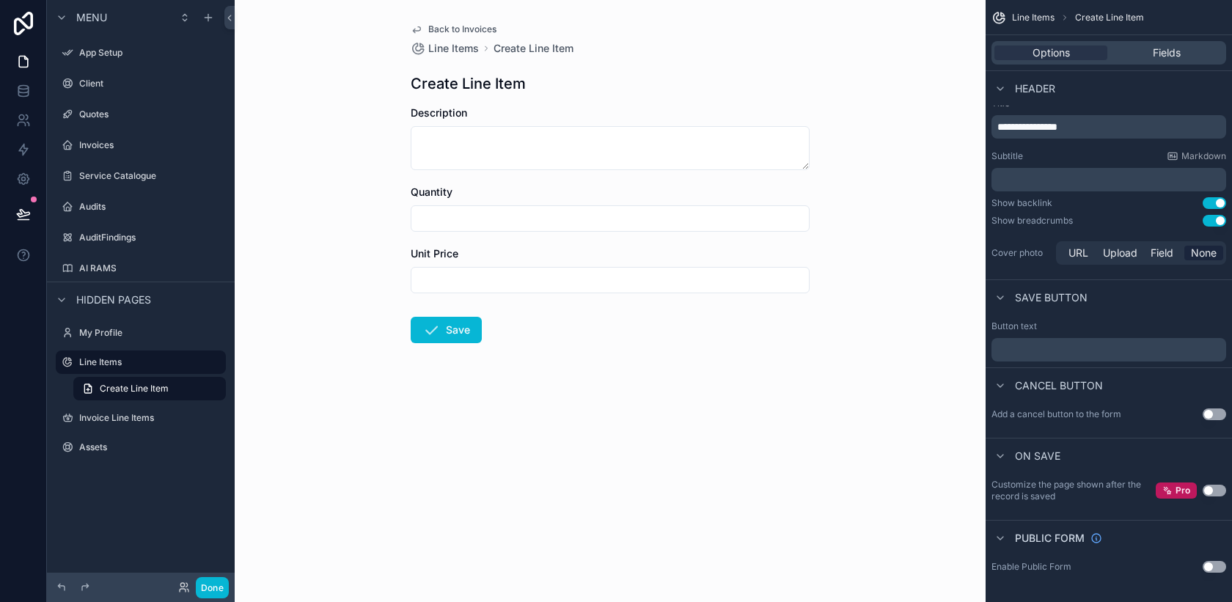
click at [1209, 416] on button "Use setting" at bounding box center [1214, 414] width 23 height 12
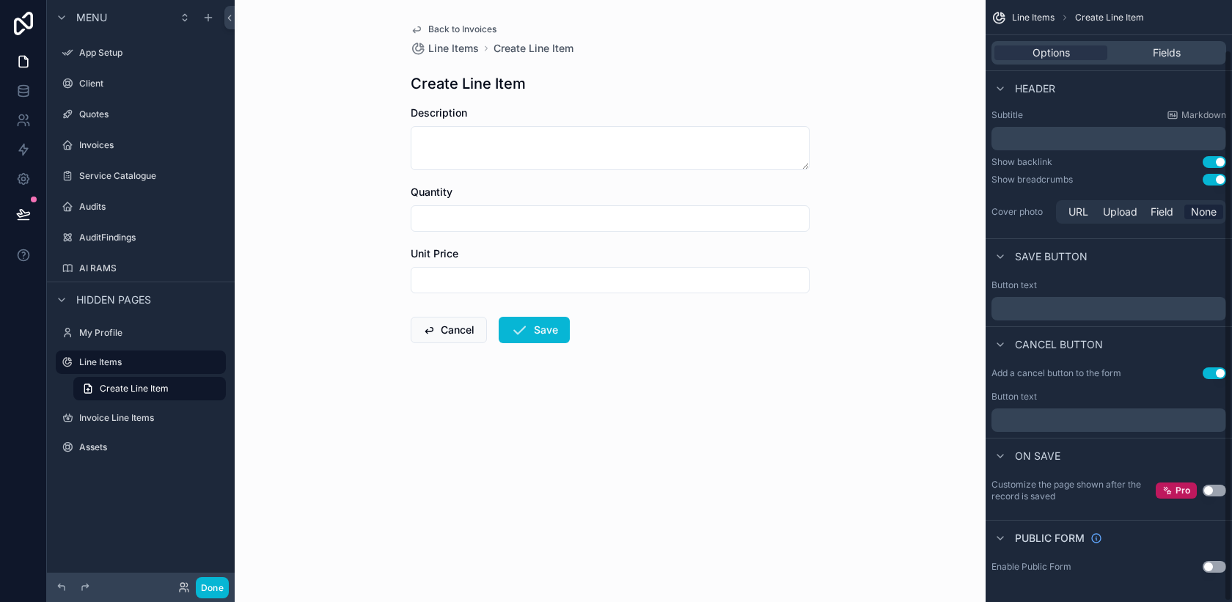
scroll to position [0, 0]
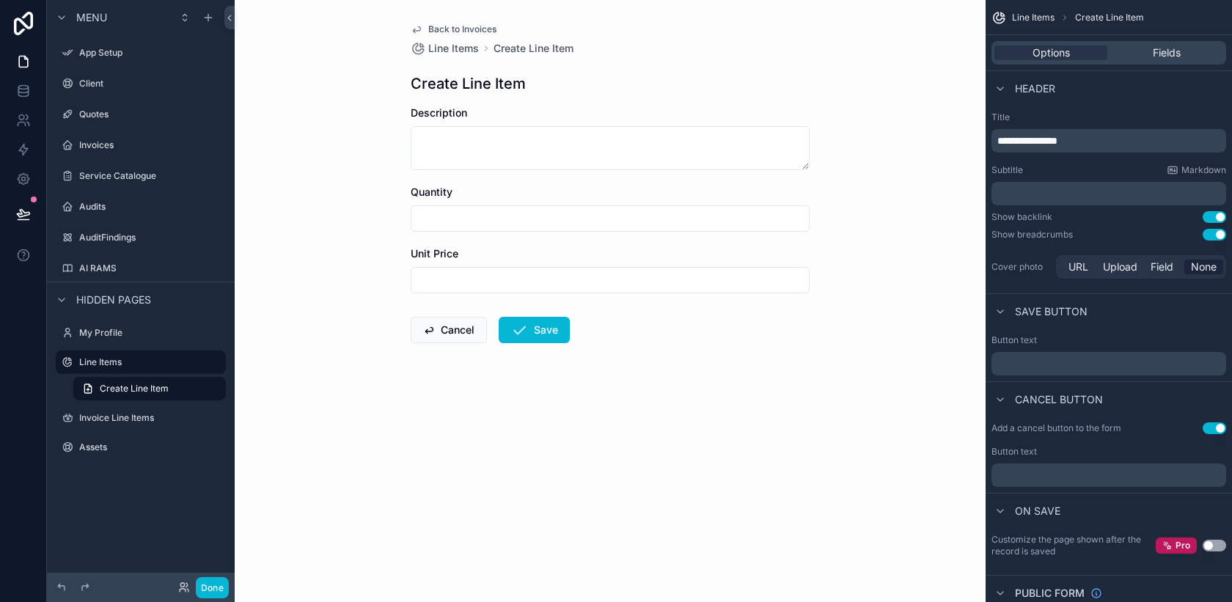
click at [1209, 233] on button "Use setting" at bounding box center [1214, 235] width 23 height 12
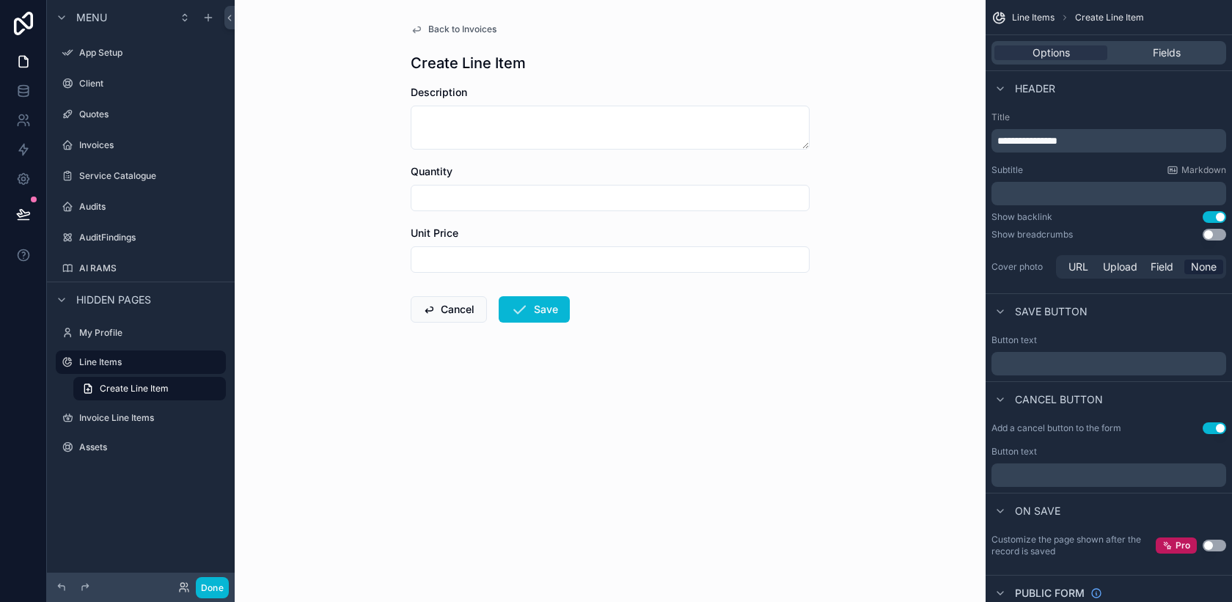
click at [1216, 235] on button "Use setting" at bounding box center [1214, 235] width 23 height 12
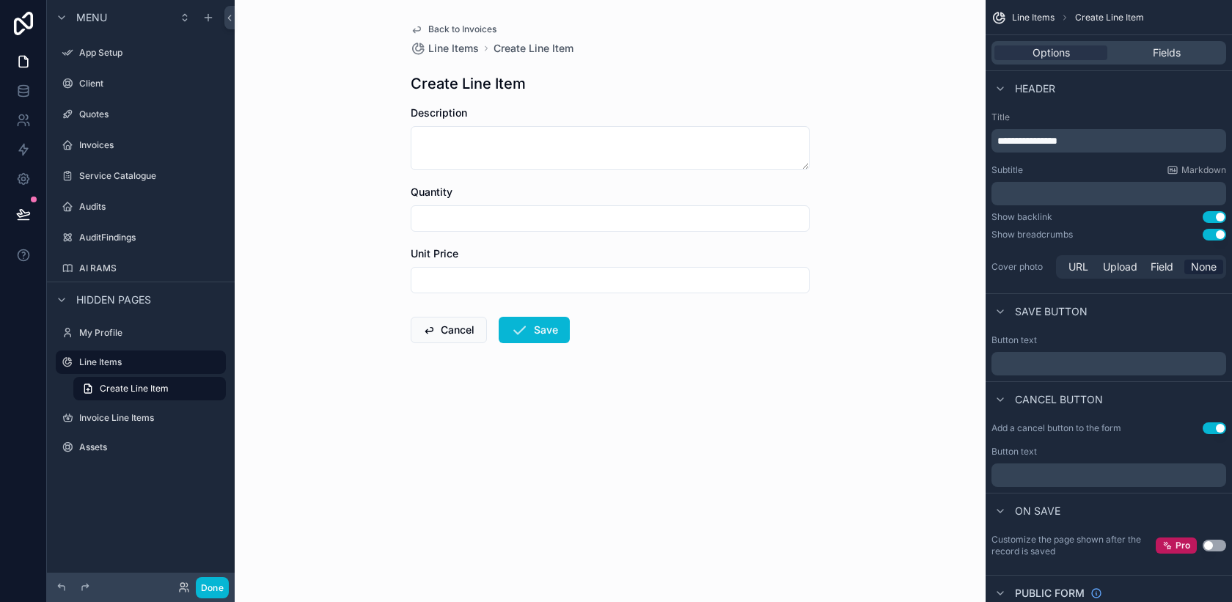
click at [1211, 237] on button "Use setting" at bounding box center [1214, 235] width 23 height 12
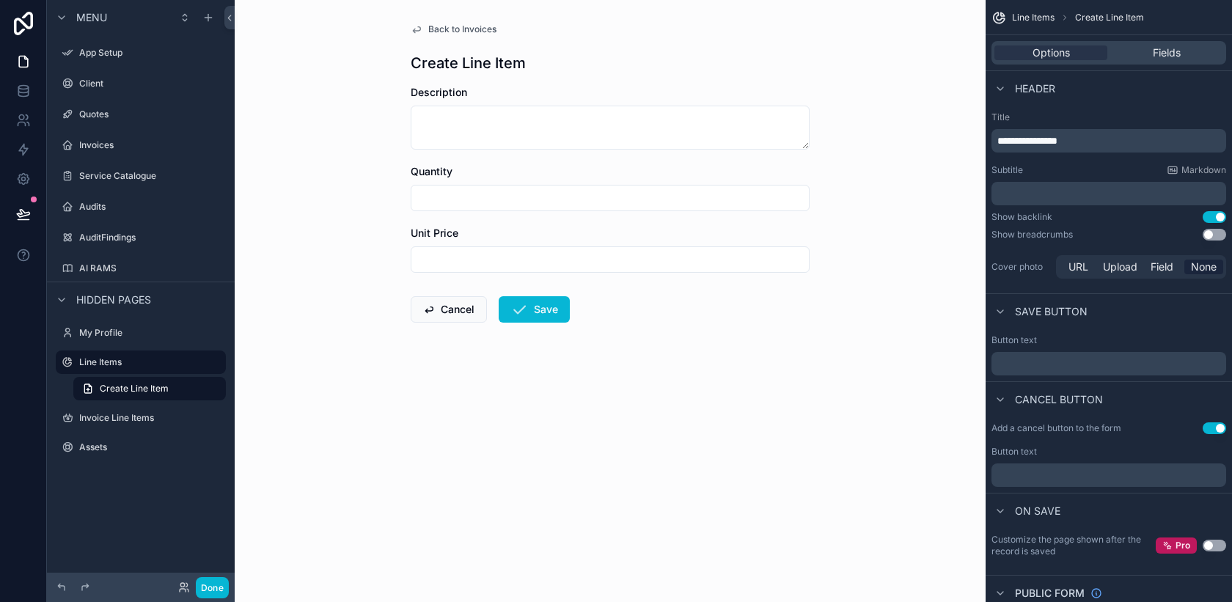
click at [486, 29] on span "Back to Invoices" at bounding box center [462, 29] width 68 height 12
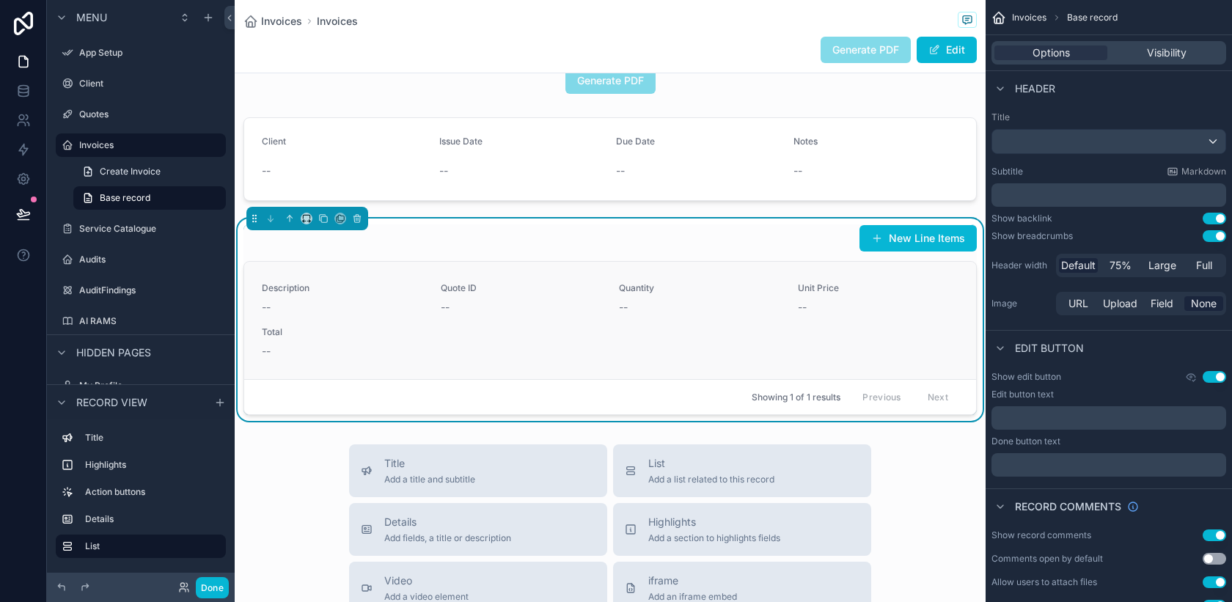
scroll to position [186, 0]
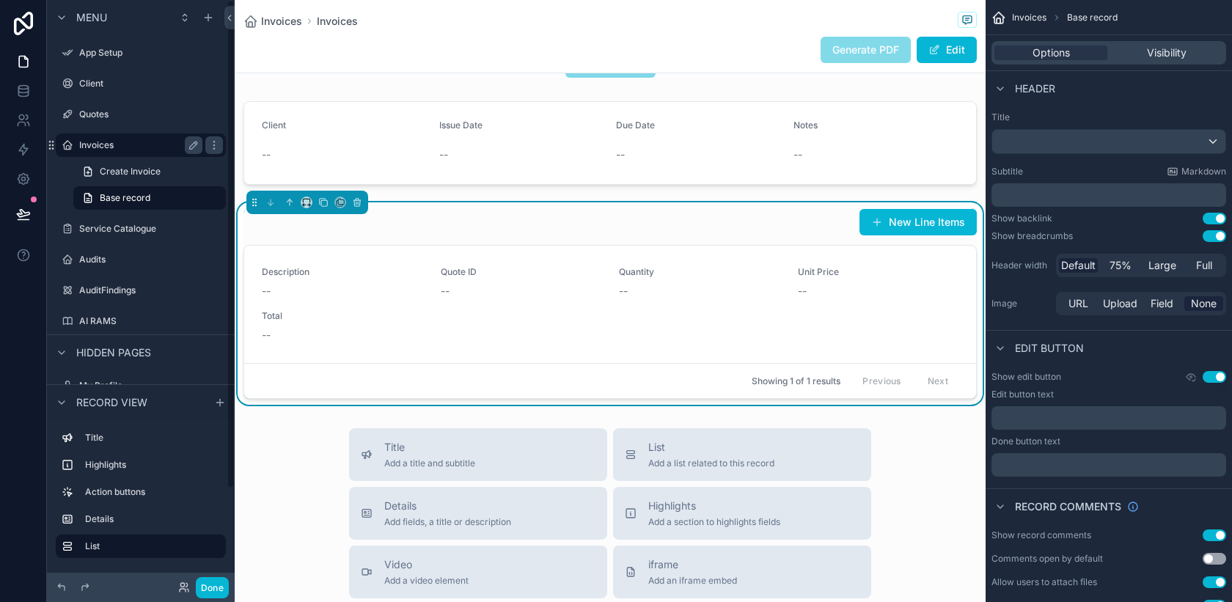
click at [149, 150] on label "Invoices" at bounding box center [137, 145] width 117 height 12
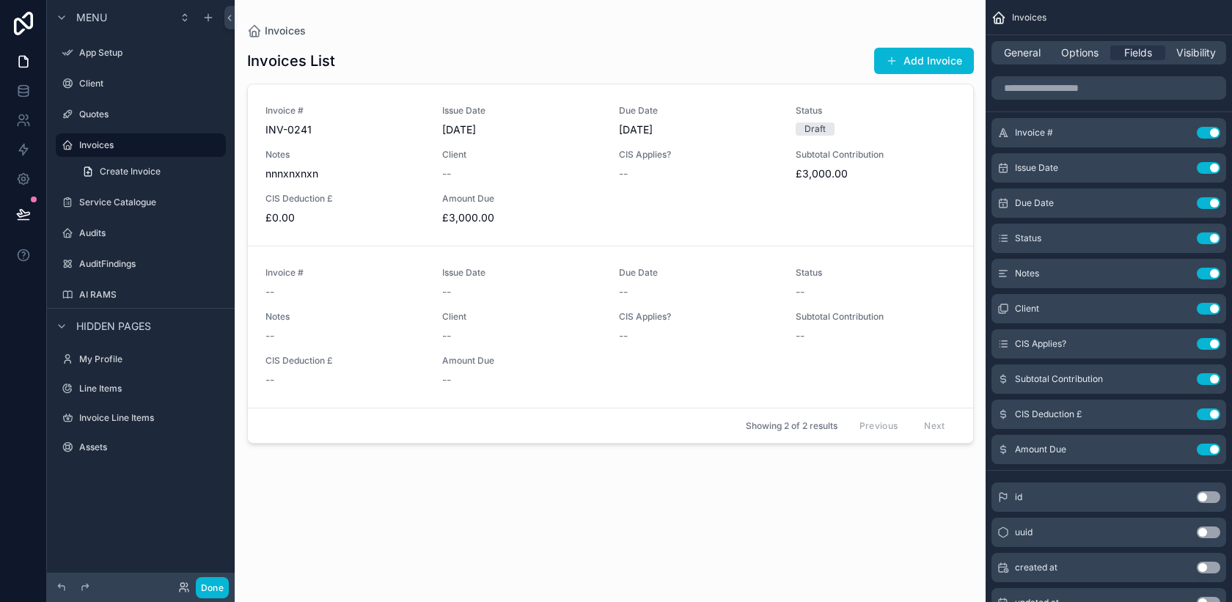
click at [359, 221] on div "scrollable content" at bounding box center [610, 292] width 750 height 584
click at [359, 221] on span "£0.00" at bounding box center [344, 217] width 159 height 15
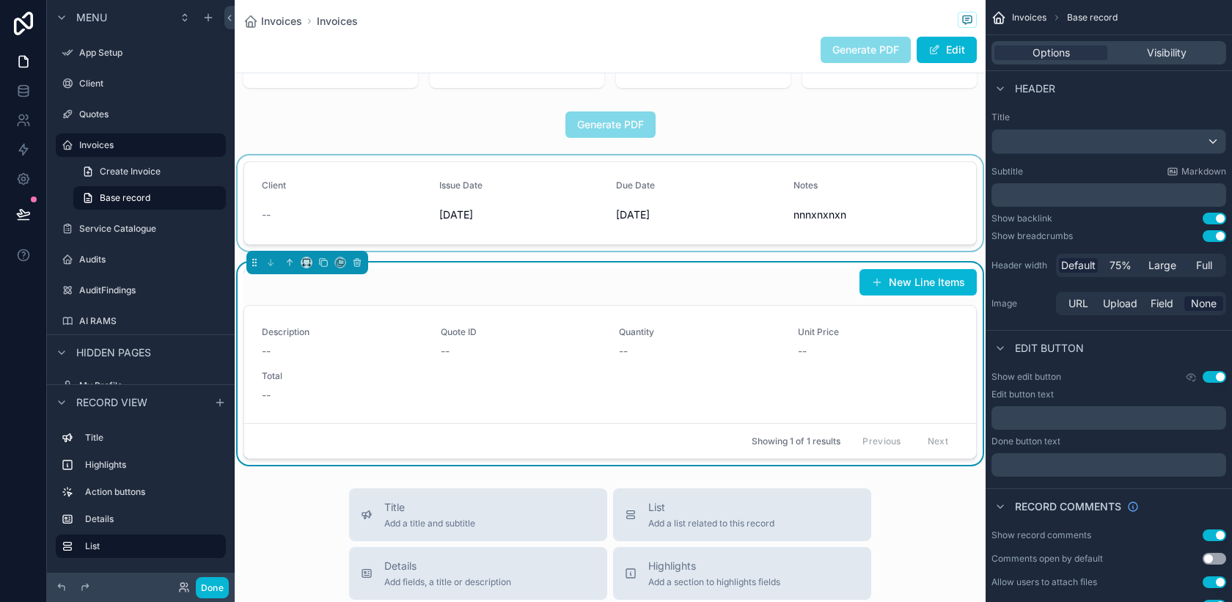
scroll to position [150, 0]
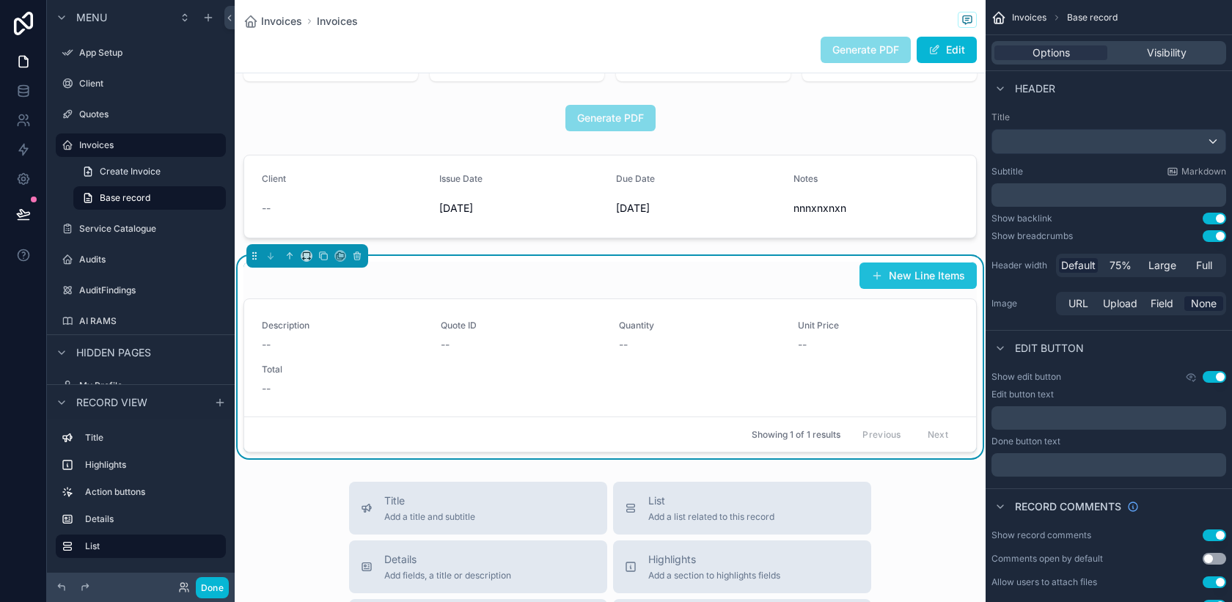
click at [892, 275] on button "New Line Items" at bounding box center [917, 276] width 117 height 26
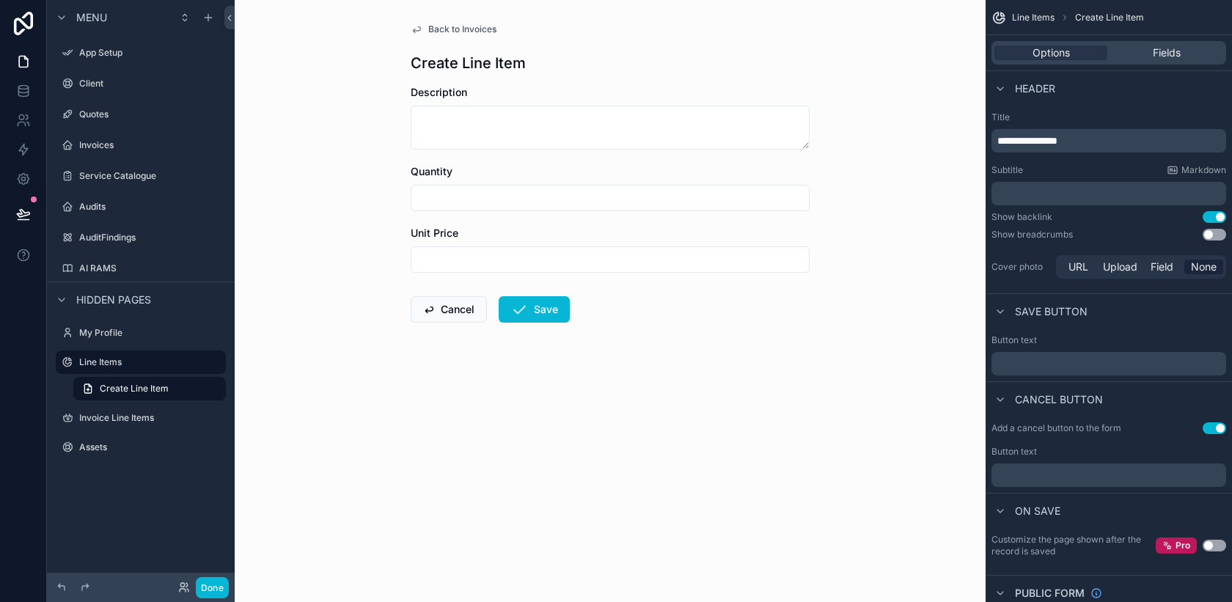
click at [569, 157] on form "Description Quantity Unit Price Cancel Save" at bounding box center [610, 250] width 399 height 331
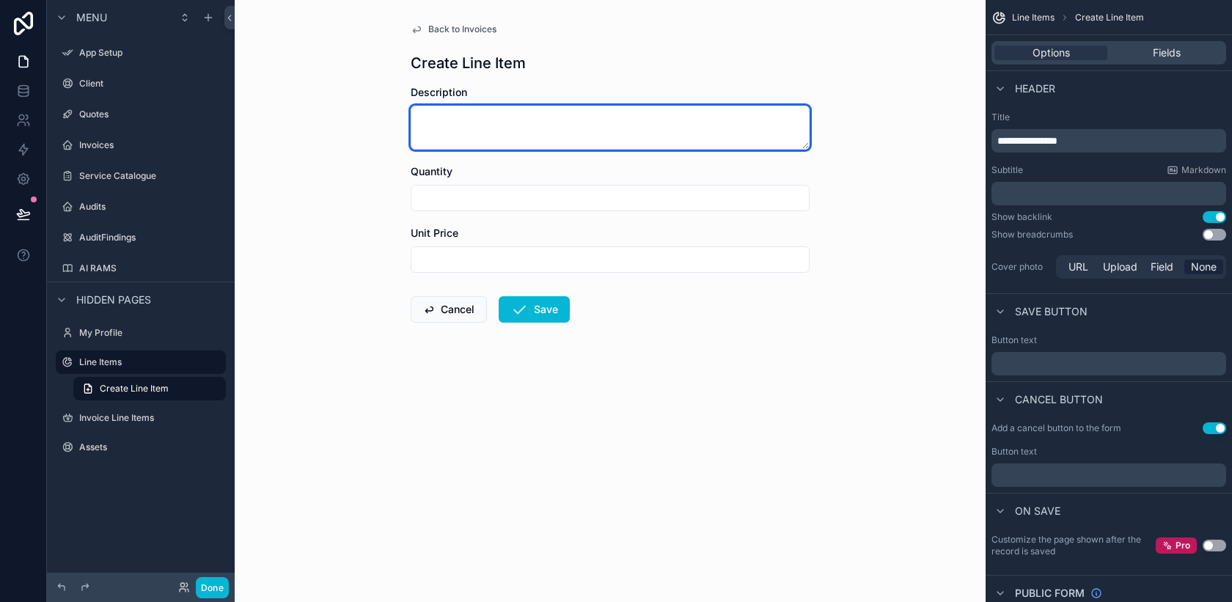
click at [565, 139] on textarea "scrollable content" at bounding box center [610, 128] width 399 height 44
type textarea "**********"
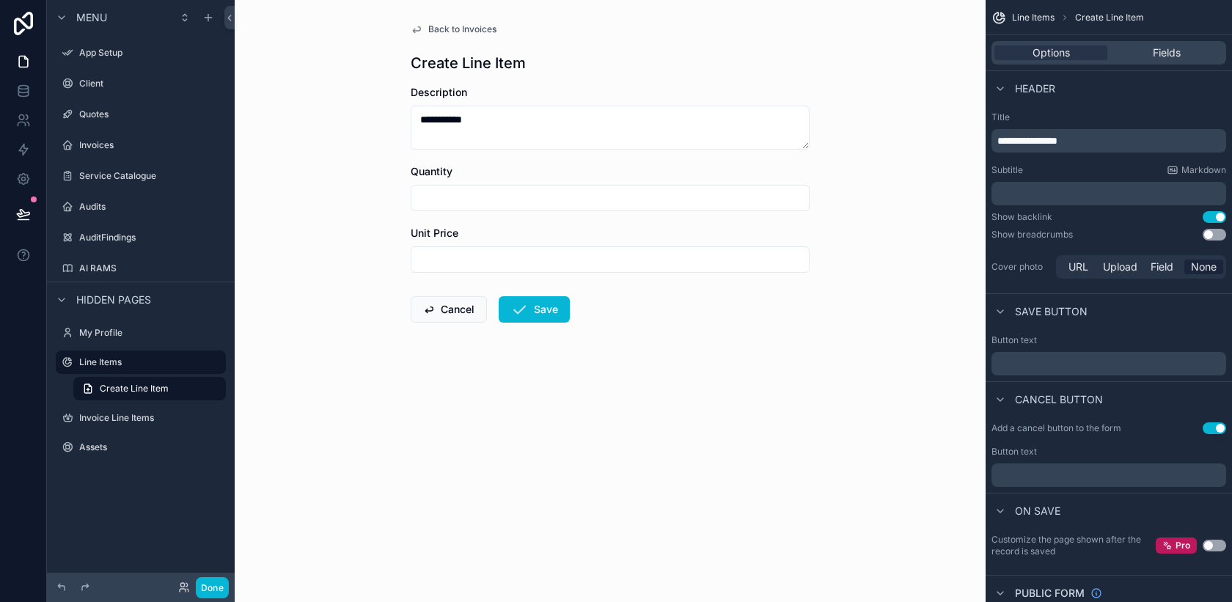
click at [570, 201] on input "scrollable content" at bounding box center [609, 198] width 397 height 21
type input "***"
click at [558, 254] on input "scrollable content" at bounding box center [609, 259] width 397 height 21
type input "*********"
click at [557, 307] on button "Save" at bounding box center [534, 309] width 71 height 26
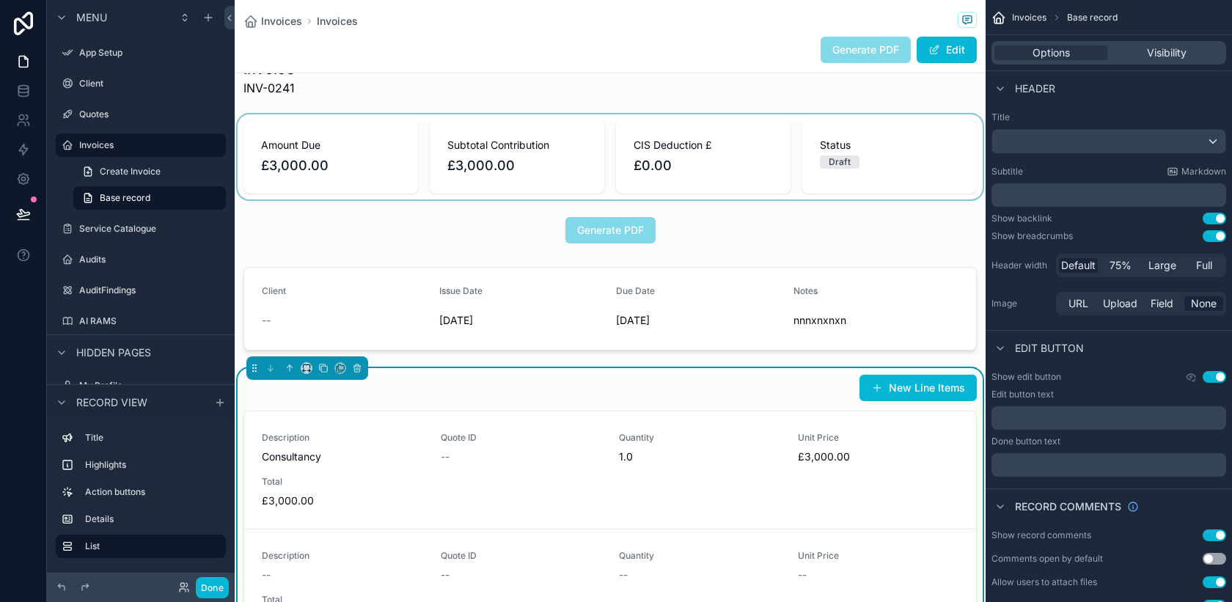
scroll to position [43, 0]
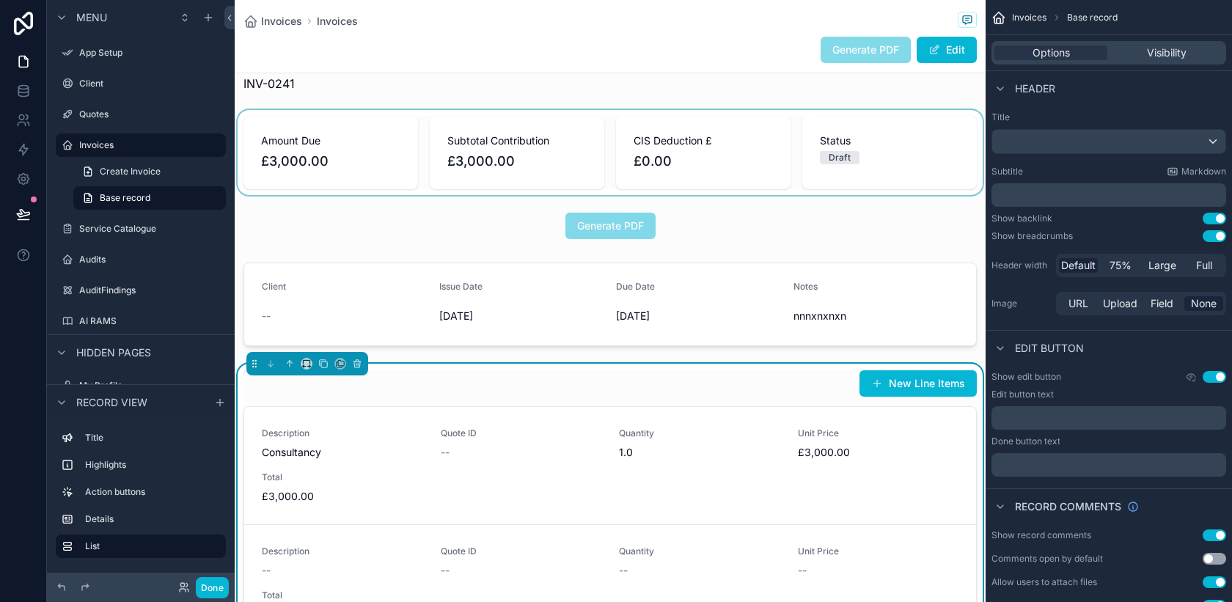
click at [934, 142] on div "scrollable content" at bounding box center [610, 152] width 751 height 85
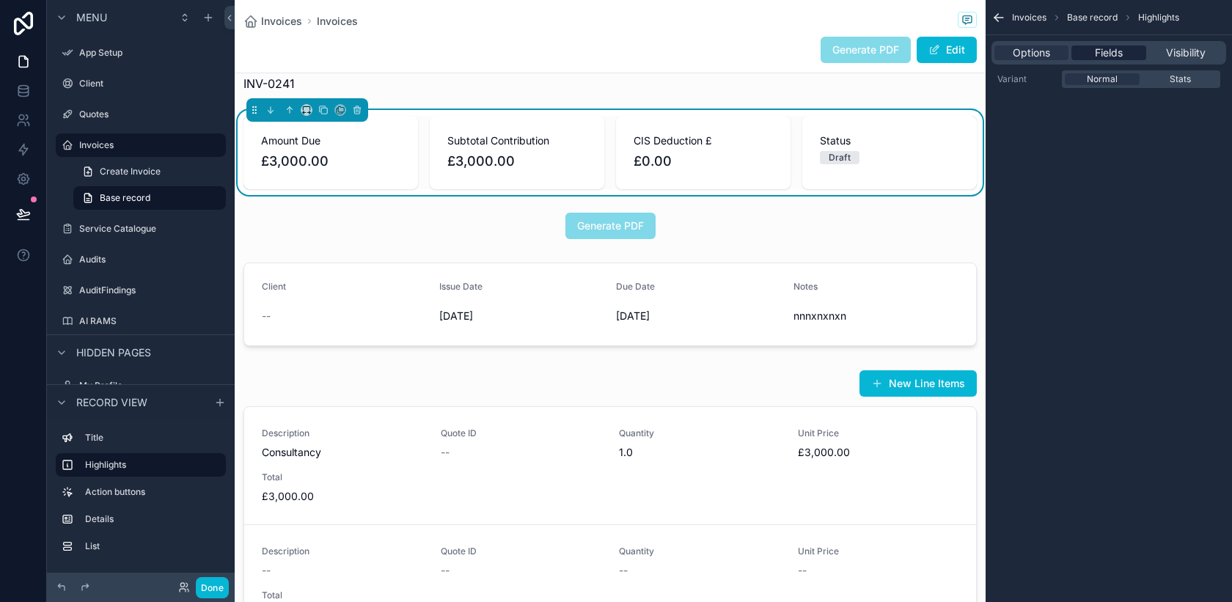
click at [1110, 59] on span "Fields" at bounding box center [1109, 52] width 28 height 15
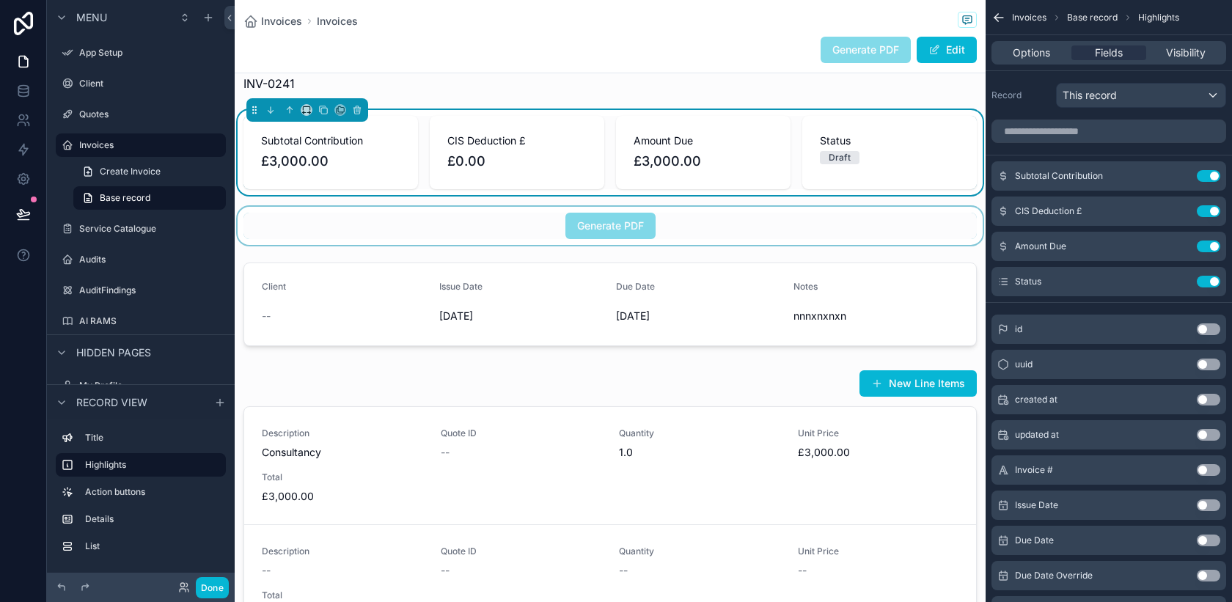
click at [628, 221] on div "scrollable content" at bounding box center [610, 226] width 751 height 38
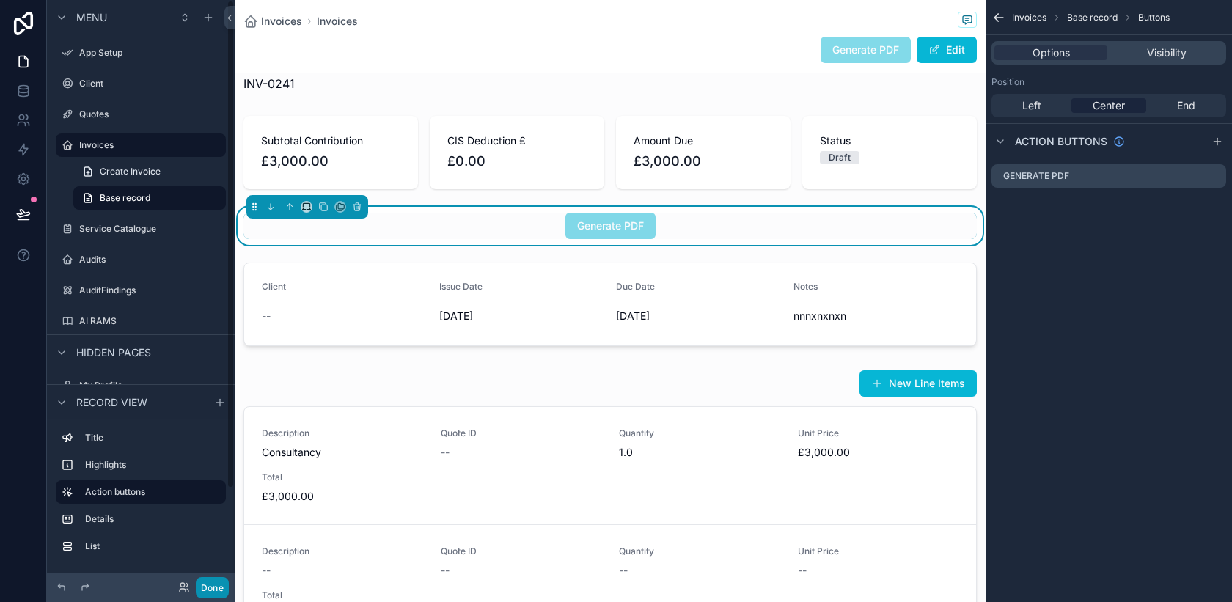
click at [208, 587] on button "Done" at bounding box center [212, 587] width 33 height 21
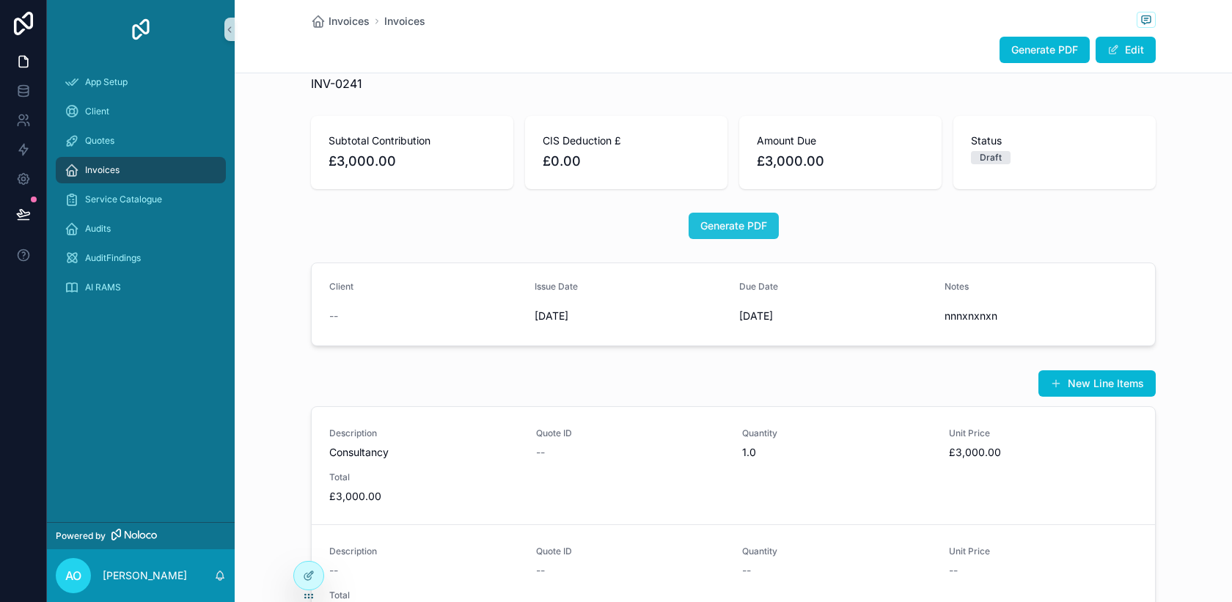
click at [731, 219] on span "Generate PDF" at bounding box center [733, 226] width 67 height 15
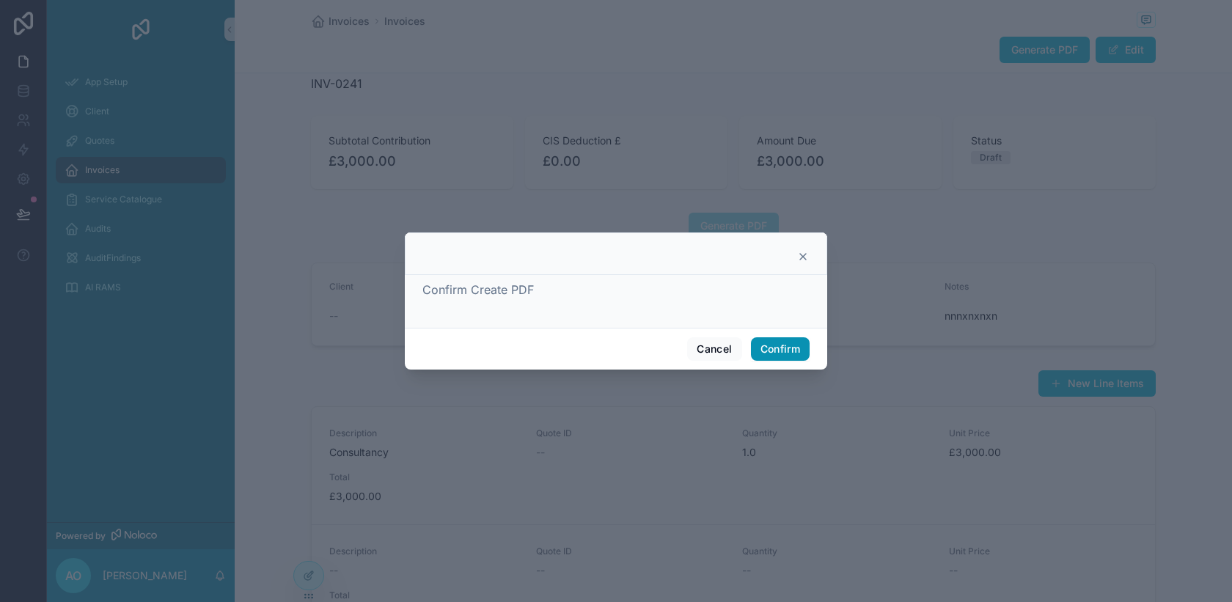
click at [788, 341] on button "Confirm" at bounding box center [780, 348] width 59 height 23
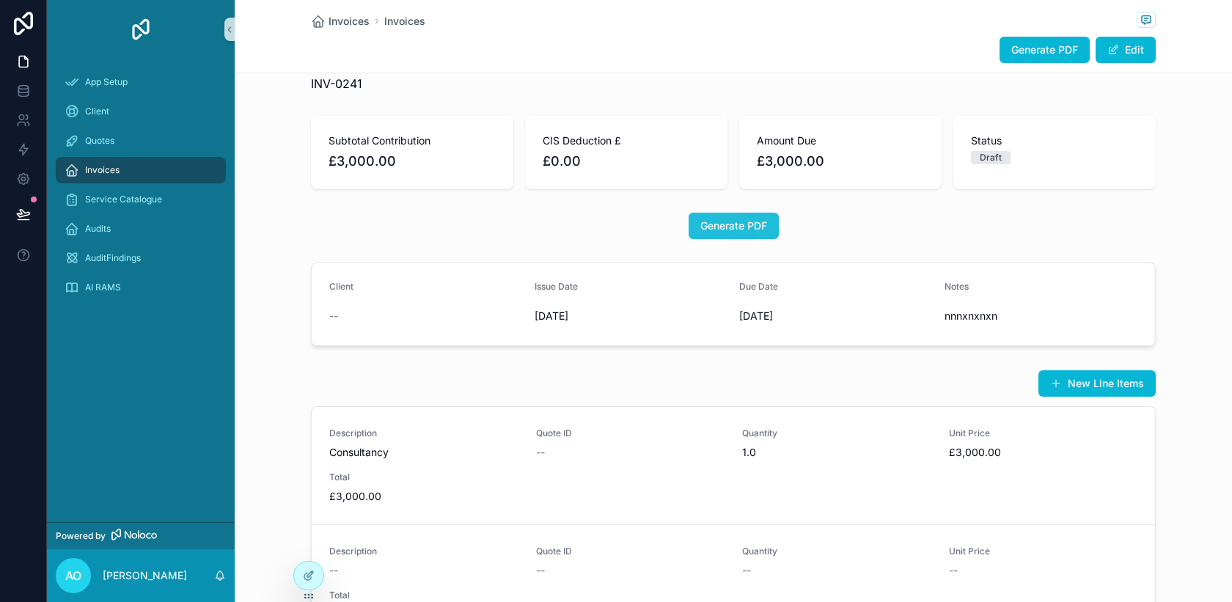
click at [715, 224] on span "Generate PDF" at bounding box center [733, 226] width 67 height 15
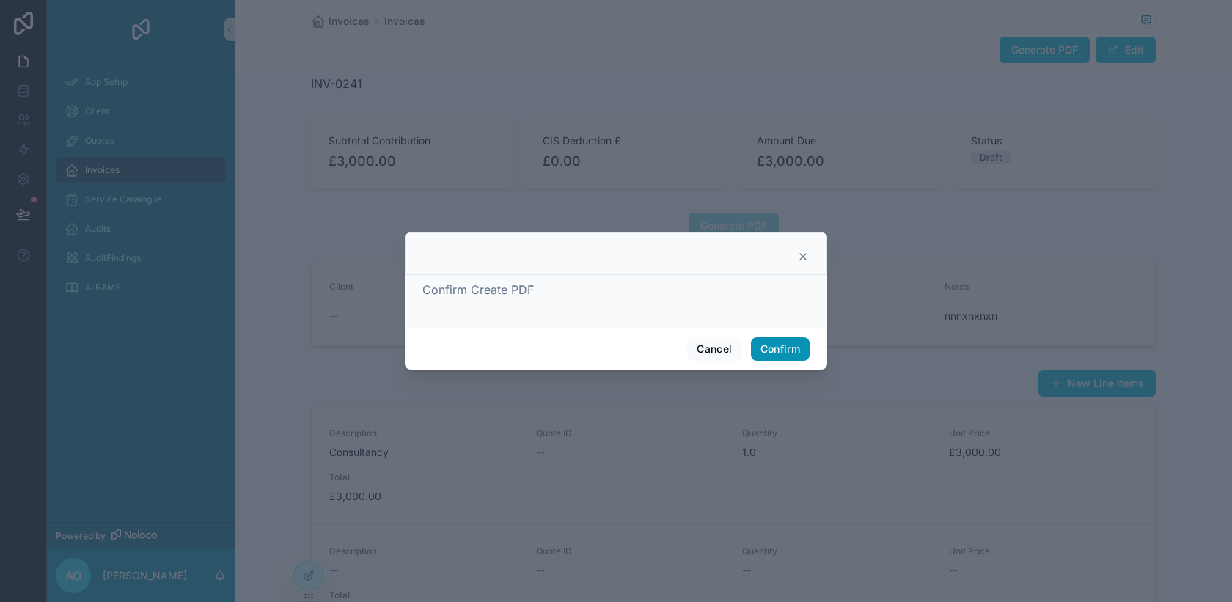
click at [776, 349] on button "Confirm" at bounding box center [780, 348] width 59 height 23
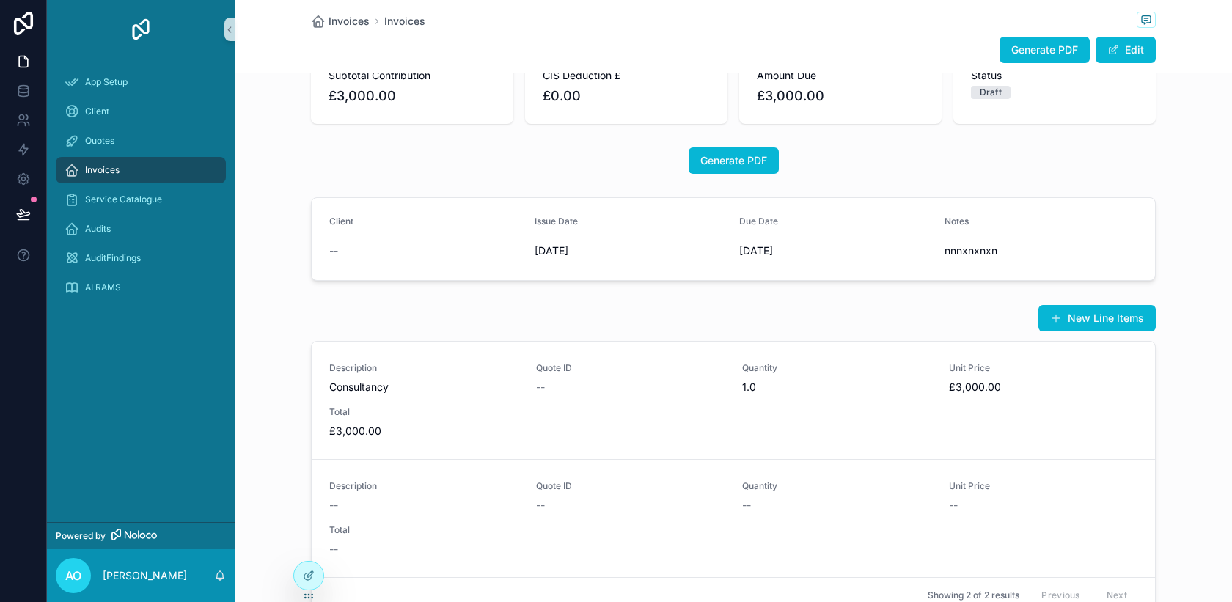
scroll to position [103, 0]
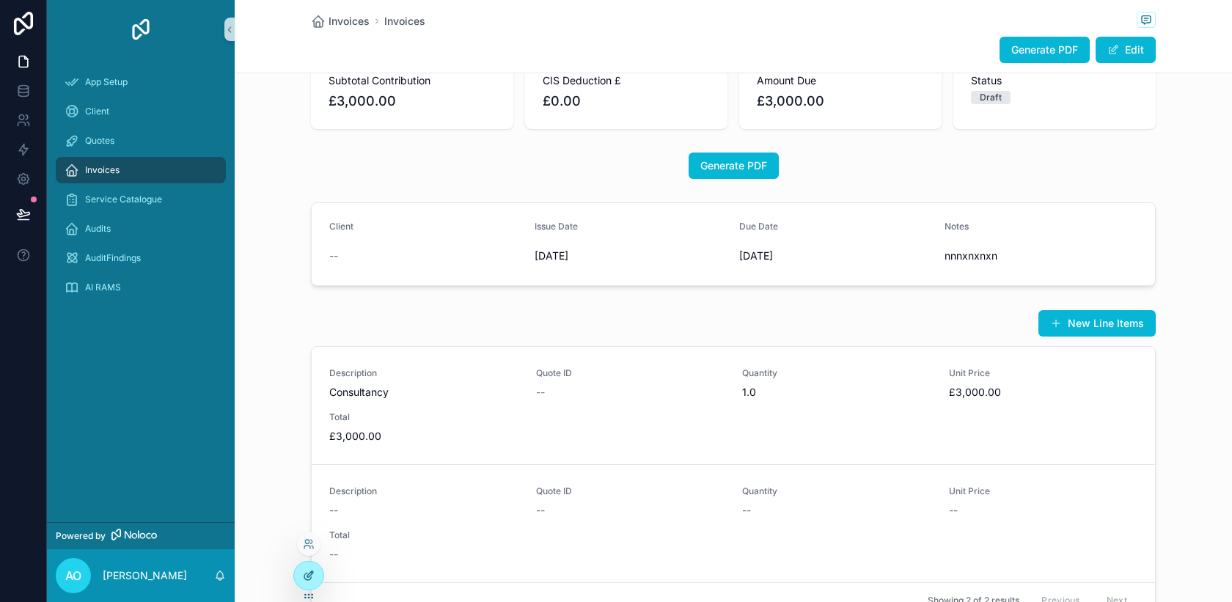
click at [315, 570] on div at bounding box center [308, 576] width 29 height 28
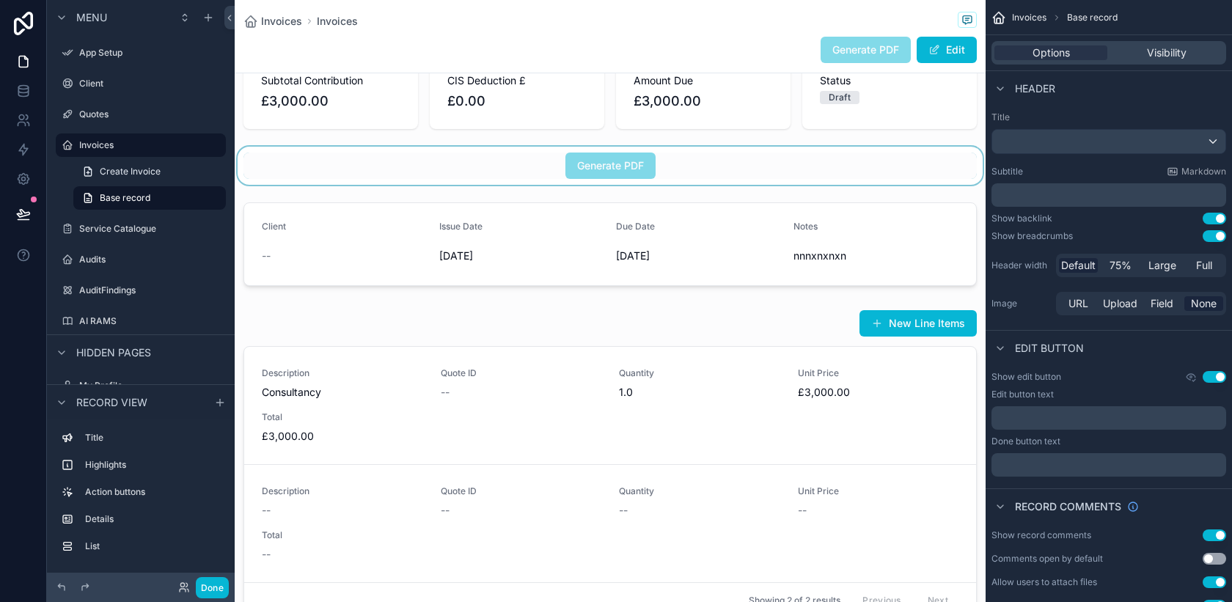
click at [811, 166] on div "scrollable content" at bounding box center [610, 166] width 751 height 38
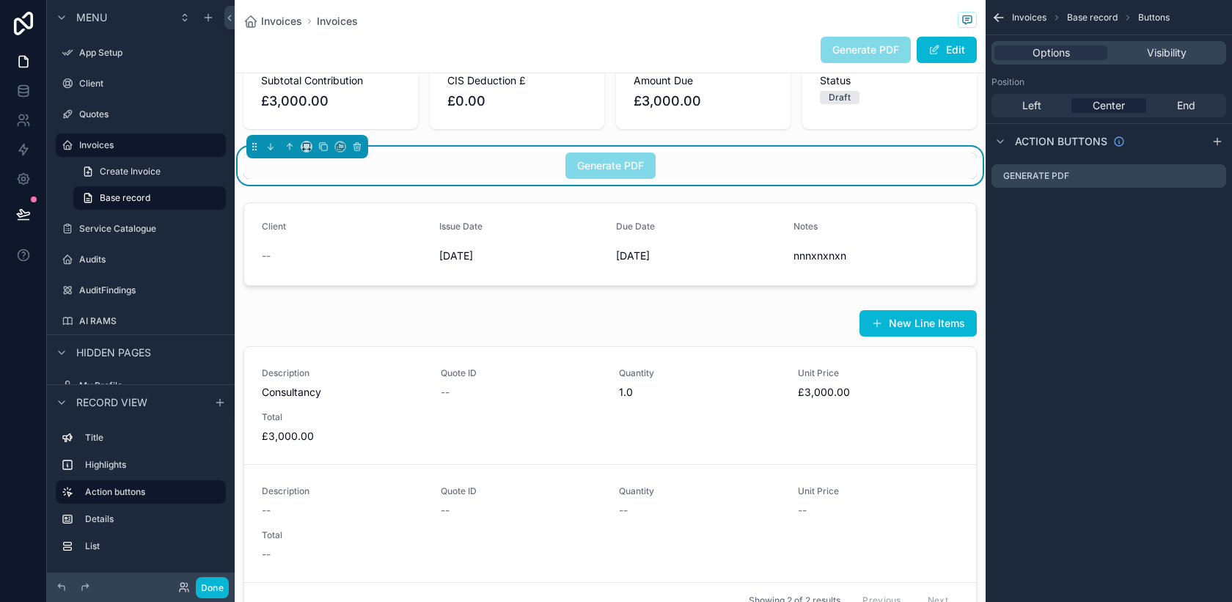
click at [909, 160] on div "Generate PDF" at bounding box center [609, 166] width 733 height 26
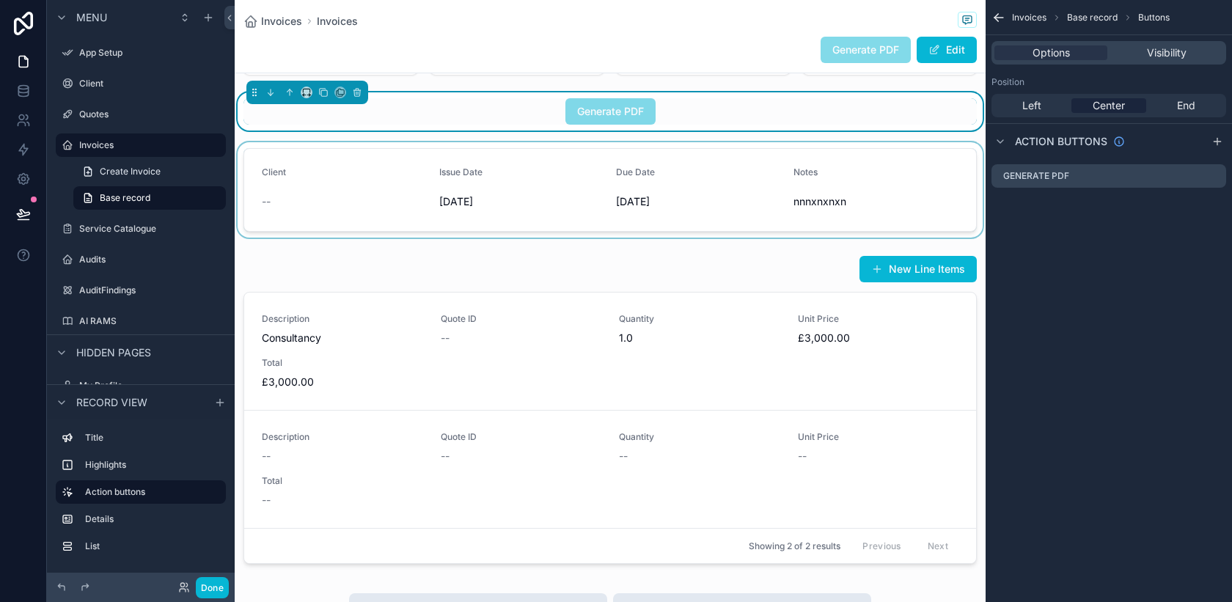
scroll to position [176, 0]
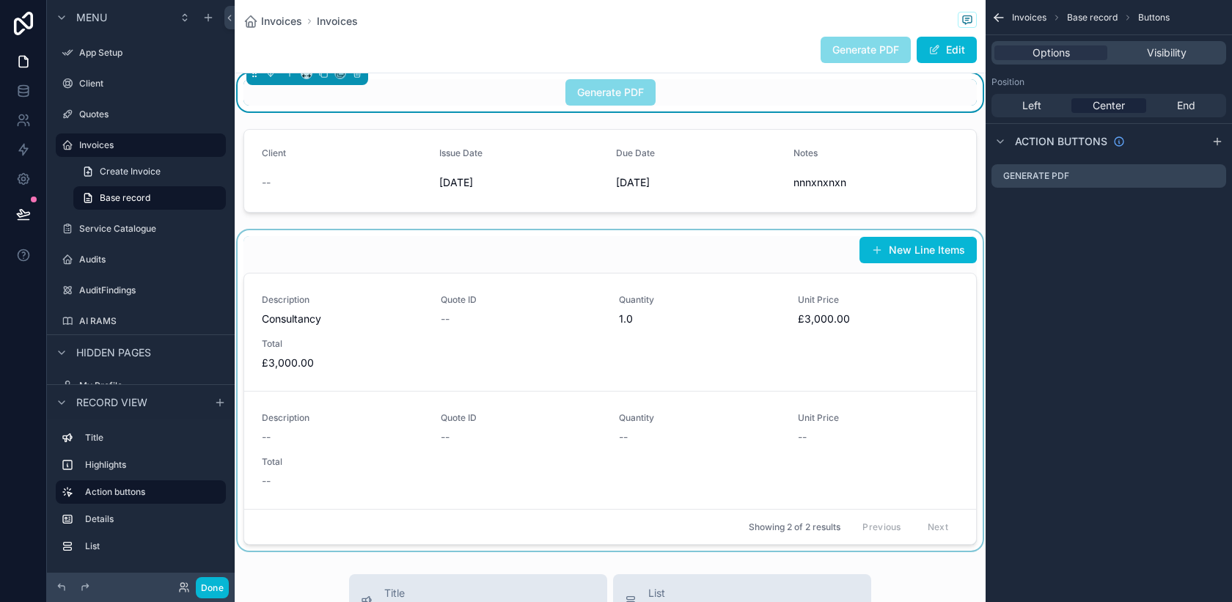
click at [641, 439] on div "scrollable content" at bounding box center [610, 390] width 751 height 320
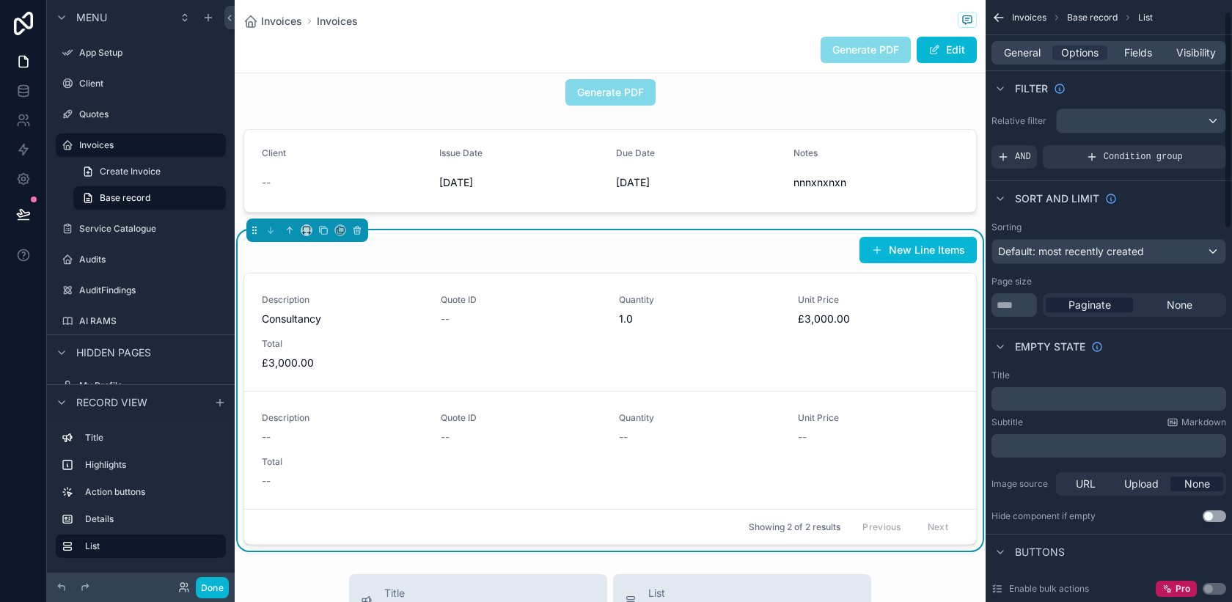
scroll to position [0, 0]
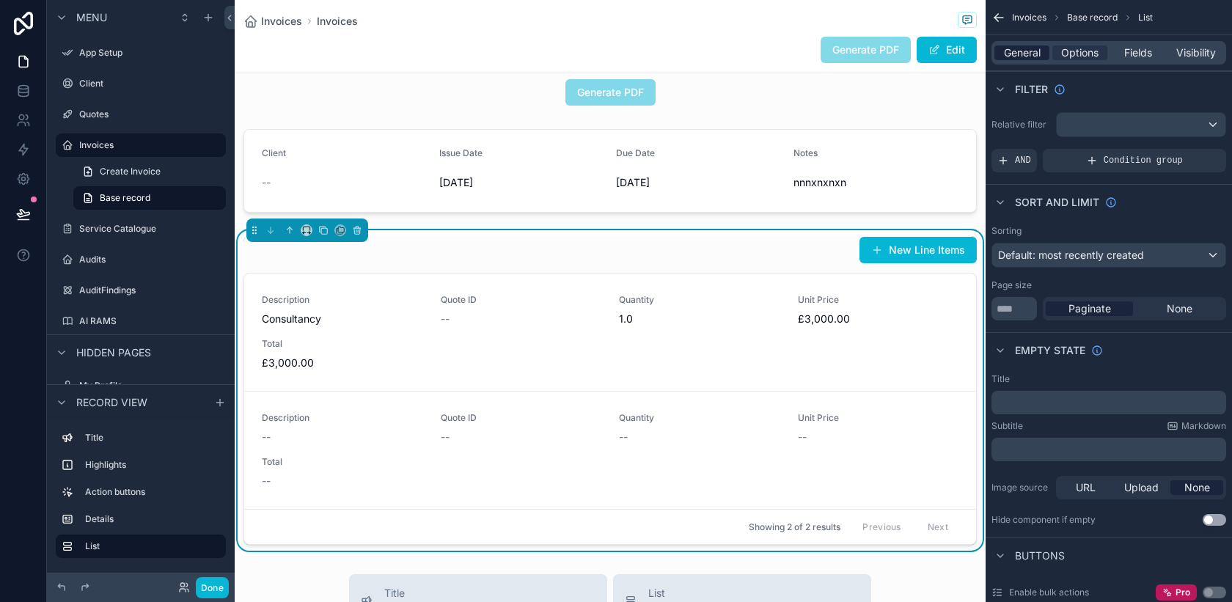
click at [1038, 56] on span "General" at bounding box center [1022, 52] width 37 height 15
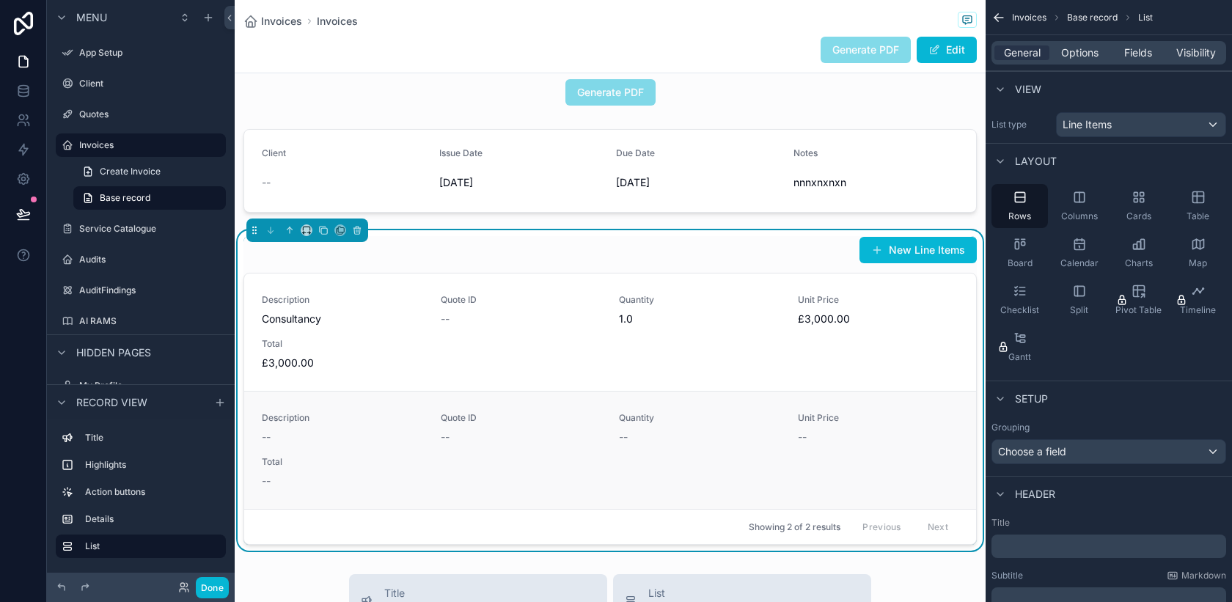
click at [931, 433] on div "--" at bounding box center [878, 437] width 161 height 15
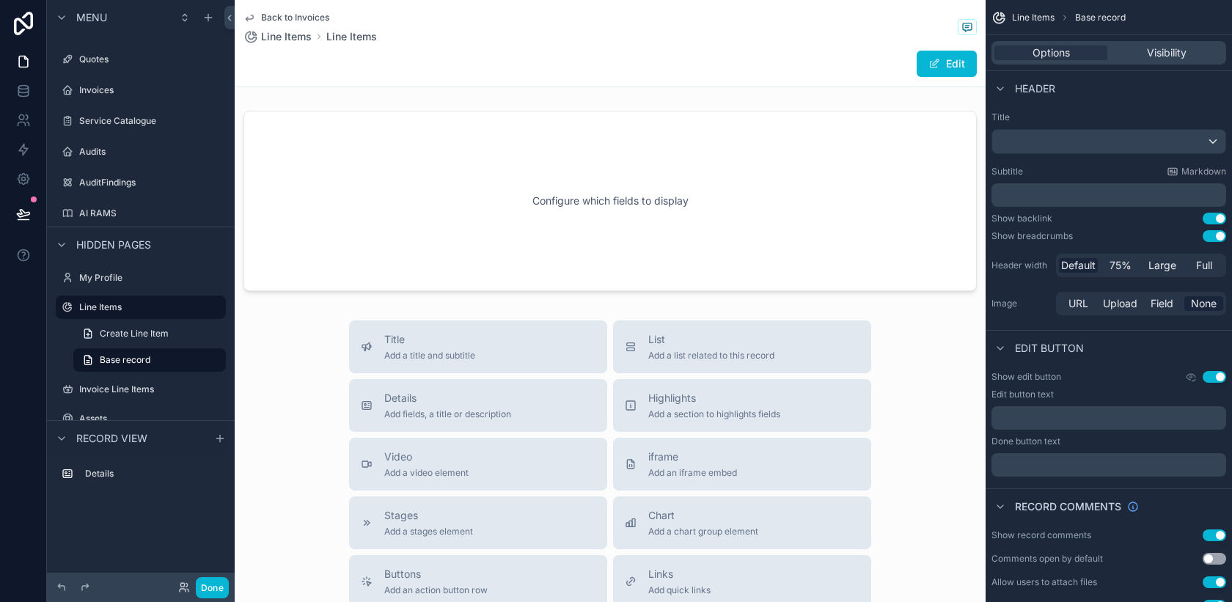
click at [316, 18] on span "Back to Invoices" at bounding box center [295, 18] width 68 height 12
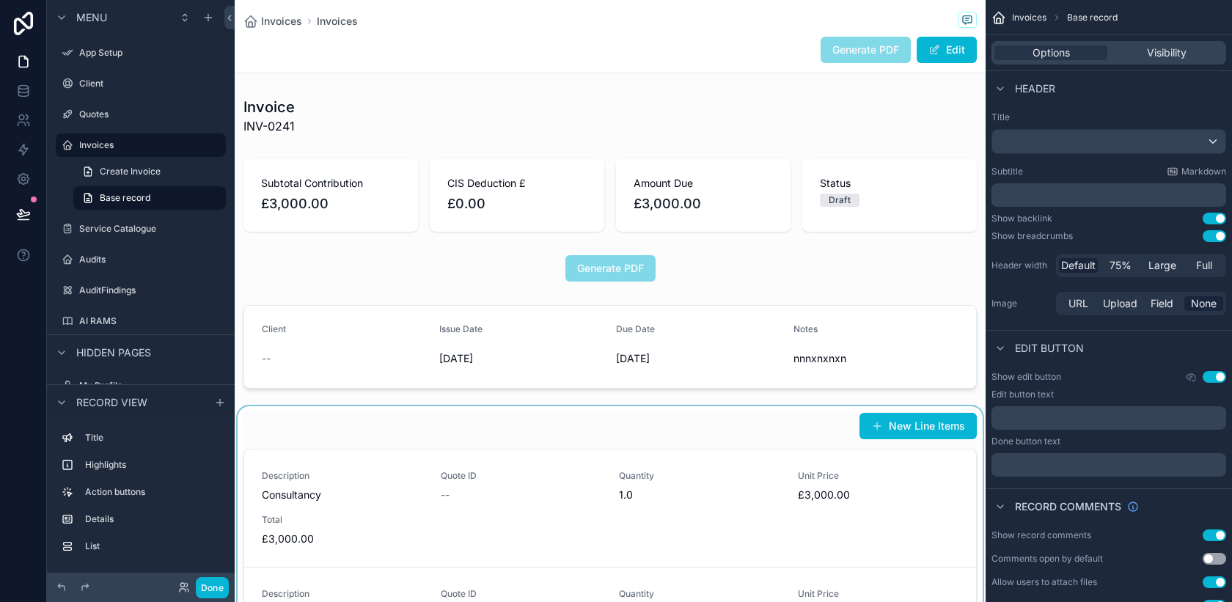
click at [628, 510] on div "scrollable content" at bounding box center [610, 566] width 751 height 320
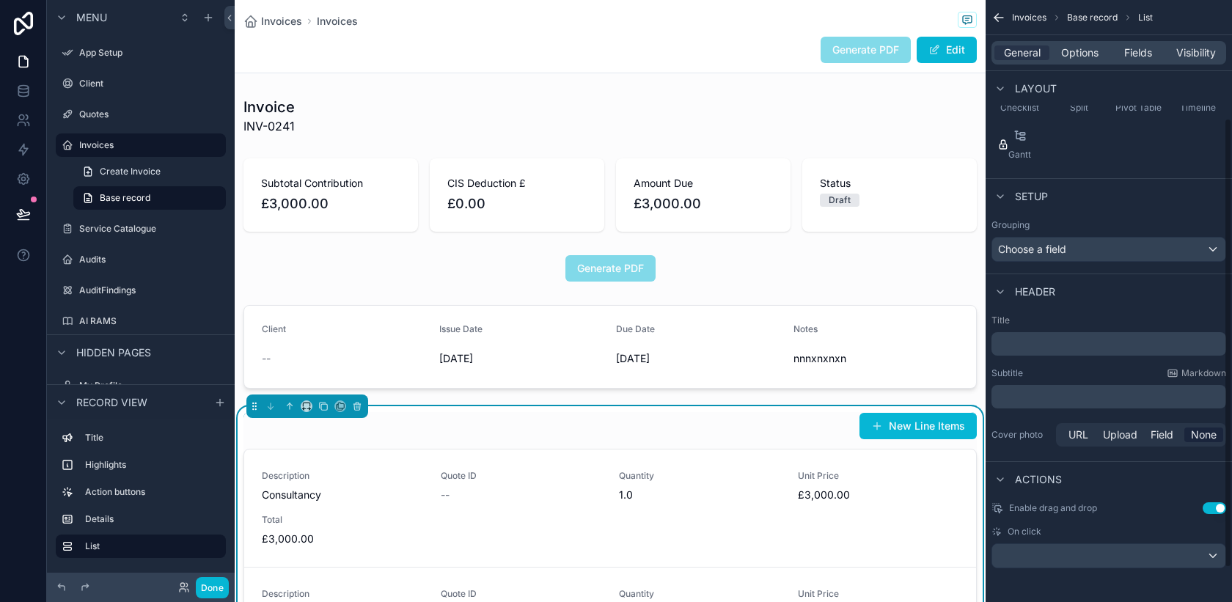
scroll to position [204, 0]
click at [1076, 60] on div "General Options Fields Visibility" at bounding box center [1108, 52] width 235 height 23
click at [1076, 54] on span "Options" at bounding box center [1079, 52] width 37 height 15
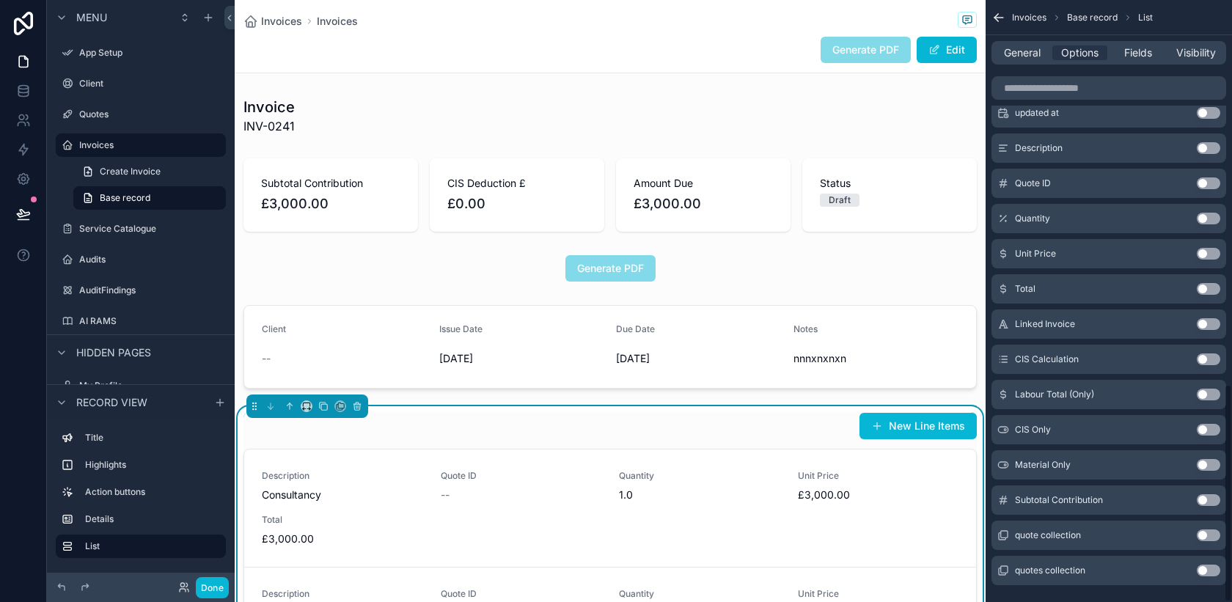
scroll to position [1061, 0]
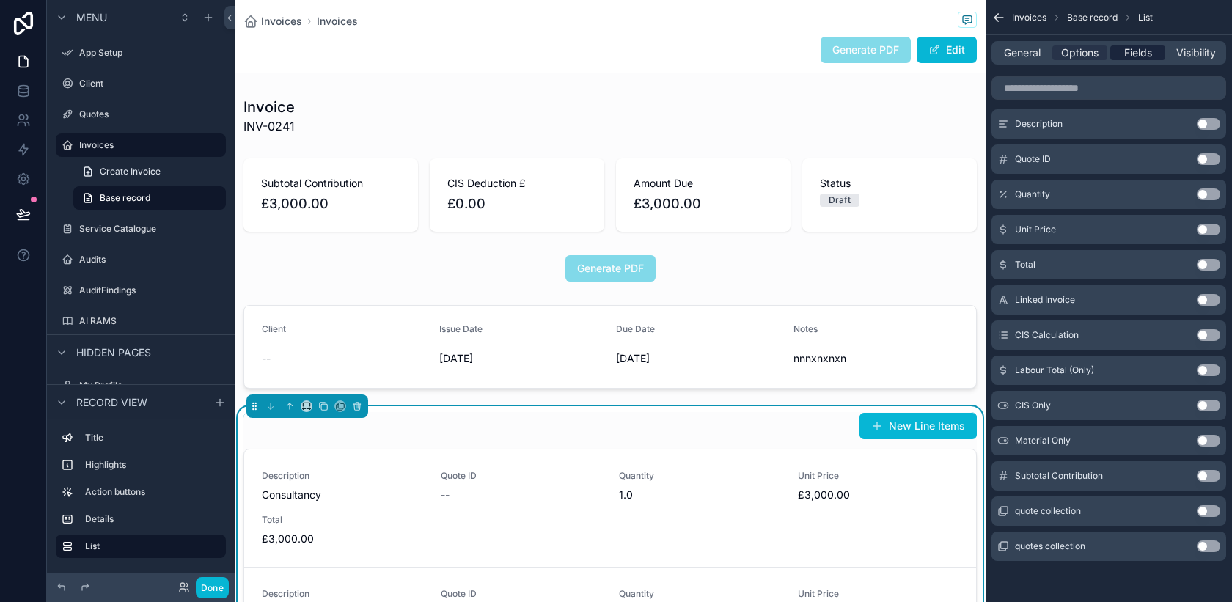
click at [1131, 57] on span "Fields" at bounding box center [1138, 52] width 28 height 15
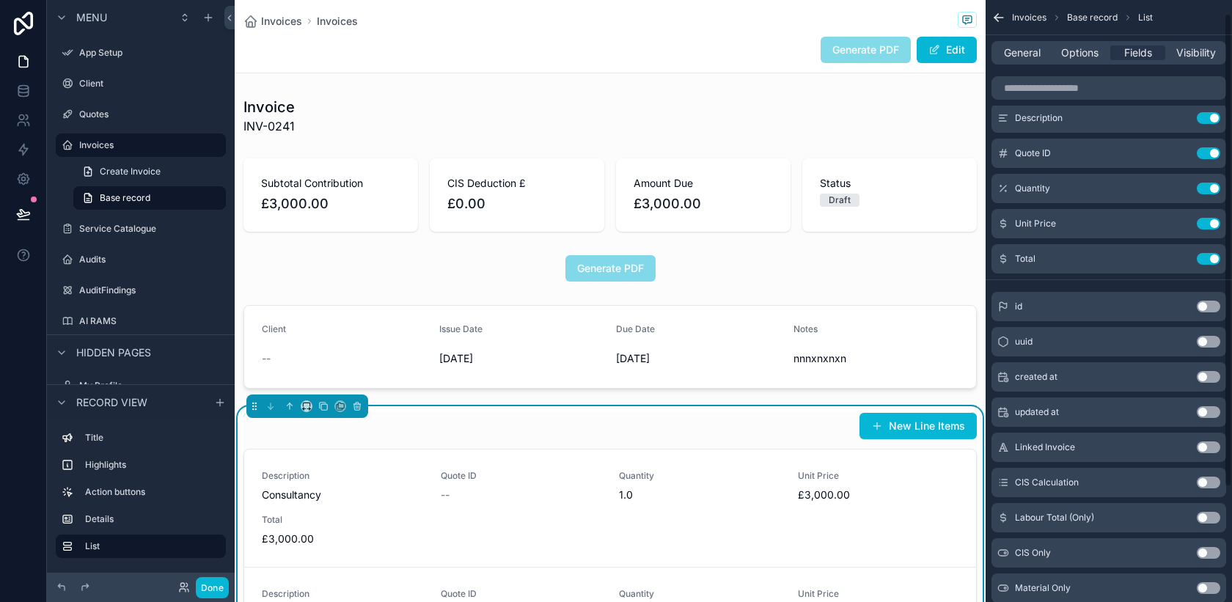
scroll to position [17, 0]
click at [1021, 59] on span "General" at bounding box center [1022, 52] width 37 height 15
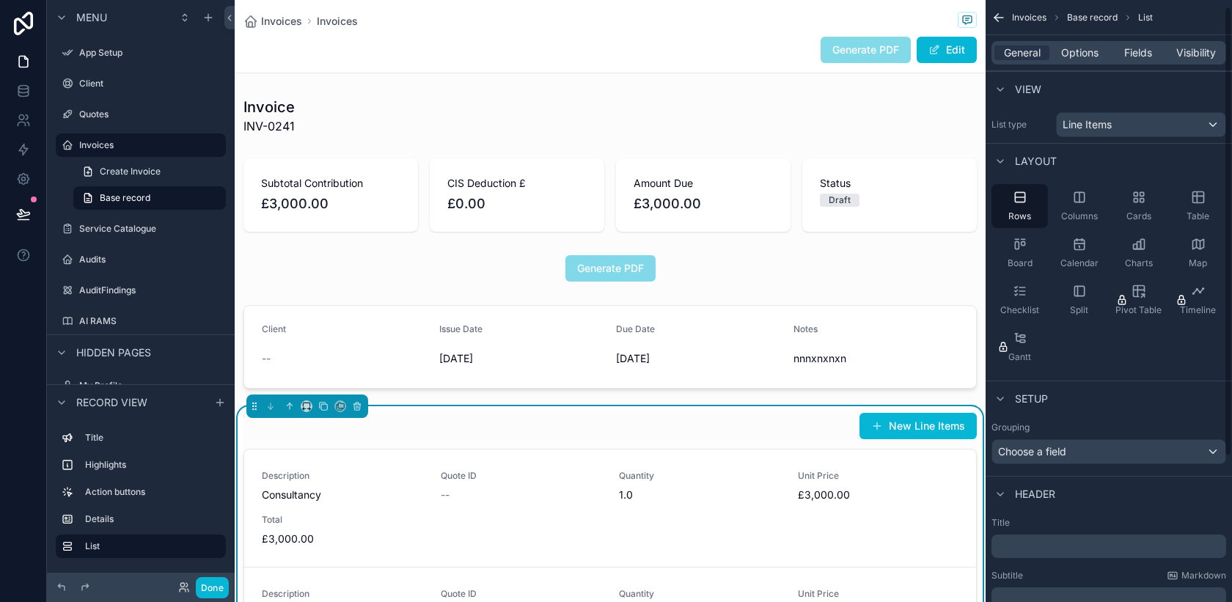
scroll to position [204, 0]
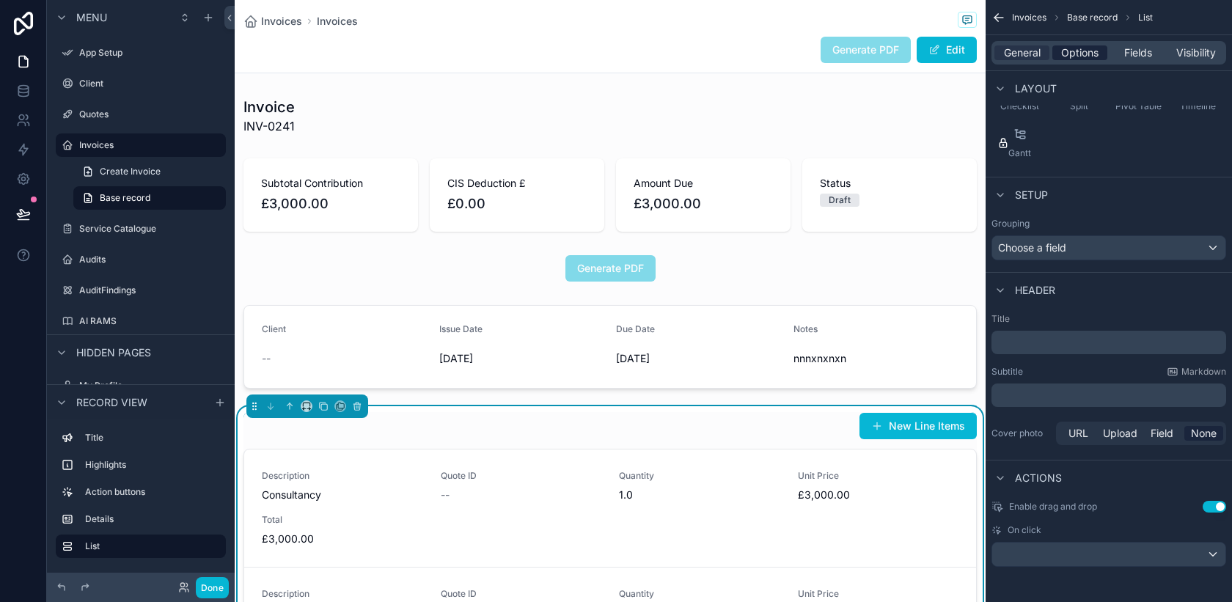
click at [1085, 51] on span "Options" at bounding box center [1079, 52] width 37 height 15
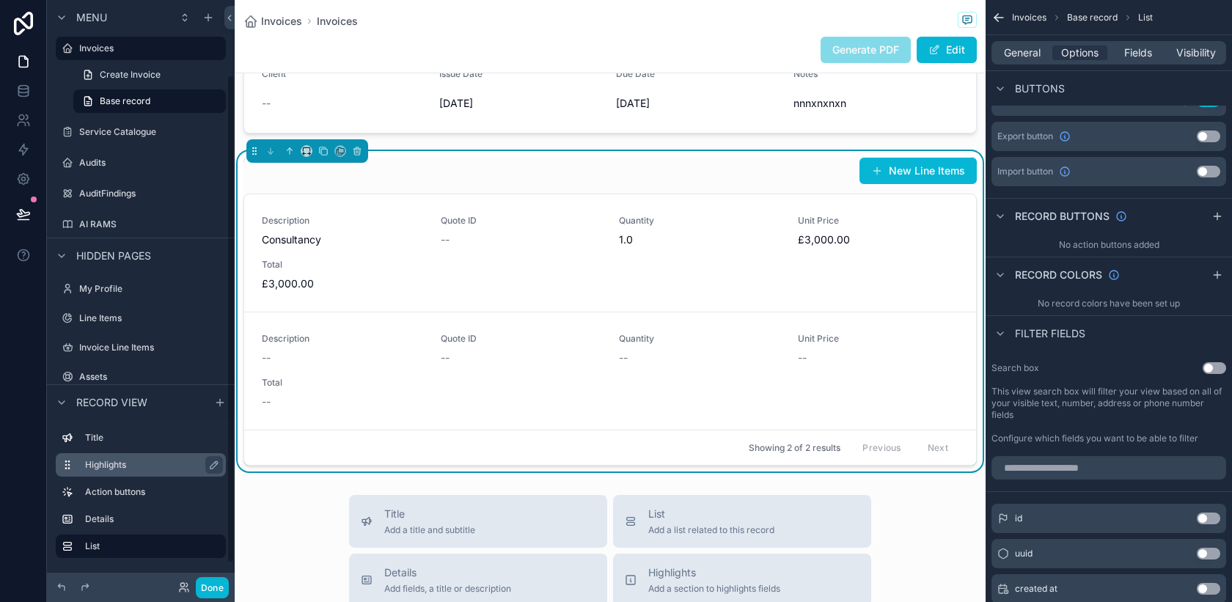
scroll to position [114, 0]
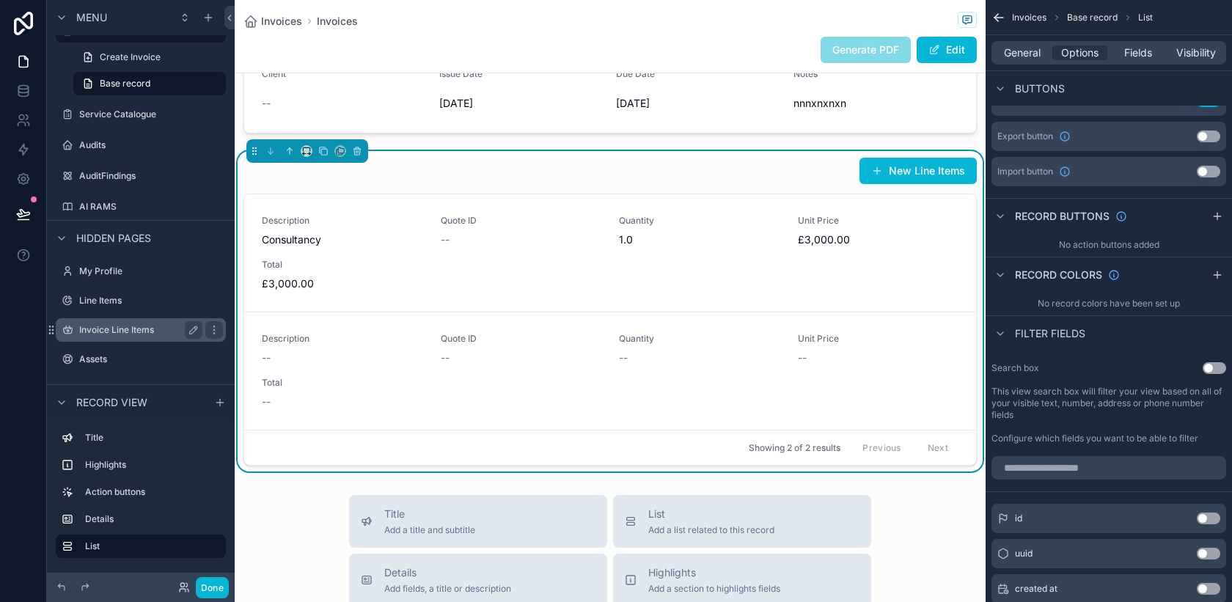
click at [133, 329] on label "Invoice Line Items" at bounding box center [137, 330] width 117 height 12
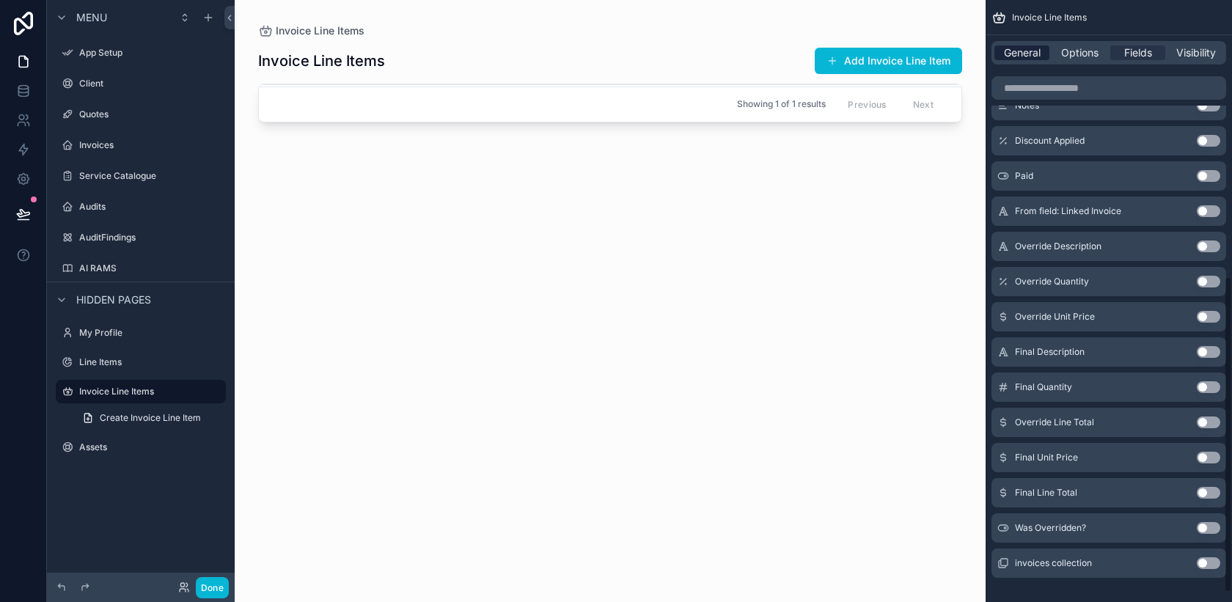
click at [1030, 52] on span "General" at bounding box center [1022, 52] width 37 height 15
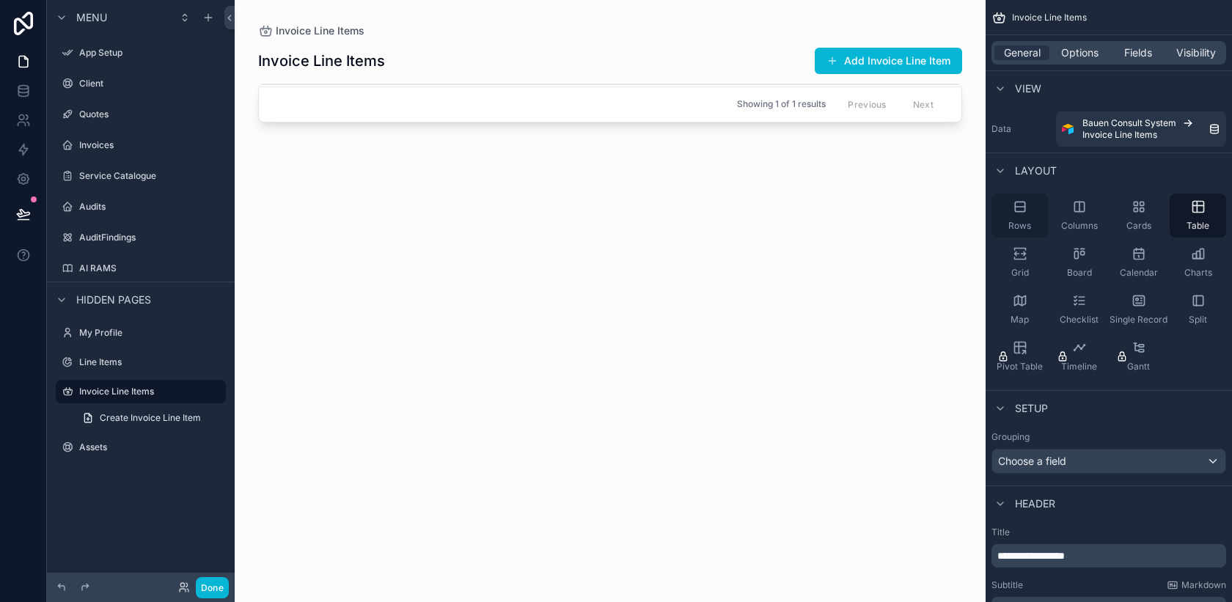
click at [1029, 218] on div "Rows" at bounding box center [1019, 216] width 56 height 44
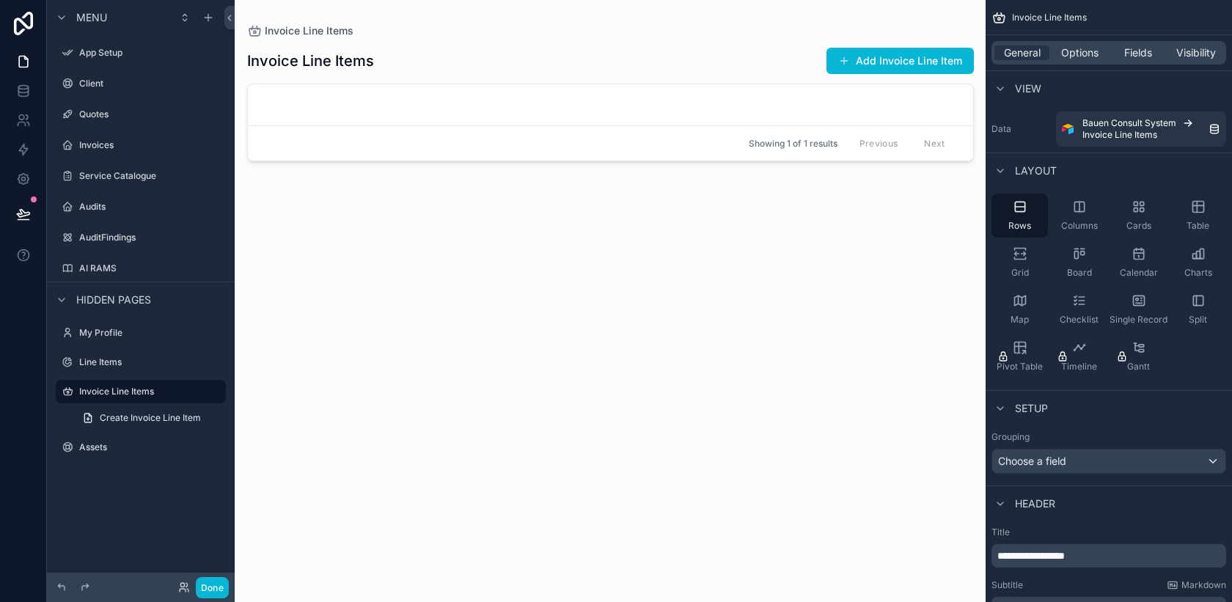
click at [1073, 60] on div "General Options Fields Visibility" at bounding box center [1108, 52] width 235 height 23
click at [1073, 59] on span "Options" at bounding box center [1079, 52] width 37 height 15
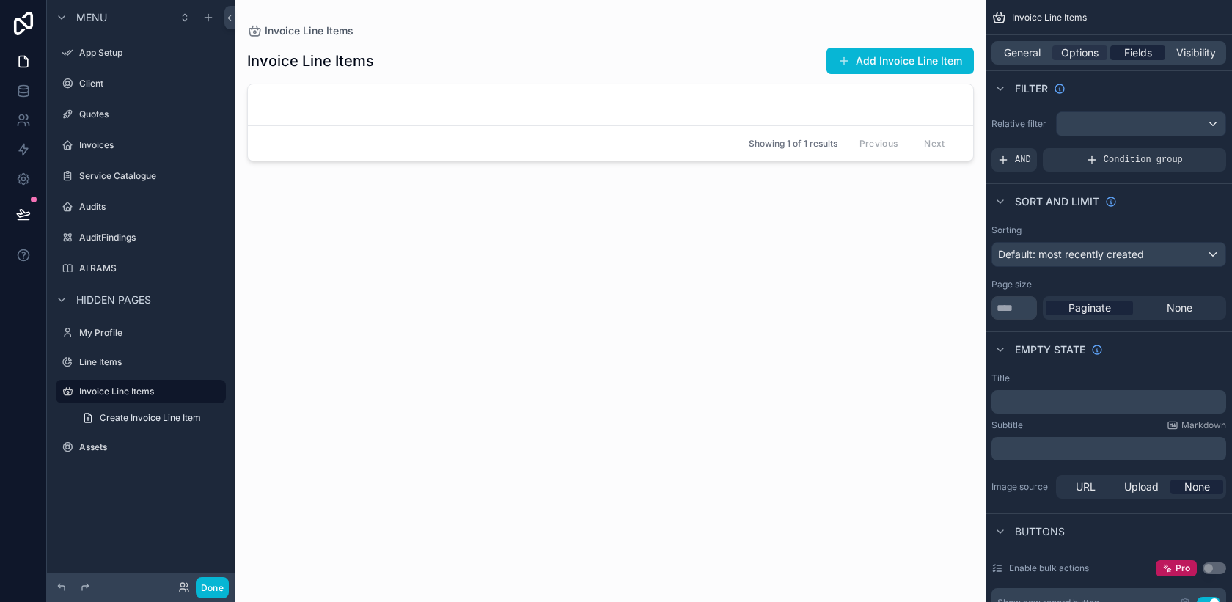
click at [1142, 54] on span "Fields" at bounding box center [1138, 52] width 28 height 15
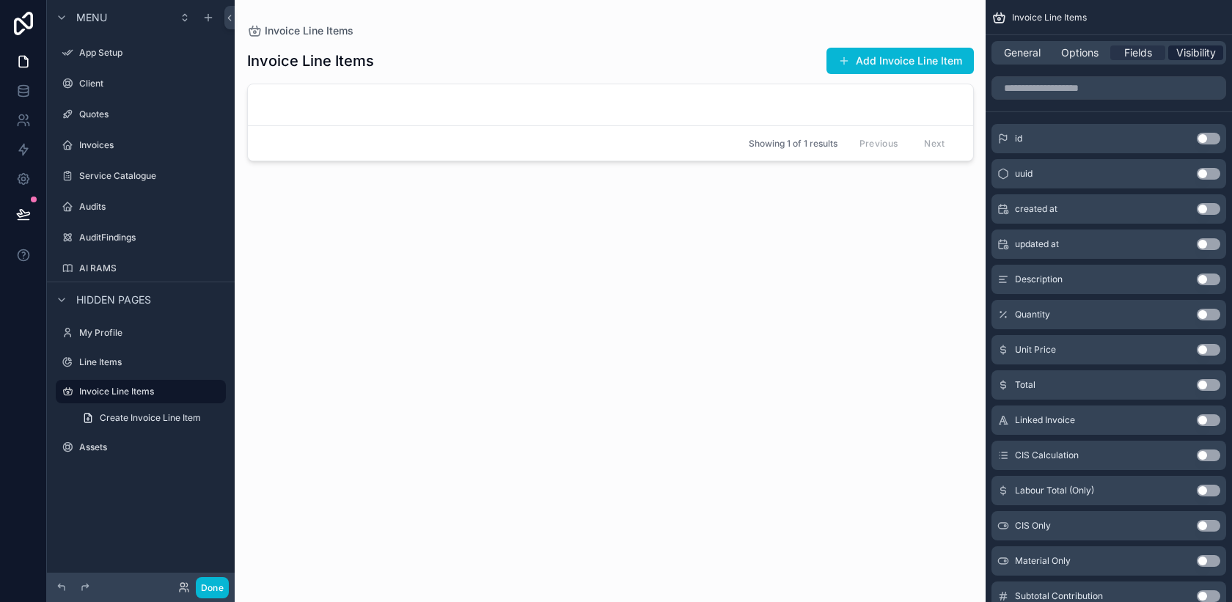
click at [1194, 53] on span "Visibility" at bounding box center [1196, 52] width 40 height 15
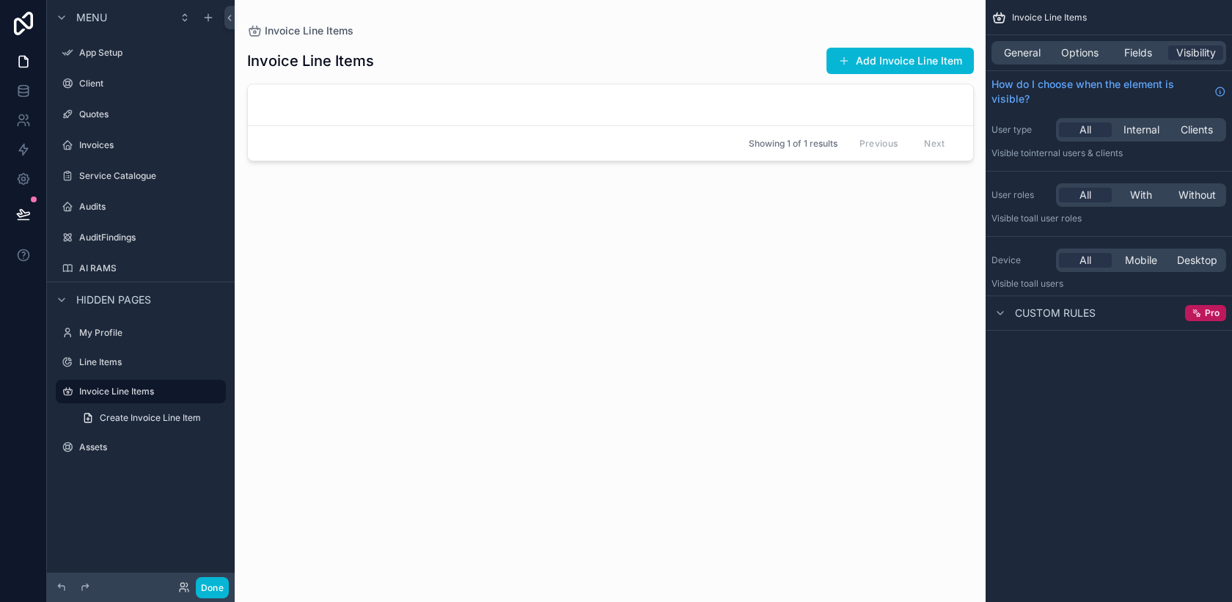
click at [1075, 60] on div "General Options Fields Visibility" at bounding box center [1108, 52] width 235 height 23
click at [1060, 52] on div "Options" at bounding box center [1079, 52] width 55 height 15
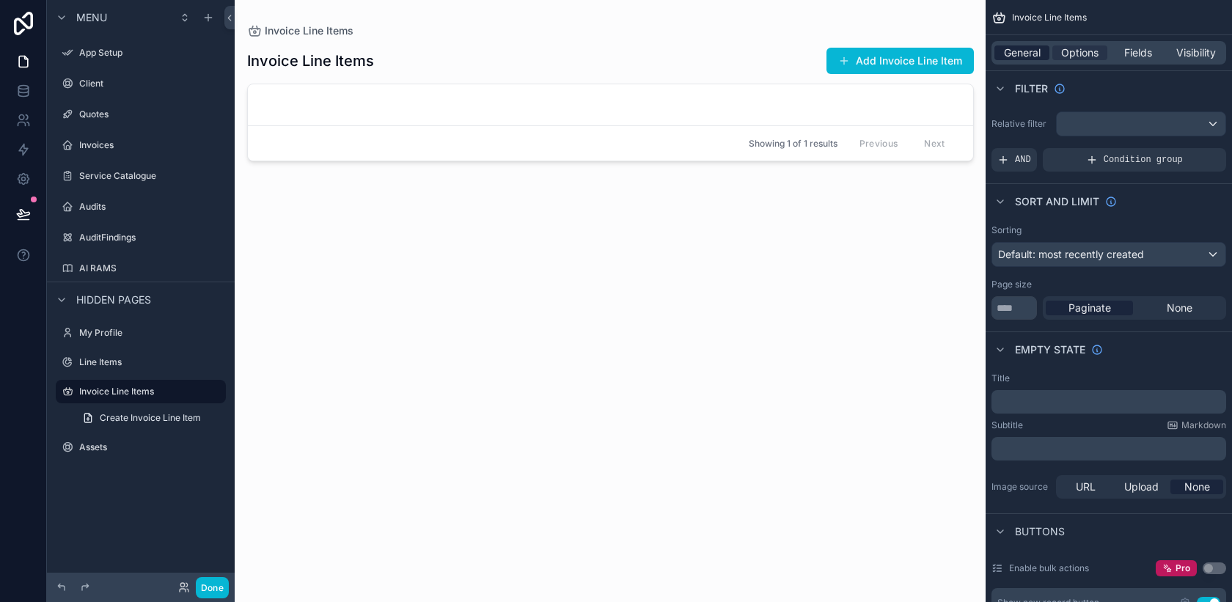
click at [1025, 56] on span "General" at bounding box center [1022, 52] width 37 height 15
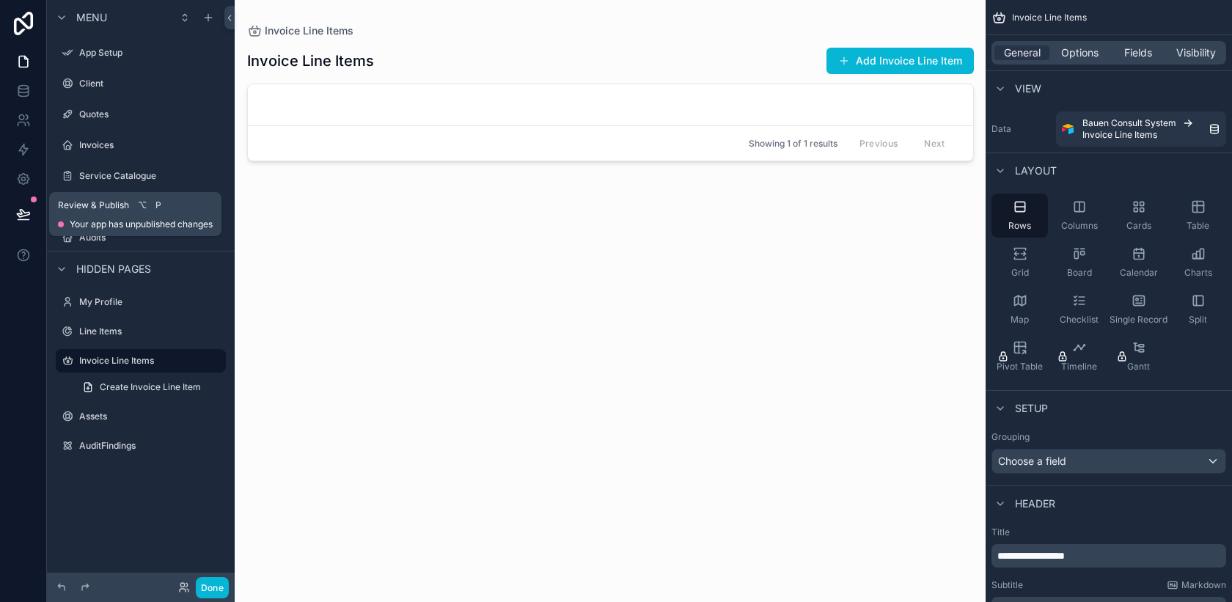
click at [26, 205] on button at bounding box center [23, 214] width 32 height 41
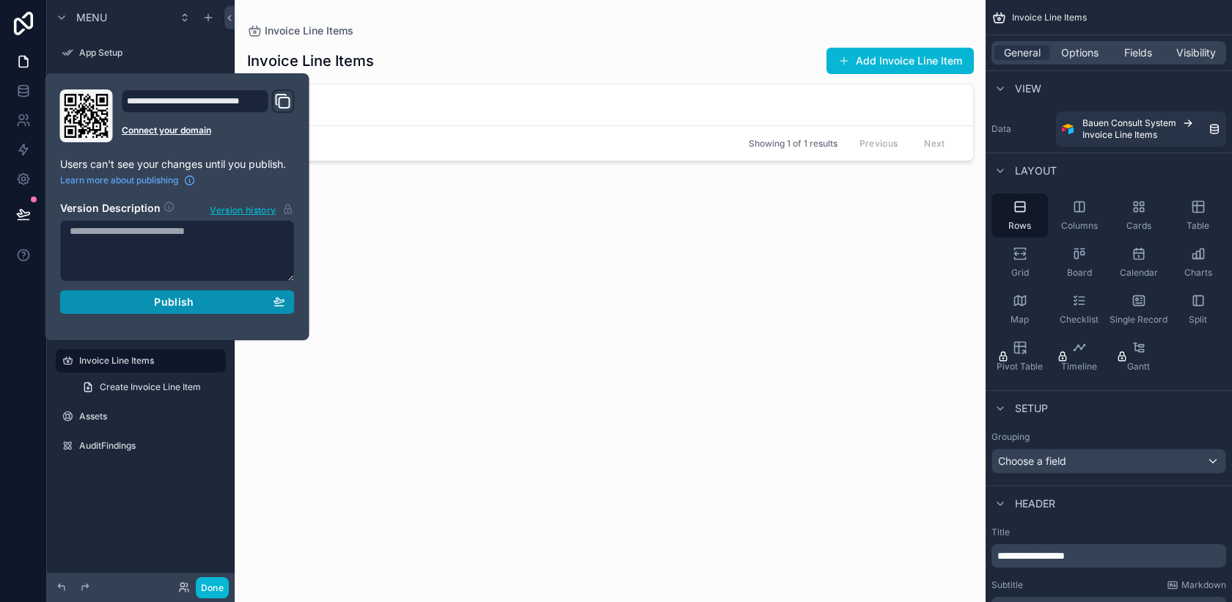
click at [147, 305] on div "Publish" at bounding box center [178, 302] width 216 height 13
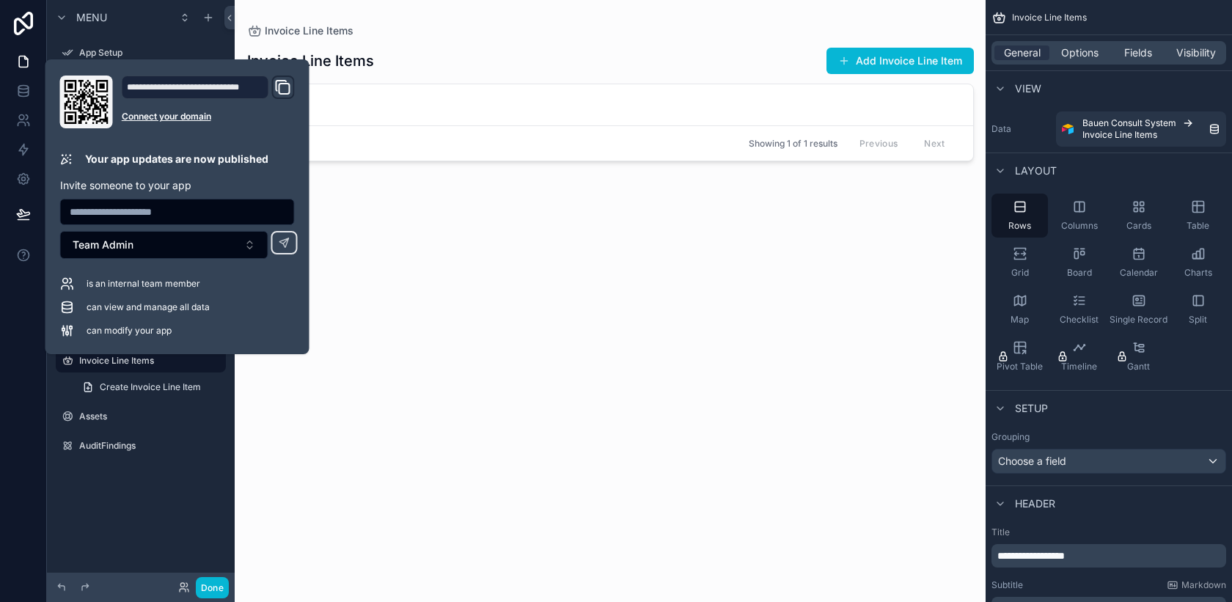
click at [370, 352] on div "scrollable content" at bounding box center [610, 292] width 750 height 584
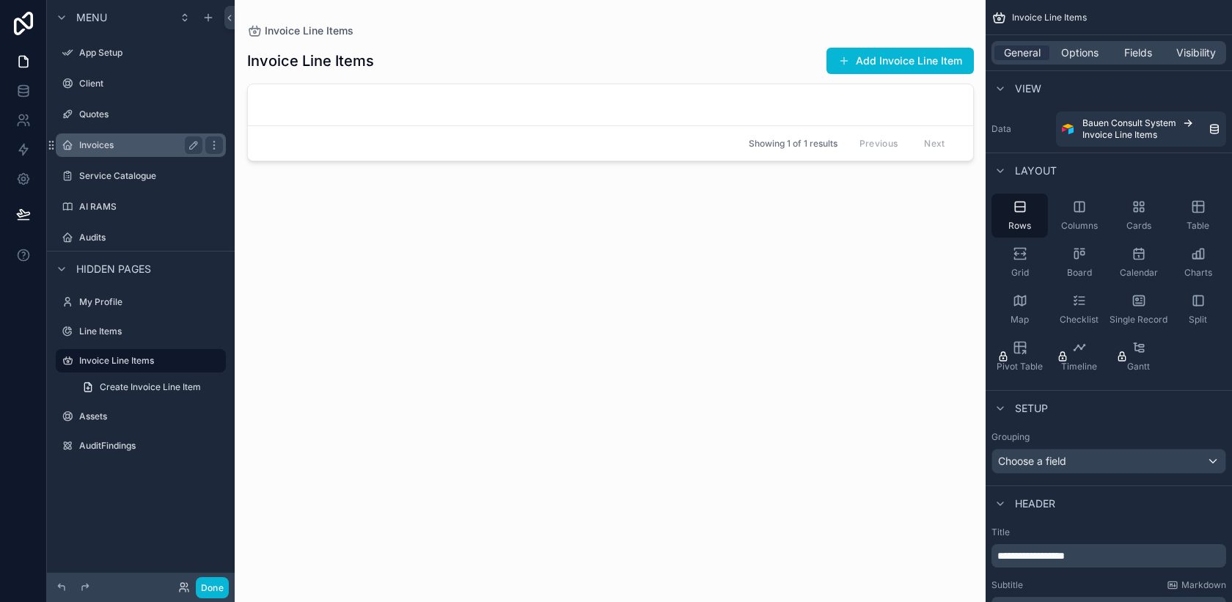
click at [120, 150] on label "Invoices" at bounding box center [137, 145] width 117 height 12
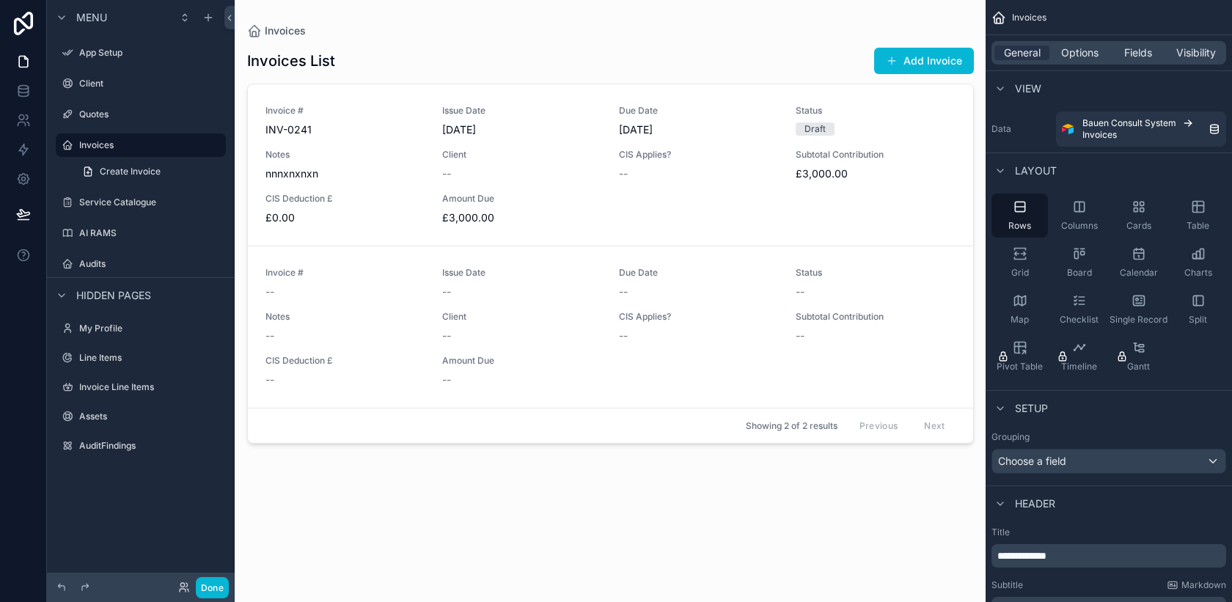
click at [380, 196] on div "scrollable content" at bounding box center [610, 292] width 750 height 584
click at [830, 209] on div "Invoice # INV-0241 Issue Date [DATE] Due Date [DATE] Status Draft Notes nnnxnxn…" at bounding box center [610, 165] width 690 height 120
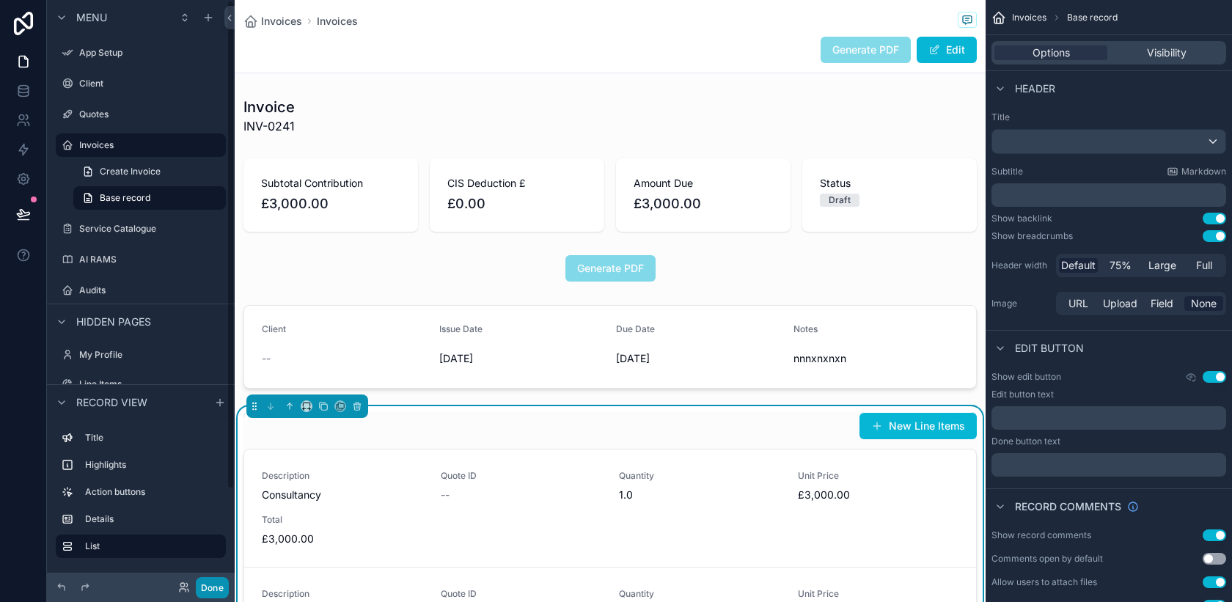
click at [210, 587] on button "Done" at bounding box center [212, 587] width 33 height 21
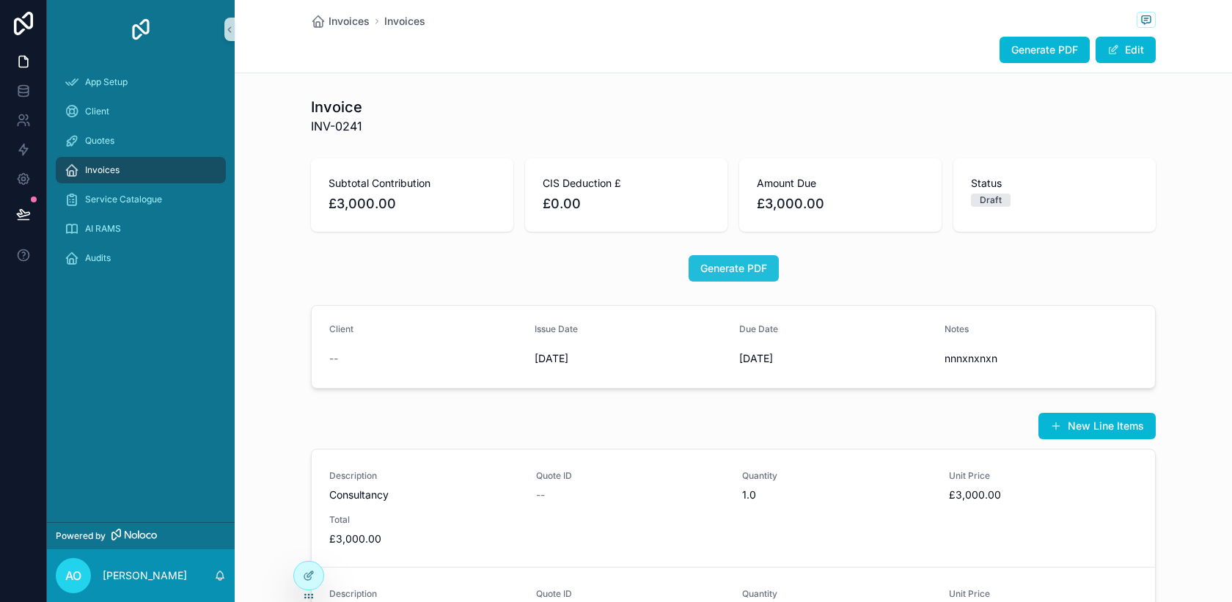
click at [749, 269] on span "Generate PDF" at bounding box center [733, 268] width 67 height 15
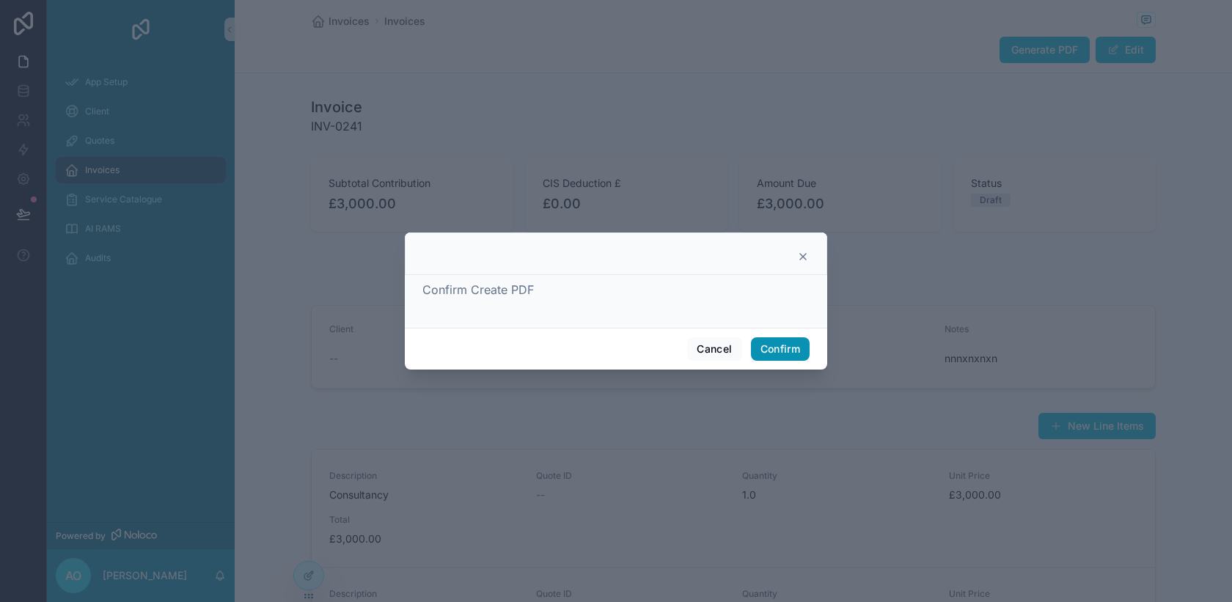
click at [766, 345] on button "Confirm" at bounding box center [780, 348] width 59 height 23
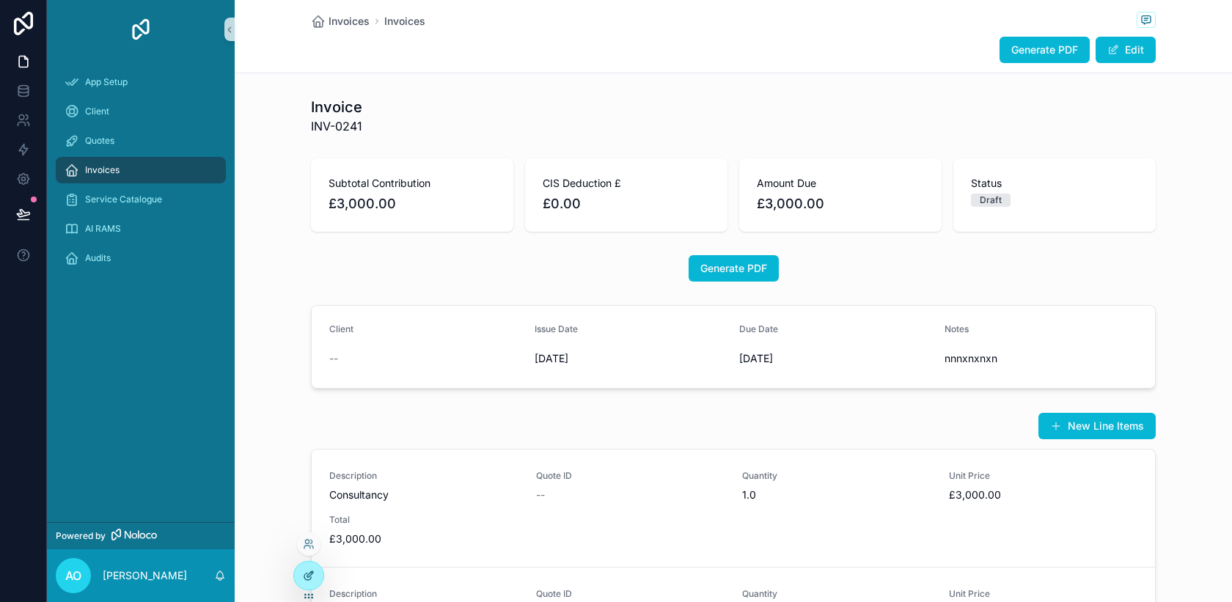
click at [318, 565] on div at bounding box center [308, 576] width 29 height 28
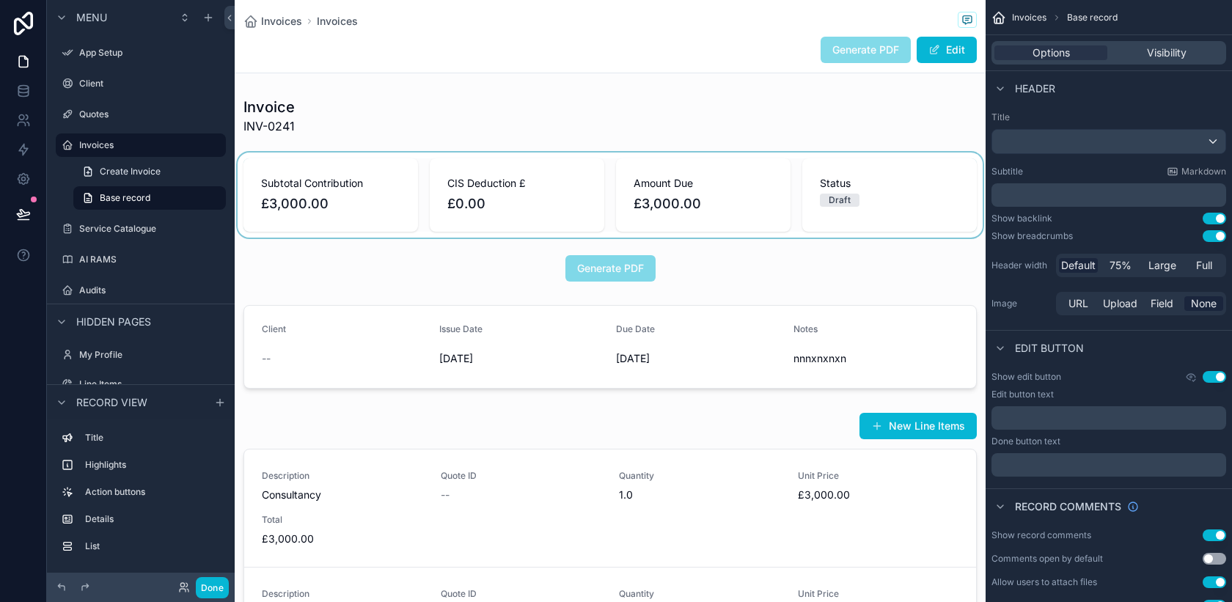
click at [931, 229] on div "scrollable content" at bounding box center [610, 195] width 751 height 85
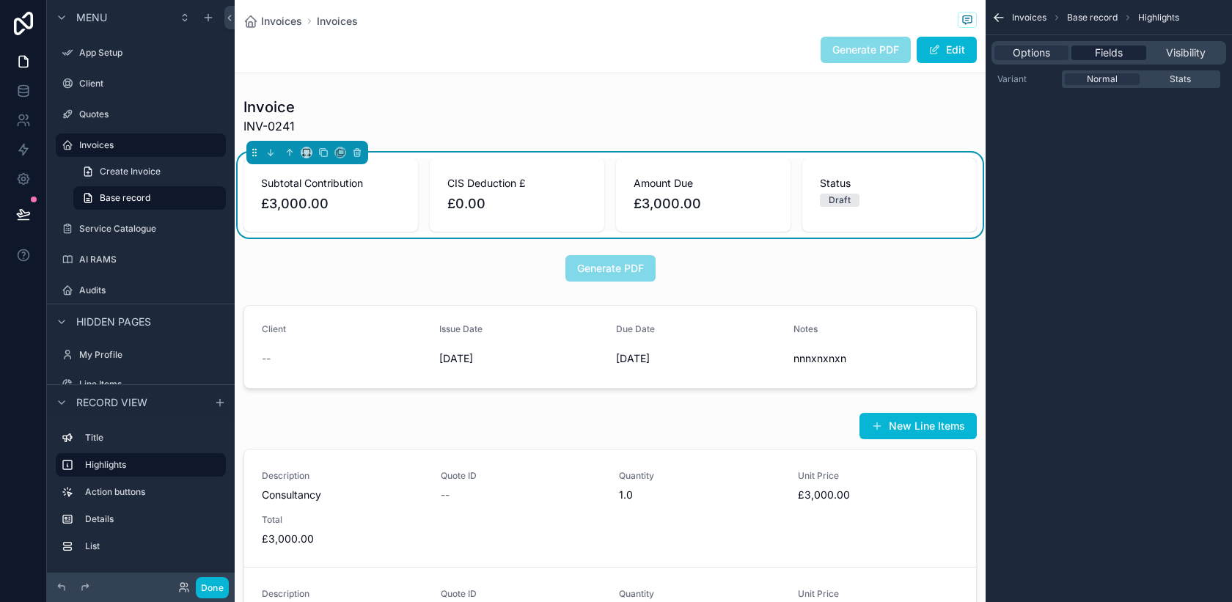
click at [1110, 54] on span "Fields" at bounding box center [1109, 52] width 28 height 15
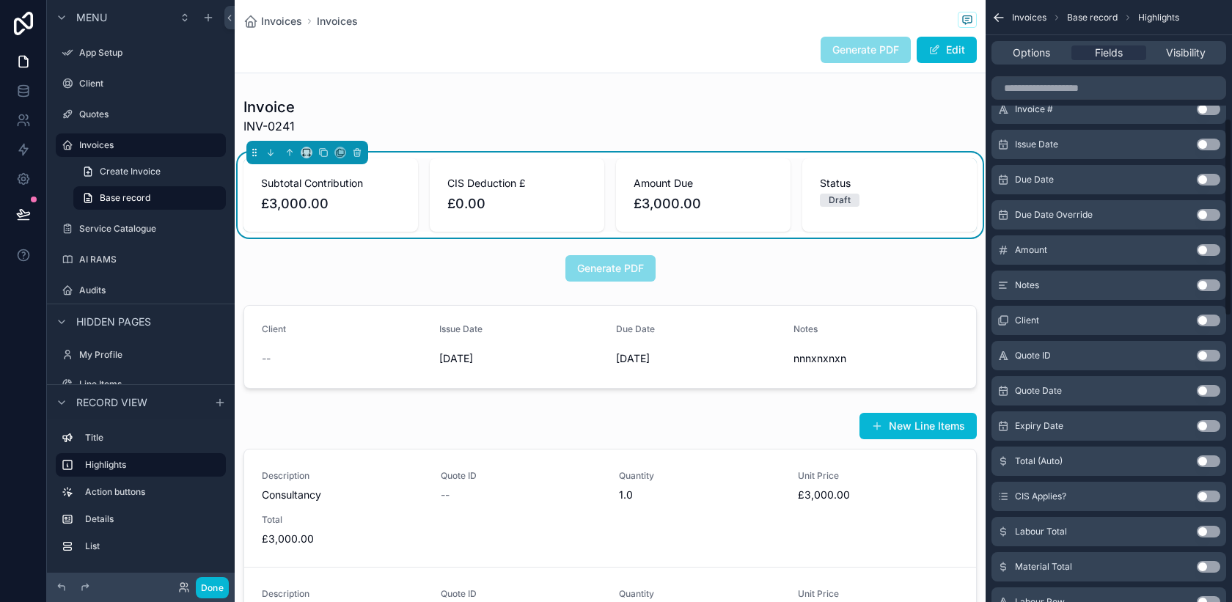
scroll to position [363, 0]
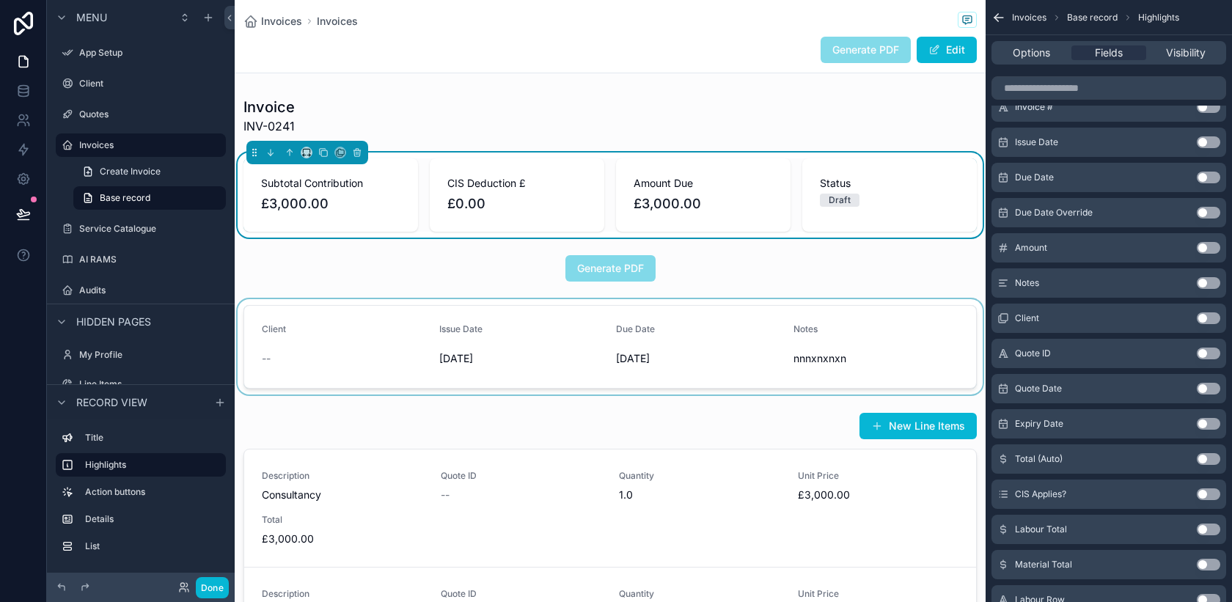
click at [914, 373] on div "scrollable content" at bounding box center [610, 346] width 751 height 95
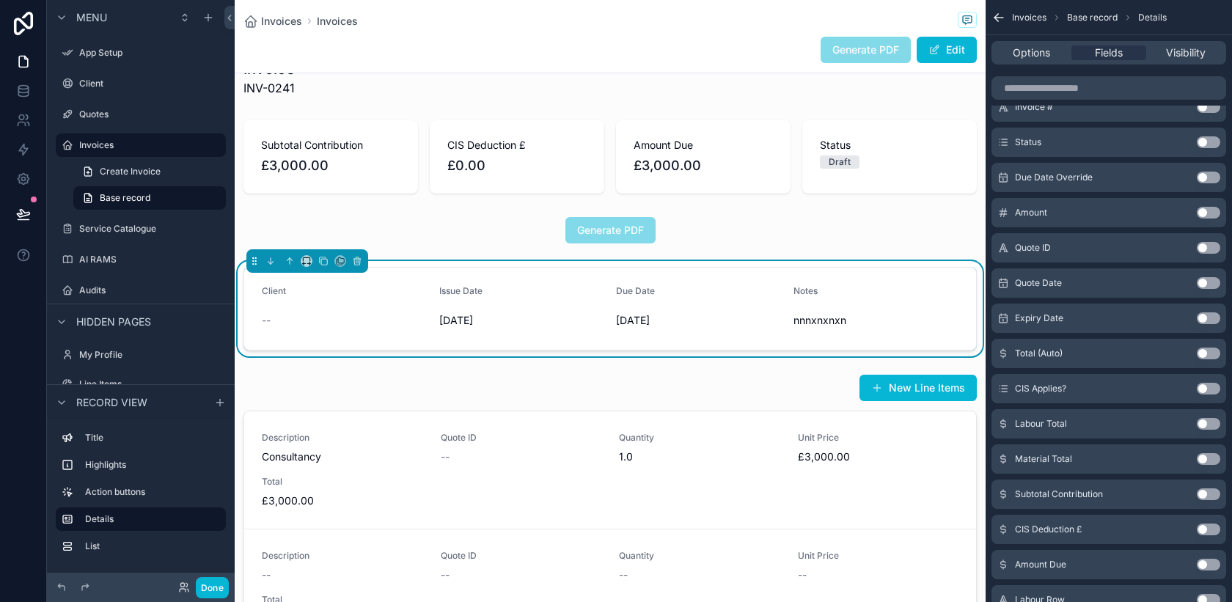
scroll to position [48, 0]
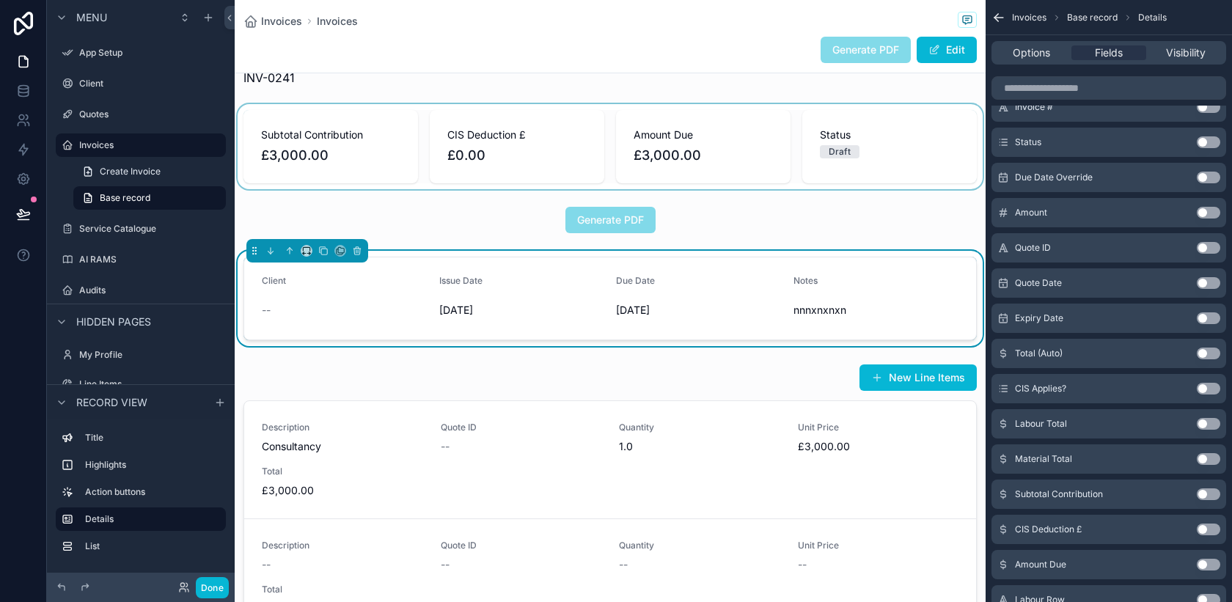
click at [920, 158] on div "scrollable content" at bounding box center [610, 146] width 751 height 85
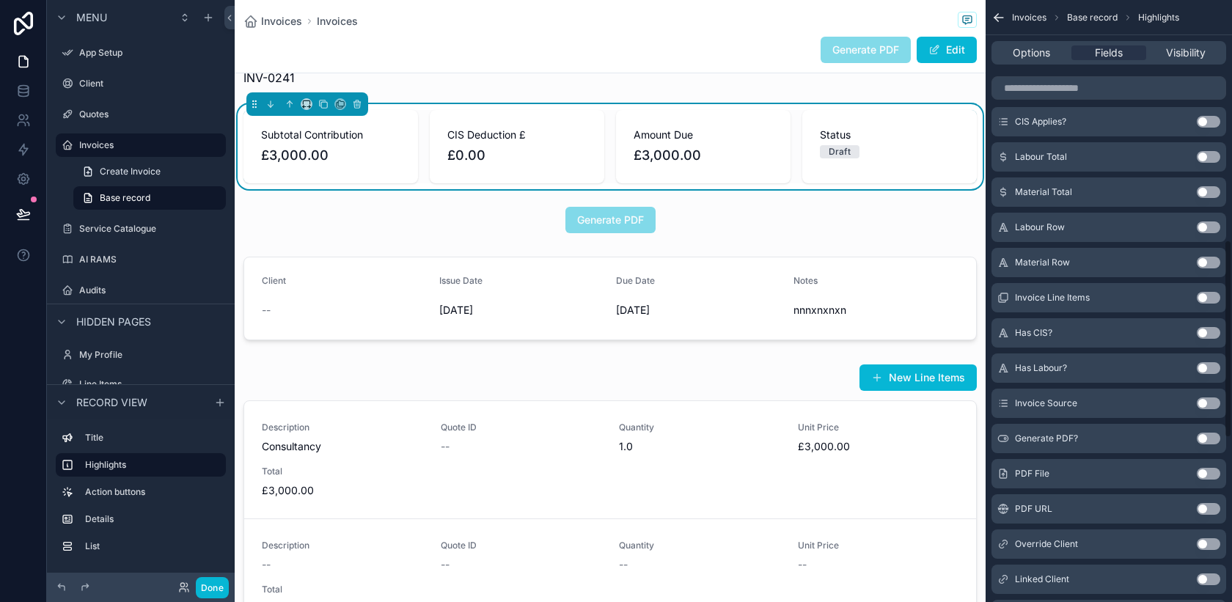
scroll to position [738, 0]
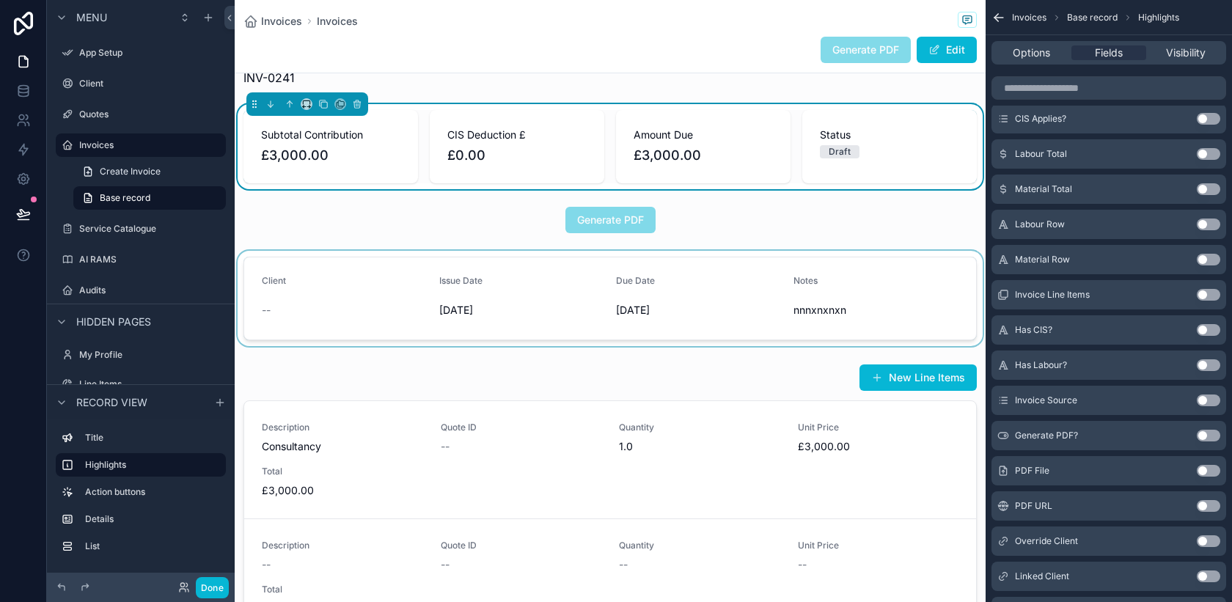
click at [940, 304] on div "scrollable content" at bounding box center [610, 298] width 751 height 95
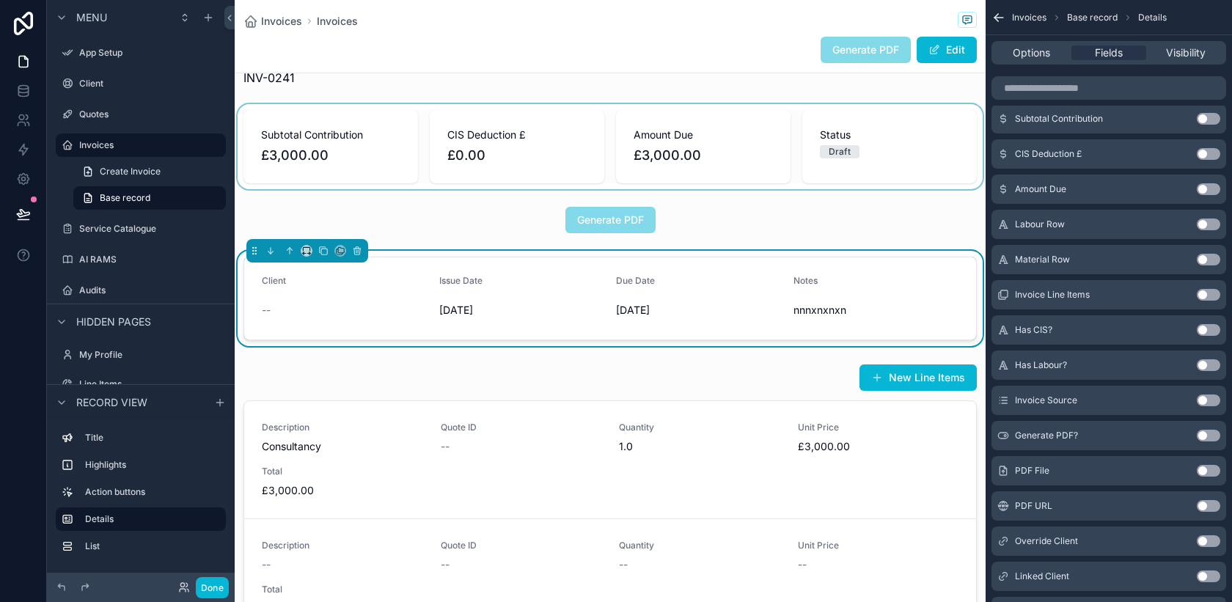
click at [1211, 466] on button "Use setting" at bounding box center [1208, 471] width 23 height 12
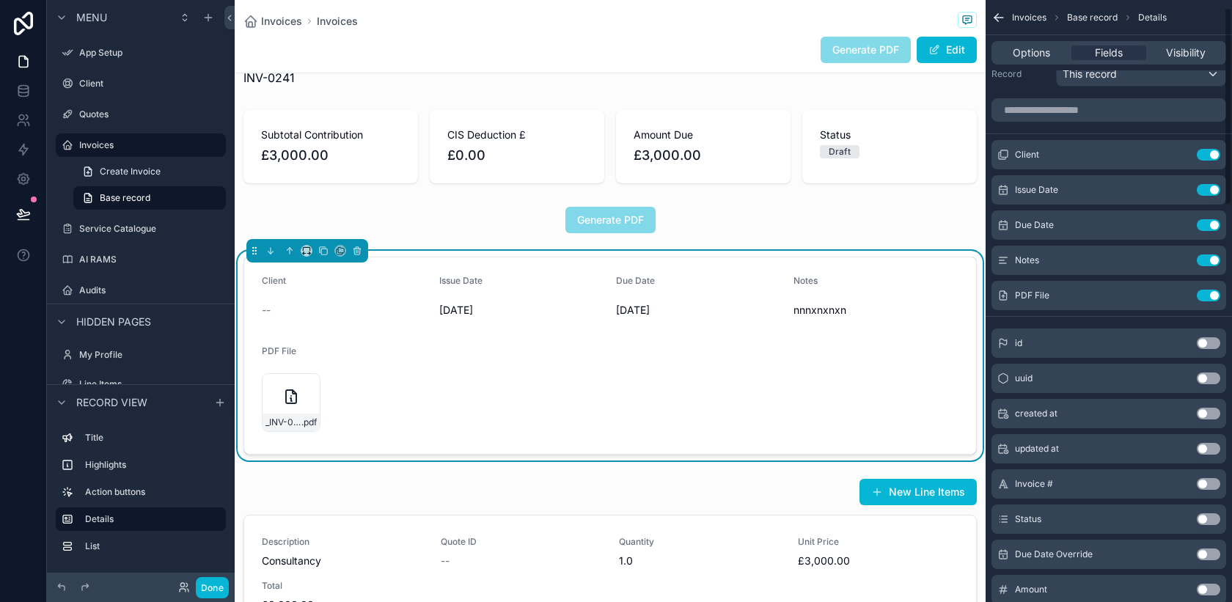
scroll to position [17, 0]
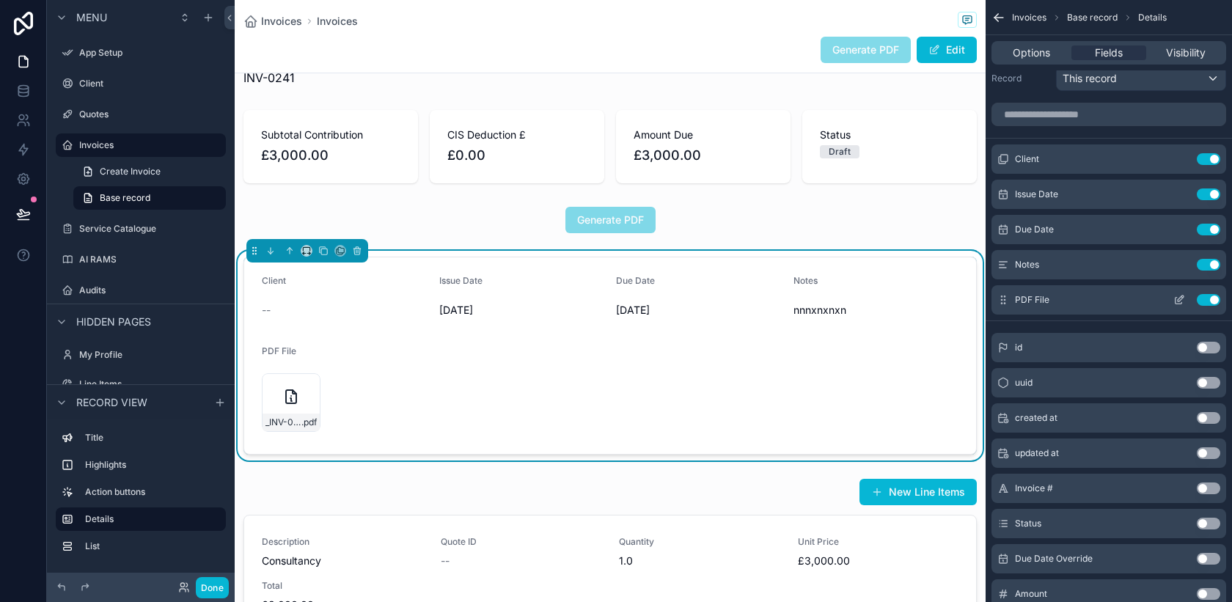
click at [1206, 298] on button "Use setting" at bounding box center [1208, 300] width 23 height 12
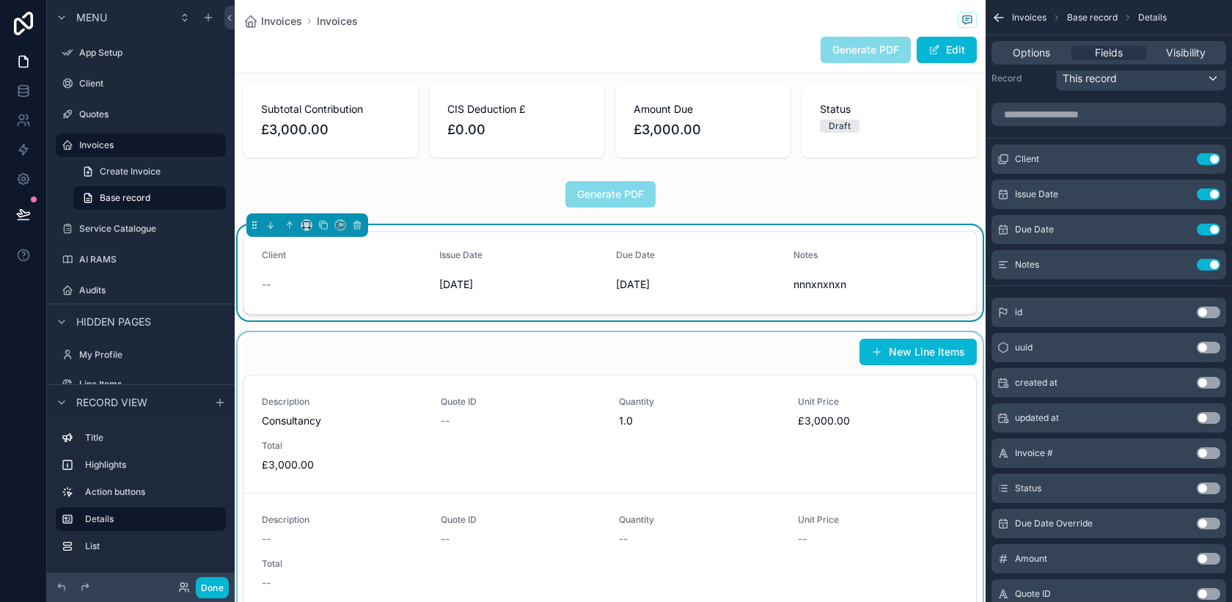
scroll to position [0, 0]
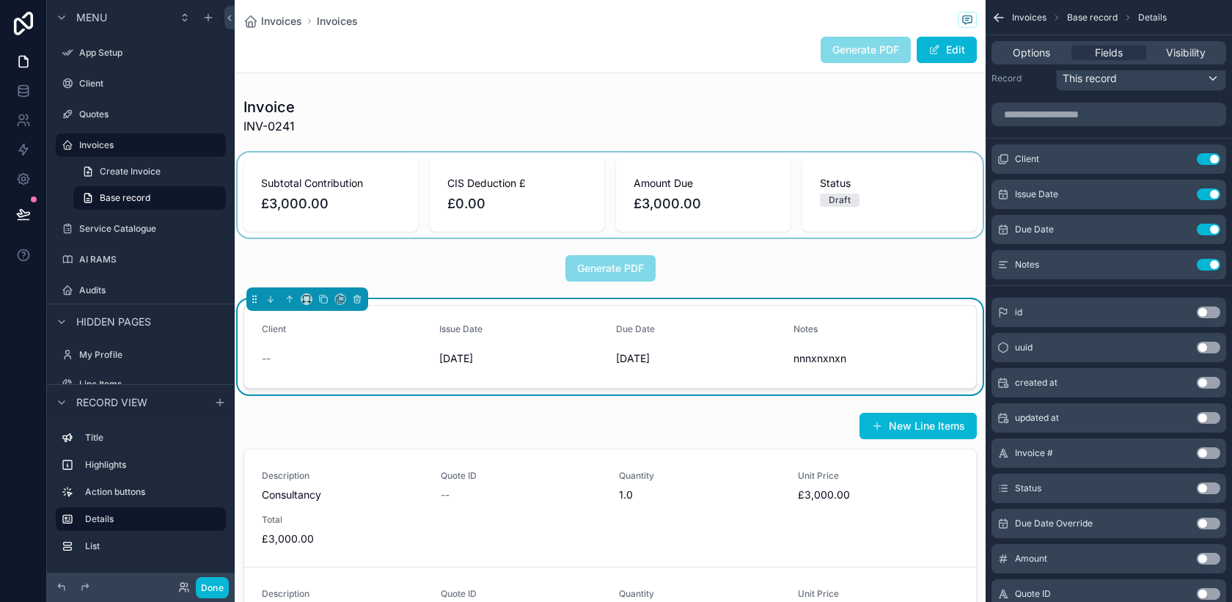
click at [909, 222] on div "scrollable content" at bounding box center [610, 195] width 751 height 85
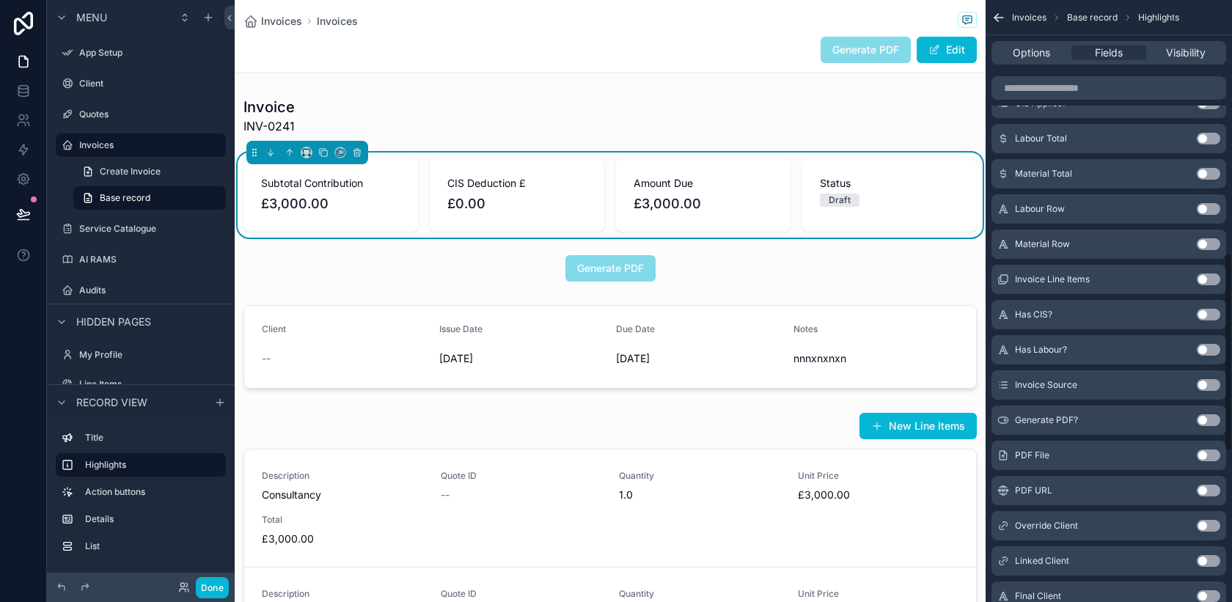
scroll to position [769, 0]
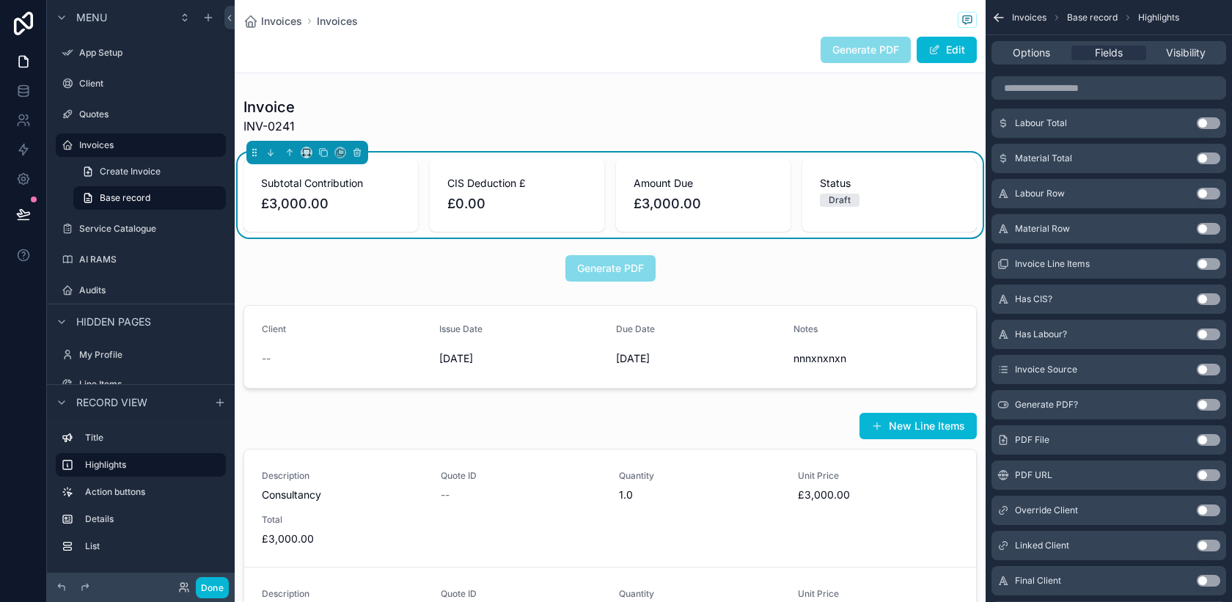
click at [1213, 441] on button "Use setting" at bounding box center [1208, 440] width 23 height 12
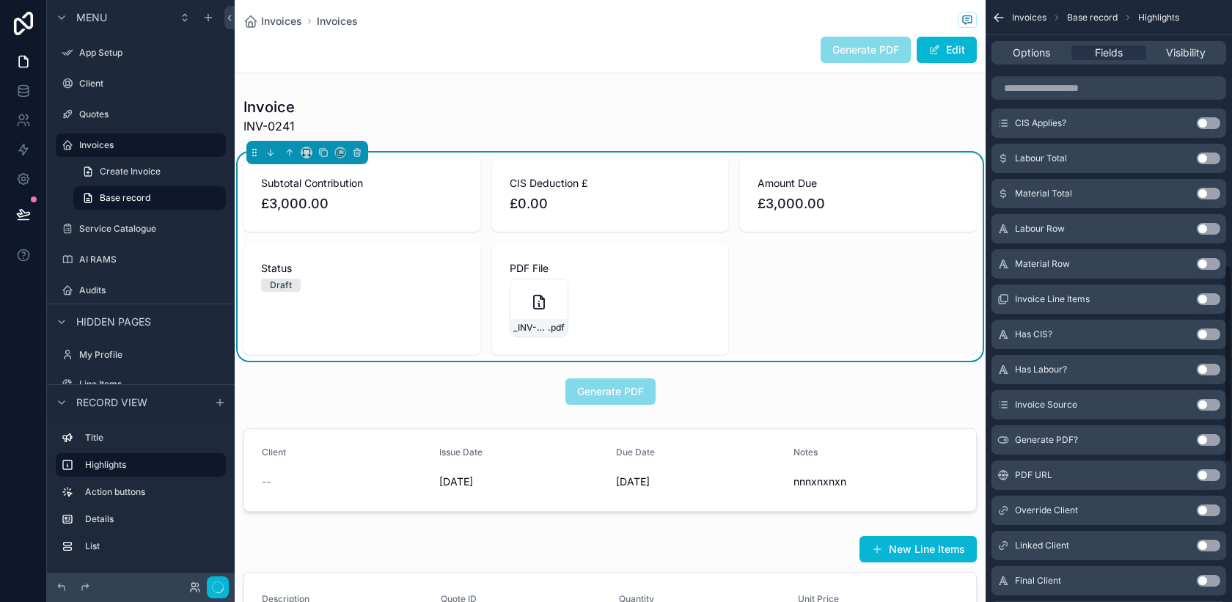
scroll to position [804, 0]
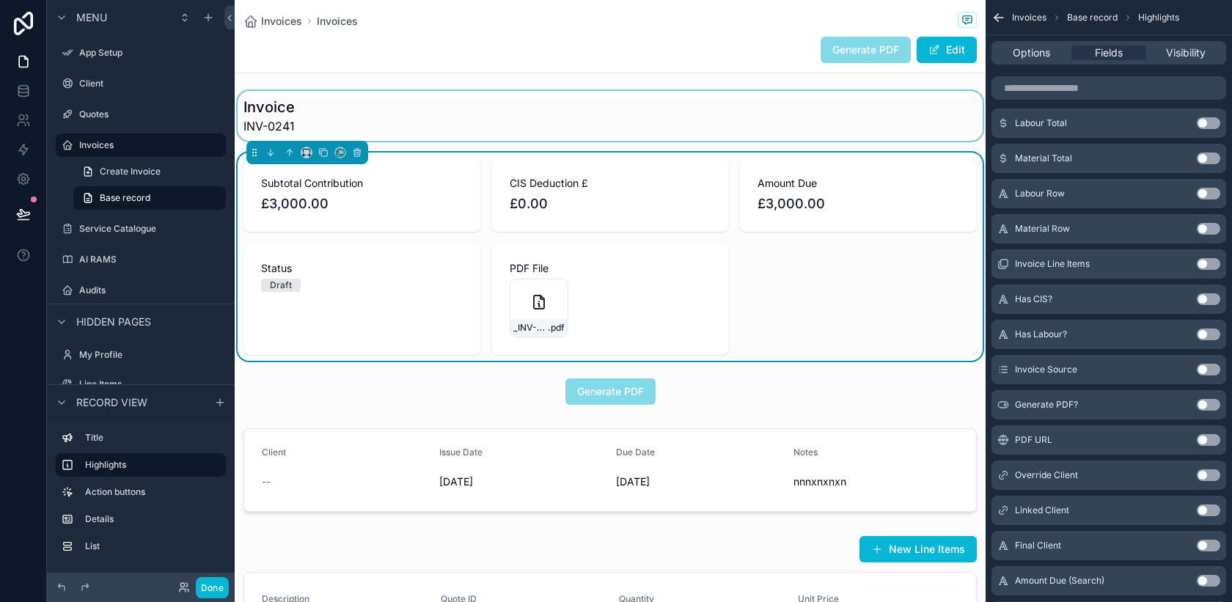
click at [830, 119] on div "scrollable content" at bounding box center [610, 116] width 751 height 50
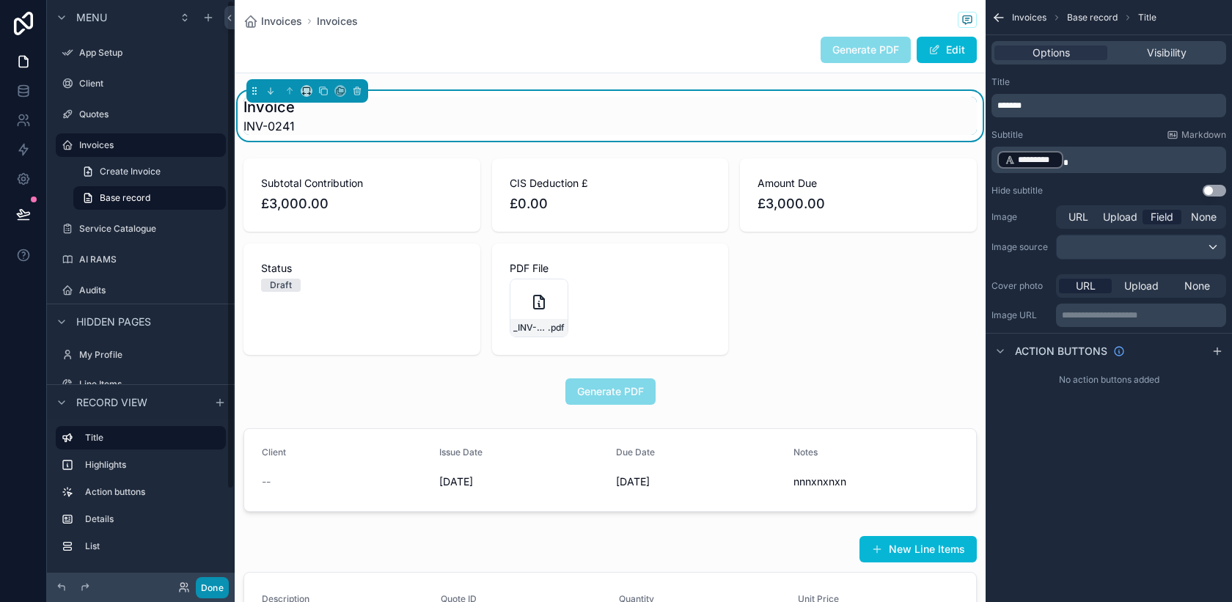
click at [211, 584] on button "Done" at bounding box center [212, 587] width 33 height 21
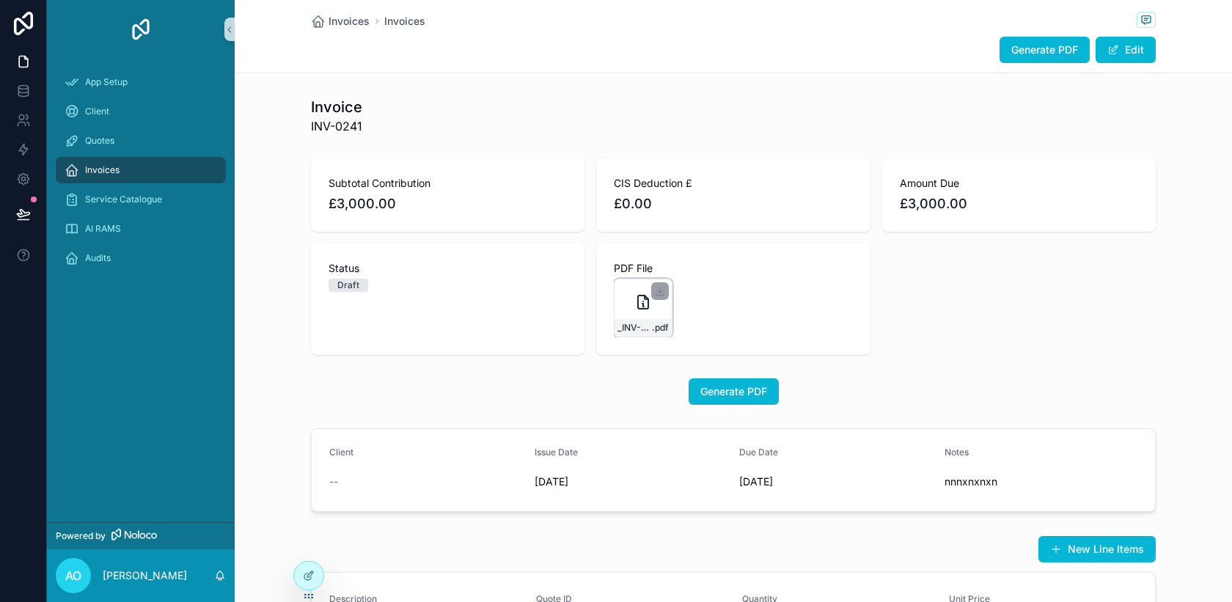
click at [633, 321] on div "_INV-0241Test .pdf" at bounding box center [642, 328] width 57 height 18
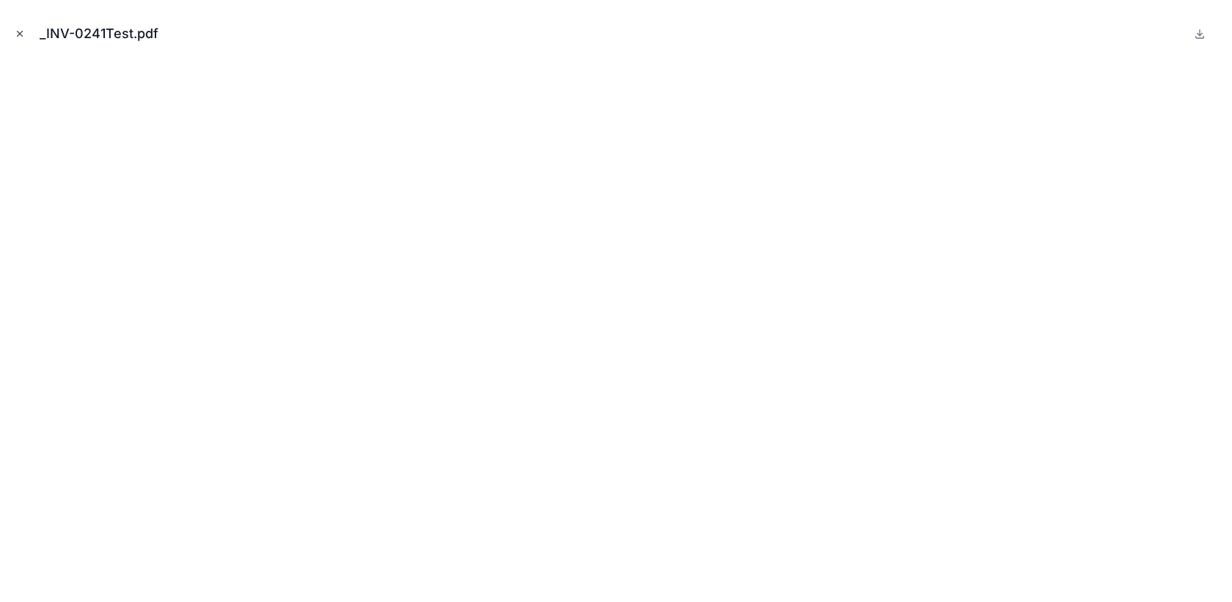
click at [23, 31] on icon "Close modal" at bounding box center [20, 34] width 10 height 10
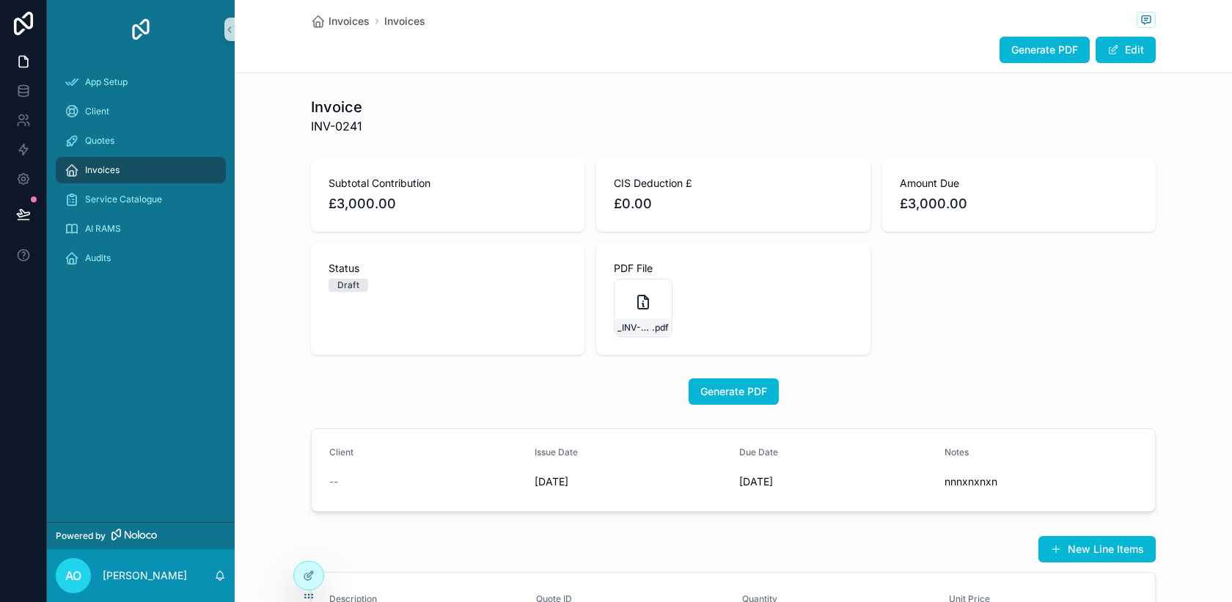
click at [116, 171] on span "Invoices" at bounding box center [102, 170] width 34 height 12
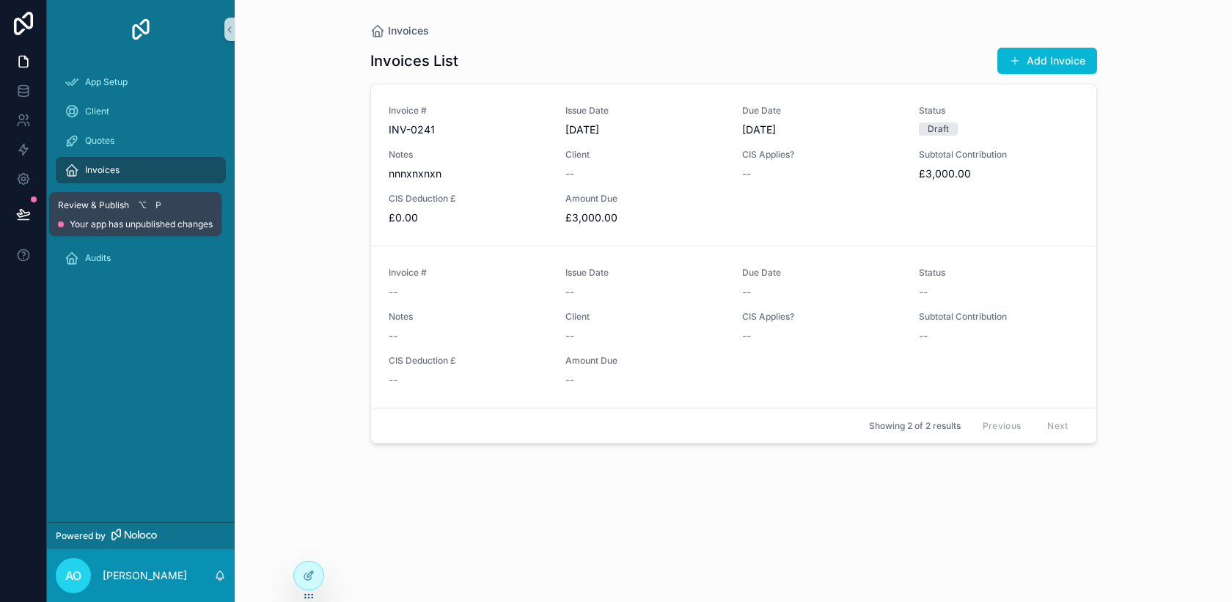
click at [37, 208] on button at bounding box center [23, 214] width 32 height 41
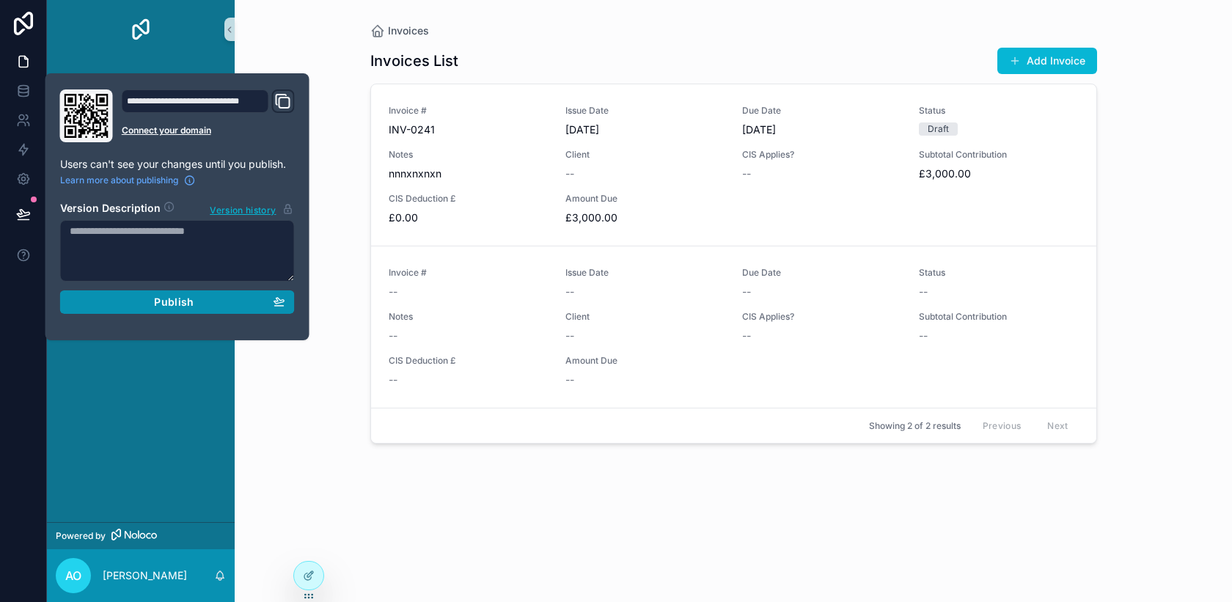
click at [139, 298] on div "Publish" at bounding box center [178, 302] width 216 height 13
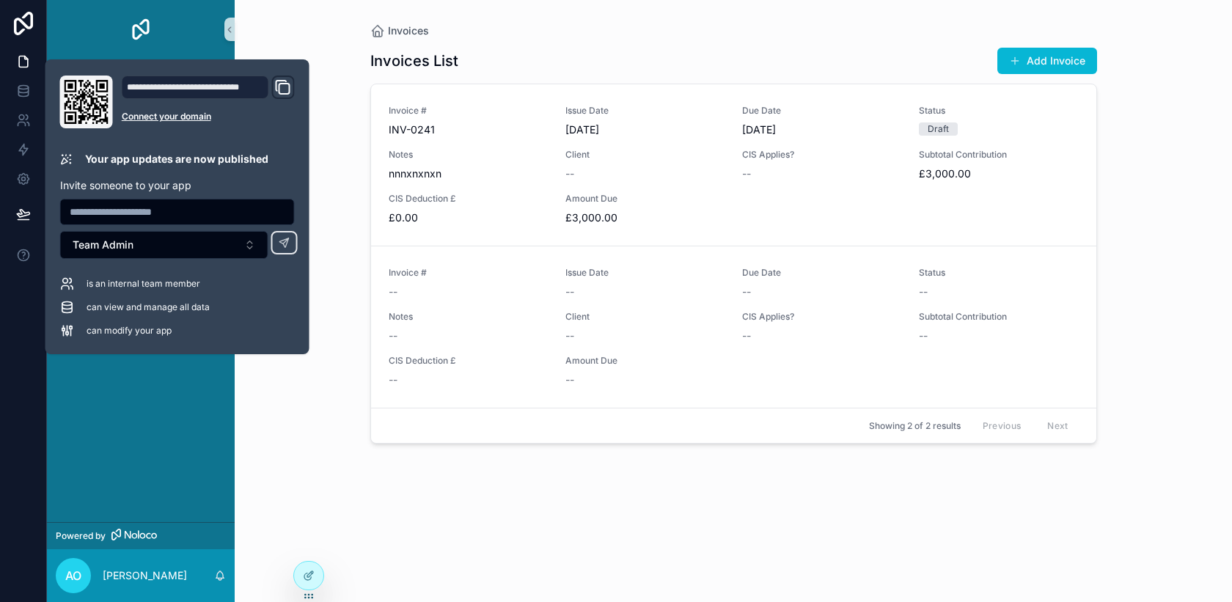
click at [342, 438] on div "Invoices Invoices List Add Invoice Invoice # INV-0241 Issue Date [DATE] Due Dat…" at bounding box center [733, 301] width 997 height 602
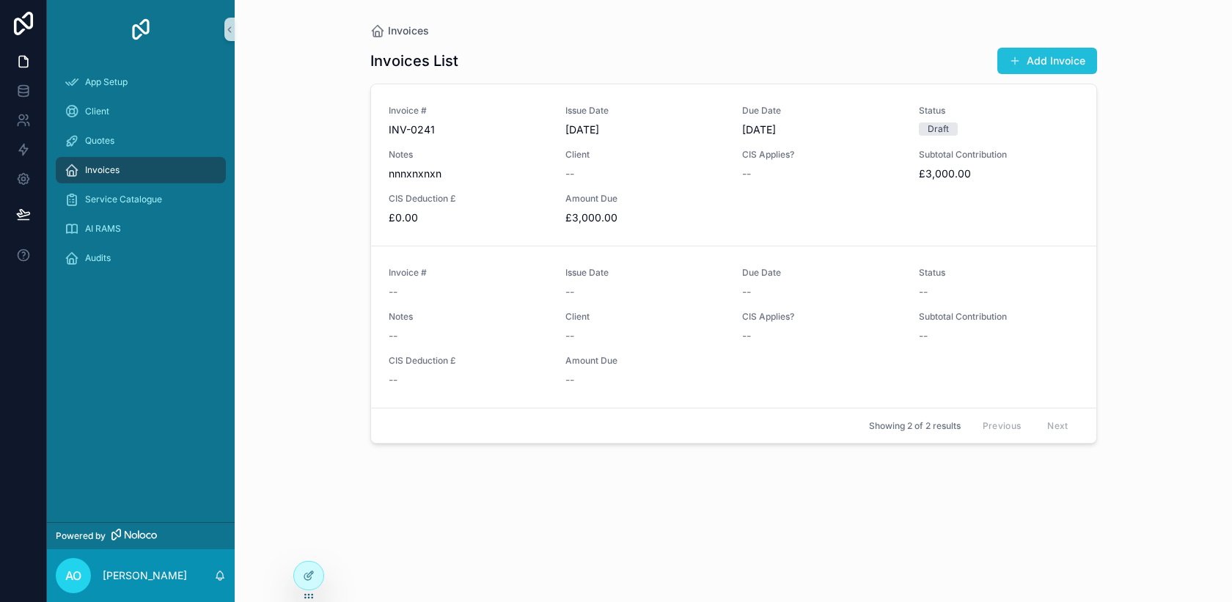
click at [1033, 66] on button "Add Invoice" at bounding box center [1047, 61] width 100 height 26
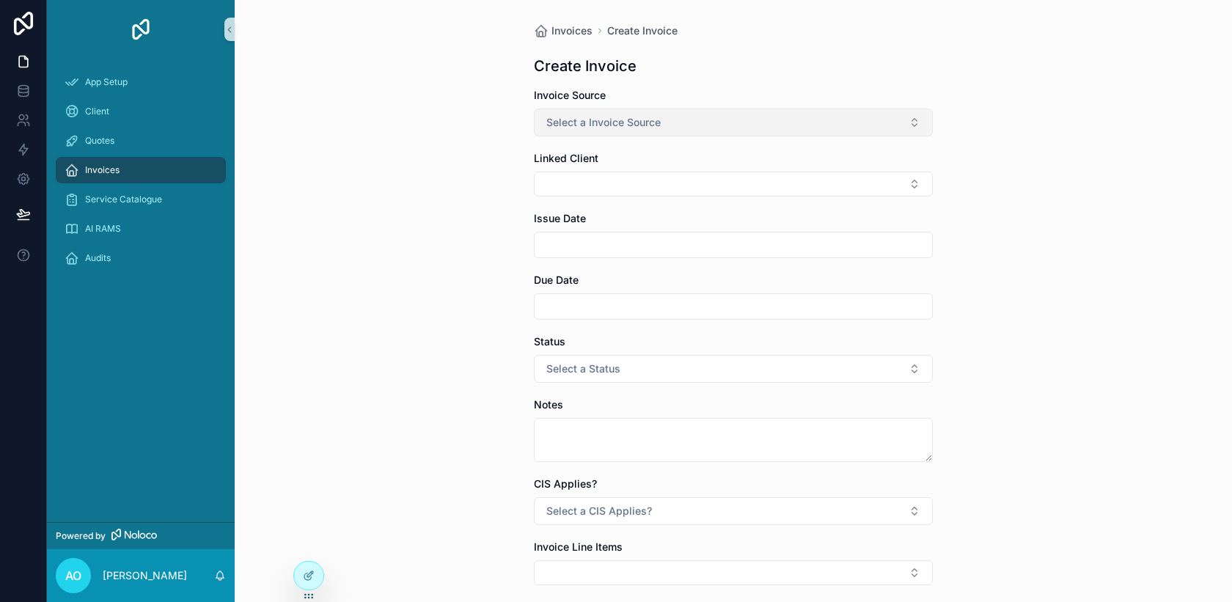
click at [913, 123] on button "Select a Invoice Source" at bounding box center [733, 123] width 399 height 28
click at [583, 202] on span "Manual" at bounding box center [567, 203] width 48 height 13
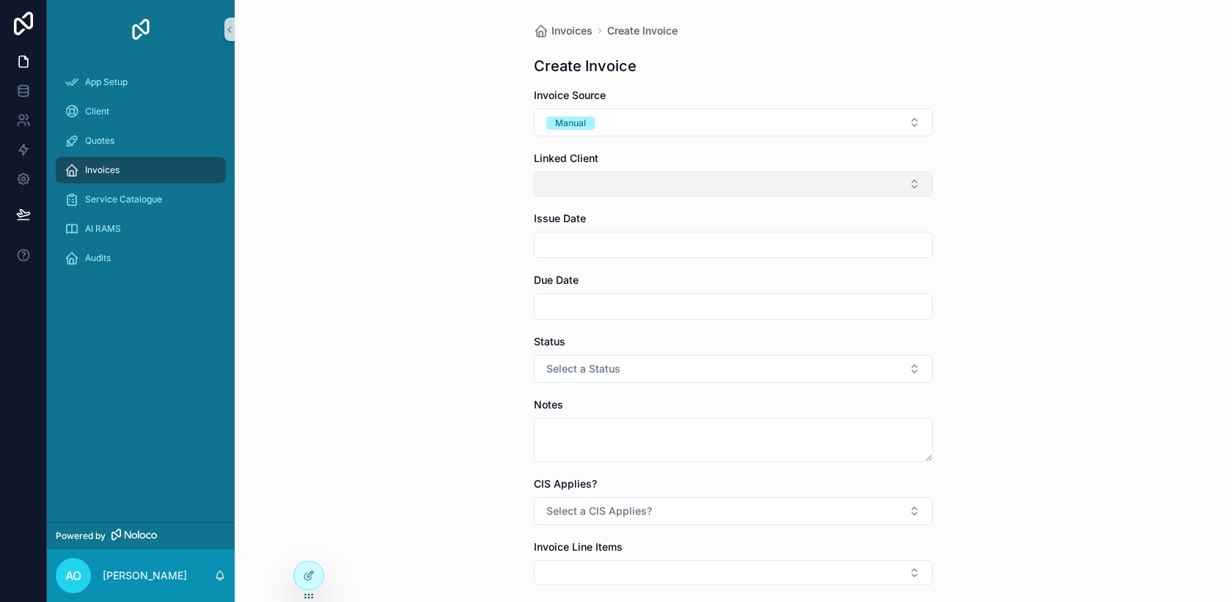
click at [845, 188] on button "Select Button" at bounding box center [733, 184] width 399 height 25
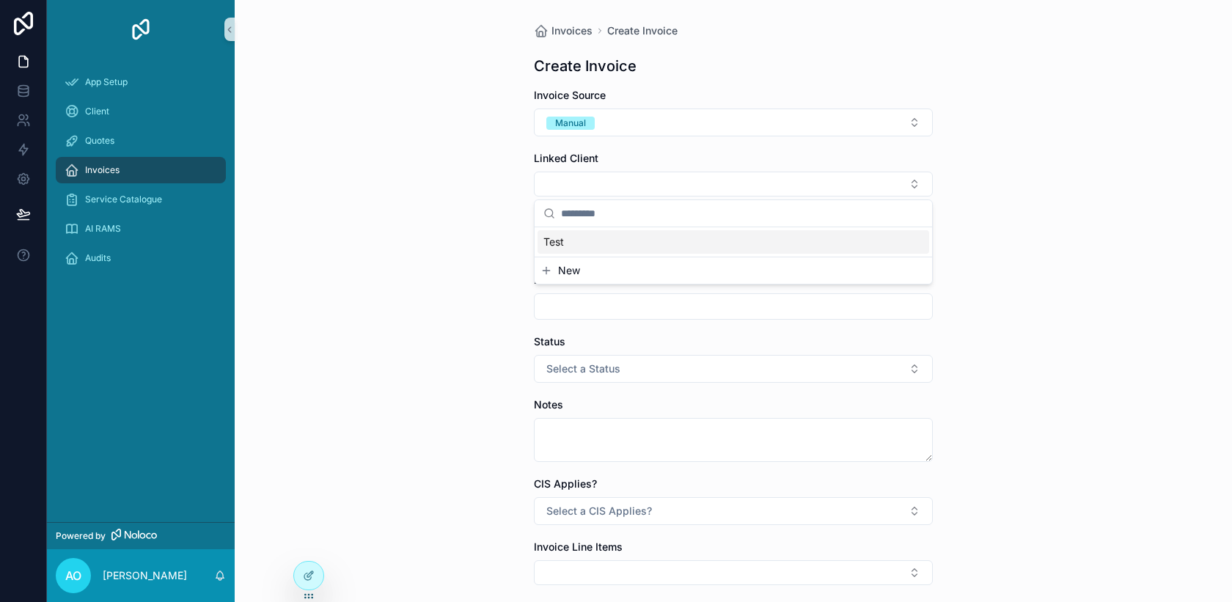
click at [577, 273] on span "New" at bounding box center [569, 270] width 22 height 15
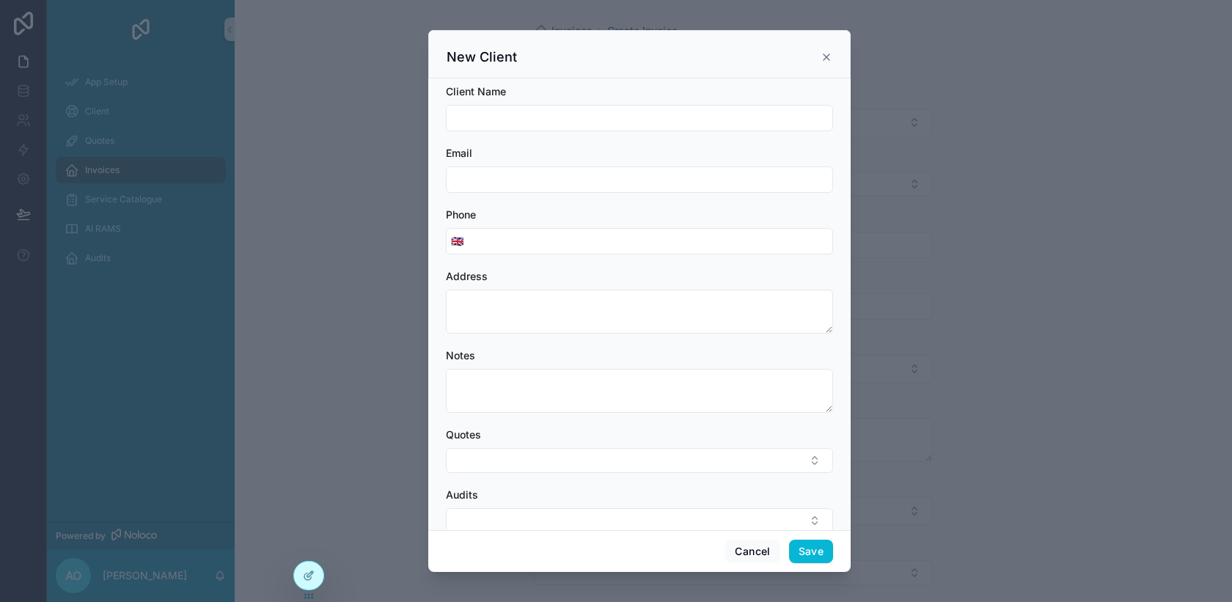
click at [535, 123] on input "scrollable content" at bounding box center [640, 118] width 386 height 21
click at [496, 118] on input "**********" at bounding box center [640, 118] width 386 height 21
type input "**********"
click at [464, 177] on input "scrollable content" at bounding box center [640, 179] width 386 height 21
type input "**********"
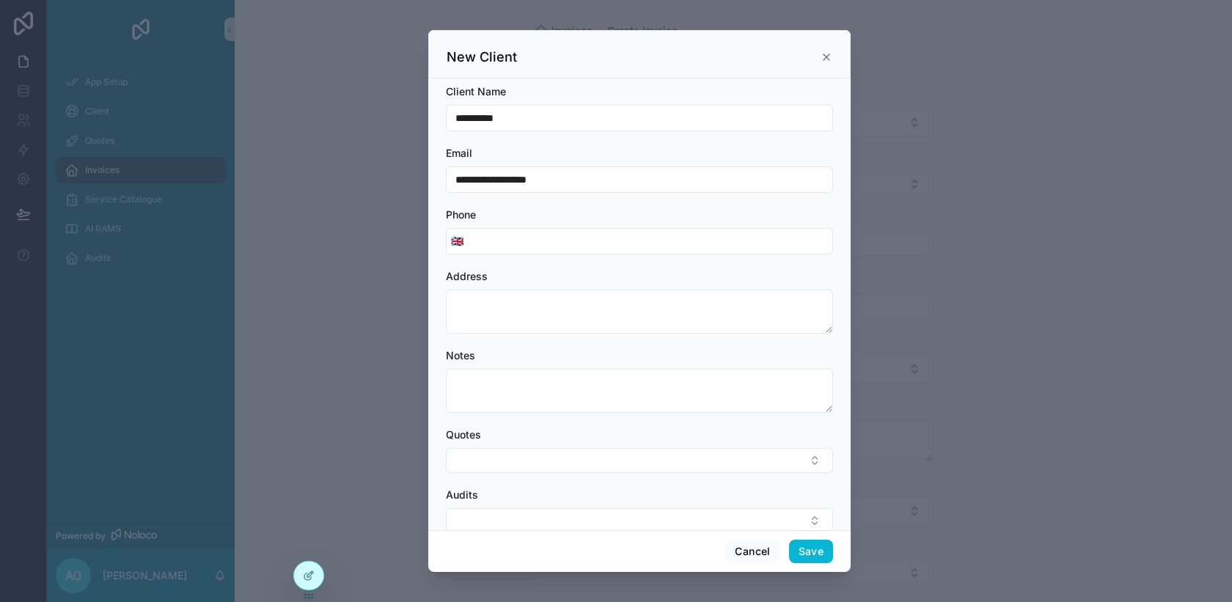
click at [493, 223] on div "Phone 🇬🇧" at bounding box center [639, 231] width 387 height 47
click at [483, 237] on input "scrollable content" at bounding box center [650, 241] width 364 height 21
type input "**********"
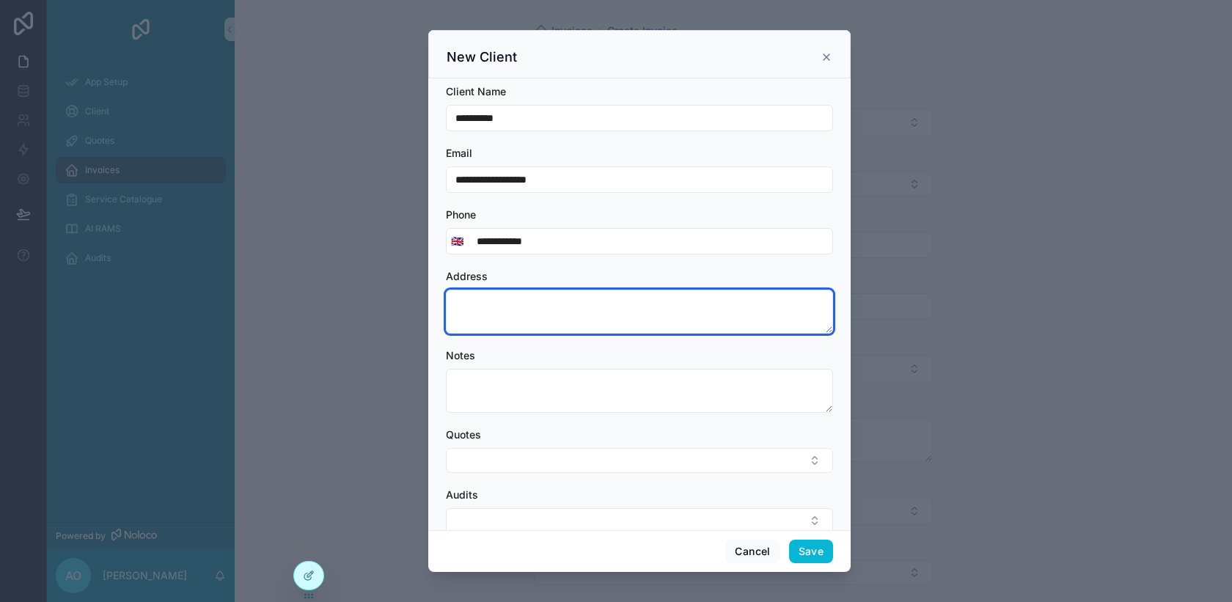
click at [469, 301] on textarea "scrollable content" at bounding box center [639, 312] width 387 height 44
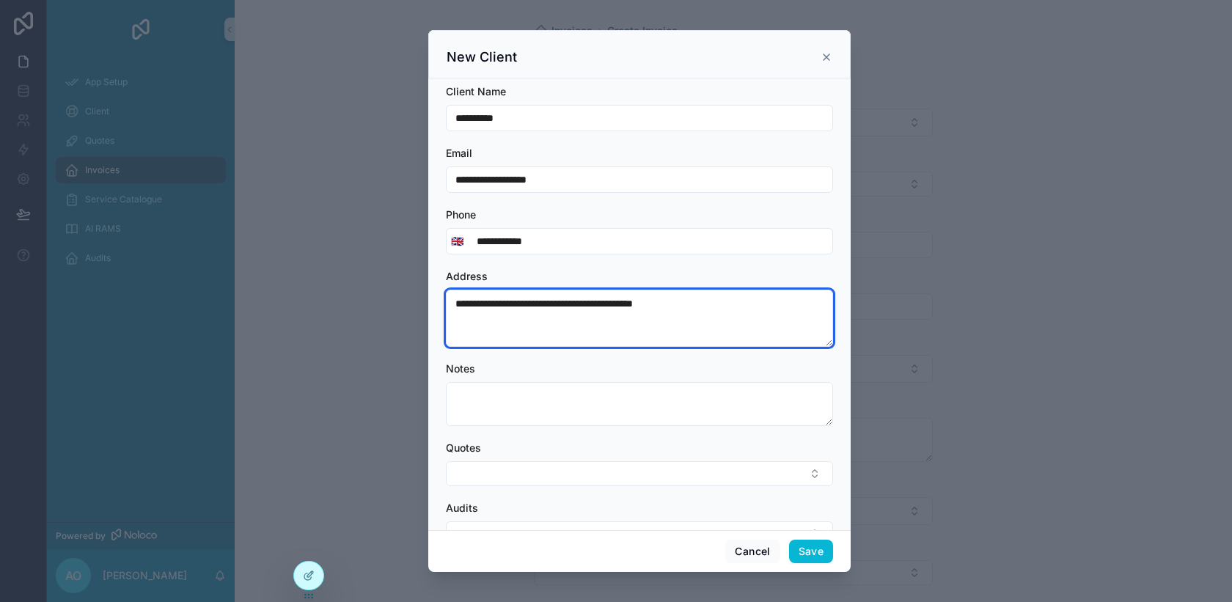
click at [705, 300] on textarea "**********" at bounding box center [639, 318] width 387 height 57
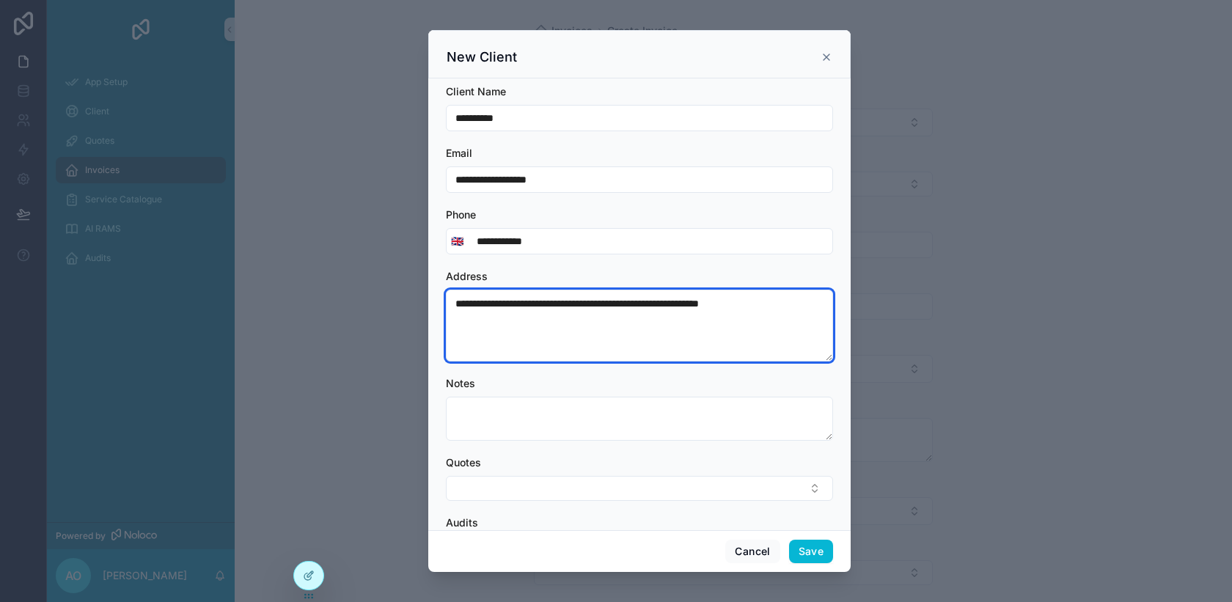
click at [545, 304] on textarea "**********" at bounding box center [639, 326] width 387 height 72
click at [549, 317] on textarea "**********" at bounding box center [639, 326] width 387 height 72
click at [524, 333] on textarea "**********" at bounding box center [639, 326] width 387 height 72
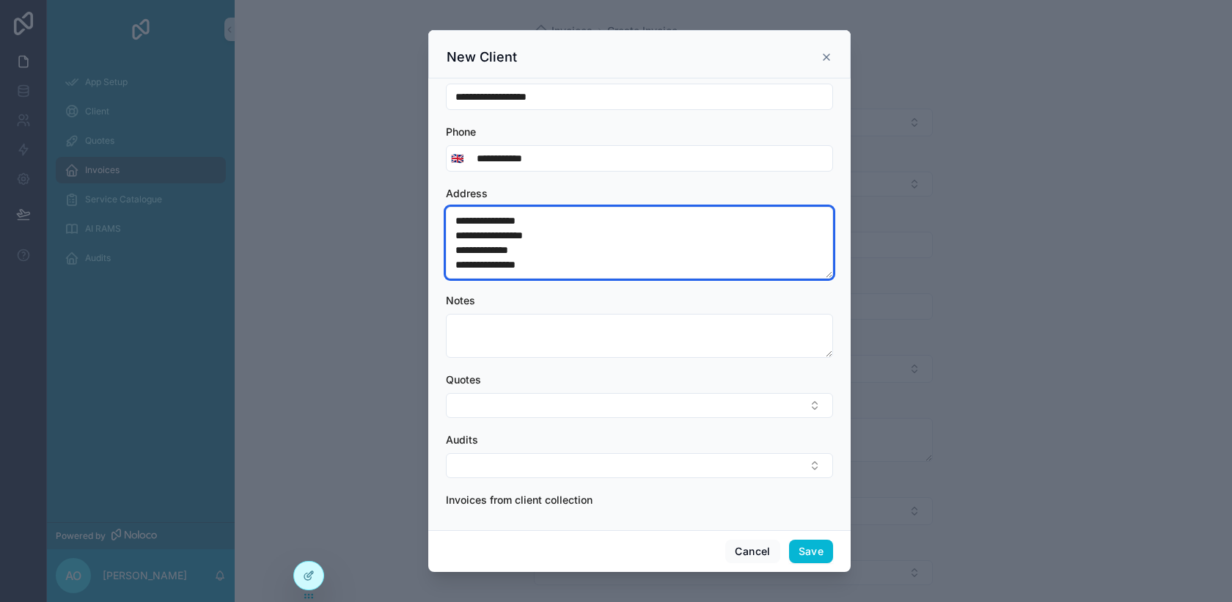
scroll to position [96, 0]
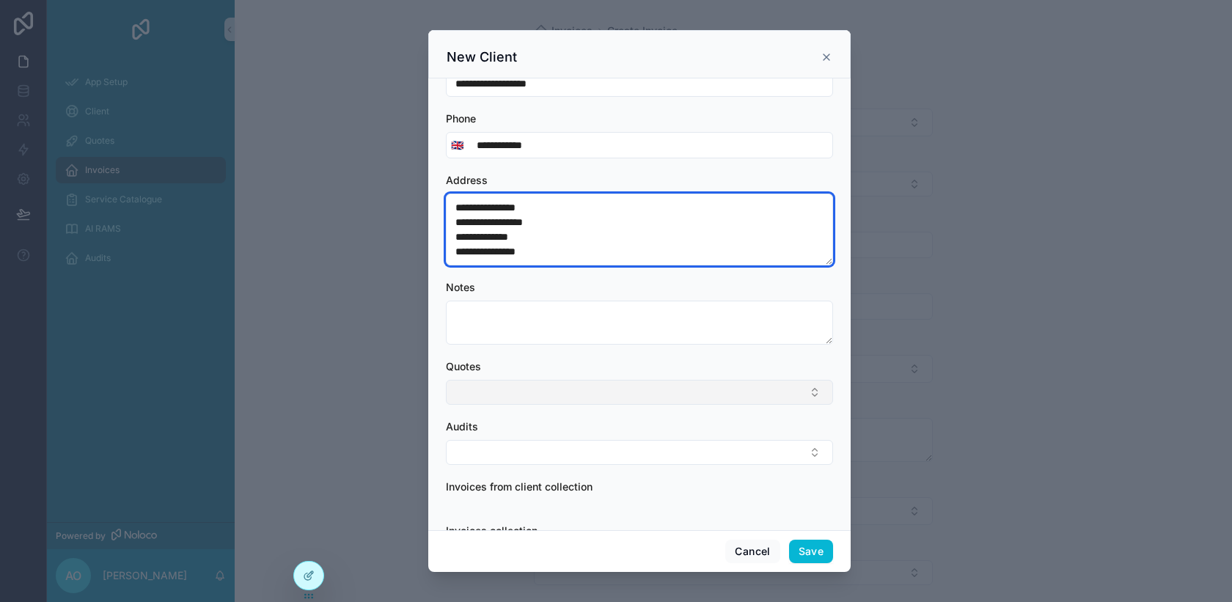
type textarea "**********"
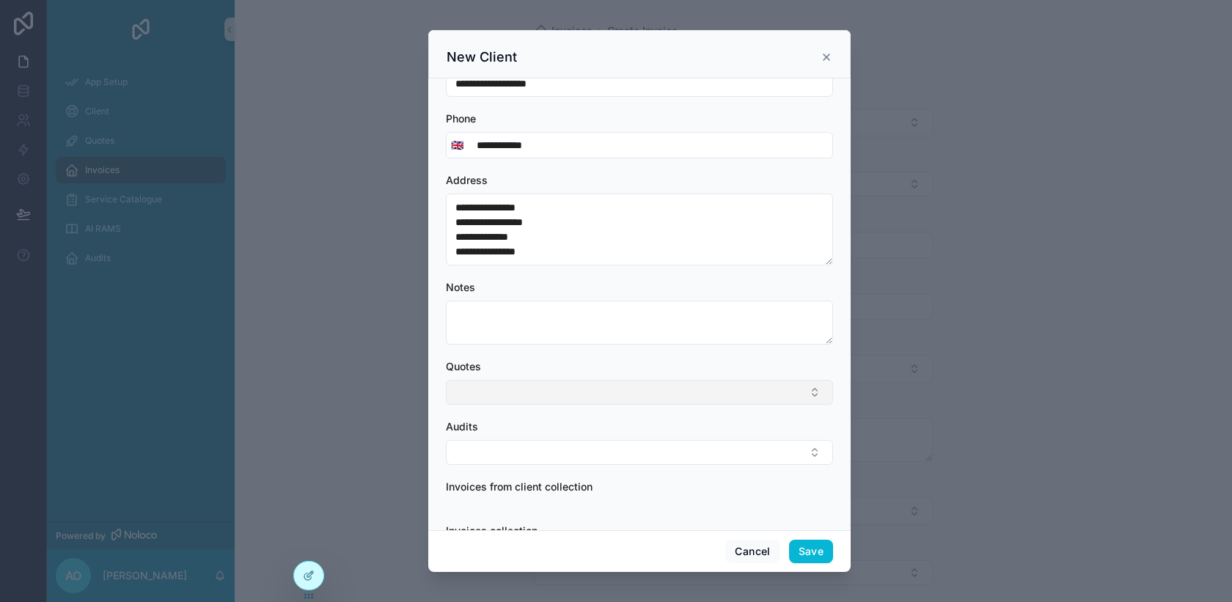
click at [813, 397] on button "Select Button" at bounding box center [639, 392] width 387 height 25
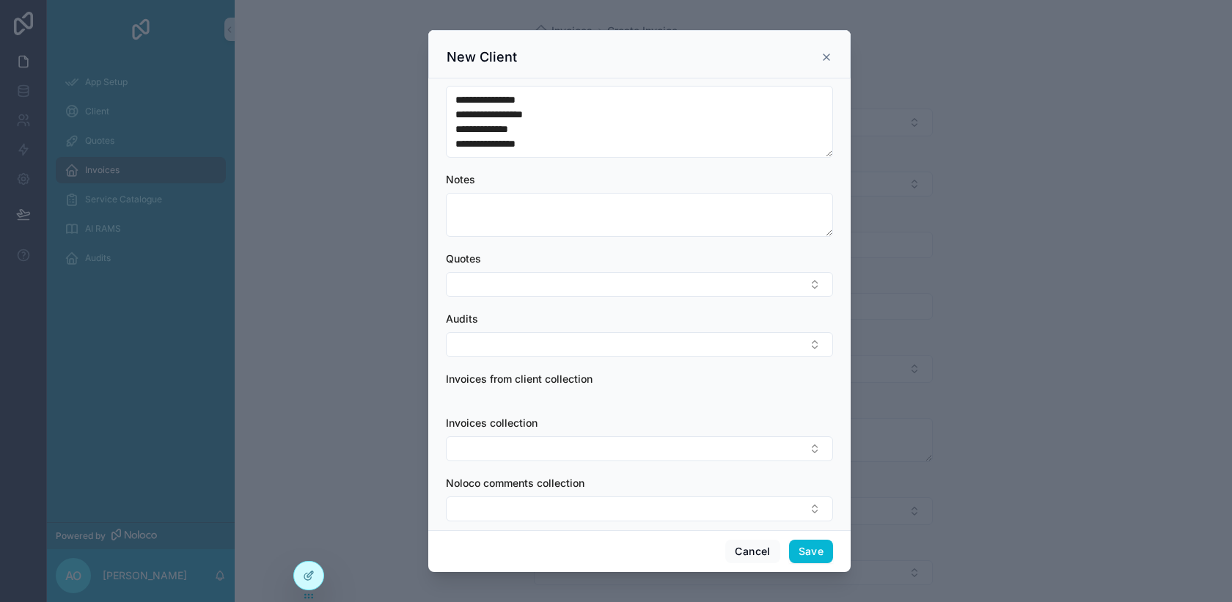
scroll to position [221, 0]
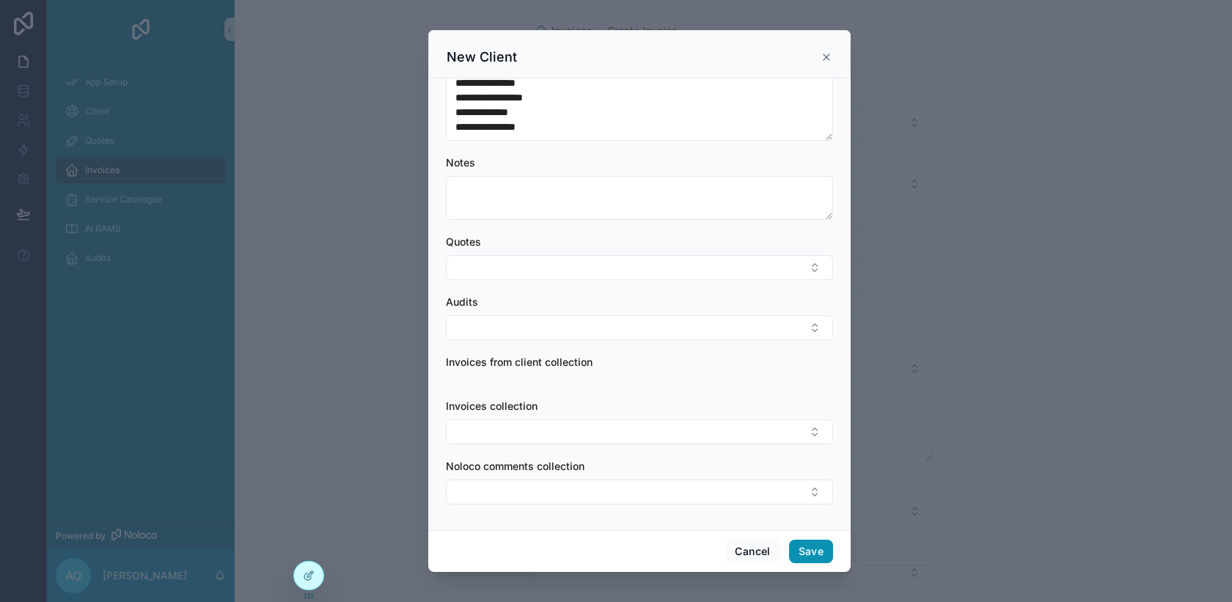
click at [805, 553] on button "Save" at bounding box center [811, 551] width 44 height 23
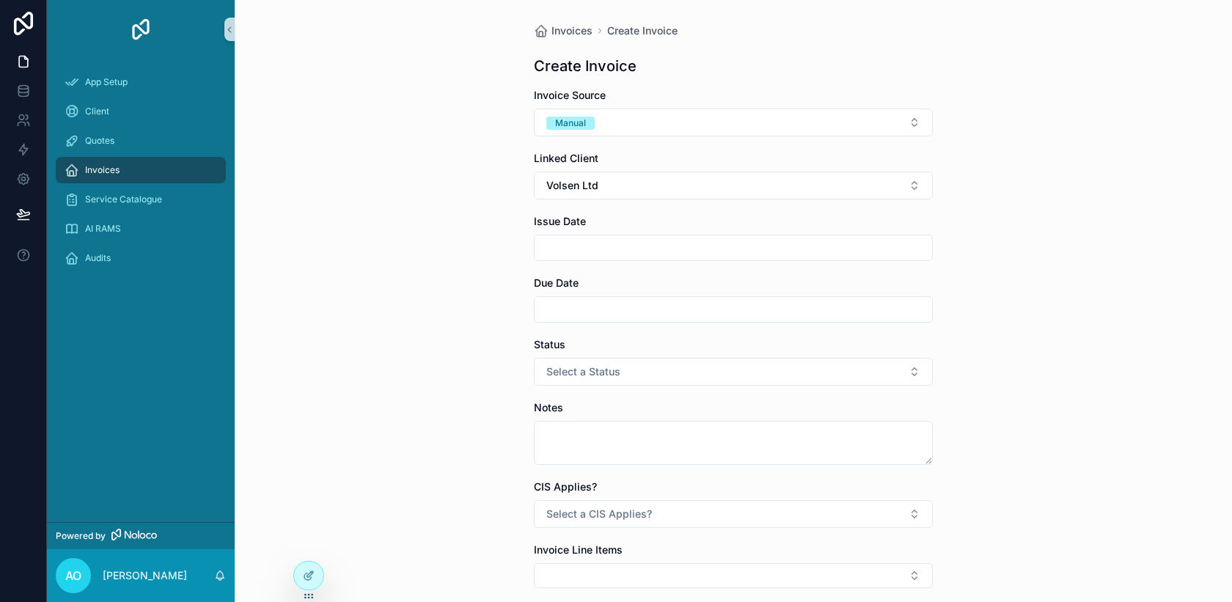
click at [594, 246] on input "scrollable content" at bounding box center [733, 248] width 397 height 21
click at [755, 496] on button "29" at bounding box center [759, 498] width 26 height 26
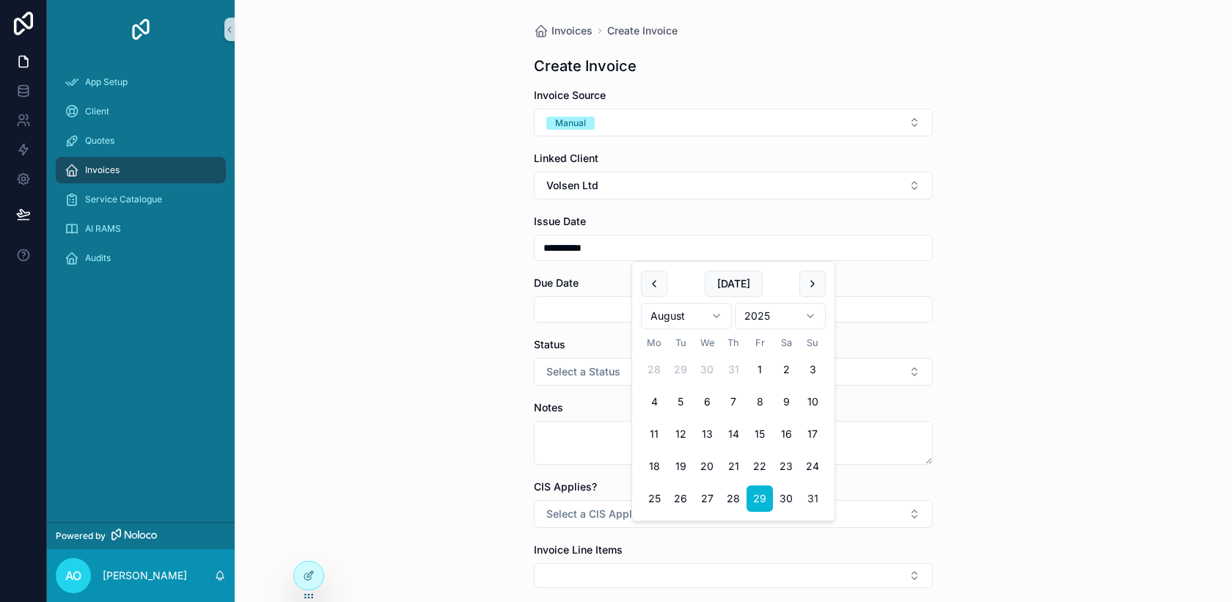
type input "**********"
click at [587, 315] on input "scrollable content" at bounding box center [733, 309] width 397 height 21
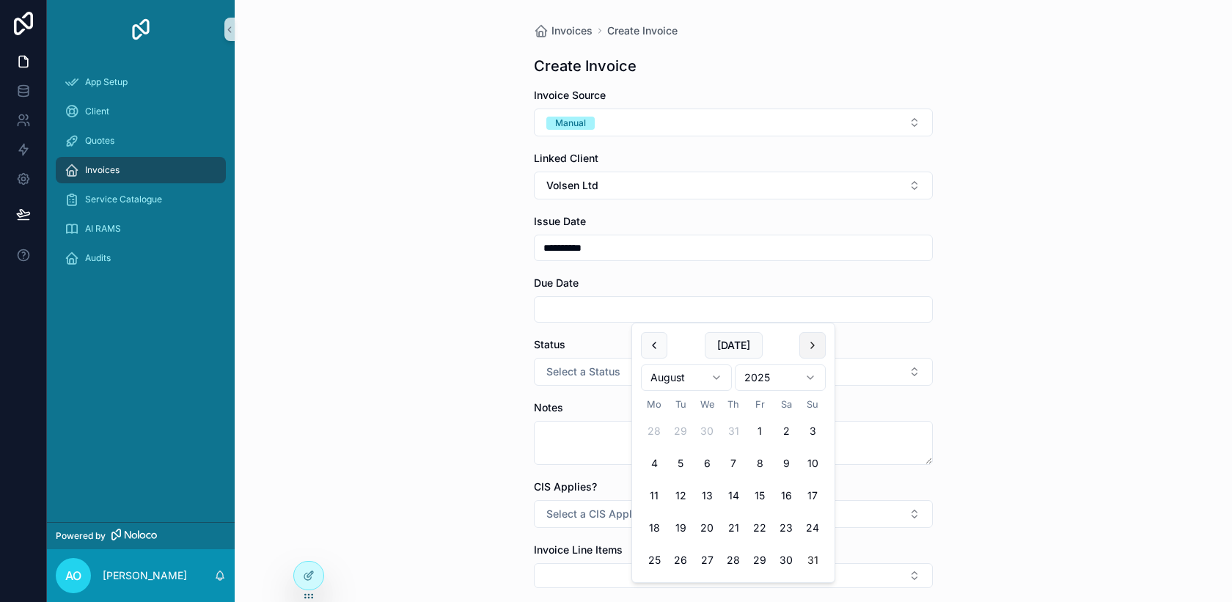
click at [811, 352] on button "scrollable content" at bounding box center [812, 345] width 26 height 26
click at [657, 432] on button "1" at bounding box center [654, 431] width 26 height 26
type input "**********"
click at [965, 347] on div "**********" at bounding box center [733, 301] width 997 height 602
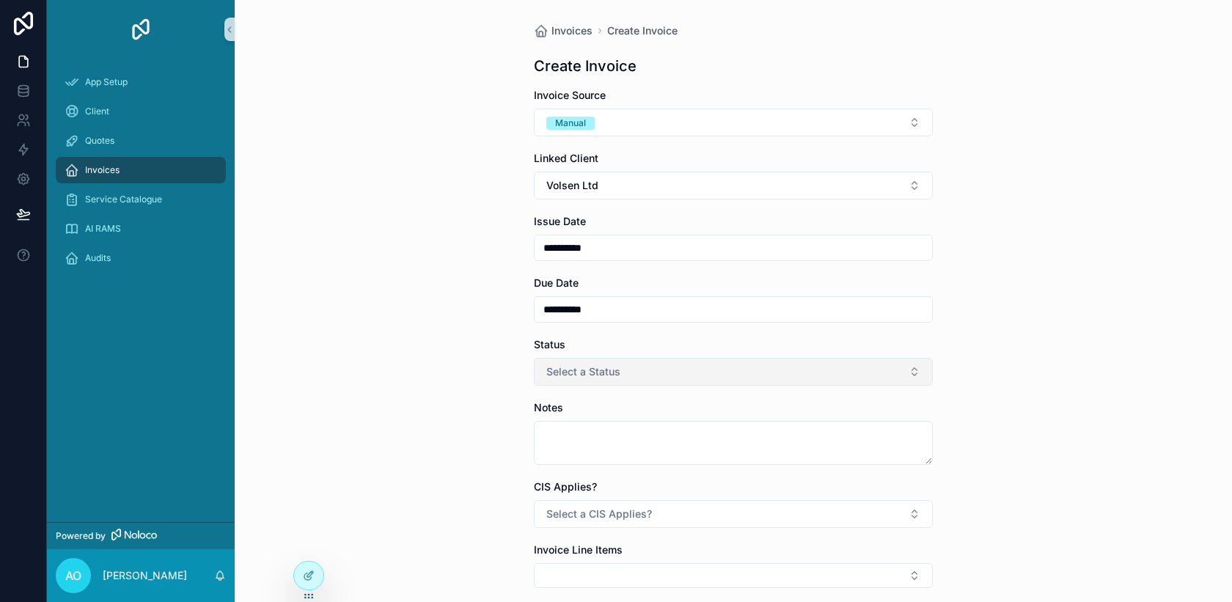
click at [914, 372] on button "Select a Status" at bounding box center [733, 372] width 399 height 28
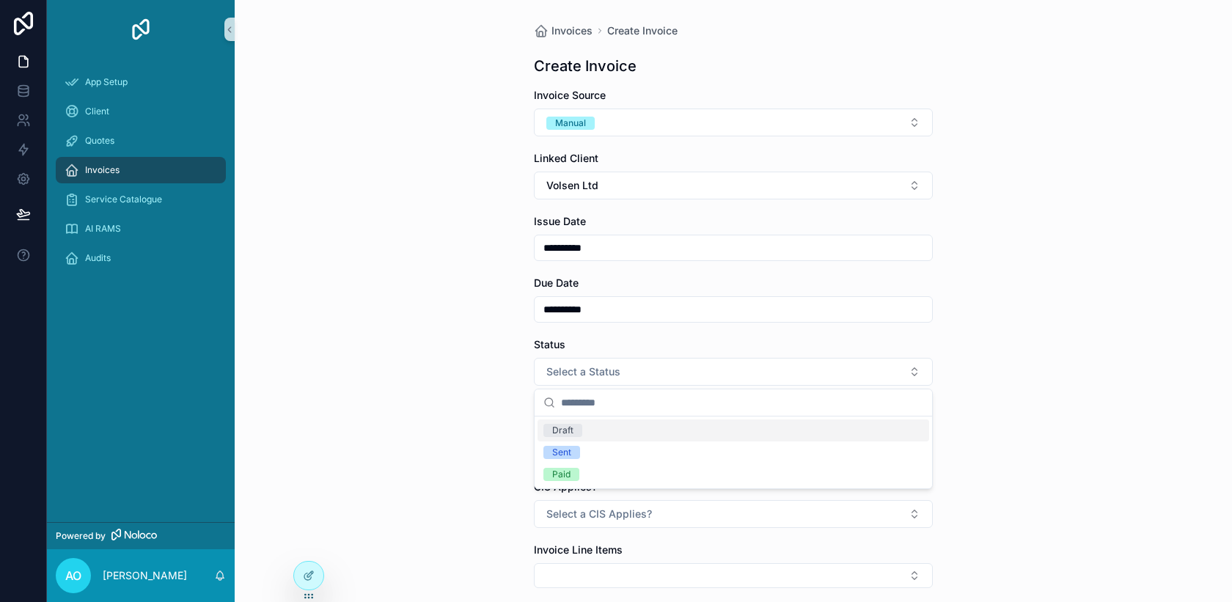
click at [562, 432] on div "Draft" at bounding box center [562, 430] width 21 height 13
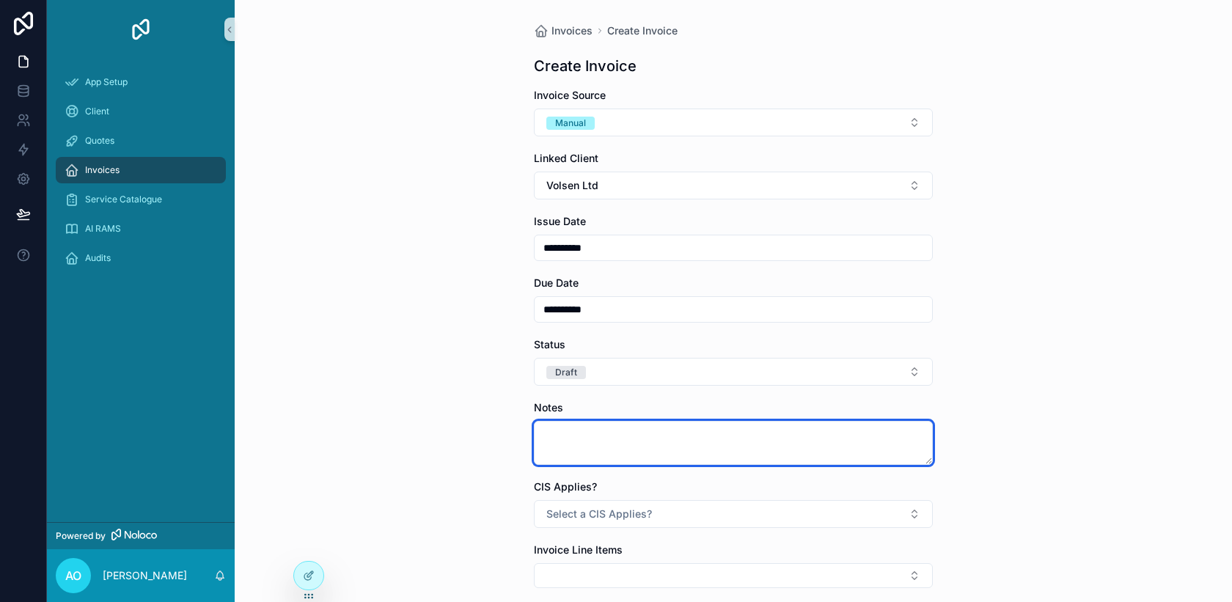
click at [581, 437] on textarea "scrollable content" at bounding box center [733, 443] width 399 height 44
type textarea "*"
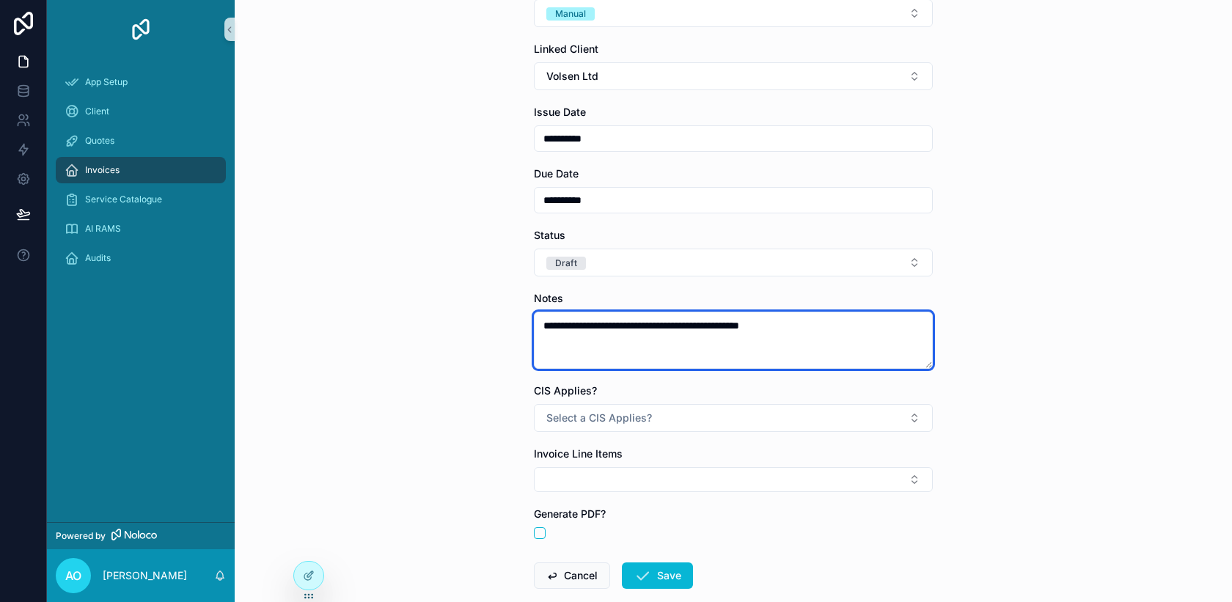
scroll to position [116, 0]
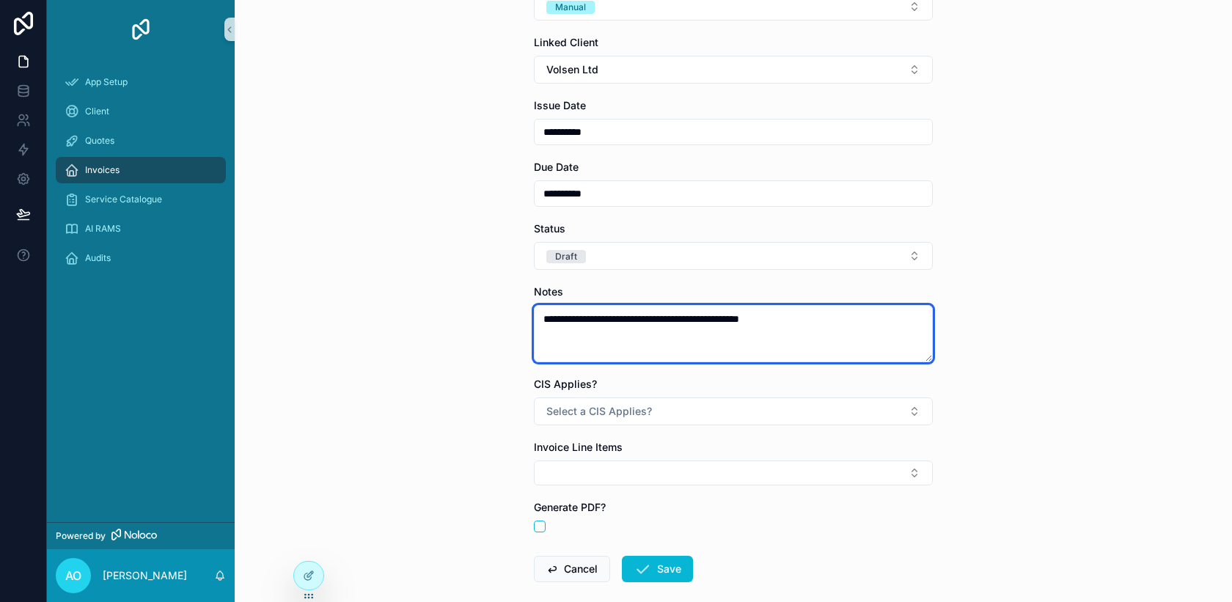
type textarea "**********"
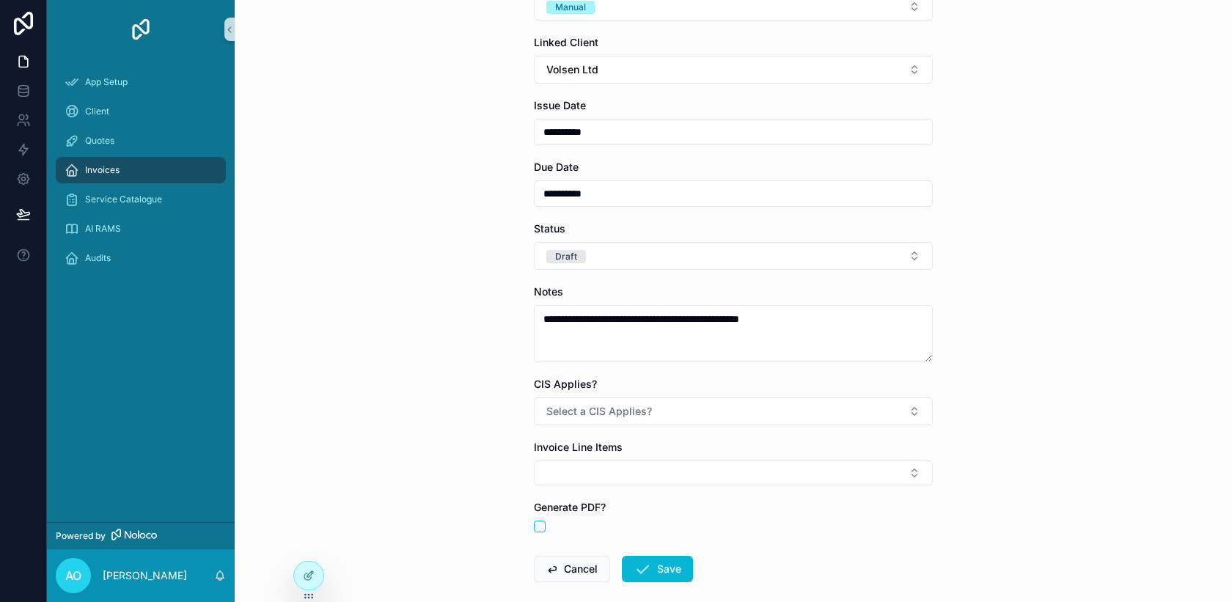
click at [967, 438] on div "**********" at bounding box center [733, 185] width 997 height 602
click at [918, 416] on button "Select a CIS Applies?" at bounding box center [733, 411] width 399 height 28
click at [568, 491] on span "No" at bounding box center [557, 491] width 29 height 13
click at [911, 474] on button "Select Button" at bounding box center [733, 472] width 399 height 25
click at [558, 560] on span "New" at bounding box center [569, 559] width 22 height 15
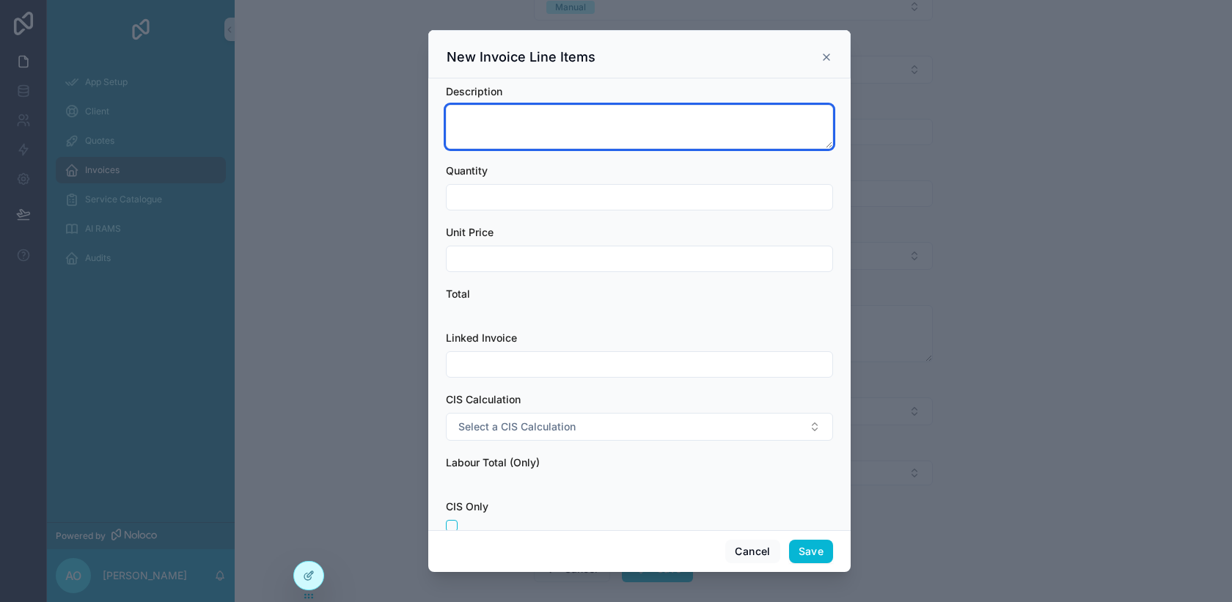
click at [480, 123] on textarea "scrollable content" at bounding box center [639, 127] width 387 height 44
type textarea "*"
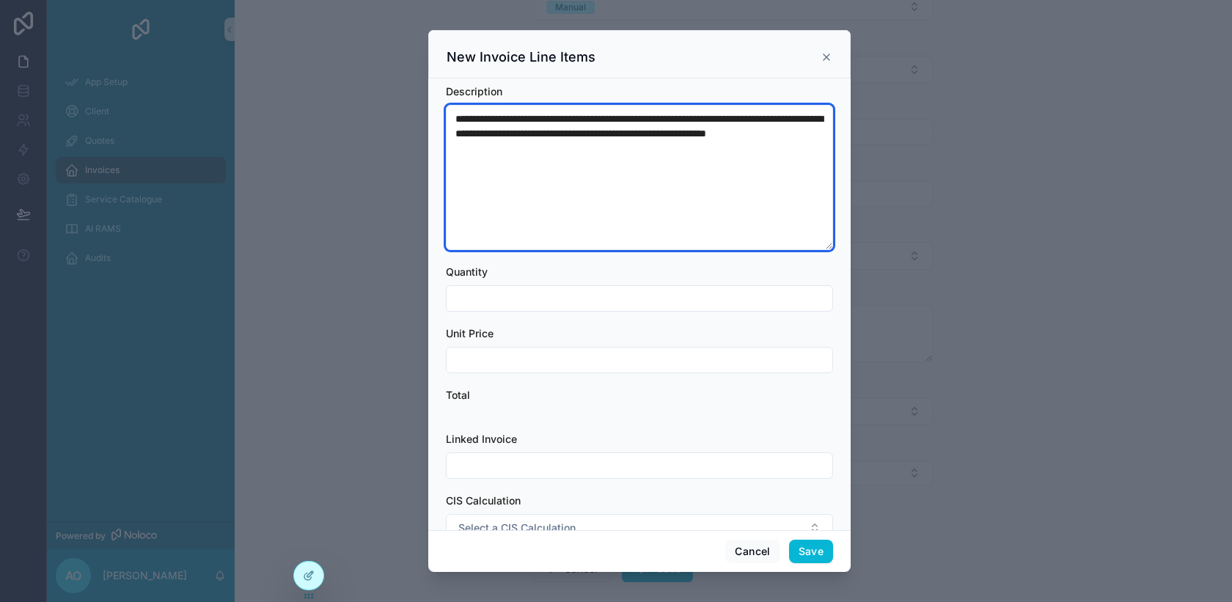
click at [487, 145] on textarea "**********" at bounding box center [639, 177] width 387 height 145
click at [584, 152] on textarea "**********" at bounding box center [639, 177] width 387 height 145
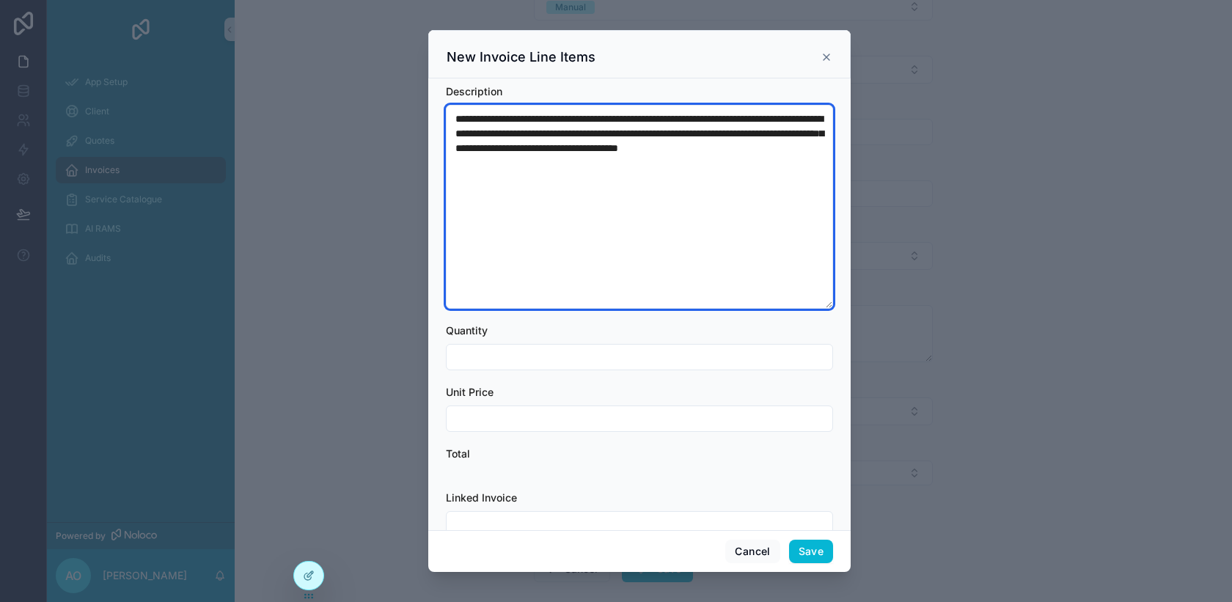
type textarea "**********"
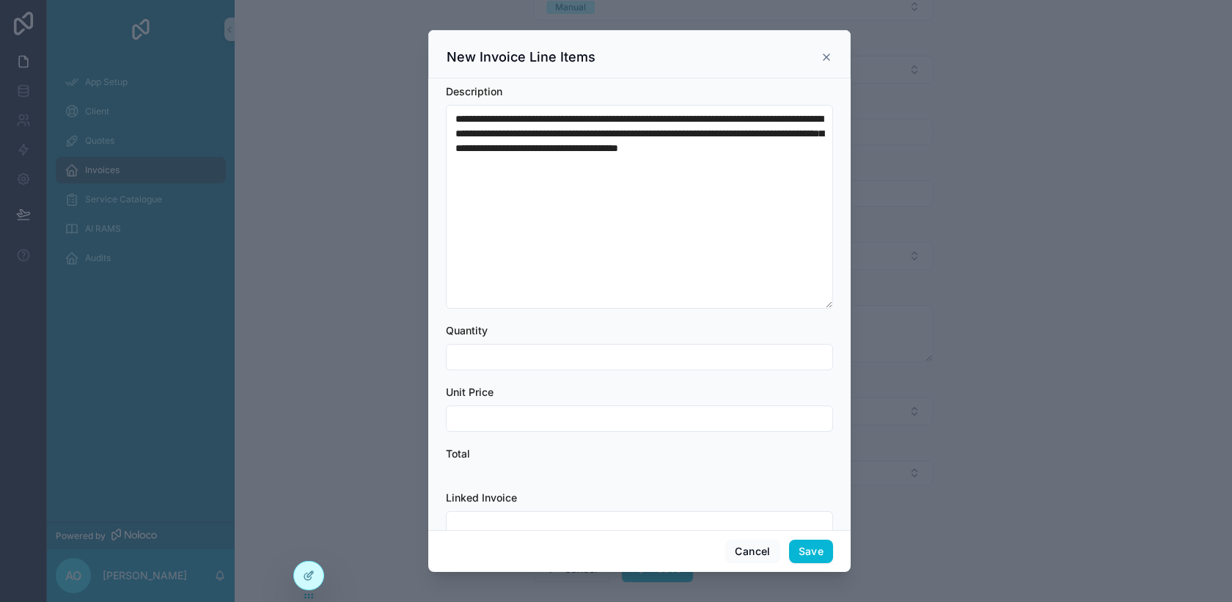
click at [496, 361] on input "scrollable content" at bounding box center [640, 357] width 386 height 21
type input "***"
type input "******"
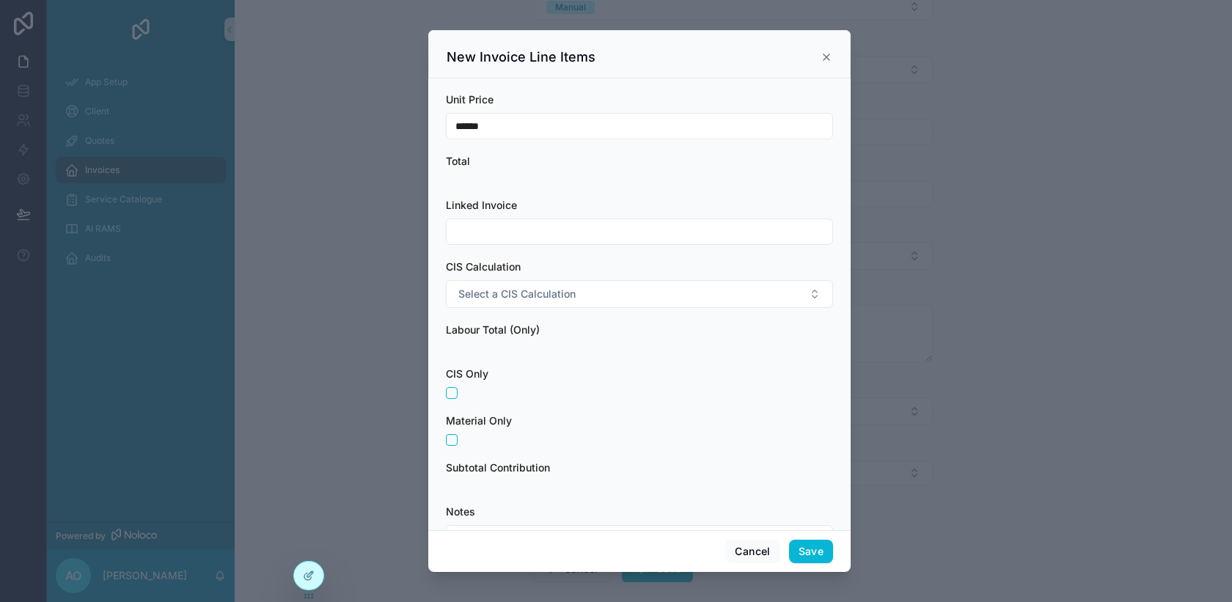
scroll to position [291, 0]
click at [816, 298] on button "Select a CIS Calculation" at bounding box center [639, 296] width 387 height 28
click at [494, 356] on span "Labour" at bounding box center [478, 354] width 47 height 13
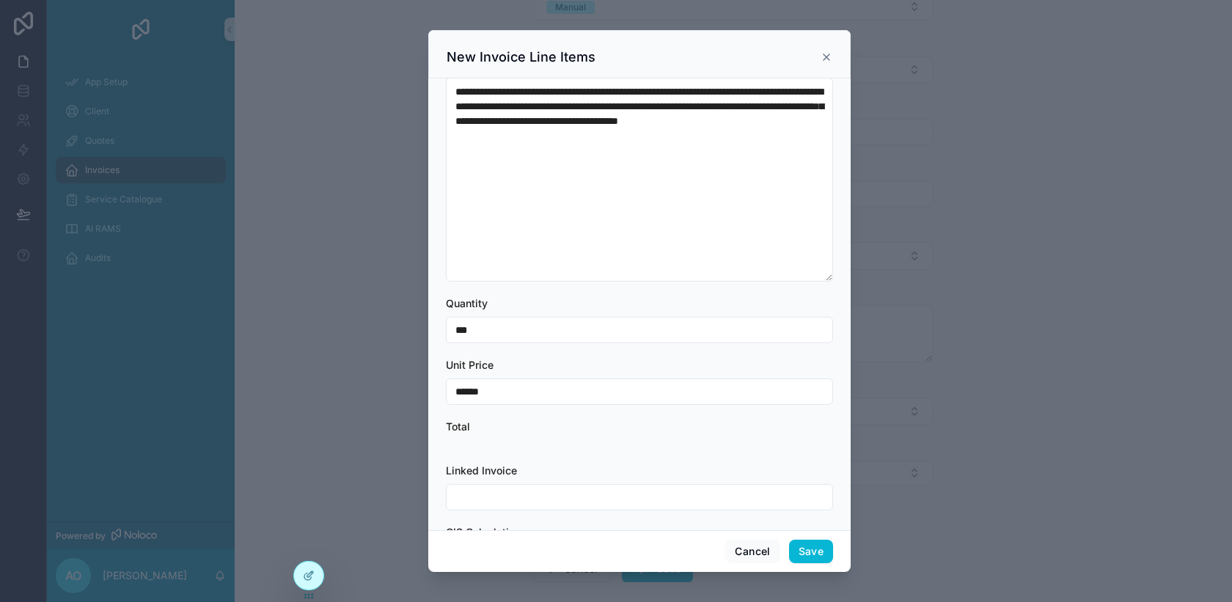
scroll to position [0, 0]
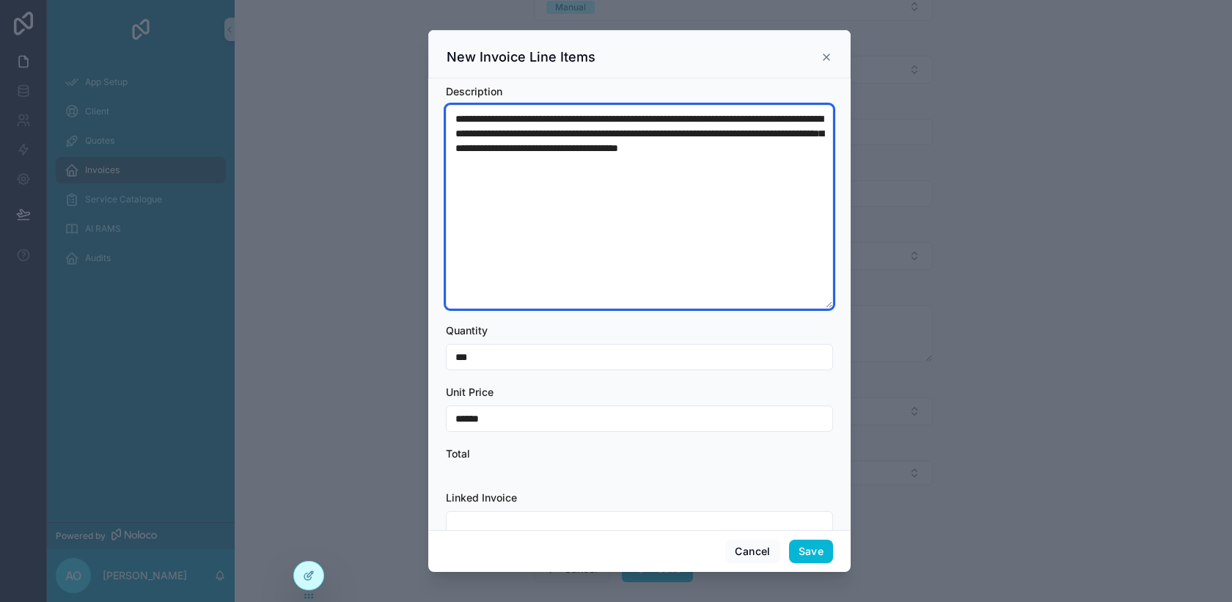
click at [457, 117] on textarea "**********" at bounding box center [639, 207] width 387 height 204
click at [622, 164] on textarea "**********" at bounding box center [639, 207] width 387 height 204
click at [505, 164] on textarea "**********" at bounding box center [639, 207] width 387 height 204
click at [803, 150] on textarea "**********" at bounding box center [639, 207] width 387 height 204
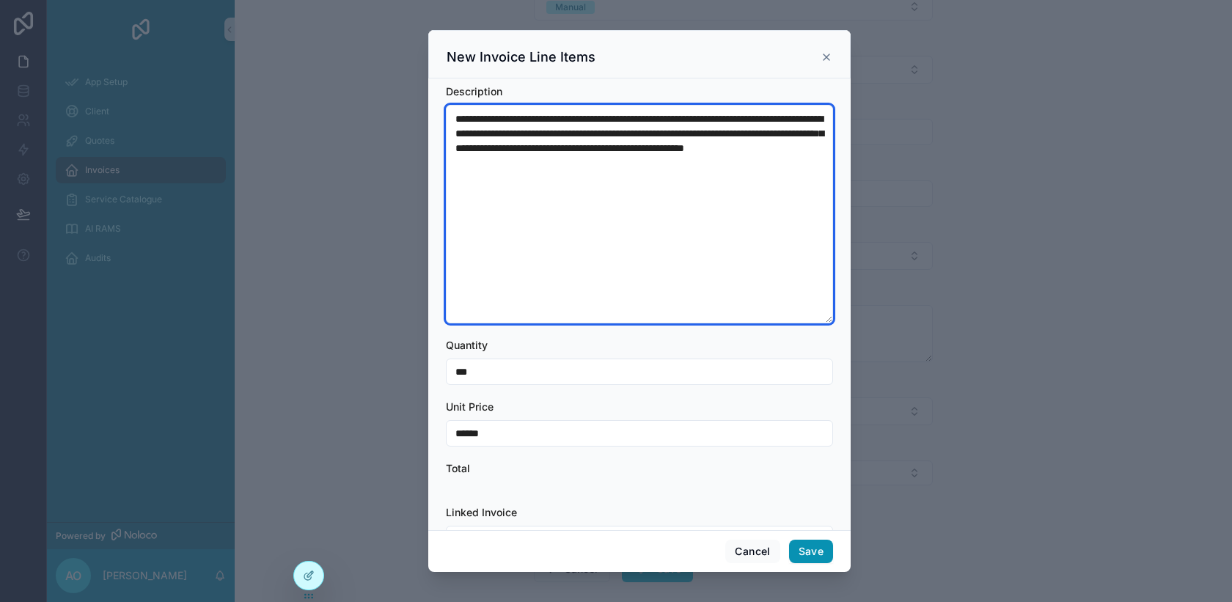
type textarea "**********"
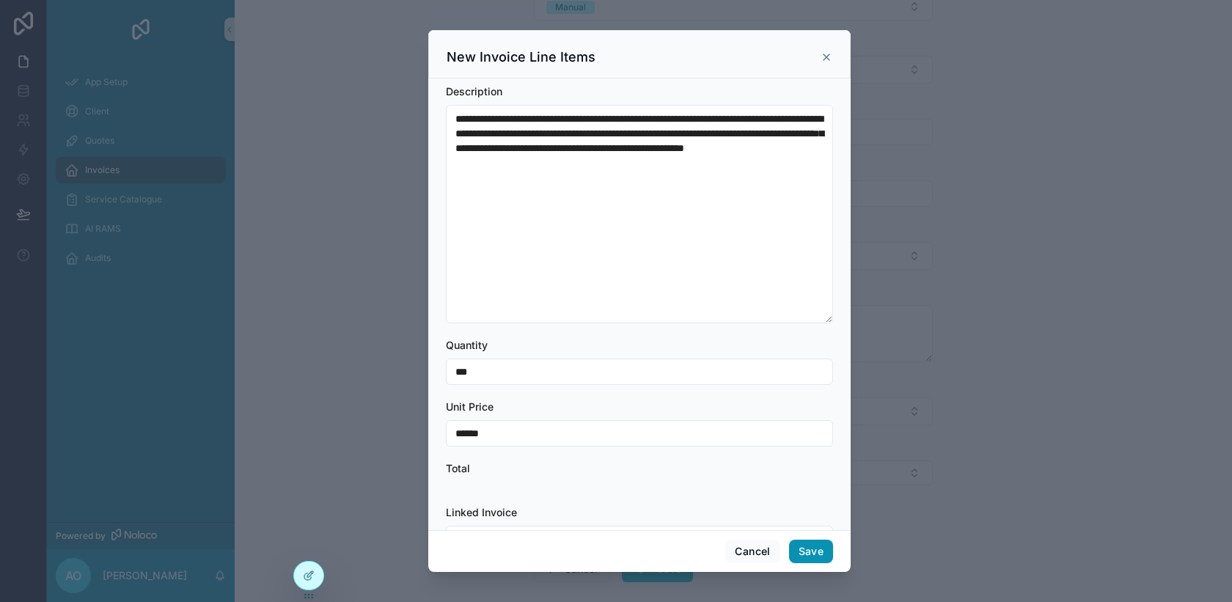
click at [809, 557] on button "Save" at bounding box center [811, 551] width 44 height 23
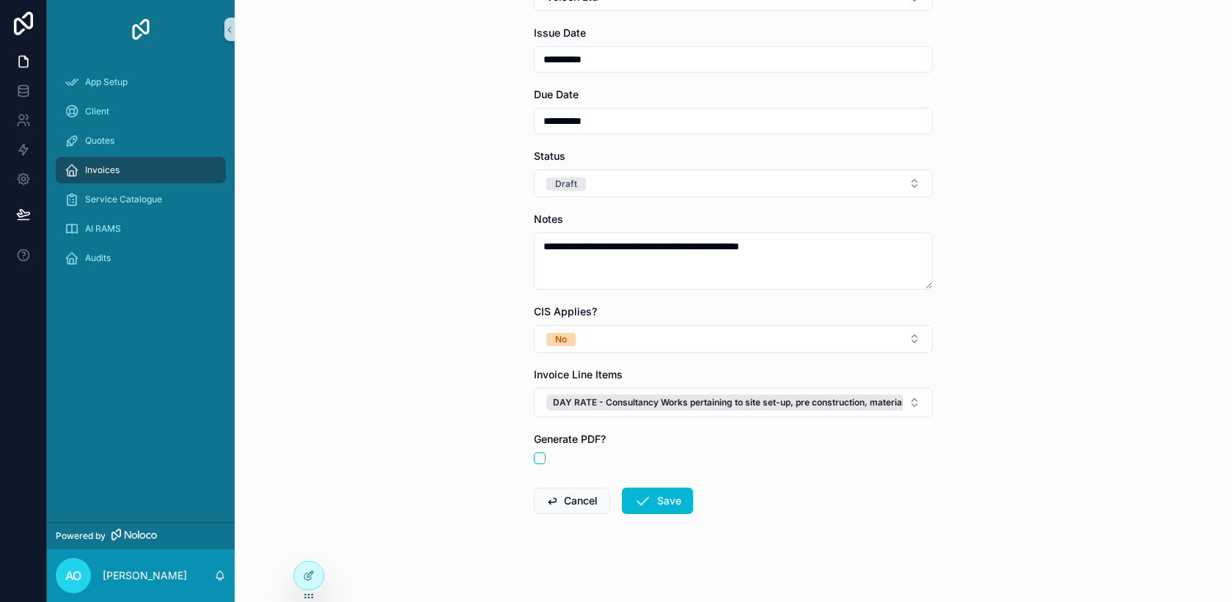
scroll to position [194, 0]
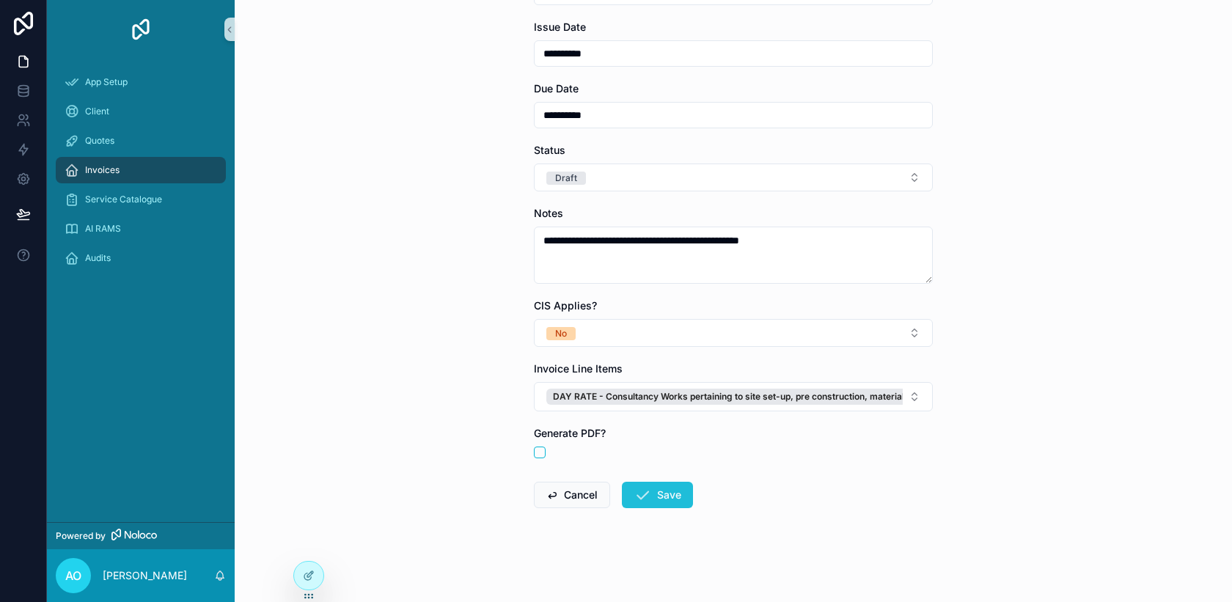
click at [661, 495] on button "Save" at bounding box center [657, 495] width 71 height 26
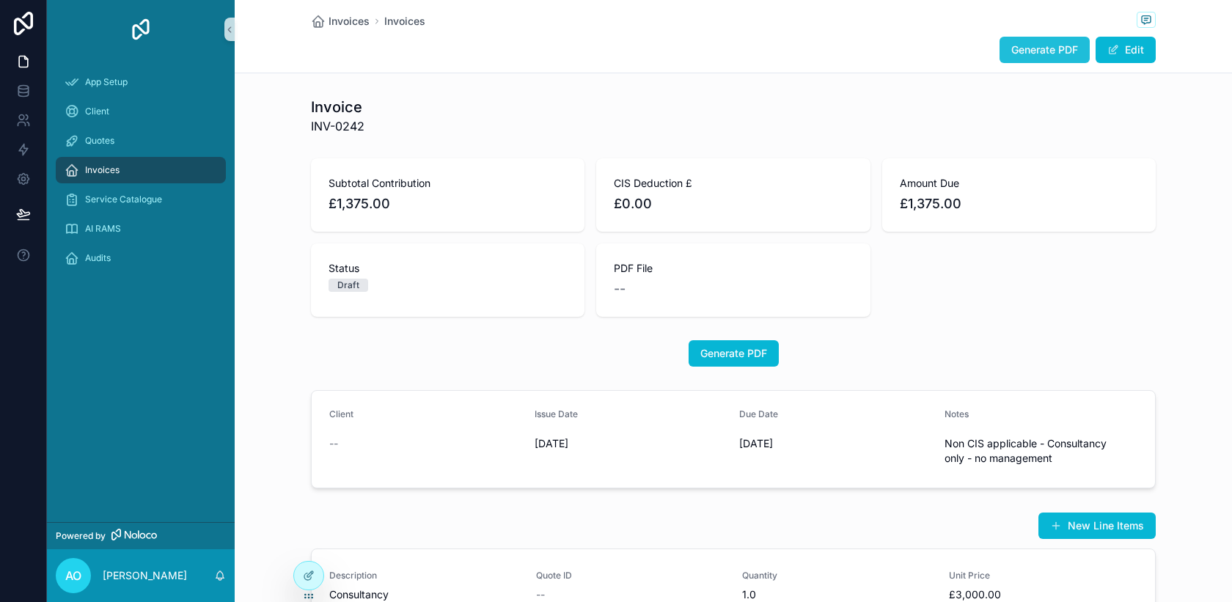
click at [1030, 49] on span "Generate PDF" at bounding box center [1044, 50] width 67 height 15
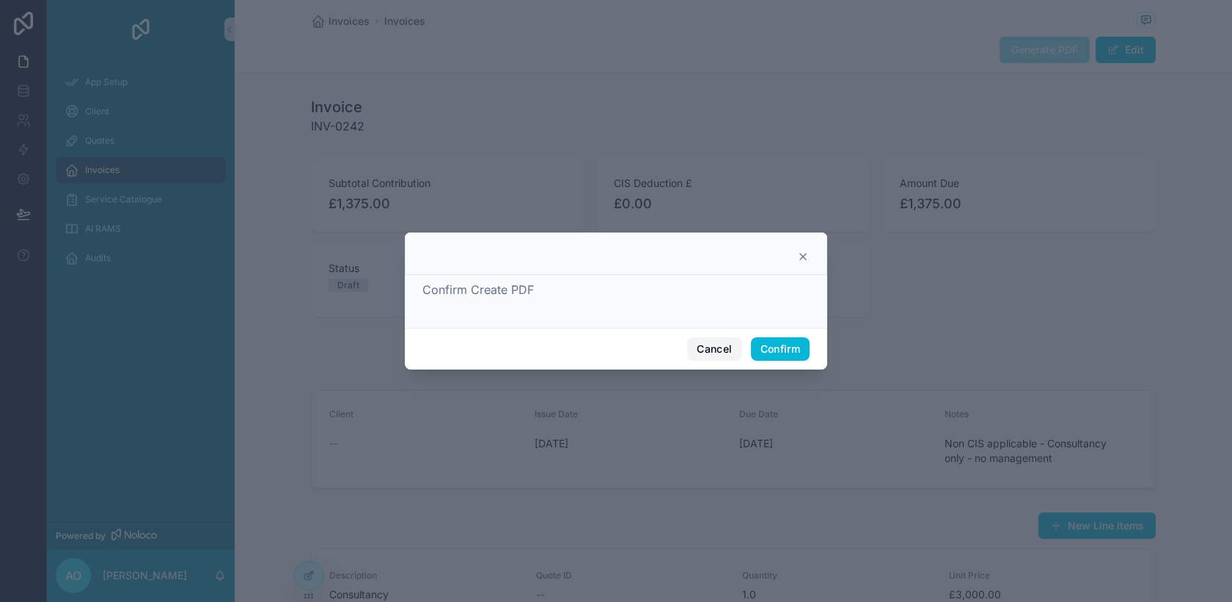
click at [719, 346] on button "Cancel" at bounding box center [714, 348] width 54 height 23
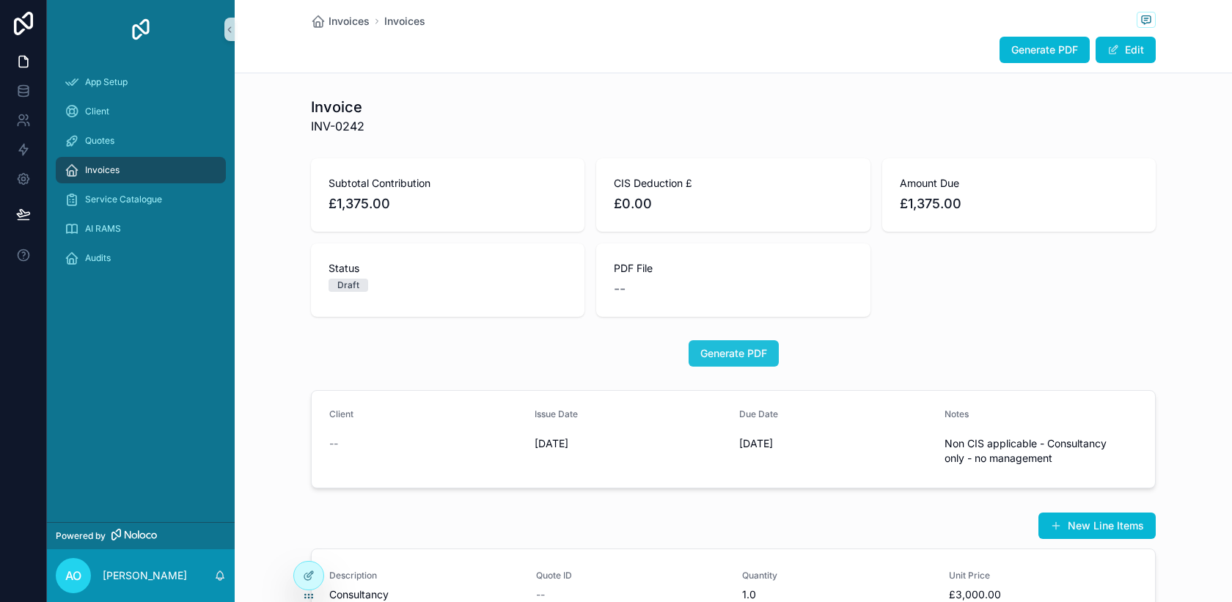
click at [731, 353] on span "Generate PDF" at bounding box center [733, 353] width 67 height 15
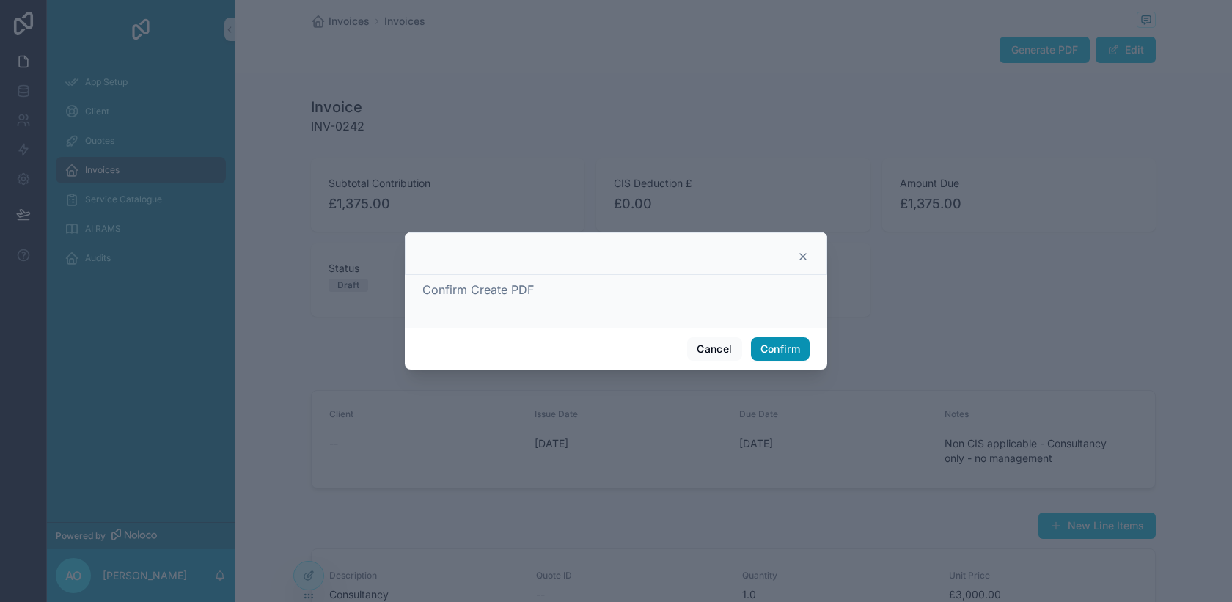
click at [760, 347] on button "Confirm" at bounding box center [780, 348] width 59 height 23
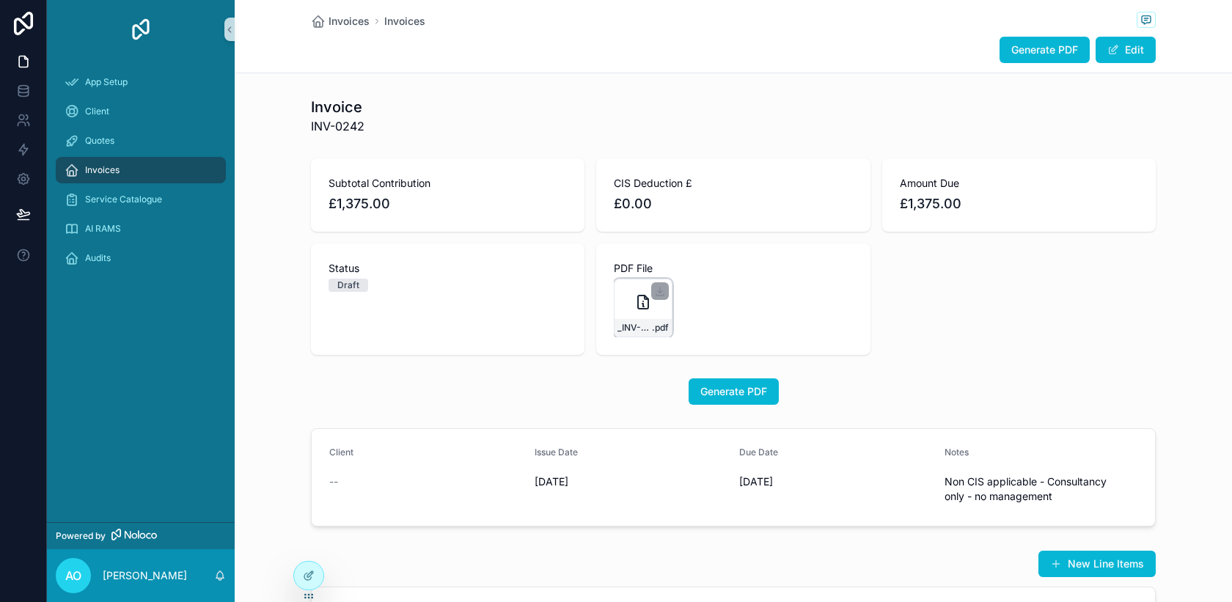
click at [620, 310] on div "_INV-0242Volsen_Ltd .pdf" at bounding box center [643, 308] width 59 height 59
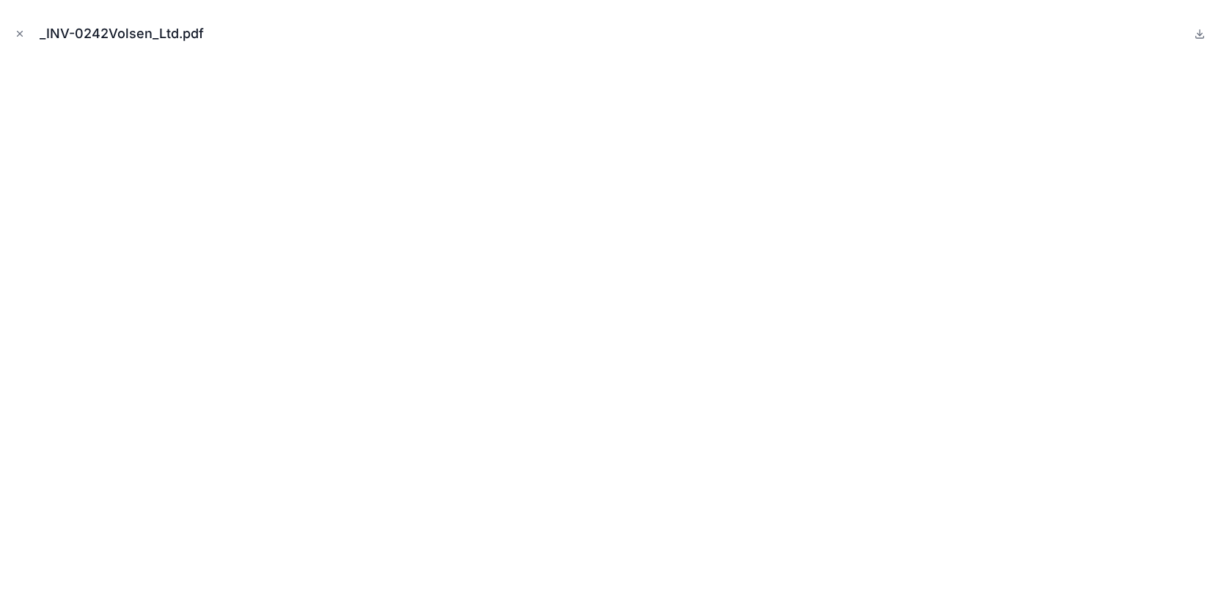
click at [87, 34] on div "_INV-0242Volsen_Ltd.pdf" at bounding box center [128, 33] width 176 height 21
click at [21, 34] on icon "Close modal" at bounding box center [20, 34] width 10 height 10
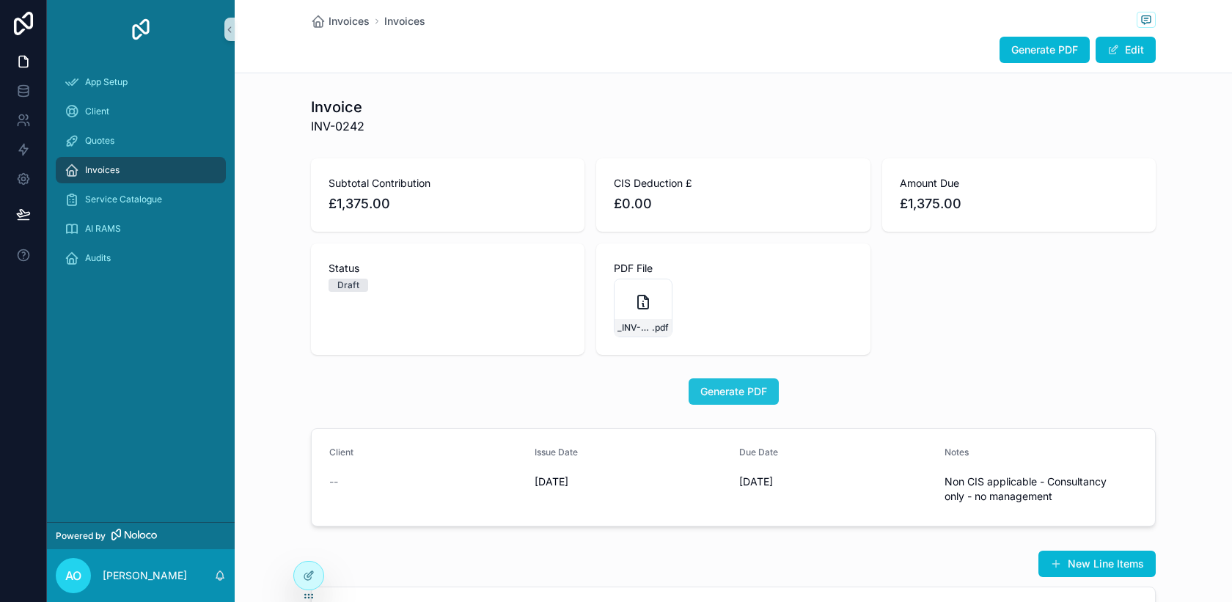
click at [733, 392] on span "Generate PDF" at bounding box center [733, 391] width 67 height 15
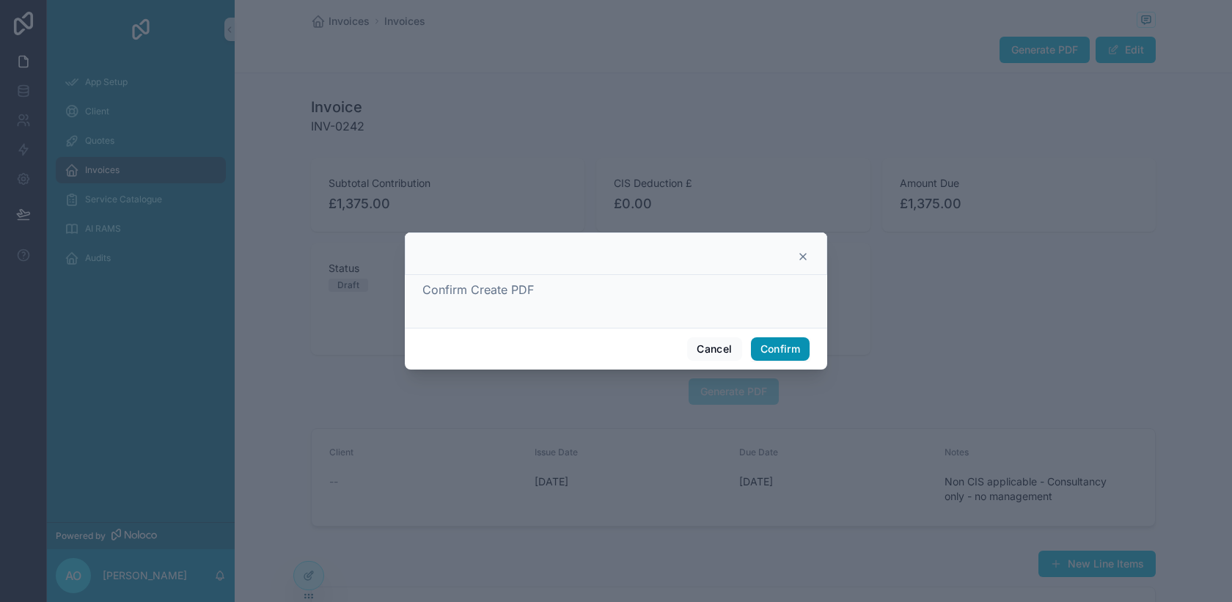
click at [775, 353] on button "Confirm" at bounding box center [780, 348] width 59 height 23
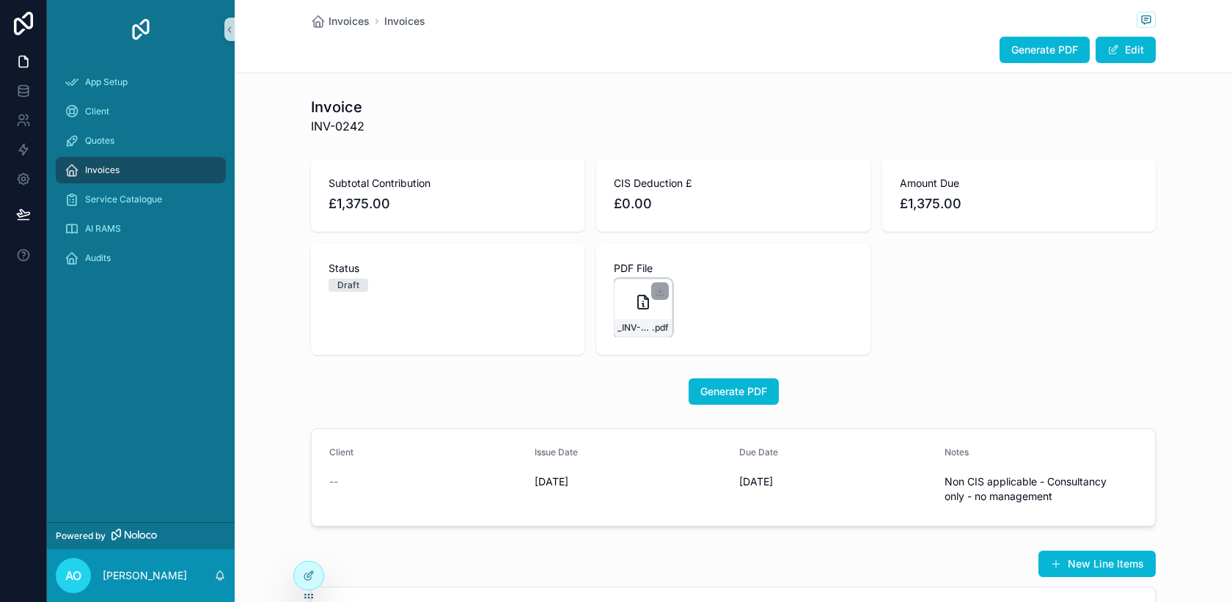
click at [645, 307] on icon "scrollable content" at bounding box center [643, 302] width 18 height 18
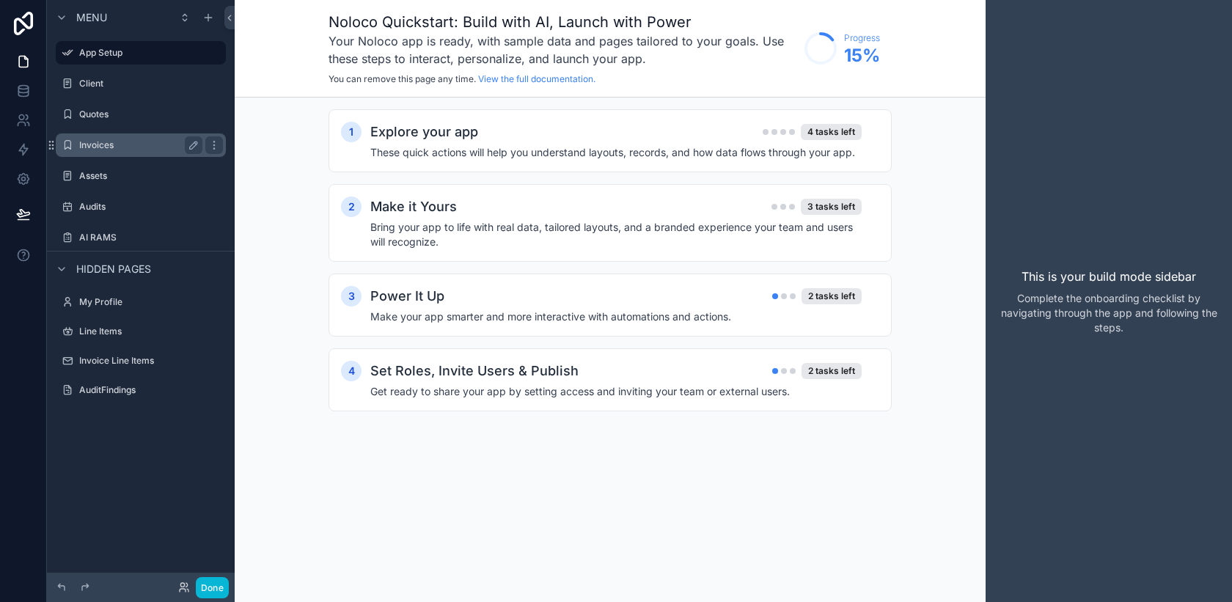
click at [139, 144] on label "Invoices" at bounding box center [137, 145] width 117 height 12
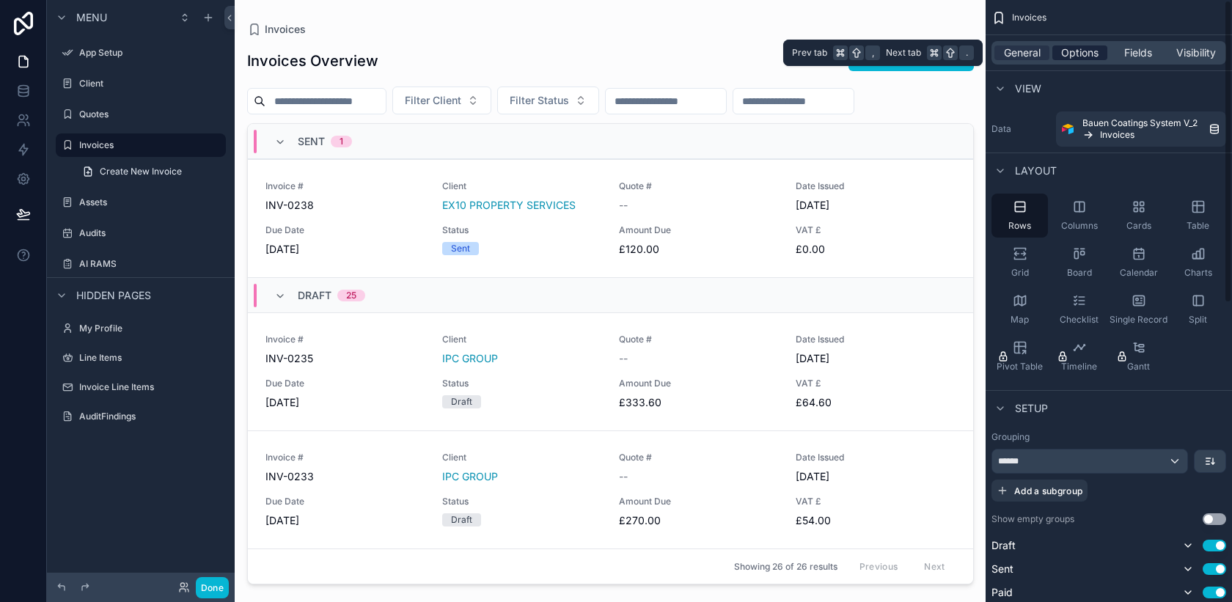
click at [1088, 54] on span "Options" at bounding box center [1079, 52] width 37 height 15
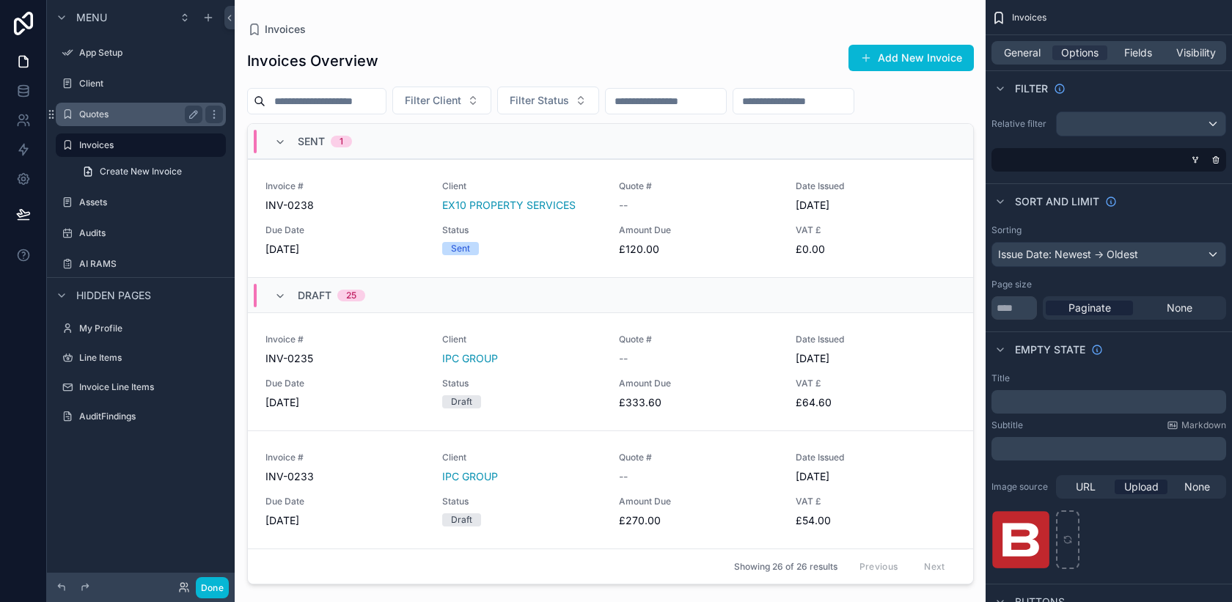
click at [134, 117] on label "Quotes" at bounding box center [137, 115] width 117 height 12
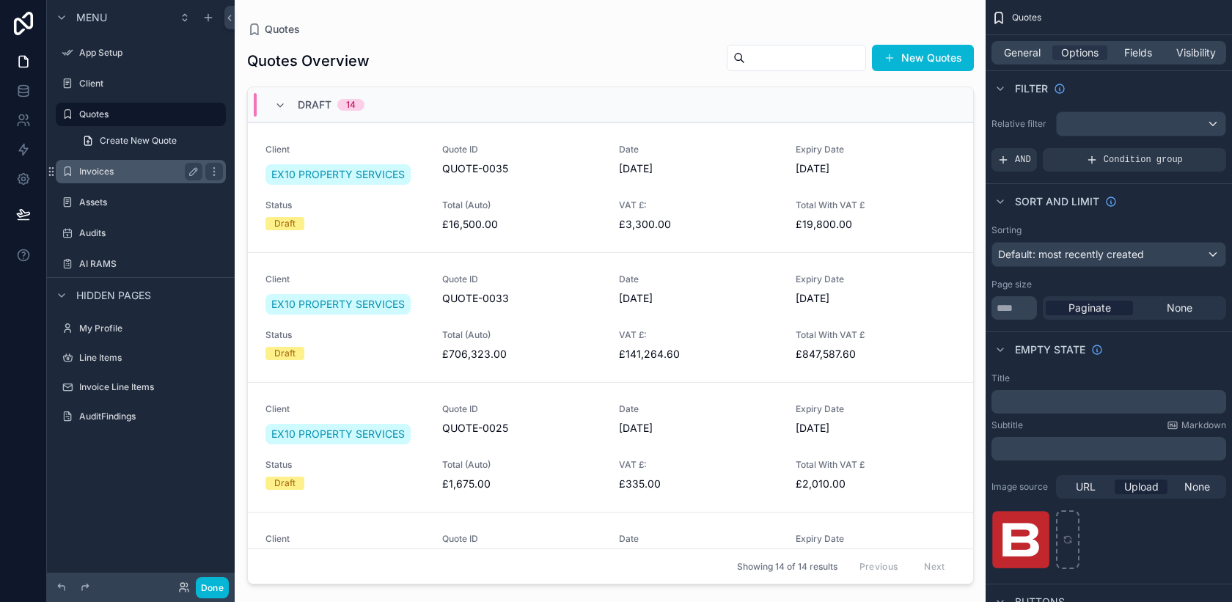
click at [102, 167] on label "Invoices" at bounding box center [137, 172] width 117 height 12
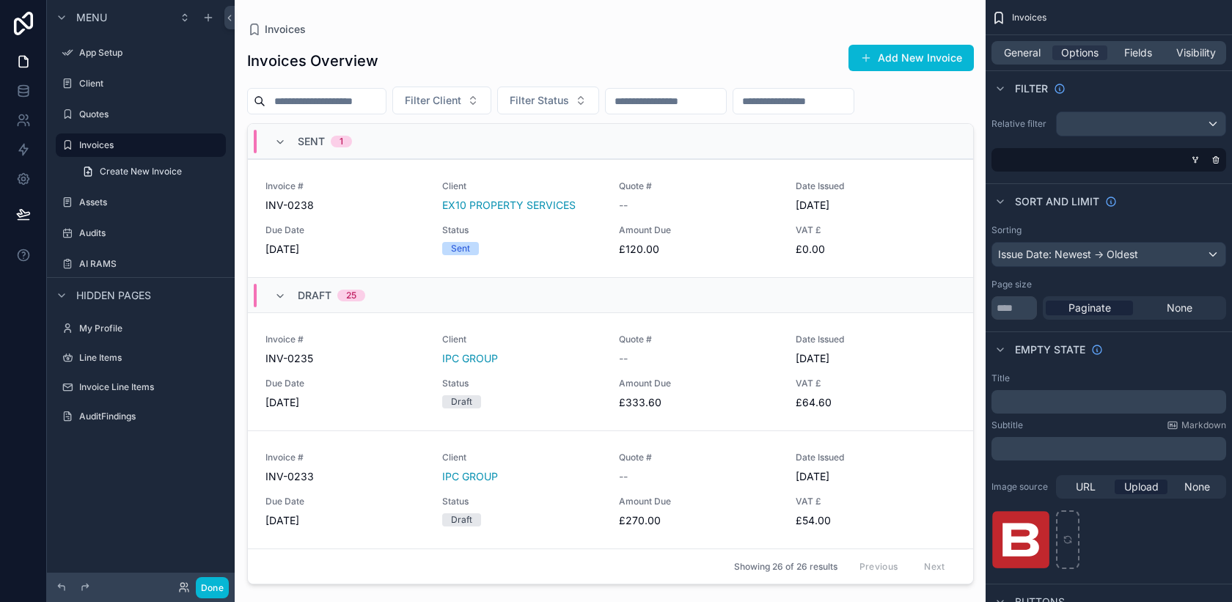
click at [400, 235] on div "scrollable content" at bounding box center [610, 292] width 750 height 584
click at [895, 253] on span "£0.00" at bounding box center [875, 249] width 159 height 15
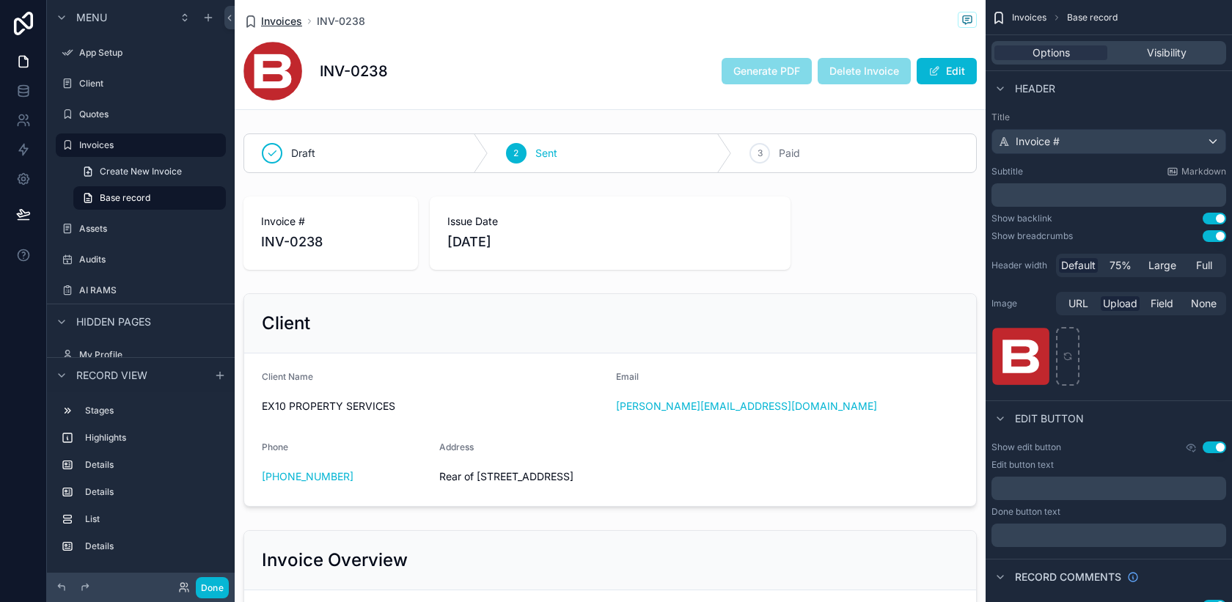
click at [274, 22] on span "Invoices" at bounding box center [281, 21] width 41 height 15
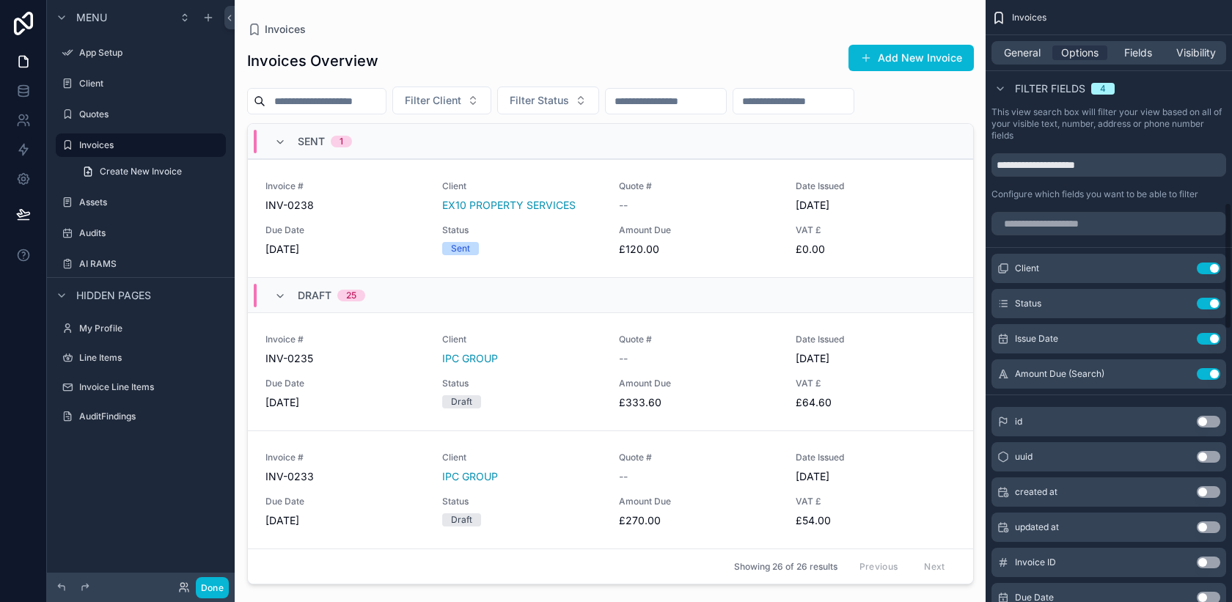
scroll to position [961, 0]
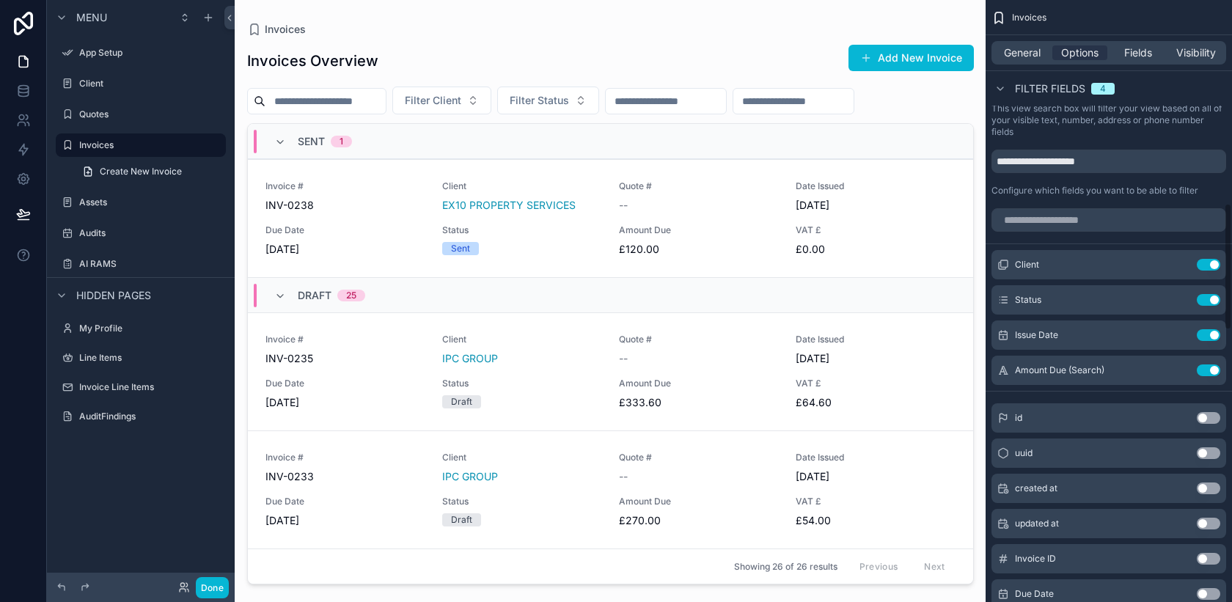
click at [1014, 62] on div "General Options Fields Visibility" at bounding box center [1108, 52] width 235 height 23
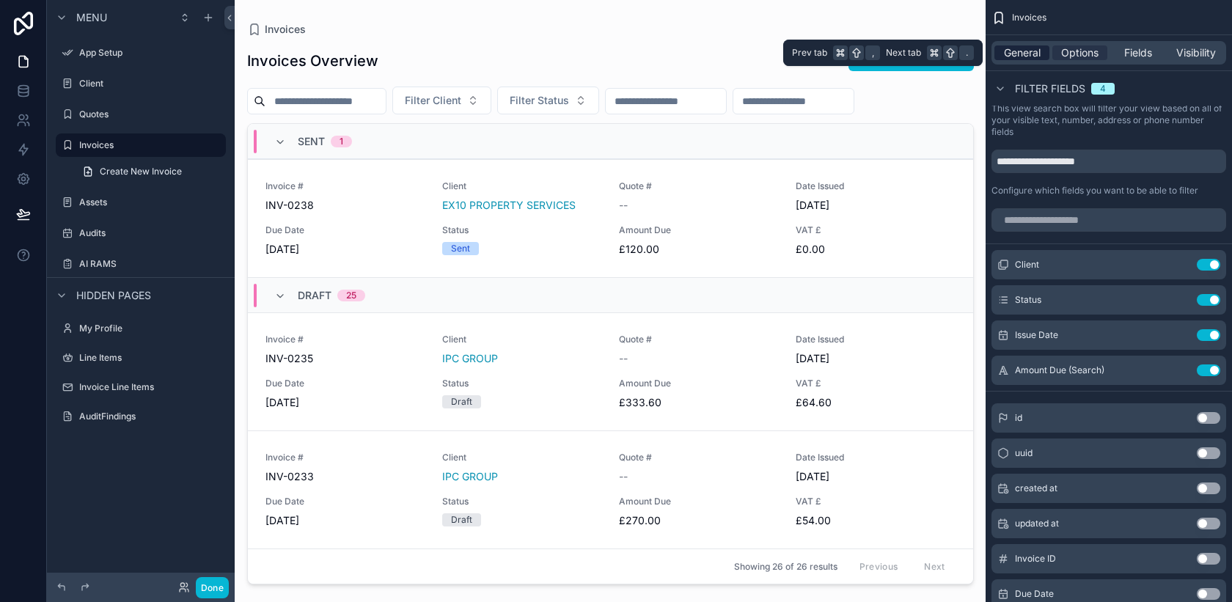
click at [1023, 56] on span "General" at bounding box center [1022, 52] width 37 height 15
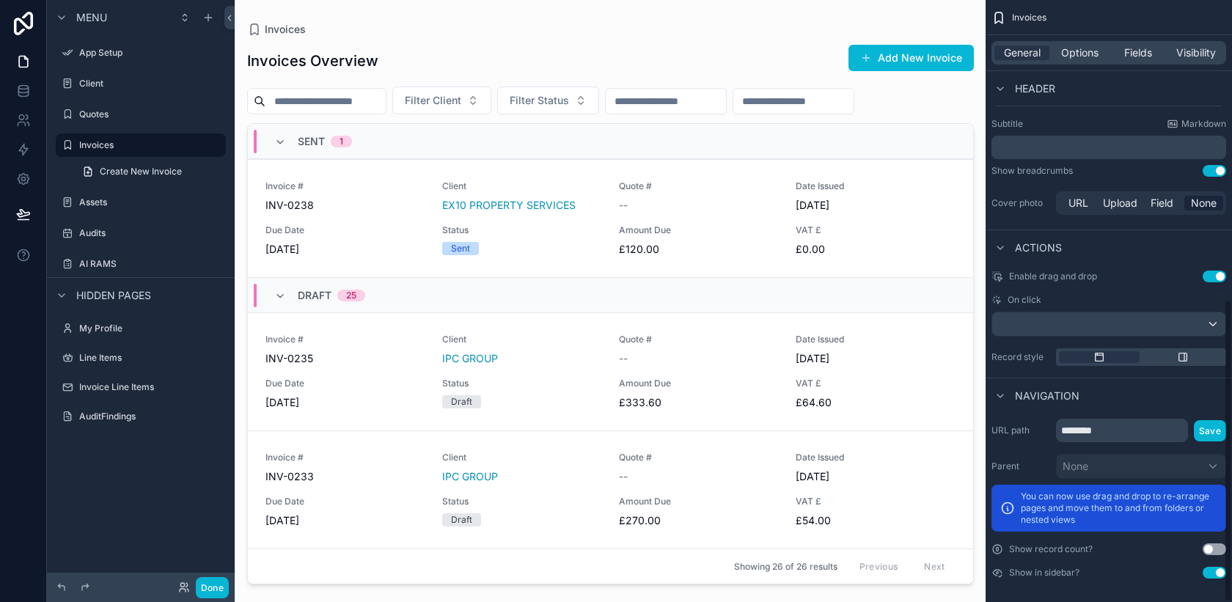
scroll to position [595, 0]
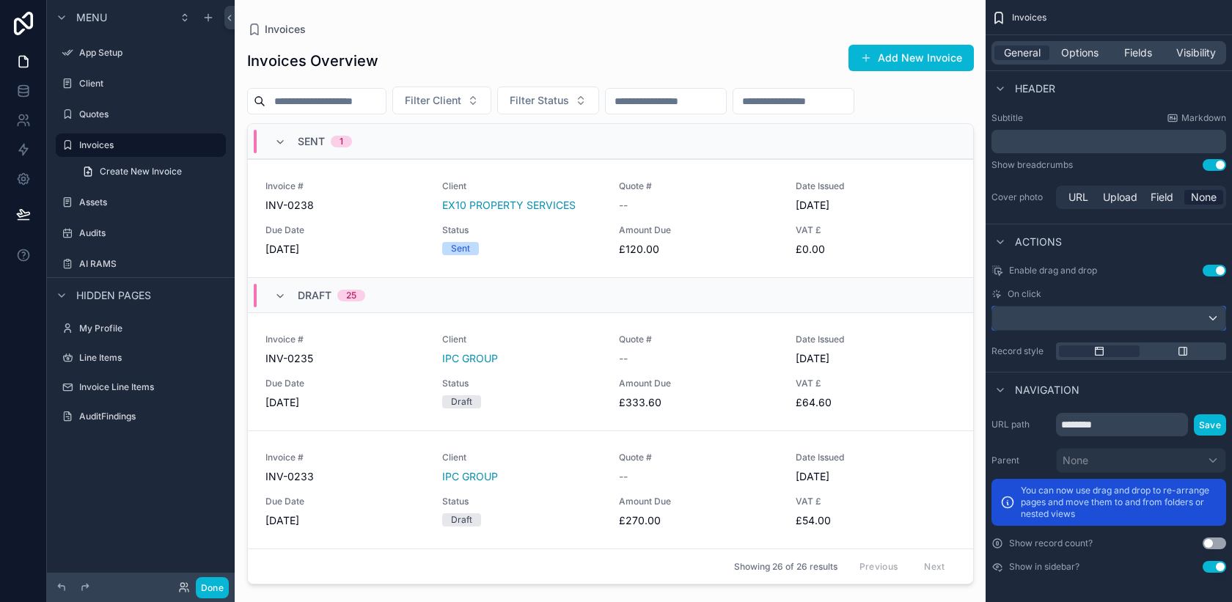
click at [1214, 318] on div "scrollable content" at bounding box center [1108, 318] width 233 height 23
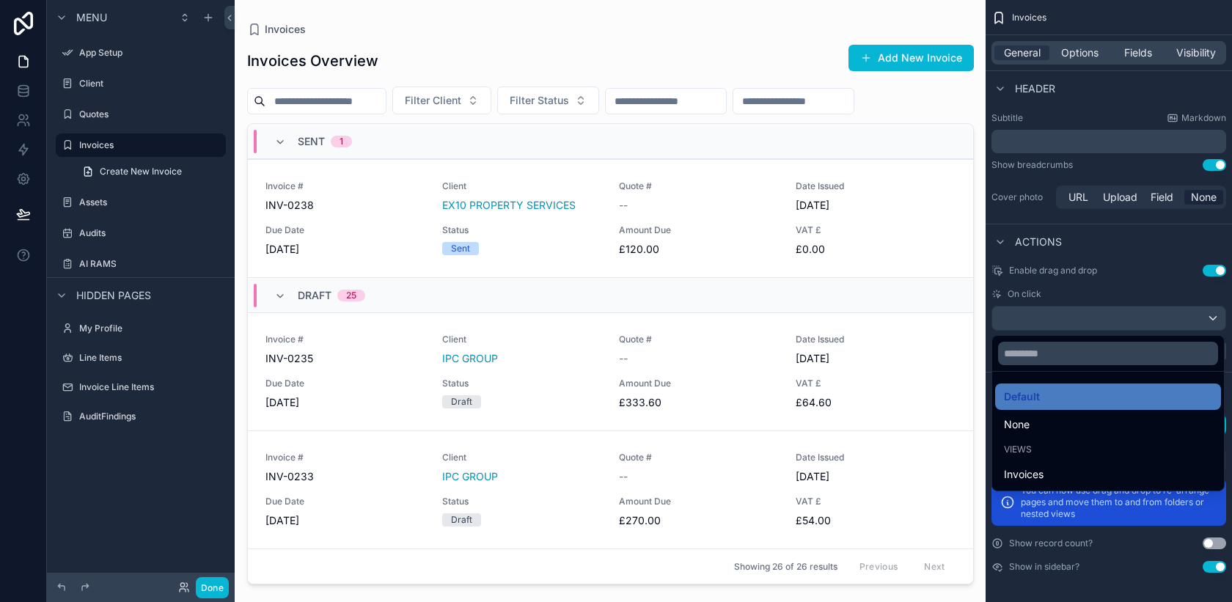
click at [1214, 318] on div "scrollable content" at bounding box center [616, 301] width 1232 height 602
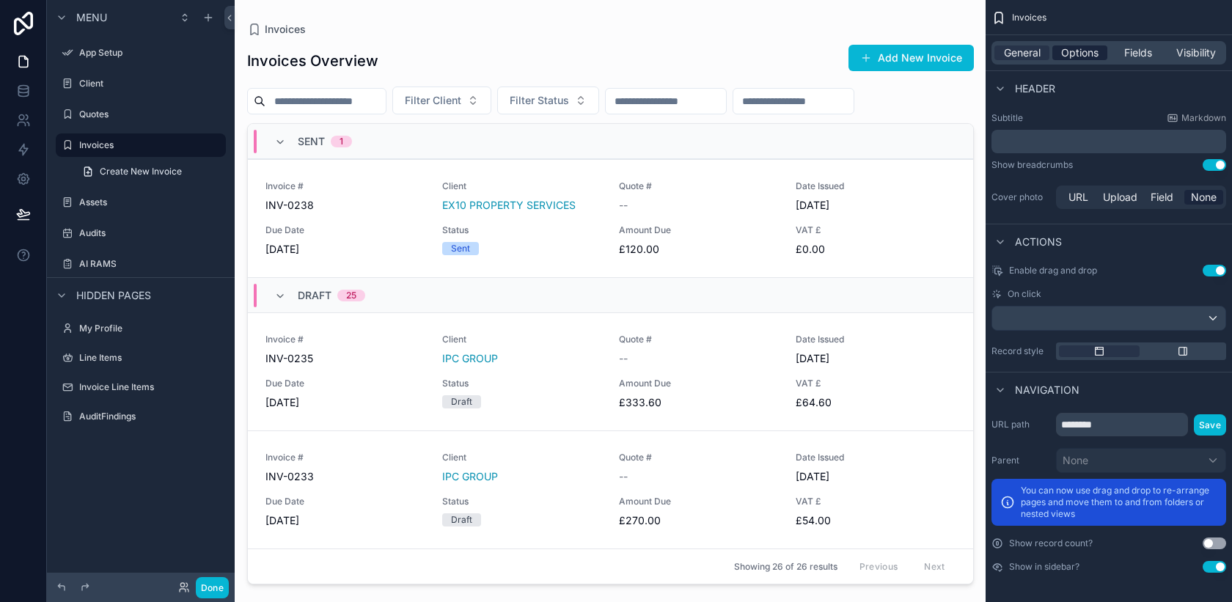
click at [1090, 57] on span "Options" at bounding box center [1079, 52] width 37 height 15
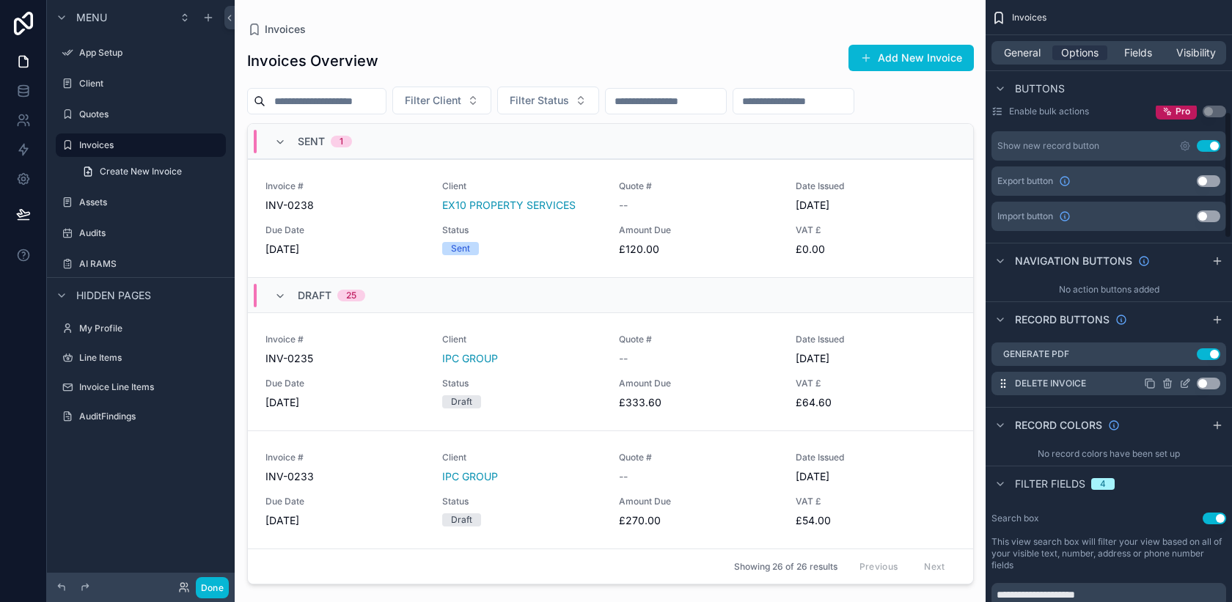
scroll to position [524, 0]
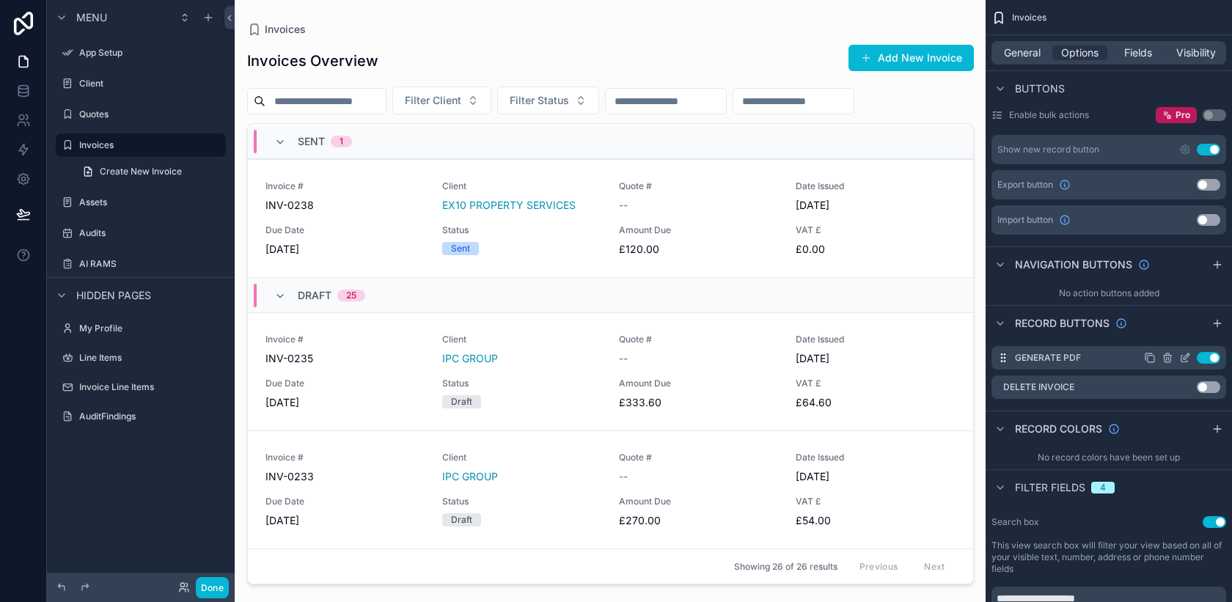
click at [1184, 359] on icon "scrollable content" at bounding box center [1186, 356] width 6 height 6
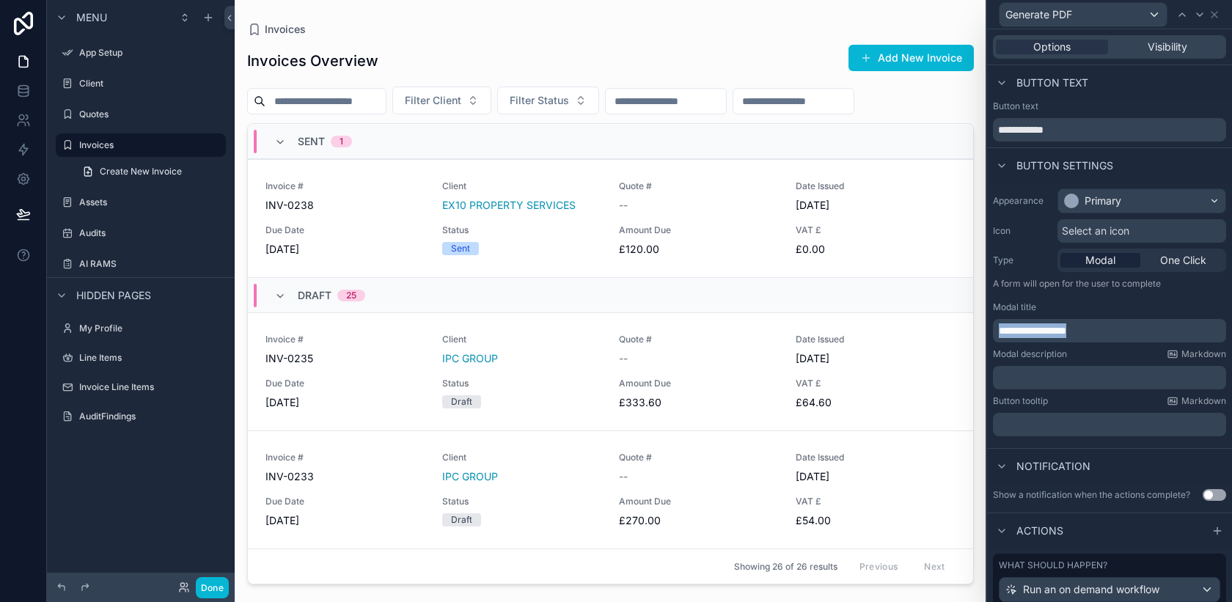
drag, startPoint x: 1104, startPoint y: 331, endPoint x: 987, endPoint y: 330, distance: 117.3
click at [987, 330] on div "**********" at bounding box center [1109, 313] width 245 height 260
copy span "**********"
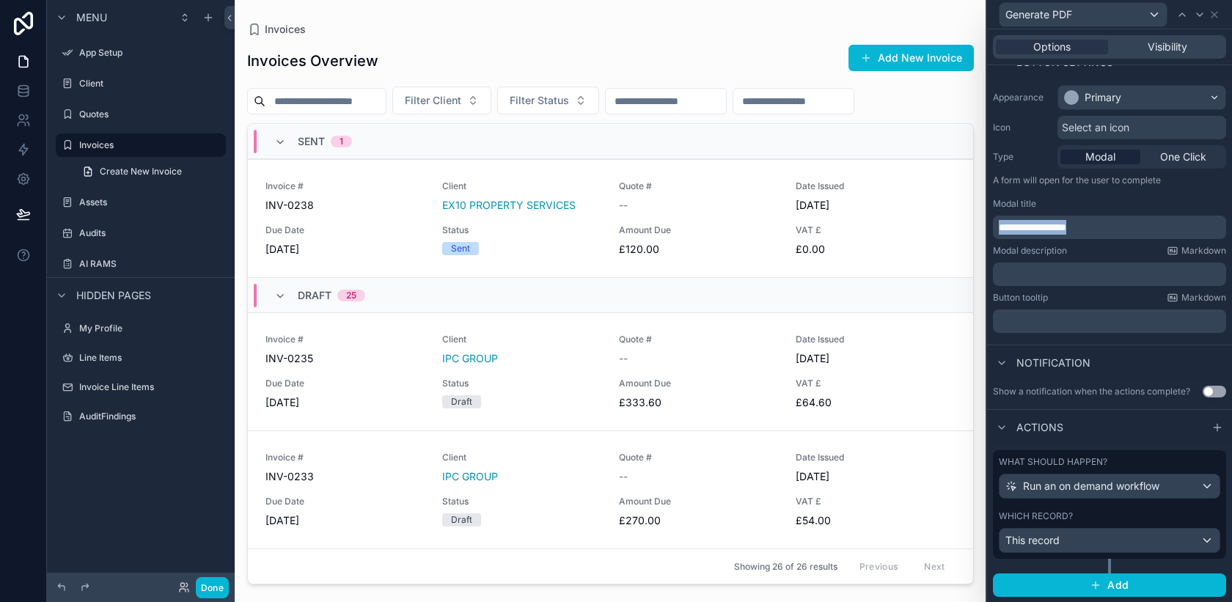
scroll to position [103, 0]
click at [905, 54] on button "Add New Invoice" at bounding box center [910, 58] width 125 height 26
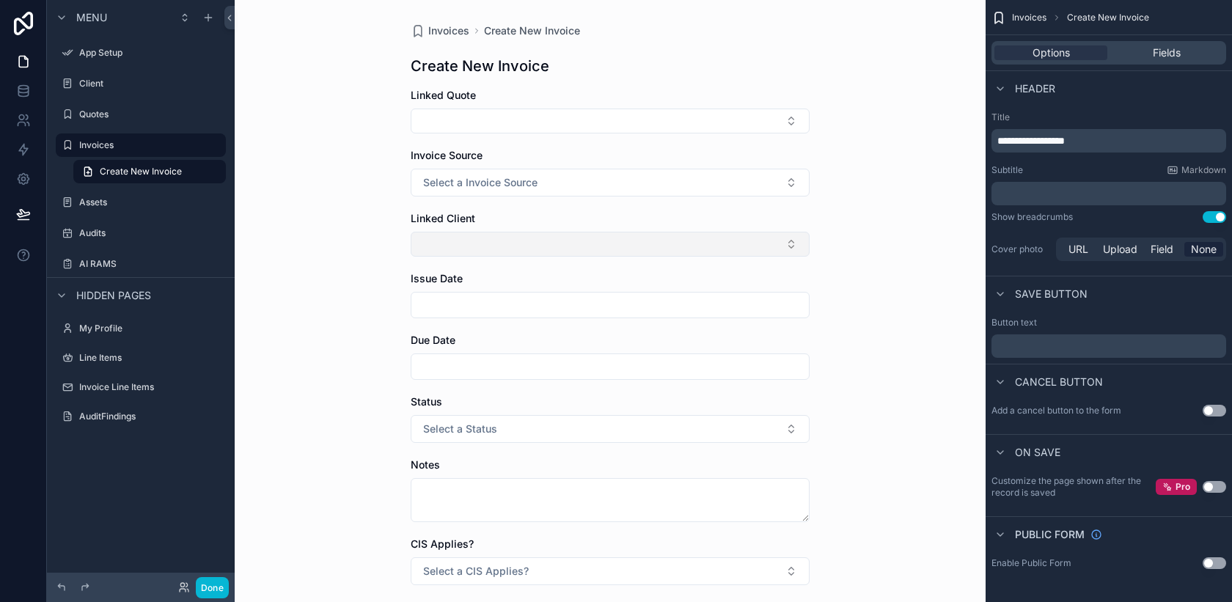
click at [644, 245] on button "Select Button" at bounding box center [610, 244] width 399 height 25
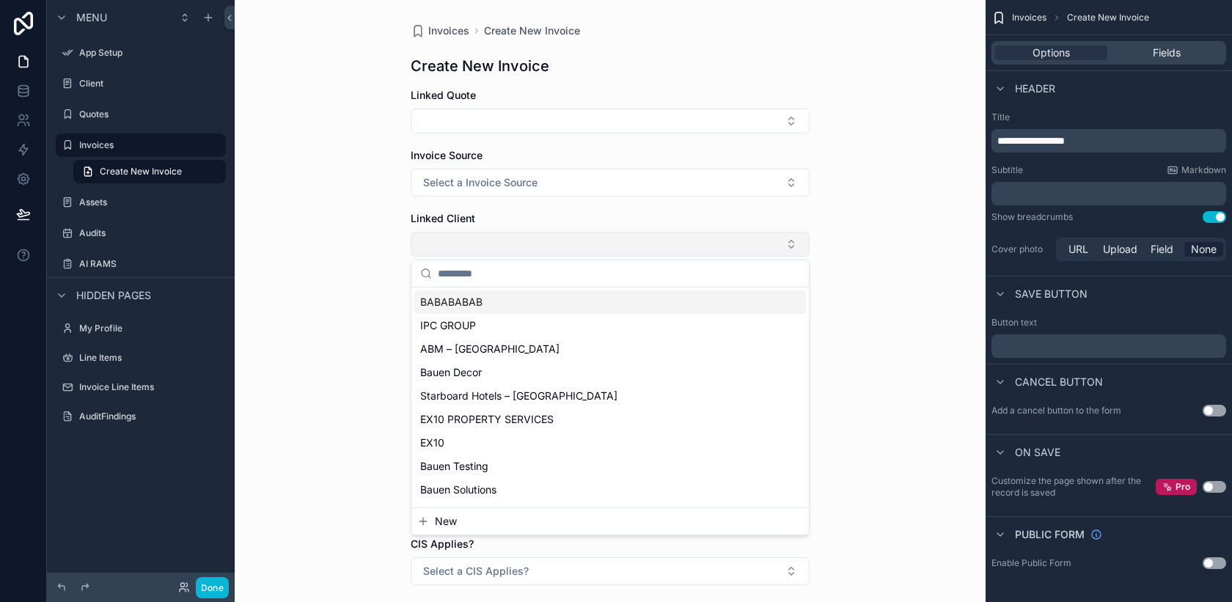
click at [644, 245] on button "Select Button" at bounding box center [610, 244] width 399 height 25
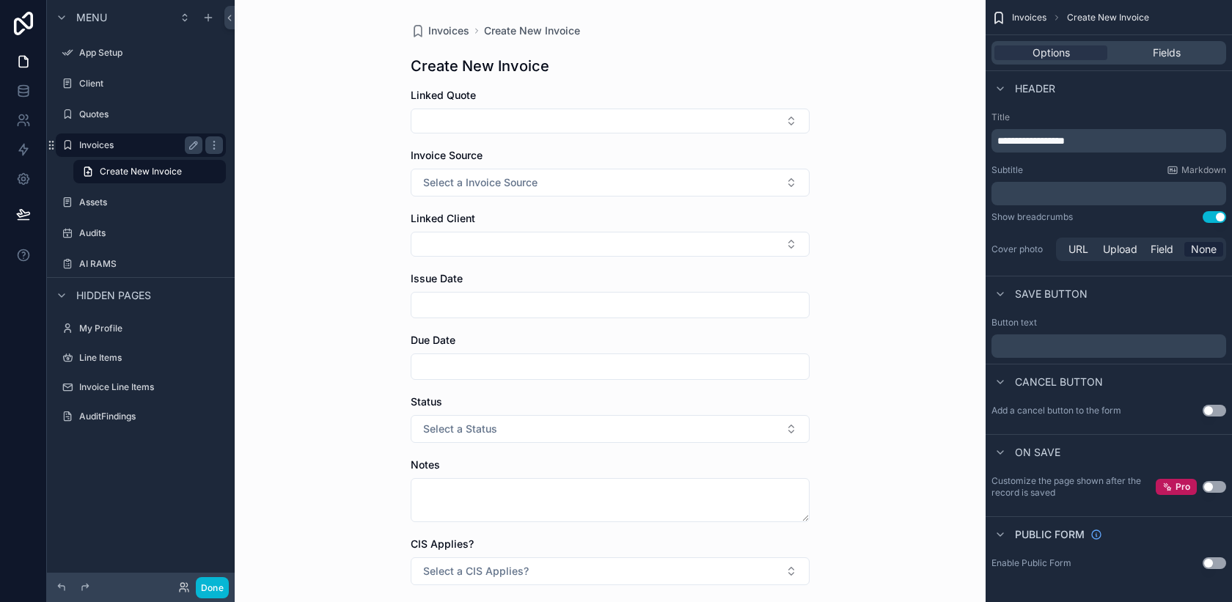
click at [120, 147] on label "Invoices" at bounding box center [137, 145] width 117 height 12
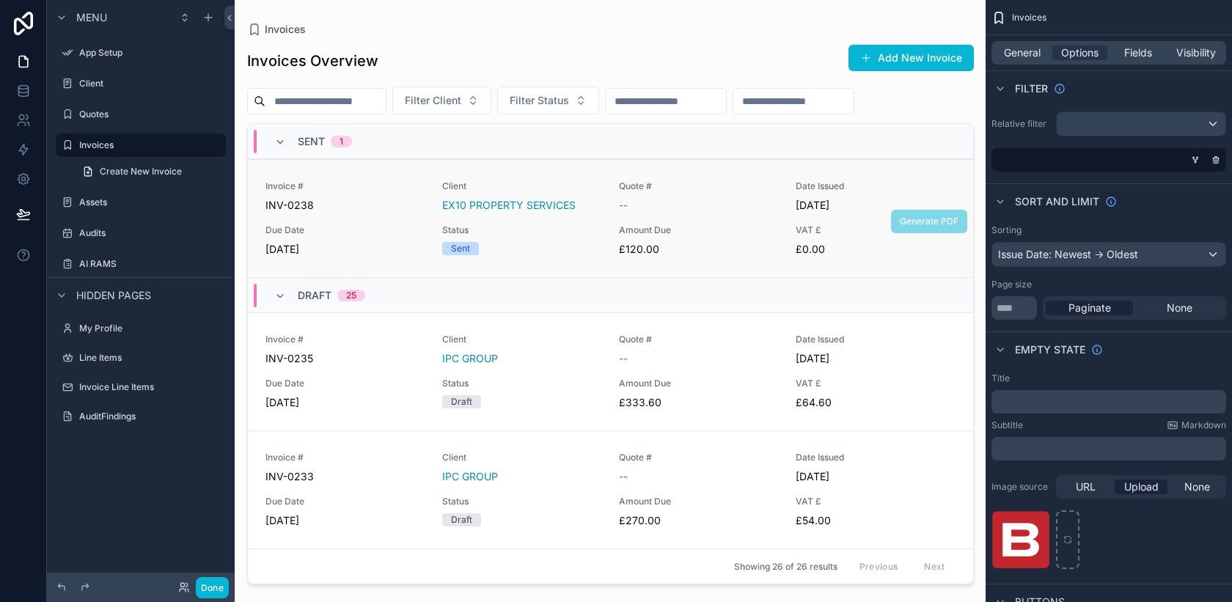
click at [346, 216] on div "Invoice # INV-0238 Client EX10 PROPERTY SERVICES Quote # -- Date Issued 25/08/2…" at bounding box center [610, 218] width 690 height 76
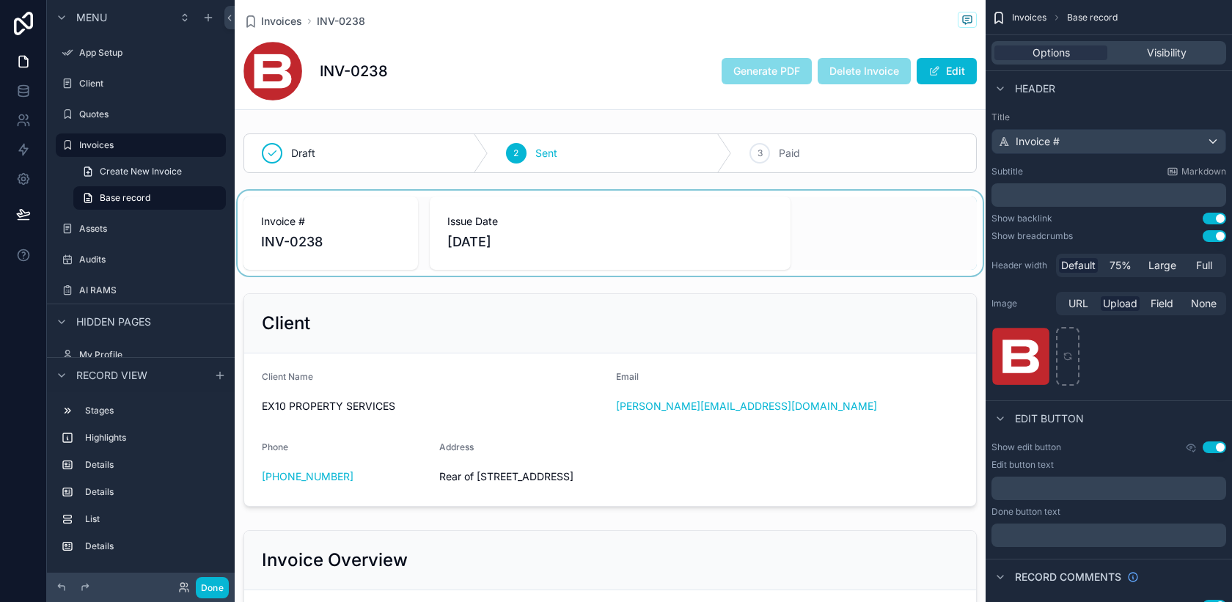
drag, startPoint x: 335, startPoint y: 245, endPoint x: 282, endPoint y: 215, distance: 61.4
click at [282, 215] on div "scrollable content" at bounding box center [610, 233] width 751 height 85
